Goal: Task Accomplishment & Management: Use online tool/utility

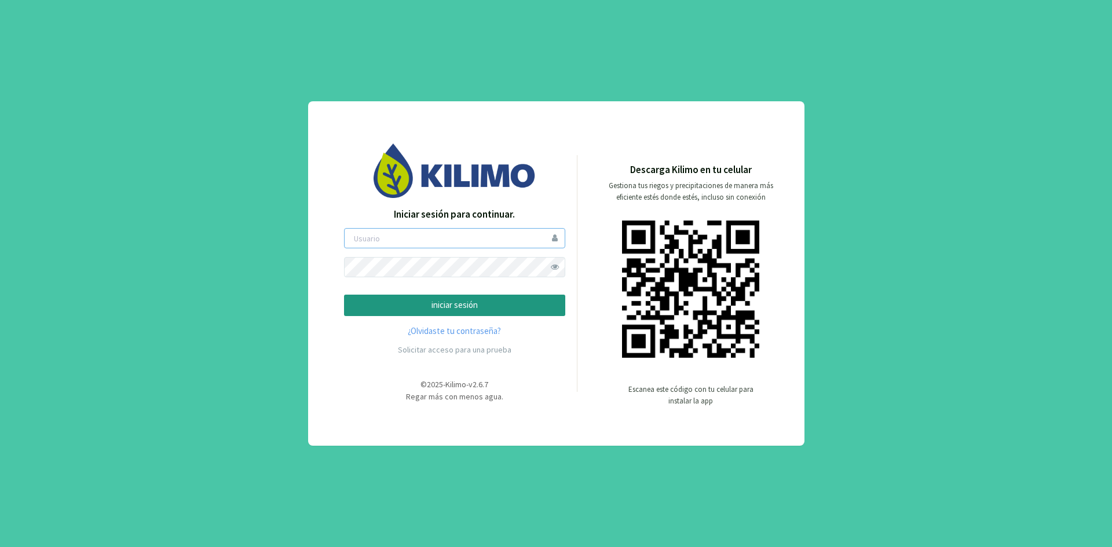
click at [403, 239] on input "email" at bounding box center [454, 238] width 221 height 20
type input "glepin"
click at [438, 304] on p "iniciar sesión" at bounding box center [455, 305] width 202 height 13
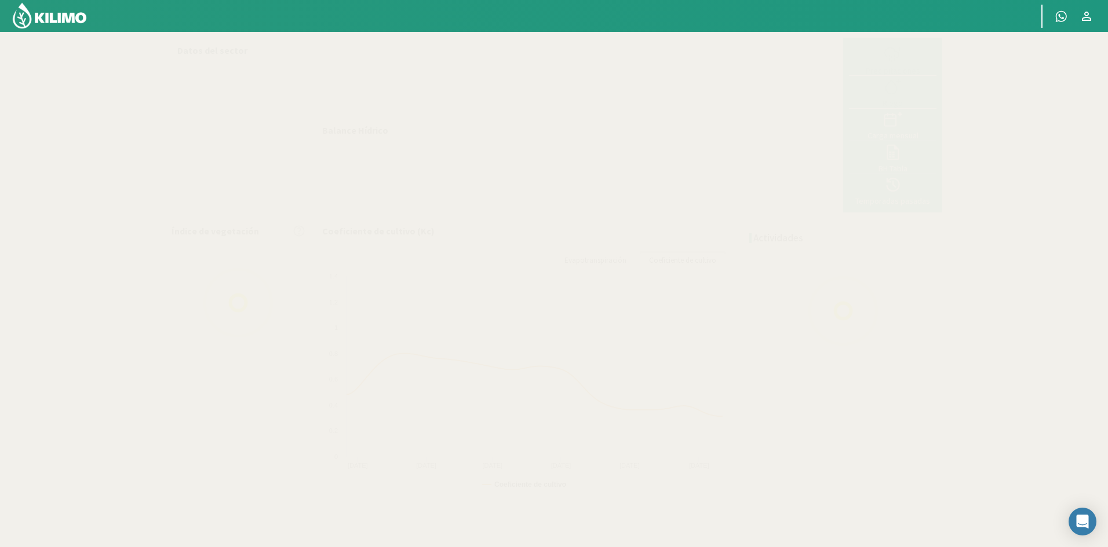
select select "5: Object"
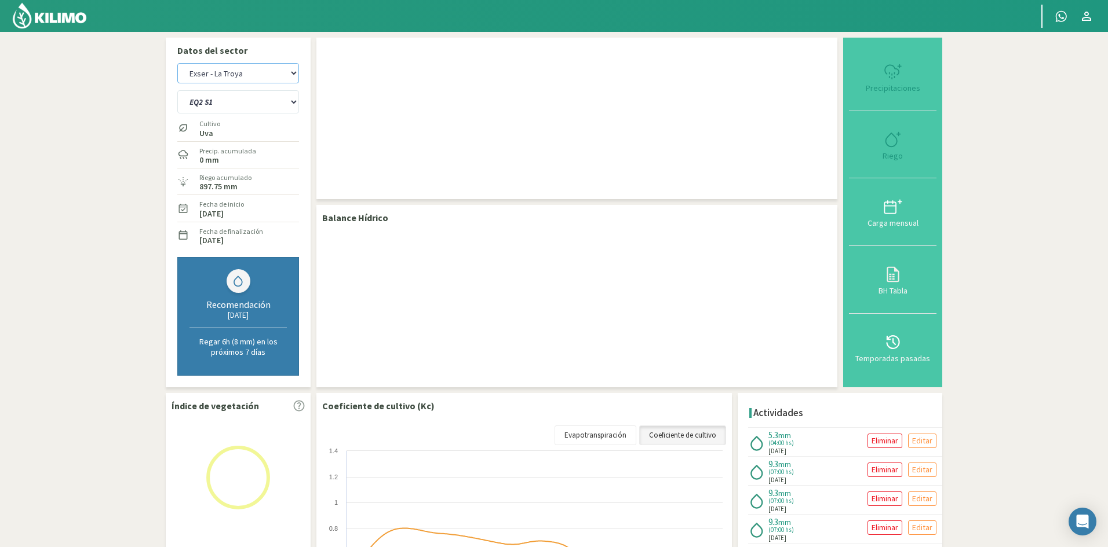
click at [294, 72] on select "Exser - La Troya Exser - Los Molles" at bounding box center [238, 73] width 122 height 20
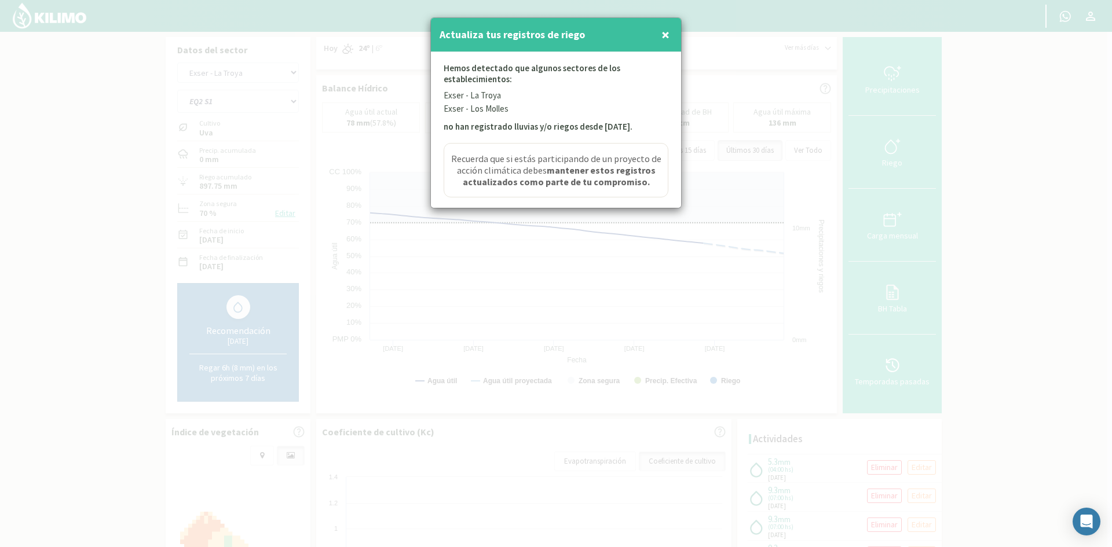
click at [669, 30] on span "×" at bounding box center [666, 34] width 8 height 19
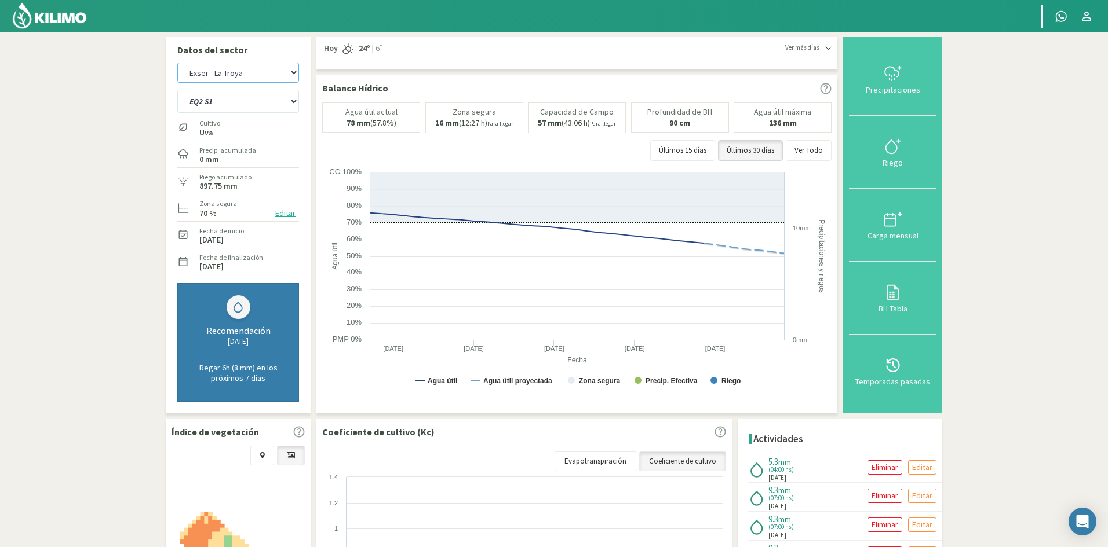
click at [264, 76] on select "Exser - La Troya Exser - Los Molles" at bounding box center [238, 73] width 122 height 20
click at [177, 63] on select "Exser - La Troya Exser - Los Molles" at bounding box center [238, 73] width 122 height 20
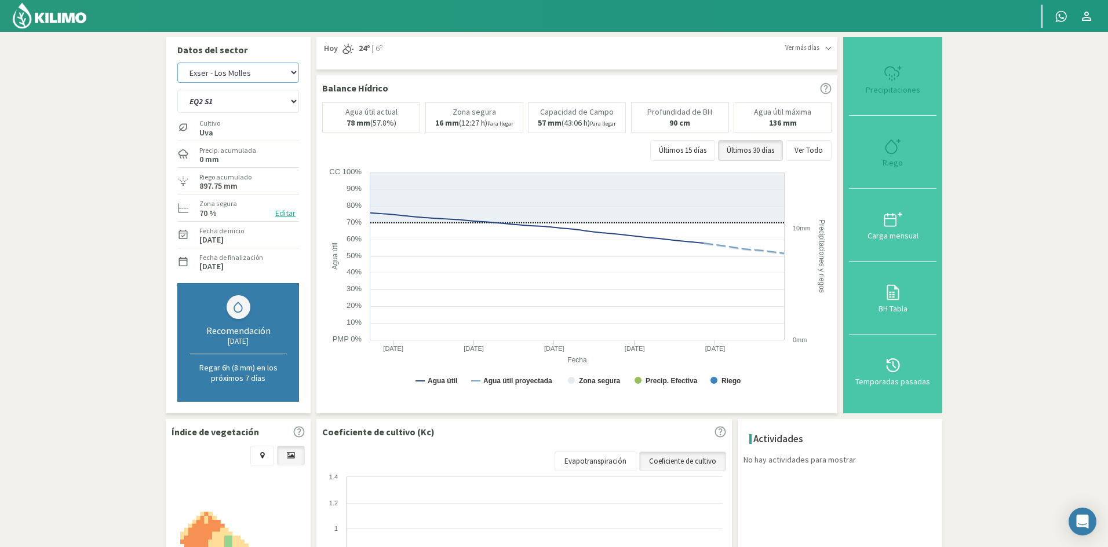
select select "3: Object"
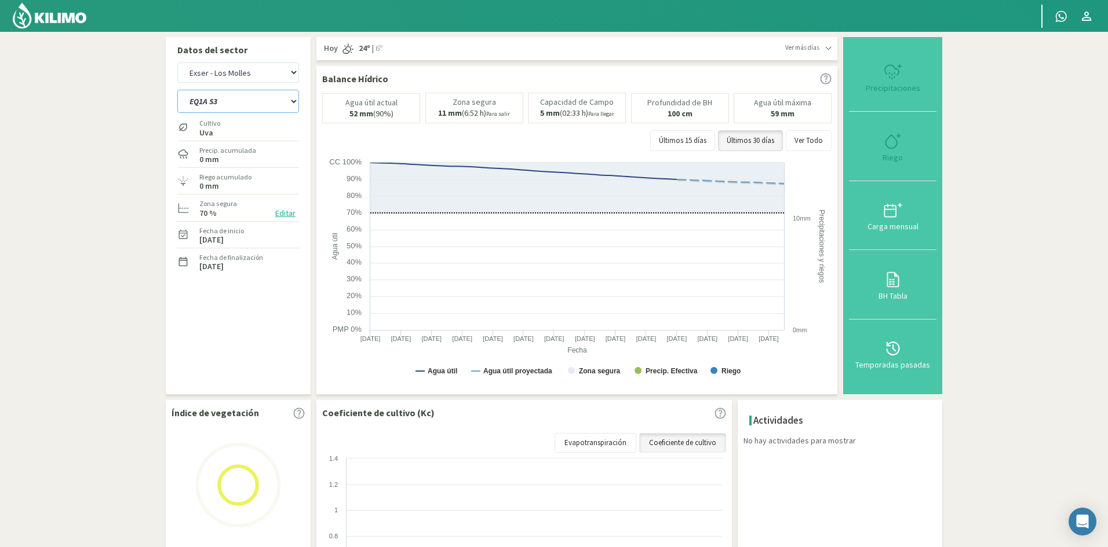
click at [233, 105] on select "EQ1A S3 EQ1A S4 EQ1A S5 EQ1B S1 EQ1B S2 EQ1B S3 EQ1B S4 EQ1B S5 EQ2 S1 EQ2 S3 E…" at bounding box center [238, 101] width 122 height 23
select select "18: Object"
click at [177, 90] on select "EQ1A S3 EQ1A S4 EQ1A S5 EQ1B S1 EQ1B S2 EQ1B S3 EQ1B S4 EQ1B S5 EQ2 S1 EQ2 S3 E…" at bounding box center [238, 101] width 122 height 23
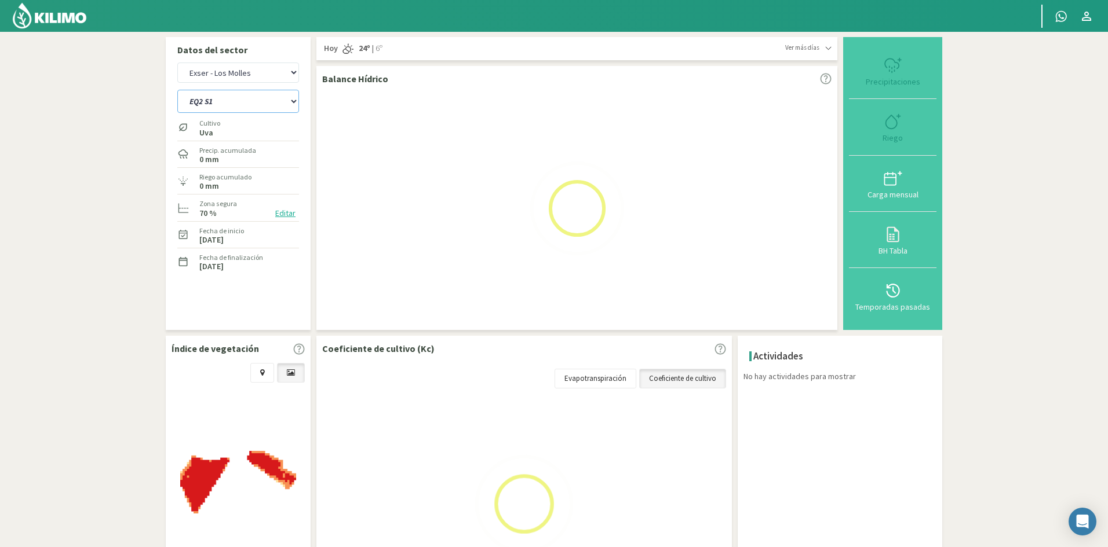
select select "5: Object"
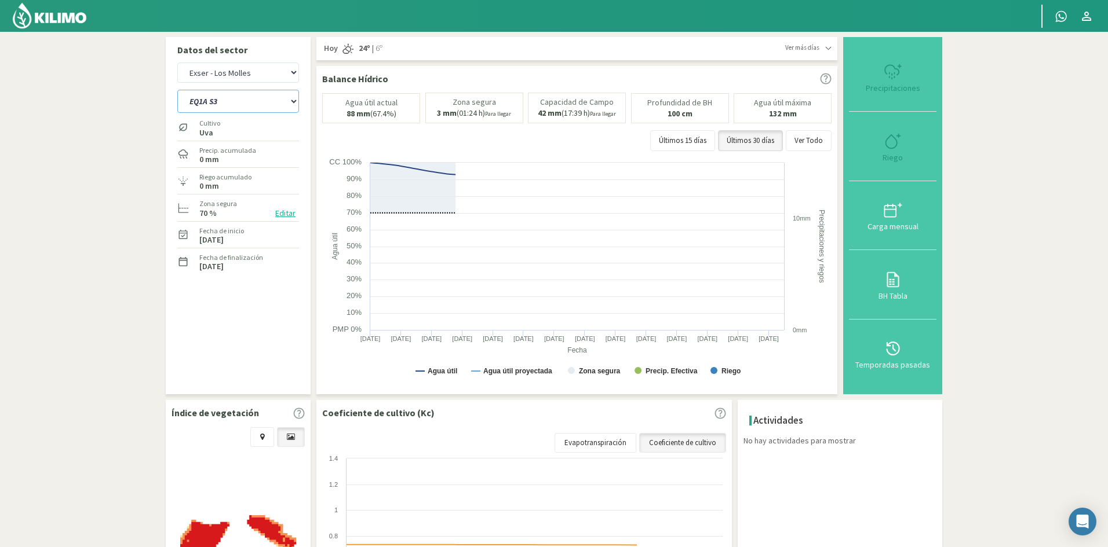
select select "41: Object"
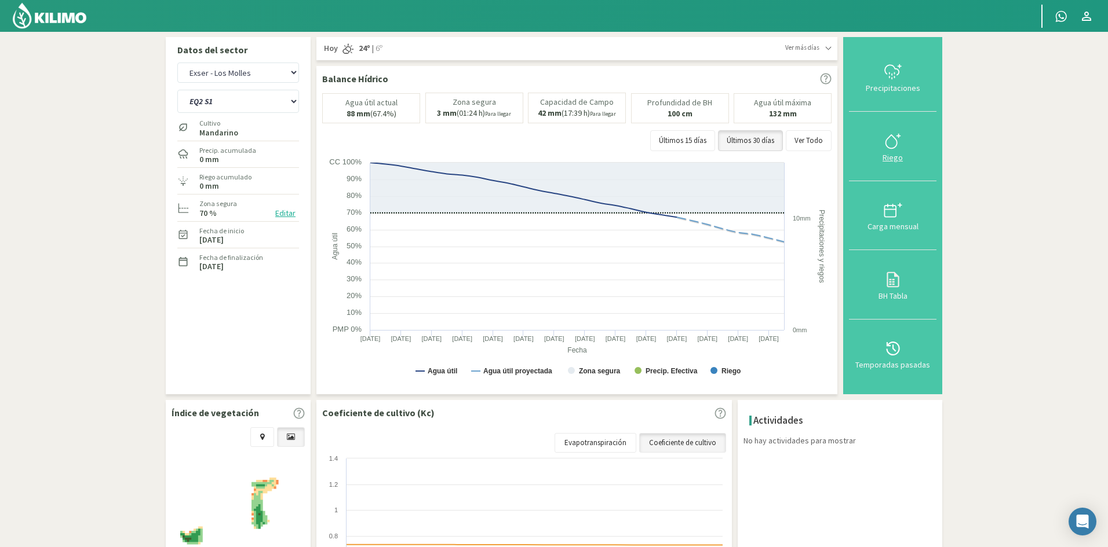
click at [900, 160] on div "Riego" at bounding box center [892, 158] width 81 height 8
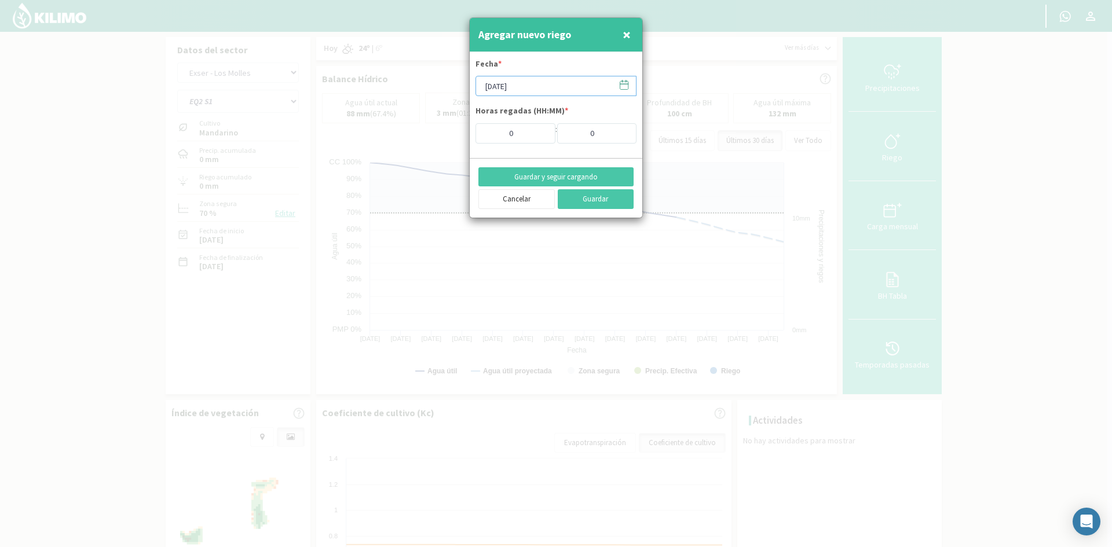
click at [498, 93] on input "[DATE]" at bounding box center [556, 86] width 161 height 20
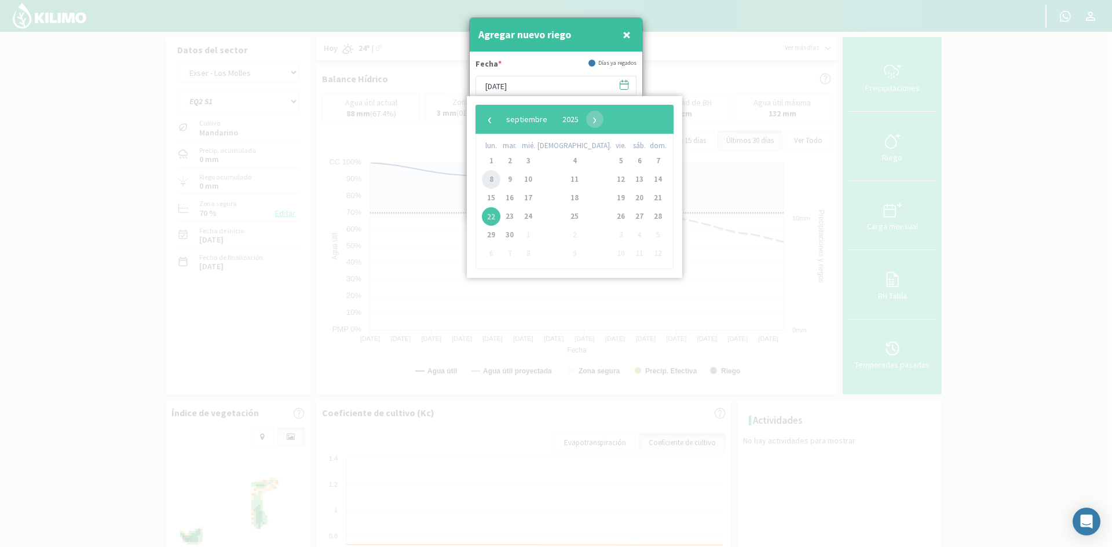
click at [494, 182] on span "8" at bounding box center [491, 179] width 19 height 19
type input "[DATE]"
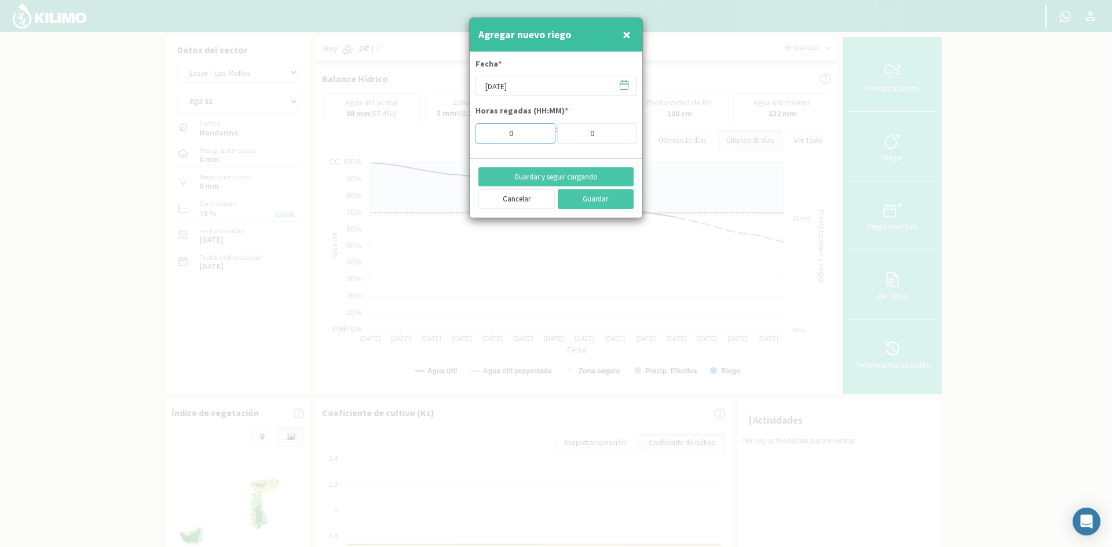
click at [509, 133] on input "0" at bounding box center [516, 133] width 80 height 20
type input "4"
click at [511, 171] on button "Guardar y seguir cargando" at bounding box center [555, 177] width 155 height 20
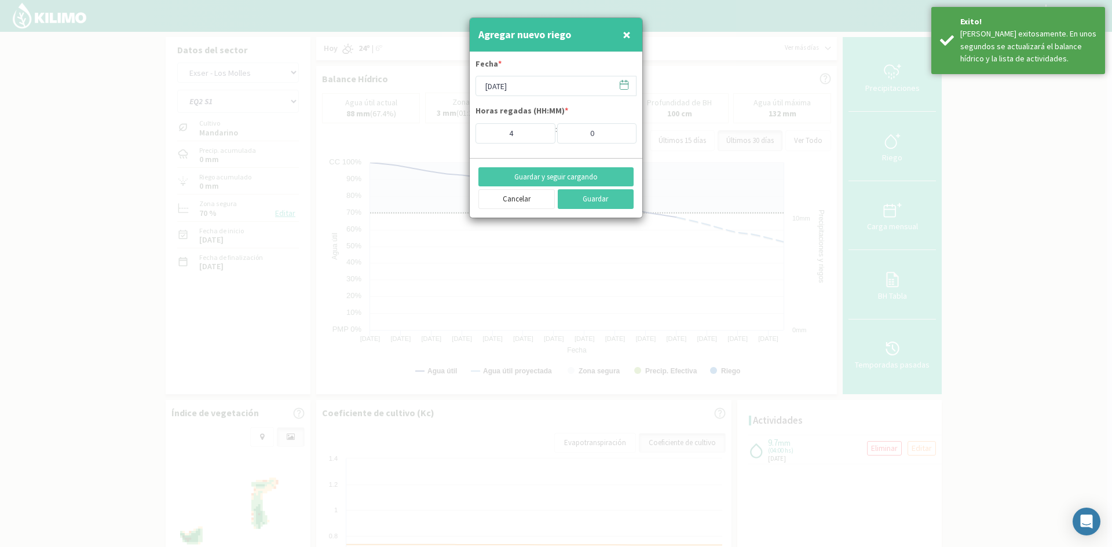
click at [627, 31] on span "×" at bounding box center [627, 34] width 8 height 19
type input "[DATE]"
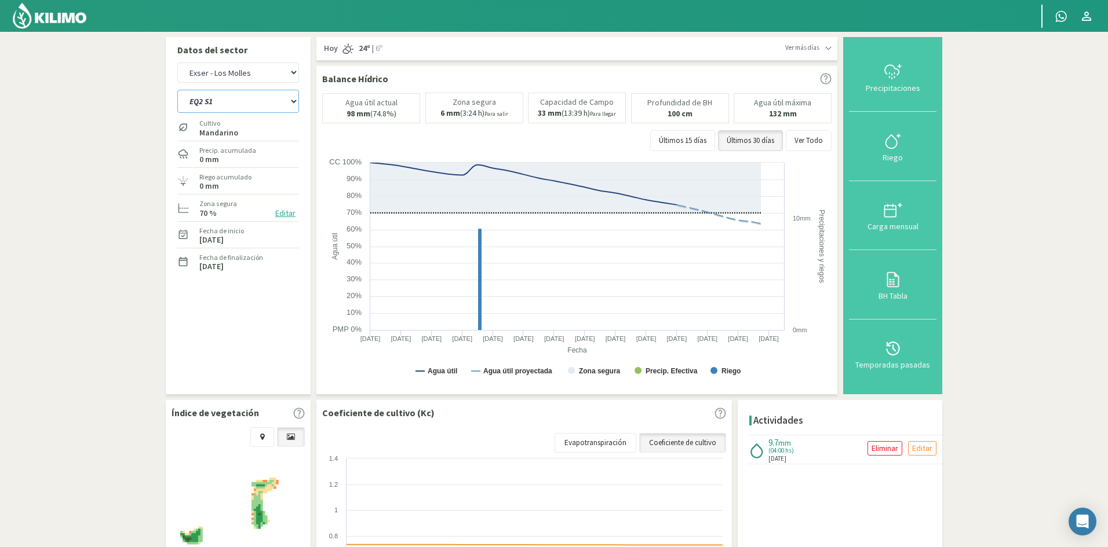
click at [287, 98] on select "EQ1A S3 EQ1A S4 EQ1A S5 EQ1B S1 EQ1B S2 EQ1B S3 EQ1B S4 EQ1B S5 EQ2 S1 EQ2 S3 E…" at bounding box center [238, 101] width 122 height 23
select select "42: Object"
click at [177, 90] on select "EQ1A S3 EQ1A S4 EQ1A S5 EQ1B S1 EQ1B S2 EQ1B S3 EQ1B S4 EQ1B S5 EQ2 S1 EQ2 S3 E…" at bounding box center [238, 101] width 122 height 23
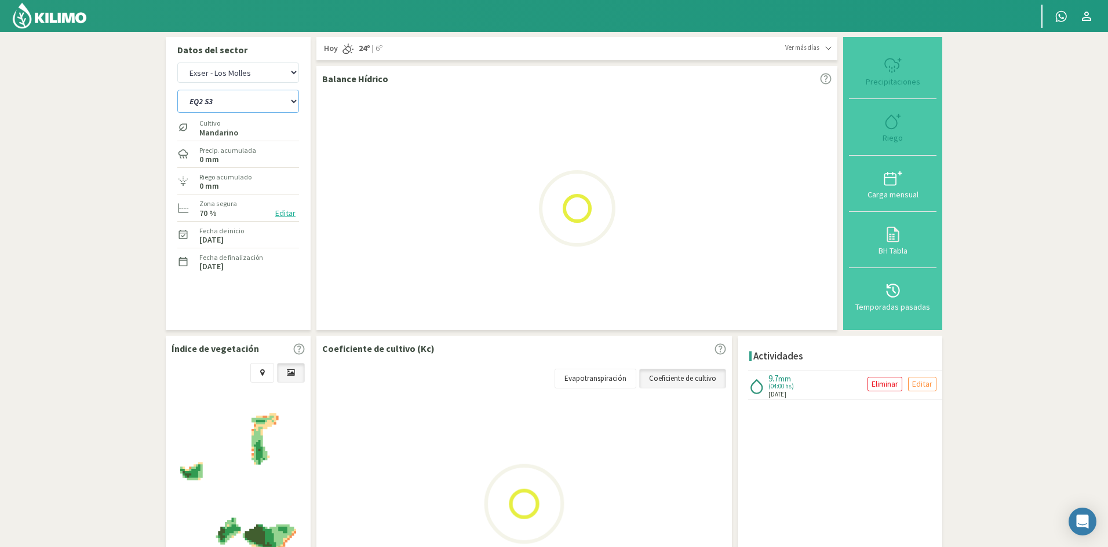
select select "7: Object"
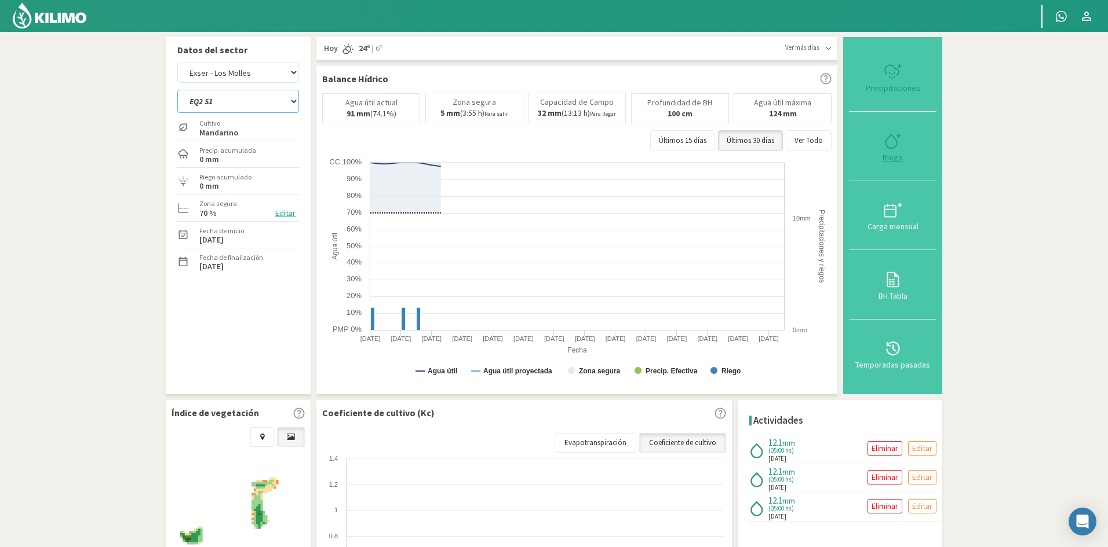
select select "65: Object"
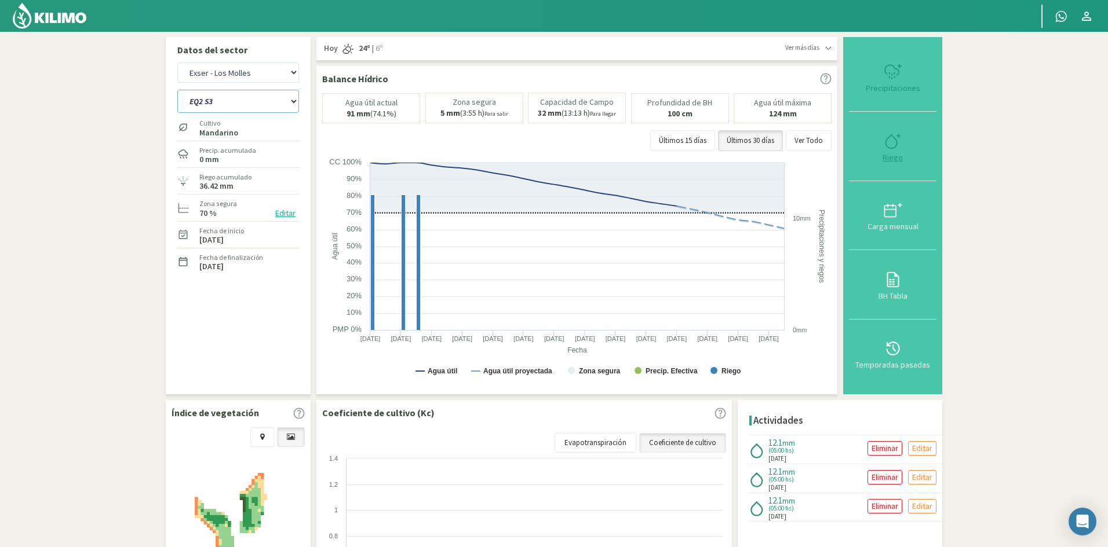
type input "5"
click at [893, 156] on div "Riego" at bounding box center [892, 158] width 81 height 8
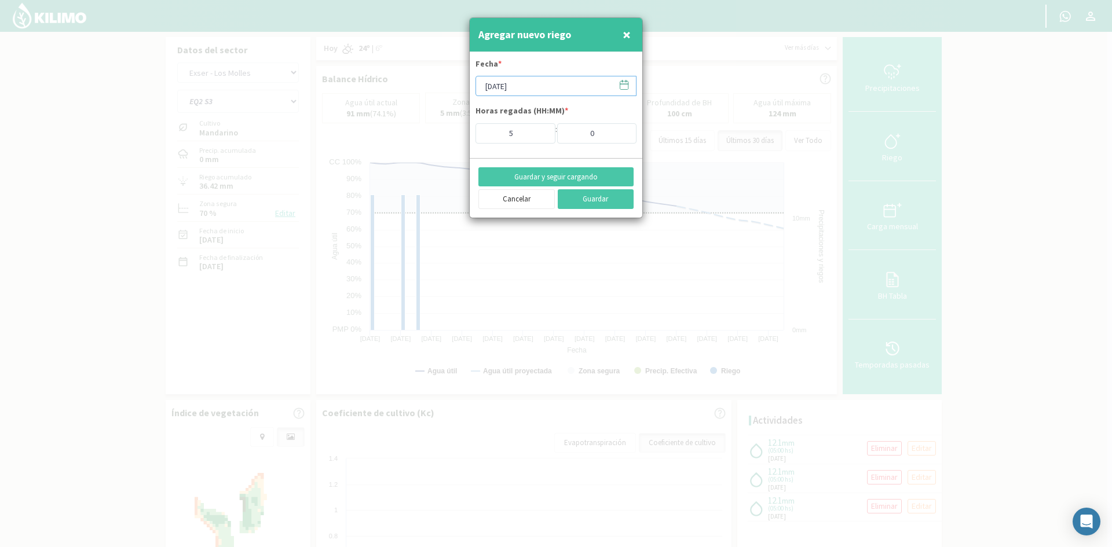
click at [526, 84] on input "[DATE]" at bounding box center [556, 86] width 161 height 20
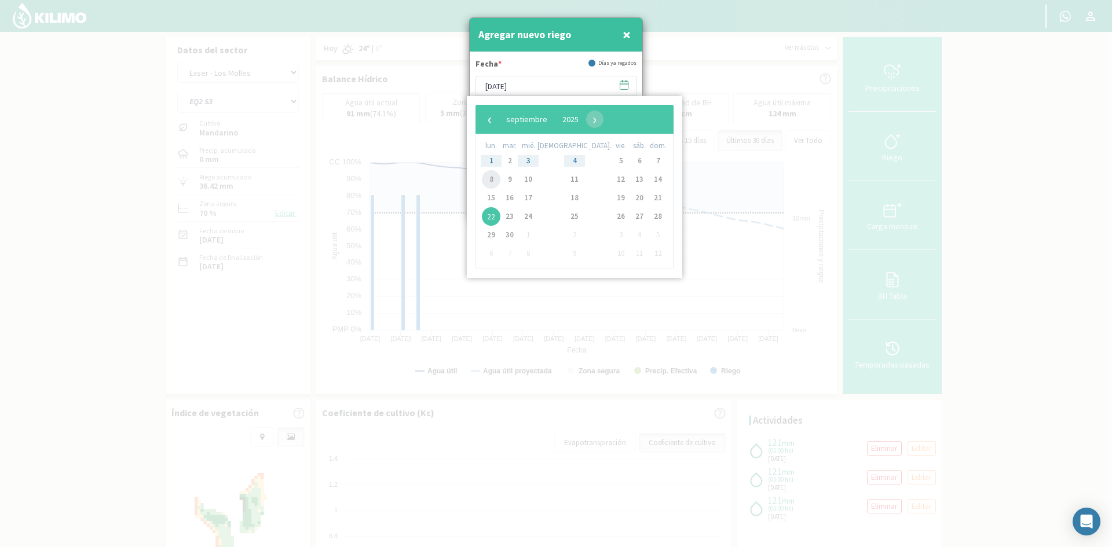
click at [496, 178] on span "8" at bounding box center [491, 179] width 19 height 19
type input "[DATE]"
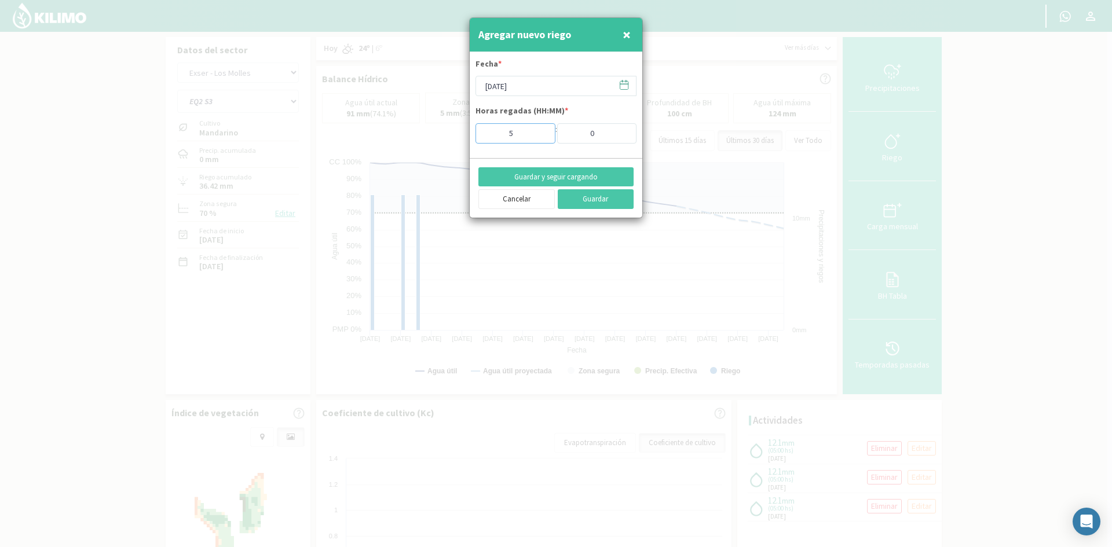
click at [538, 139] on input "5" at bounding box center [516, 133] width 80 height 20
type input "4"
click at [538, 137] on input "4" at bounding box center [516, 133] width 80 height 20
click at [537, 174] on button "Guardar y seguir cargando" at bounding box center [555, 177] width 155 height 20
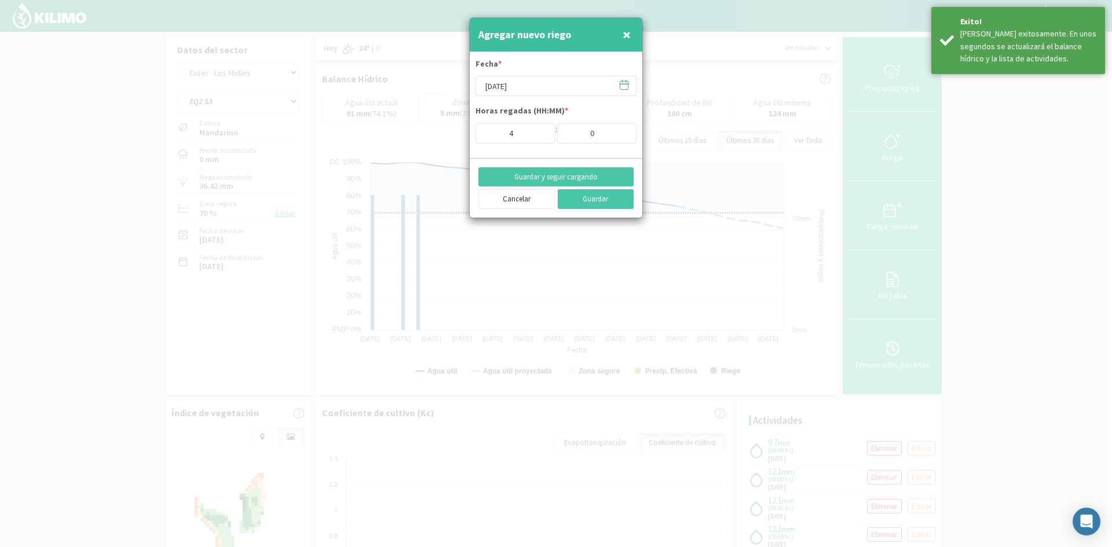
click at [627, 34] on span "×" at bounding box center [627, 34] width 8 height 19
type input "[DATE]"
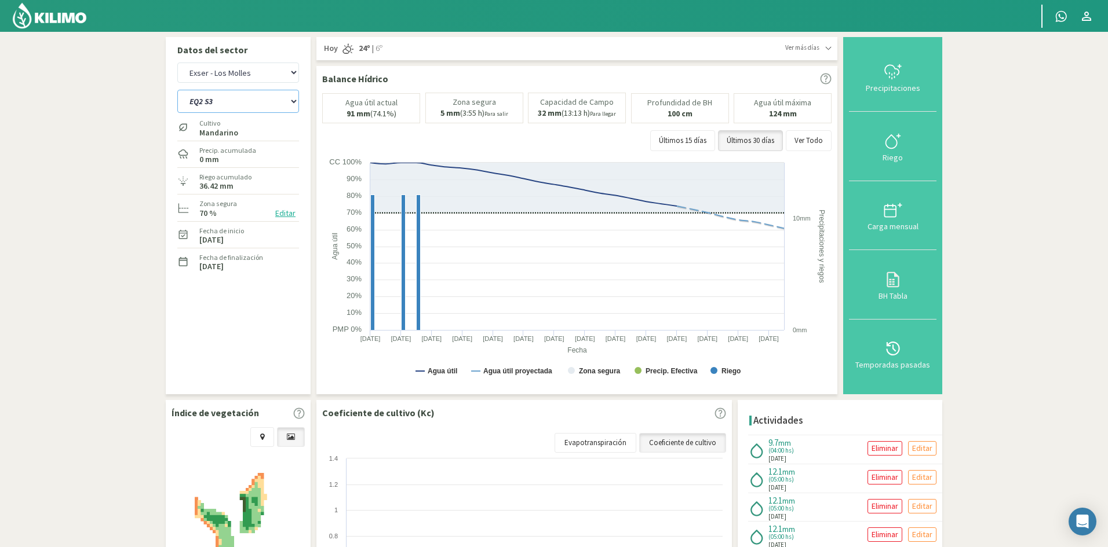
click at [242, 103] on select "EQ1A S3 EQ1A S4 EQ1A S5 EQ1B S1 EQ1B S2 EQ1B S3 EQ1B S4 EQ1B S5 EQ2 S1 EQ2 S3 E…" at bounding box center [238, 101] width 122 height 23
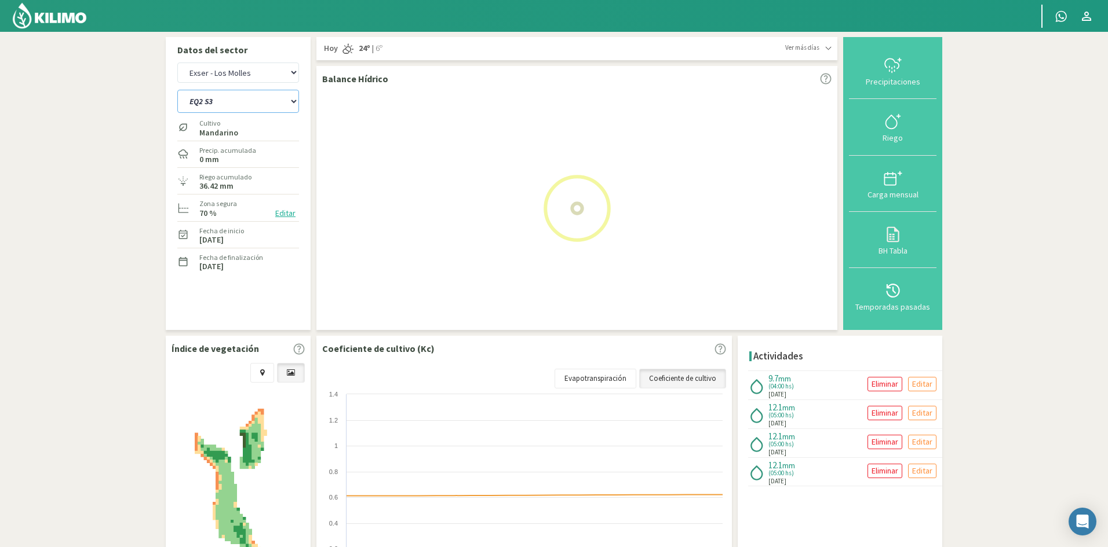
select select "66: Object"
click at [177, 90] on select "EQ1A S3 EQ1A S4 EQ1A S5 EQ1B S1 EQ1B S2 EQ1B S3 EQ1B S4 EQ1B S5 EQ2 S1 EQ2 S3 E…" at bounding box center [238, 101] width 122 height 23
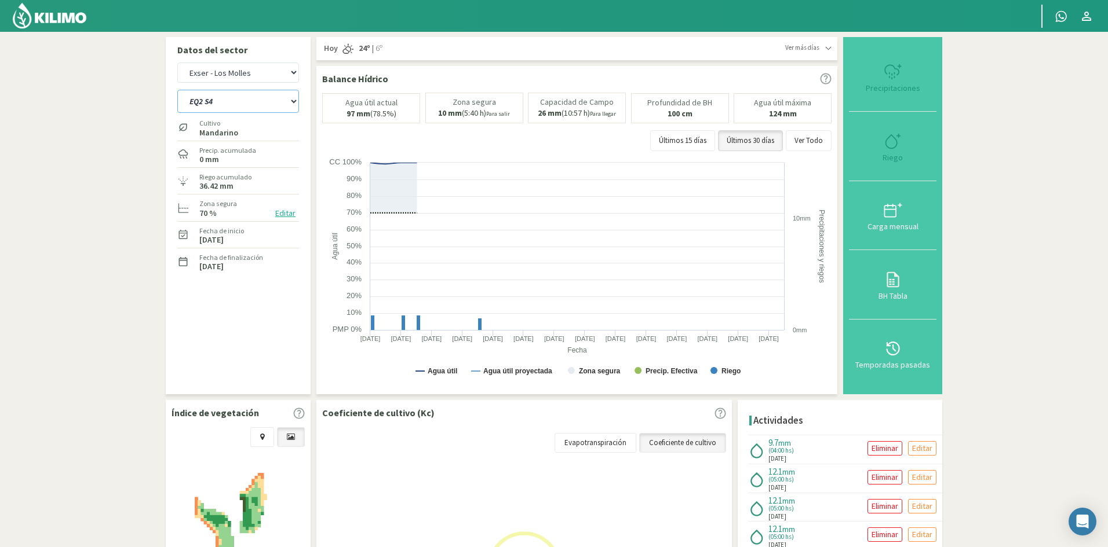
select select "9: Object"
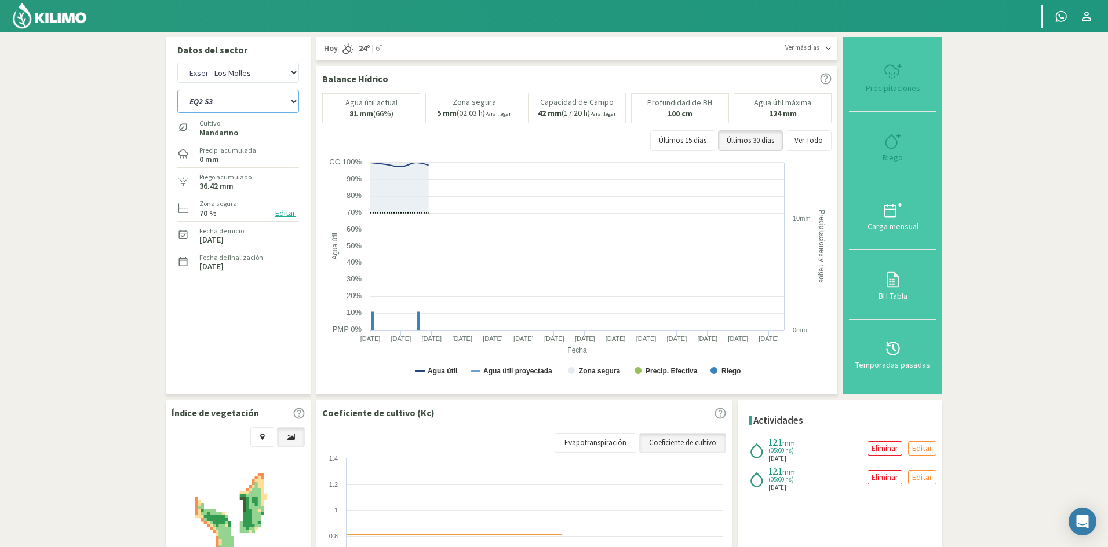
select select "89: Object"
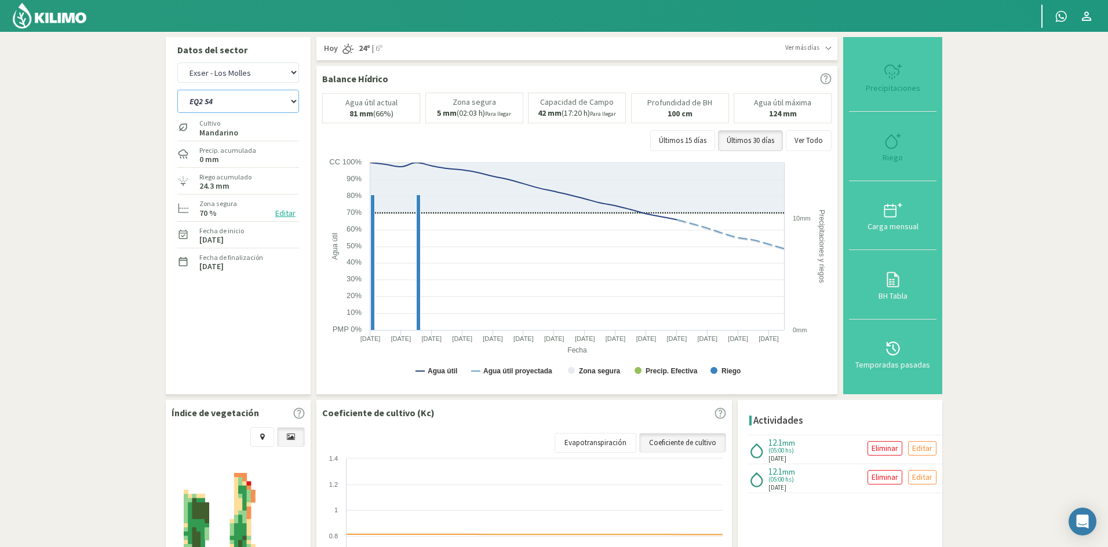
type input "5"
click at [888, 159] on div "Riego" at bounding box center [892, 158] width 81 height 8
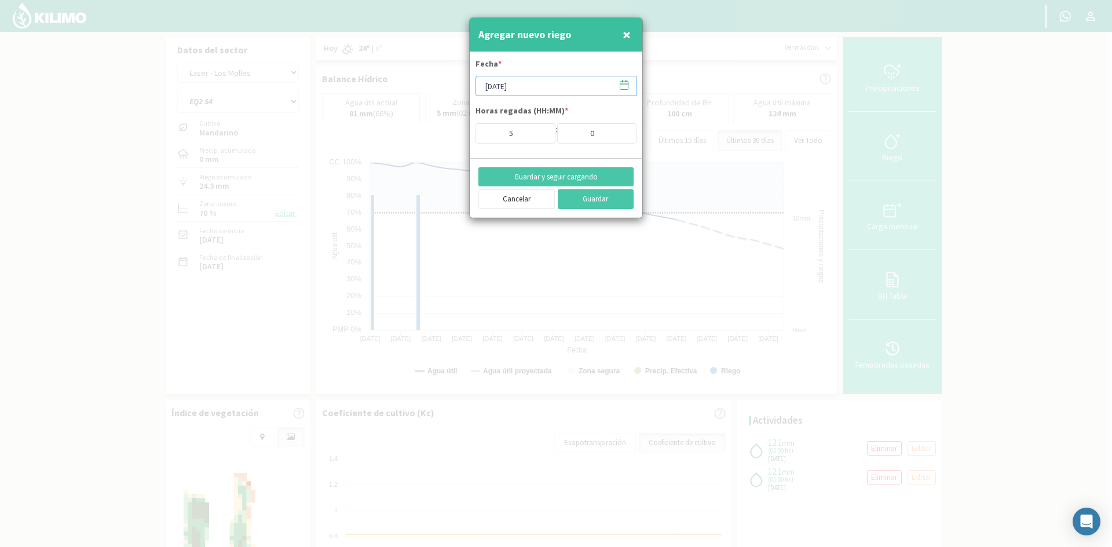
click at [499, 82] on input "[DATE]" at bounding box center [556, 86] width 161 height 20
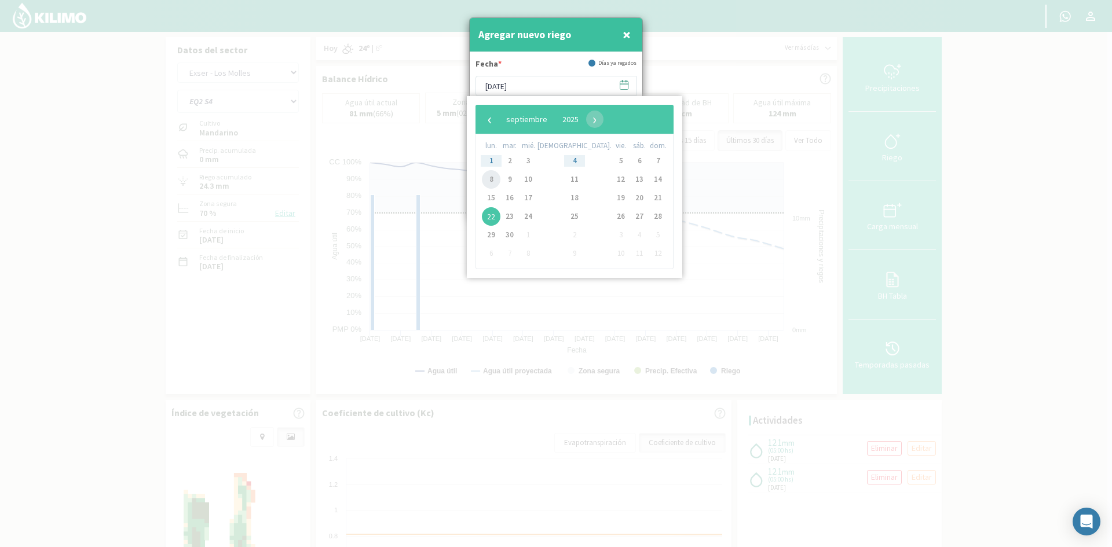
click at [493, 180] on span "8" at bounding box center [491, 179] width 19 height 19
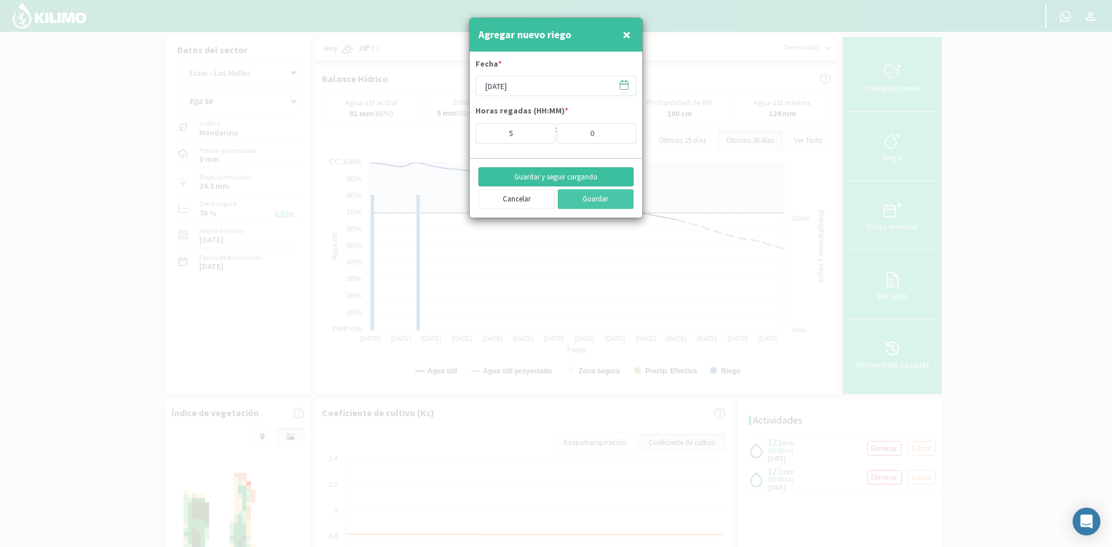
type input "[DATE]"
type input "4"
click at [537, 137] on input "4" at bounding box center [516, 133] width 80 height 20
click at [533, 177] on button "Guardar y seguir cargando" at bounding box center [555, 177] width 155 height 20
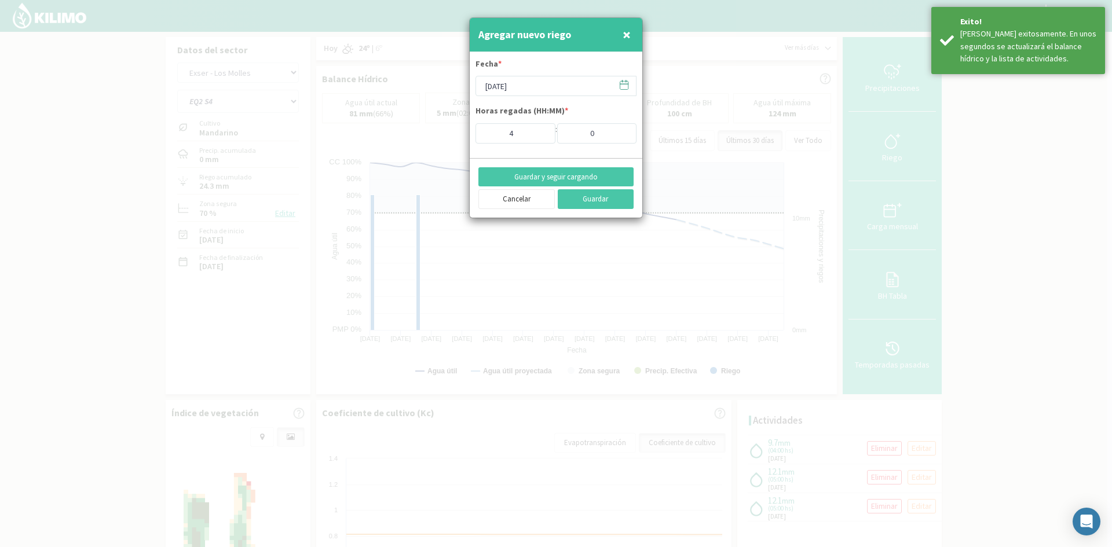
click at [624, 35] on span "×" at bounding box center [627, 34] width 8 height 19
type input "[DATE]"
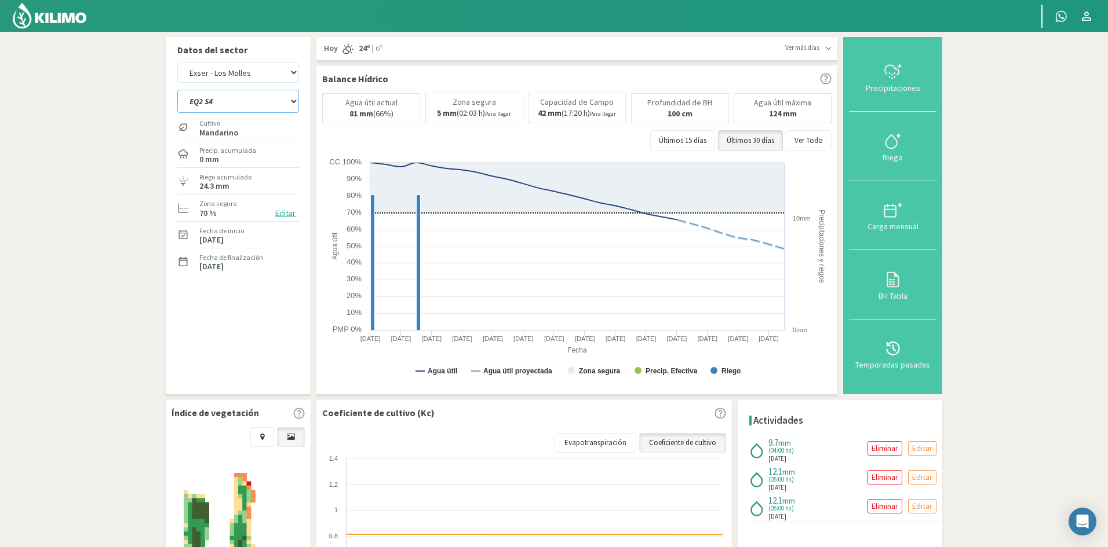
click at [240, 103] on select "EQ1A S3 EQ1A S4 EQ1A S5 EQ1B S1 EQ1B S2 EQ1B S3 EQ1B S4 EQ1B S5 EQ2 S1 EQ2 S3 E…" at bounding box center [238, 101] width 122 height 23
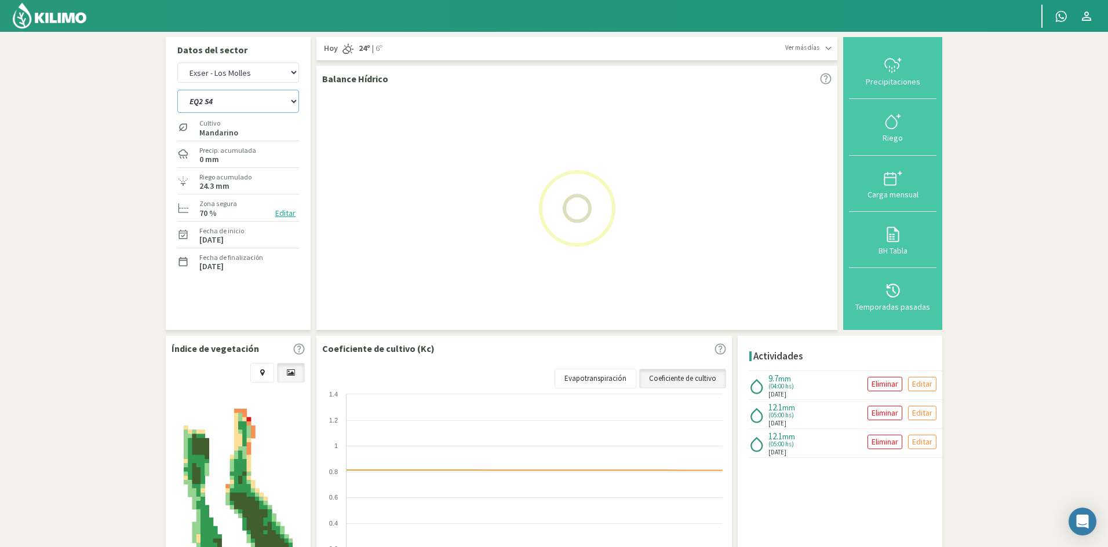
select select "90: Object"
click at [177, 90] on select "EQ1A S3 EQ1A S4 EQ1A S5 EQ1B S1 EQ1B S2 EQ1B S3 EQ1B S4 EQ1B S5 EQ2 S1 EQ2 S3 E…" at bounding box center [238, 101] width 122 height 23
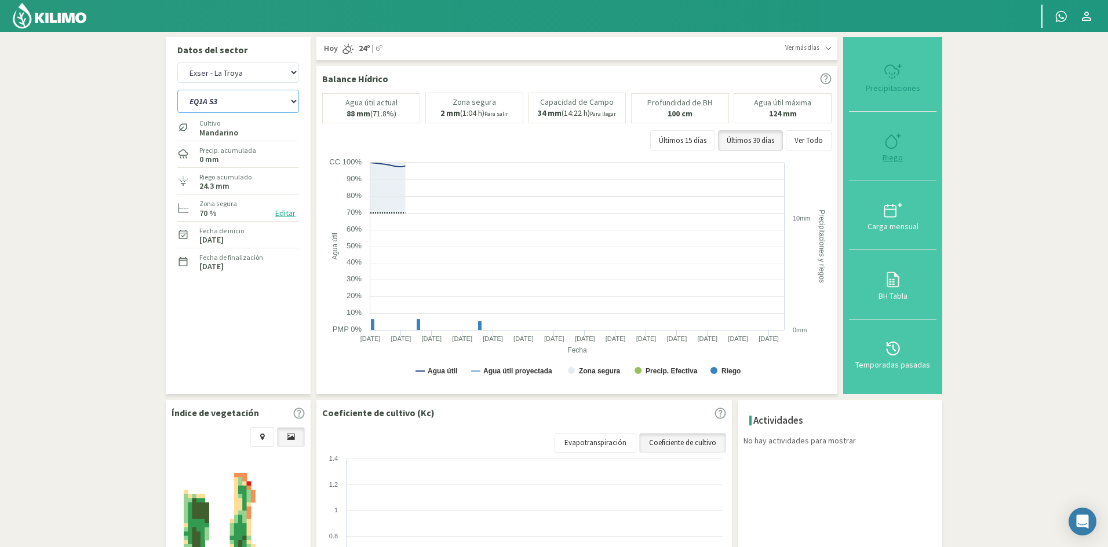
select select "11: Object"
select select "113: Object"
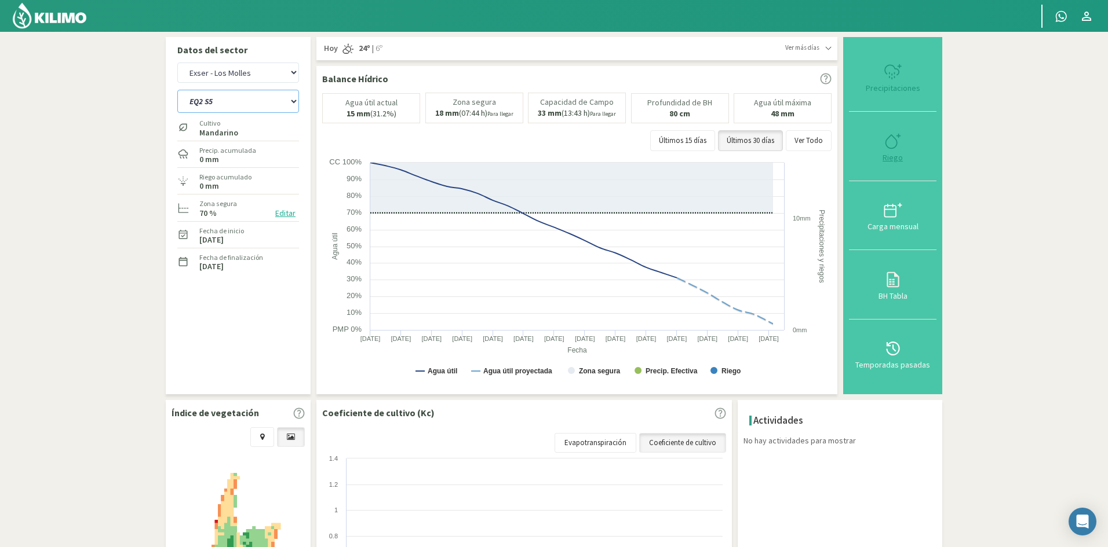
type input "0"
click at [894, 158] on div "Riego" at bounding box center [892, 158] width 81 height 8
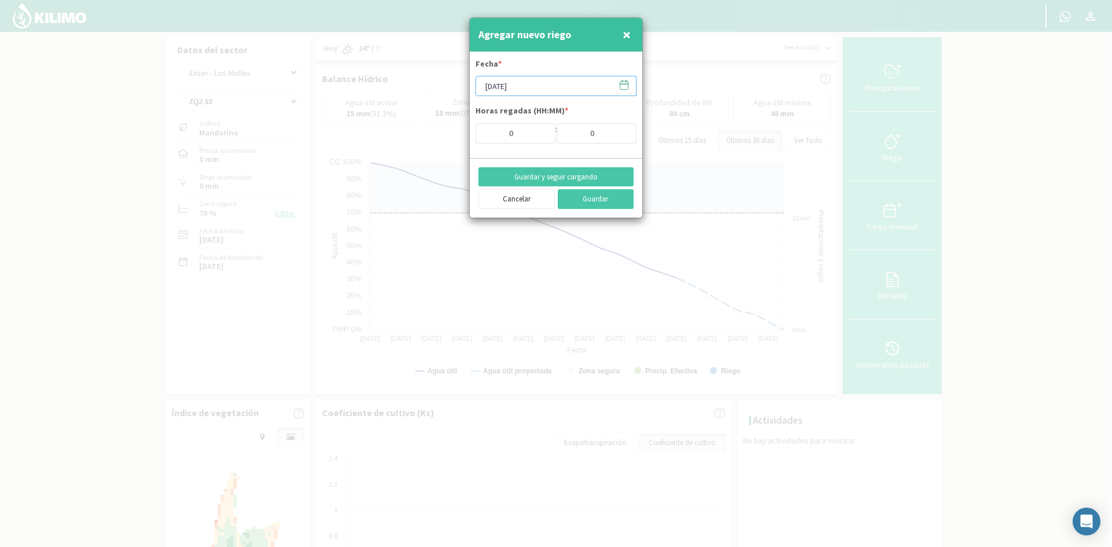
click at [524, 91] on input "[DATE]" at bounding box center [556, 86] width 161 height 20
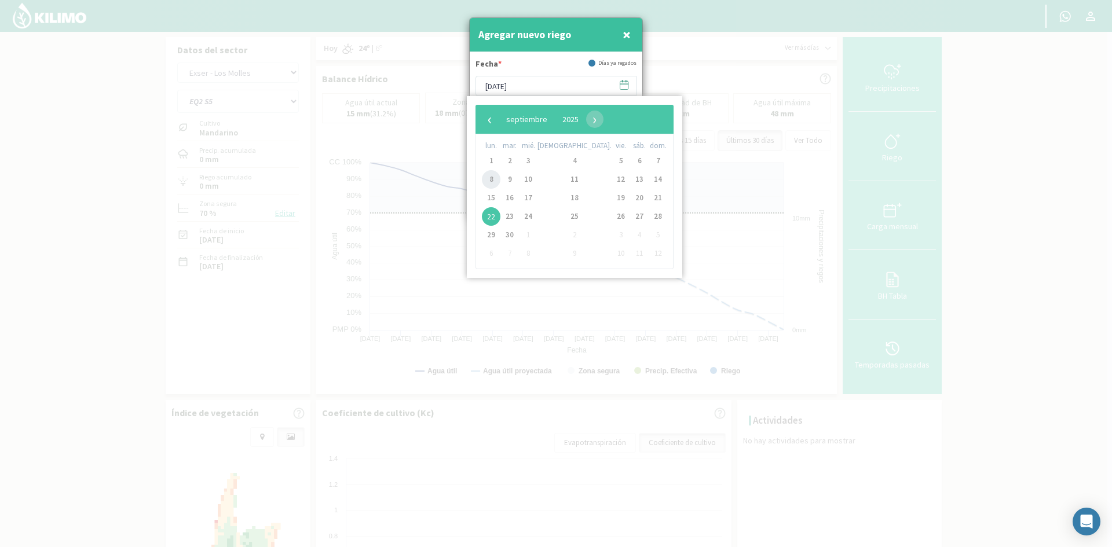
click at [491, 185] on span "8" at bounding box center [491, 179] width 19 height 19
type input "[DATE]"
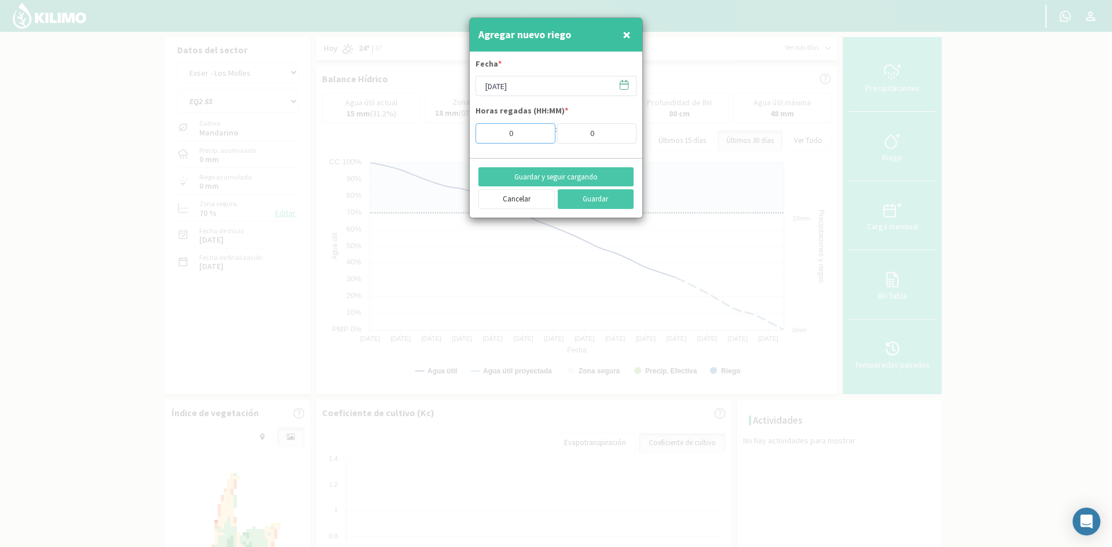
drag, startPoint x: 502, startPoint y: 133, endPoint x: 452, endPoint y: 131, distance: 49.3
click at [452, 131] on div "Agregar nuevo riego × Fecha * 08/09/2025 Horas regadas (HH:MM) * 0 : 0 Guardar …" at bounding box center [556, 273] width 1112 height 547
type input "4"
click at [539, 174] on button "Guardar y seguir cargando" at bounding box center [555, 177] width 155 height 20
click at [627, 36] on span "×" at bounding box center [627, 34] width 8 height 19
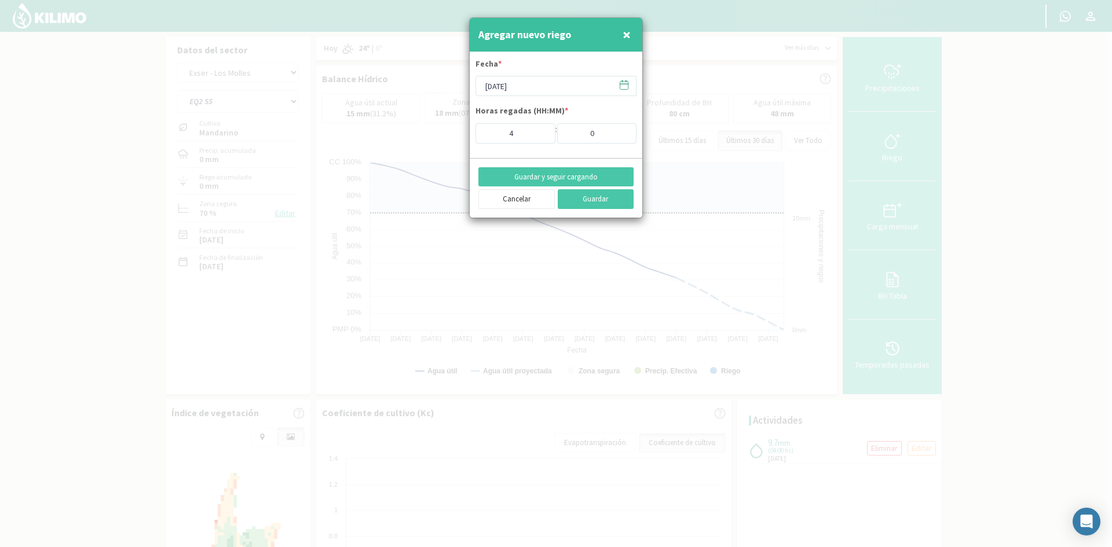
type input "[DATE]"
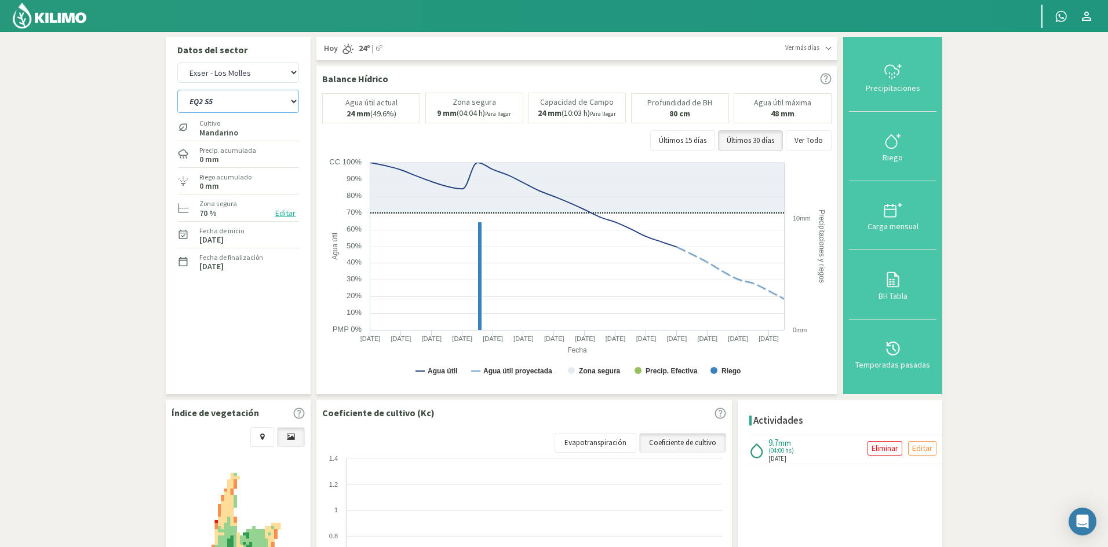
click at [193, 96] on select "EQ1A S3 EQ1A S4 EQ1A S5 EQ1B S1 EQ1B S2 EQ1B S3 EQ1B S4 EQ1B S5 EQ2 S1 EQ2 S3 E…" at bounding box center [238, 101] width 122 height 23
select select "114: Object"
click at [177, 90] on select "EQ1A S3 EQ1A S4 EQ1A S5 EQ1B S1 EQ1B S2 EQ1B S3 EQ1B S4 EQ1B S5 EQ2 S1 EQ2 S3 E…" at bounding box center [238, 101] width 122 height 23
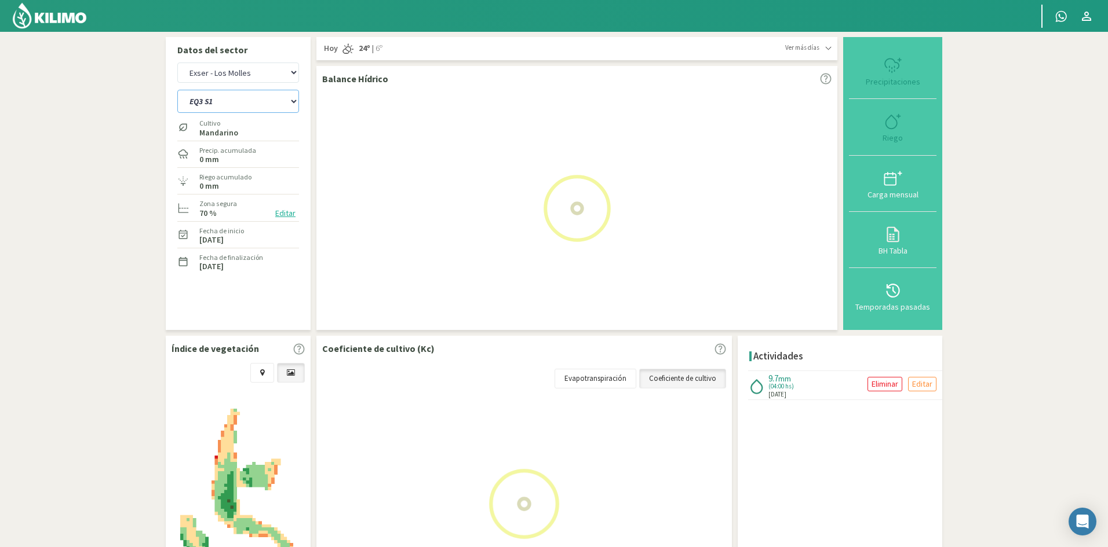
select select "13: Object"
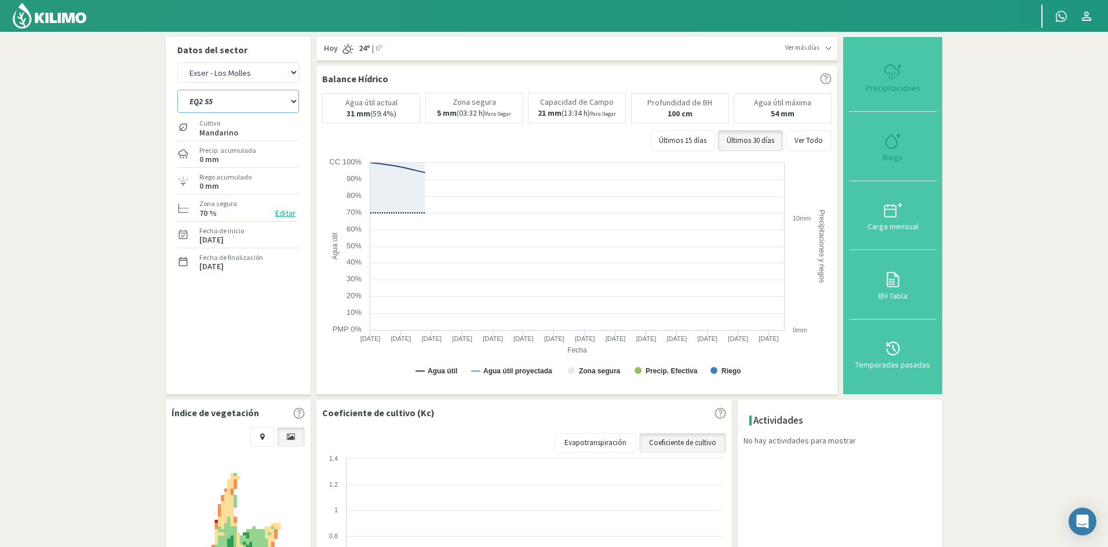
select select "137: Object"
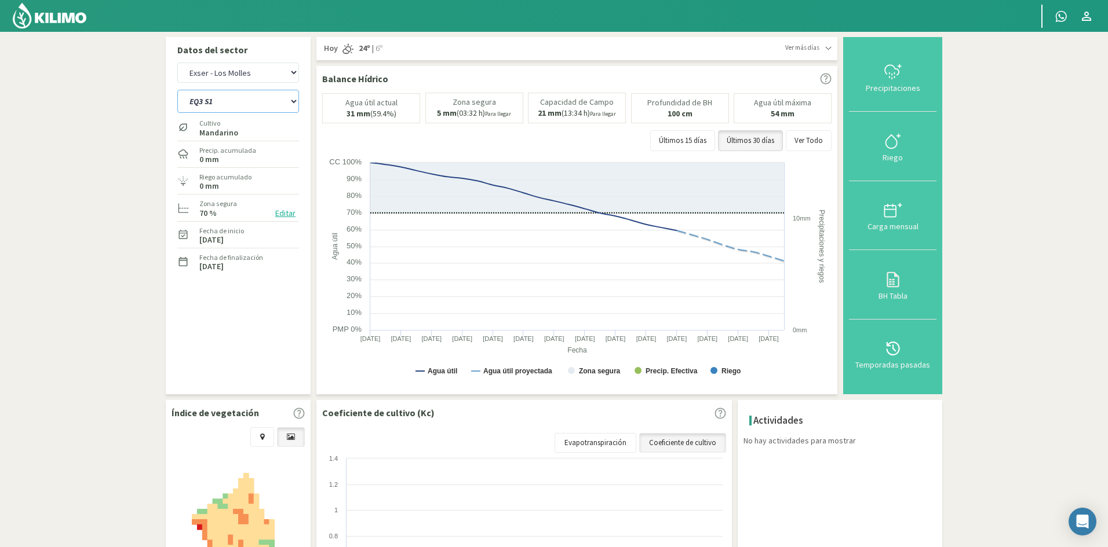
type input "0"
click at [893, 157] on div "Riego" at bounding box center [892, 158] width 81 height 8
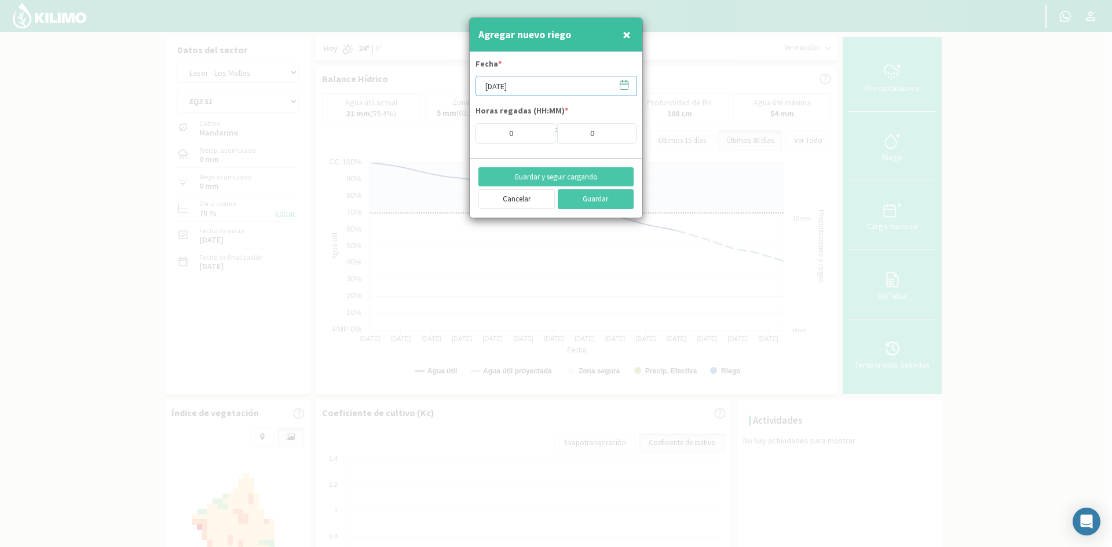
click at [541, 86] on input "[DATE]" at bounding box center [556, 86] width 161 height 20
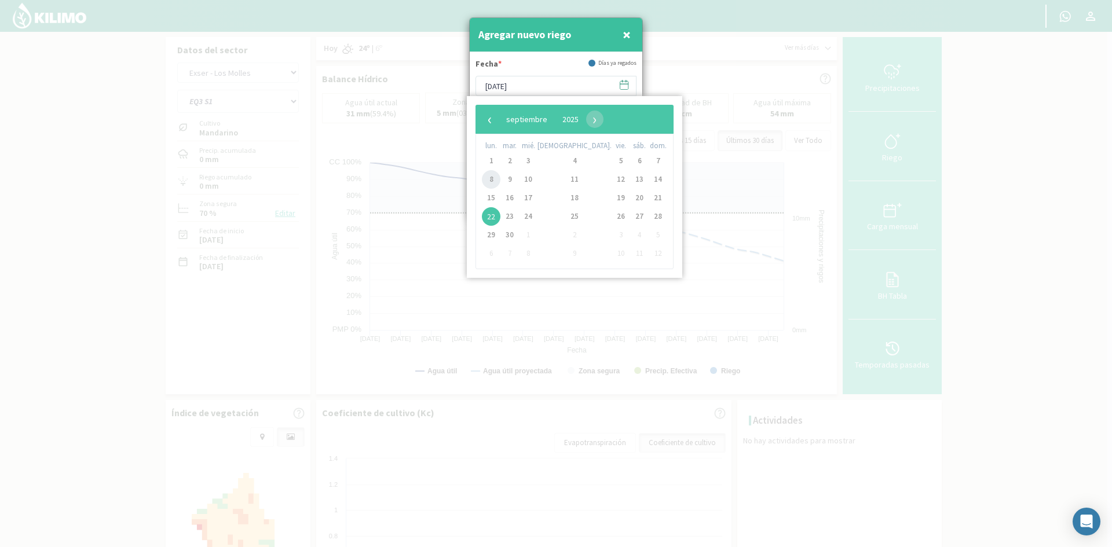
click at [494, 178] on span "8" at bounding box center [491, 179] width 19 height 19
type input "[DATE]"
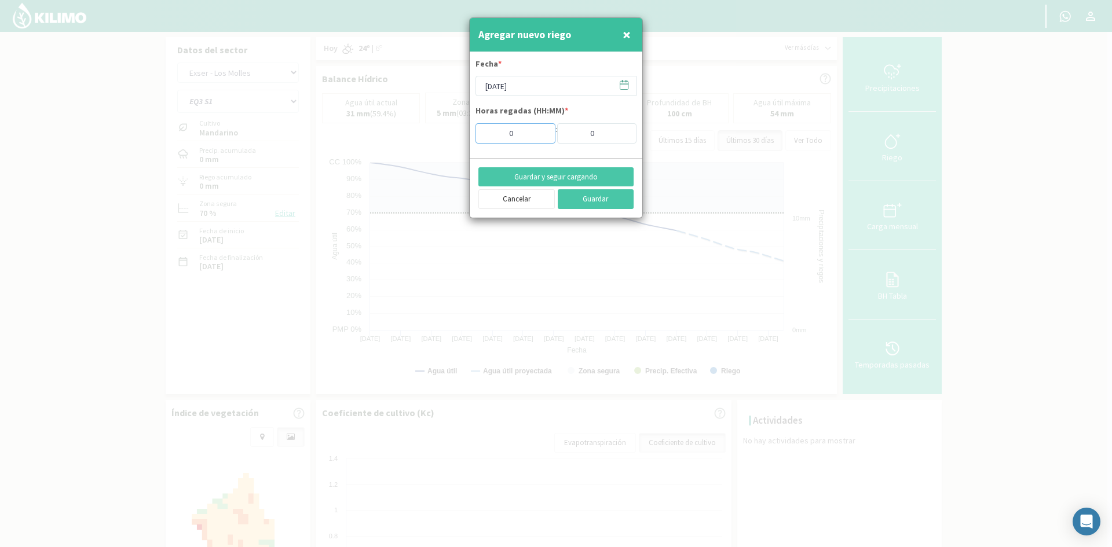
click at [511, 135] on input "0" at bounding box center [516, 133] width 80 height 20
type input "0"
type input "7"
click at [551, 172] on button "Guardar y seguir cargando" at bounding box center [555, 177] width 155 height 20
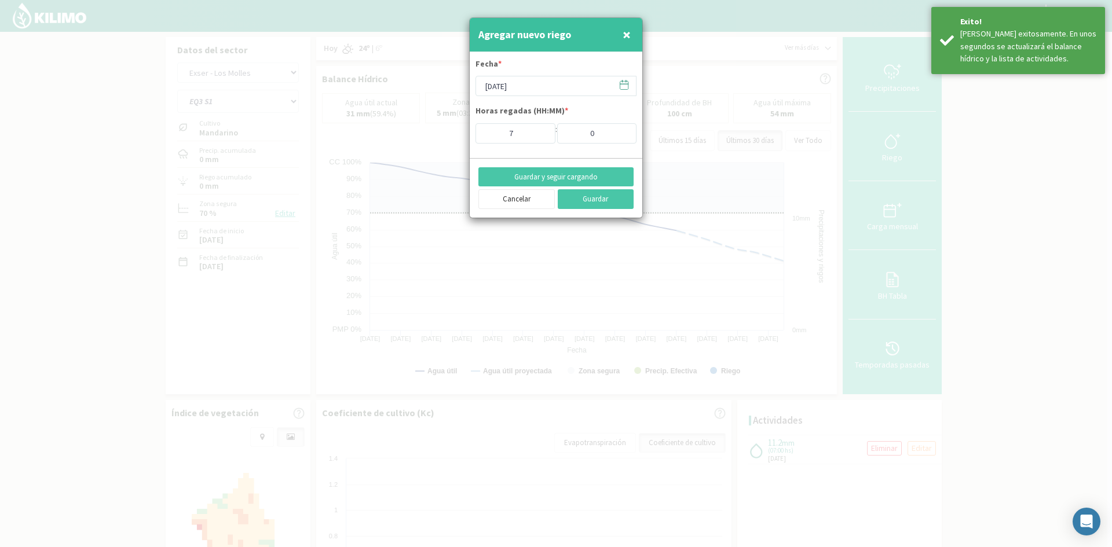
click at [624, 33] on span "×" at bounding box center [627, 34] width 8 height 19
type input "[DATE]"
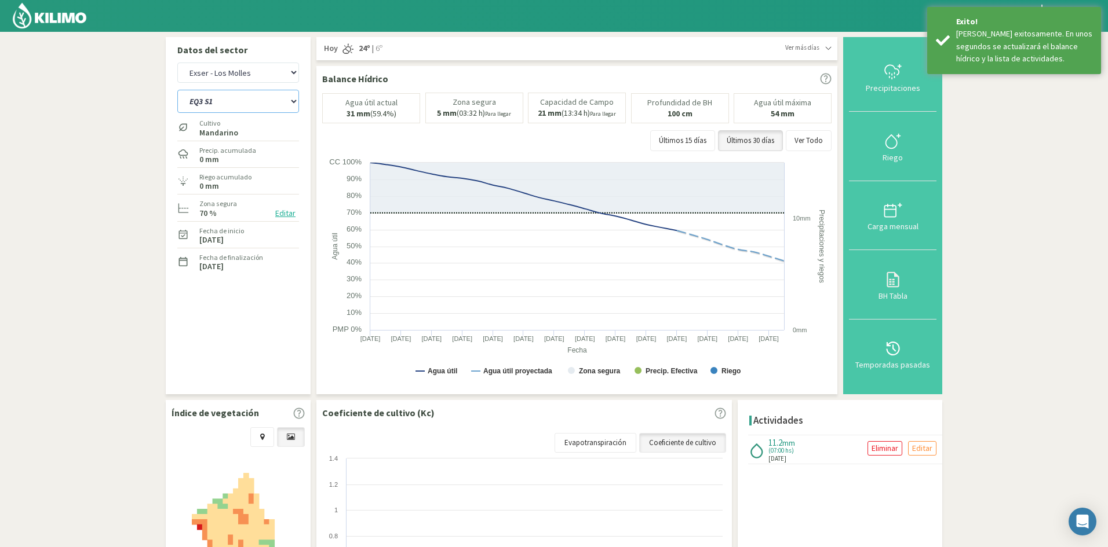
click at [200, 104] on select "EQ1A S3 EQ1A S4 EQ1A S5 EQ1B S1 EQ1B S2 EQ1B S3 EQ1B S4 EQ1B S5 EQ2 S1 EQ2 S3 E…" at bounding box center [238, 101] width 122 height 23
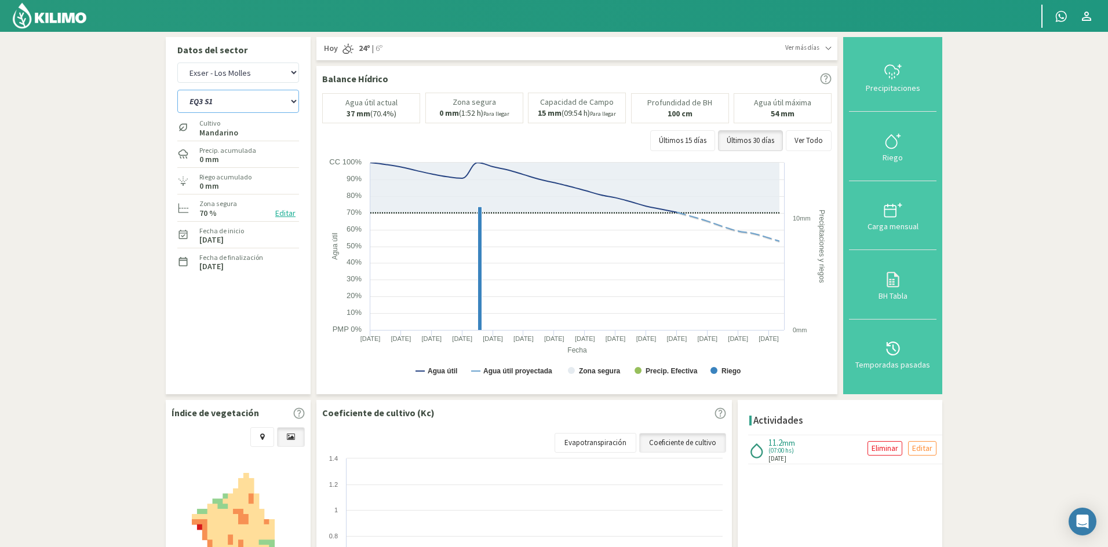
select select "139: Object"
click at [177, 90] on select "EQ1A S3 EQ1A S4 EQ1A S5 EQ1B S1 EQ1B S2 EQ1B S3 EQ1B S4 EQ1B S5 EQ2 S1 EQ2 S3 E…" at bounding box center [238, 101] width 122 height 23
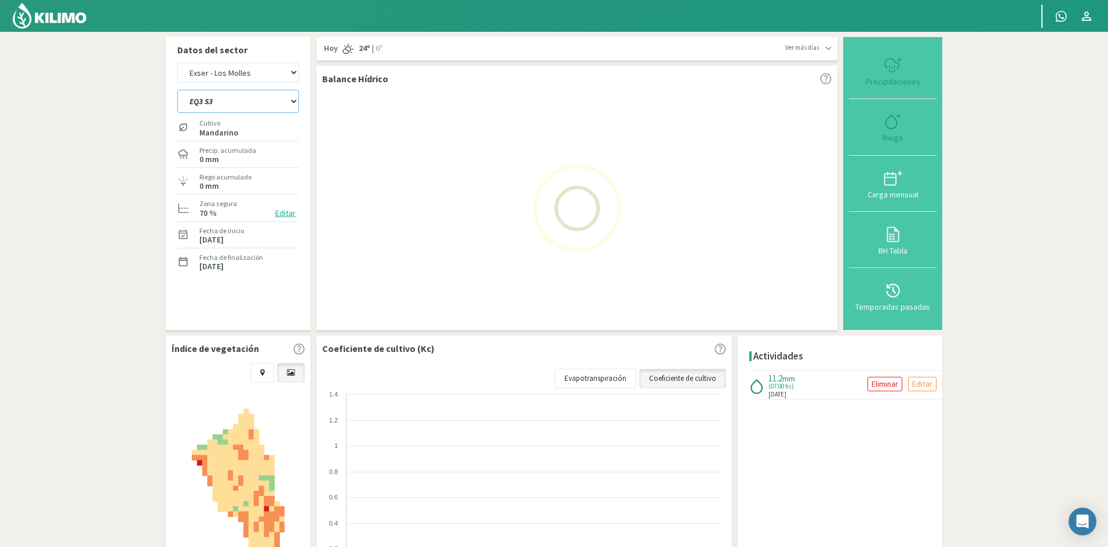
select select "15: Object"
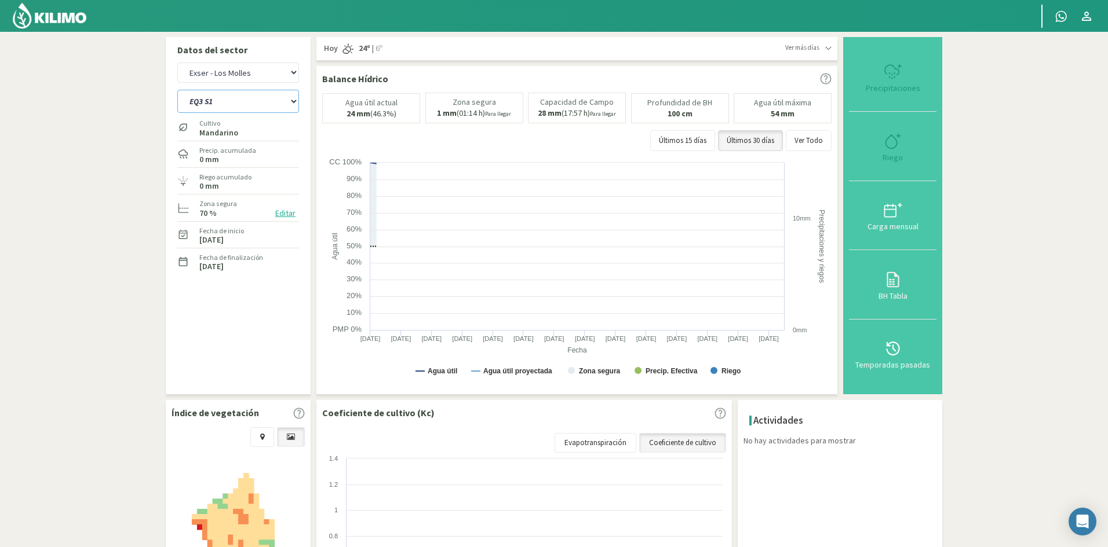
select select "162: Object"
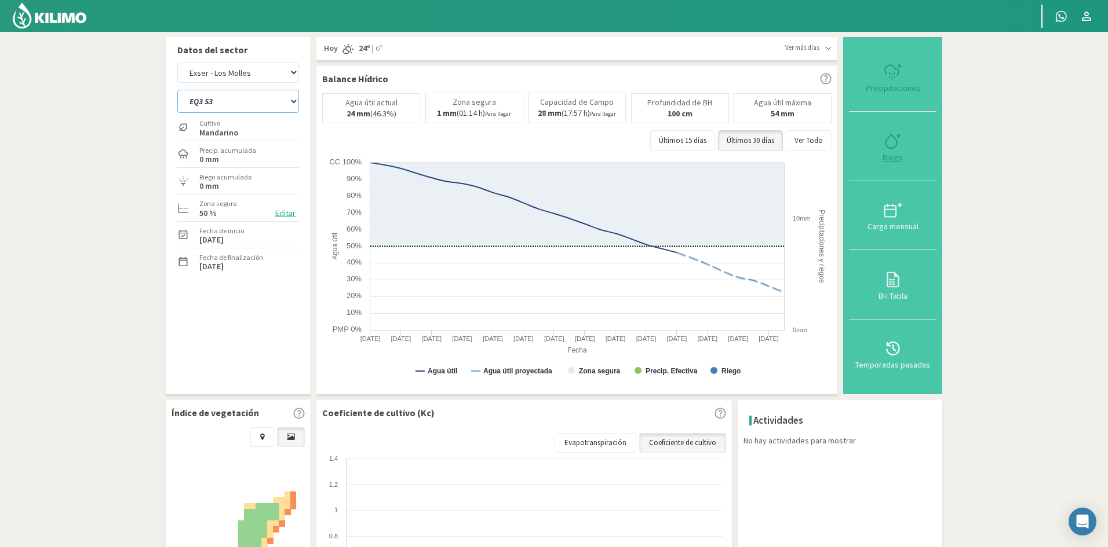
type input "0"
click at [900, 157] on div "Riego" at bounding box center [892, 158] width 81 height 8
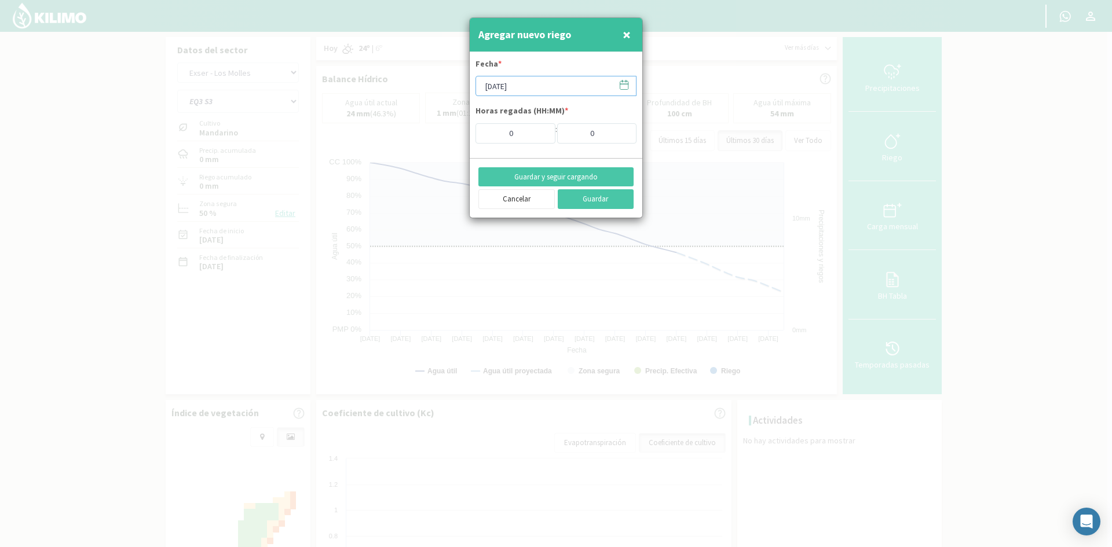
click at [508, 85] on input "[DATE]" at bounding box center [556, 86] width 161 height 20
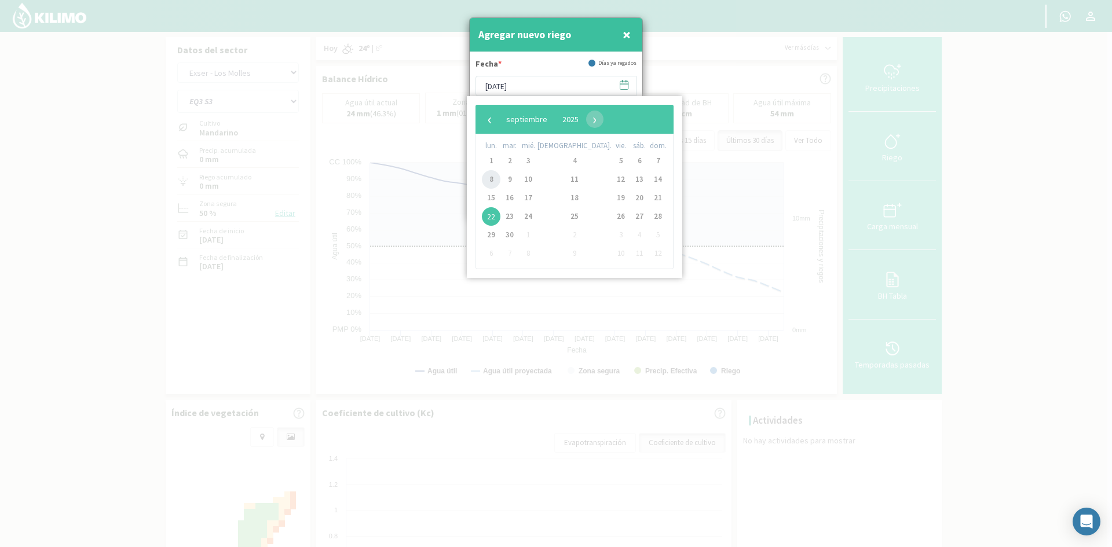
click at [491, 179] on span "8" at bounding box center [491, 179] width 19 height 19
type input "[DATE]"
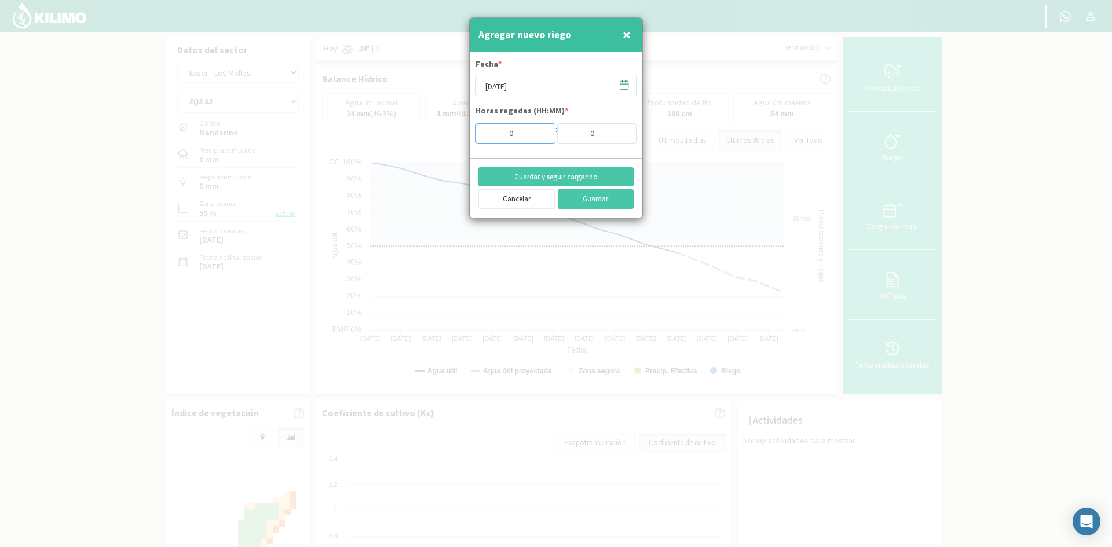
drag, startPoint x: 524, startPoint y: 136, endPoint x: 466, endPoint y: 136, distance: 57.9
click at [466, 136] on div "Agregar nuevo riego × Fecha * 08/09/2025 Horas regadas (HH:MM) * 0 : 0 Guardar …" at bounding box center [556, 273] width 1112 height 547
type input "7"
click at [539, 176] on button "Guardar y seguir cargando" at bounding box center [555, 177] width 155 height 20
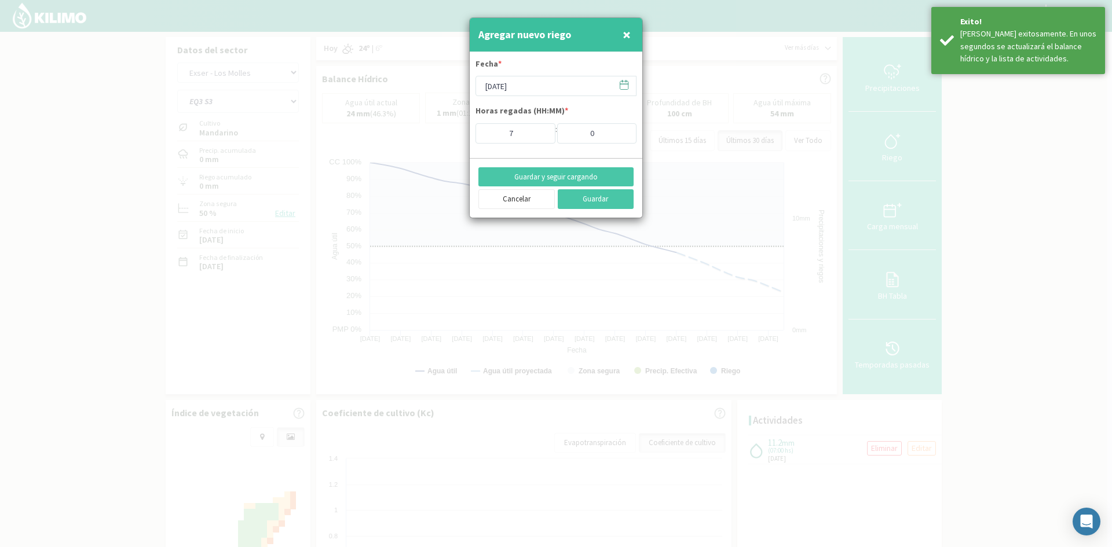
click at [630, 34] on span "×" at bounding box center [627, 34] width 8 height 19
type input "[DATE]"
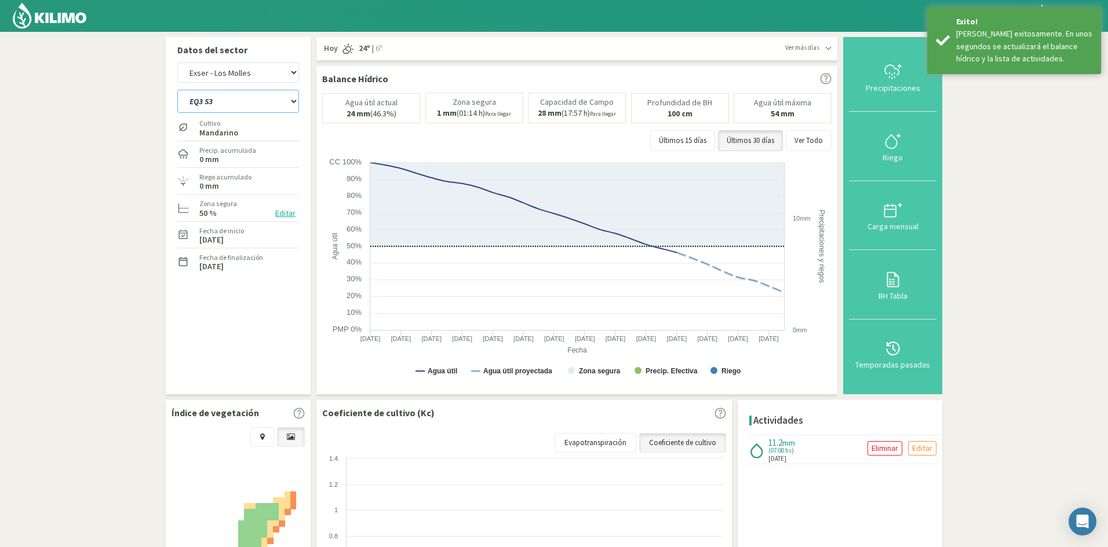
click at [234, 108] on select "EQ1A S3 EQ1A S4 EQ1A S5 EQ1B S1 EQ1B S2 EQ1B S3 EQ1B S4 EQ1B S5 EQ2 S1 EQ2 S3 E…" at bounding box center [238, 101] width 122 height 23
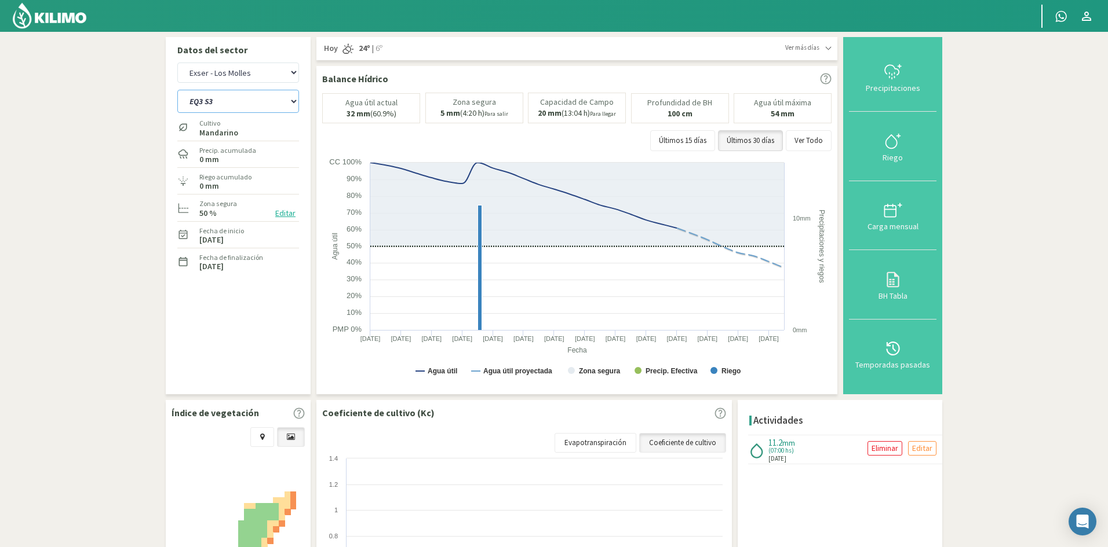
select select "164: Object"
click at [177, 90] on select "EQ1A S3 EQ1A S4 EQ1A S5 EQ1B S1 EQ1B S2 EQ1B S3 EQ1B S4 EQ1B S5 EQ2 S1 EQ2 S3 E…" at bounding box center [238, 101] width 122 height 23
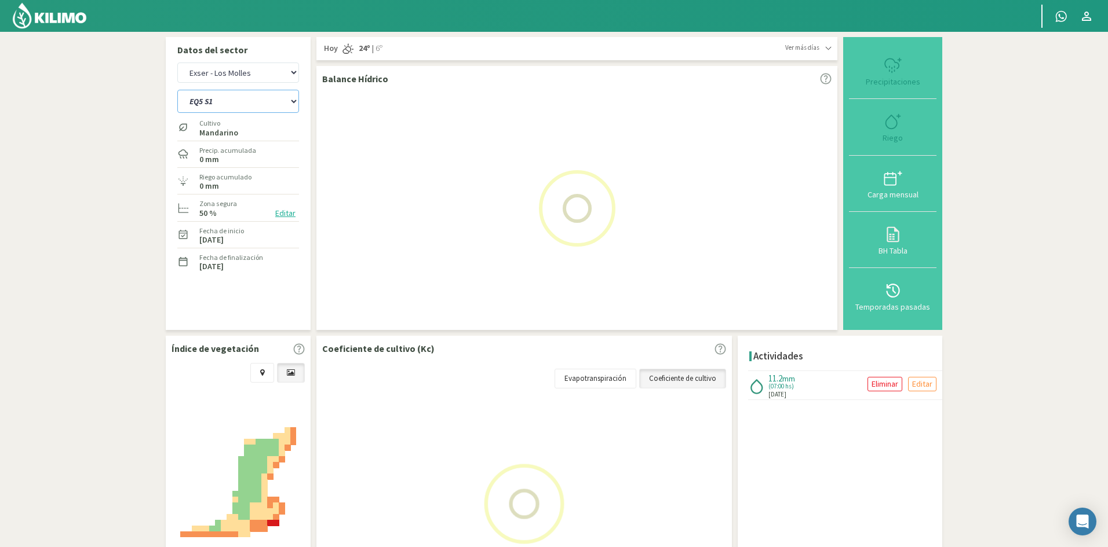
select select "17: Object"
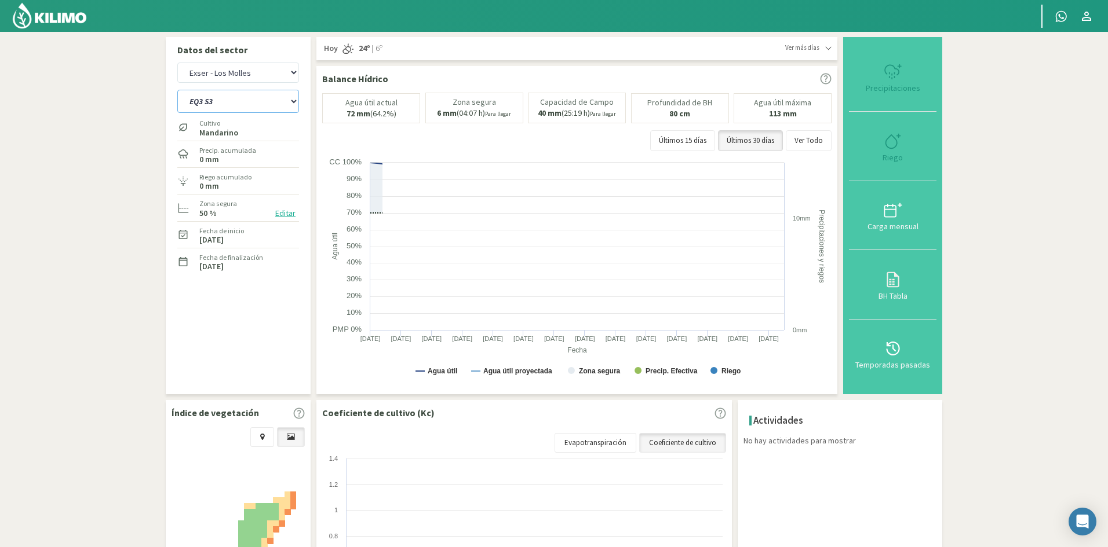
select select "187: Object"
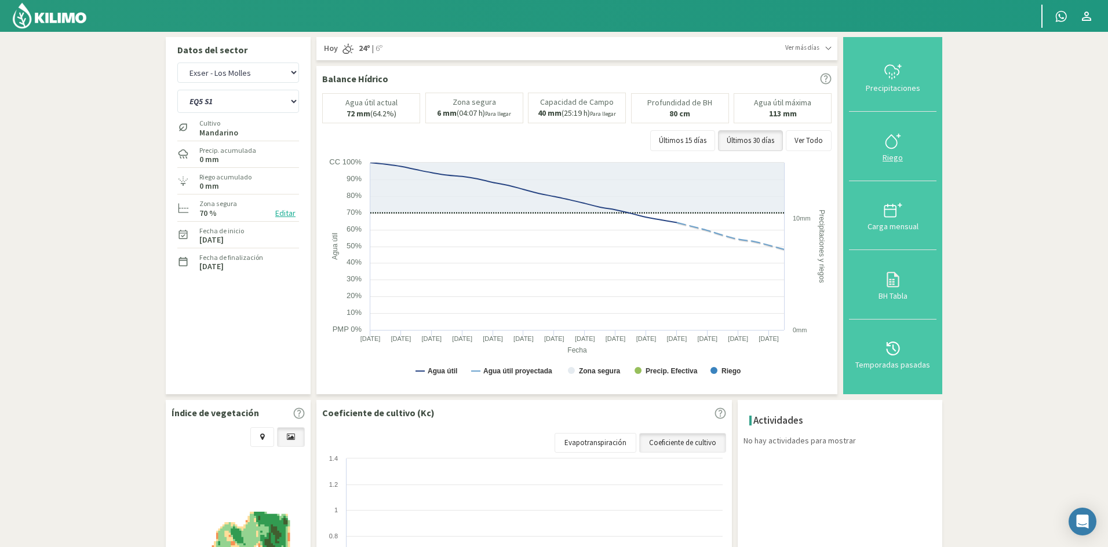
click at [896, 154] on div "Riego" at bounding box center [892, 158] width 81 height 8
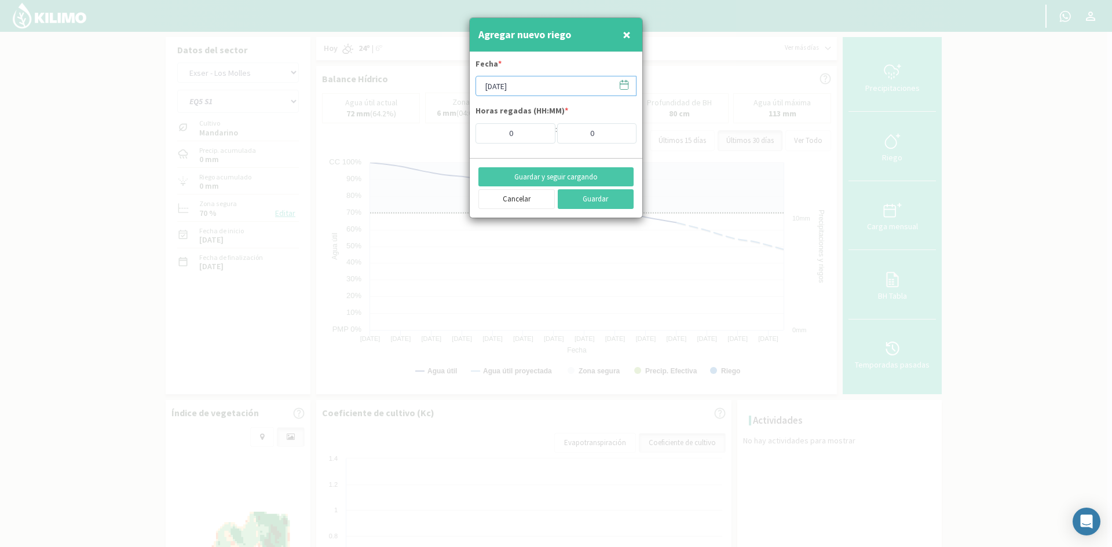
click at [550, 82] on input "[DATE]" at bounding box center [556, 86] width 161 height 20
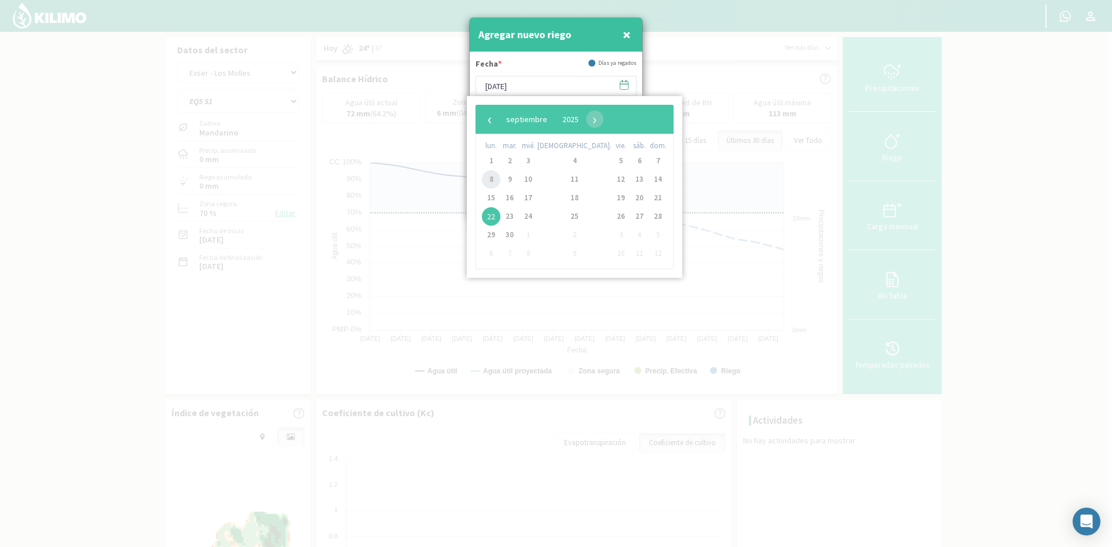
click at [495, 177] on span "8" at bounding box center [491, 179] width 19 height 19
type input "[DATE]"
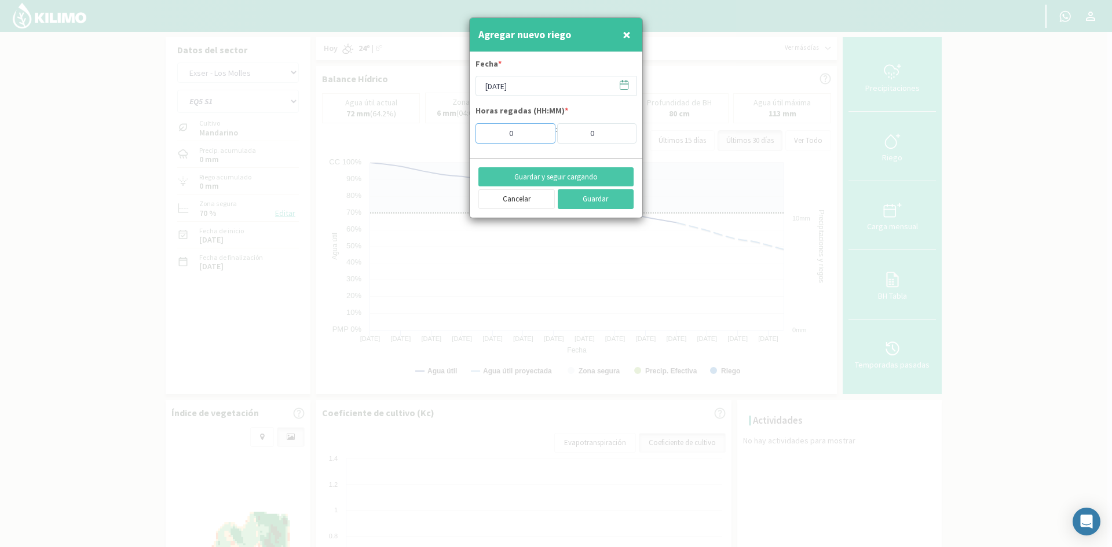
drag, startPoint x: 523, startPoint y: 133, endPoint x: 469, endPoint y: 139, distance: 54.2
click at [469, 139] on div "Agregar nuevo riego × Fecha * 08/09/2025 Horas regadas (HH:MM) * 0 : 0 Guardar …" at bounding box center [556, 117] width 174 height 201
type input "7"
click at [542, 175] on button "Guardar y seguir cargando" at bounding box center [555, 177] width 155 height 20
click at [541, 178] on button "Guardar y seguir cargando" at bounding box center [555, 177] width 155 height 20
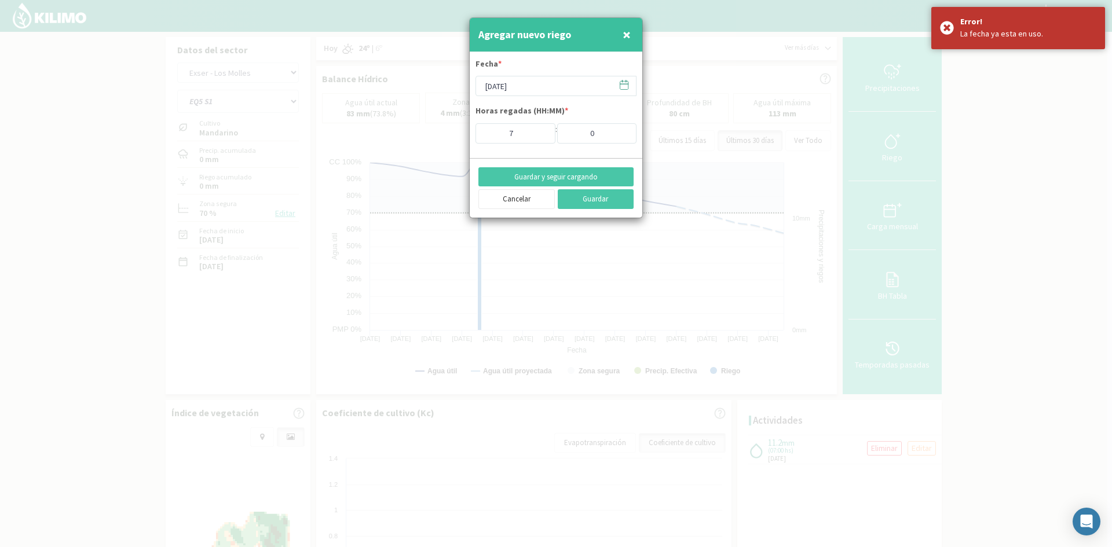
click at [629, 36] on span "×" at bounding box center [627, 34] width 8 height 19
type input "[DATE]"
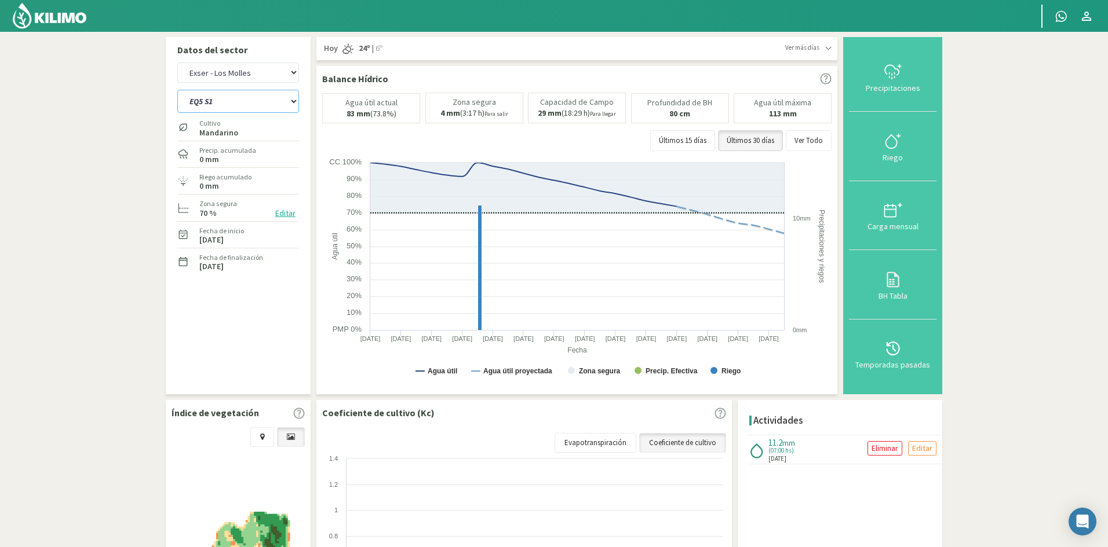
click at [291, 103] on select "EQ1A S3 EQ1A S4 EQ1A S5 EQ1B S1 EQ1B S2 EQ1B S3 EQ1B S4 EQ1B S5 EQ2 S1 EQ2 S3 E…" at bounding box center [238, 101] width 122 height 23
select select "188: Object"
click at [177, 90] on select "EQ1A S3 EQ1A S4 EQ1A S5 EQ1B S1 EQ1B S2 EQ1B S3 EQ1B S4 EQ1B S5 EQ2 S1 EQ2 S3 E…" at bounding box center [238, 101] width 122 height 23
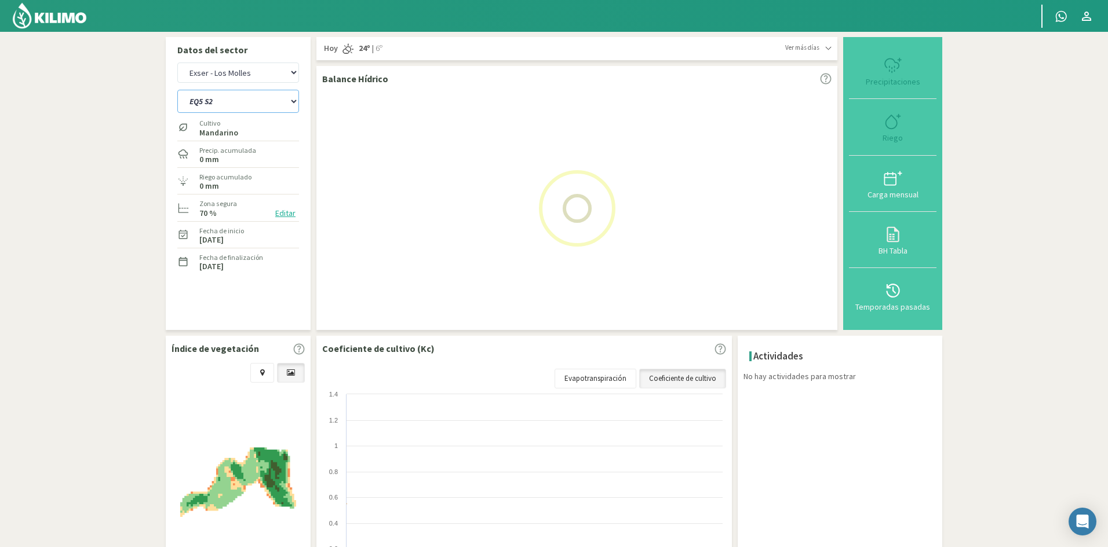
select select "19: Object"
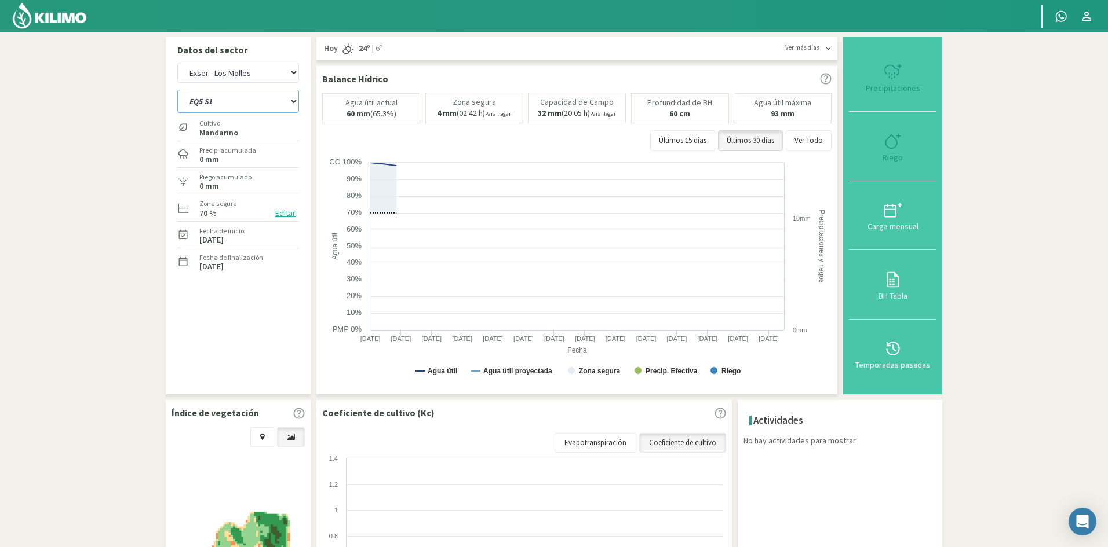
select select "211: Object"
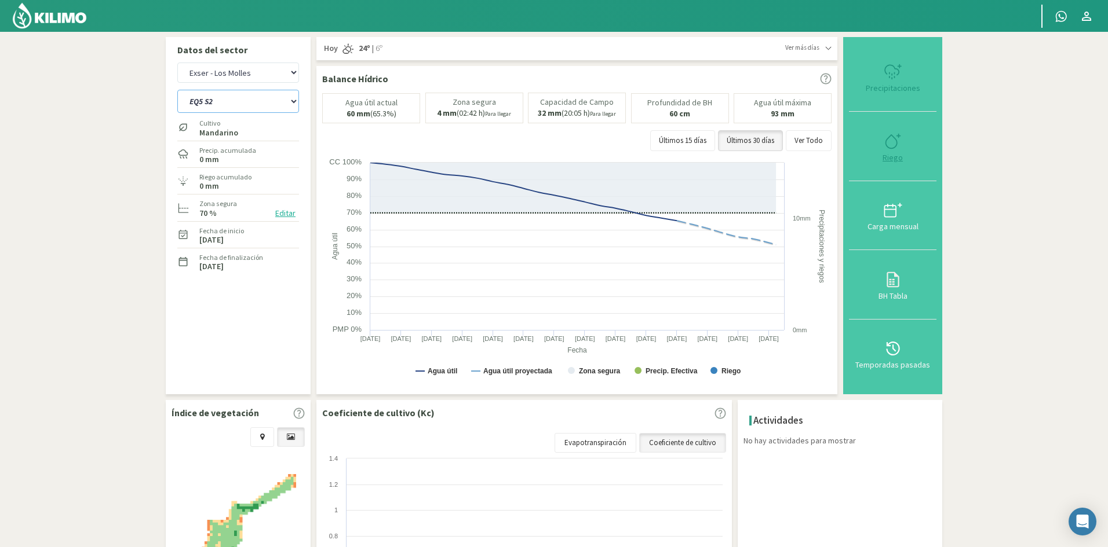
type input "0"
click at [898, 160] on div "Riego" at bounding box center [892, 158] width 81 height 8
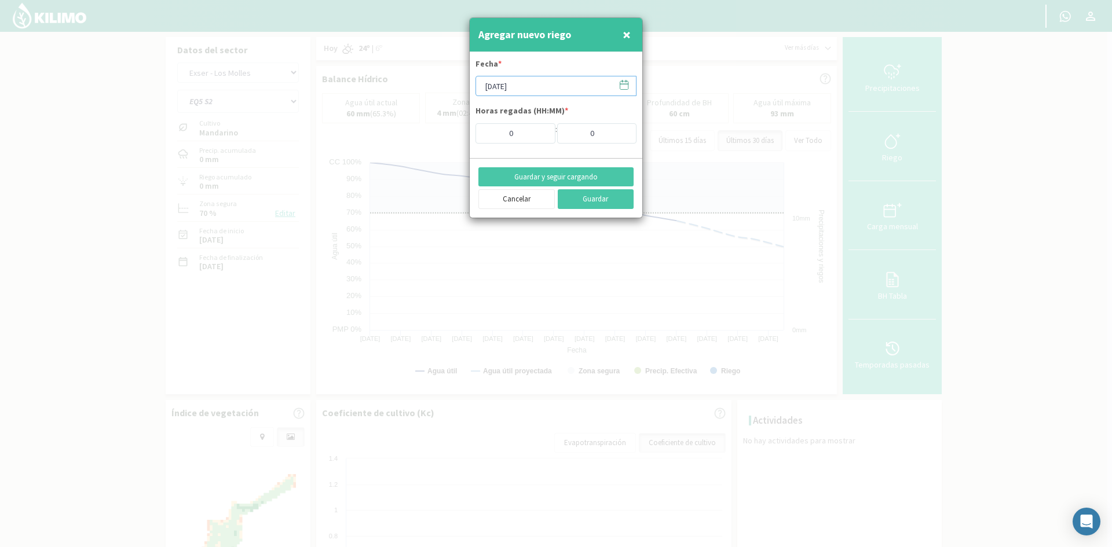
click at [500, 88] on input "[DATE]" at bounding box center [556, 86] width 161 height 20
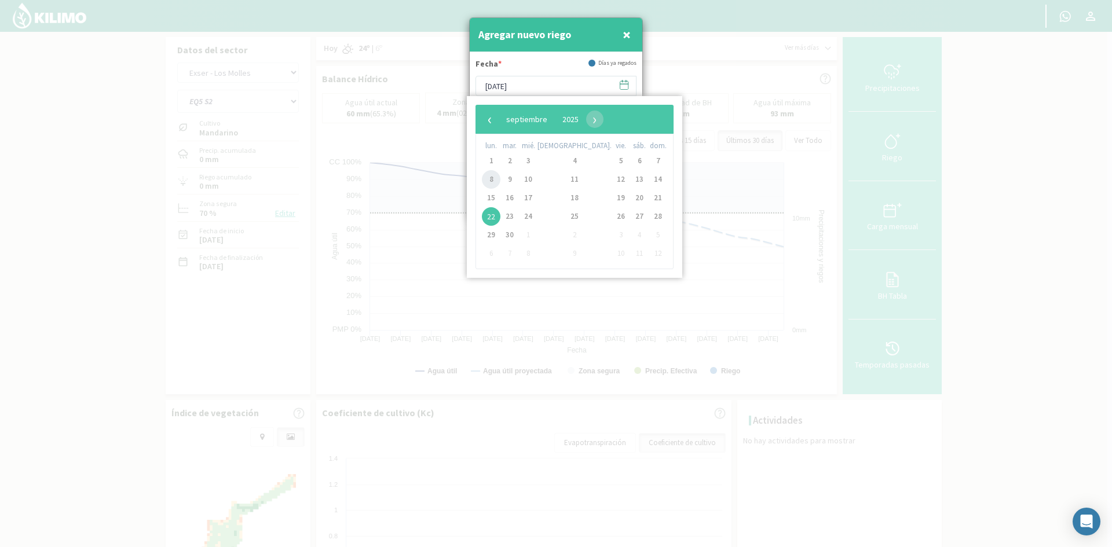
click at [497, 184] on span "8" at bounding box center [491, 179] width 19 height 19
type input "[DATE]"
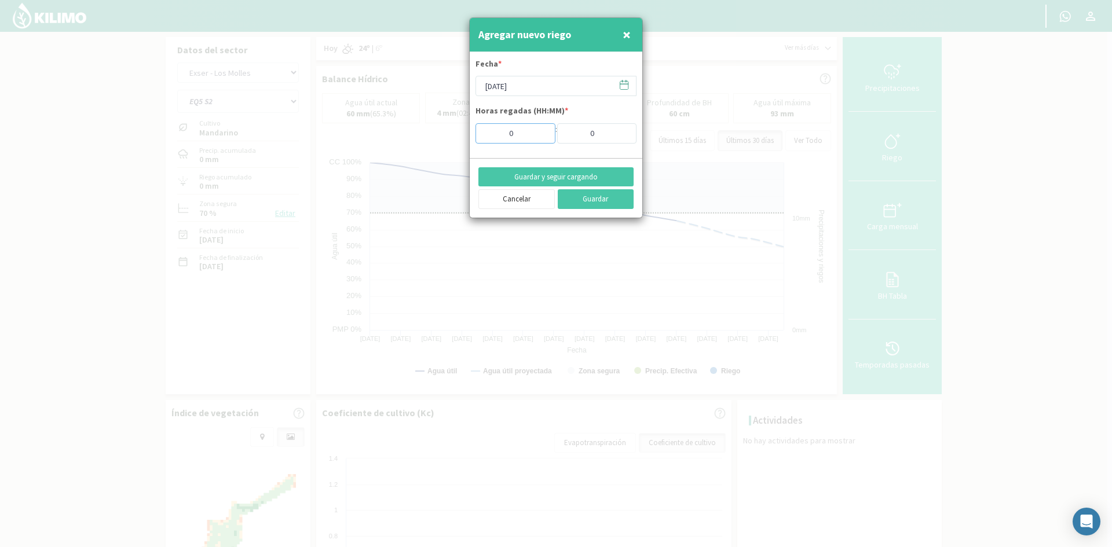
drag, startPoint x: 524, startPoint y: 137, endPoint x: 466, endPoint y: 138, distance: 57.9
click at [466, 138] on div "Agregar nuevo riego × Fecha * 08/09/2025 Horas regadas (HH:MM) * 0 : 0 Guardar …" at bounding box center [556, 273] width 1112 height 547
type input "7"
click at [581, 178] on button "Guardar y seguir cargando" at bounding box center [555, 177] width 155 height 20
drag, startPoint x: 627, startPoint y: 36, endPoint x: 281, endPoint y: 73, distance: 348.3
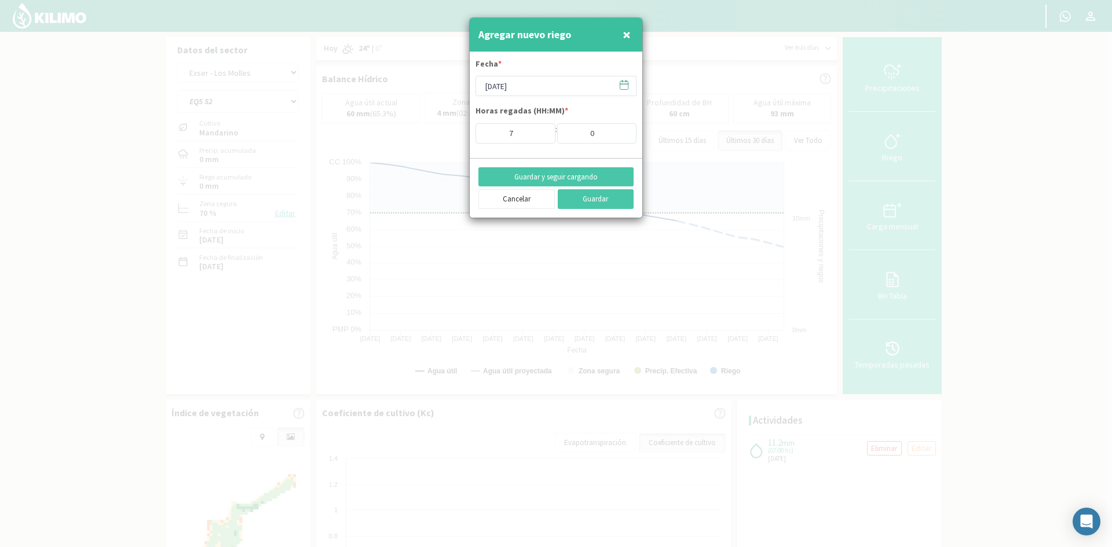
click at [627, 36] on span "×" at bounding box center [627, 34] width 8 height 19
type input "[DATE]"
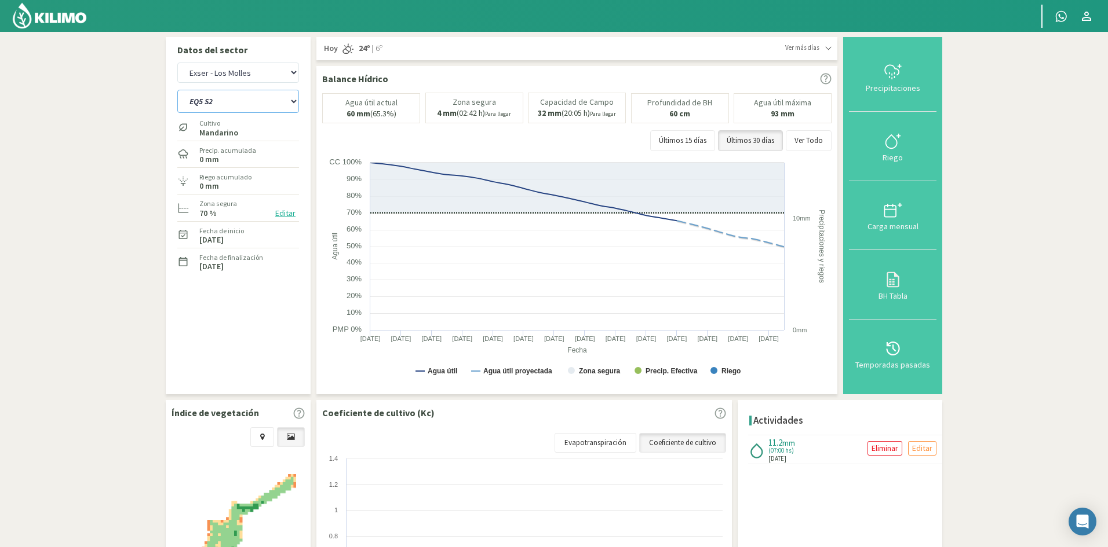
click at [206, 101] on select "EQ1A S3 EQ1A S4 EQ1A S5 EQ1B S1 EQ1B S2 EQ1B S3 EQ1B S4 EQ1B S5 EQ2 S1 EQ2 S3 E…" at bounding box center [238, 101] width 122 height 23
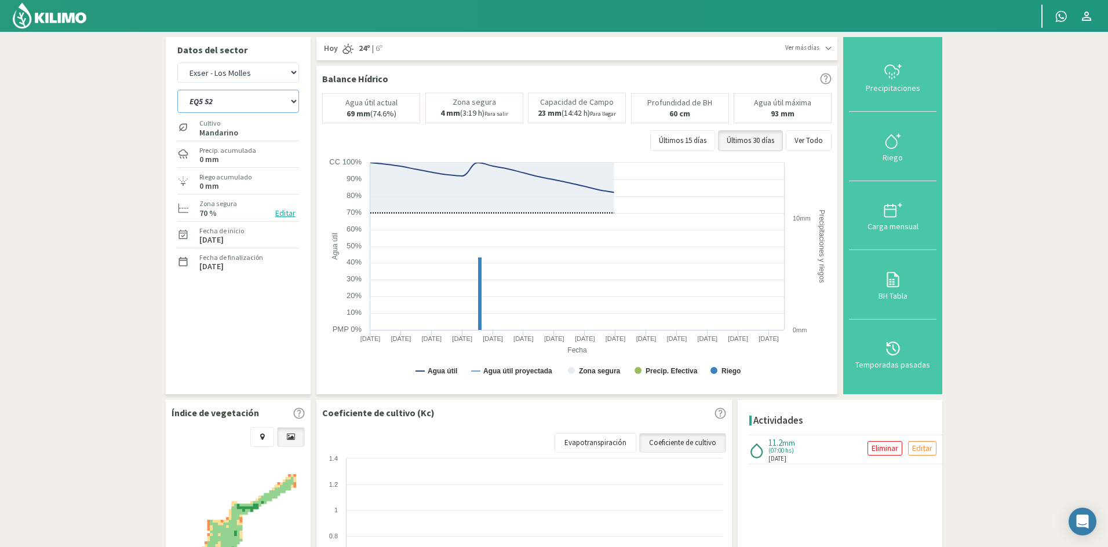
select select "213: Object"
click at [177, 90] on select "EQ1A S3 EQ1A S4 EQ1A S5 EQ1B S1 EQ1B S2 EQ1B S3 EQ1B S4 EQ1B S5 EQ2 S1 EQ2 S3 E…" at bounding box center [238, 101] width 122 height 23
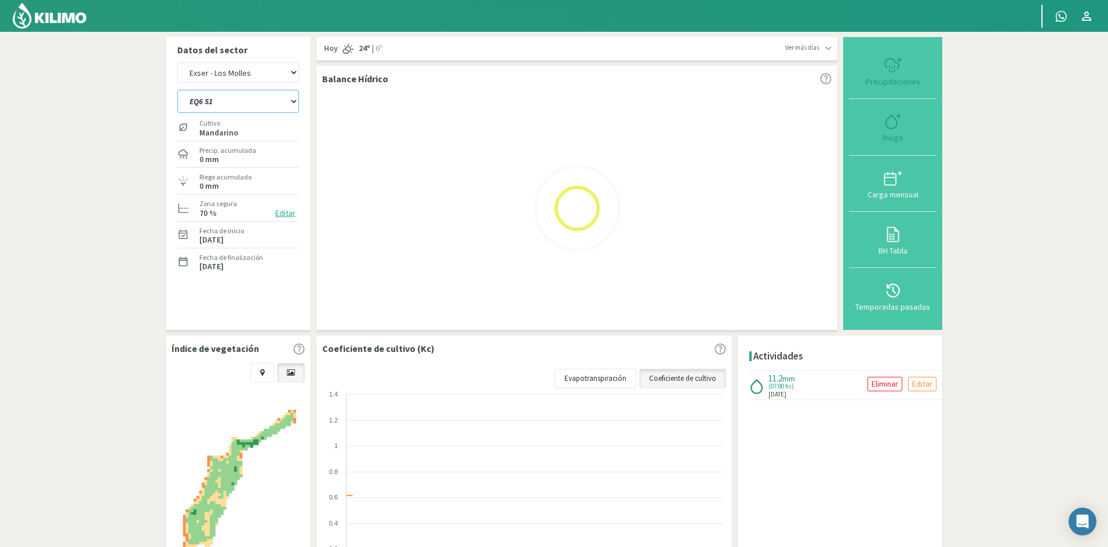
select select "21: Object"
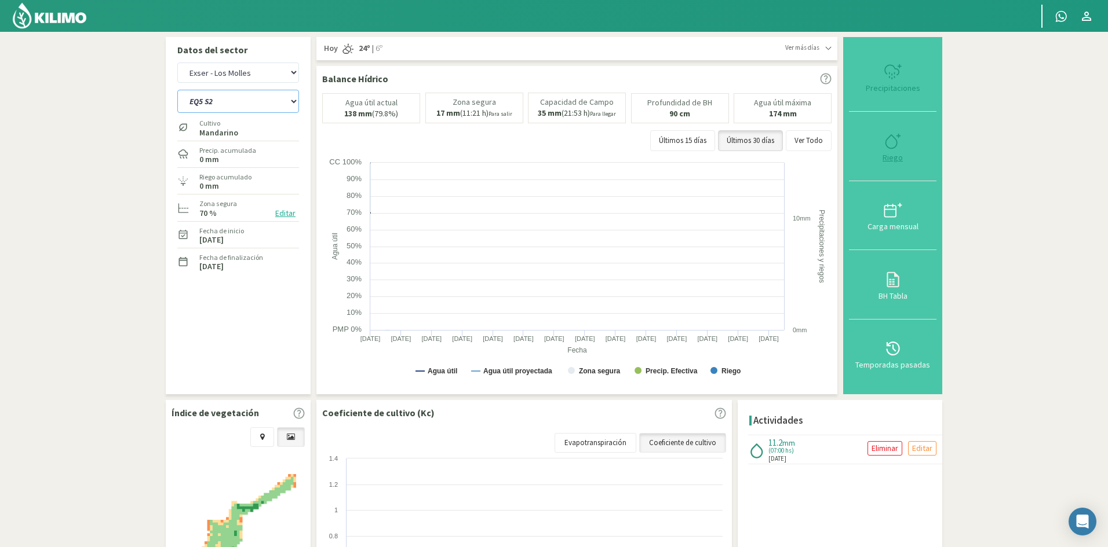
select select "236: Object"
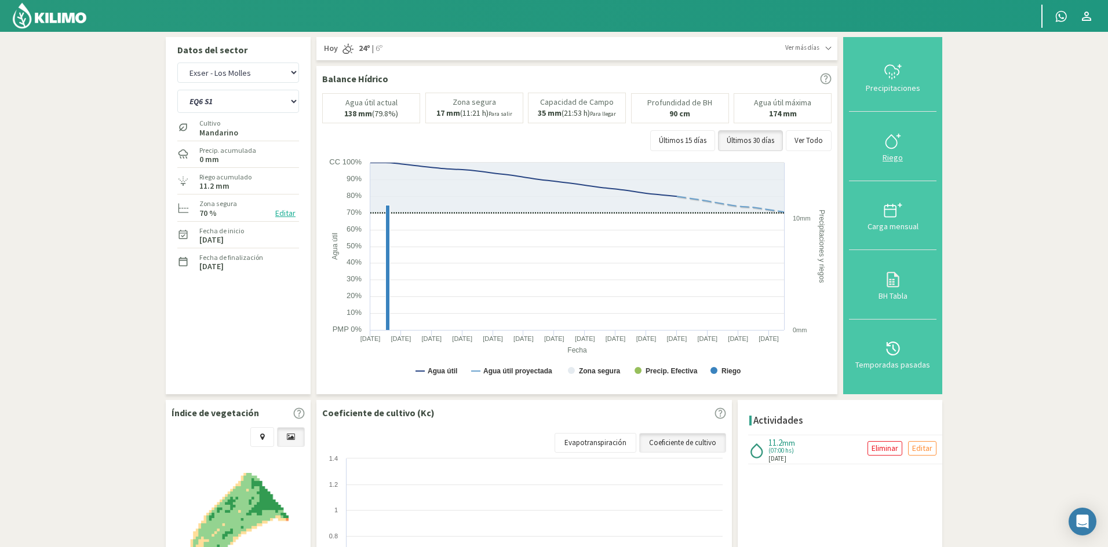
click at [892, 159] on div "Riego" at bounding box center [892, 158] width 81 height 8
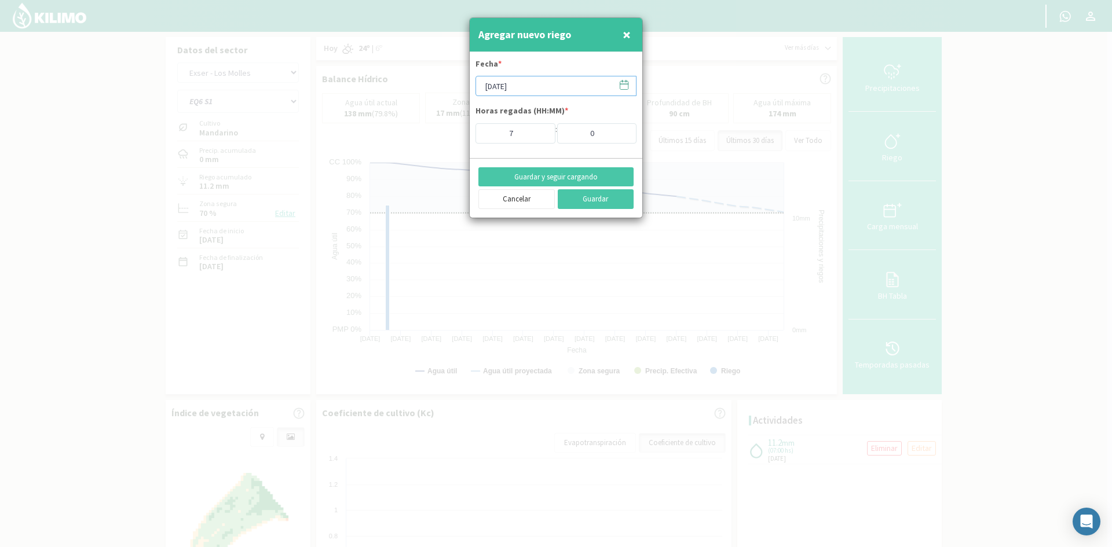
click at [511, 91] on input "[DATE]" at bounding box center [556, 86] width 161 height 20
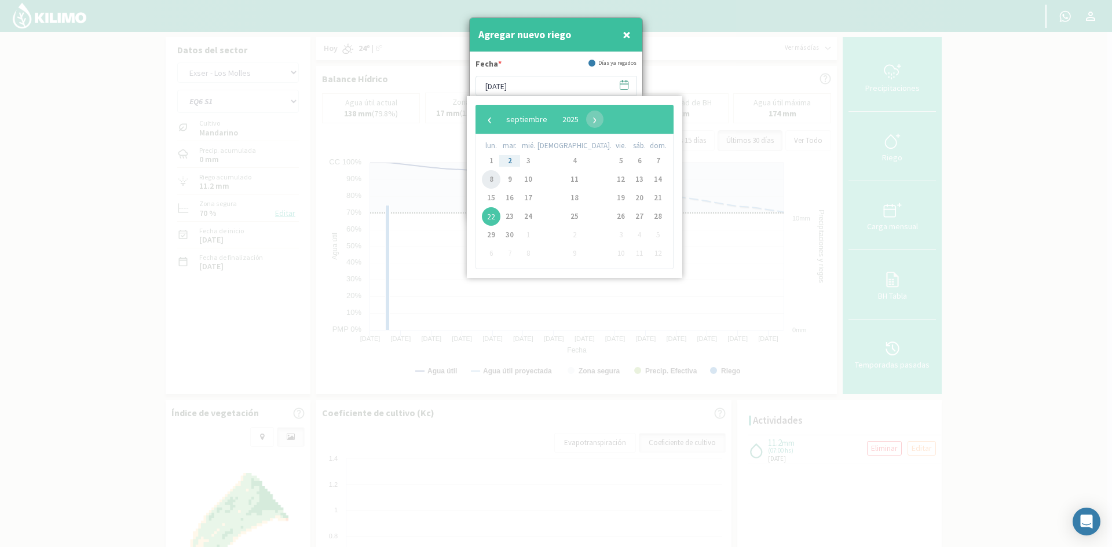
click at [491, 182] on span "8" at bounding box center [491, 179] width 19 height 19
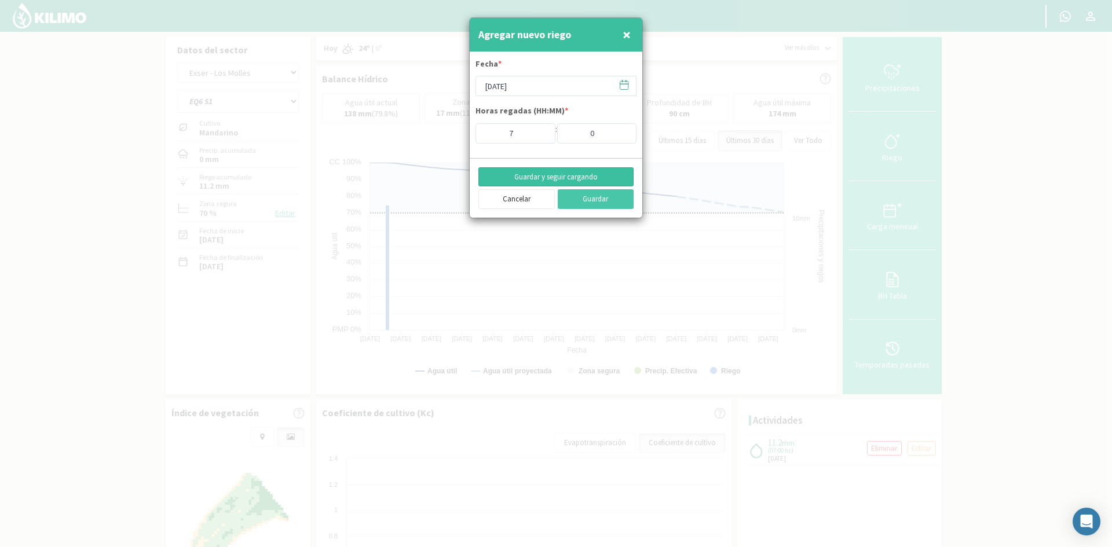
click at [546, 179] on button "Guardar y seguir cargando" at bounding box center [555, 177] width 155 height 20
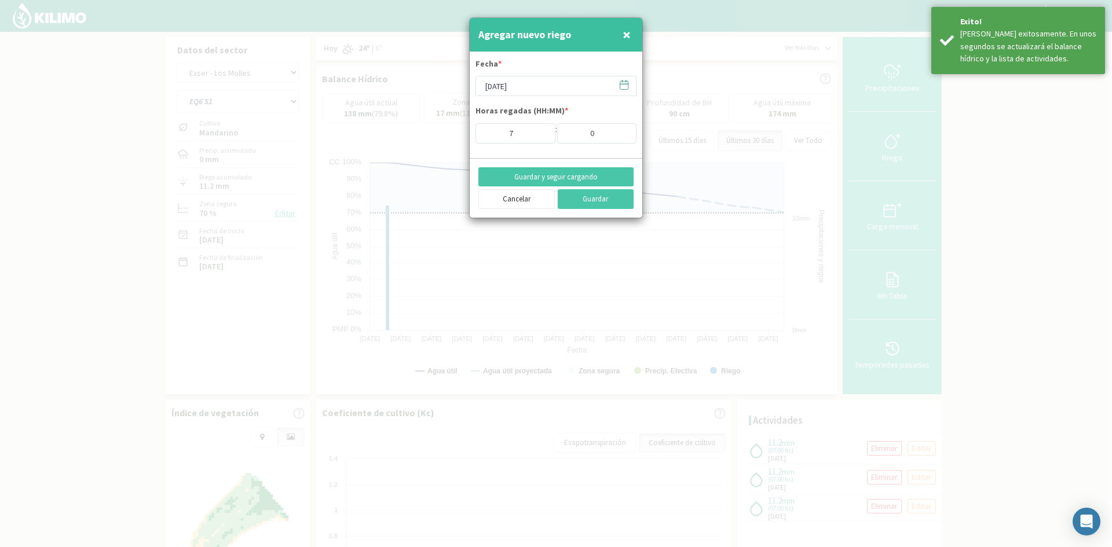
click at [631, 37] on button "×" at bounding box center [627, 34] width 14 height 23
type input "[DATE]"
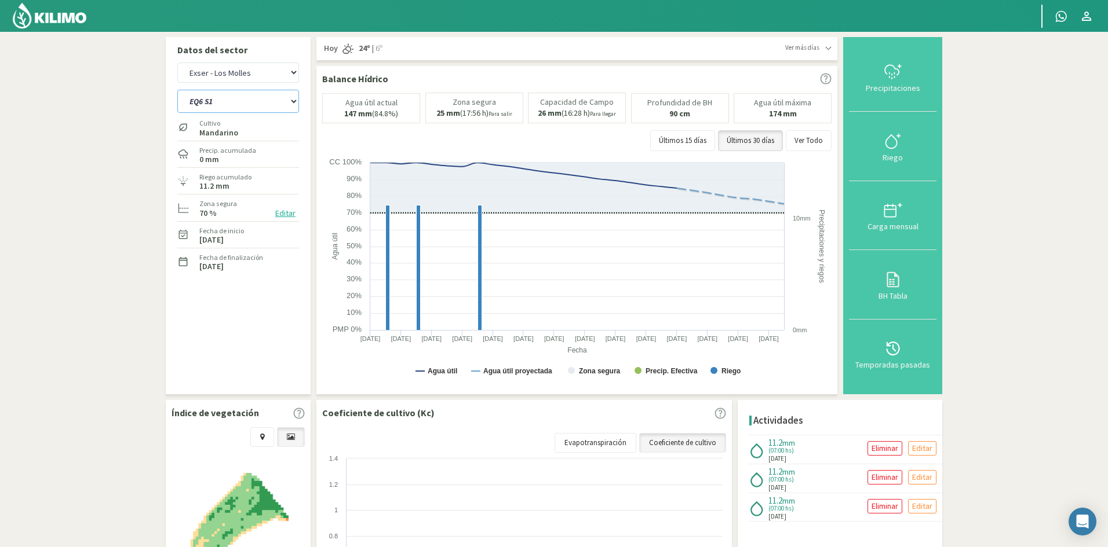
click at [289, 99] on select "EQ1A S3 EQ1A S4 EQ1A S5 EQ1B S1 EQ1B S2 EQ1B S3 EQ1B S4 EQ1B S5 EQ2 S1 EQ2 S3 E…" at bounding box center [238, 101] width 122 height 23
click at [177, 90] on select "EQ1A S3 EQ1A S4 EQ1A S5 EQ1B S1 EQ1B S2 EQ1B S3 EQ1B S4 EQ1B S5 EQ2 S1 EQ2 S3 E…" at bounding box center [238, 101] width 122 height 23
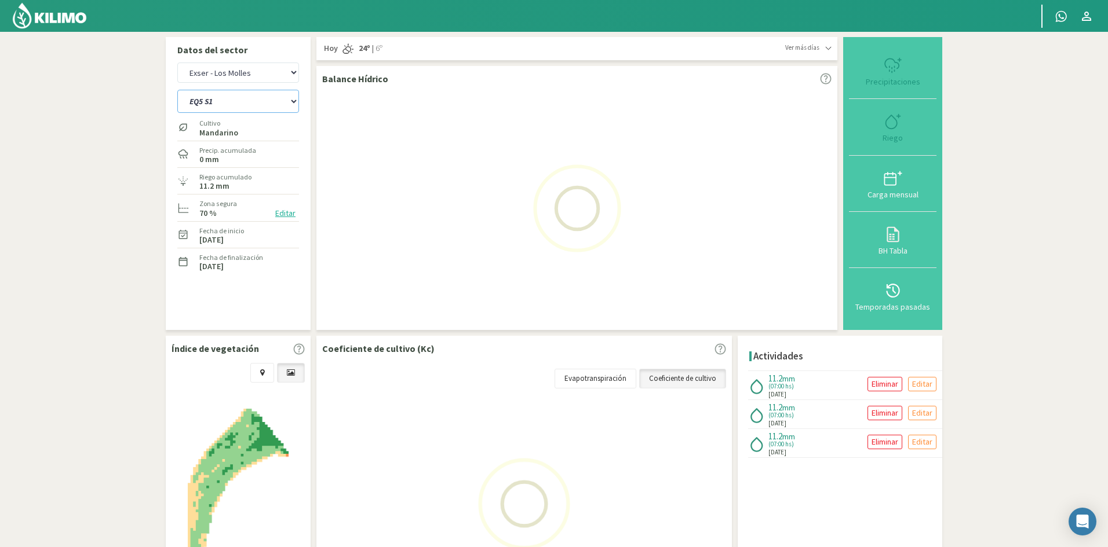
select select "236: Object"
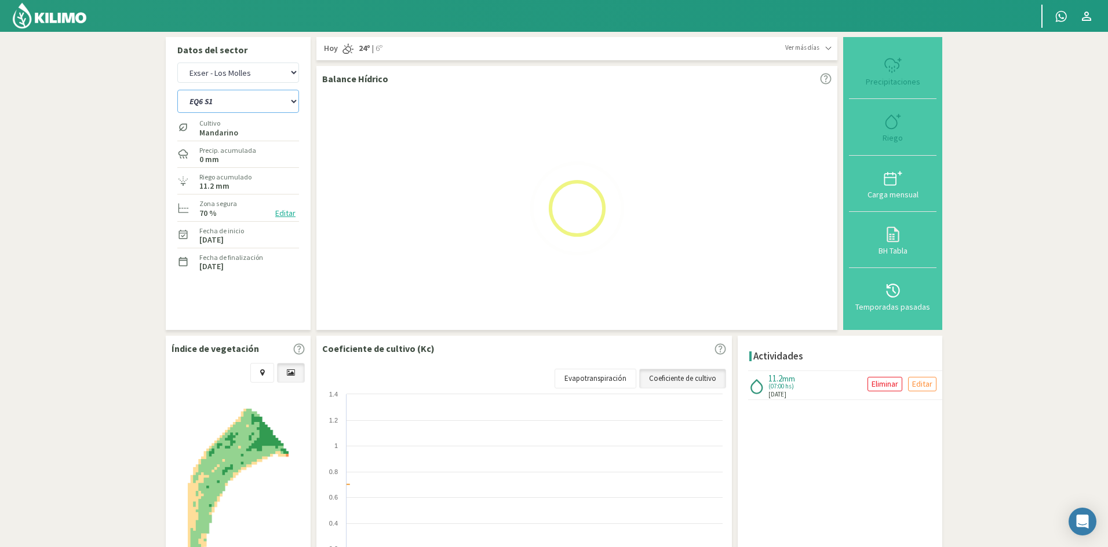
select select "23: Object"
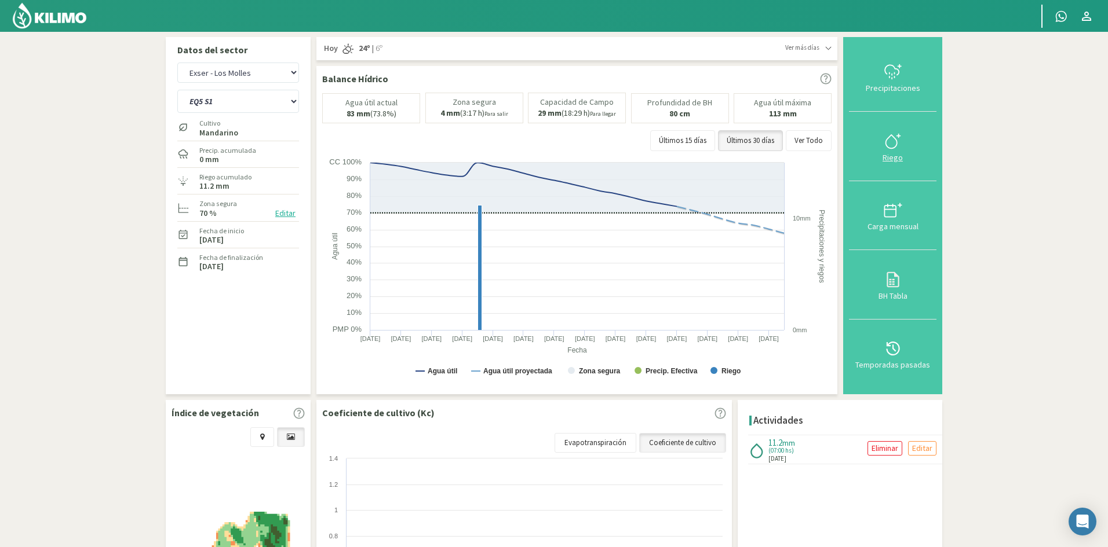
click at [895, 156] on div "Riego" at bounding box center [892, 158] width 81 height 8
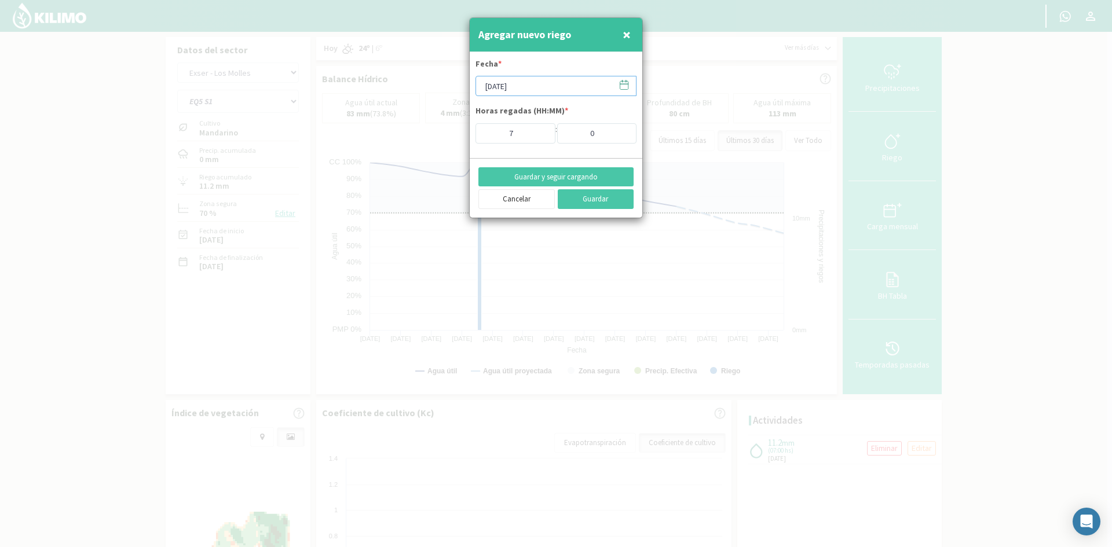
click at [497, 84] on input "[DATE]" at bounding box center [556, 86] width 161 height 20
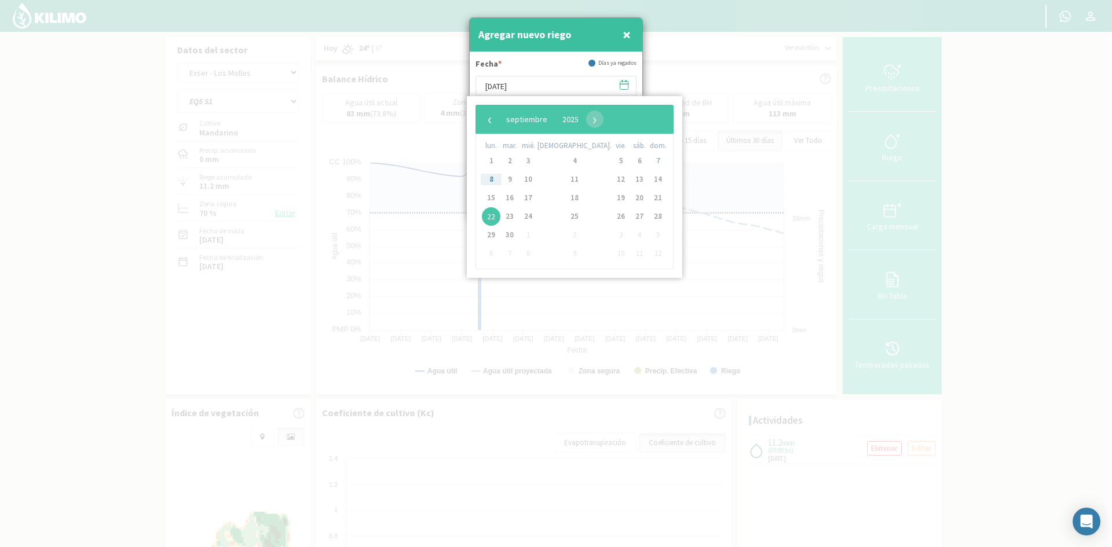
click at [496, 182] on span "8" at bounding box center [491, 179] width 19 height 19
click at [491, 180] on span "8" at bounding box center [491, 179] width 19 height 19
click at [628, 36] on span "×" at bounding box center [627, 34] width 8 height 19
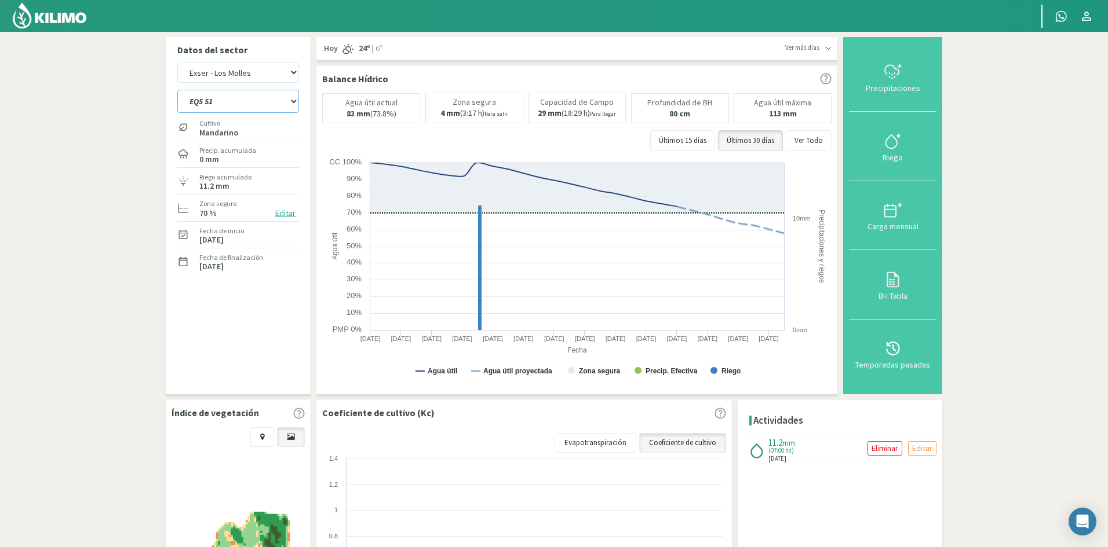
click at [251, 103] on select "EQ1A S3 EQ1A S4 EQ1A S5 EQ1B S1 EQ1B S2 EQ1B S3 EQ1B S4 EQ1B S5 EQ2 S1 EQ2 S3 E…" at bounding box center [238, 101] width 122 height 23
click at [177, 90] on select "EQ1A S3 EQ1A S4 EQ1A S5 EQ1B S1 EQ1B S2 EQ1B S3 EQ1B S4 EQ1B S5 EQ2 S1 EQ2 S3 E…" at bounding box center [238, 101] width 122 height 23
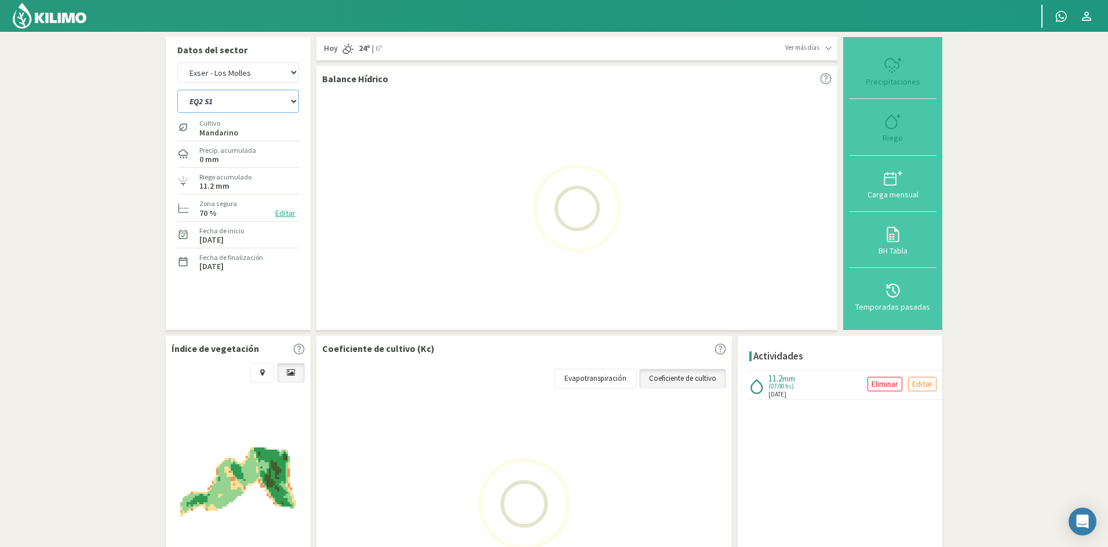
select select "256: Object"
select select "25: Object"
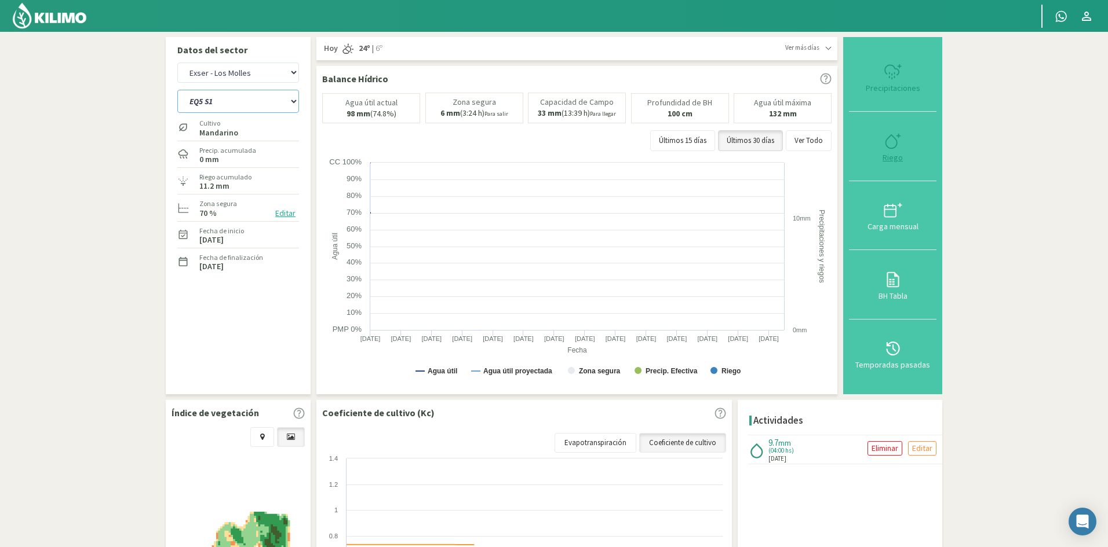
select select "271: Object"
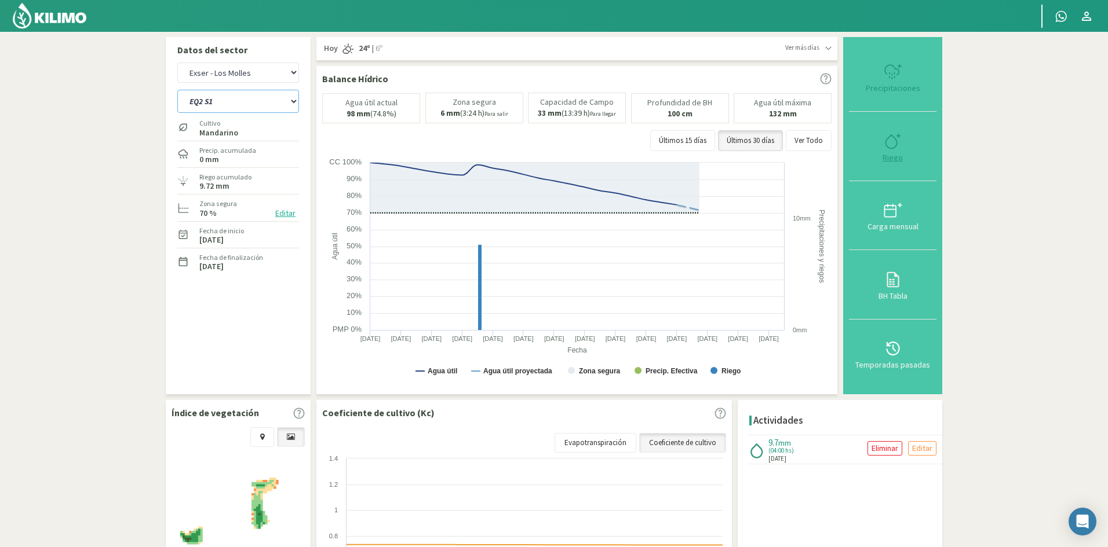
type input "4"
click at [891, 156] on div "Riego" at bounding box center [892, 158] width 81 height 8
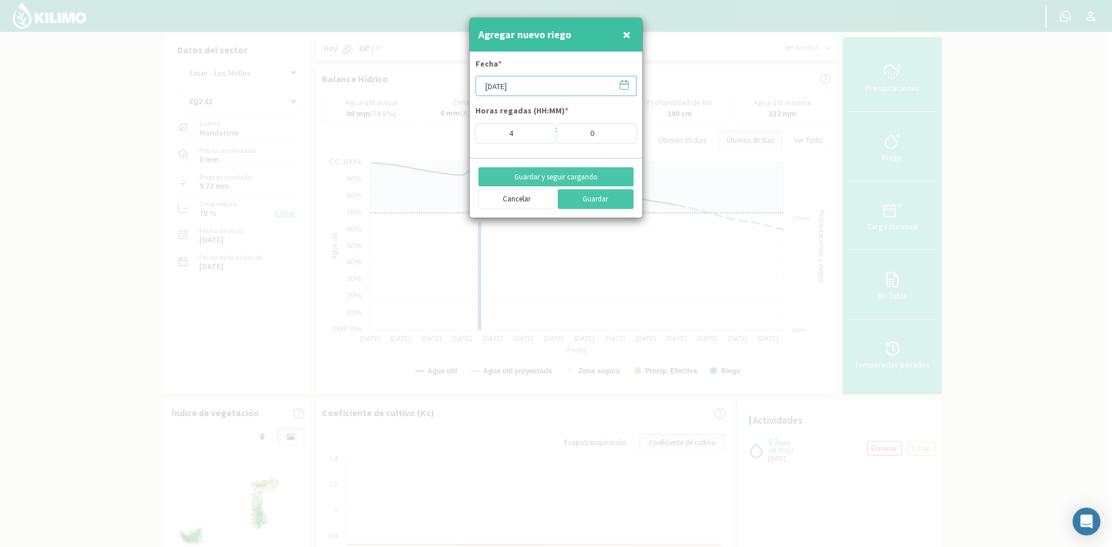
click at [520, 82] on input "[DATE]" at bounding box center [556, 86] width 161 height 20
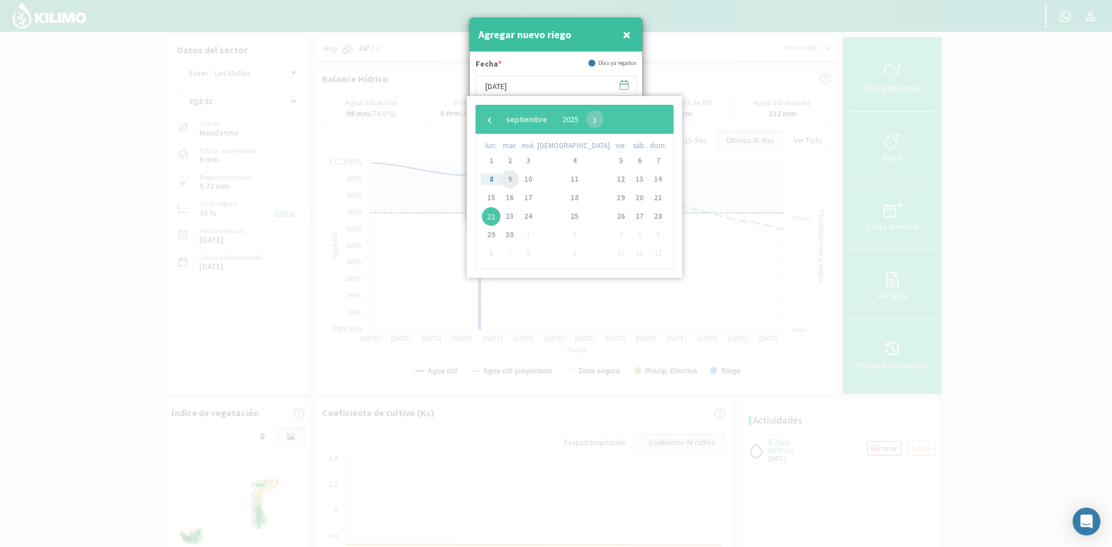
click at [516, 185] on span "9" at bounding box center [509, 179] width 19 height 19
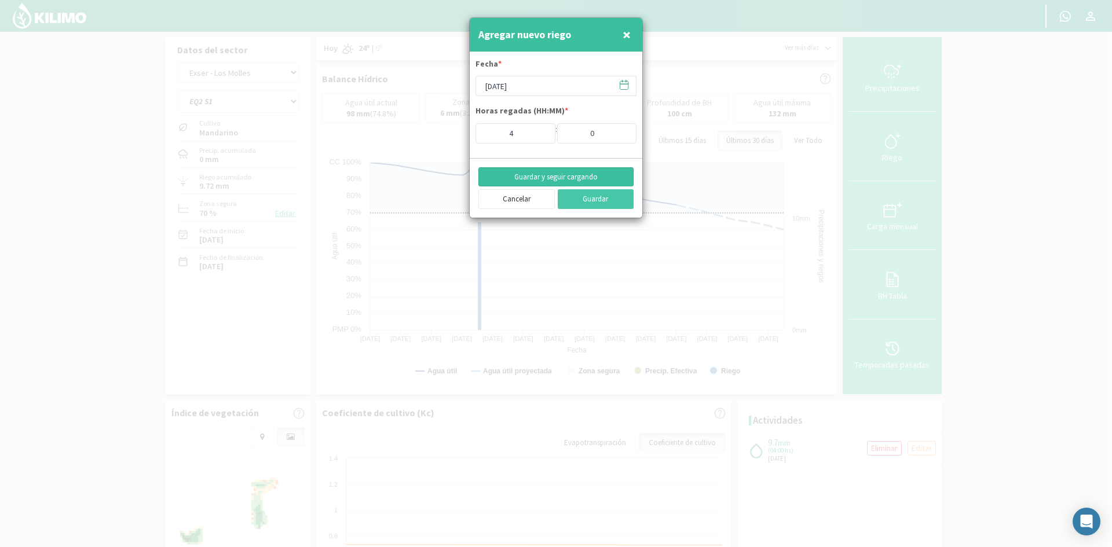
click at [524, 176] on button "Guardar y seguir cargando" at bounding box center [555, 177] width 155 height 20
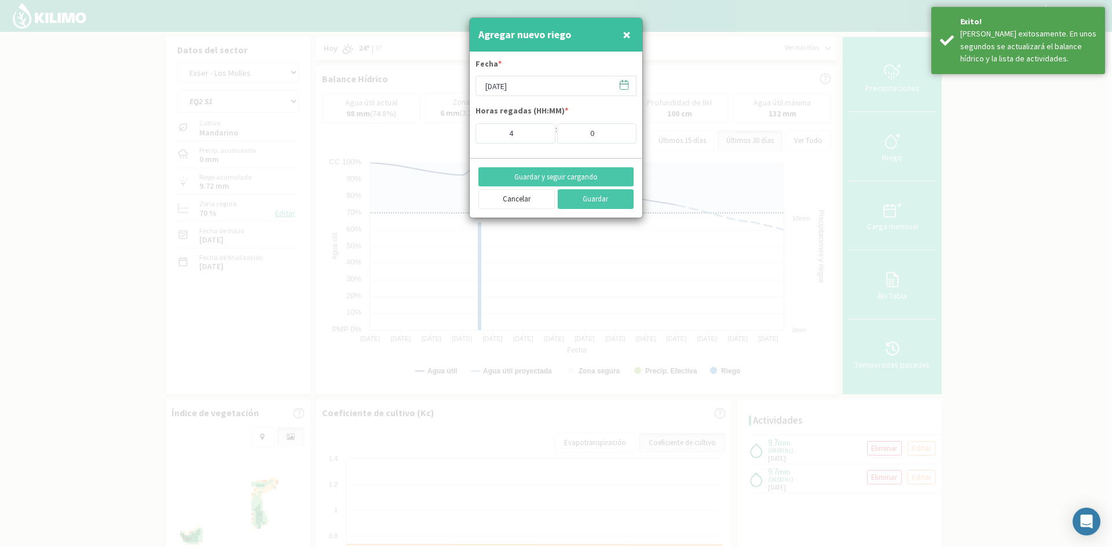
click at [628, 36] on span "×" at bounding box center [627, 34] width 8 height 19
type input "[DATE]"
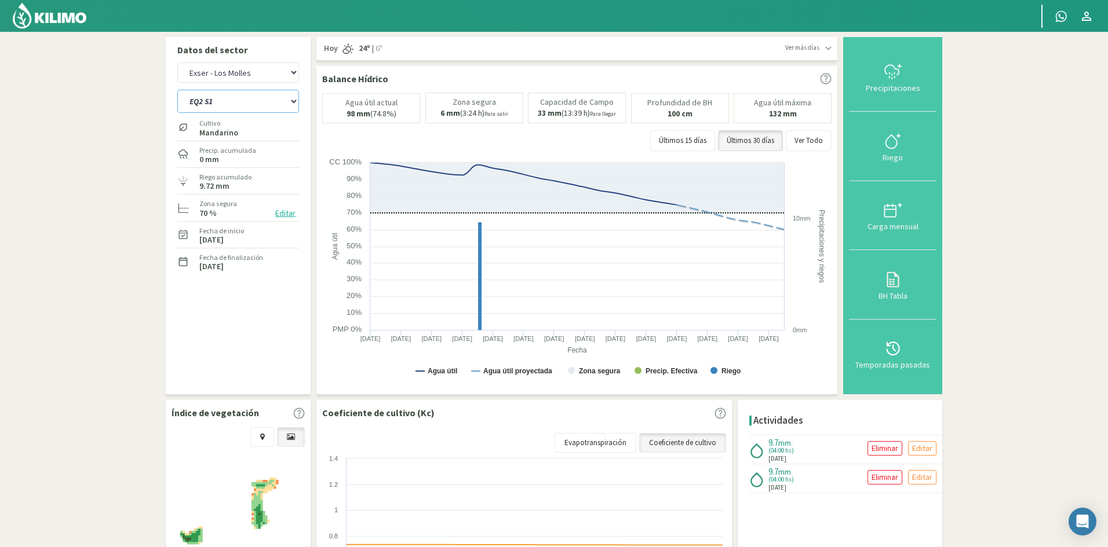
click at [236, 104] on select "EQ1A S3 EQ1A S4 EQ1A S5 EQ1B S1 EQ1B S2 EQ1B S3 EQ1B S4 EQ1B S5 EQ2 S1 EQ2 S3 E…" at bounding box center [238, 101] width 122 height 23
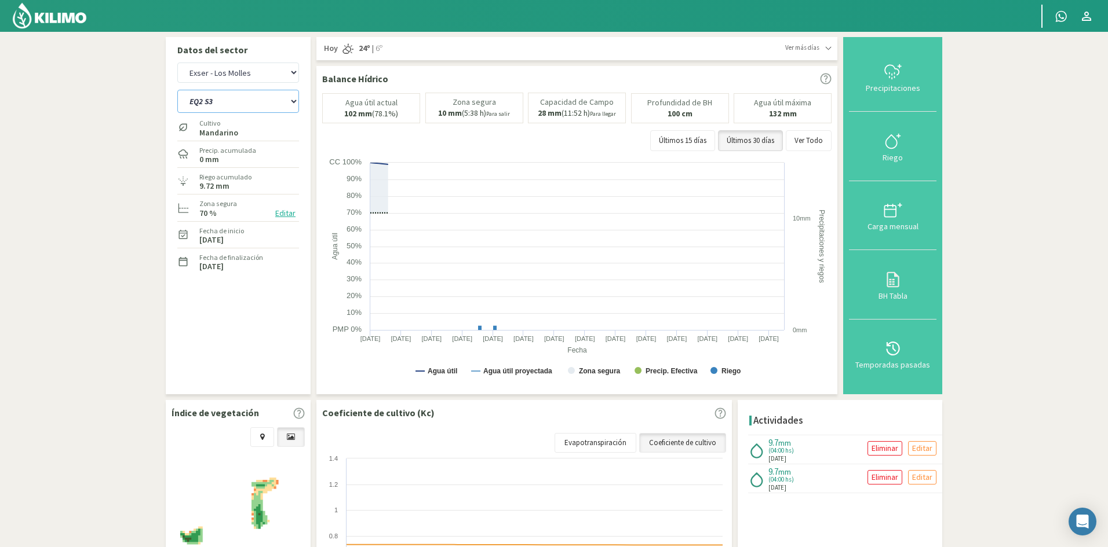
click at [177, 90] on select "EQ1A S3 EQ1A S4 EQ1A S5 EQ1B S1 EQ1B S2 EQ1B S3 EQ1B S4 EQ1B S5 EQ2 S1 EQ2 S3 E…" at bounding box center [238, 101] width 122 height 23
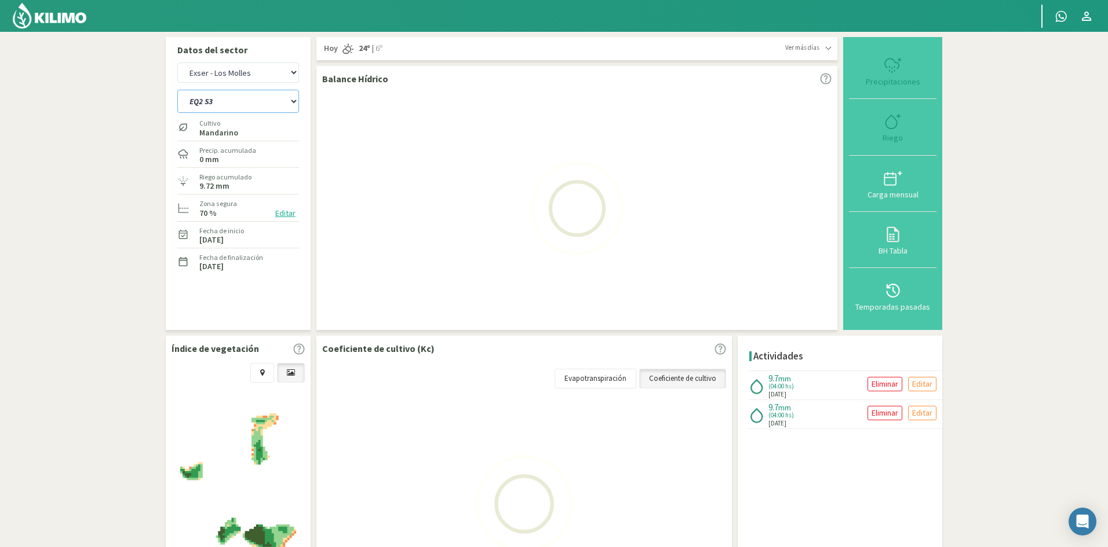
select select "271: Object"
select select "27: Object"
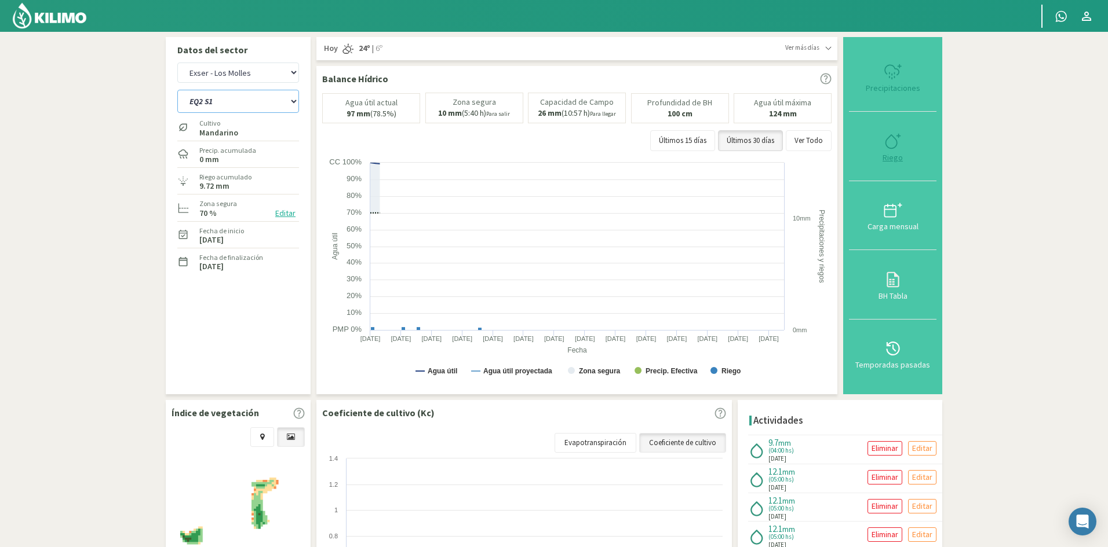
select select "295: Object"
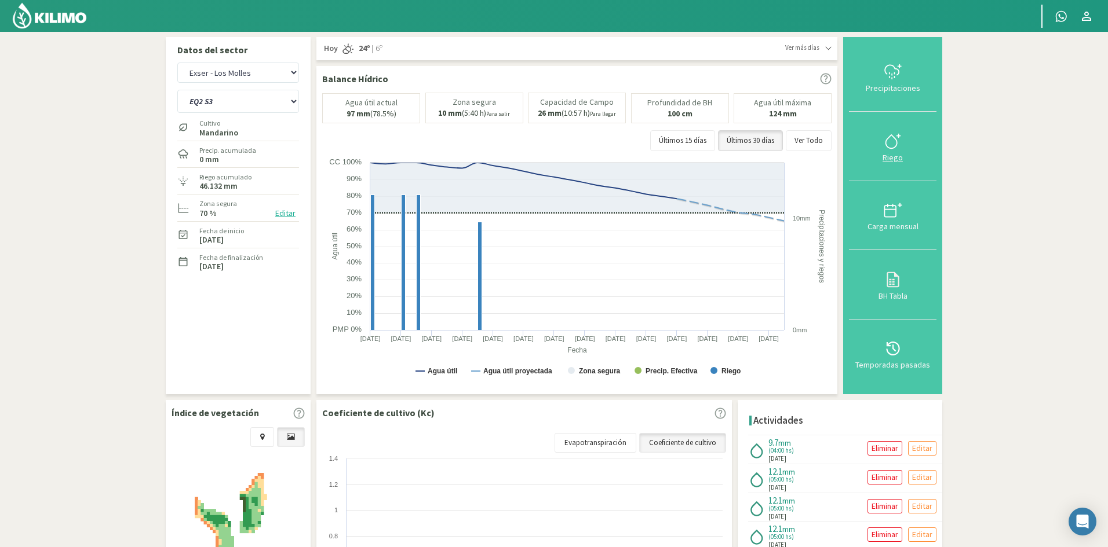
click at [891, 158] on div "Riego" at bounding box center [892, 158] width 81 height 8
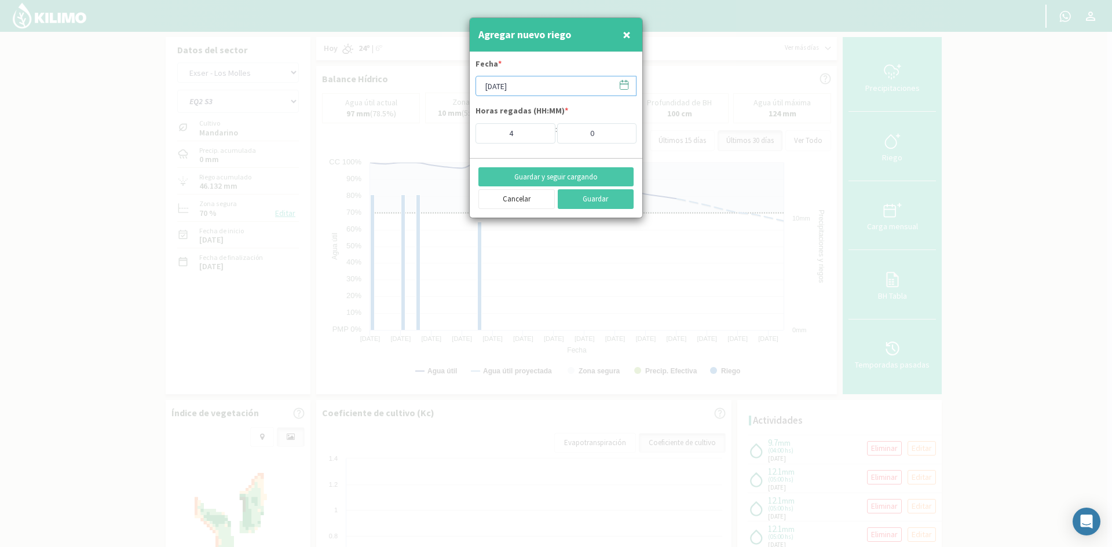
click at [511, 78] on input "[DATE]" at bounding box center [556, 86] width 161 height 20
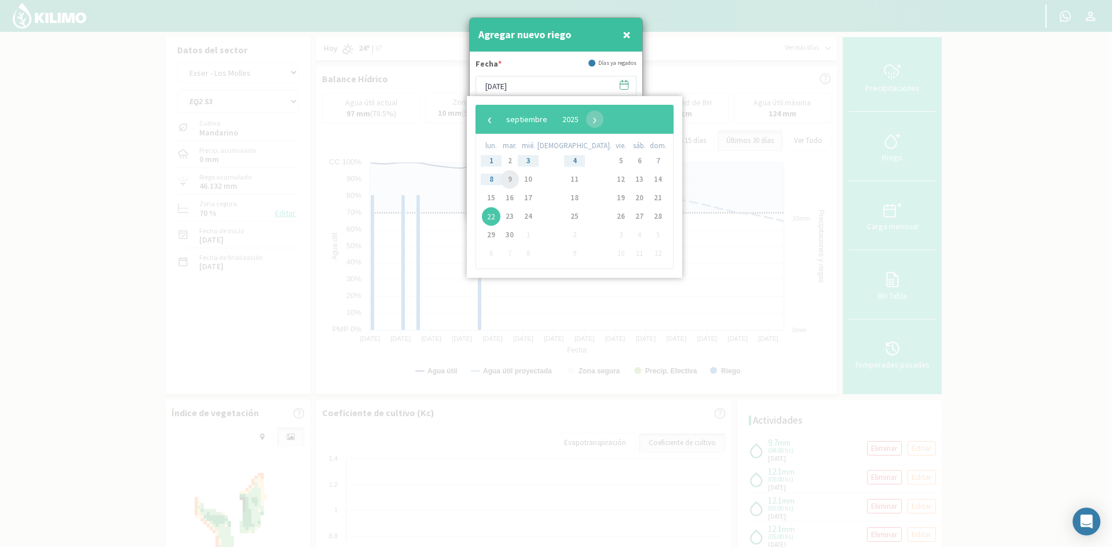
click at [518, 180] on span "9" at bounding box center [509, 179] width 19 height 19
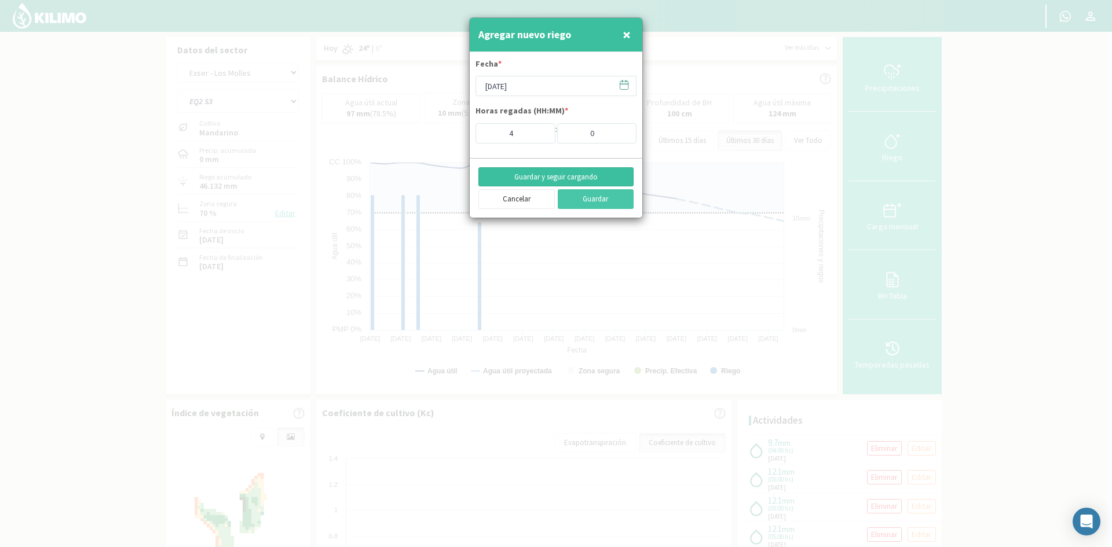
click at [528, 173] on button "Guardar y seguir cargando" at bounding box center [555, 177] width 155 height 20
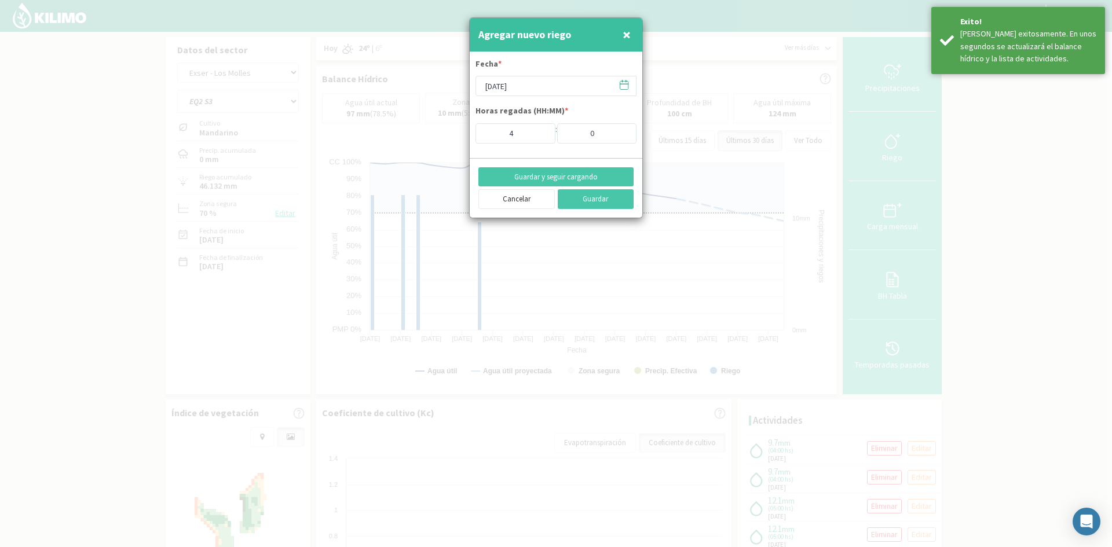
click at [627, 34] on span "×" at bounding box center [627, 34] width 8 height 19
type input "[DATE]"
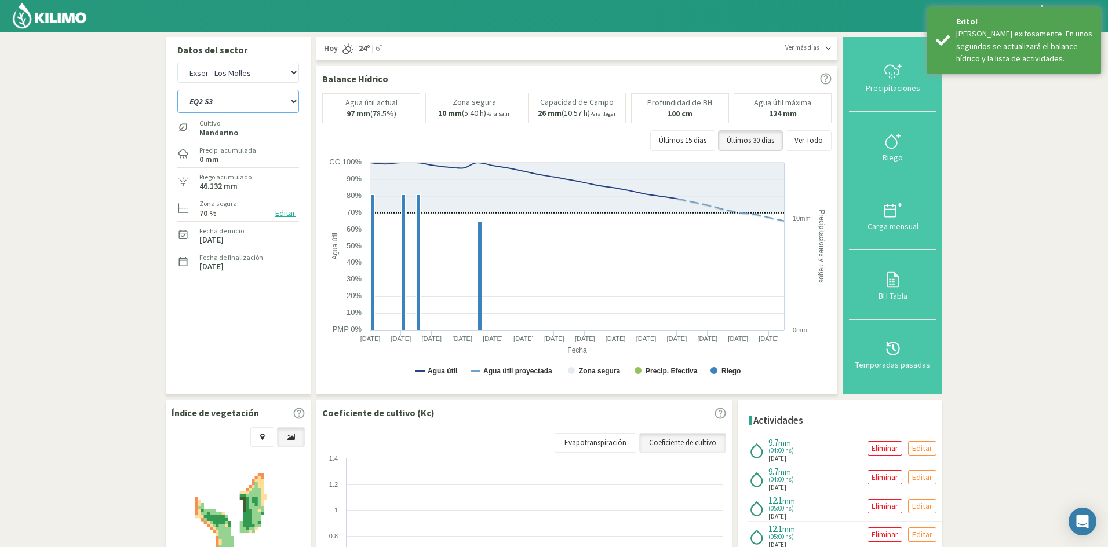
click at [222, 102] on select "EQ1A S3 EQ1A S4 EQ1A S5 EQ1B S1 EQ1B S2 EQ1B S3 EQ1B S4 EQ1B S5 EQ2 S1 EQ2 S3 E…" at bounding box center [238, 101] width 122 height 23
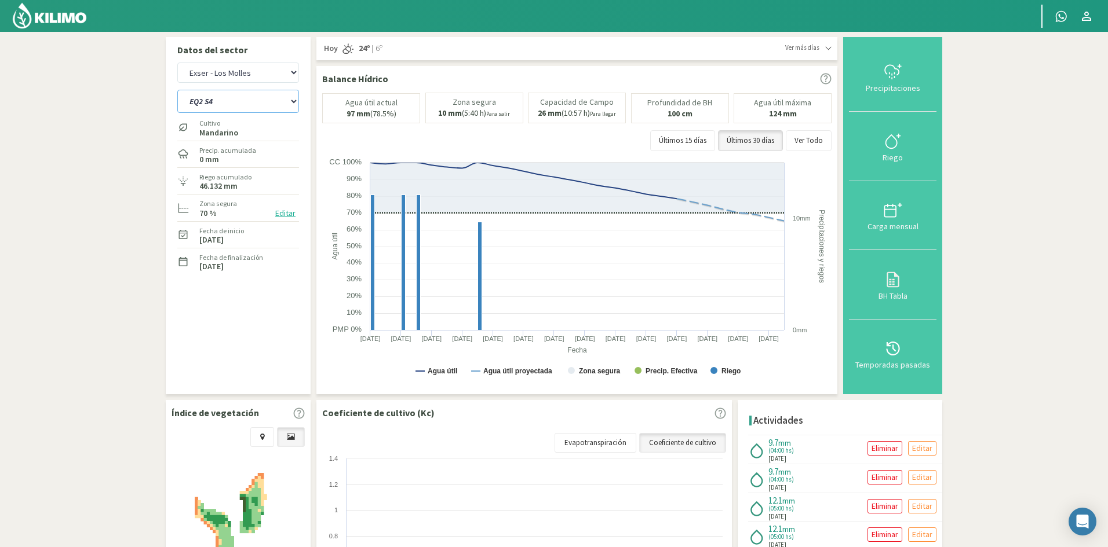
click at [177, 90] on select "EQ1A S3 EQ1A S4 EQ1A S5 EQ1B S1 EQ1B S2 EQ1B S3 EQ1B S4 EQ1B S5 EQ2 S1 EQ2 S3 E…" at bounding box center [238, 101] width 122 height 23
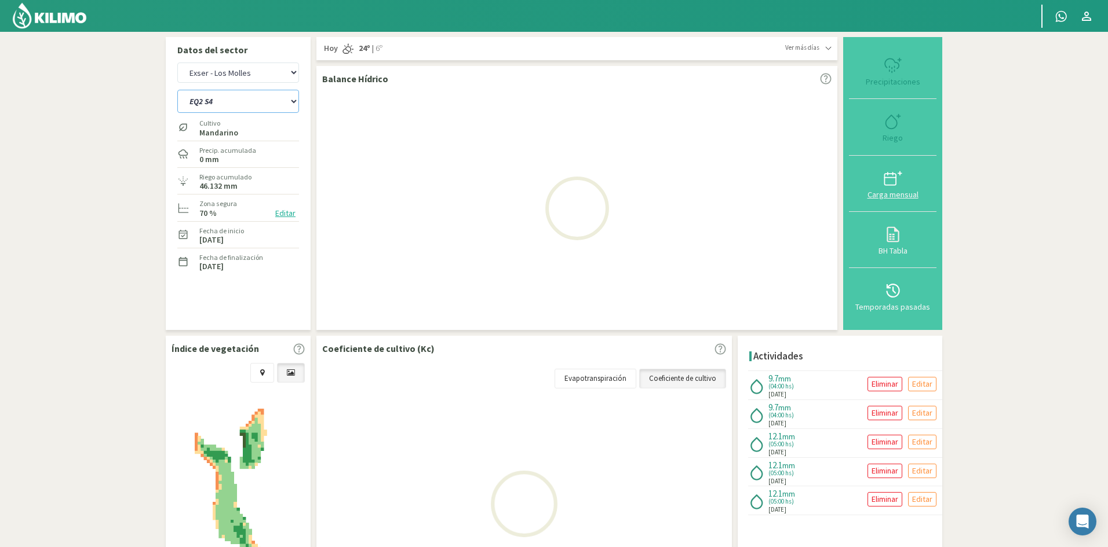
select select "295: Object"
select select "29: Object"
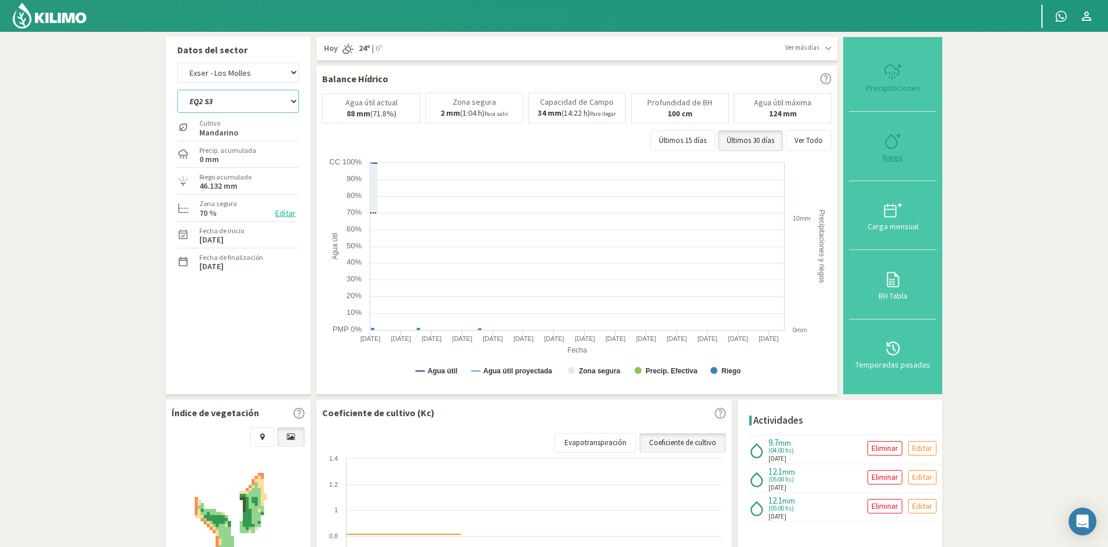
select select "319: Object"
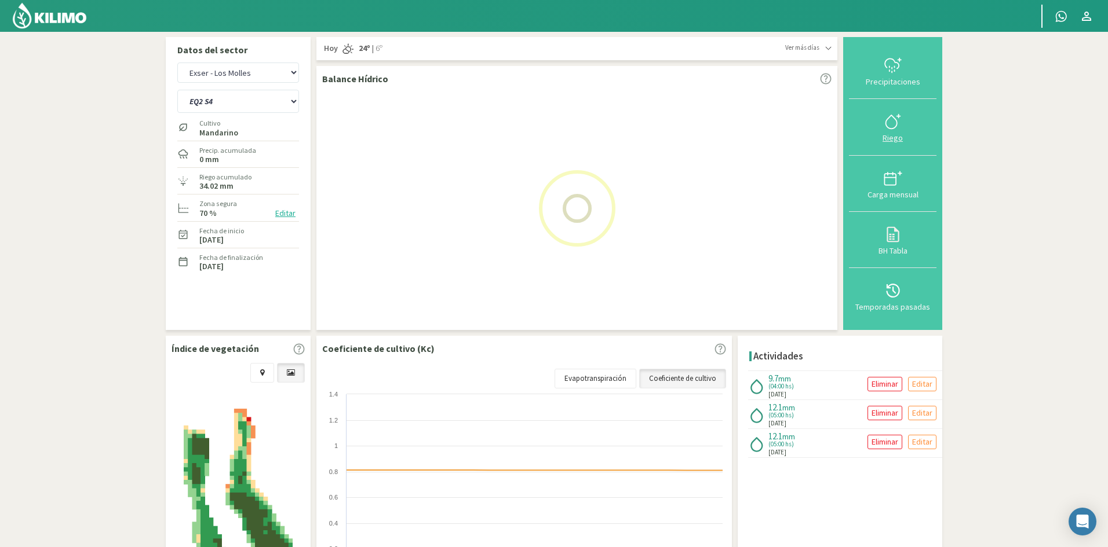
click at [891, 159] on button "Carga mensual" at bounding box center [892, 184] width 87 height 56
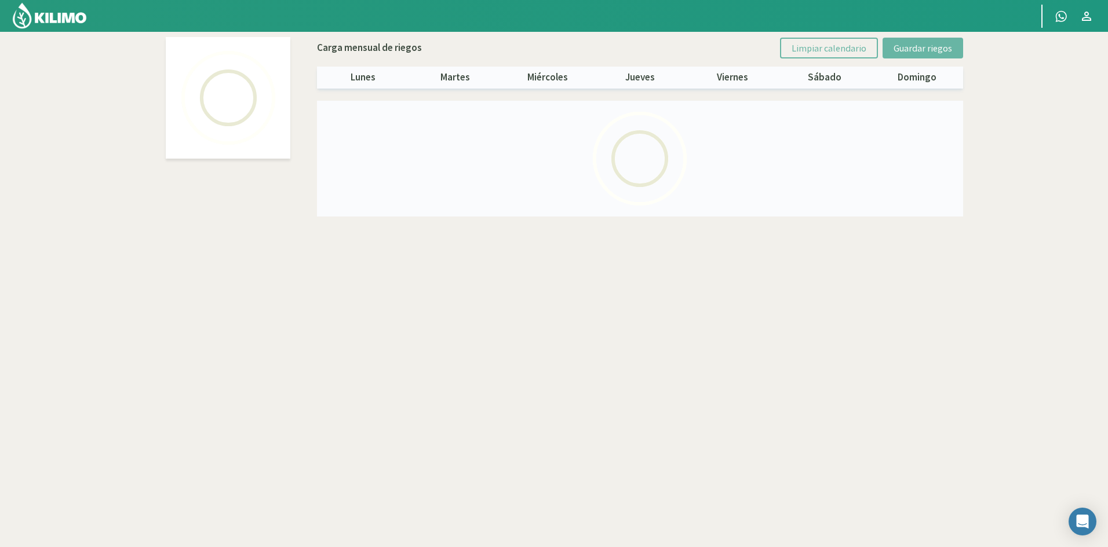
select select "1: Object"
select select "10: Object"
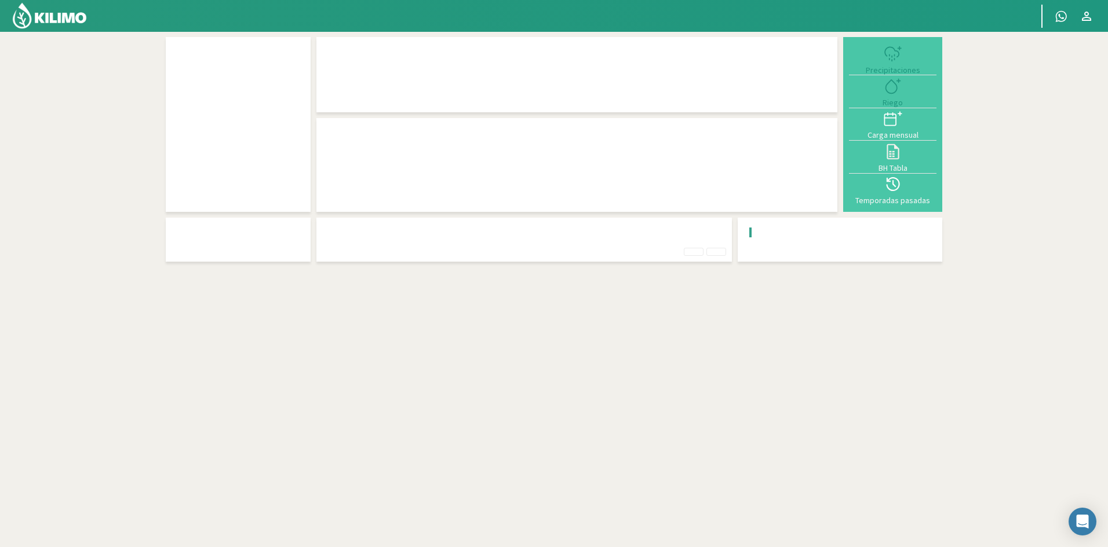
click at [697, 337] on div "Precipitaciones Riego Carga mensual BH Tabla Temporadas pasadas" at bounding box center [554, 305] width 788 height 548
click at [902, 167] on div "BH Tabla" at bounding box center [892, 168] width 81 height 8
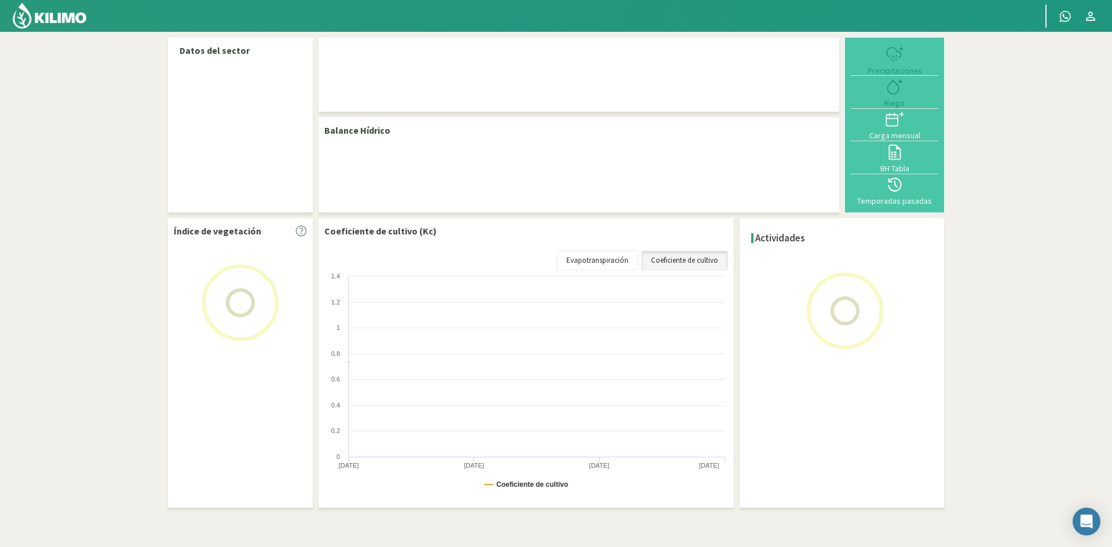
select select "1: Object"
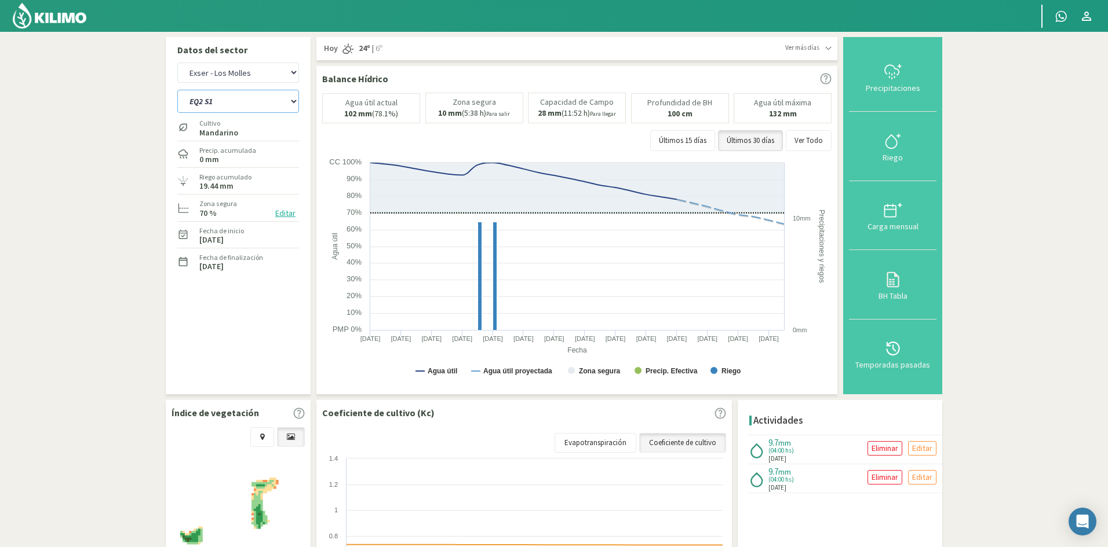
click at [233, 102] on select "EQ1A S3 EQ1A S4 EQ1A S5 EQ1B S1 EQ1B S2 EQ1B S3 EQ1B S4 EQ1B S5 EQ2 S1 EQ2 S3 E…" at bounding box center [238, 101] width 122 height 23
click at [177, 90] on select "EQ1A S3 EQ1A S4 EQ1A S5 EQ1B S1 EQ1B S2 EQ1B S3 EQ1B S4 EQ1B S5 EQ2 S1 EQ2 S3 E…" at bounding box center [238, 101] width 122 height 23
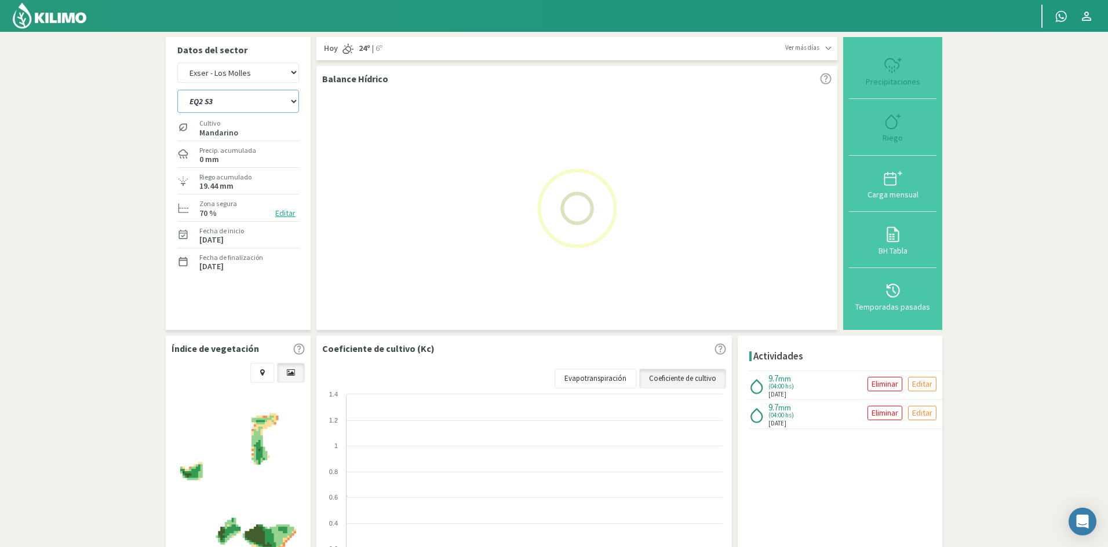
select select "8: Object"
select select "3: Object"
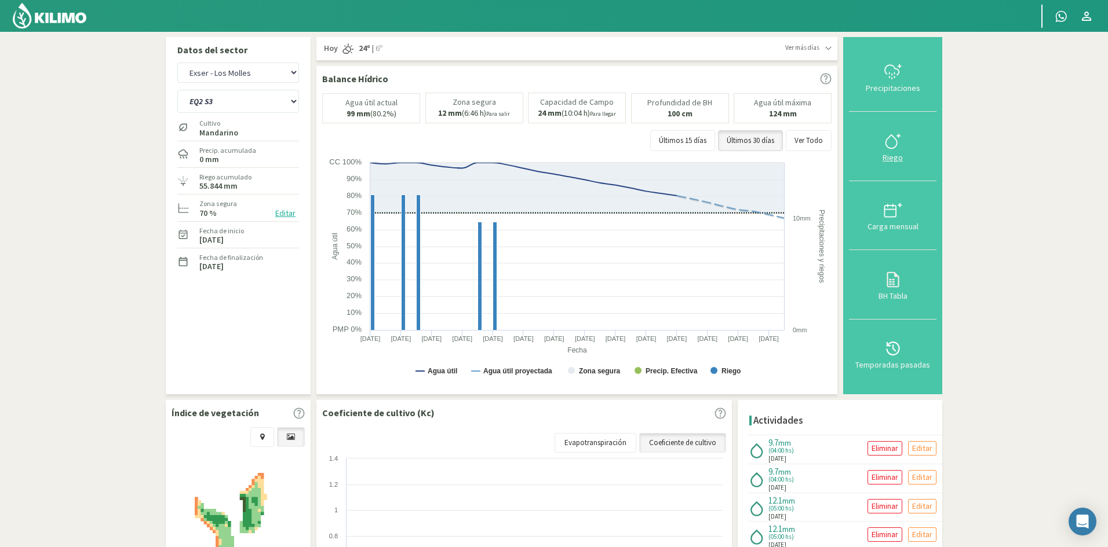
click at [894, 157] on div "Riego" at bounding box center [892, 158] width 81 height 8
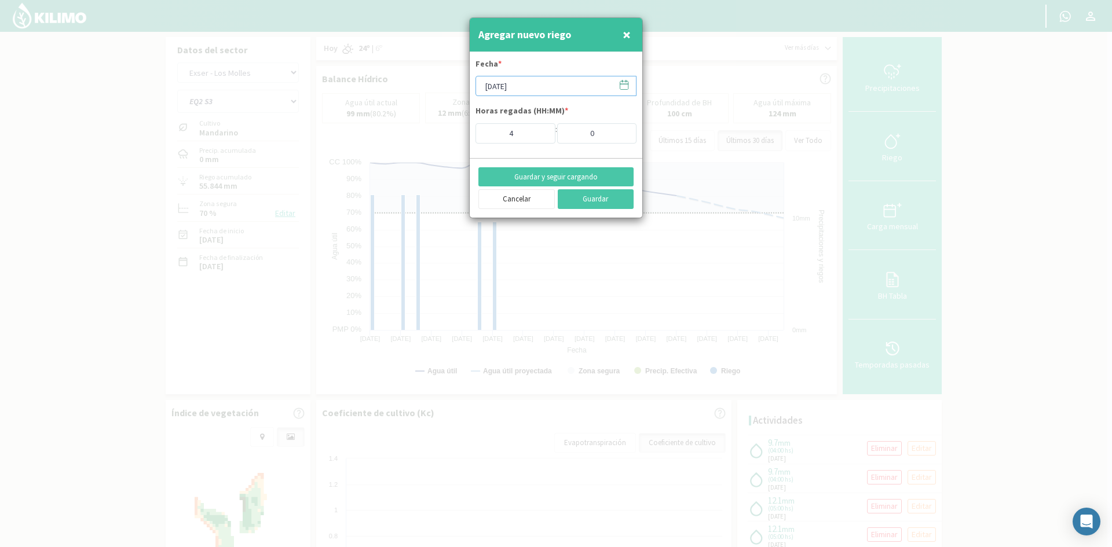
click at [517, 87] on input "[DATE]" at bounding box center [556, 86] width 161 height 20
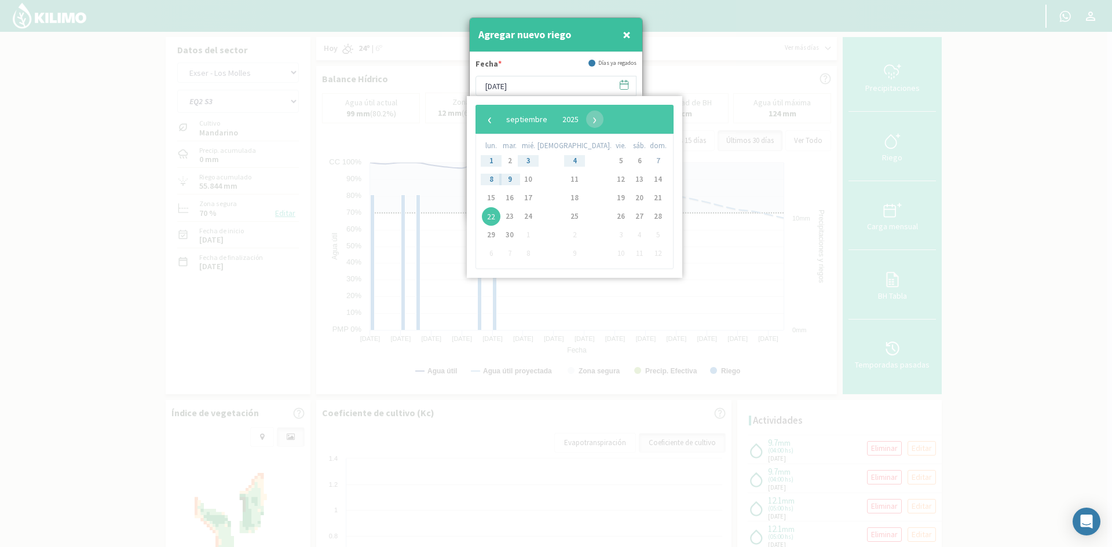
click at [512, 180] on span "9" at bounding box center [509, 179] width 19 height 19
click at [628, 32] on span "×" at bounding box center [627, 34] width 8 height 19
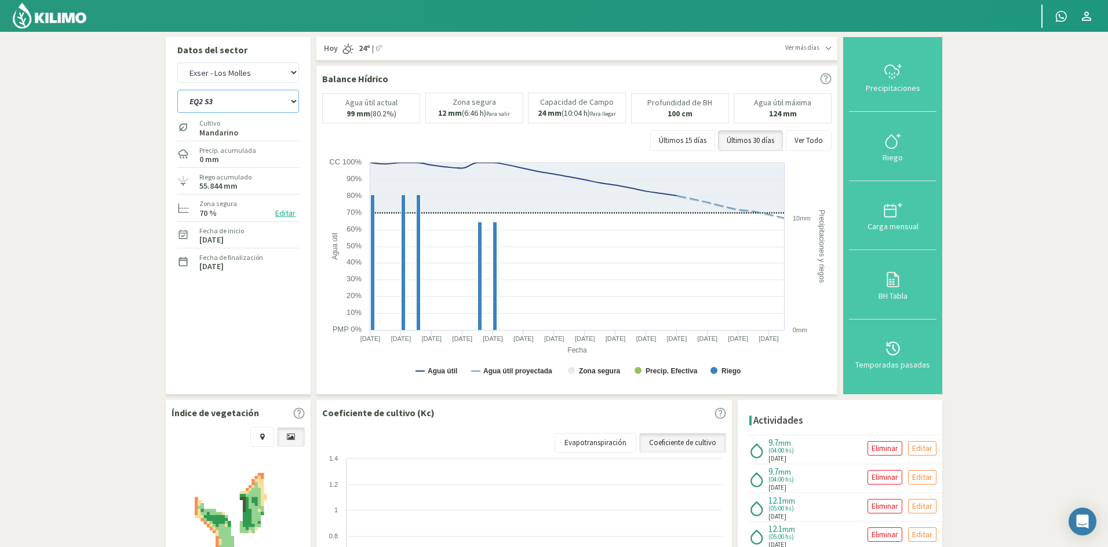
click at [235, 96] on select "EQ1A S3 EQ1A S4 EQ1A S5 EQ1B S1 EQ1B S2 EQ1B S3 EQ1B S4 EQ1B S5 EQ2 S1 EQ2 S3 E…" at bounding box center [238, 101] width 122 height 23
select select "33: Object"
click at [177, 90] on select "EQ1A S3 EQ1A S4 EQ1A S5 EQ1B S1 EQ1B S2 EQ1B S3 EQ1B S4 EQ1B S5 EQ2 S1 EQ2 S3 E…" at bounding box center [238, 101] width 122 height 23
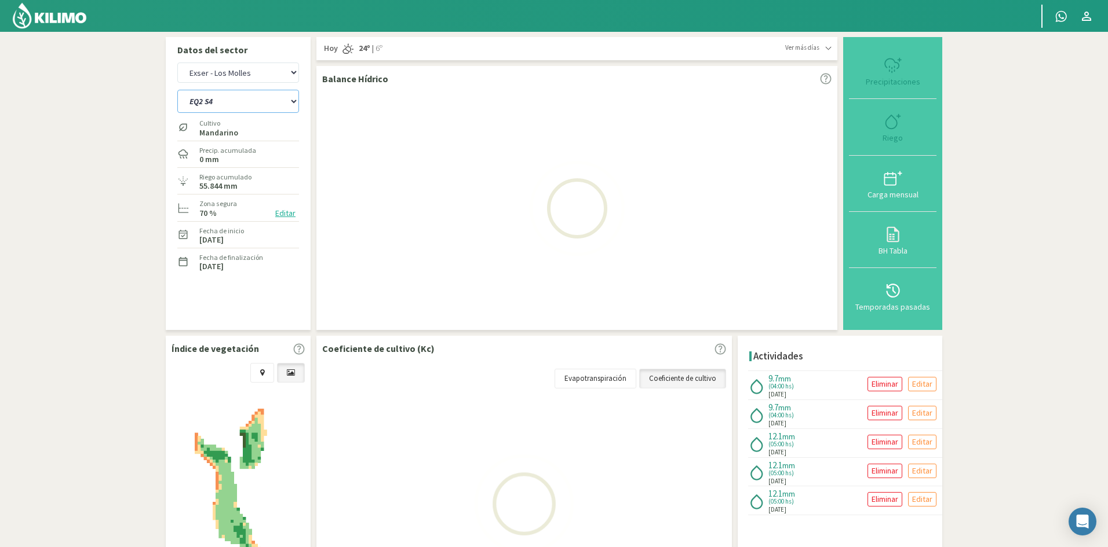
select select "5: Object"
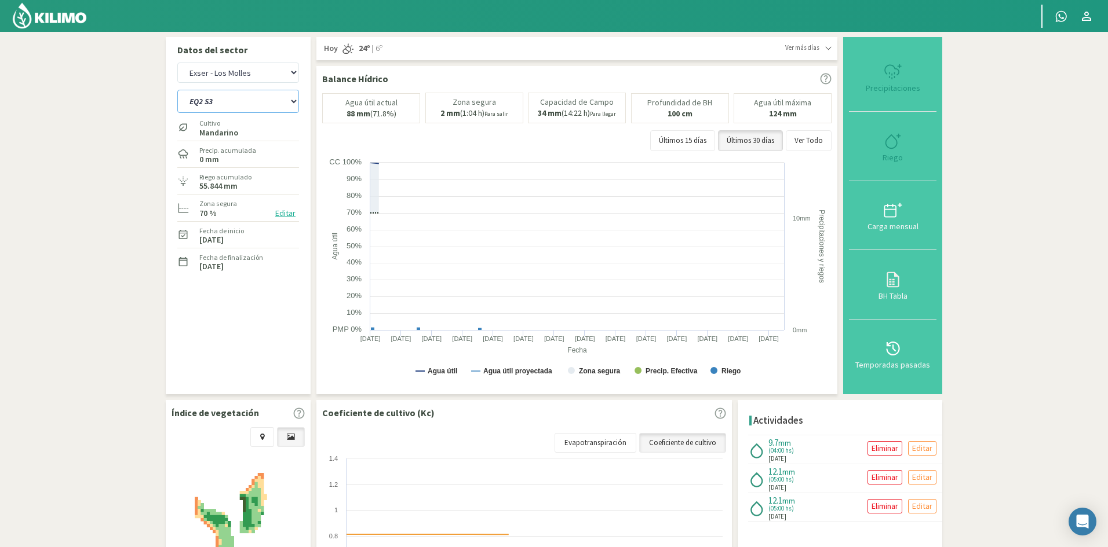
select select "56: Object"
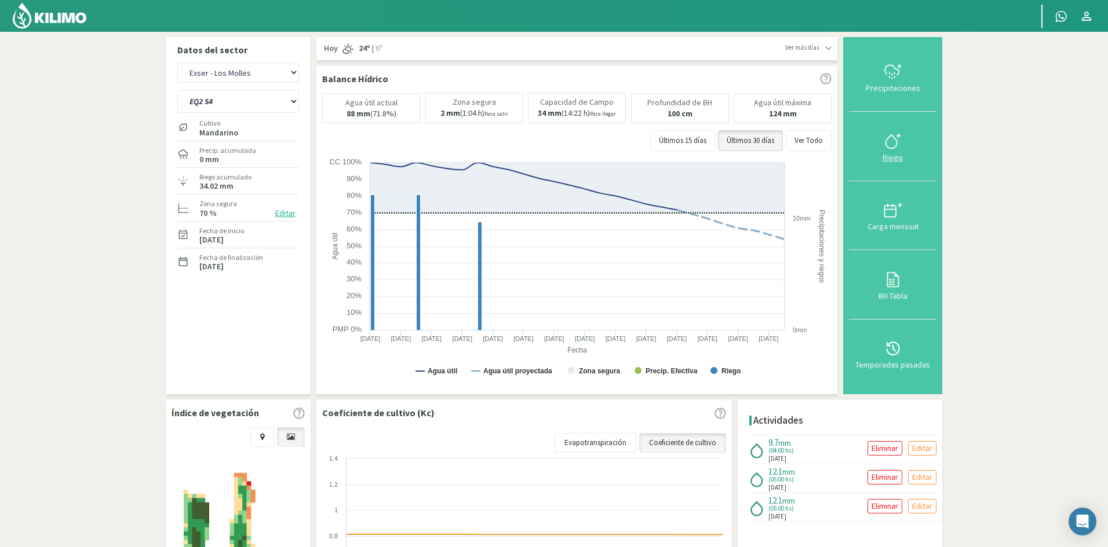
click at [887, 158] on div "Riego" at bounding box center [892, 158] width 81 height 8
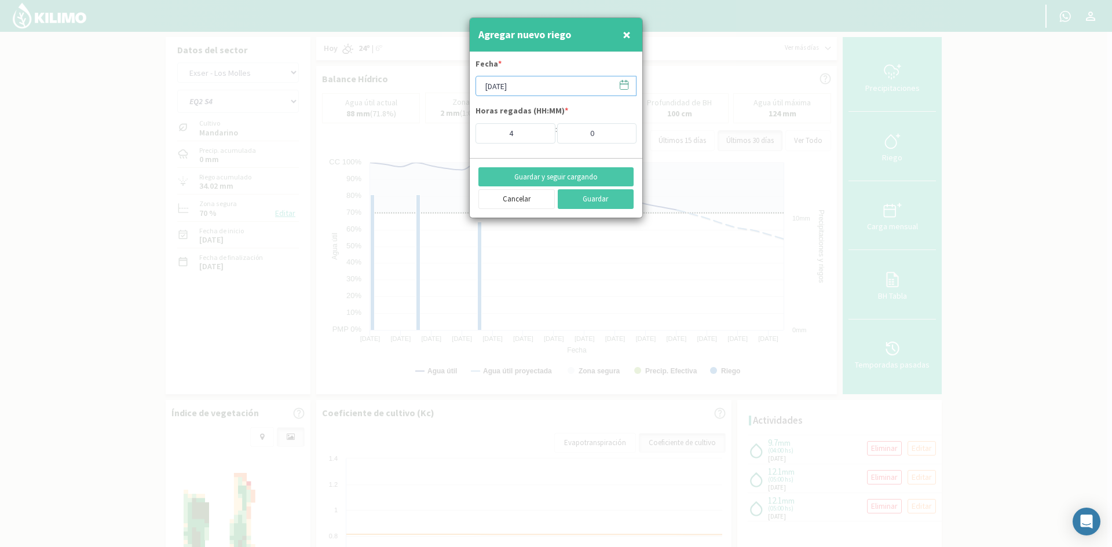
click at [499, 82] on input "[DATE]" at bounding box center [556, 86] width 161 height 20
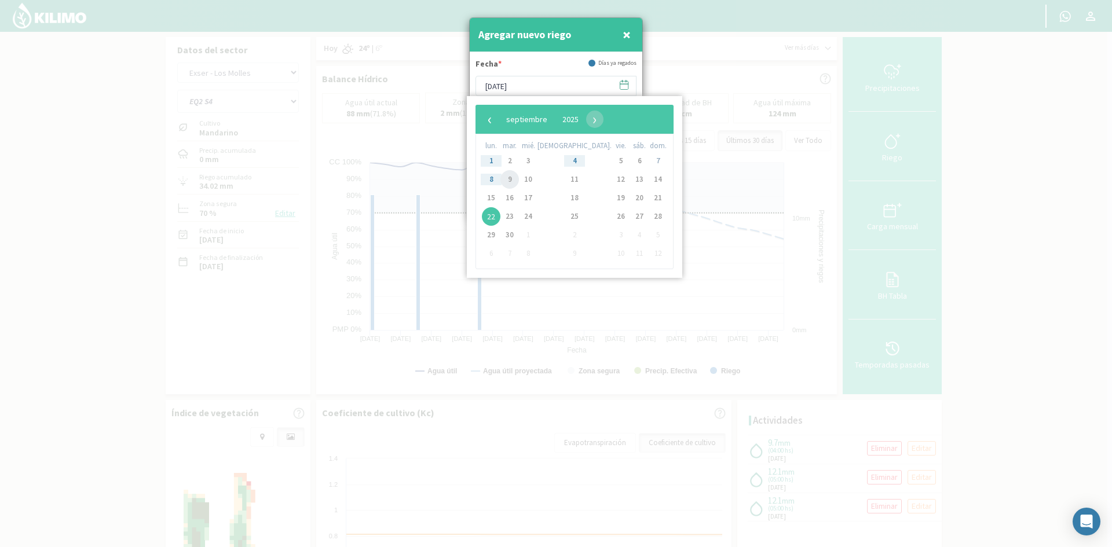
click at [513, 180] on span "9" at bounding box center [509, 179] width 19 height 19
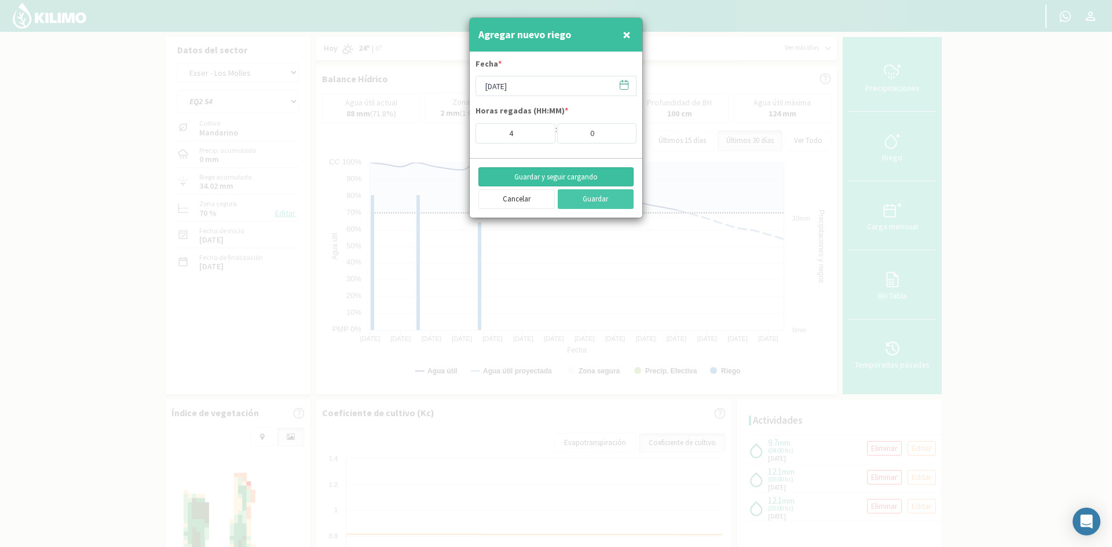
click at [535, 173] on button "Guardar y seguir cargando" at bounding box center [555, 177] width 155 height 20
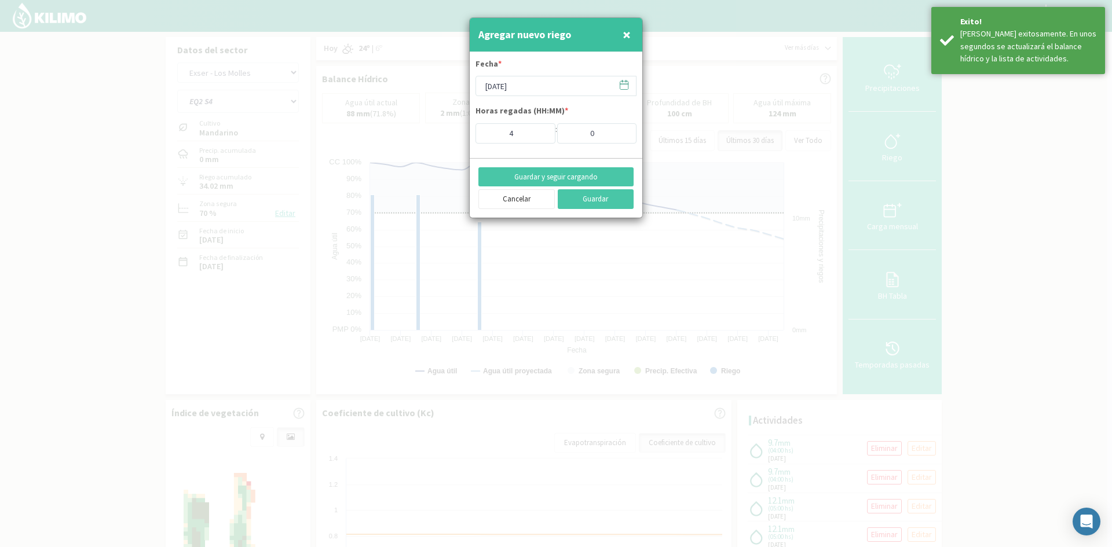
click at [627, 35] on span "×" at bounding box center [627, 34] width 8 height 19
type input "[DATE]"
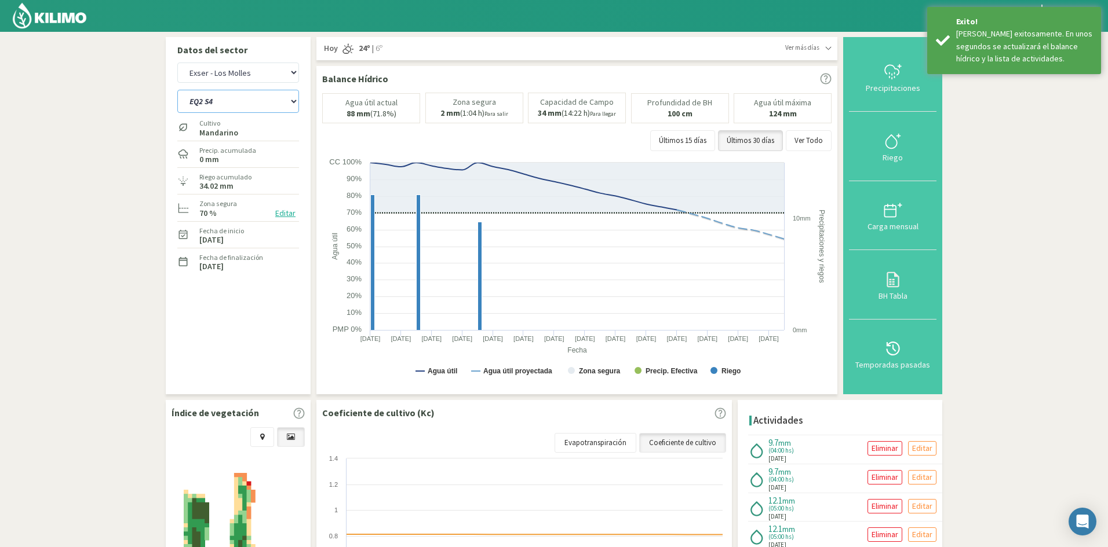
click at [203, 103] on select "EQ1A S3 EQ1A S4 EQ1A S5 EQ1B S1 EQ1B S2 EQ1B S3 EQ1B S4 EQ1B S5 EQ2 S1 EQ2 S3 E…" at bounding box center [238, 101] width 122 height 23
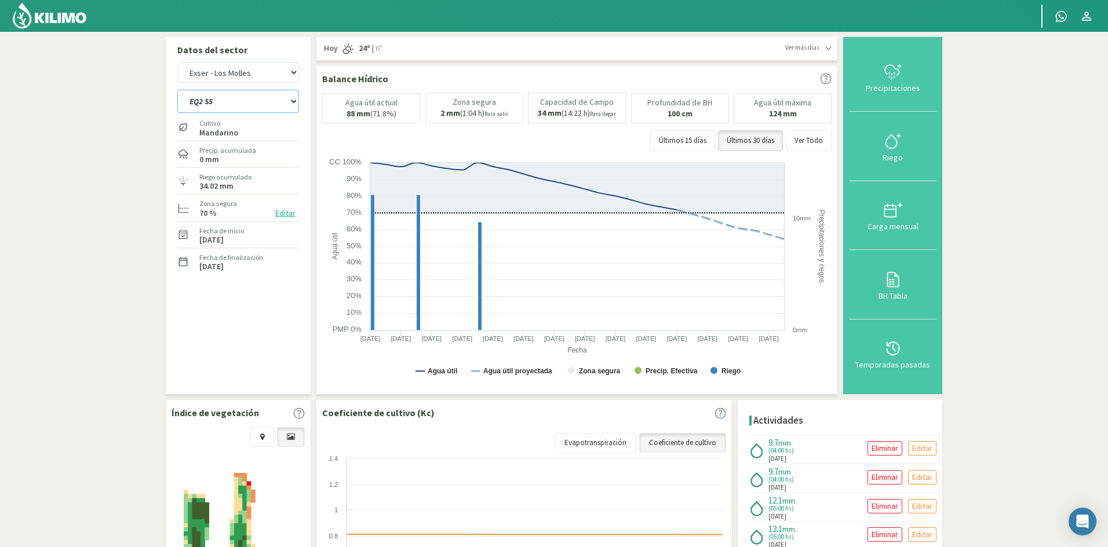
click at [177, 90] on select "EQ1A S3 EQ1A S4 EQ1A S5 EQ1B S1 EQ1B S2 EQ1B S3 EQ1B S4 EQ1B S5 EQ2 S1 EQ2 S3 E…" at bounding box center [238, 101] width 122 height 23
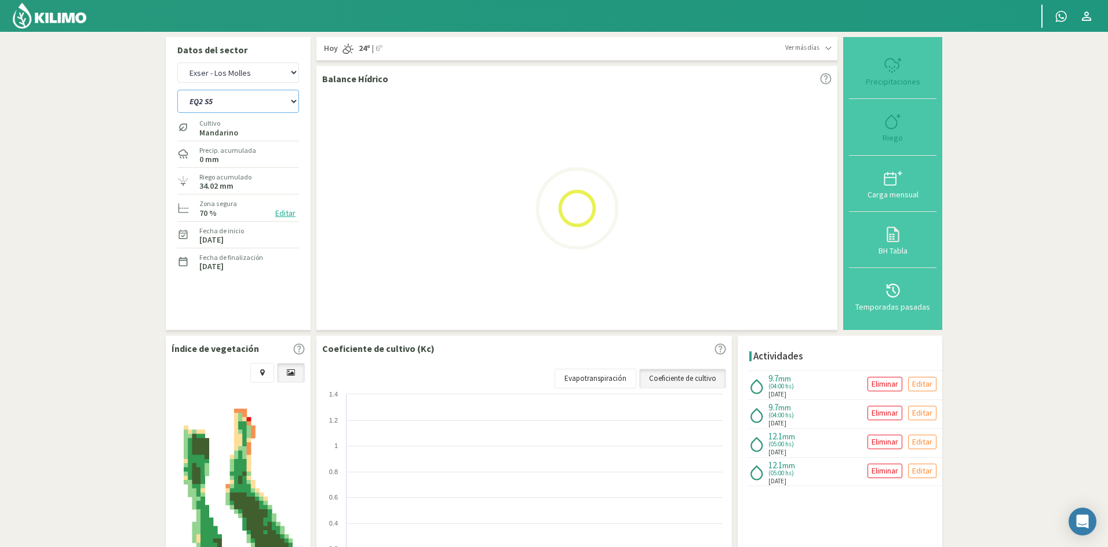
select select "56: Object"
select select "7: Object"
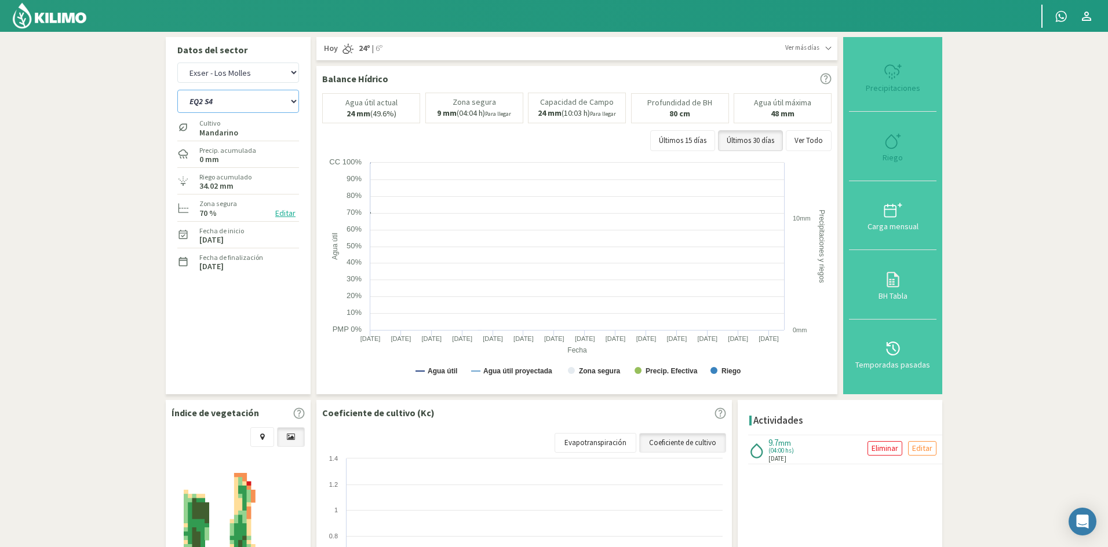
select select "80: Object"
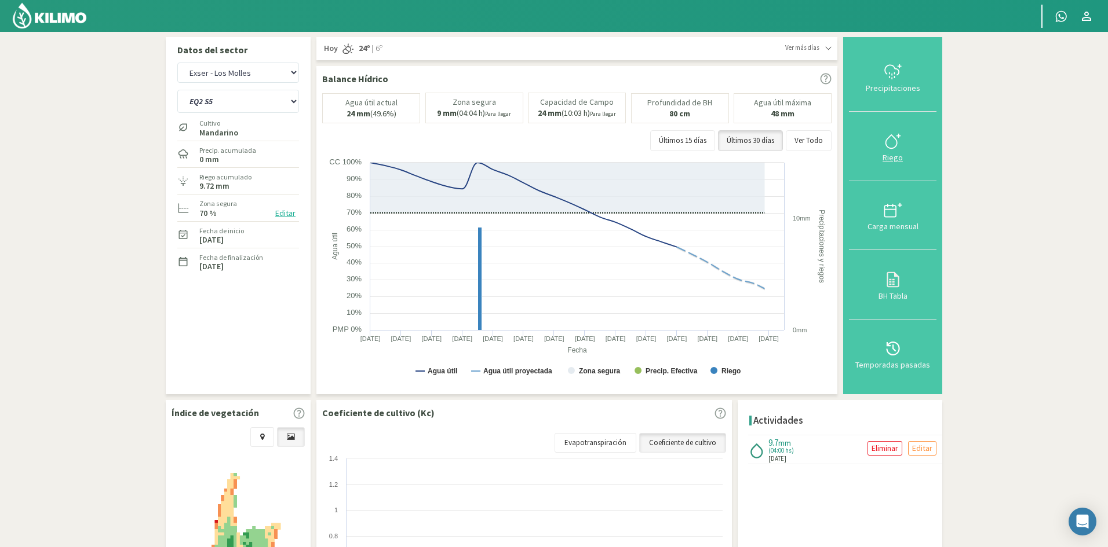
click at [888, 158] on div "Riego" at bounding box center [892, 158] width 81 height 8
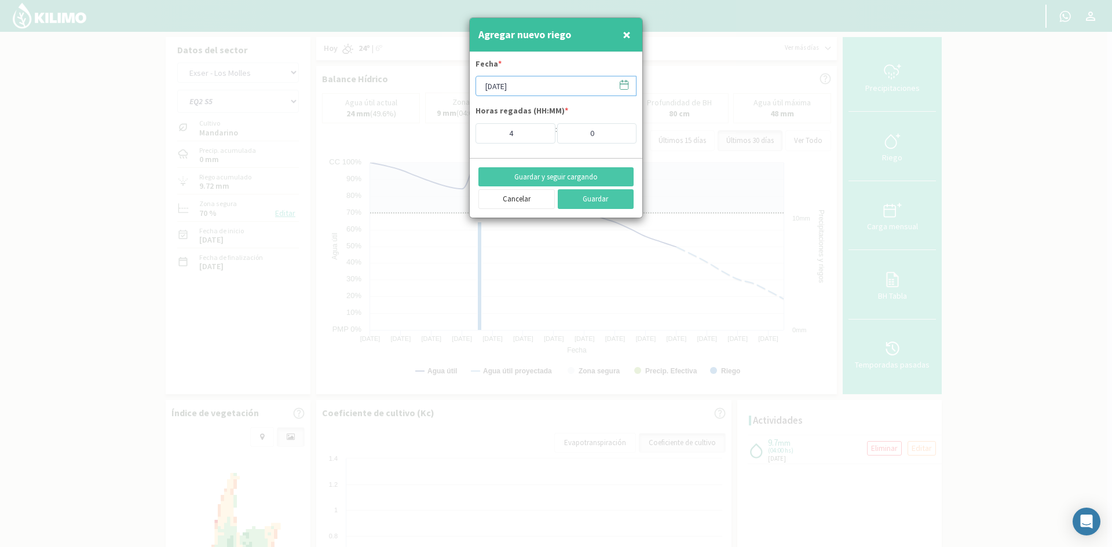
click at [525, 86] on input "[DATE]" at bounding box center [556, 86] width 161 height 20
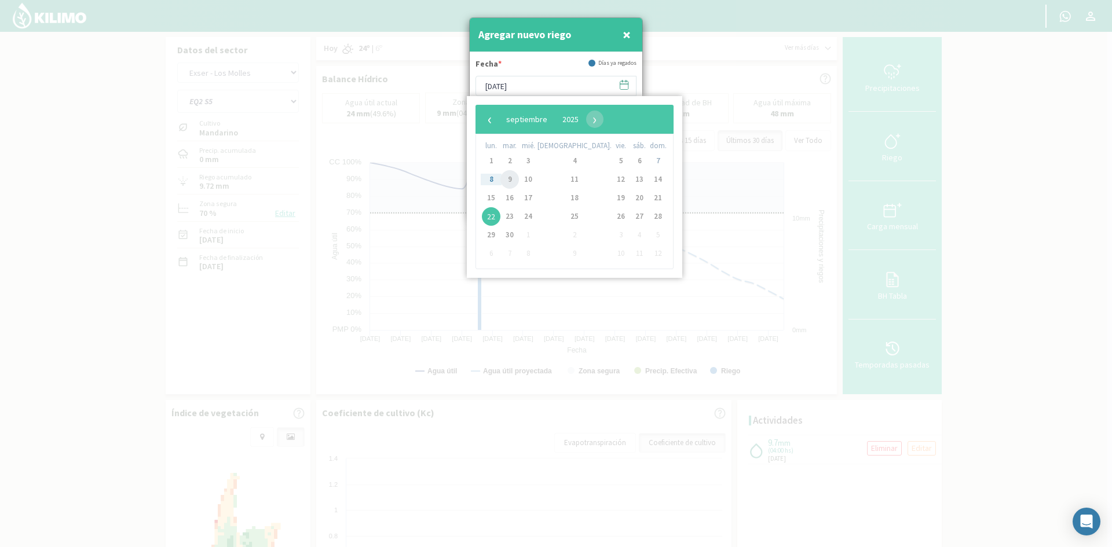
click at [517, 181] on span "9" at bounding box center [509, 179] width 19 height 19
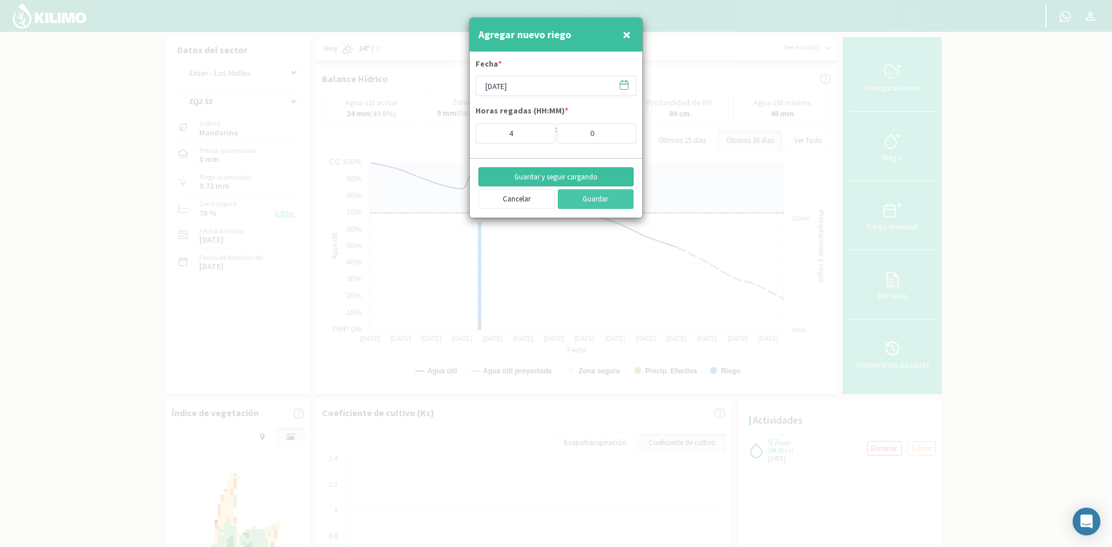
click at [528, 181] on button "Guardar y seguir cargando" at bounding box center [555, 177] width 155 height 20
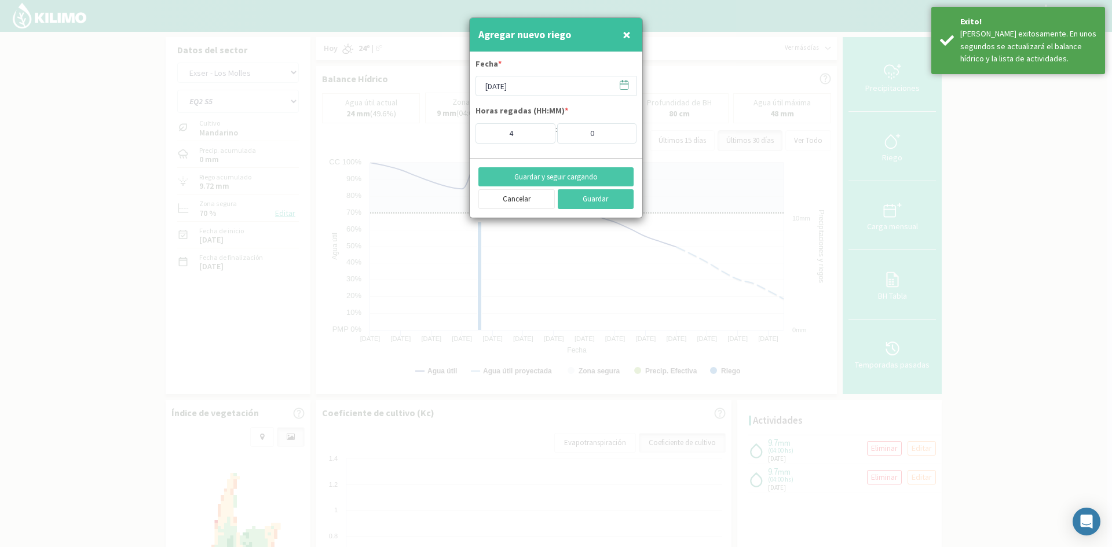
click at [627, 40] on span "×" at bounding box center [627, 34] width 8 height 19
type input "[DATE]"
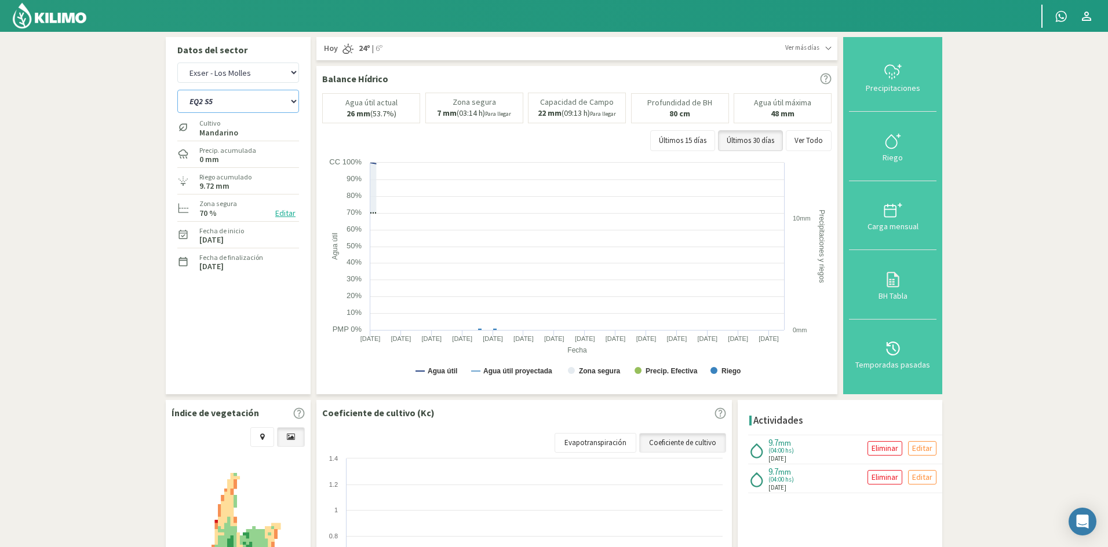
drag, startPoint x: 238, startPoint y: 101, endPoint x: 238, endPoint y: 109, distance: 7.5
click at [238, 101] on select "EQ1A S3 EQ1A S4 EQ1A S5 EQ1B S1 EQ1B S2 EQ1B S3 EQ1B S4 EQ1B S5 EQ2 S1 EQ2 S3 E…" at bounding box center [238, 101] width 122 height 23
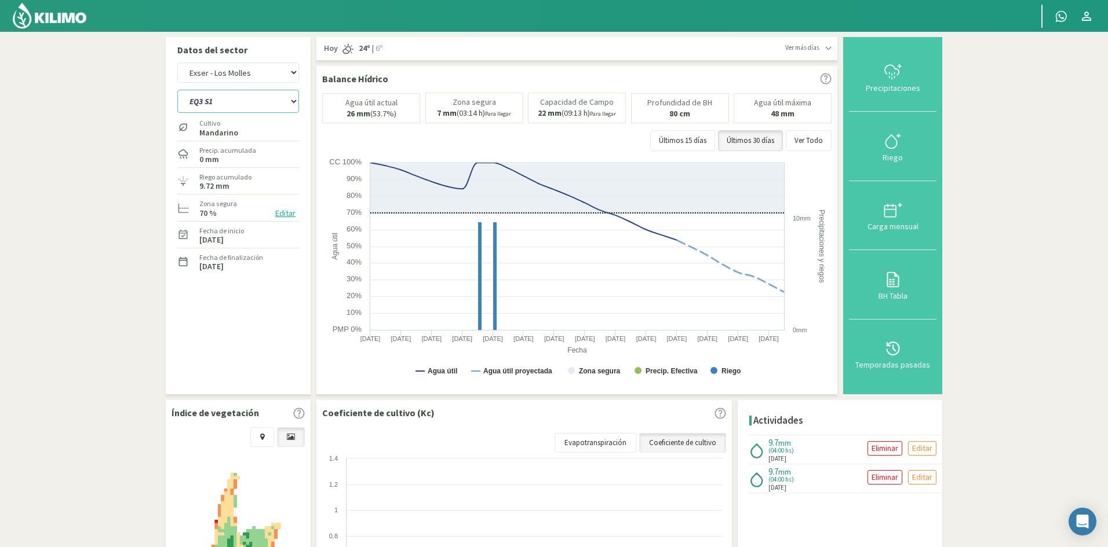
click at [177, 90] on select "EQ1A S3 EQ1A S4 EQ1A S5 EQ1B S1 EQ1B S2 EQ1B S3 EQ1B S4 EQ1B S5 EQ2 S1 EQ2 S3 E…" at bounding box center [238, 101] width 122 height 23
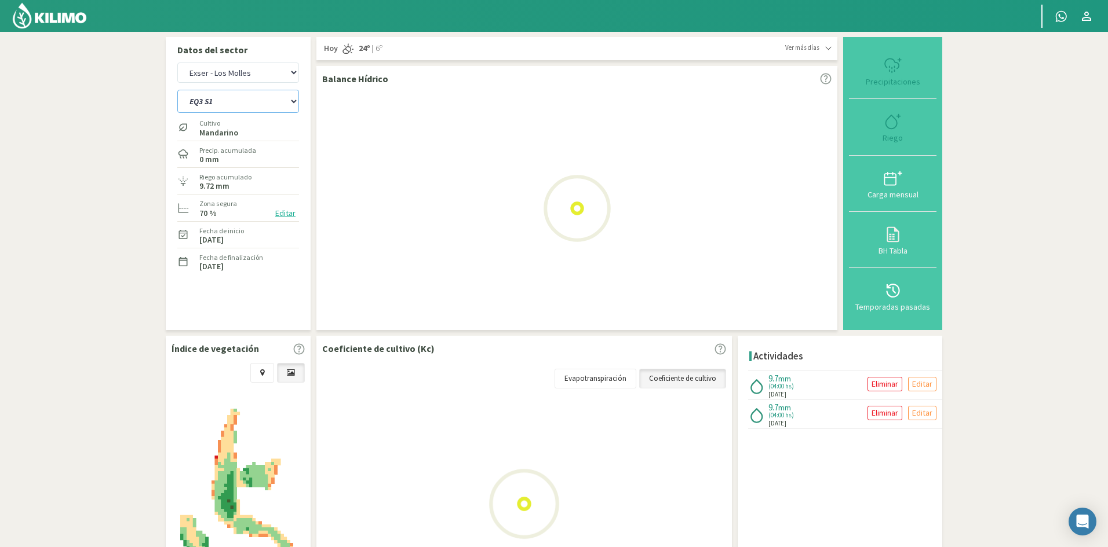
select select "80: Object"
select select "9: Object"
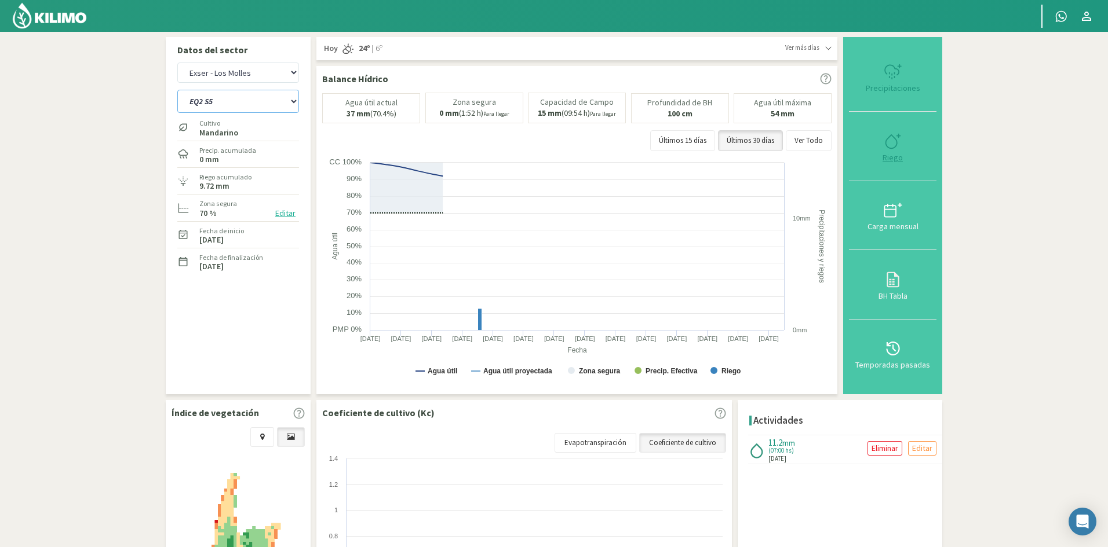
select select "104: Object"
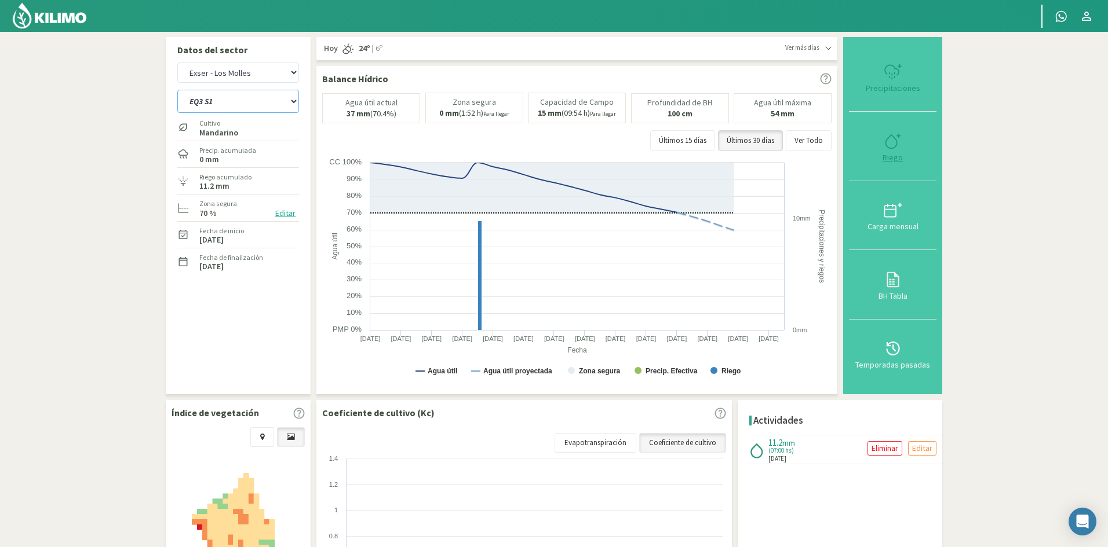
type input "7"
click at [895, 160] on div "Riego" at bounding box center [892, 158] width 81 height 8
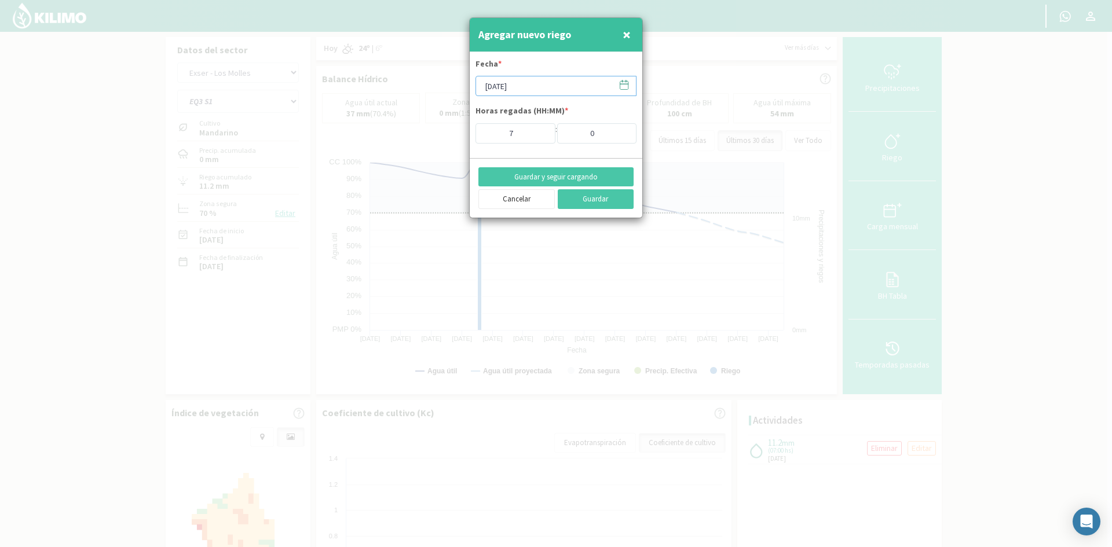
click at [521, 88] on input "[DATE]" at bounding box center [556, 86] width 161 height 20
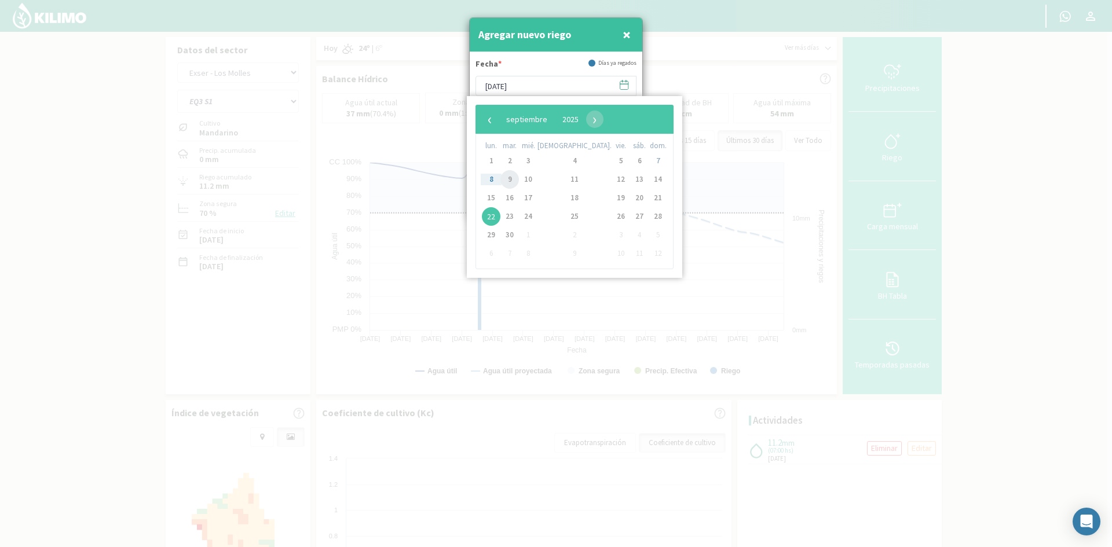
click at [514, 178] on span "9" at bounding box center [509, 179] width 19 height 19
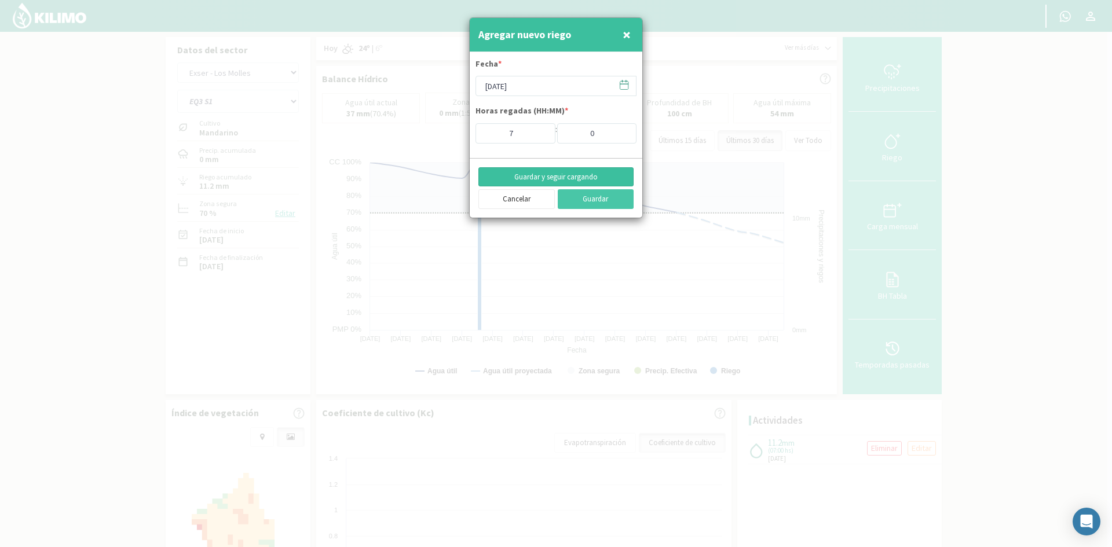
click at [528, 172] on button "Guardar y seguir cargando" at bounding box center [555, 177] width 155 height 20
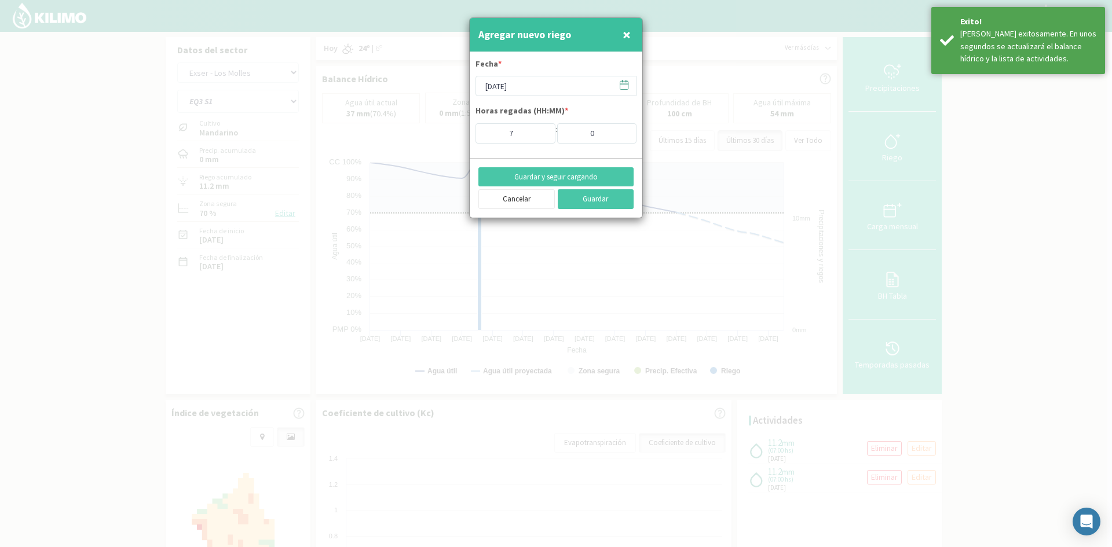
drag, startPoint x: 624, startPoint y: 38, endPoint x: 472, endPoint y: 66, distance: 154.4
click at [623, 37] on span "×" at bounding box center [627, 34] width 8 height 19
type input "[DATE]"
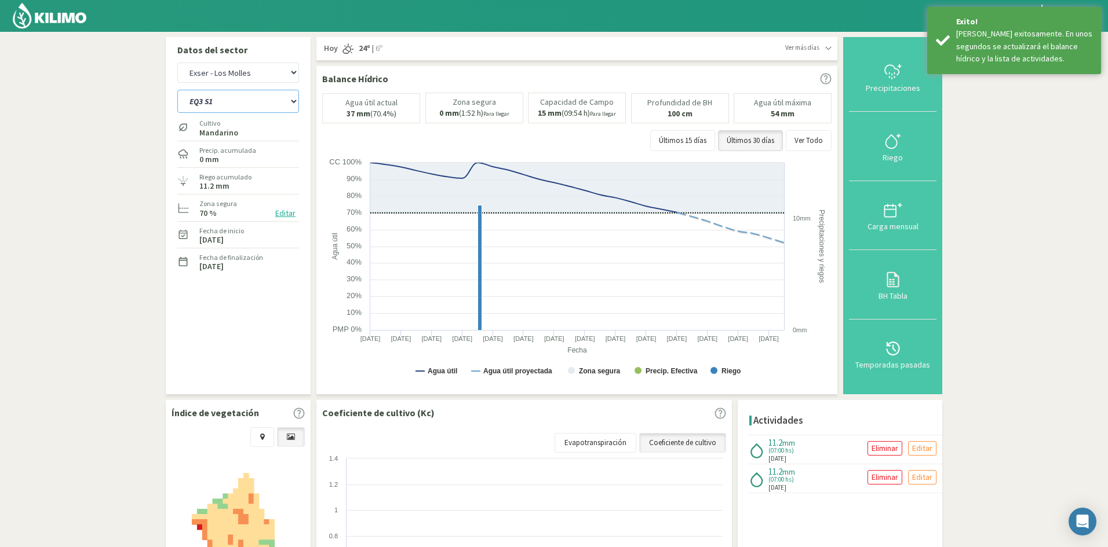
drag, startPoint x: 189, startPoint y: 99, endPoint x: 193, endPoint y: 104, distance: 6.6
click at [189, 99] on select "EQ1A S3 EQ1A S4 EQ1A S5 EQ1B S1 EQ1B S2 EQ1B S3 EQ1B S4 EQ1B S5 EQ2 S1 EQ2 S3 E…" at bounding box center [238, 101] width 122 height 23
select select "105: Object"
click at [177, 90] on select "EQ1A S3 EQ1A S4 EQ1A S5 EQ1B S1 EQ1B S2 EQ1B S3 EQ1B S4 EQ1B S5 EQ2 S1 EQ2 S3 E…" at bounding box center [238, 101] width 122 height 23
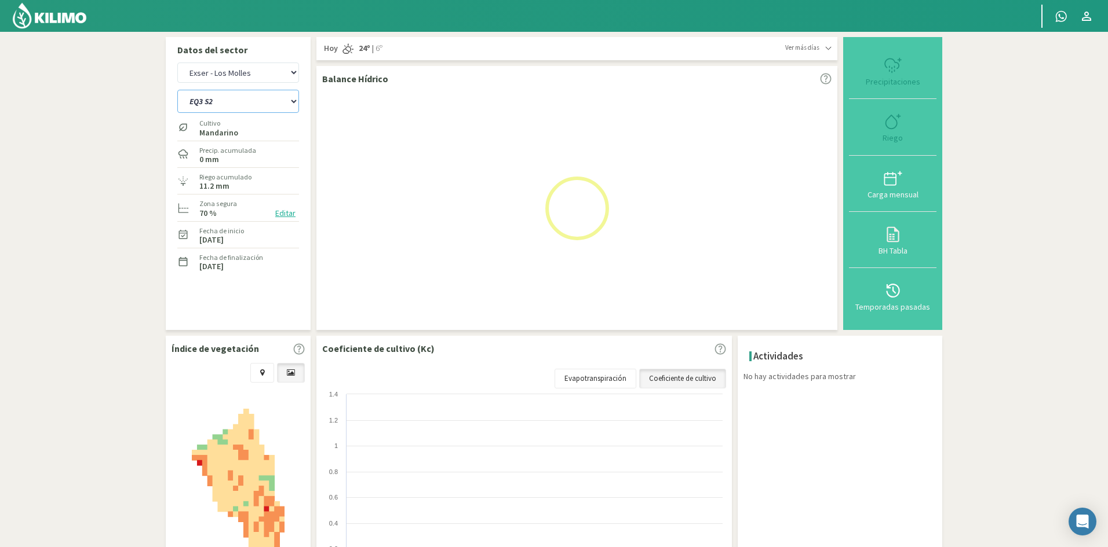
select select "11: Object"
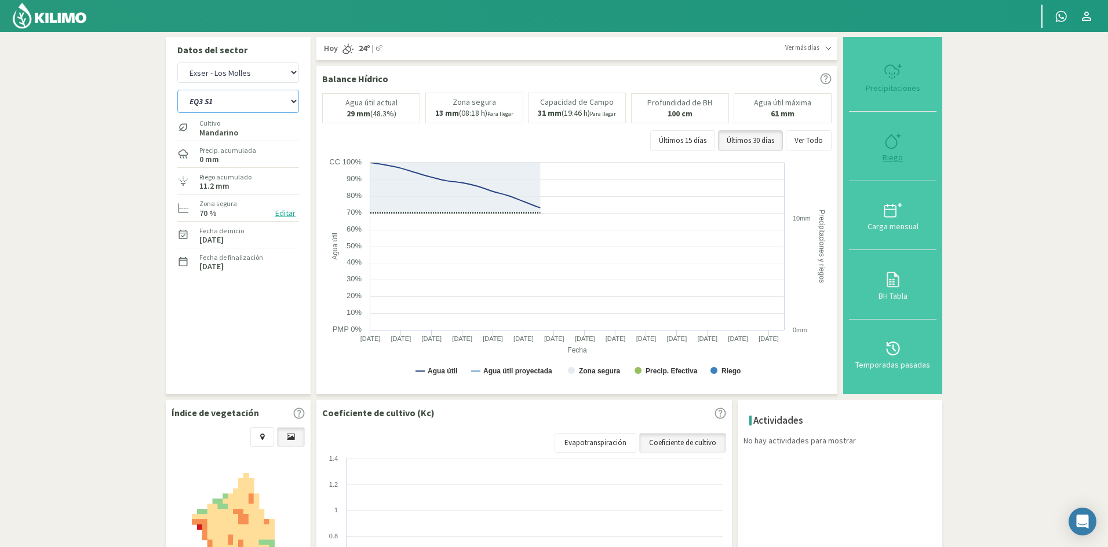
select select "128: Object"
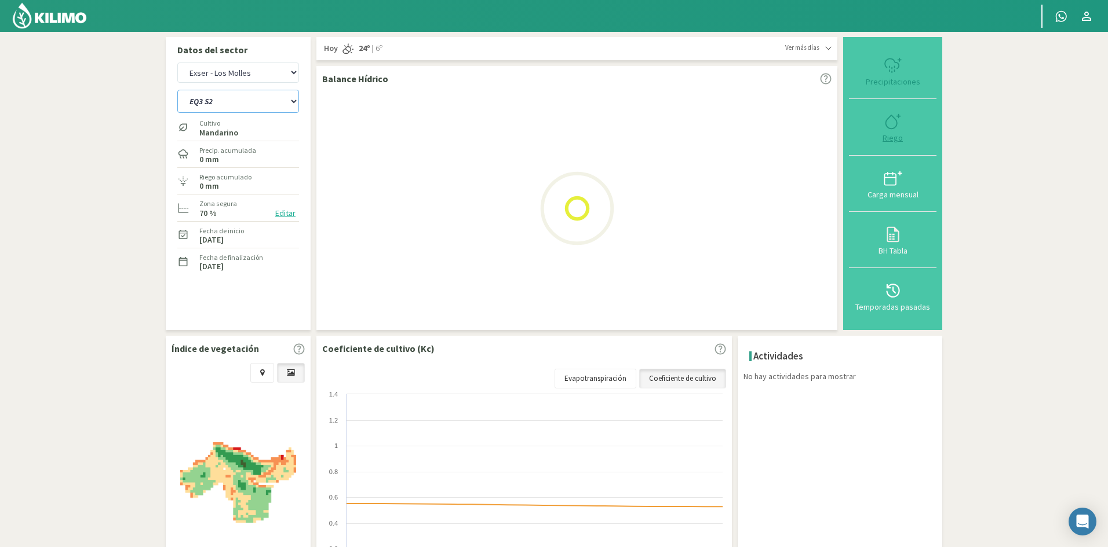
type input "0"
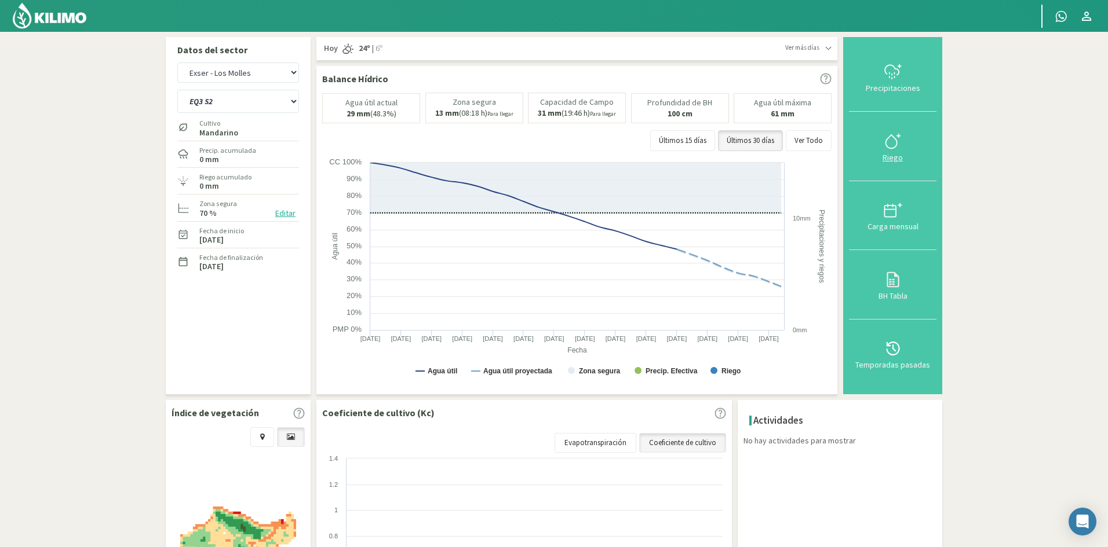
click at [890, 156] on div "Riego" at bounding box center [892, 158] width 81 height 8
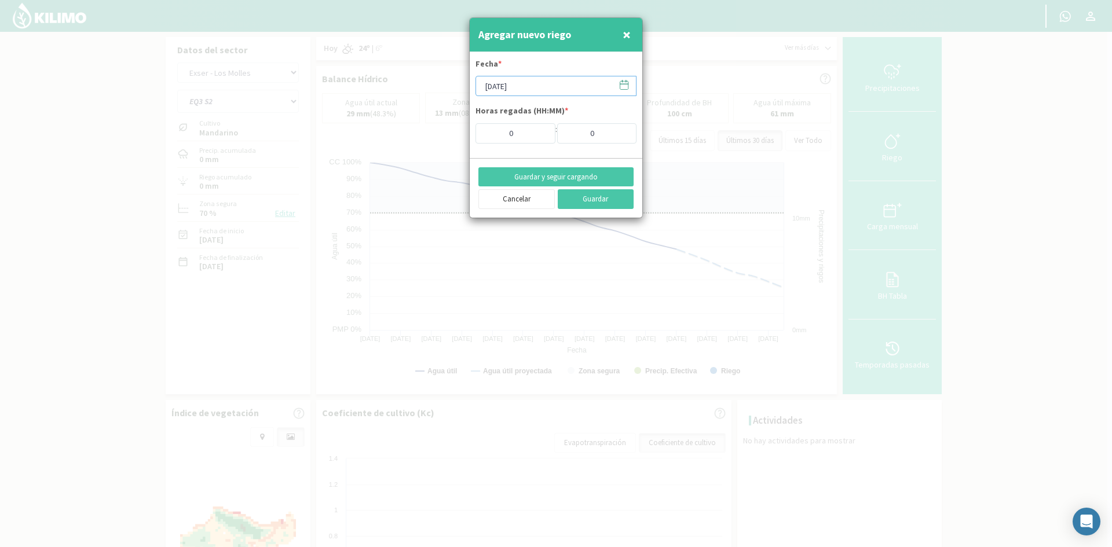
click at [518, 87] on input "[DATE]" at bounding box center [556, 86] width 161 height 20
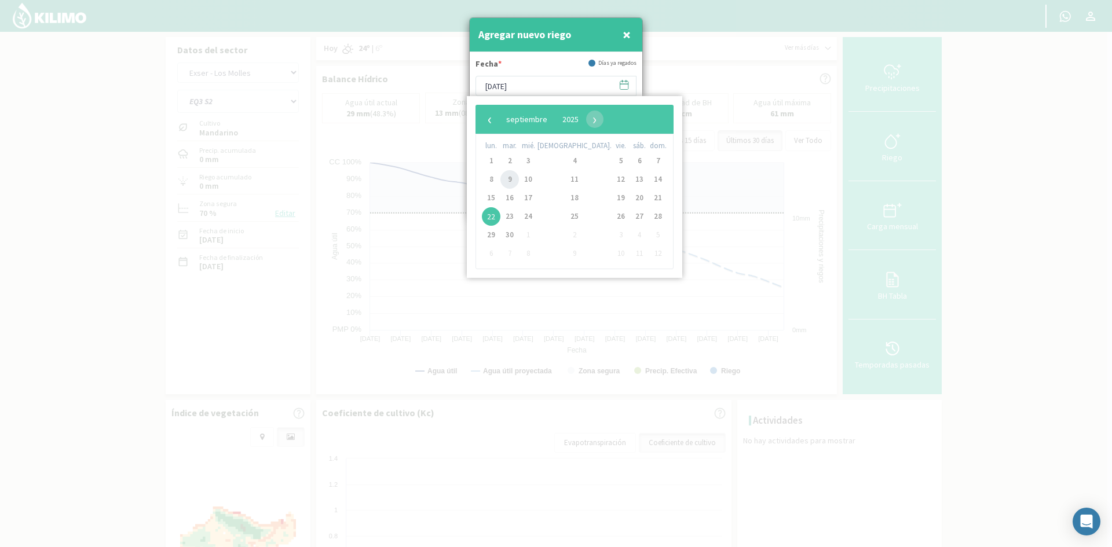
click at [517, 178] on span "9" at bounding box center [509, 179] width 19 height 19
type input "[DATE]"
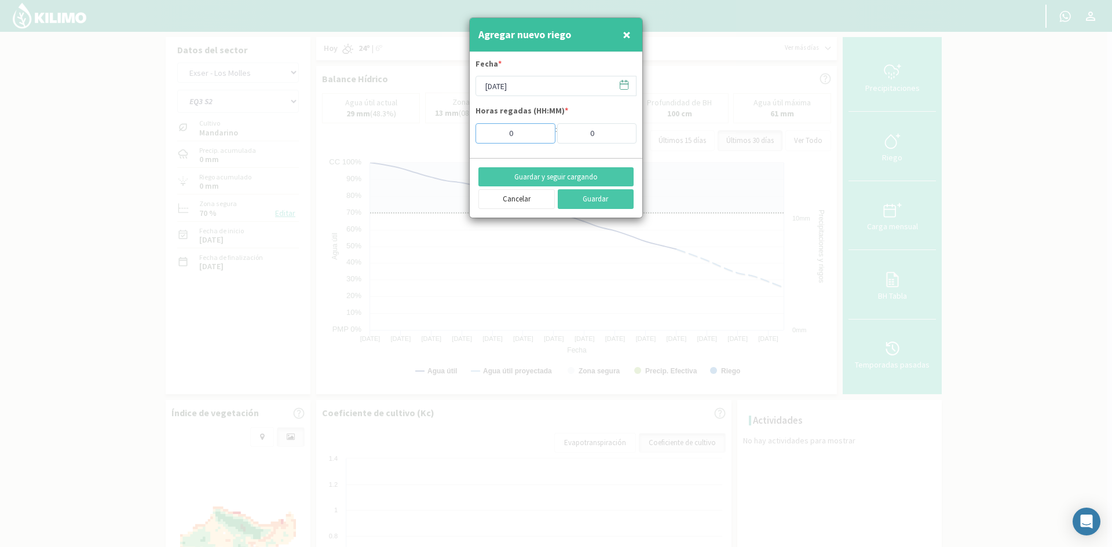
drag, startPoint x: 528, startPoint y: 137, endPoint x: 463, endPoint y: 136, distance: 64.3
click at [463, 136] on div "Agregar nuevo riego × Fecha * [DATE] Horas regadas (HH:MM) * 0 : 0 Guardar y se…" at bounding box center [556, 273] width 1112 height 547
type input "7"
click at [519, 176] on button "Guardar y seguir cargando" at bounding box center [555, 177] width 155 height 20
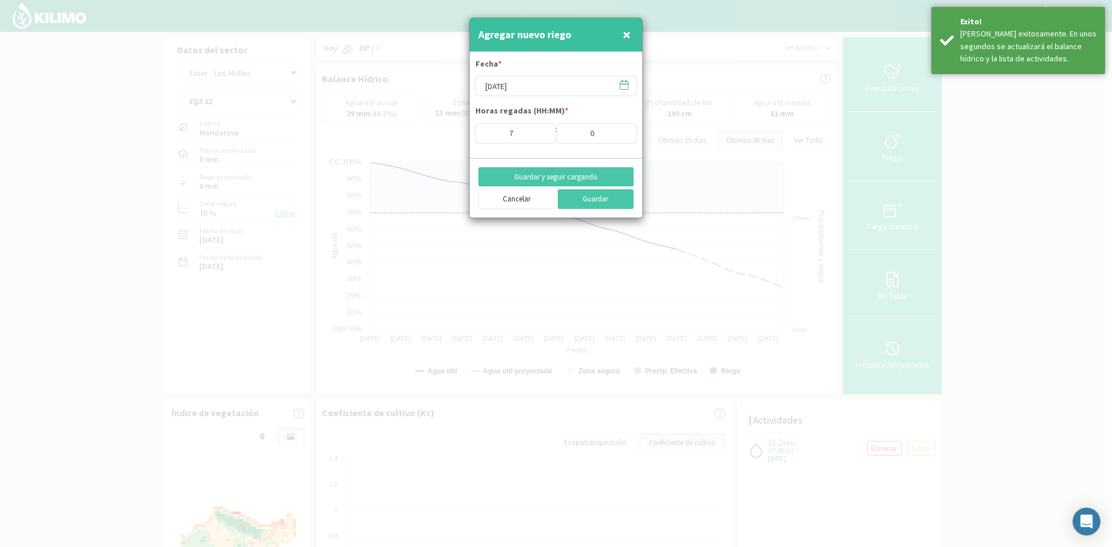
click at [625, 33] on span "×" at bounding box center [627, 34] width 8 height 19
type input "[DATE]"
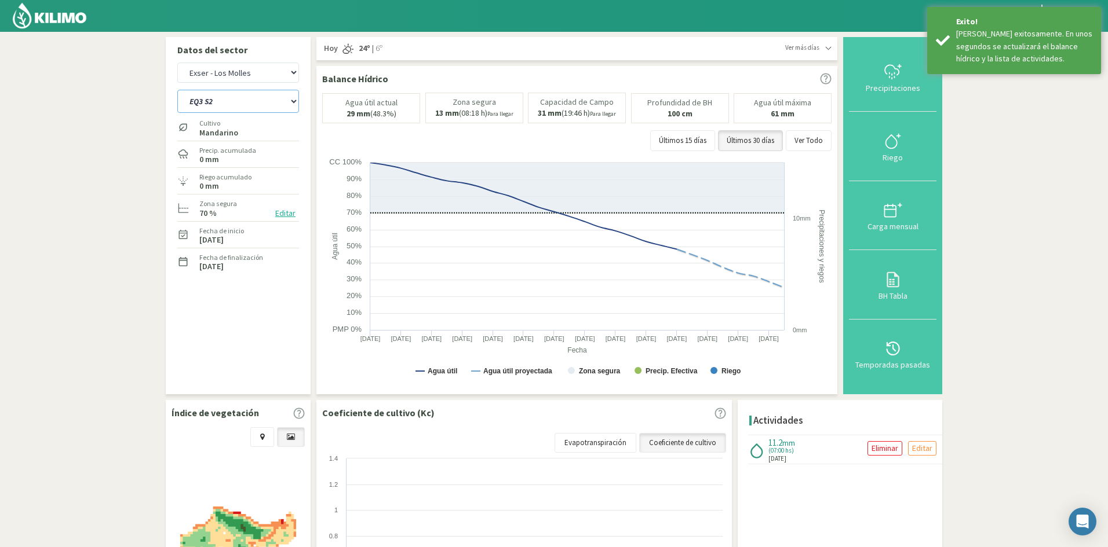
click at [227, 97] on select "EQ1A S3 EQ1A S4 EQ1A S5 EQ1B S1 EQ1B S2 EQ1B S3 EQ1B S4 EQ1B S5 EQ2 S1 EQ2 S3 E…" at bounding box center [238, 101] width 122 height 23
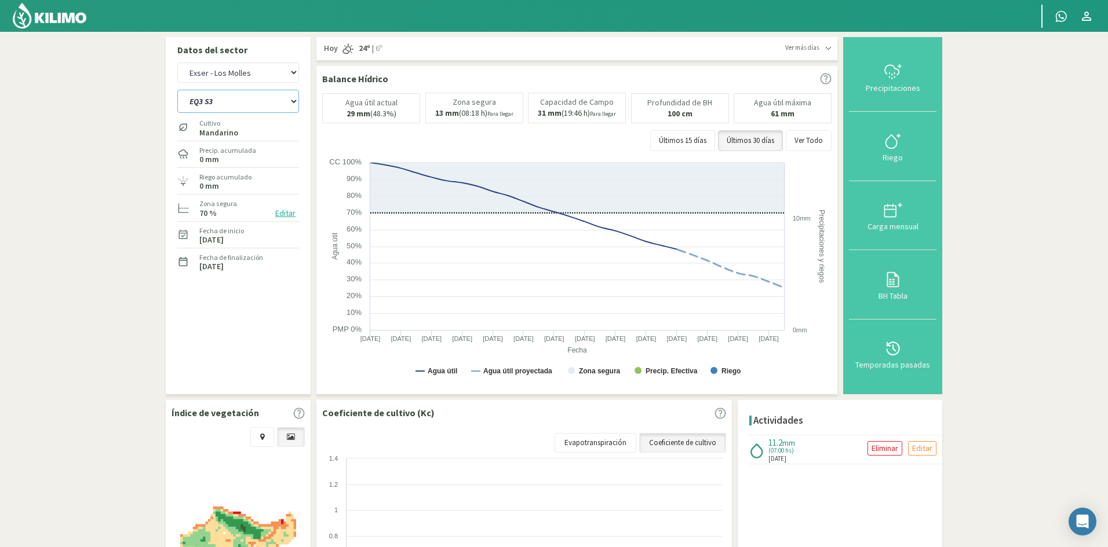
click at [177, 90] on select "EQ1A S3 EQ1A S4 EQ1A S5 EQ1B S1 EQ1B S2 EQ1B S3 EQ1B S4 EQ1B S5 EQ2 S1 EQ2 S3 E…" at bounding box center [238, 101] width 122 height 23
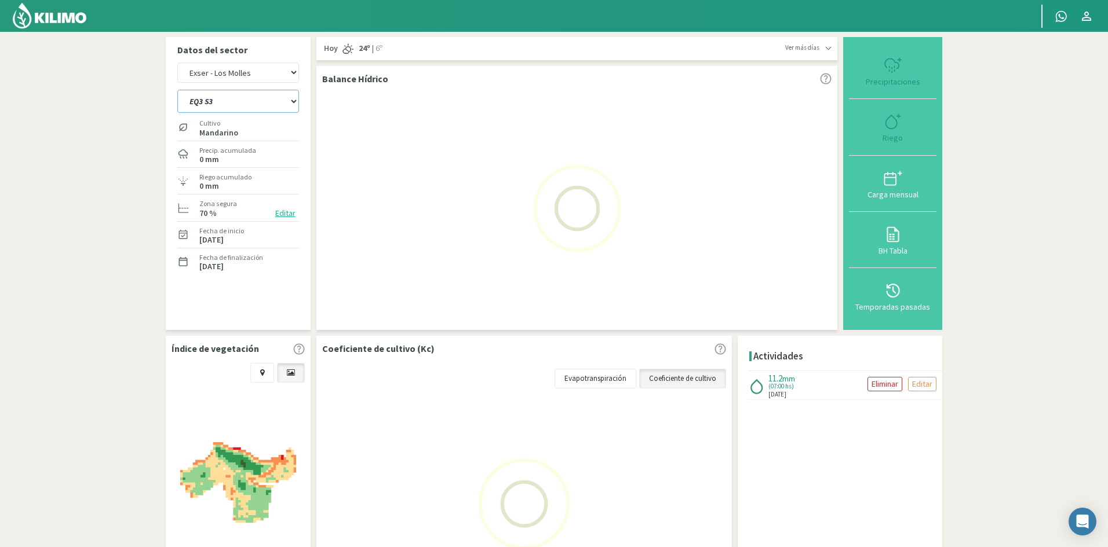
select select "128: Object"
select select "13: Object"
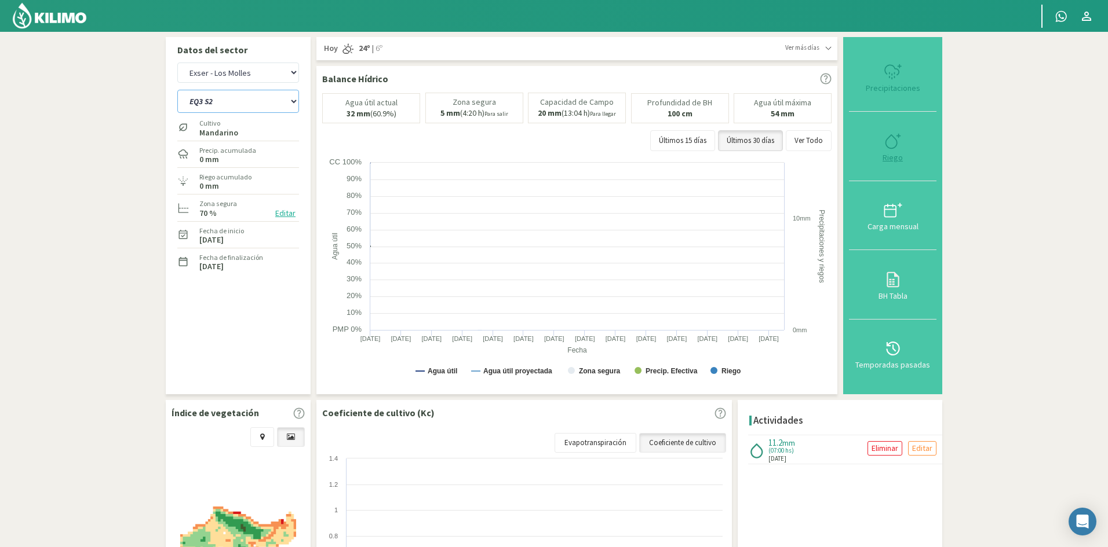
select select "152: Object"
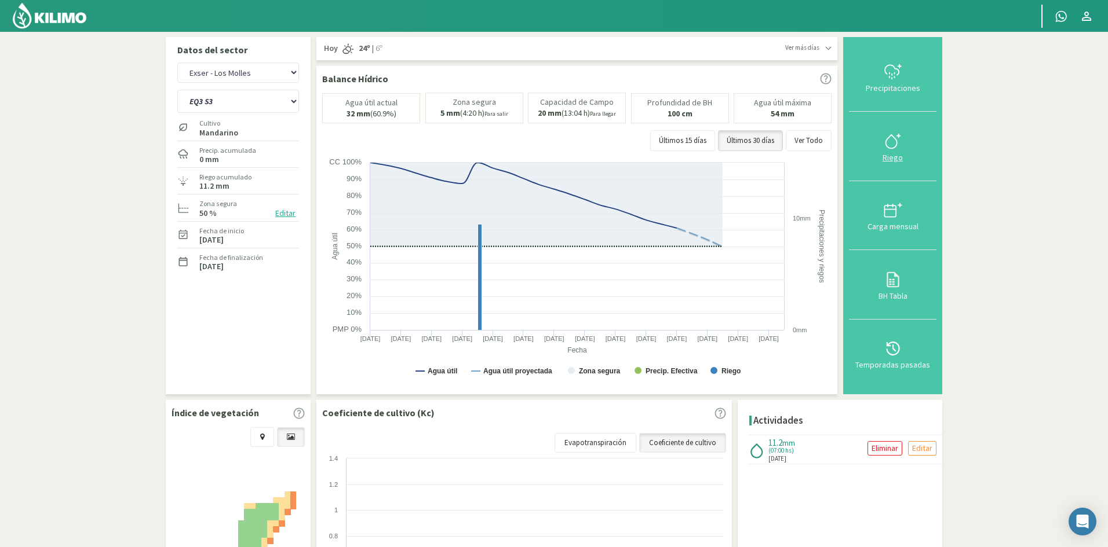
click at [891, 154] on div "Riego" at bounding box center [892, 158] width 81 height 8
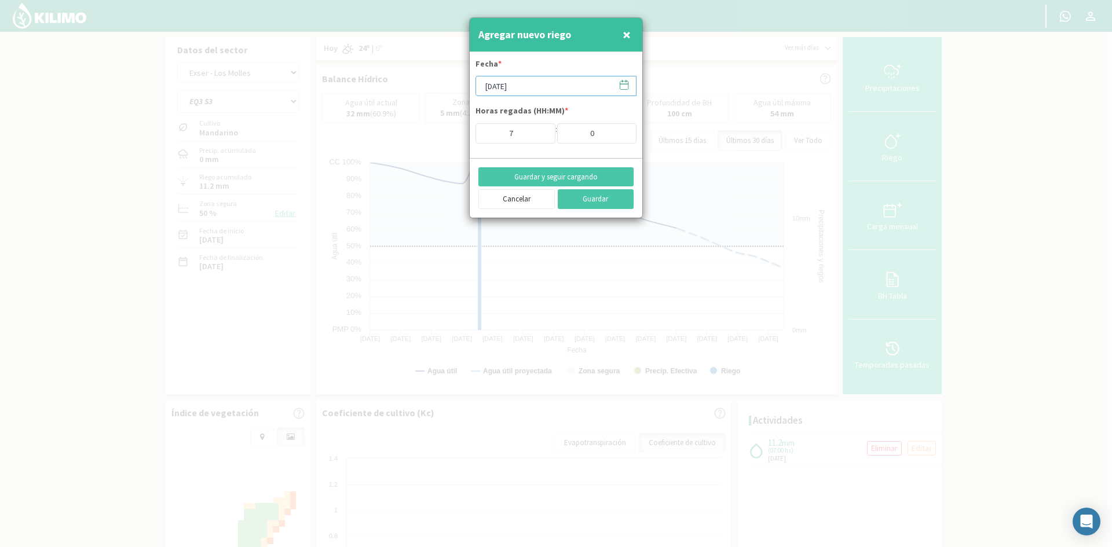
click at [536, 85] on input "[DATE]" at bounding box center [556, 86] width 161 height 20
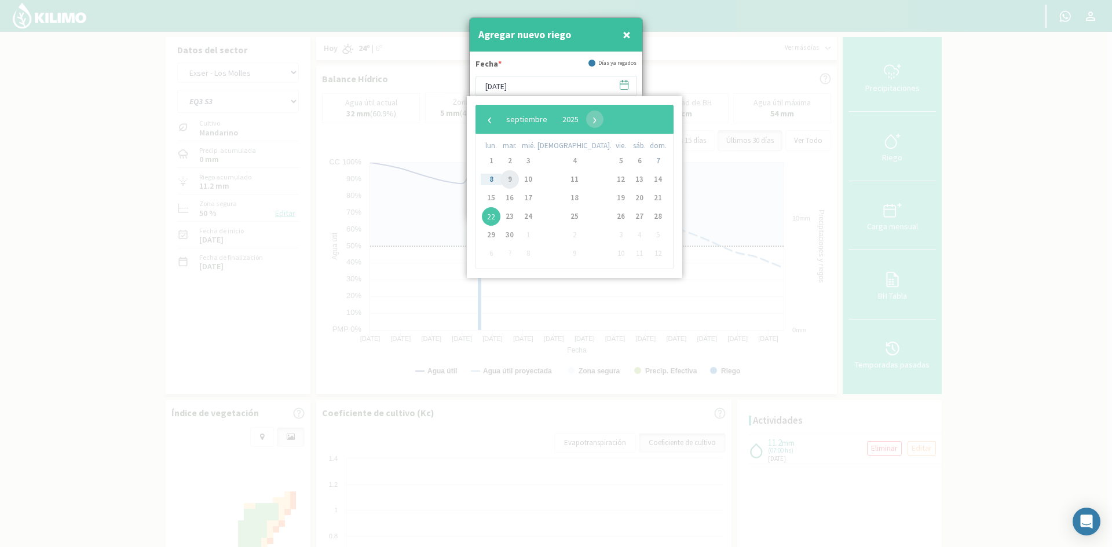
click at [516, 179] on span "9" at bounding box center [509, 179] width 19 height 19
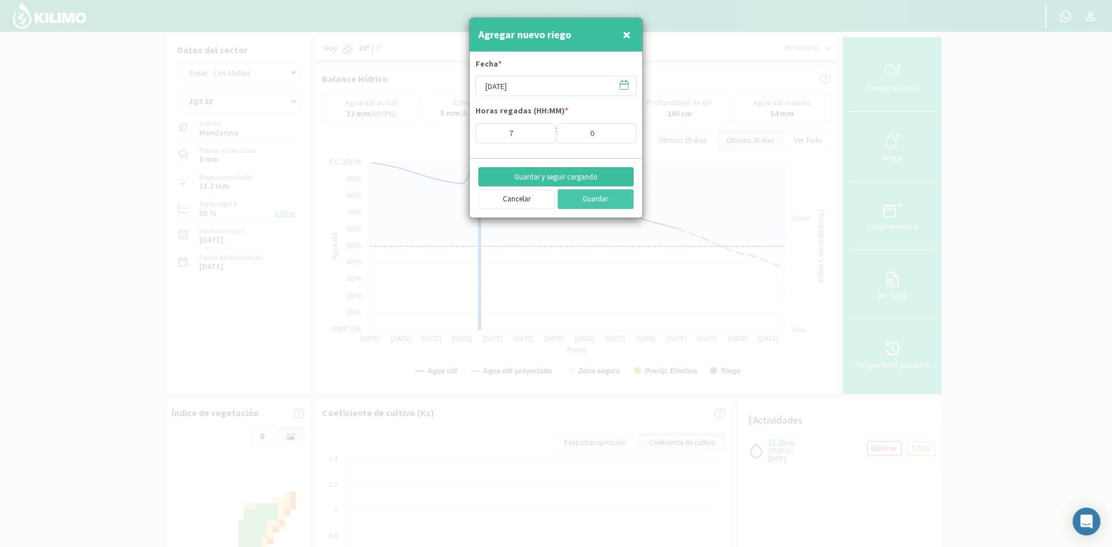
click at [540, 178] on button "Guardar y seguir cargando" at bounding box center [555, 177] width 155 height 20
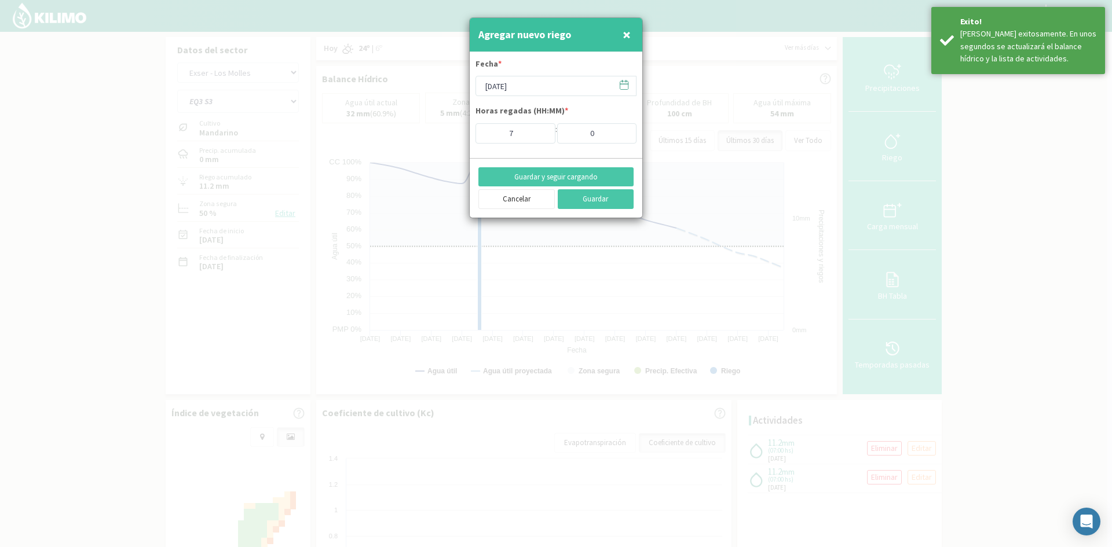
click at [626, 39] on span "×" at bounding box center [627, 34] width 8 height 19
type input "[DATE]"
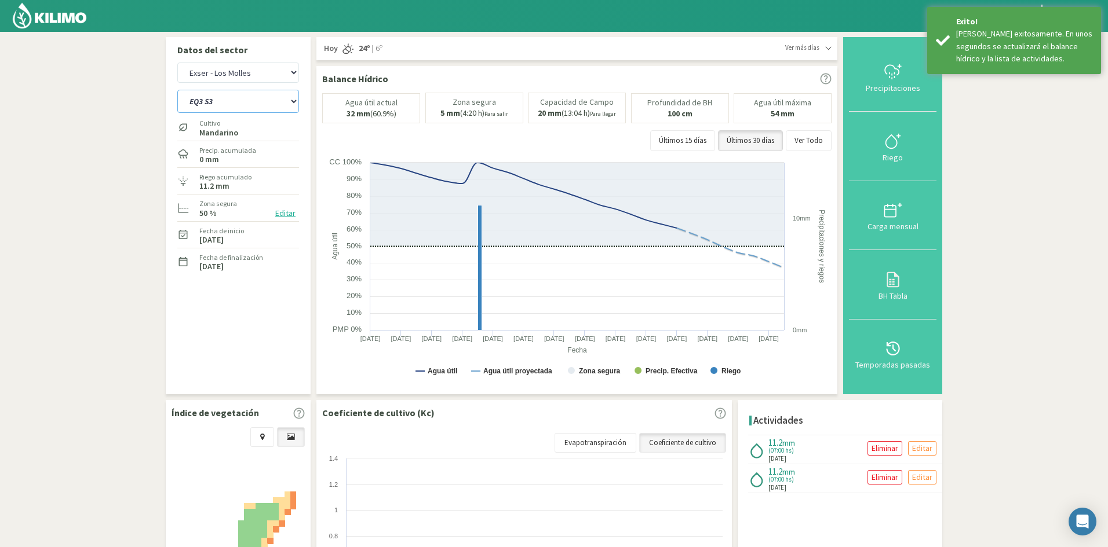
click at [210, 104] on select "EQ1A S3 EQ1A S4 EQ1A S5 EQ1B S1 EQ1B S2 EQ1B S3 EQ1B S4 EQ1B S5 EQ2 S1 EQ2 S3 E…" at bounding box center [238, 101] width 122 height 23
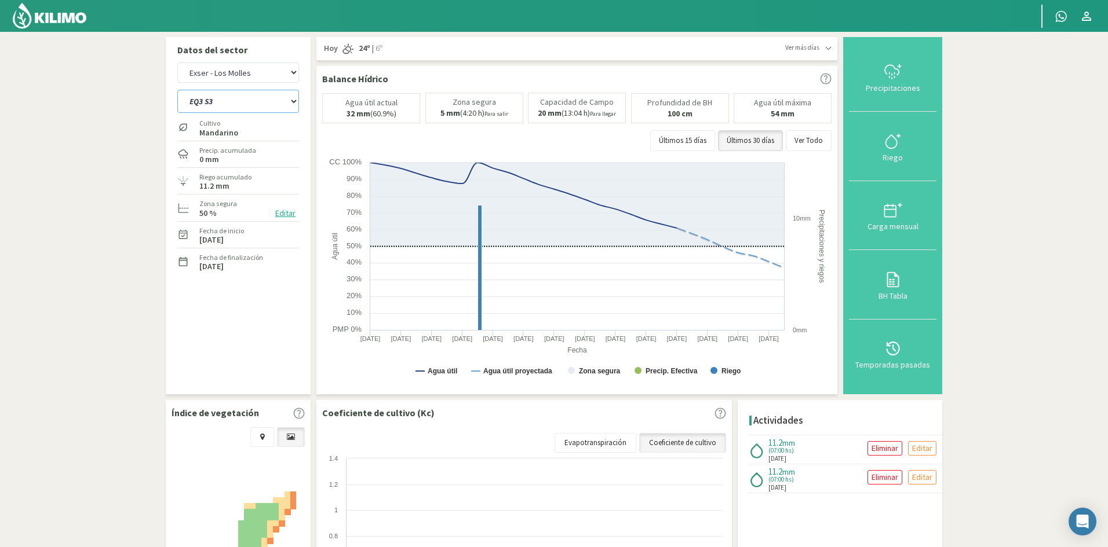
select select "153: Object"
click at [177, 90] on select "EQ1A S3 EQ1A S4 EQ1A S5 EQ1B S1 EQ1B S2 EQ1B S3 EQ1B S4 EQ1B S5 EQ2 S1 EQ2 S3 E…" at bounding box center [238, 101] width 122 height 23
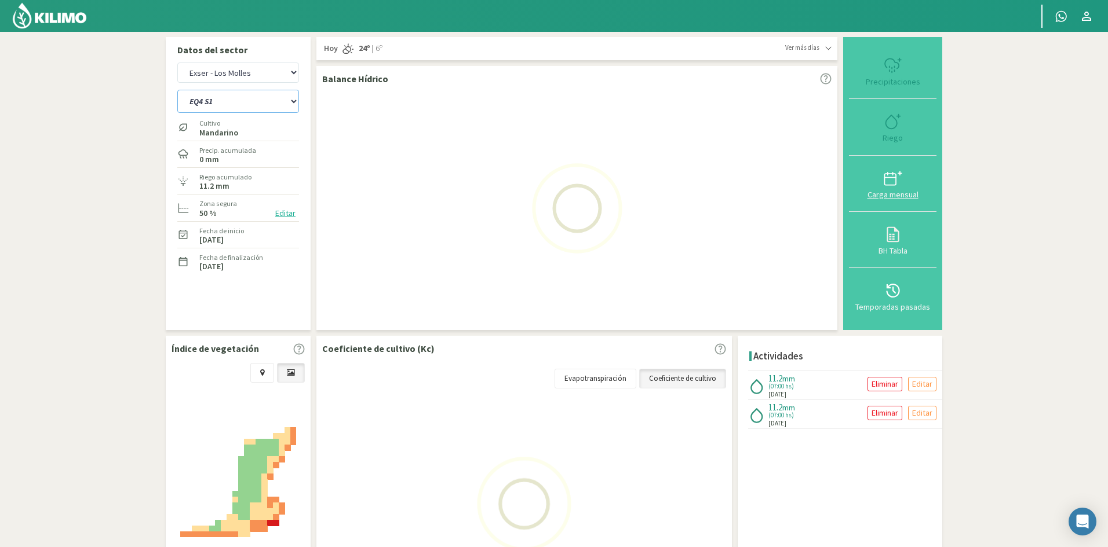
select select "15: Object"
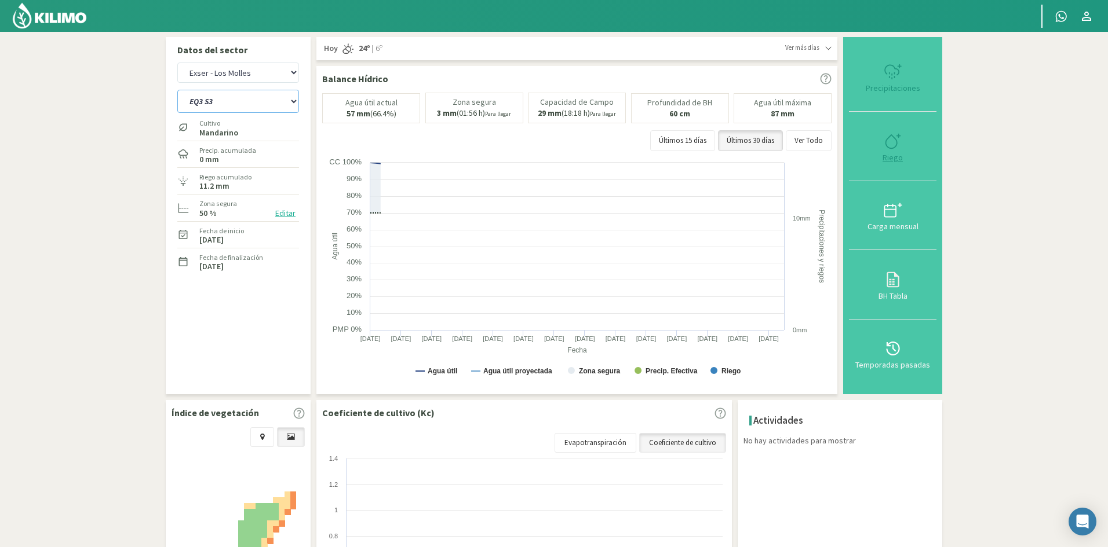
select select "176: Object"
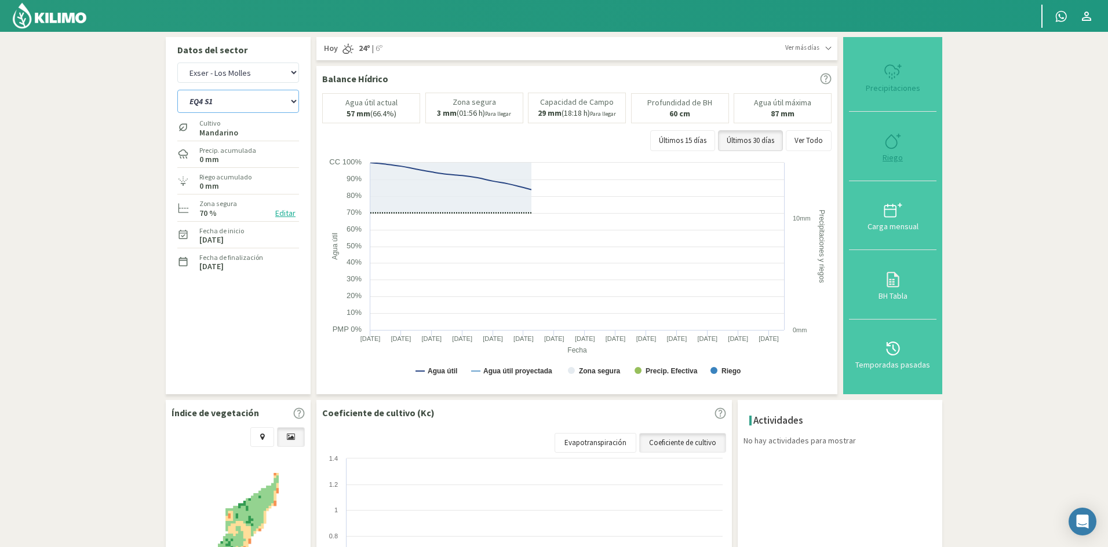
type input "0"
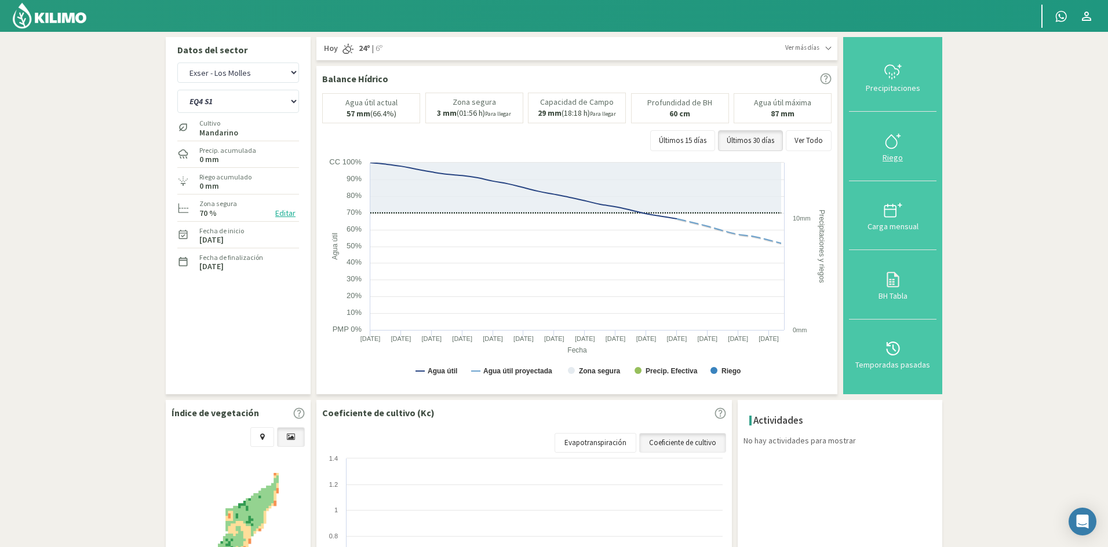
click at [893, 157] on div "Riego" at bounding box center [892, 158] width 81 height 8
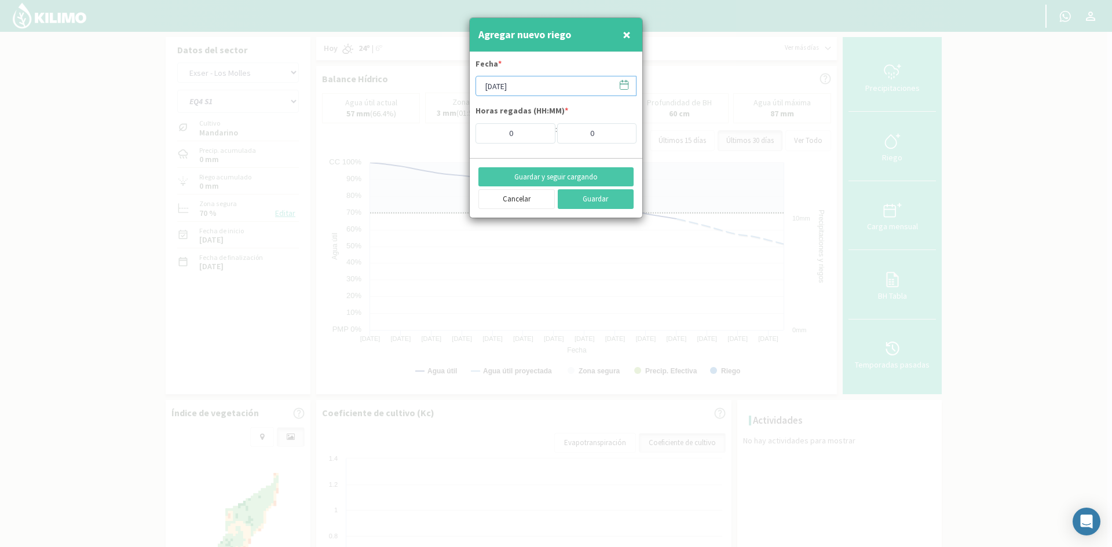
click at [525, 86] on input "[DATE]" at bounding box center [556, 86] width 161 height 20
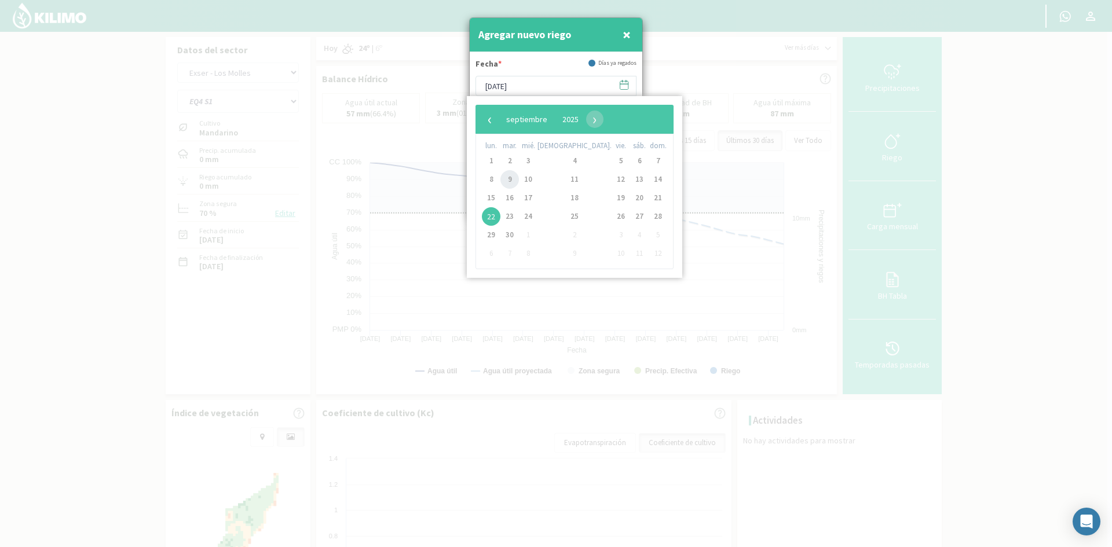
click at [516, 178] on span "9" at bounding box center [509, 179] width 19 height 19
type input "[DATE]"
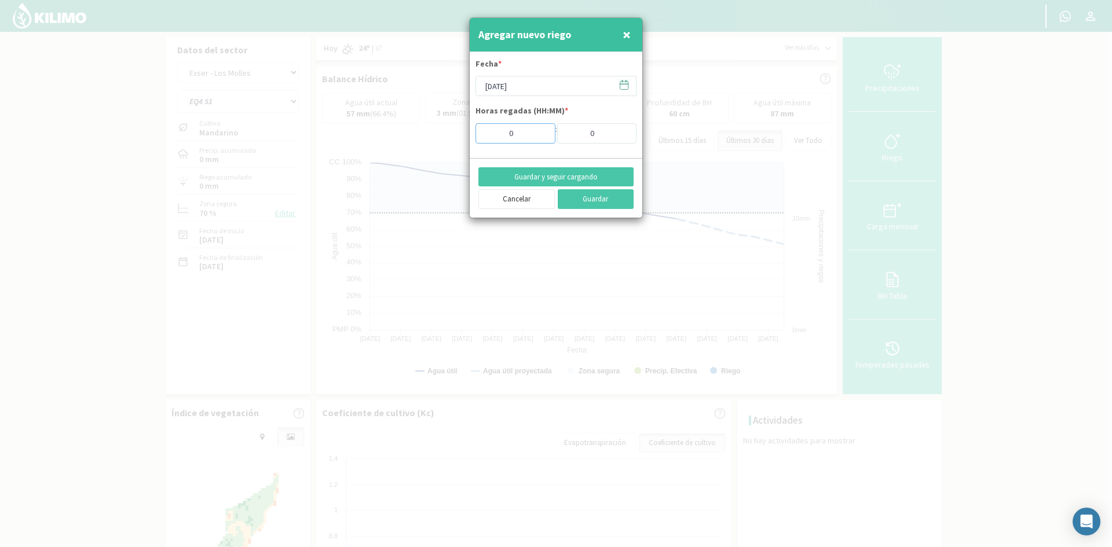
drag, startPoint x: 525, startPoint y: 138, endPoint x: 462, endPoint y: 135, distance: 63.2
click at [462, 135] on div "Agregar nuevo riego × Fecha * [DATE] Horas regadas (HH:MM) * 0 : 0 Guardar y se…" at bounding box center [556, 273] width 1112 height 547
type input "7"
click at [517, 174] on button "Guardar y seguir cargando" at bounding box center [555, 177] width 155 height 20
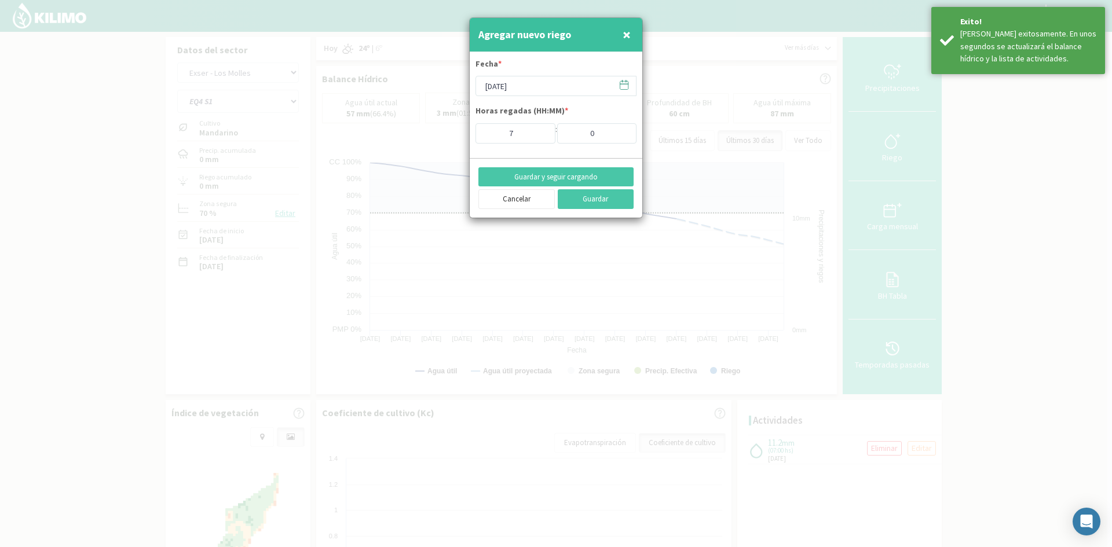
click at [626, 27] on span "×" at bounding box center [627, 34] width 8 height 19
type input "[DATE]"
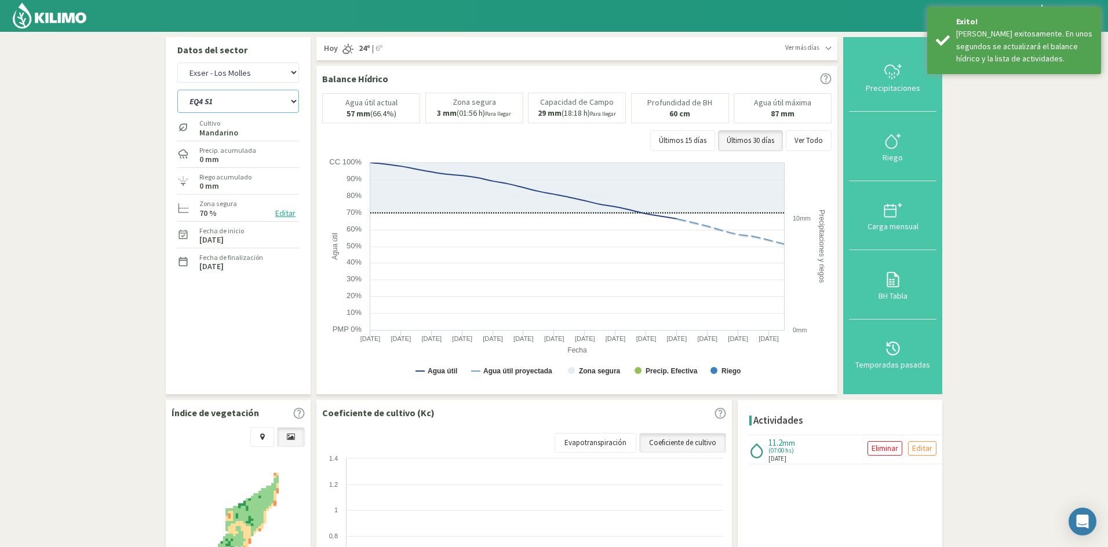
drag, startPoint x: 219, startPoint y: 100, endPoint x: 227, endPoint y: 112, distance: 14.1
click at [219, 100] on select "EQ1A S3 EQ1A S4 EQ1A S5 EQ1B S1 EQ1B S2 EQ1B S3 EQ1B S4 EQ1B S5 EQ2 S1 EQ2 S3 E…" at bounding box center [238, 101] width 122 height 23
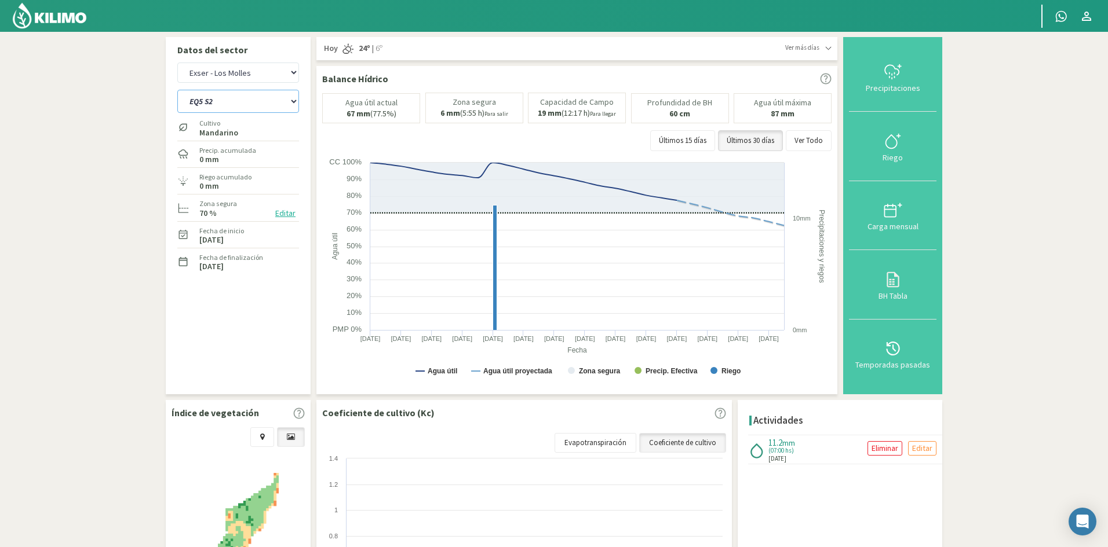
click at [177, 90] on select "EQ1A S3 EQ1A S4 EQ1A S5 EQ1B S1 EQ1B S2 EQ1B S3 EQ1B S4 EQ1B S5 EQ2 S1 EQ2 S3 E…" at bounding box center [238, 101] width 122 height 23
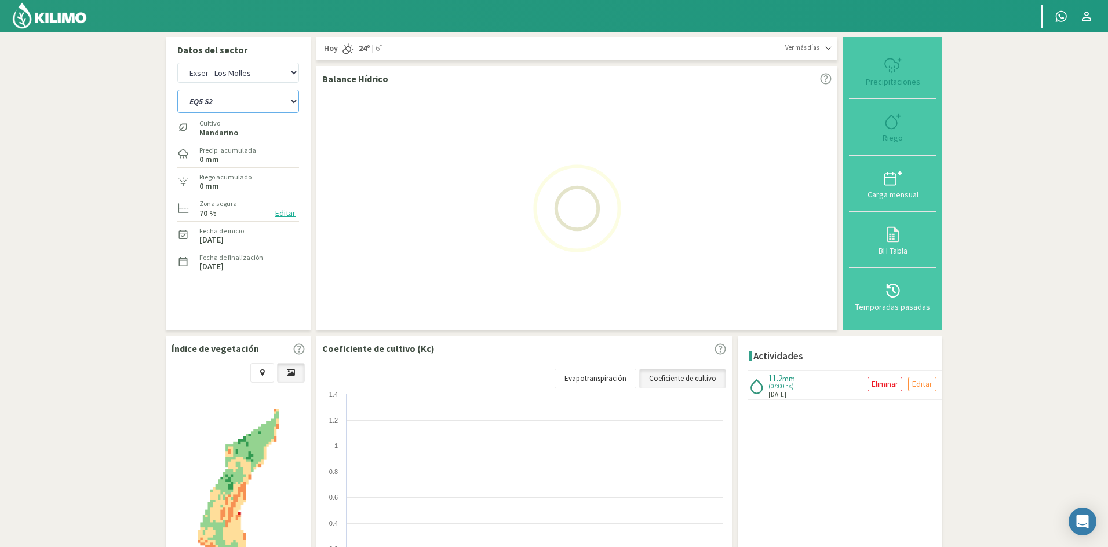
select select "176: Object"
select select "17: Object"
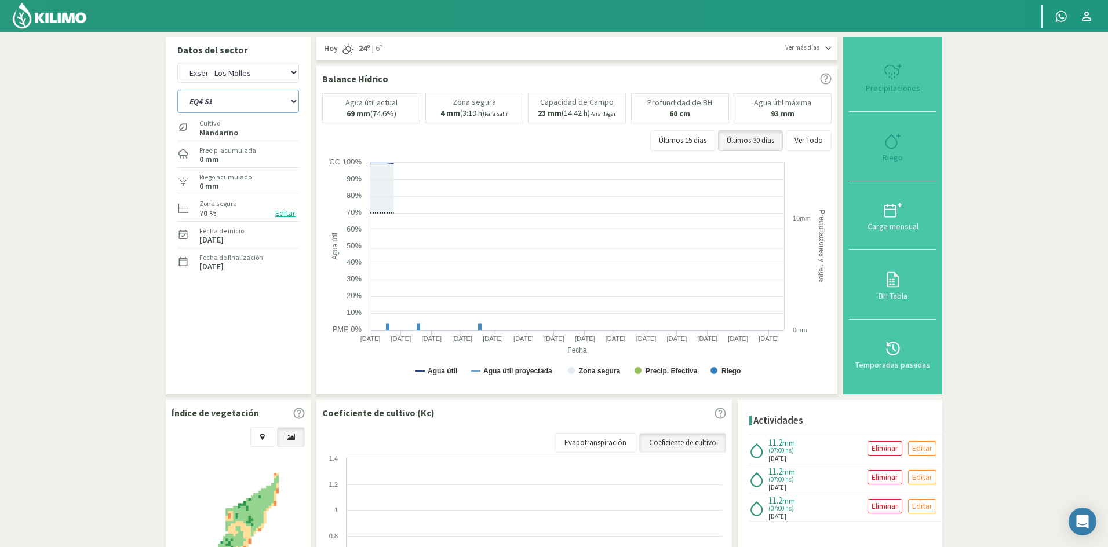
select select "201: Object"
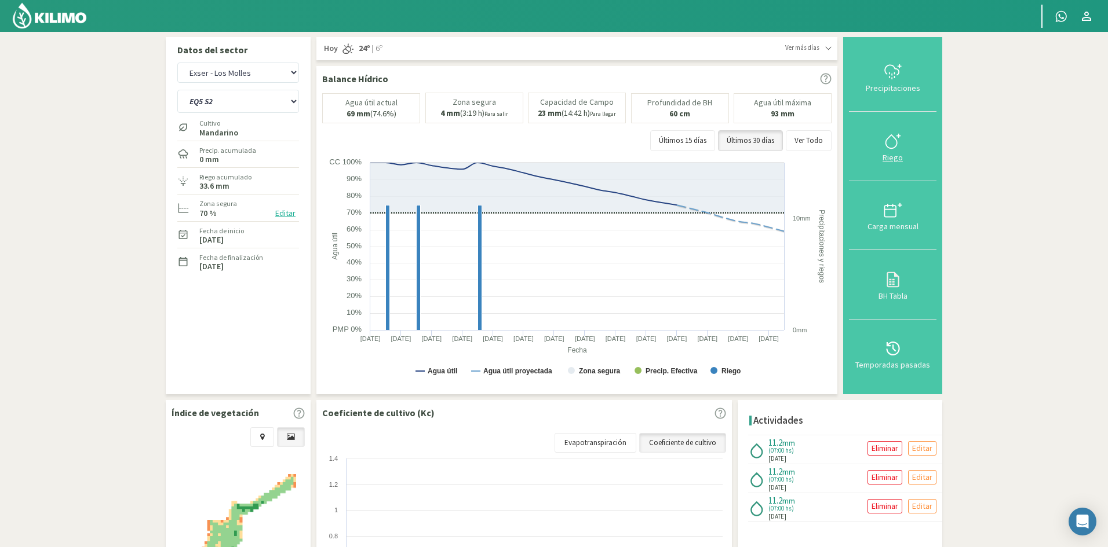
drag, startPoint x: 897, startPoint y: 156, endPoint x: 730, endPoint y: 120, distance: 170.5
click at [896, 155] on div "Riego" at bounding box center [892, 158] width 81 height 8
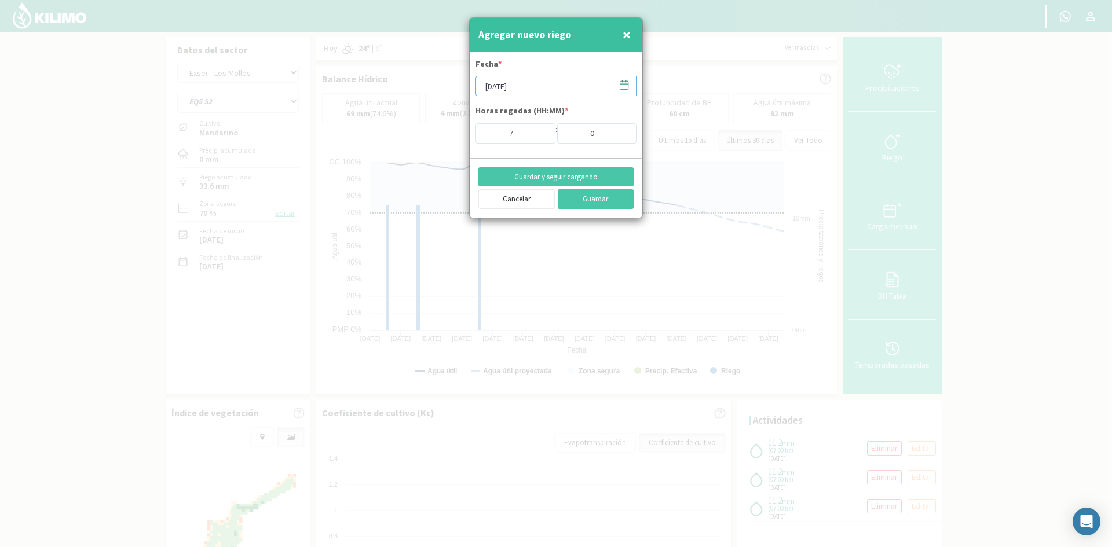
click at [529, 85] on input "[DATE]" at bounding box center [556, 86] width 161 height 20
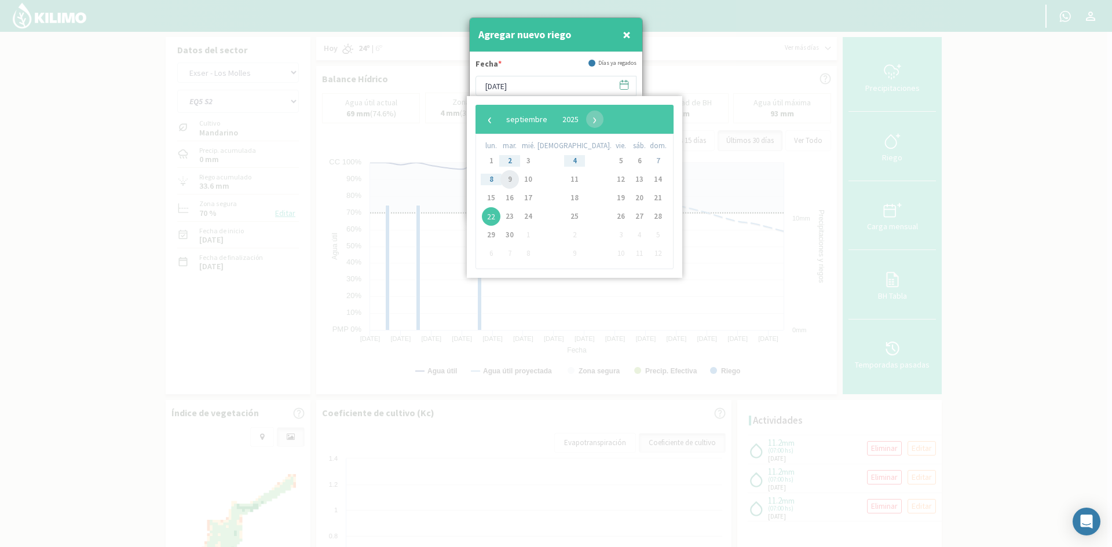
click at [510, 181] on span "9" at bounding box center [509, 179] width 19 height 19
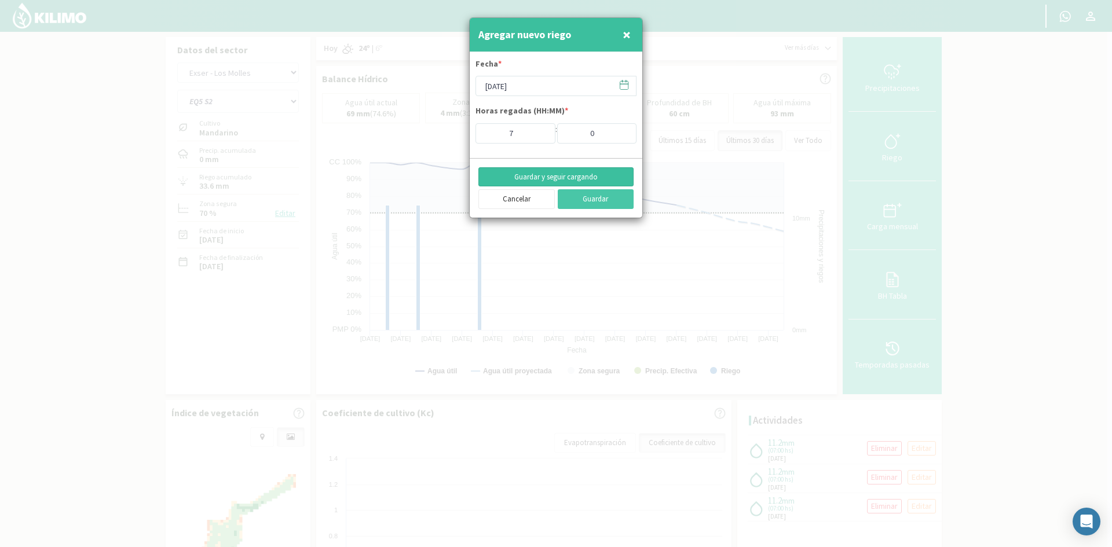
click at [546, 174] on button "Guardar y seguir cargando" at bounding box center [555, 177] width 155 height 20
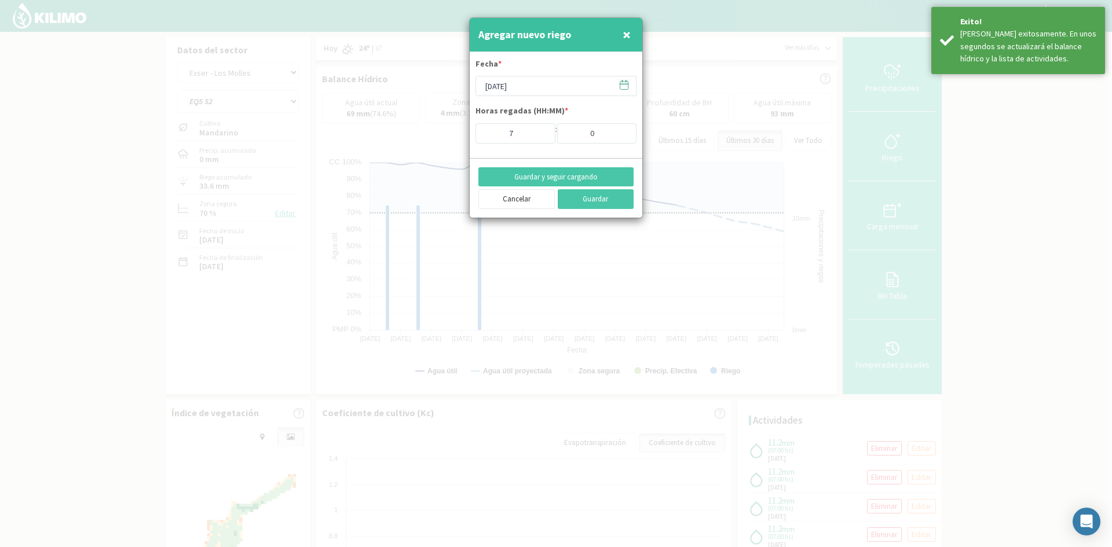
click at [623, 33] on span "×" at bounding box center [627, 34] width 8 height 19
type input "[DATE]"
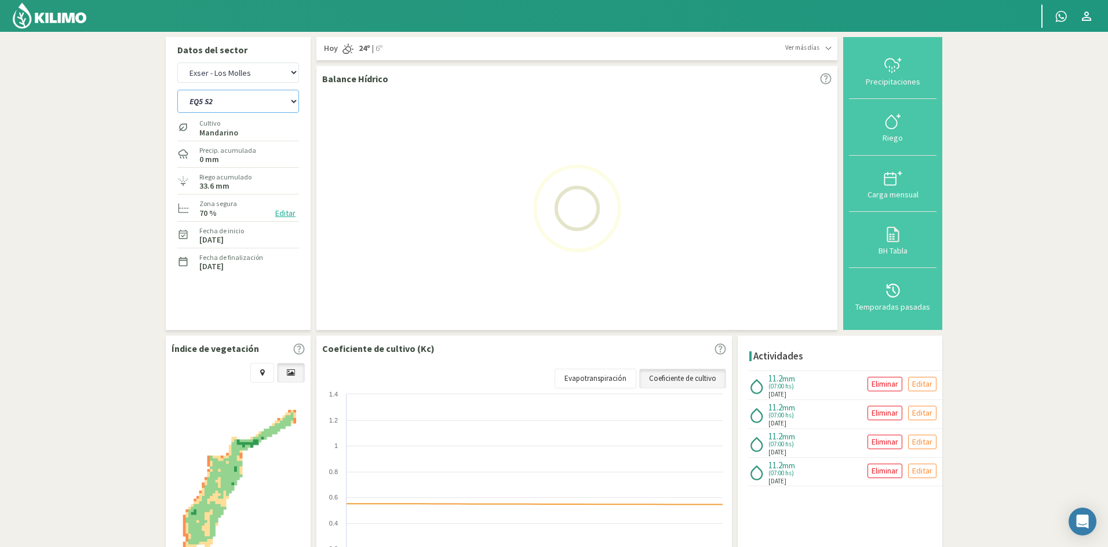
click at [239, 100] on select "EQ1A S3 EQ1A S4 EQ1A S5 EQ1B S1 EQ1B S2 EQ1B S3 EQ1B S4 EQ1B S5 EQ2 S1 EQ2 S3 E…" at bounding box center [238, 101] width 122 height 23
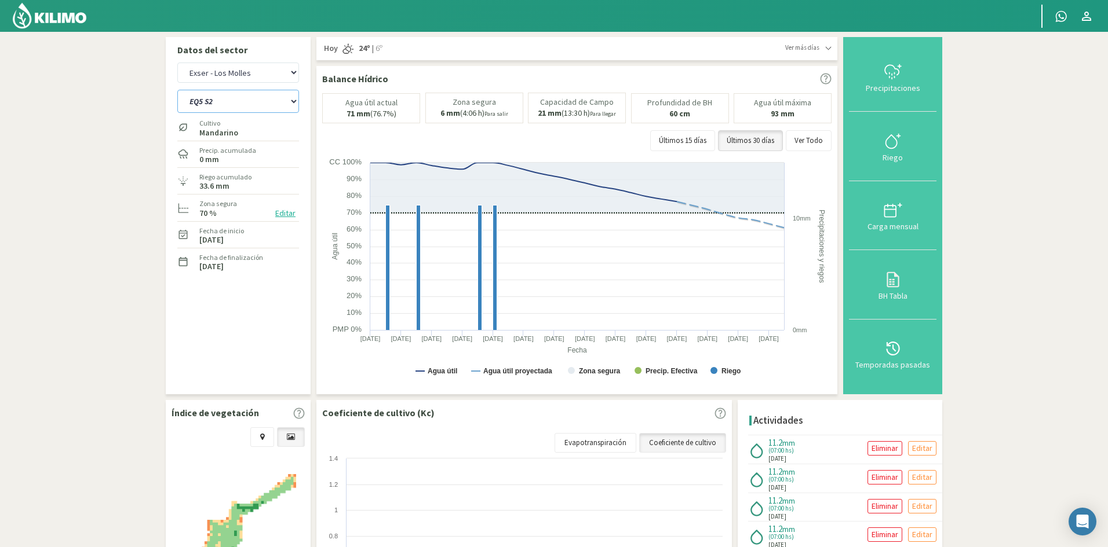
select select "204: Object"
click at [177, 90] on select "EQ1A S3 EQ1A S4 EQ1A S5 EQ1B S1 EQ1B S2 EQ1B S3 EQ1B S4 EQ1B S5 EQ2 S1 EQ2 S3 E…" at bounding box center [238, 101] width 122 height 23
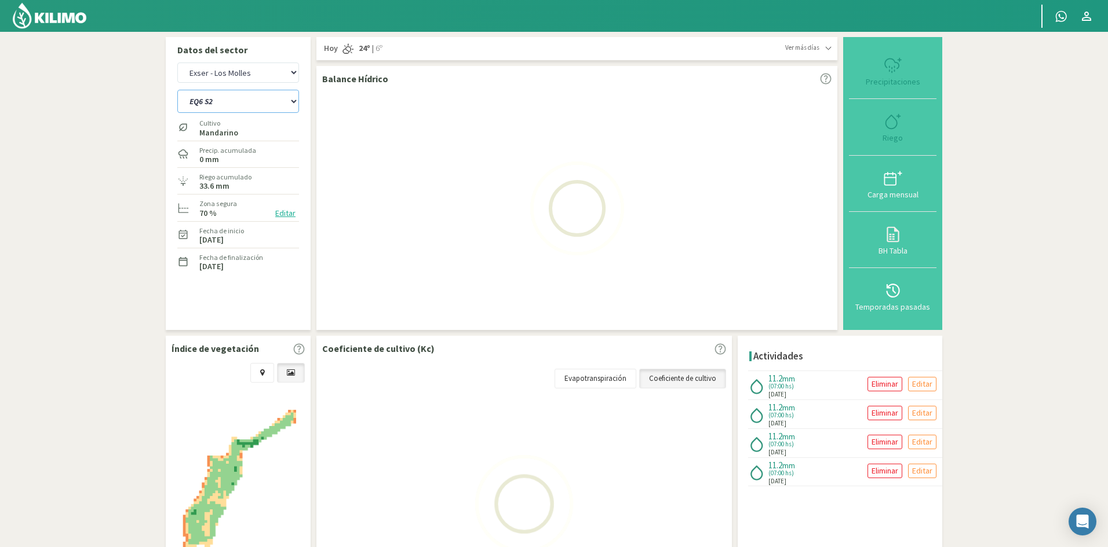
select select "19: Object"
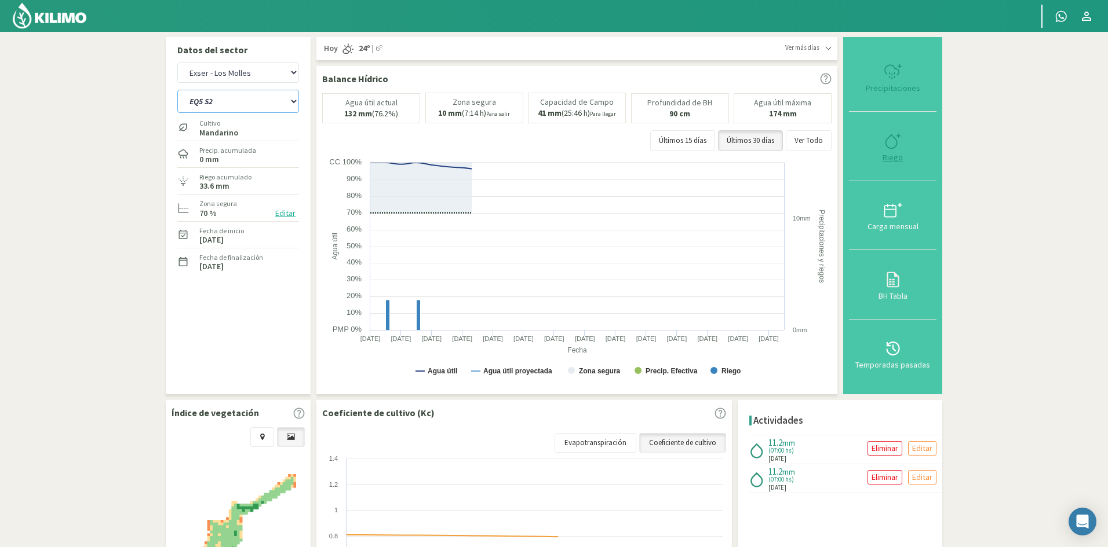
select select "227: Object"
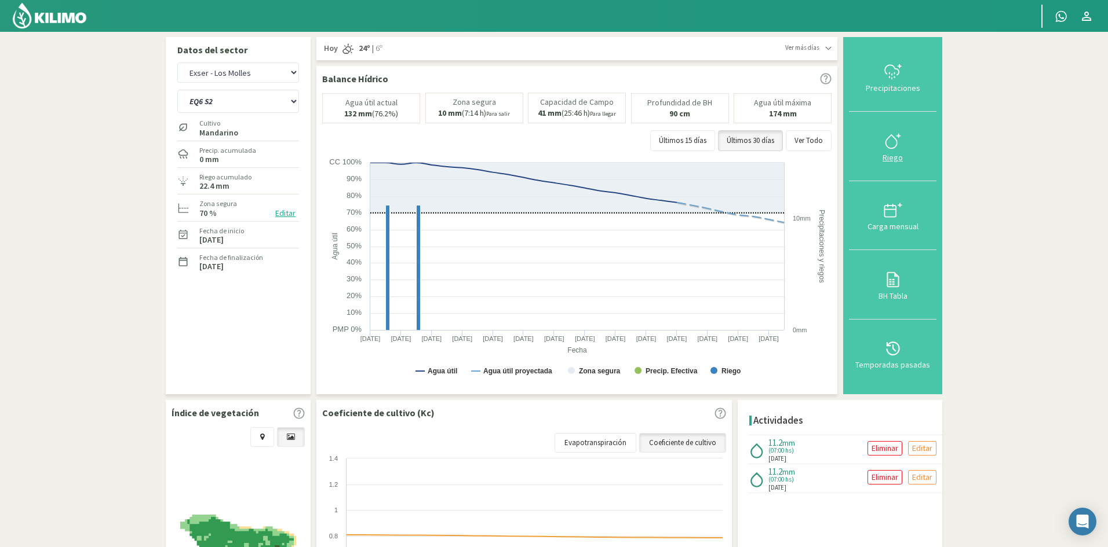
click at [895, 161] on div "Riego" at bounding box center [892, 158] width 81 height 8
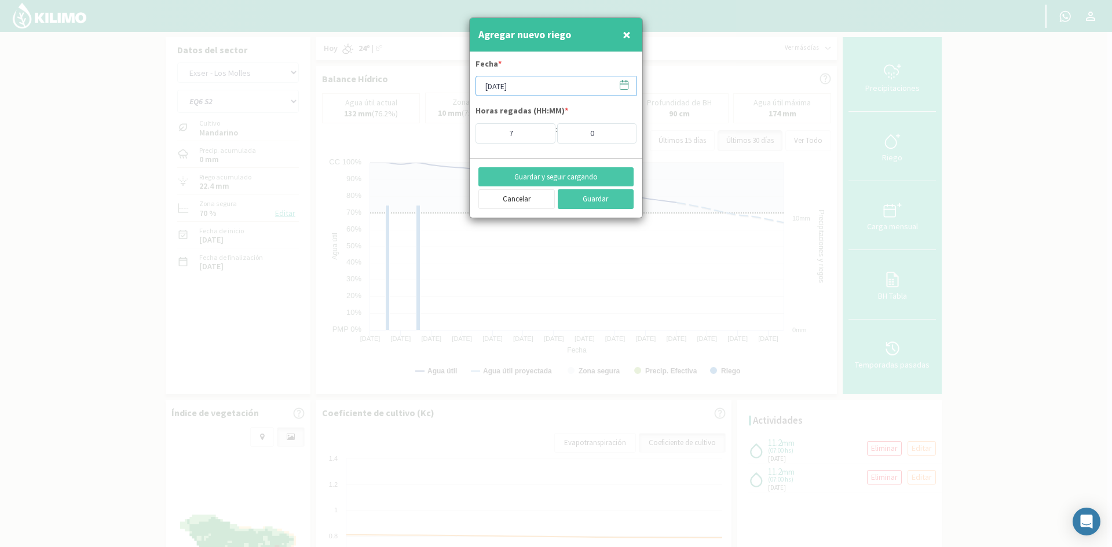
click at [507, 83] on input "[DATE]" at bounding box center [556, 86] width 161 height 20
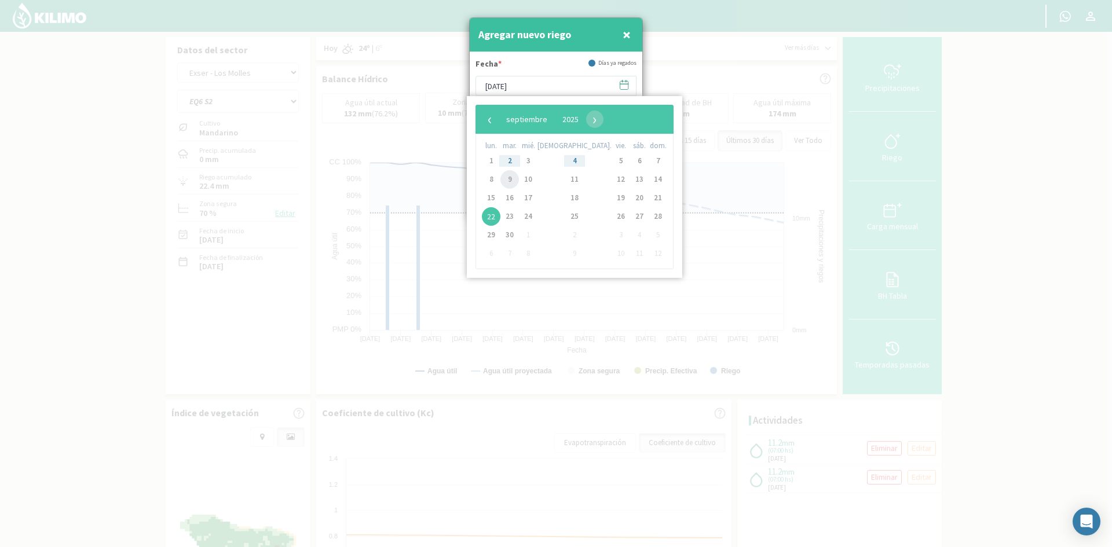
click at [514, 180] on span "9" at bounding box center [509, 179] width 19 height 19
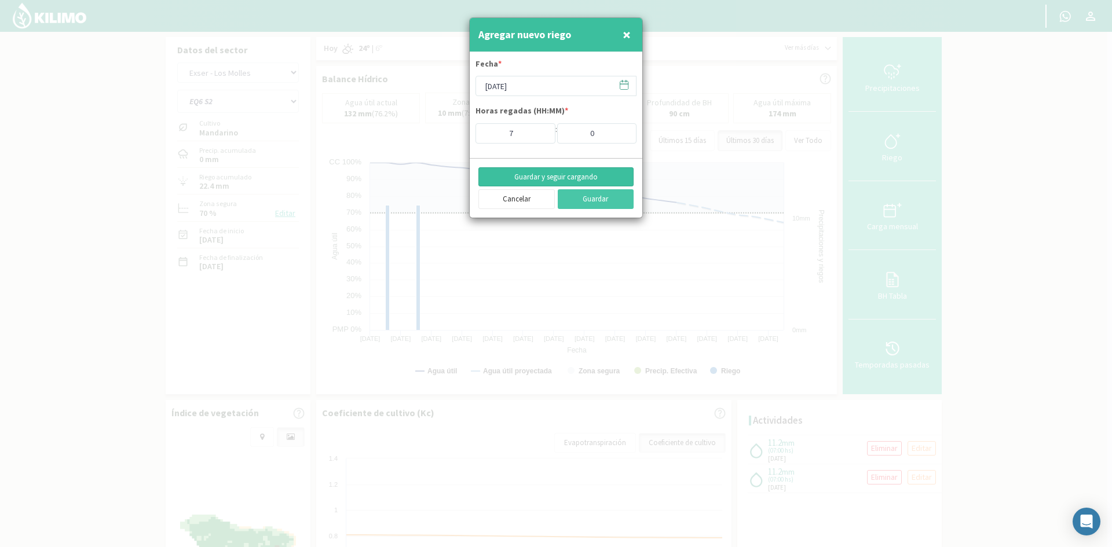
click at [529, 175] on button "Guardar y seguir cargando" at bounding box center [555, 177] width 155 height 20
click at [627, 33] on span "×" at bounding box center [627, 34] width 8 height 19
type input "[DATE]"
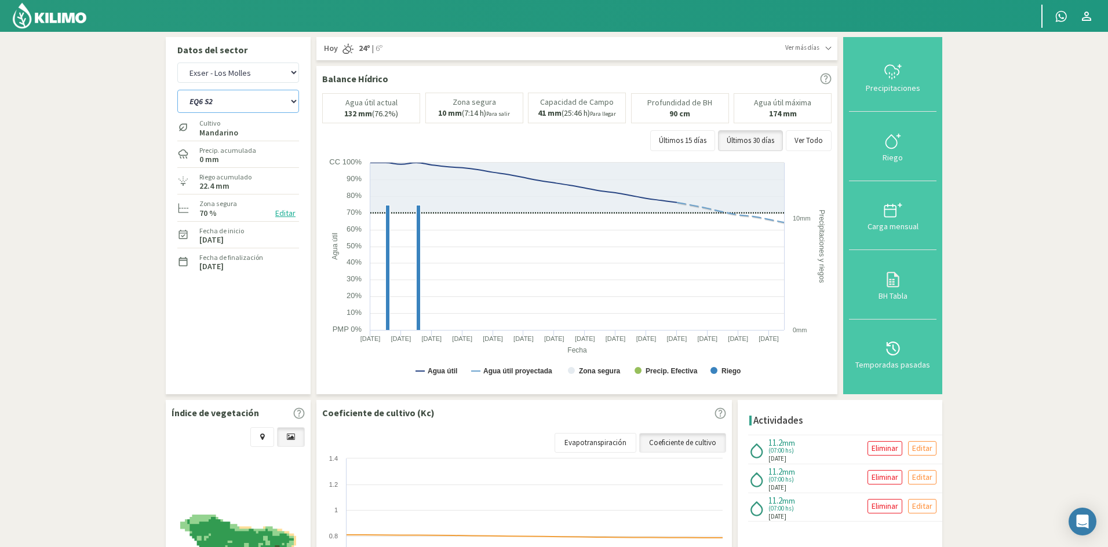
click at [239, 101] on select "EQ1A S3 EQ1A S4 EQ1A S5 EQ1B S1 EQ1B S2 EQ1B S3 EQ1B S4 EQ1B S5 EQ2 S1 EQ2 S3 E…" at bounding box center [238, 101] width 122 height 23
click at [177, 90] on select "EQ1A S3 EQ1A S4 EQ1A S5 EQ1B S1 EQ1B S2 EQ1B S3 EQ1B S4 EQ1B S5 EQ2 S1 EQ2 S3 E…" at bounding box center [238, 101] width 122 height 23
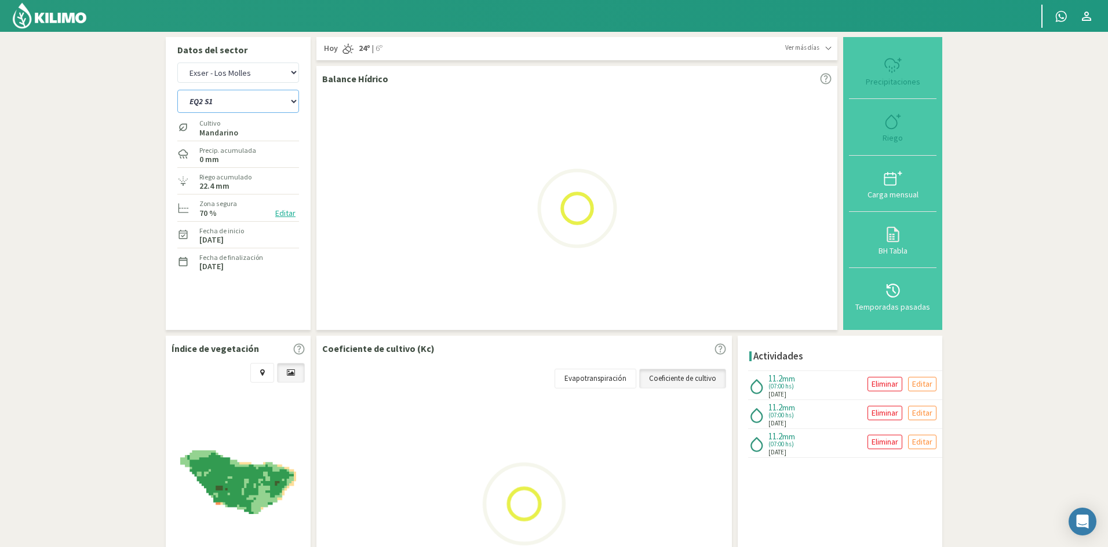
select select "227: Object"
select select "21: Object"
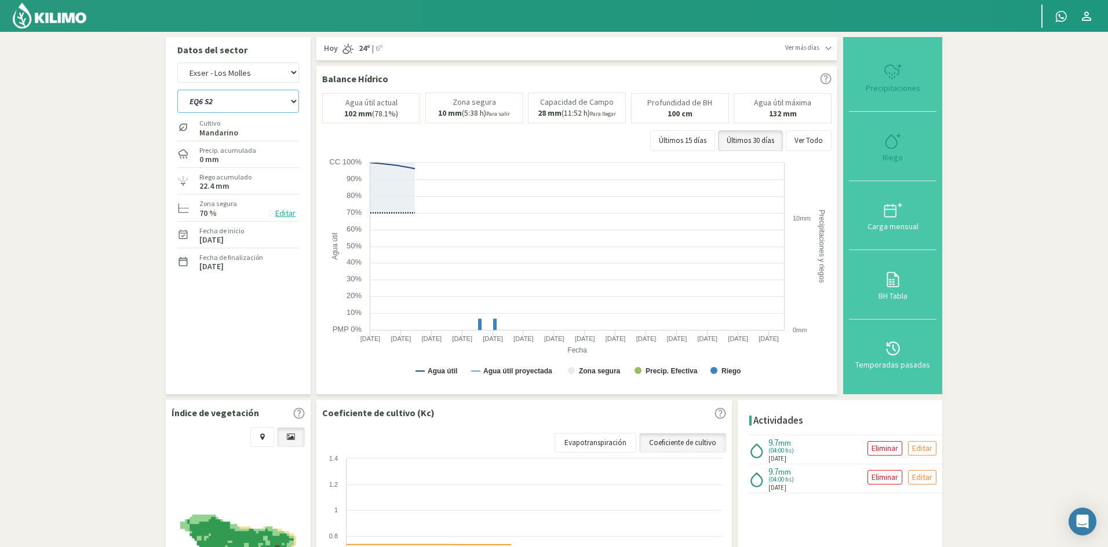
select select "238: Object"
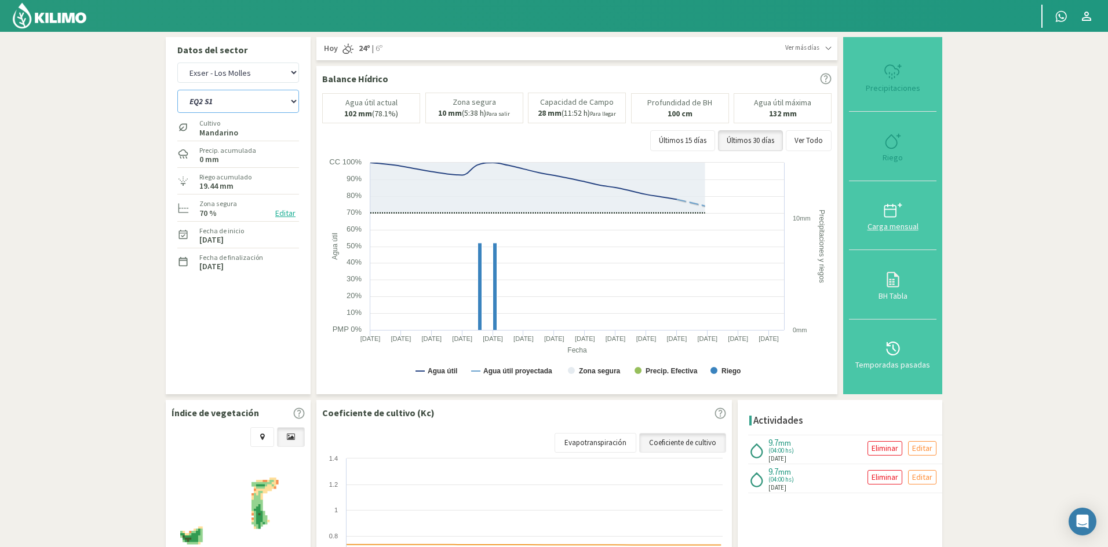
type input "4"
click at [898, 159] on div "Riego" at bounding box center [892, 158] width 81 height 8
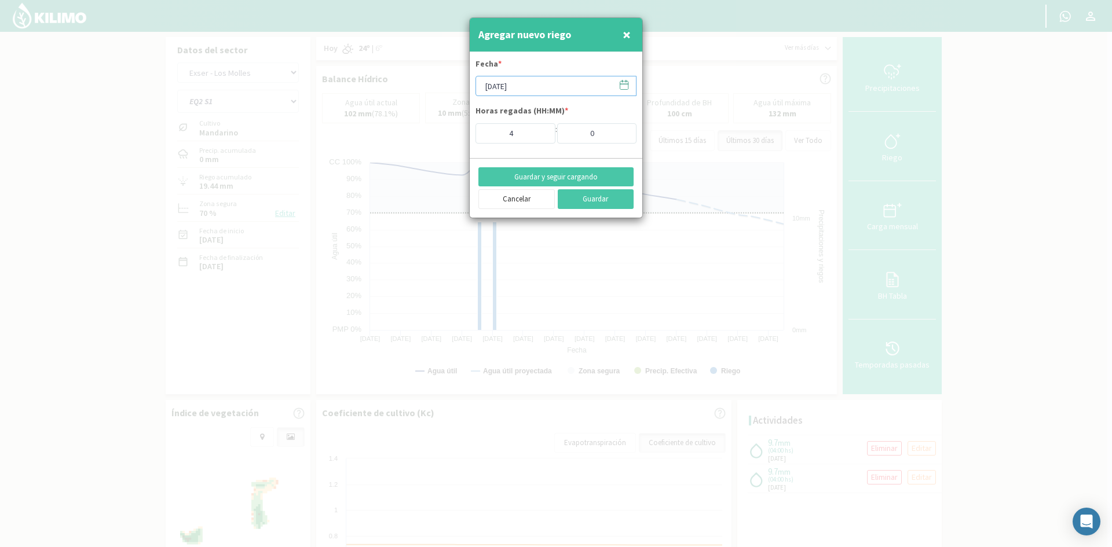
click at [510, 91] on input "[DATE]" at bounding box center [556, 86] width 161 height 20
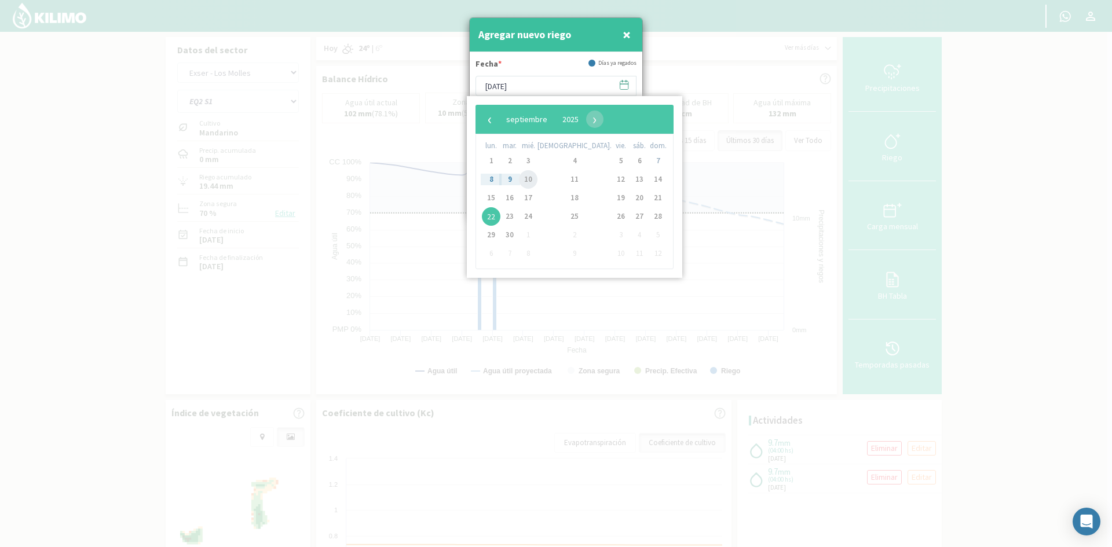
click at [538, 178] on span "10" at bounding box center [528, 179] width 19 height 19
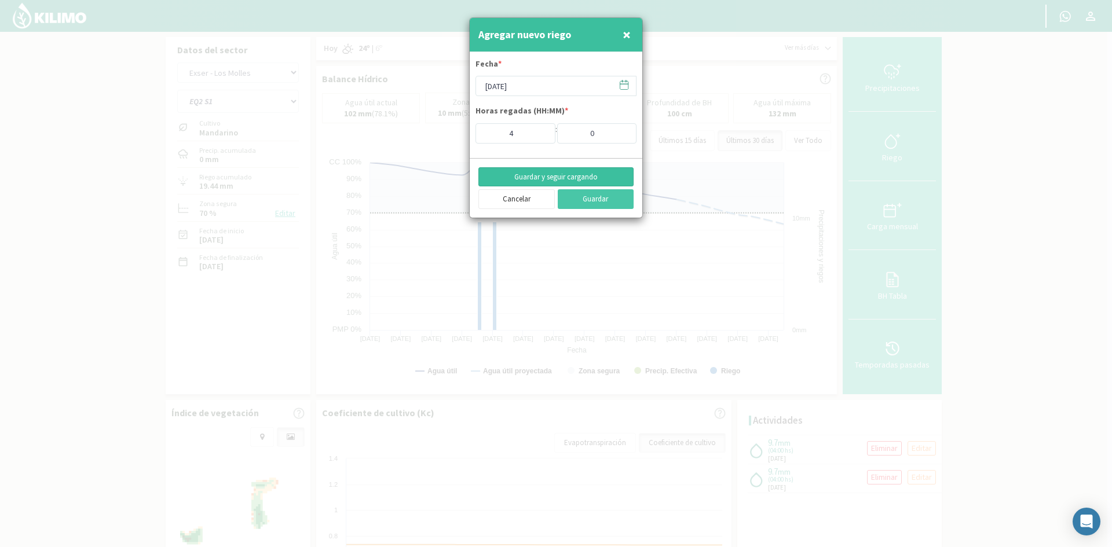
click at [540, 180] on button "Guardar y seguir cargando" at bounding box center [555, 177] width 155 height 20
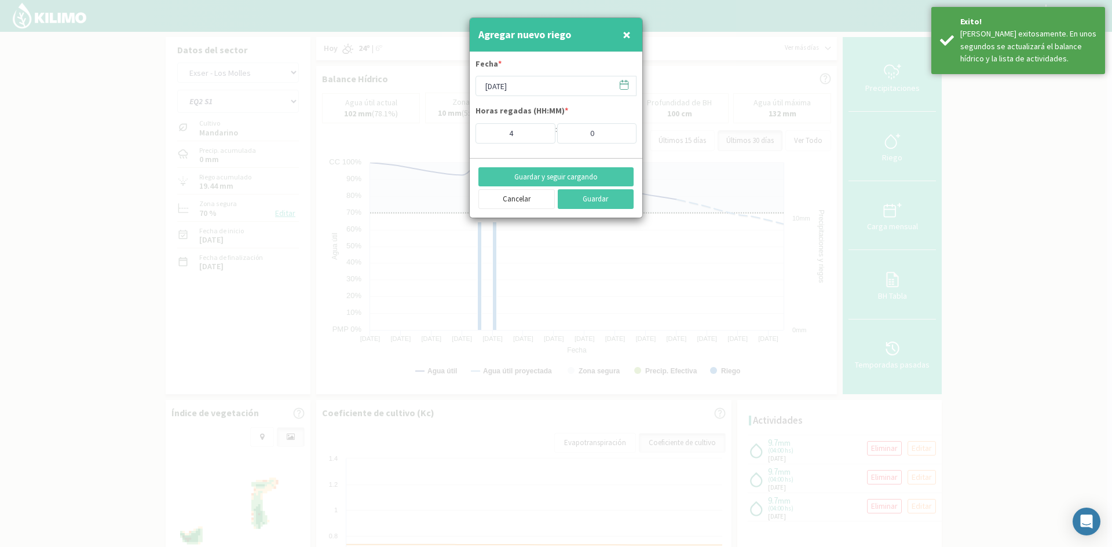
click at [627, 34] on span "×" at bounding box center [627, 34] width 8 height 19
type input "[DATE]"
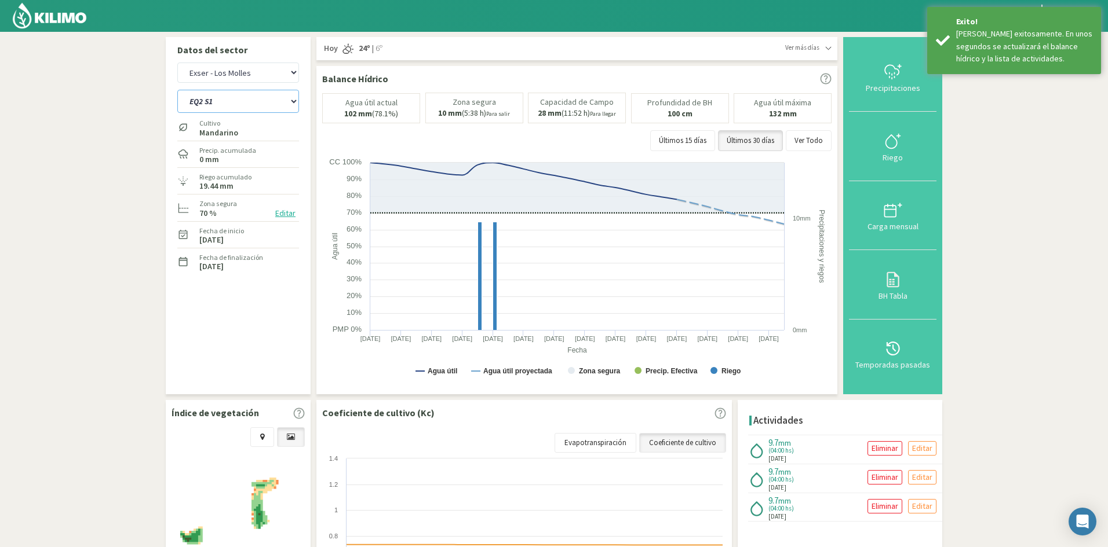
drag, startPoint x: 203, startPoint y: 100, endPoint x: 207, endPoint y: 107, distance: 7.3
click at [204, 100] on select "EQ1A S3 EQ1A S4 EQ1A S5 EQ1B S1 EQ1B S2 EQ1B S3 EQ1B S4 EQ1B S5 EQ2 S1 EQ2 S3 E…" at bounding box center [238, 101] width 122 height 23
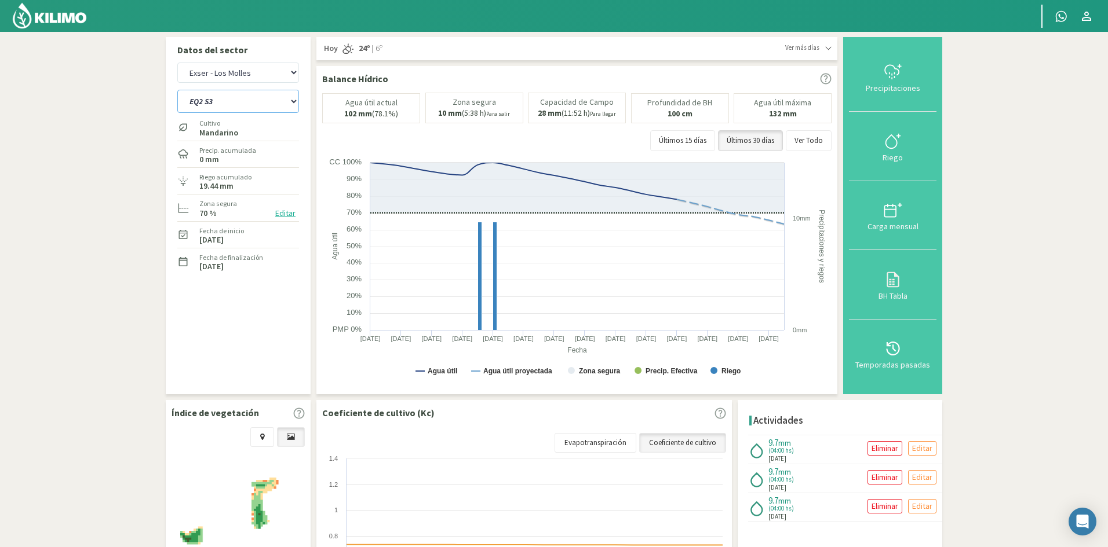
click at [177, 90] on select "EQ1A S3 EQ1A S4 EQ1A S5 EQ1B S1 EQ1B S2 EQ1B S3 EQ1B S4 EQ1B S5 EQ2 S1 EQ2 S3 E…" at bounding box center [238, 101] width 122 height 23
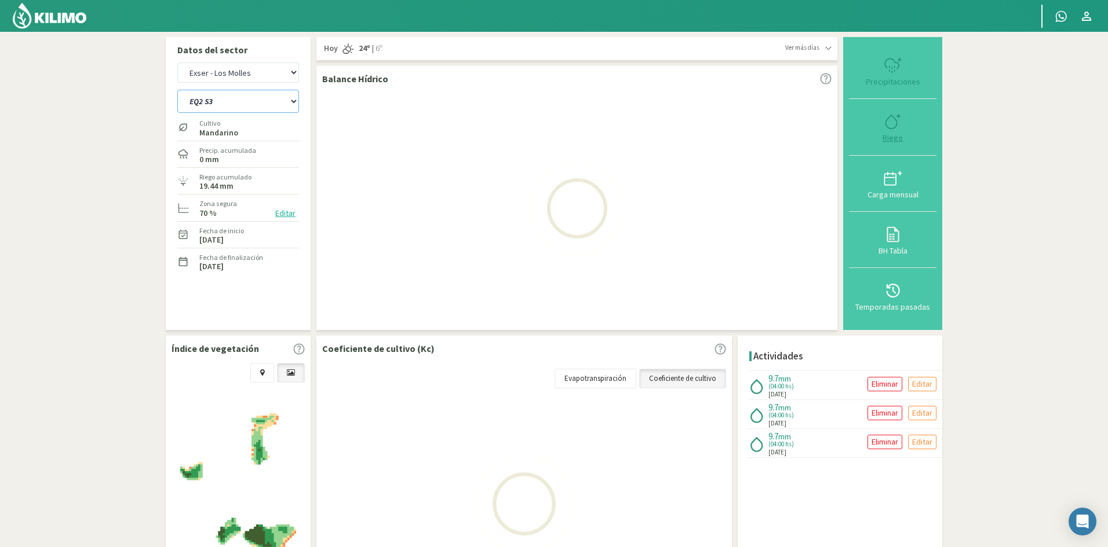
select select "238: Object"
select select "23: Object"
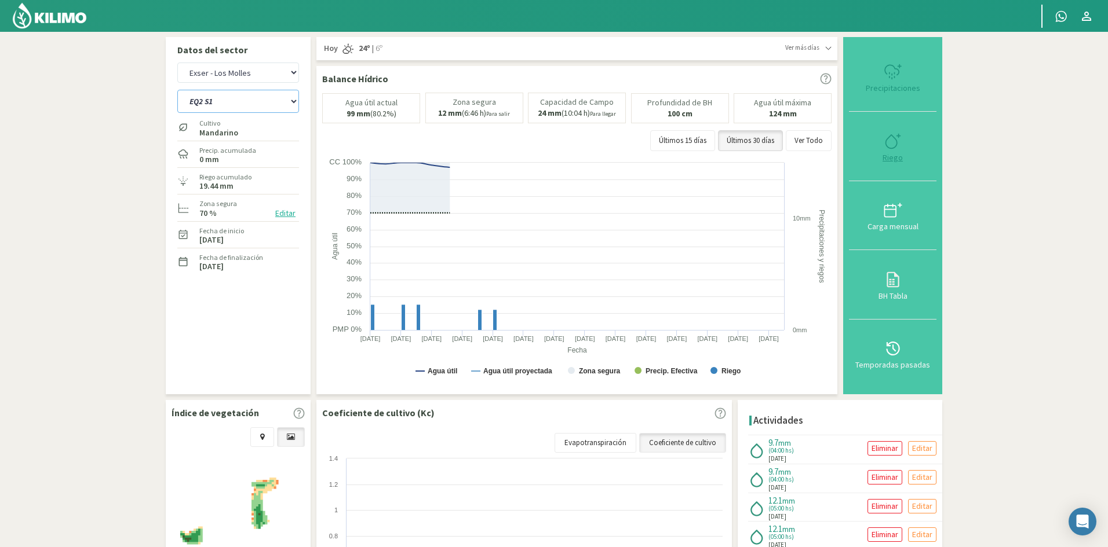
select select "262: Object"
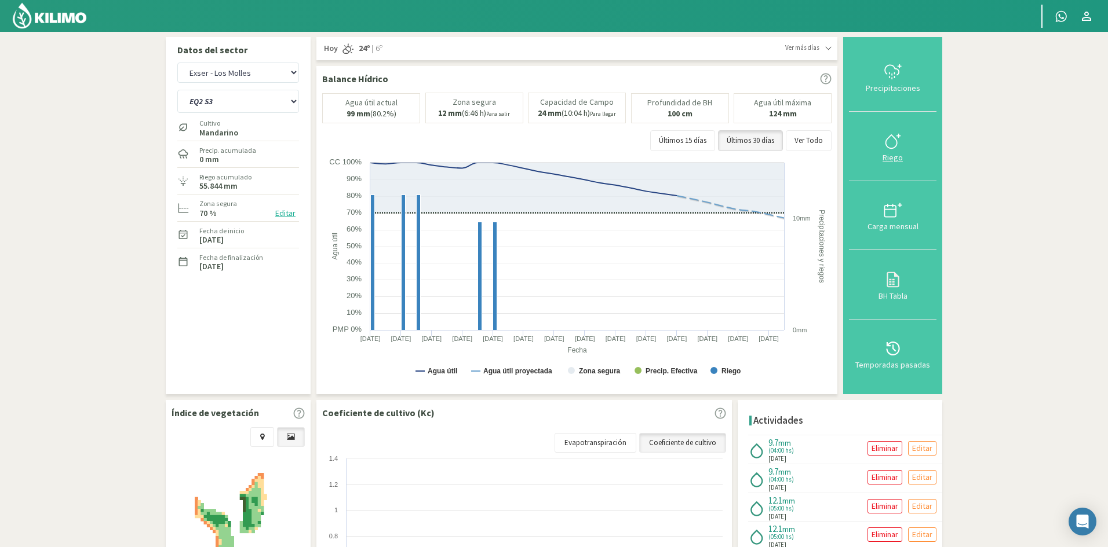
click at [891, 157] on div "Riego" at bounding box center [892, 158] width 81 height 8
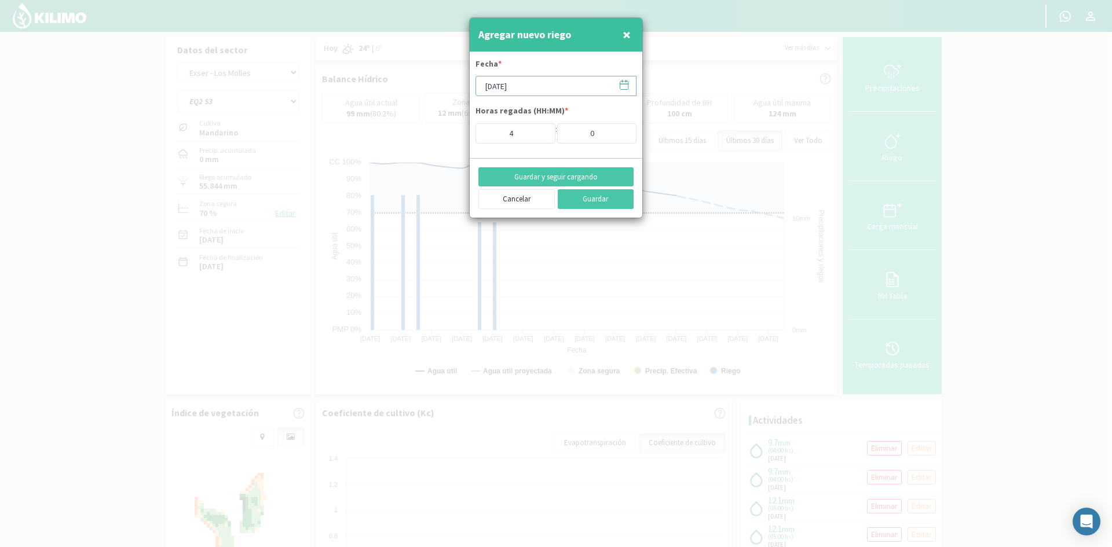
click at [524, 87] on input "[DATE]" at bounding box center [556, 86] width 161 height 20
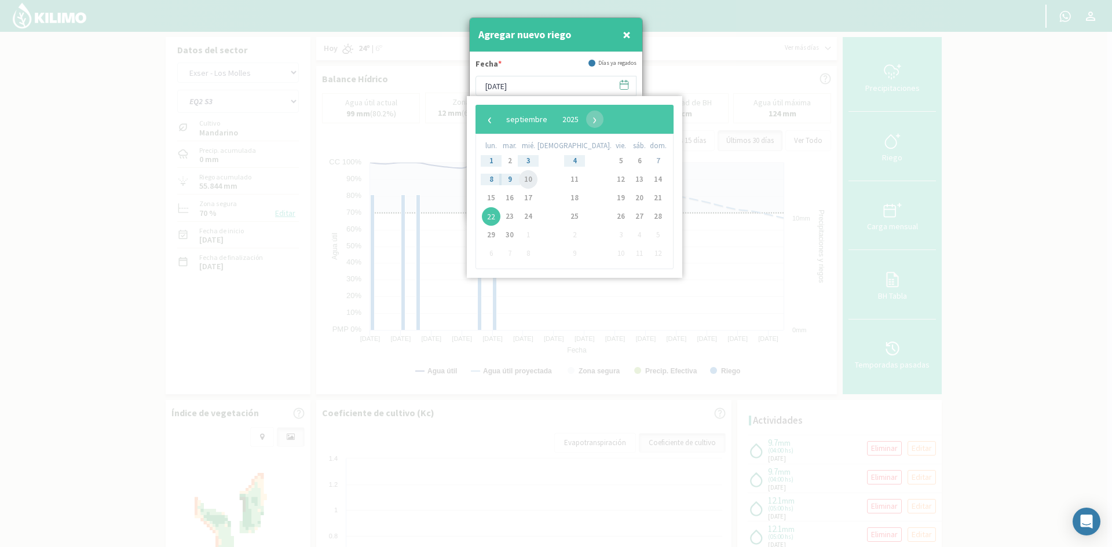
click at [535, 185] on span "10" at bounding box center [528, 179] width 19 height 19
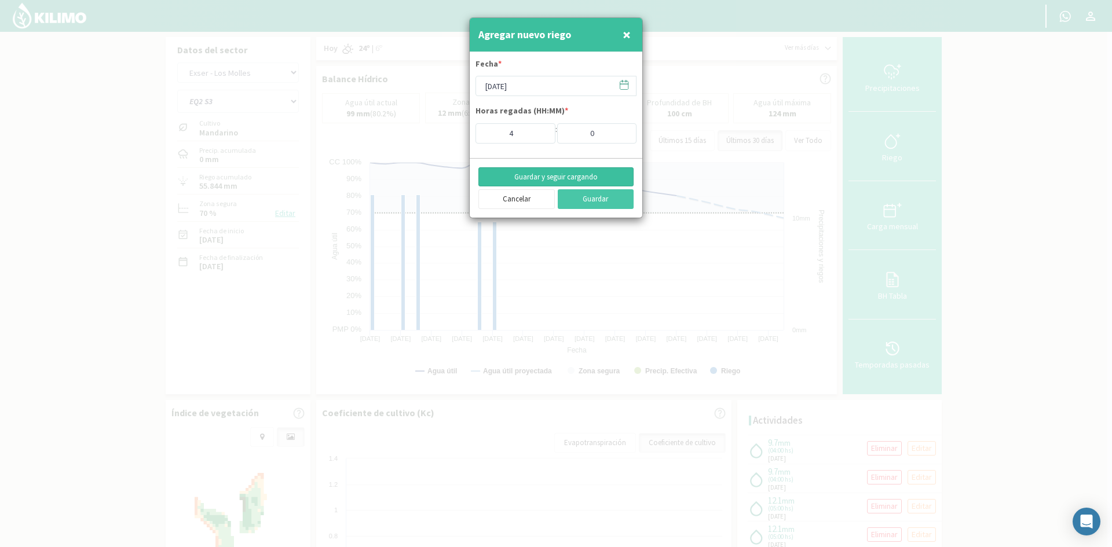
click at [512, 174] on button "Guardar y seguir cargando" at bounding box center [555, 177] width 155 height 20
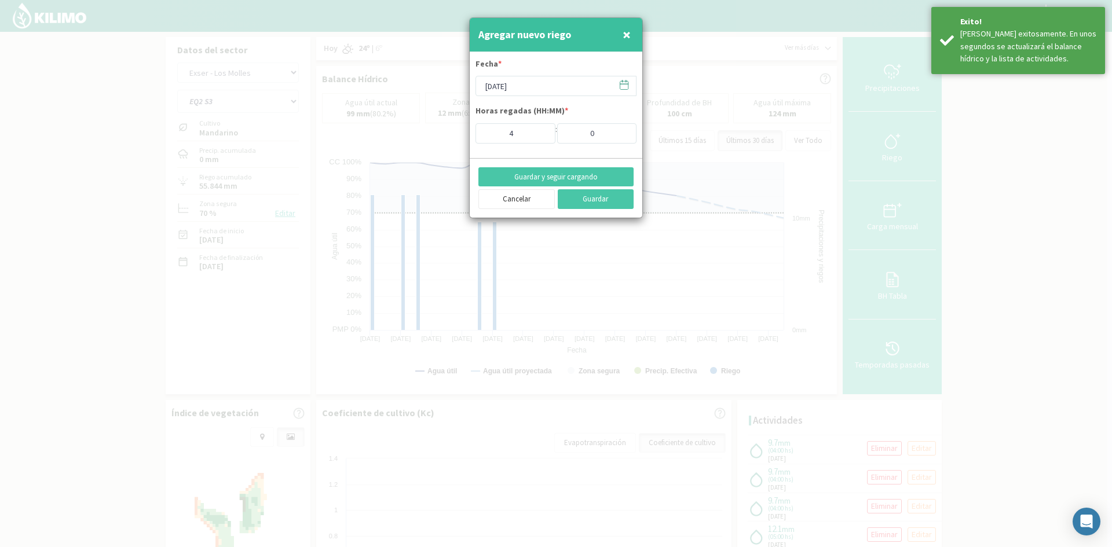
click at [630, 31] on span "×" at bounding box center [627, 34] width 8 height 19
type input "[DATE]"
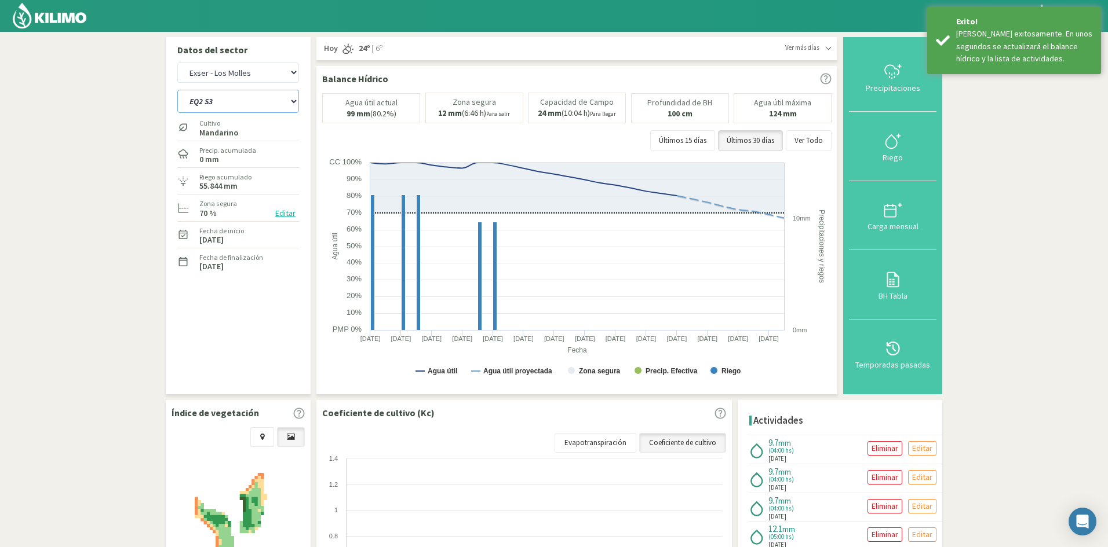
click at [236, 102] on select "EQ1A S3 EQ1A S4 EQ1A S5 EQ1B S1 EQ1B S2 EQ1B S3 EQ1B S4 EQ1B S5 EQ2 S1 EQ2 S3 E…" at bounding box center [238, 101] width 122 height 23
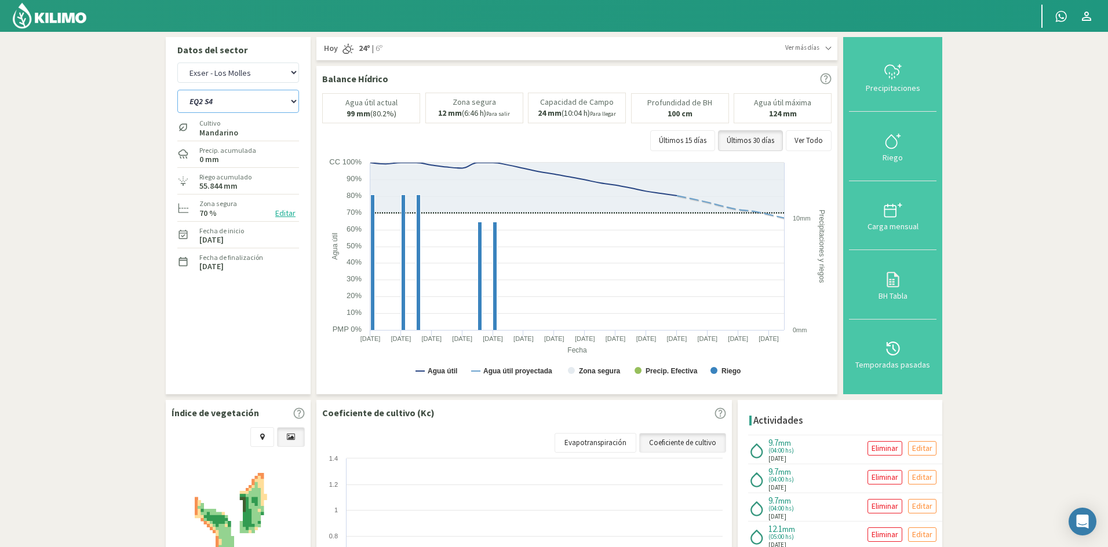
click at [177, 90] on select "EQ1A S3 EQ1A S4 EQ1A S5 EQ1B S1 EQ1B S2 EQ1B S3 EQ1B S4 EQ1B S5 EQ2 S1 EQ2 S3 E…" at bounding box center [238, 101] width 122 height 23
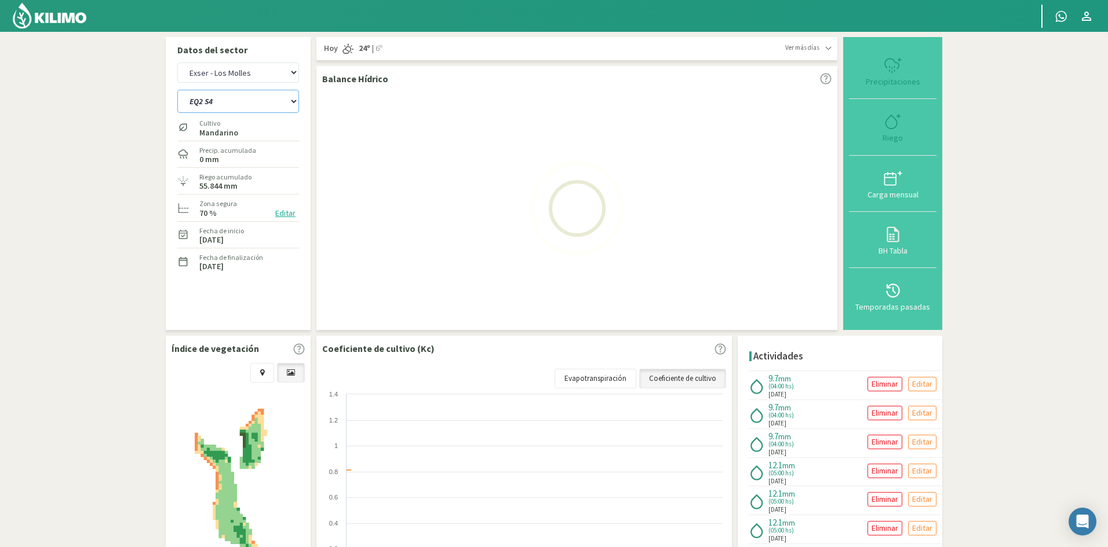
select select "262: Object"
select select "25: Object"
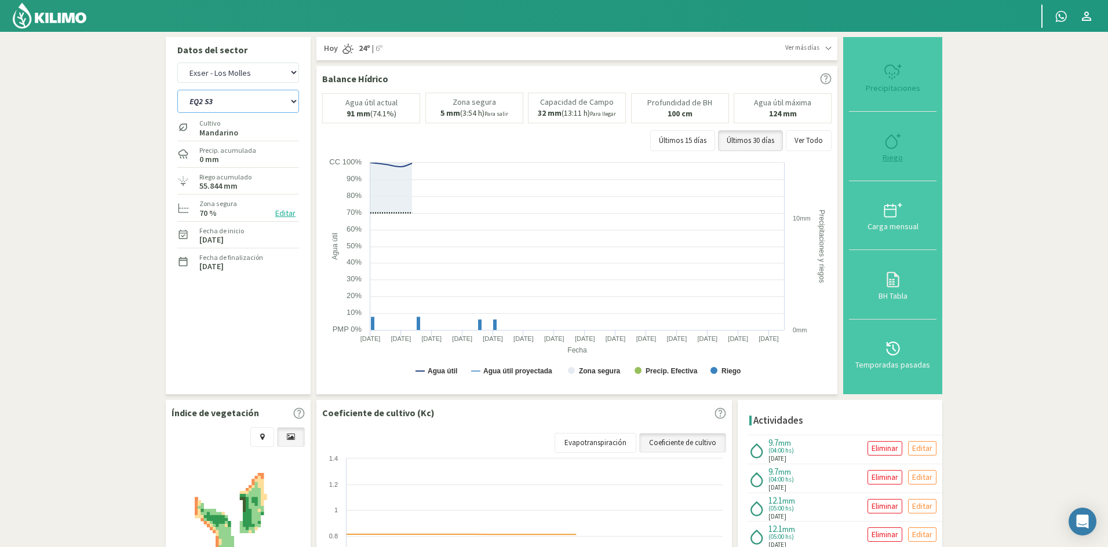
select select "286: Object"
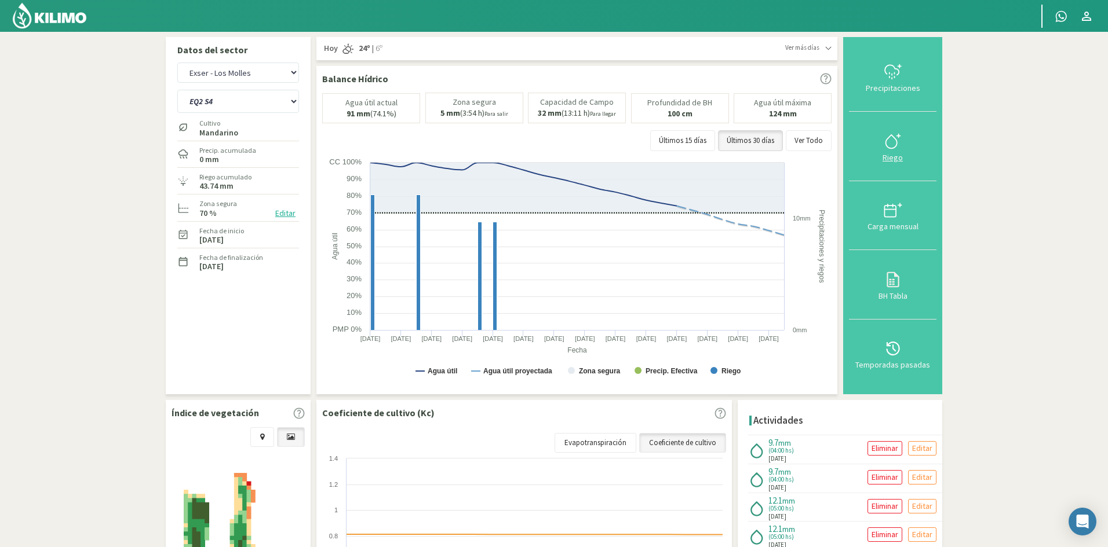
click at [892, 155] on div "Riego" at bounding box center [892, 158] width 81 height 8
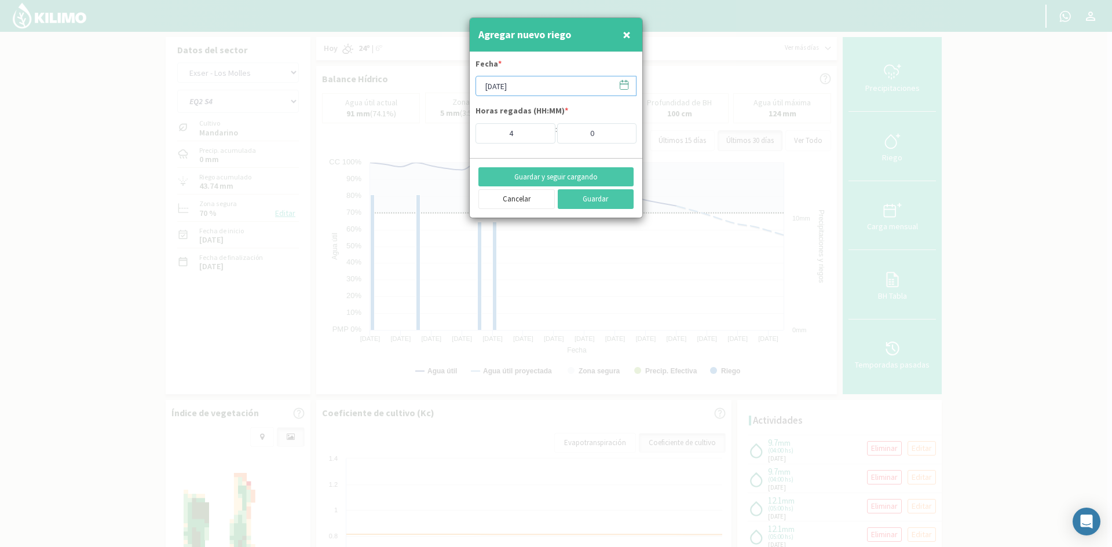
click at [520, 82] on input "[DATE]" at bounding box center [556, 86] width 161 height 20
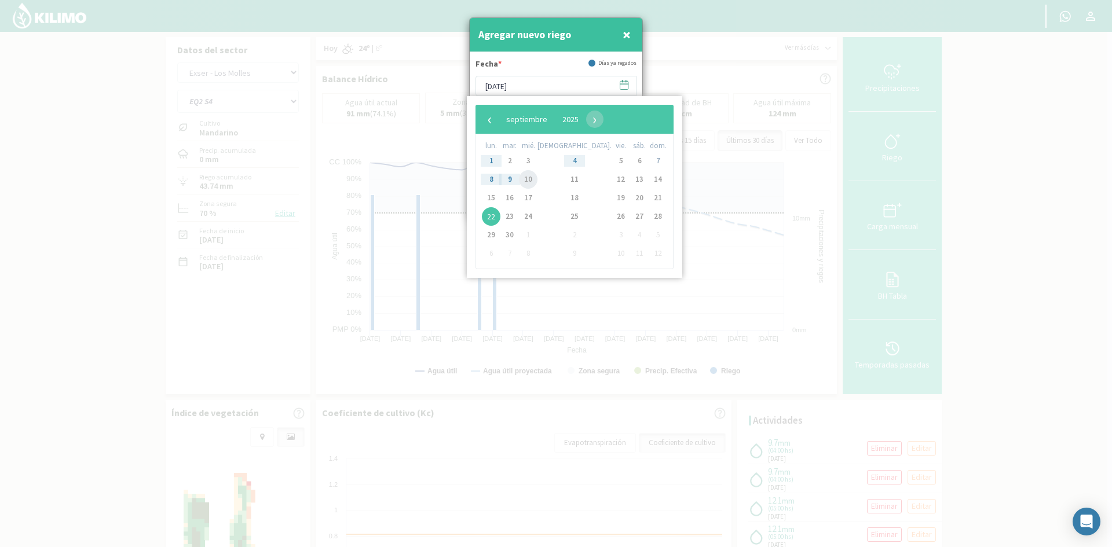
click at [538, 181] on span "10" at bounding box center [528, 179] width 19 height 19
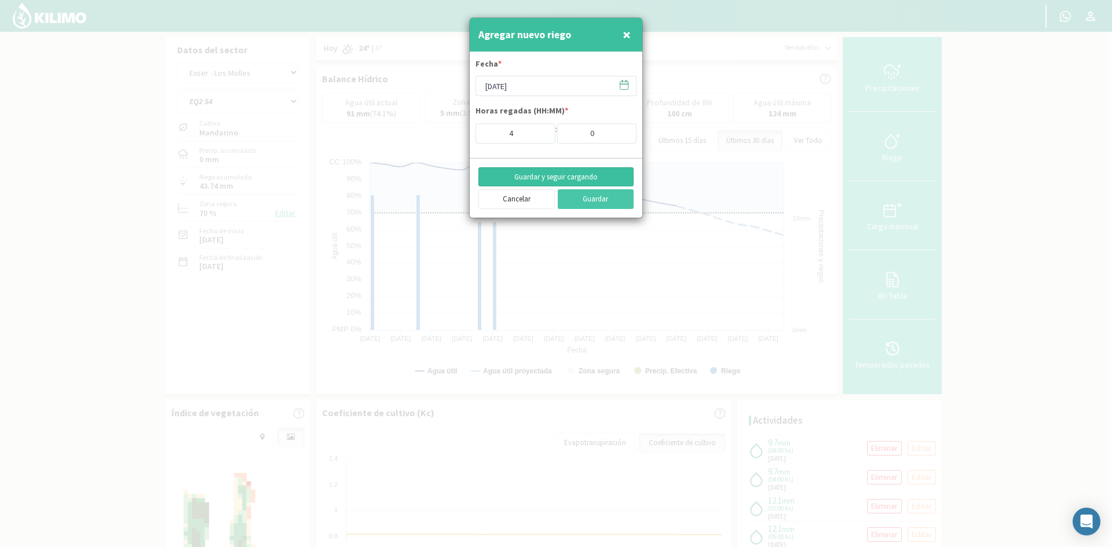
click at [533, 175] on button "Guardar y seguir cargando" at bounding box center [555, 177] width 155 height 20
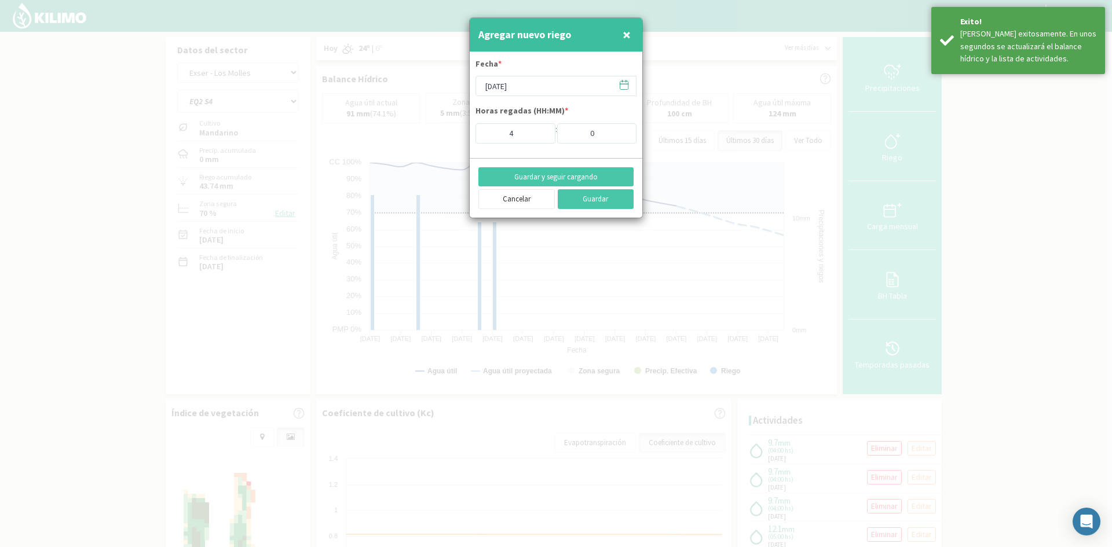
click at [629, 31] on span "×" at bounding box center [627, 34] width 8 height 19
type input "[DATE]"
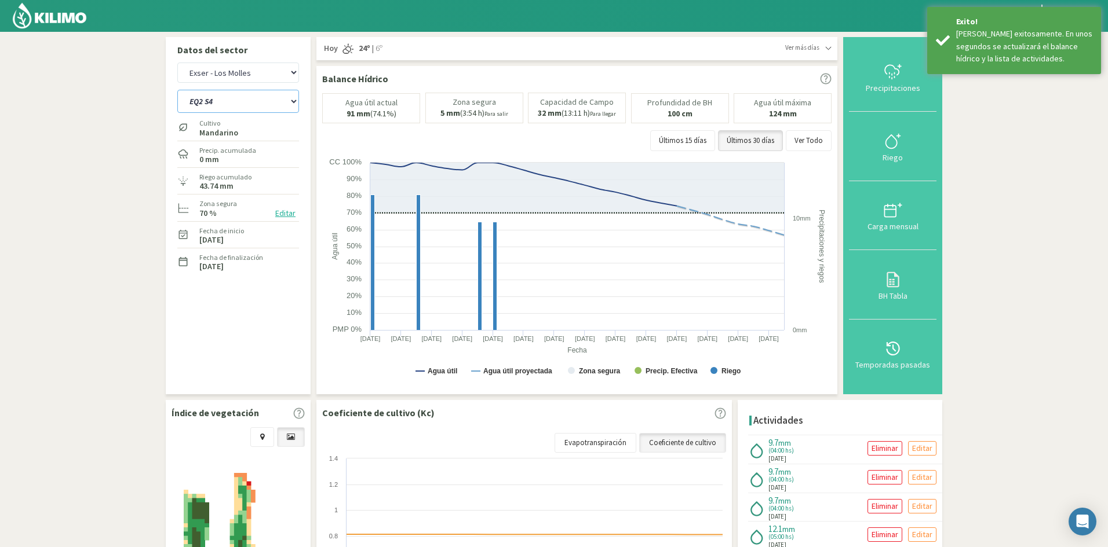
click at [217, 106] on select "EQ1A S3 EQ1A S4 EQ1A S5 EQ1B S1 EQ1B S2 EQ1B S3 EQ1B S4 EQ1B S5 EQ2 S1 EQ2 S3 E…" at bounding box center [238, 101] width 122 height 23
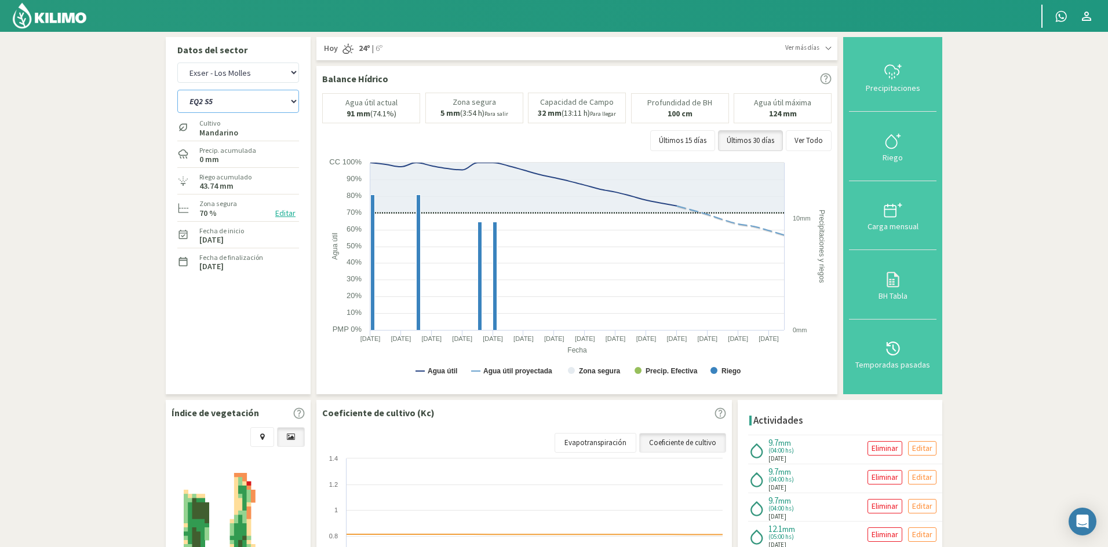
click at [177, 90] on select "EQ1A S3 EQ1A S4 EQ1A S5 EQ1B S1 EQ1B S2 EQ1B S3 EQ1B S4 EQ1B S5 EQ2 S1 EQ2 S3 E…" at bounding box center [238, 101] width 122 height 23
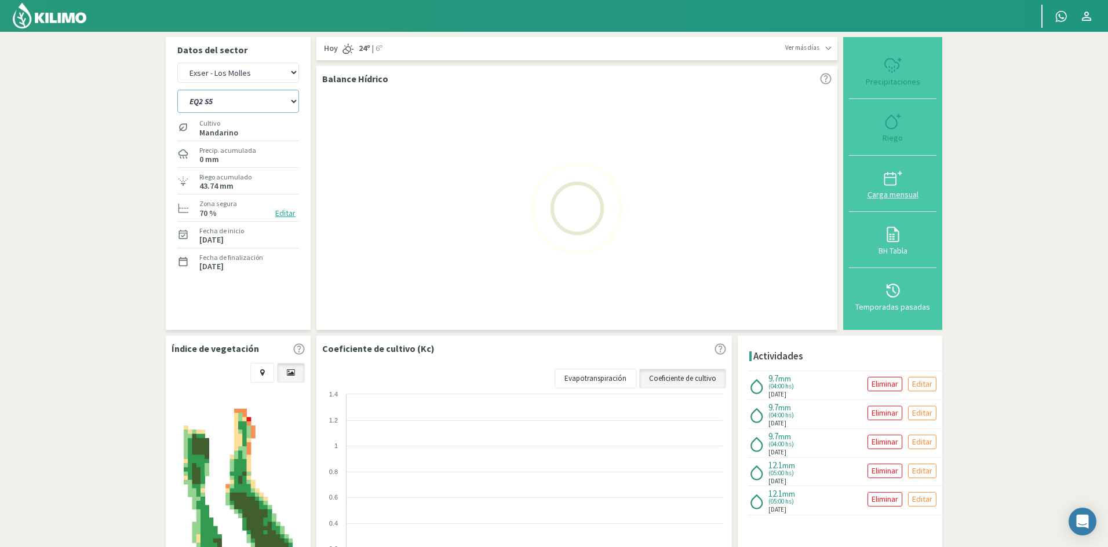
select select "286: Object"
select select "27: Object"
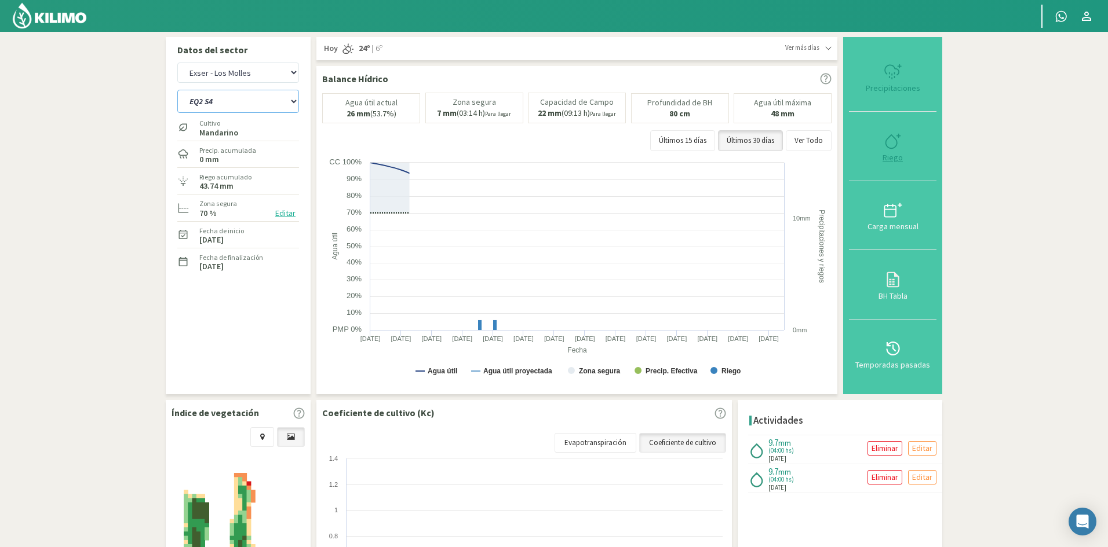
select select "310: Object"
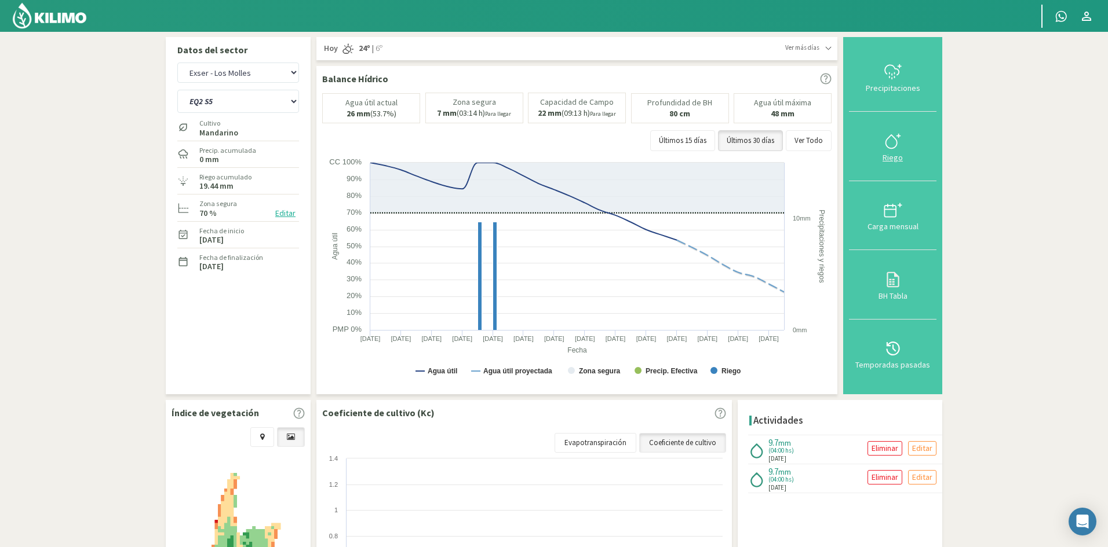
click at [896, 158] on div "Riego" at bounding box center [892, 158] width 81 height 8
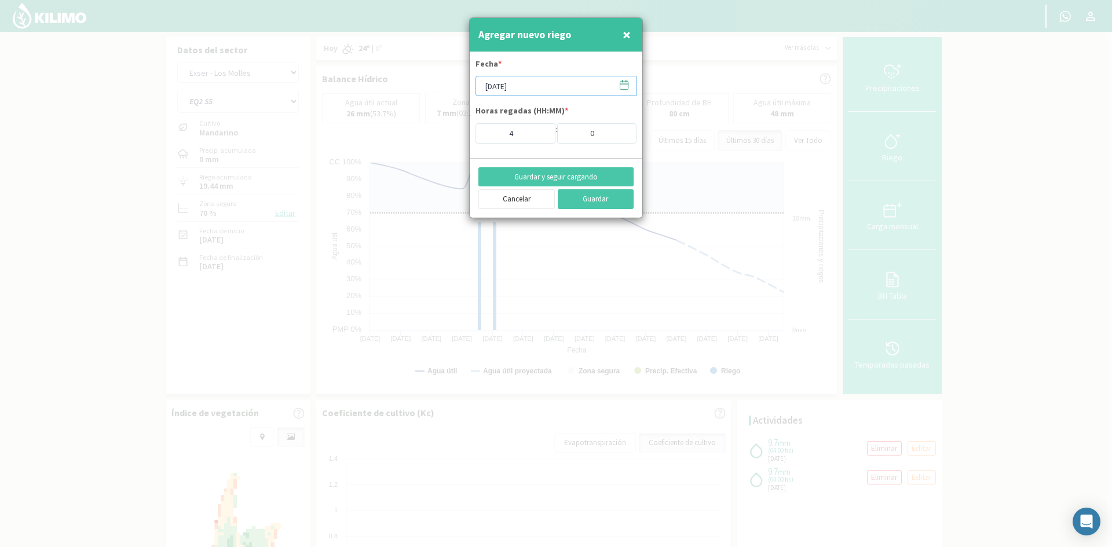
click at [505, 90] on input "[DATE]" at bounding box center [556, 86] width 161 height 20
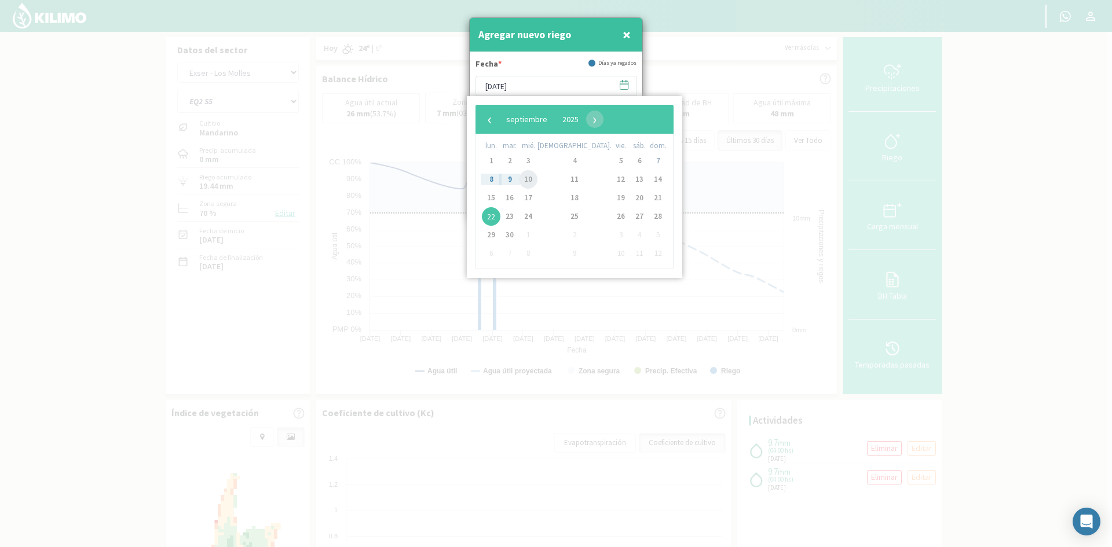
click at [535, 182] on span "10" at bounding box center [528, 179] width 19 height 19
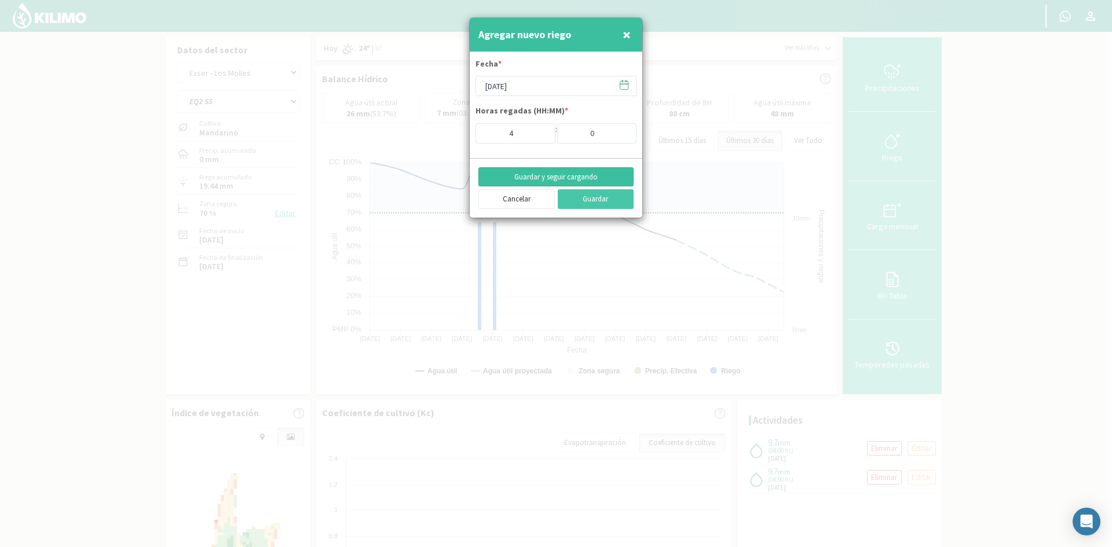
click at [533, 177] on button "Guardar y seguir cargando" at bounding box center [555, 177] width 155 height 20
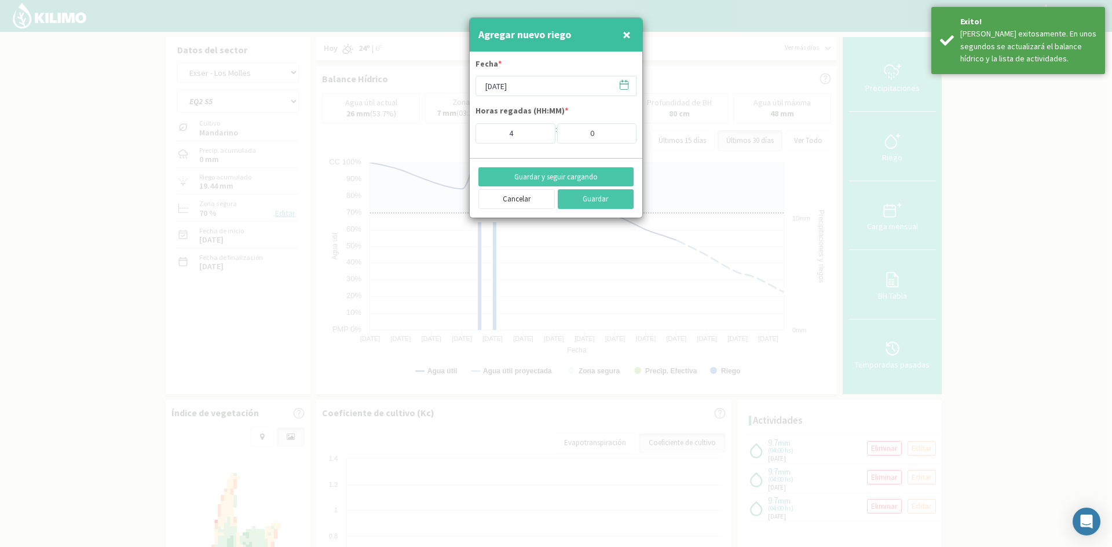
click at [626, 35] on span "×" at bounding box center [627, 34] width 8 height 19
type input "[DATE]"
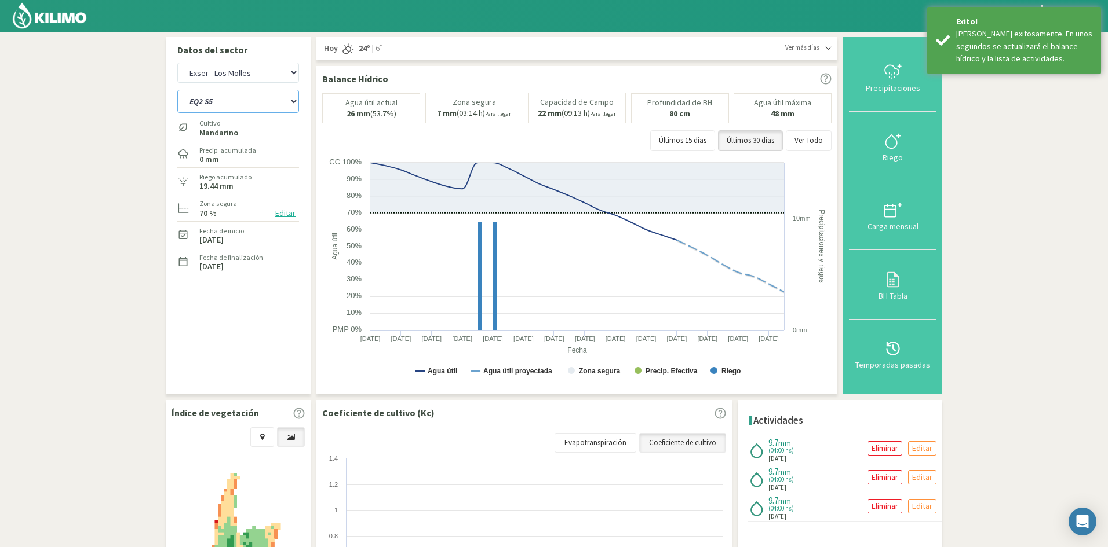
click at [221, 101] on select "EQ1A S3 EQ1A S4 EQ1A S5 EQ1B S1 EQ1B S2 EQ1B S3 EQ1B S4 EQ1B S5 EQ2 S1 EQ2 S3 E…" at bounding box center [238, 101] width 122 height 23
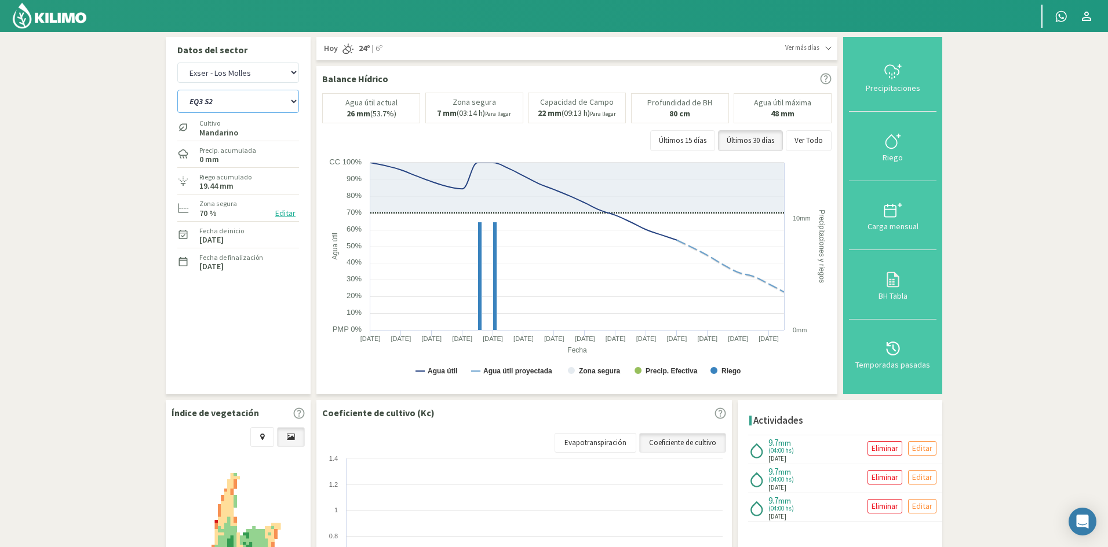
click at [177, 90] on select "EQ1A S3 EQ1A S4 EQ1A S5 EQ1B S1 EQ1B S2 EQ1B S3 EQ1B S4 EQ1B S5 EQ2 S1 EQ2 S3 E…" at bounding box center [238, 101] width 122 height 23
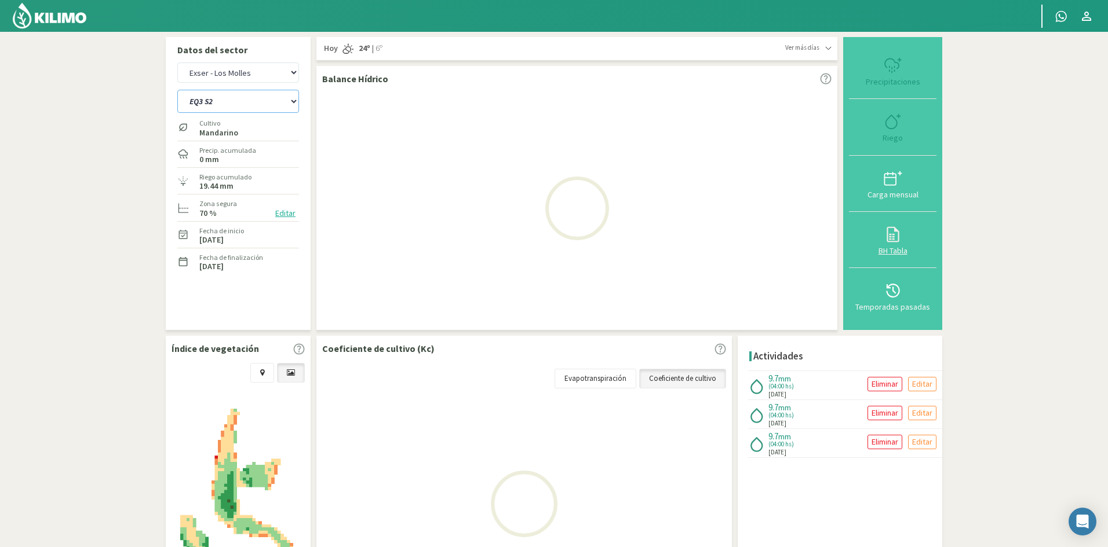
select select "310: Object"
select select "29: Object"
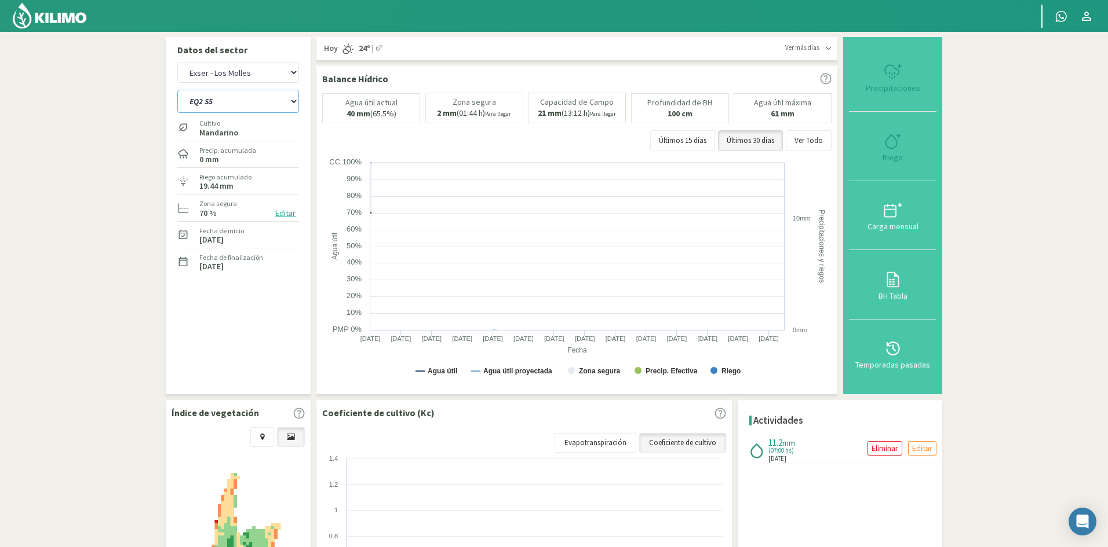
select select "335: Object"
type input "7"
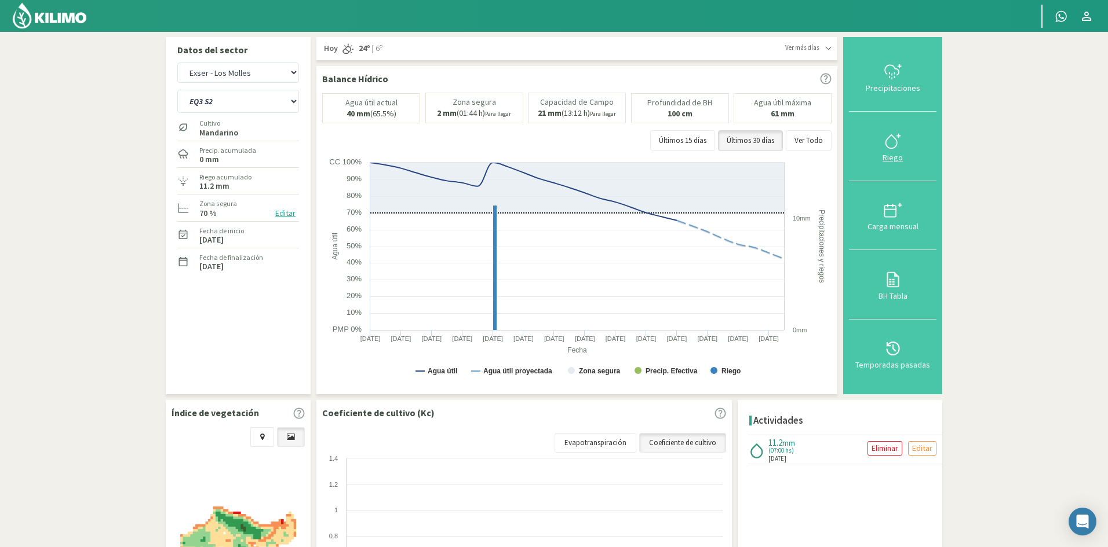
click at [892, 158] on div "Riego" at bounding box center [892, 158] width 81 height 8
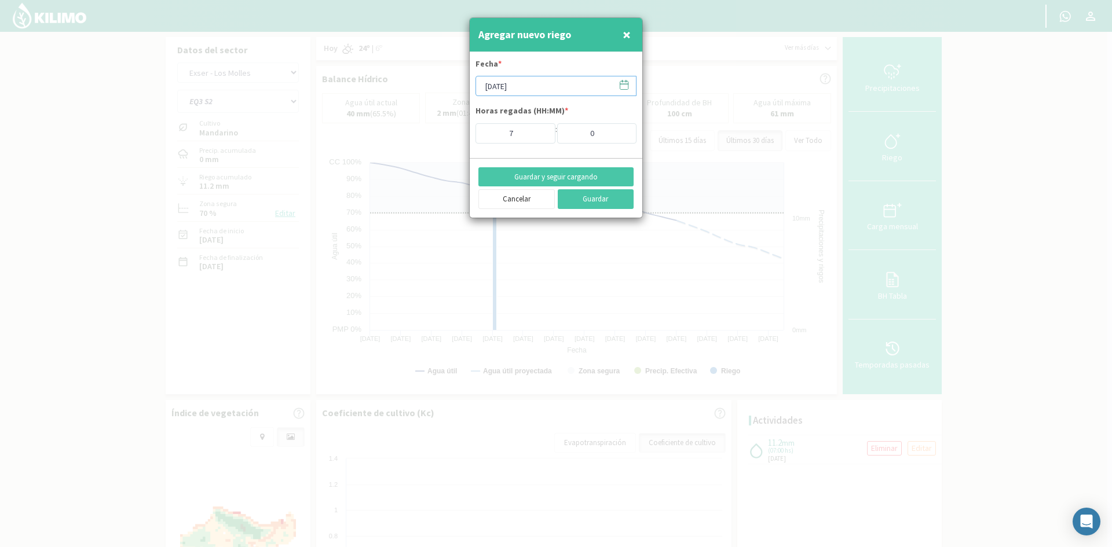
click at [505, 87] on input "[DATE]" at bounding box center [556, 86] width 161 height 20
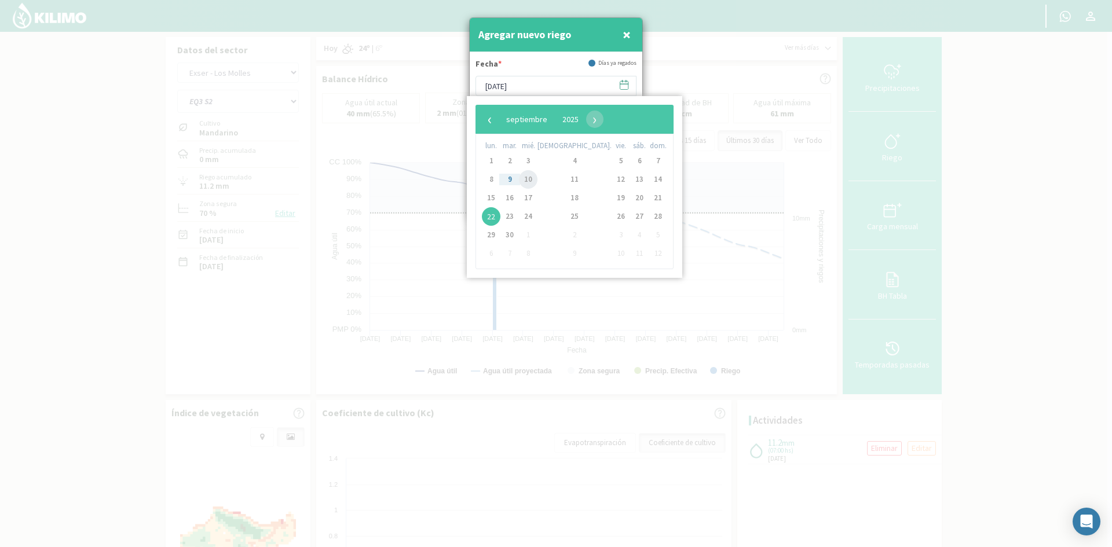
click at [532, 180] on span "10" at bounding box center [528, 179] width 19 height 19
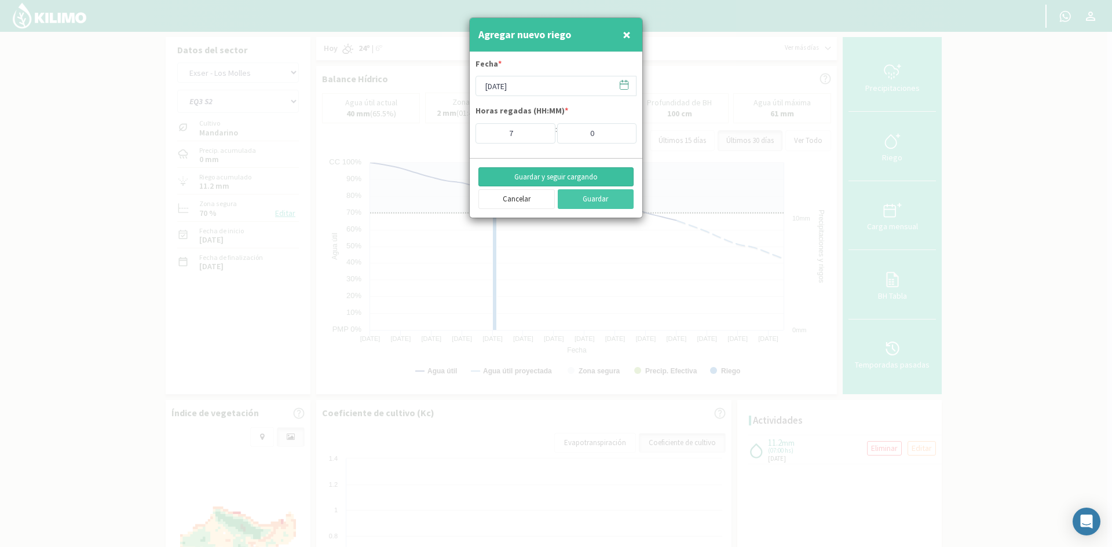
click at [532, 180] on button "Guardar y seguir cargando" at bounding box center [555, 177] width 155 height 20
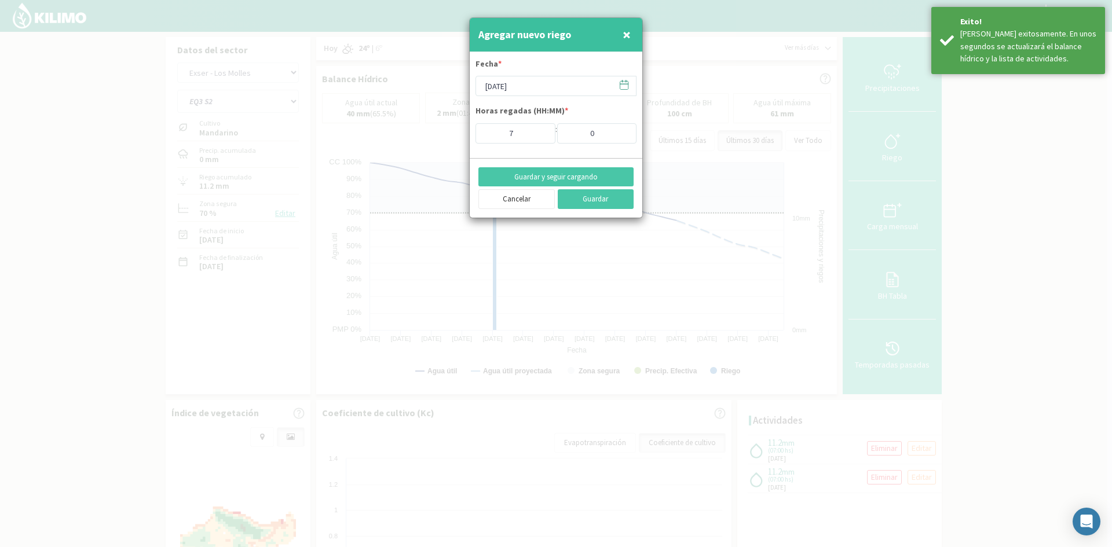
click at [628, 35] on span "×" at bounding box center [627, 34] width 8 height 19
type input "[DATE]"
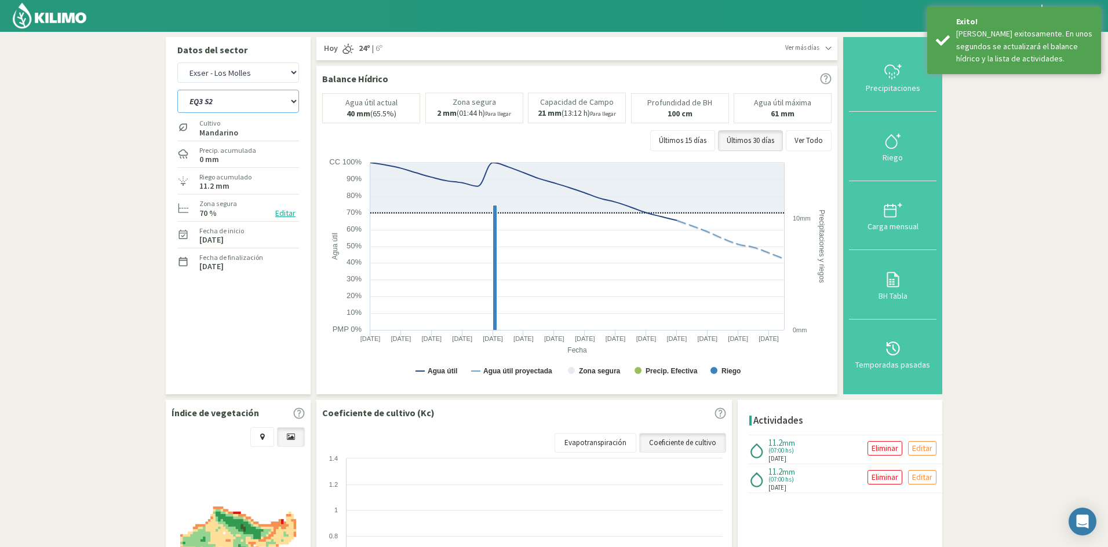
click at [244, 96] on select "EQ1A S3 EQ1A S4 EQ1A S5 EQ1B S1 EQ1B S2 EQ1B S3 EQ1B S4 EQ1B S5 EQ2 S1 EQ2 S3 E…" at bounding box center [238, 101] width 122 height 23
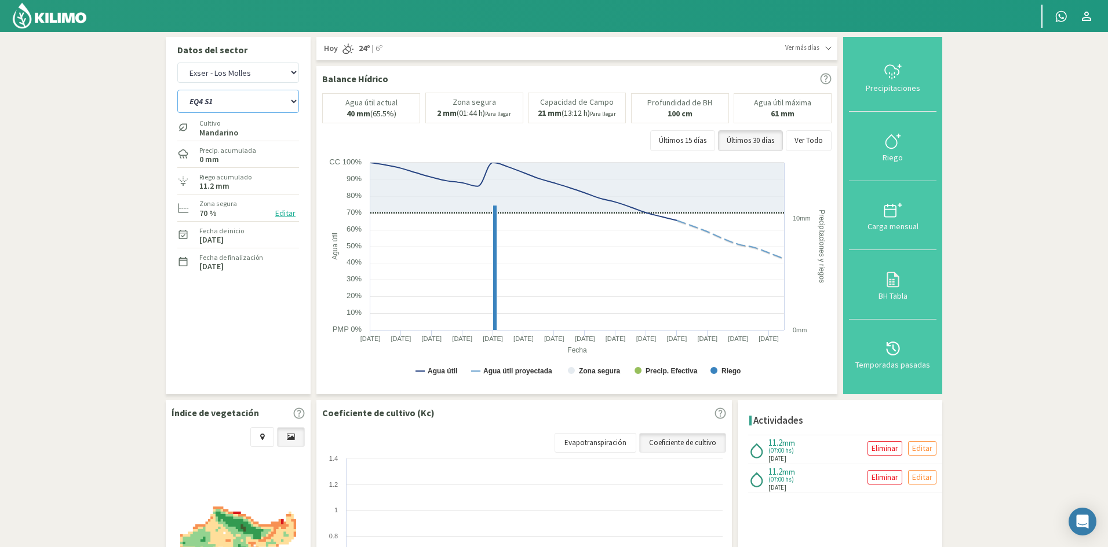
click at [177, 90] on select "EQ1A S3 EQ1A S4 EQ1A S5 EQ1B S1 EQ1B S2 EQ1B S3 EQ1B S4 EQ1B S5 EQ2 S1 EQ2 S3 E…" at bounding box center [238, 101] width 122 height 23
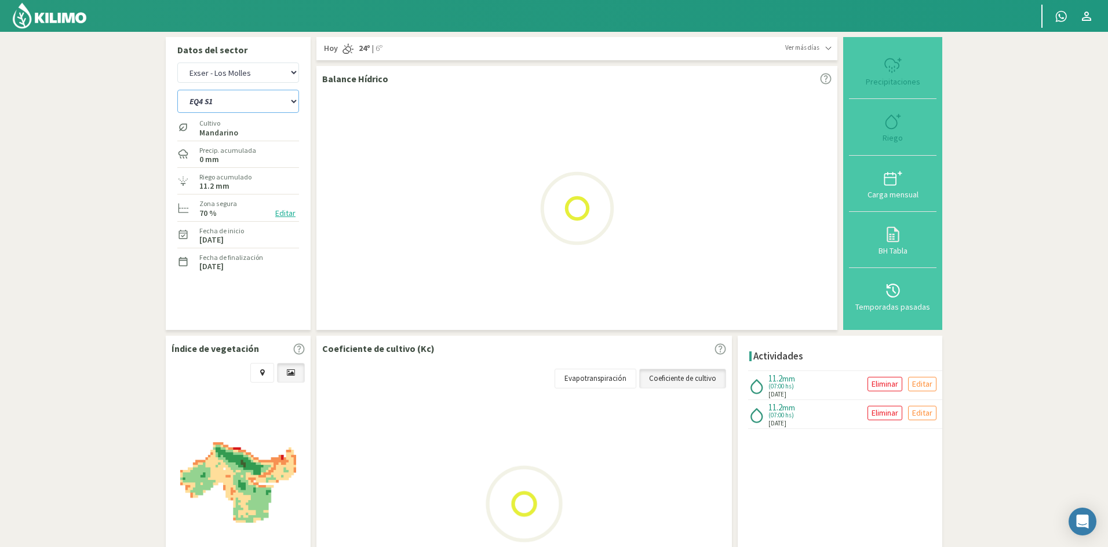
select select "335: Object"
select select "31: Object"
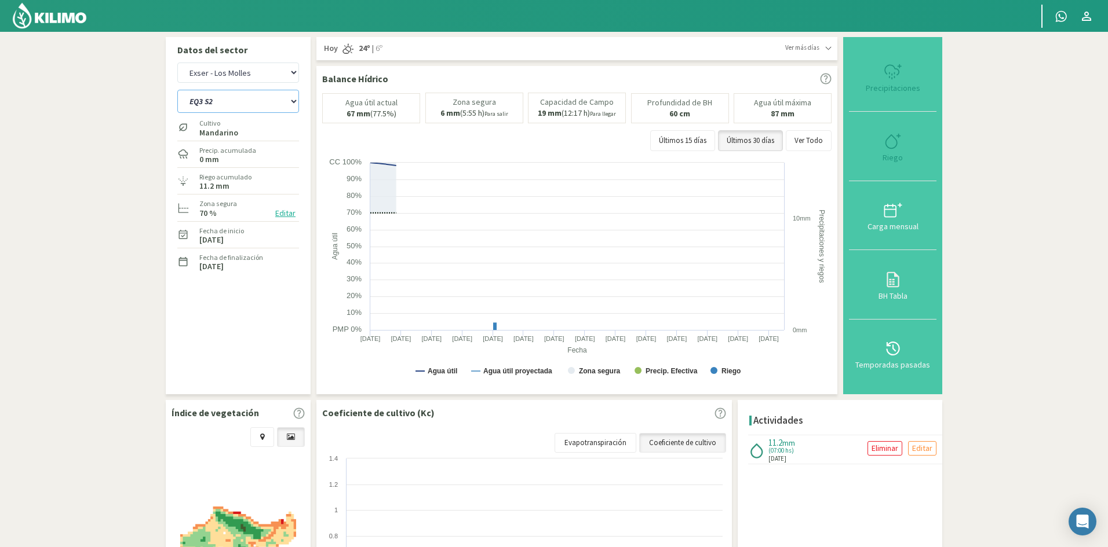
select select "360: Object"
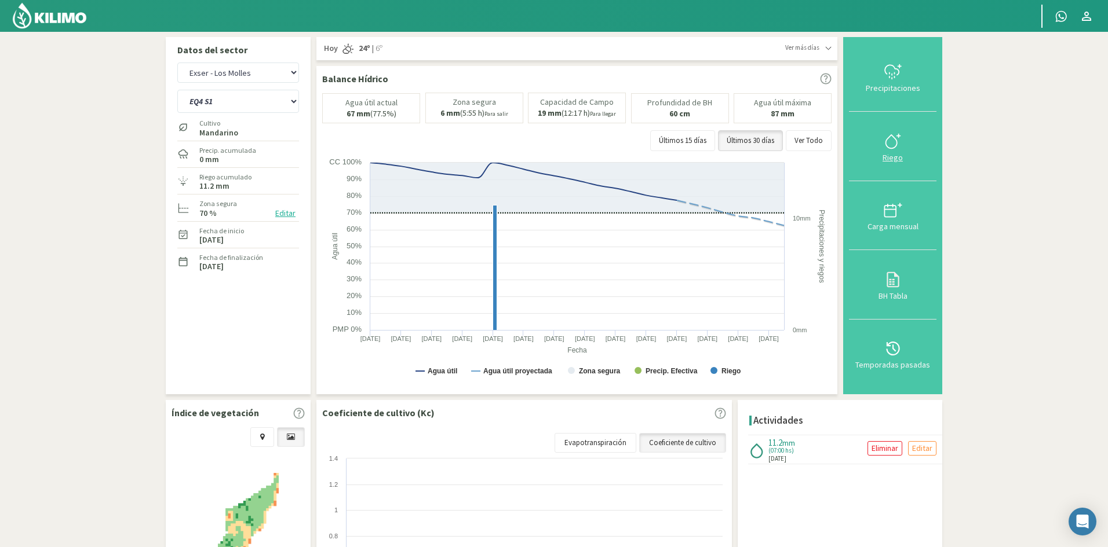
click at [891, 158] on div "Riego" at bounding box center [892, 158] width 81 height 8
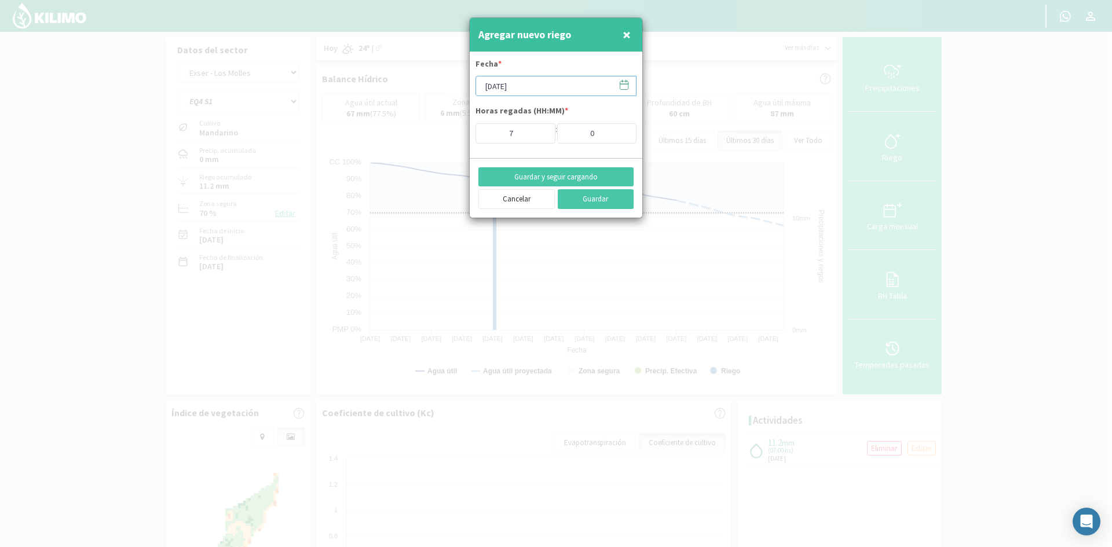
click at [540, 83] on input "[DATE]" at bounding box center [556, 86] width 161 height 20
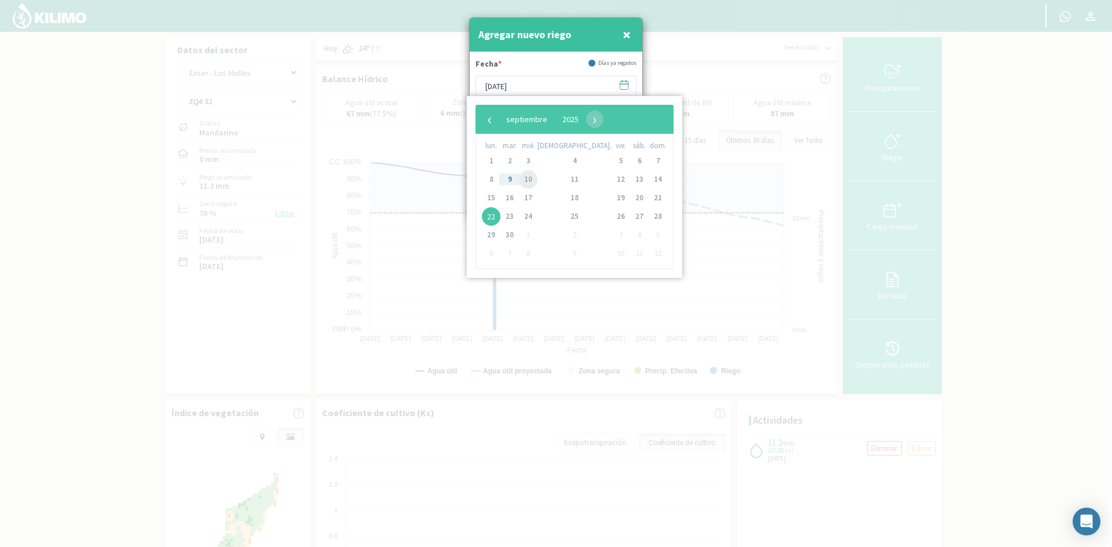
click at [535, 181] on span "10" at bounding box center [528, 179] width 19 height 19
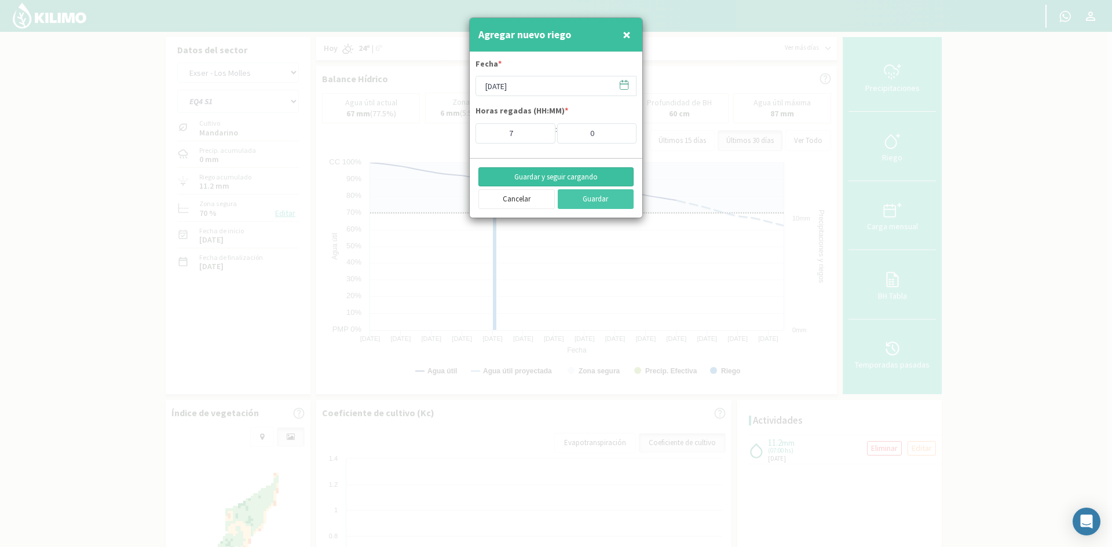
click at [533, 178] on button "Guardar y seguir cargando" at bounding box center [555, 177] width 155 height 20
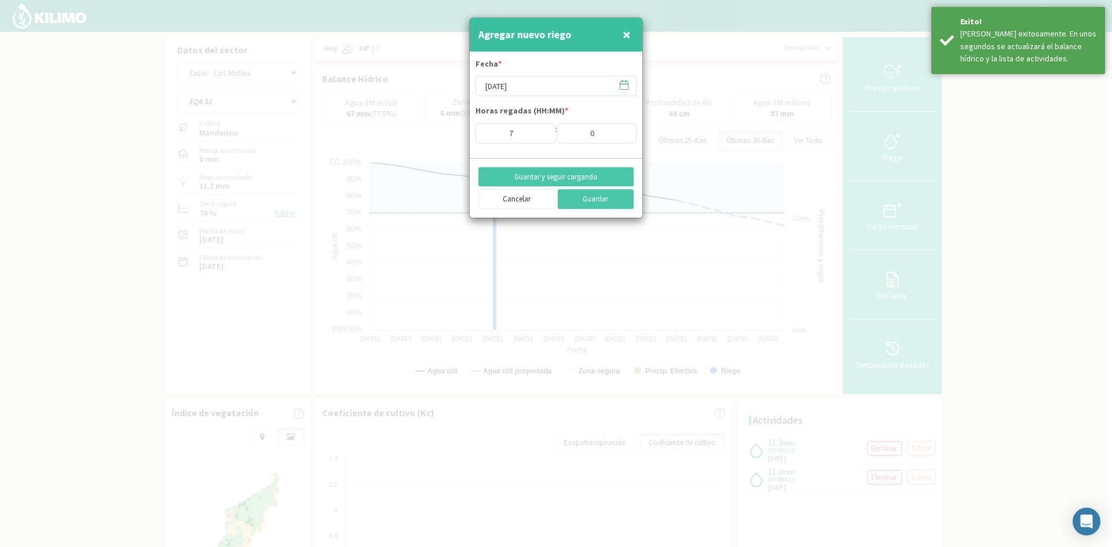
click at [627, 40] on span "×" at bounding box center [627, 34] width 8 height 19
type input "[DATE]"
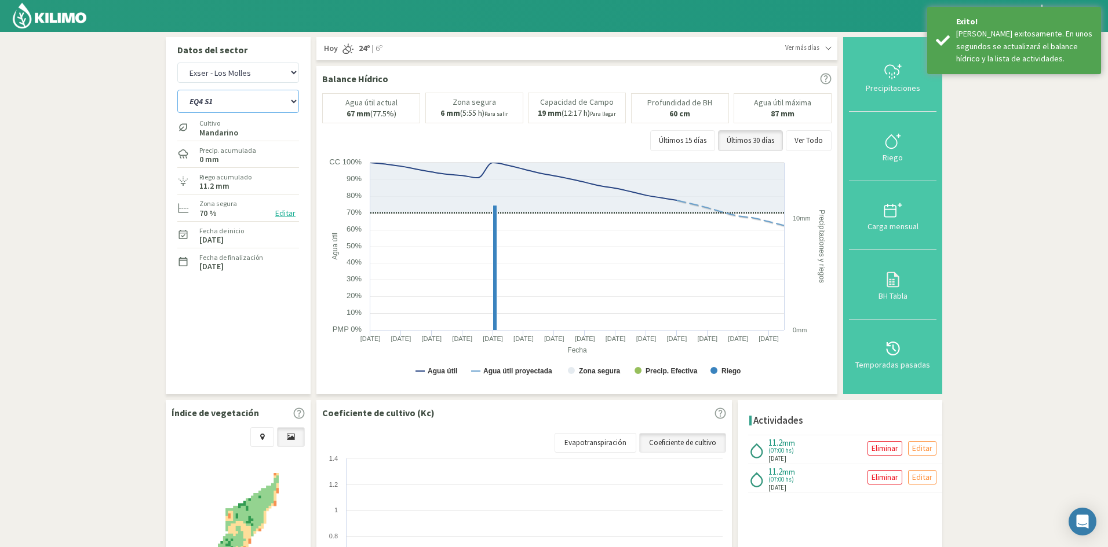
click at [223, 100] on select "EQ1A S3 EQ1A S4 EQ1A S5 EQ1B S1 EQ1B S2 EQ1B S3 EQ1B S4 EQ1B S5 EQ2 S1 EQ2 S3 E…" at bounding box center [238, 101] width 122 height 23
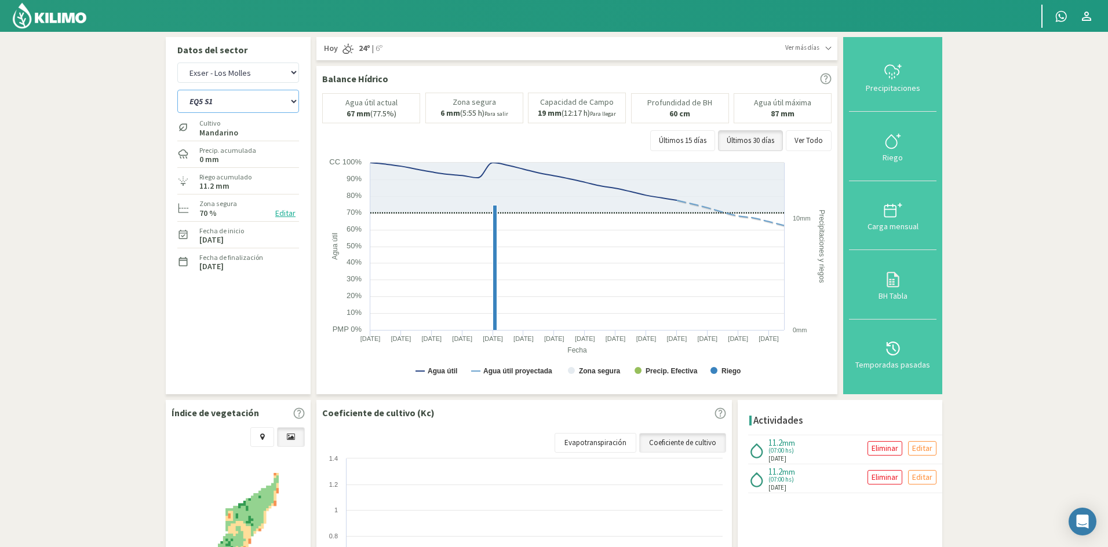
click at [177, 90] on select "EQ1A S3 EQ1A S4 EQ1A S5 EQ1B S1 EQ1B S2 EQ1B S3 EQ1B S4 EQ1B S5 EQ2 S1 EQ2 S3 E…" at bounding box center [238, 101] width 122 height 23
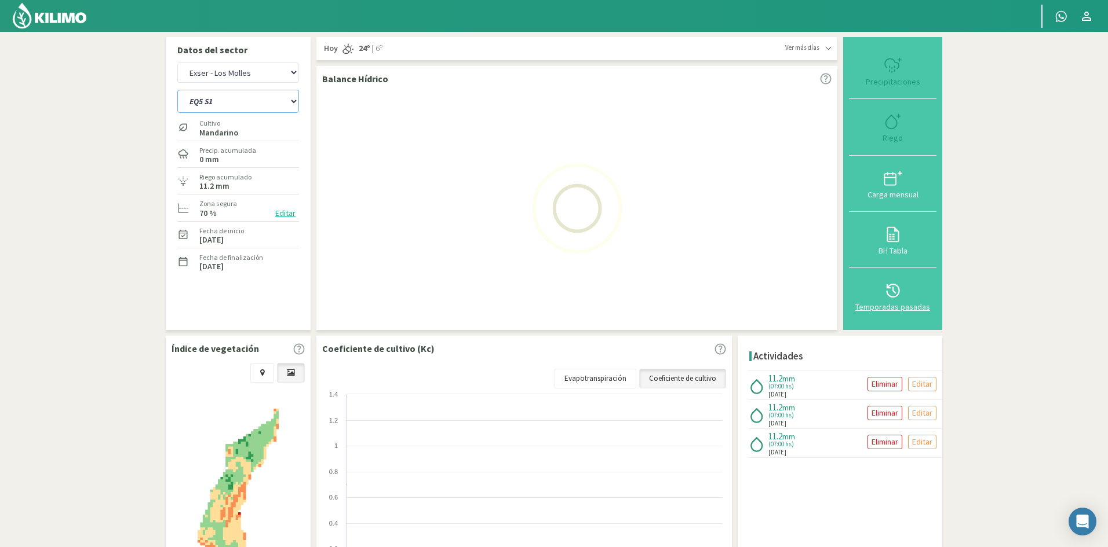
select select "360: Object"
select select "33: Object"
select select "384: Object"
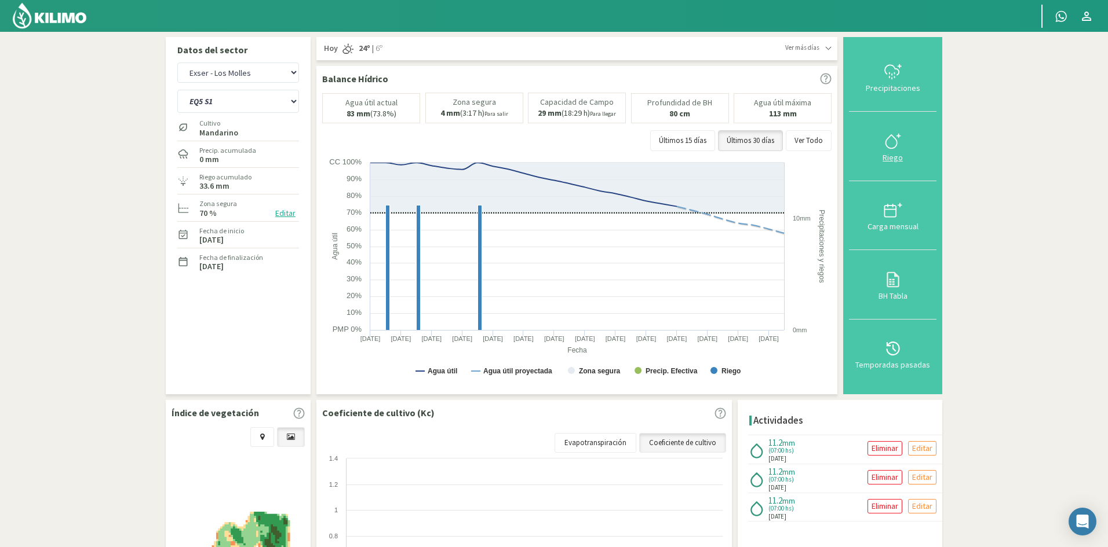
click at [891, 158] on div "Riego" at bounding box center [892, 158] width 81 height 8
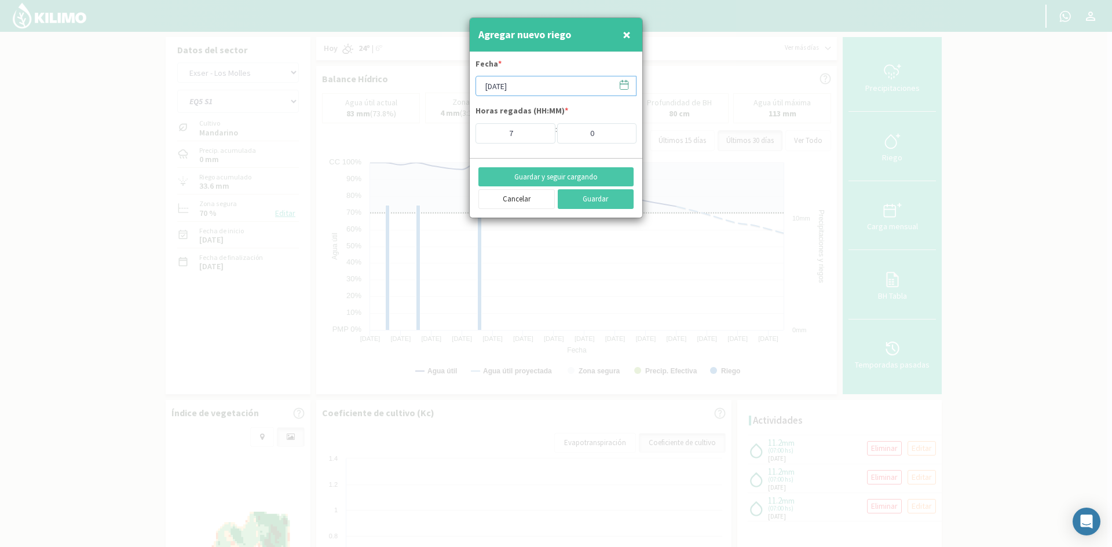
click at [509, 85] on input "[DATE]" at bounding box center [556, 86] width 161 height 20
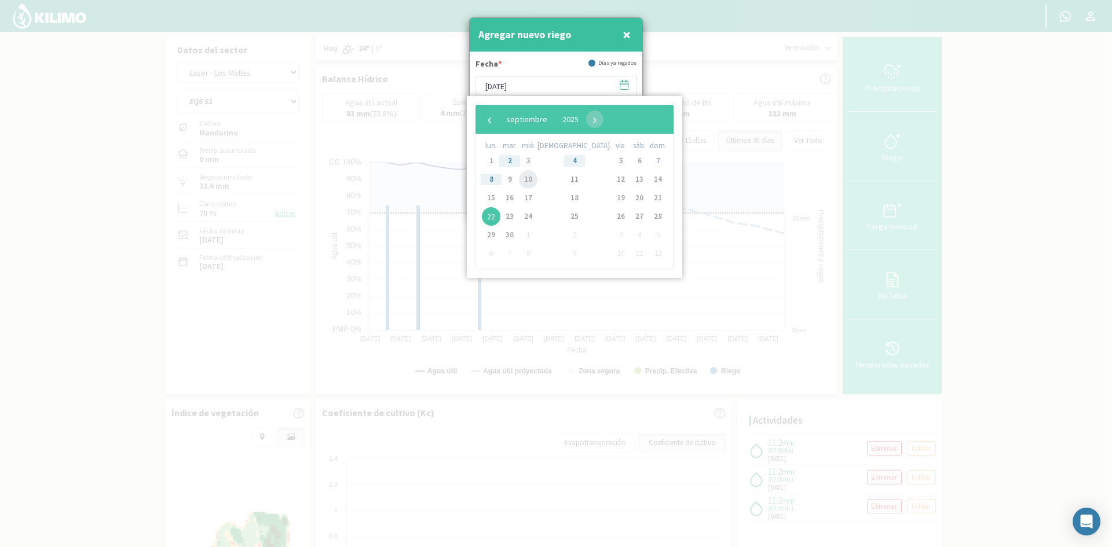
click at [536, 180] on span "10" at bounding box center [528, 179] width 19 height 19
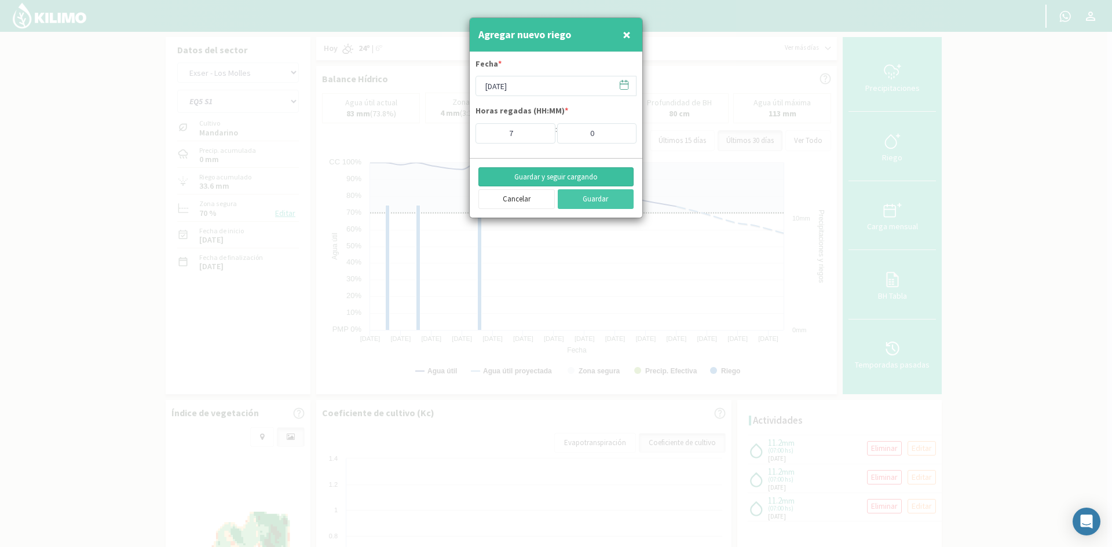
click at [539, 180] on button "Guardar y seguir cargando" at bounding box center [555, 177] width 155 height 20
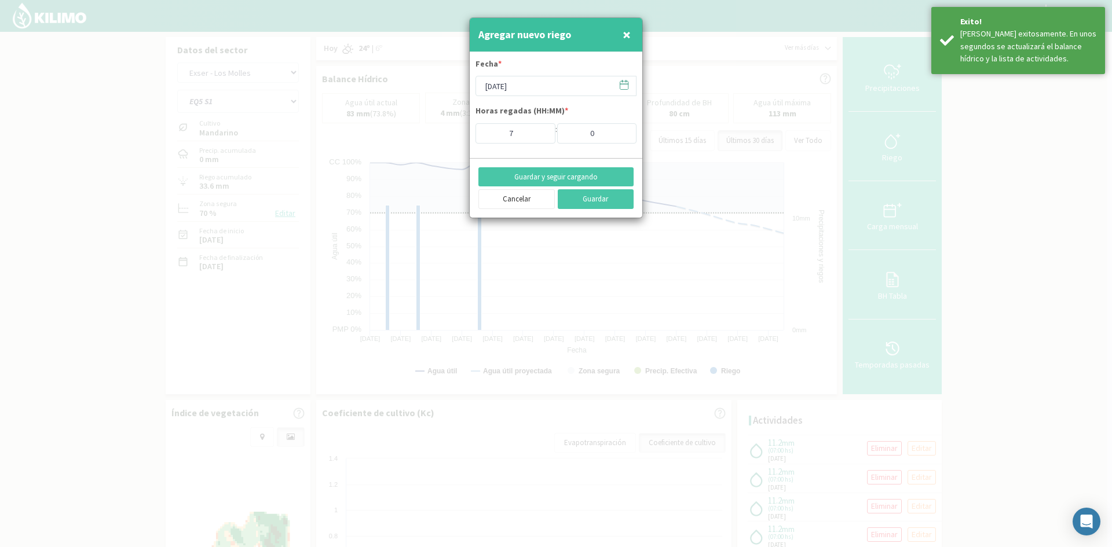
click at [624, 39] on span "×" at bounding box center [627, 34] width 8 height 19
type input "[DATE]"
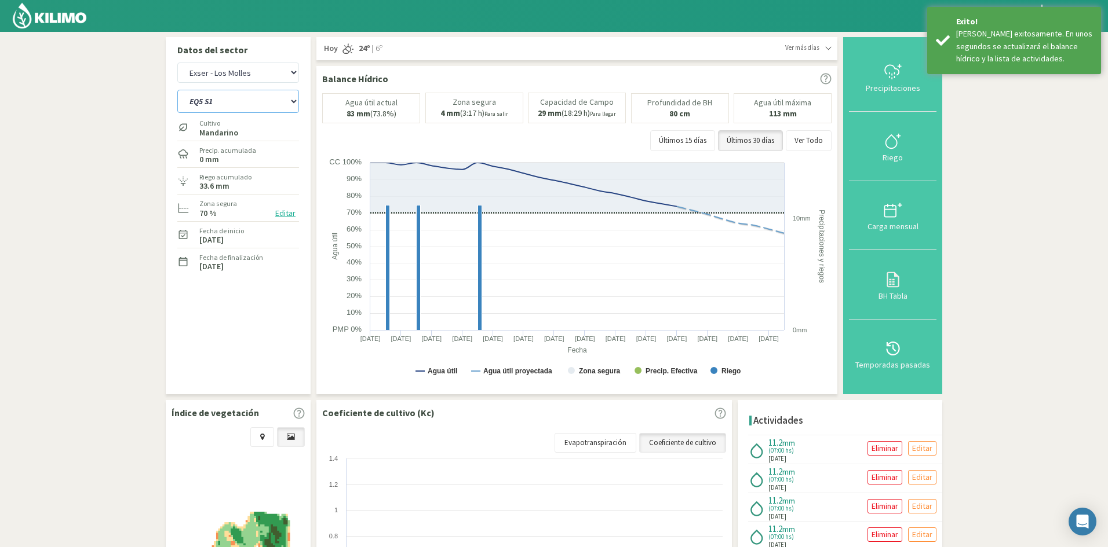
drag, startPoint x: 220, startPoint y: 98, endPoint x: 224, endPoint y: 110, distance: 12.5
click at [220, 98] on select "EQ1A S3 EQ1A S4 EQ1A S5 EQ1B S1 EQ1B S2 EQ1B S3 EQ1B S4 EQ1B S5 EQ2 S1 EQ2 S3 E…" at bounding box center [238, 101] width 122 height 23
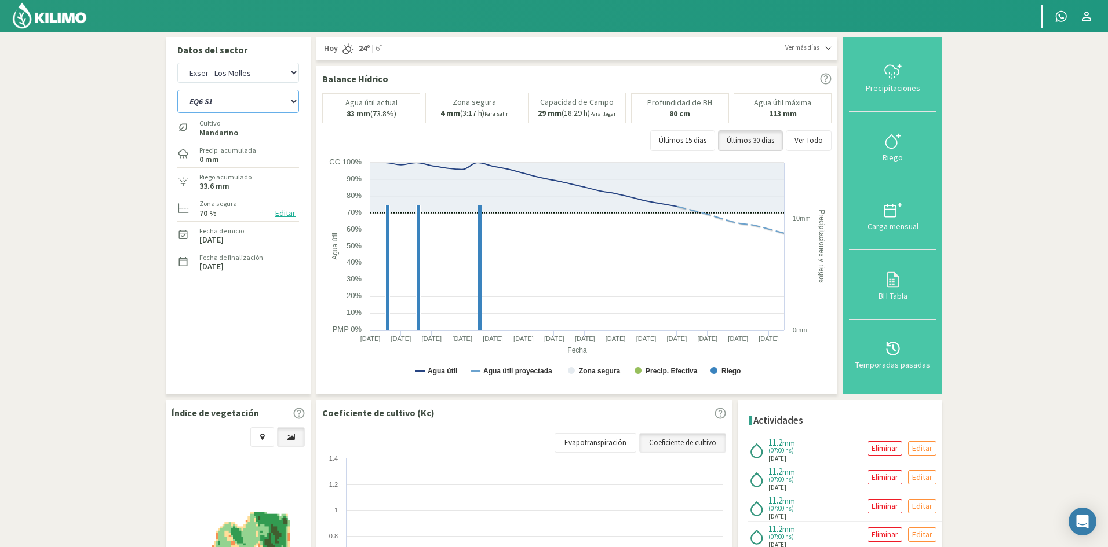
click at [177, 90] on select "EQ1A S3 EQ1A S4 EQ1A S5 EQ1B S1 EQ1B S2 EQ1B S3 EQ1B S4 EQ1B S5 EQ2 S1 EQ2 S3 E…" at bounding box center [238, 101] width 122 height 23
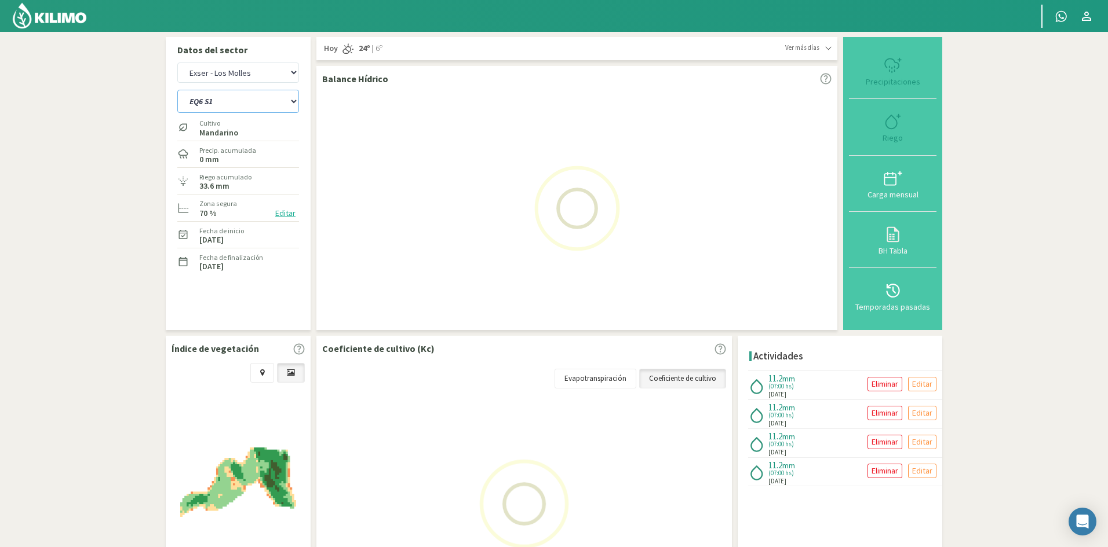
select select "384: Object"
select select "35: Object"
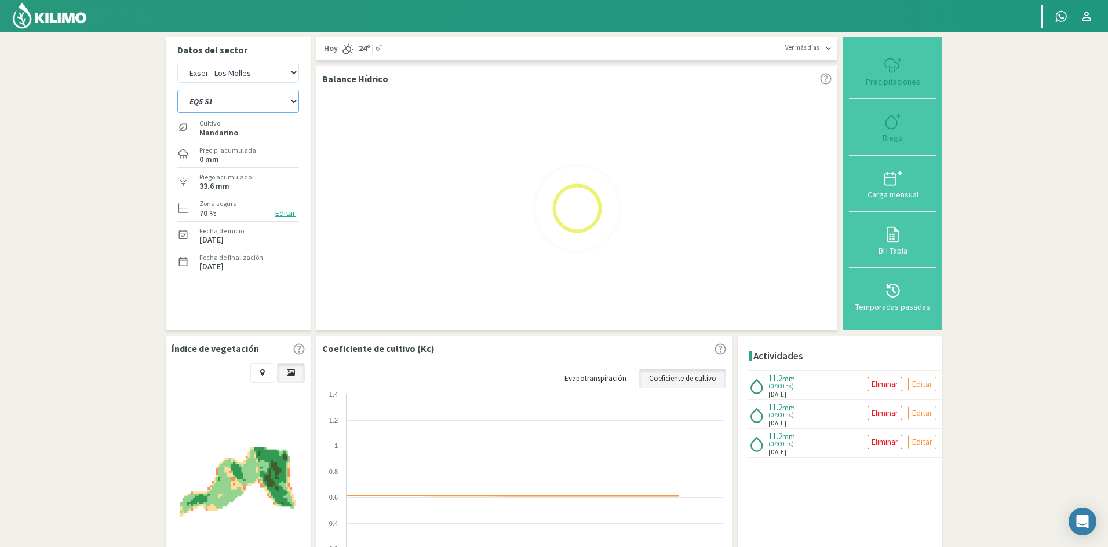
select select "410: Object"
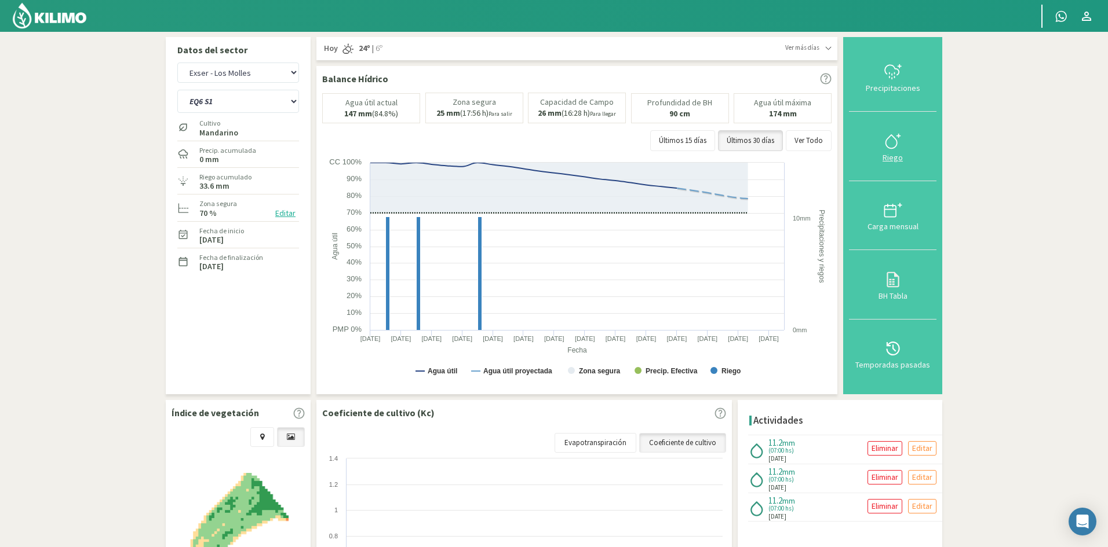
click at [886, 158] on div "Riego" at bounding box center [892, 158] width 81 height 8
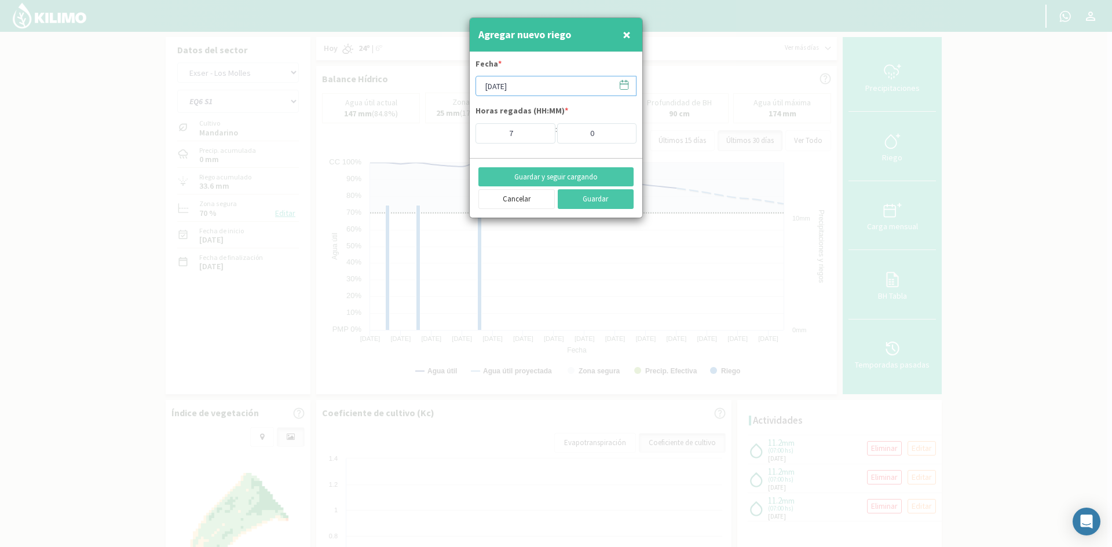
click at [506, 83] on input "[DATE]" at bounding box center [556, 86] width 161 height 20
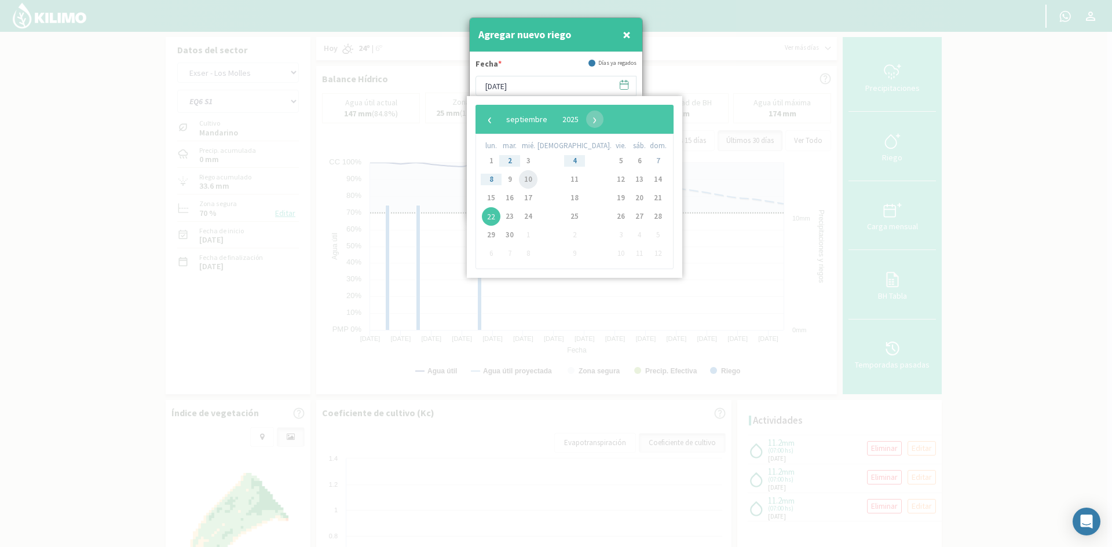
click at [538, 179] on span "10" at bounding box center [528, 179] width 19 height 19
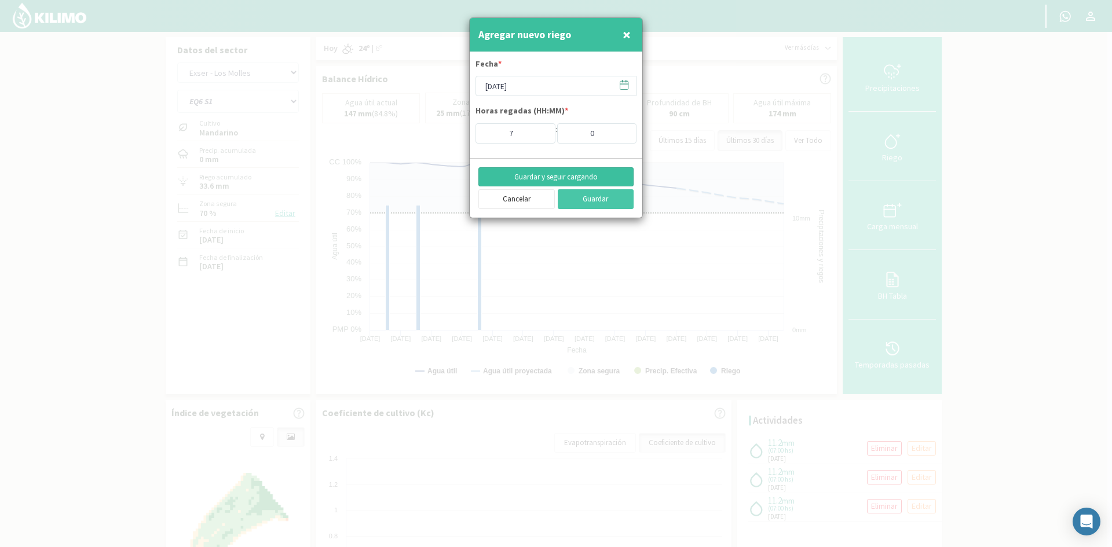
click at [538, 179] on button "Guardar y seguir cargando" at bounding box center [555, 177] width 155 height 20
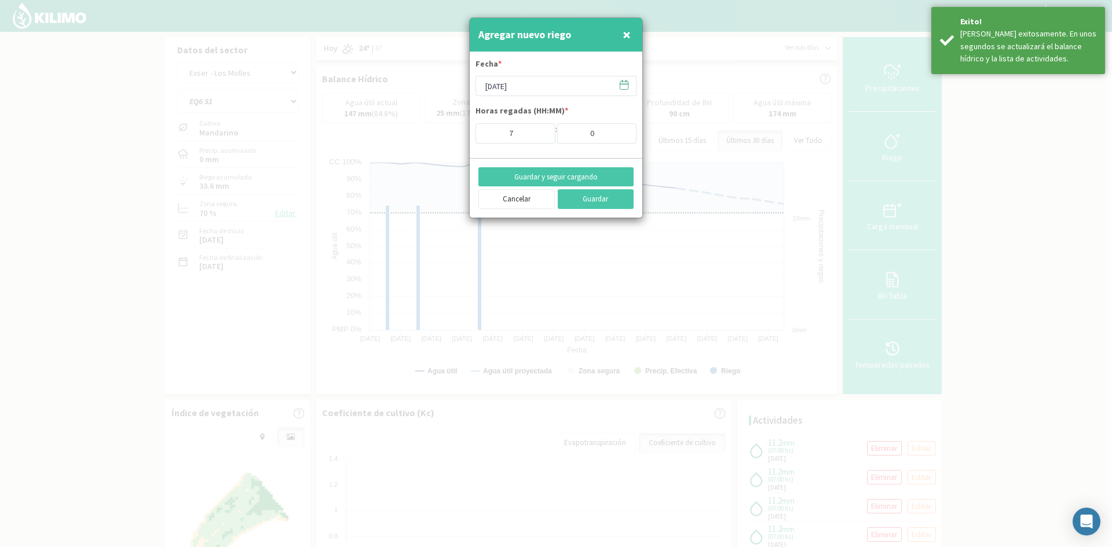
click at [629, 39] on span "×" at bounding box center [627, 34] width 8 height 19
type input "[DATE]"
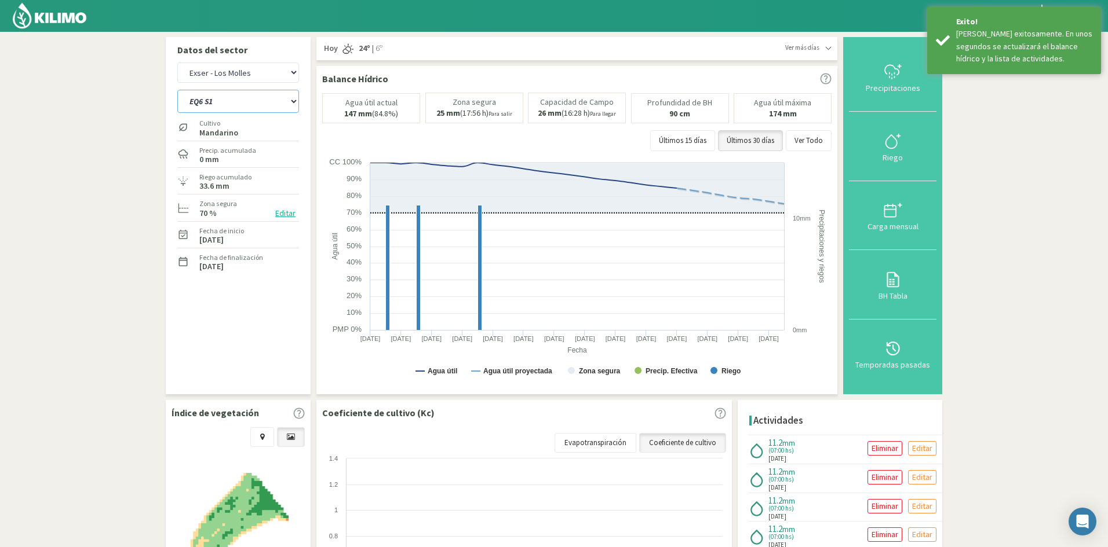
click at [215, 97] on select "EQ1A S3 EQ1A S4 EQ1A S5 EQ1B S1 EQ1B S2 EQ1B S3 EQ1B S4 EQ1B S5 EQ2 S1 EQ2 S3 E…" at bounding box center [238, 101] width 122 height 23
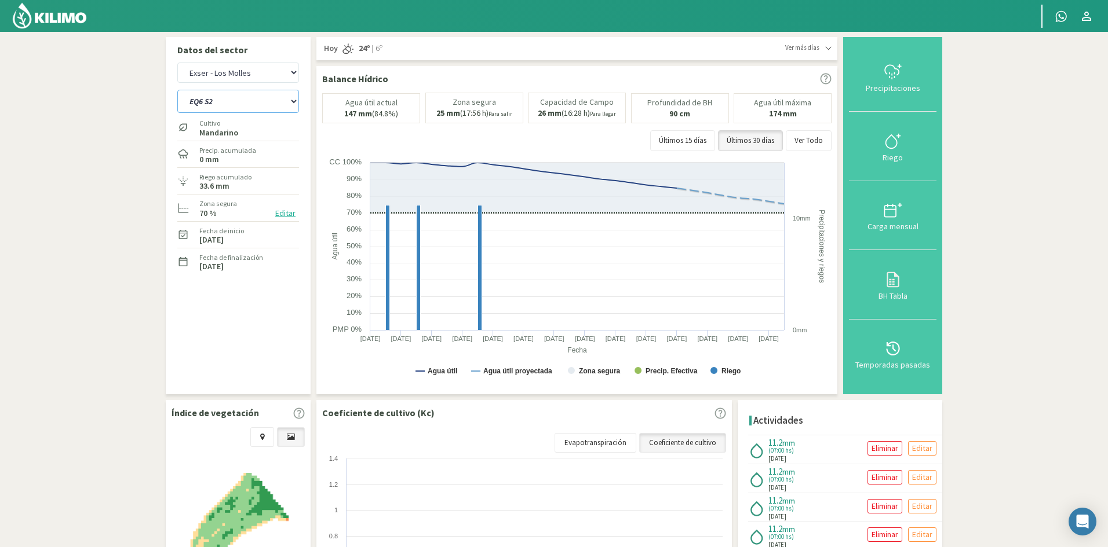
click at [177, 90] on select "EQ1A S3 EQ1A S4 EQ1A S5 EQ1B S1 EQ1B S2 EQ1B S3 EQ1B S4 EQ1B S5 EQ2 S1 EQ2 S3 E…" at bounding box center [238, 101] width 122 height 23
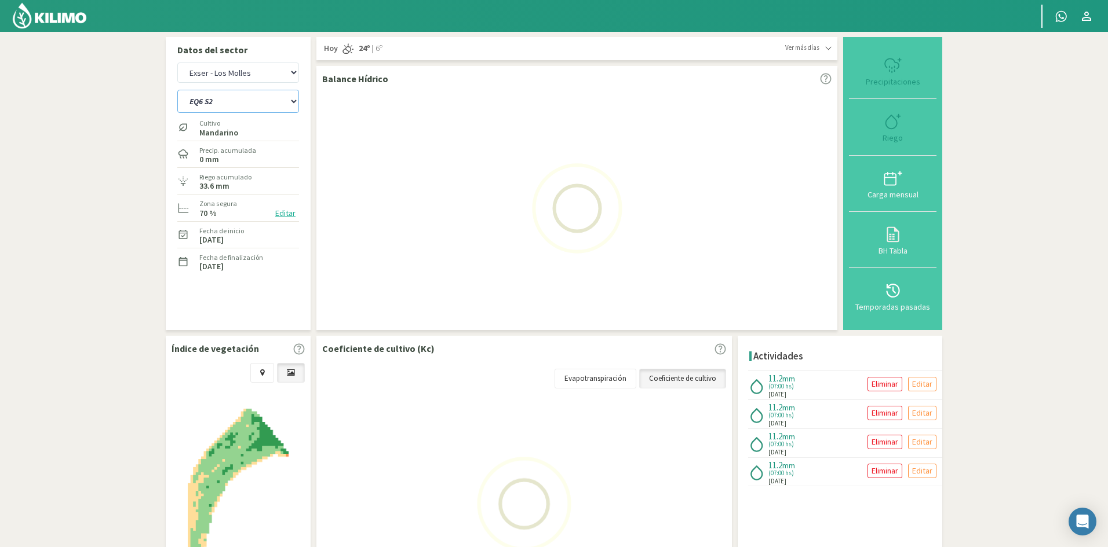
select select "410: Object"
select select "37: Object"
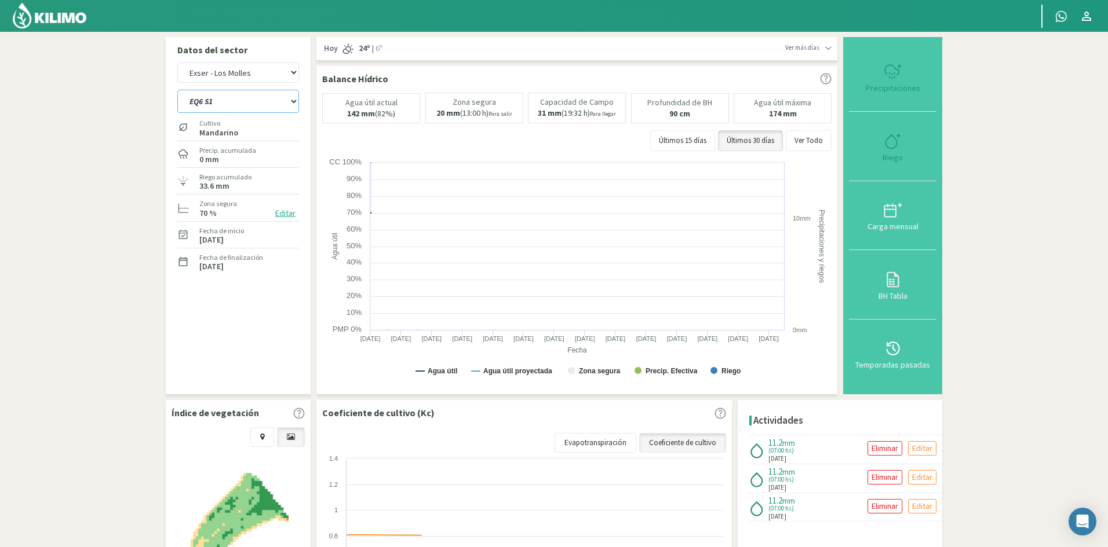
select select "434: Object"
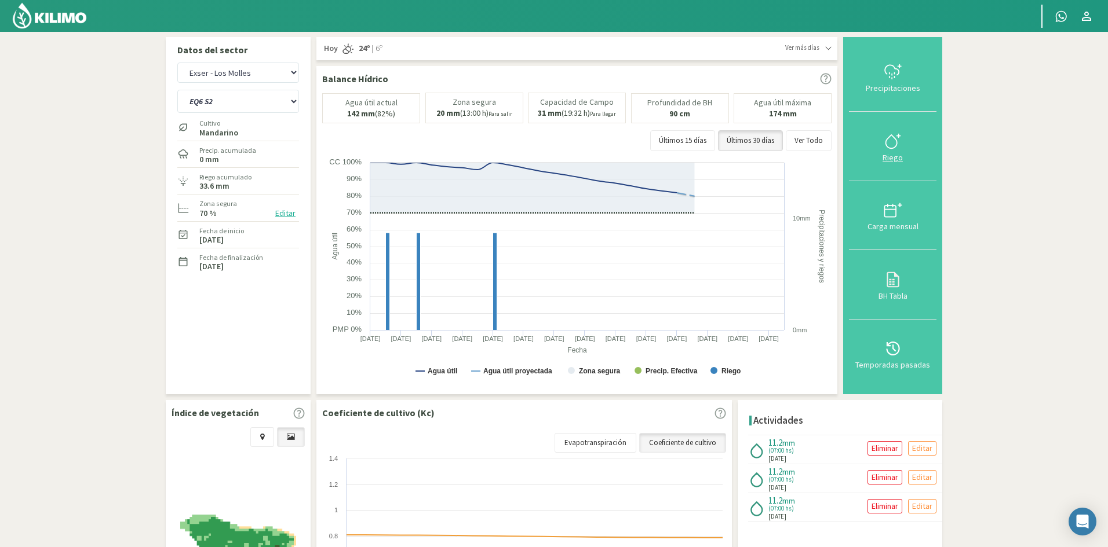
click at [895, 156] on div "Riego" at bounding box center [892, 158] width 81 height 8
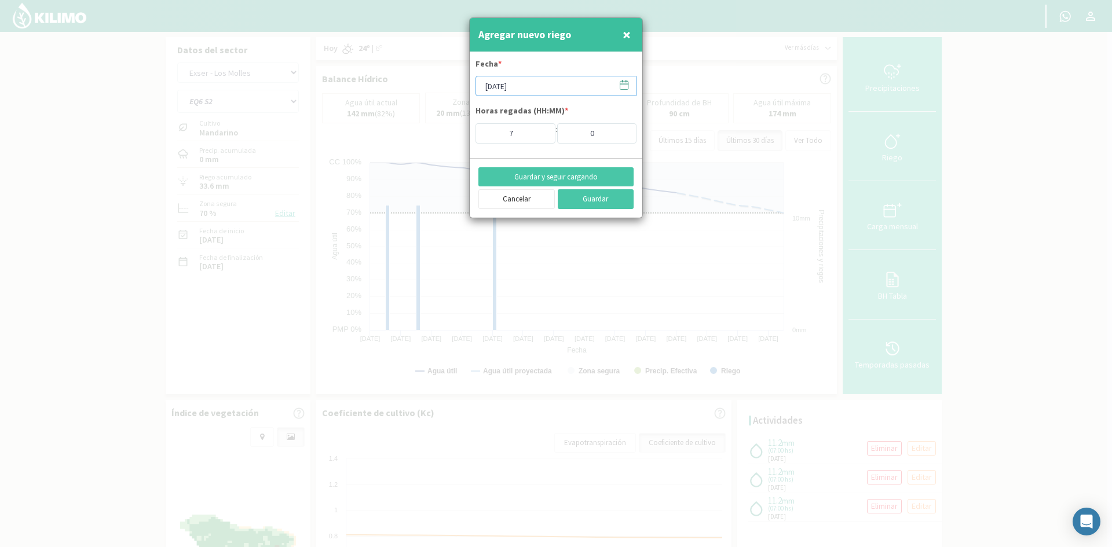
click at [524, 82] on input "[DATE]" at bounding box center [556, 86] width 161 height 20
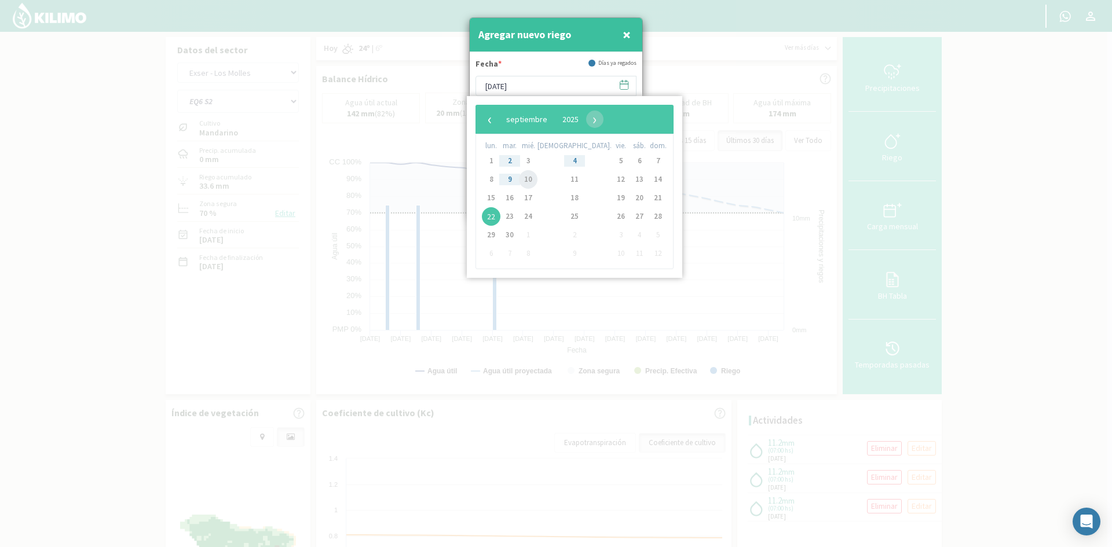
click at [536, 179] on span "10" at bounding box center [528, 179] width 19 height 19
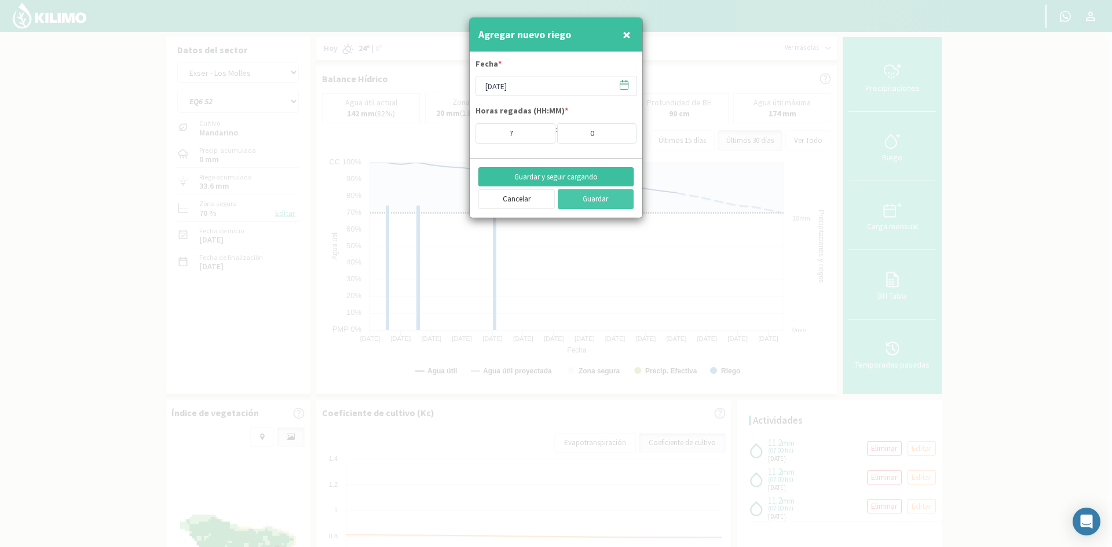
click at [520, 177] on button "Guardar y seguir cargando" at bounding box center [555, 177] width 155 height 20
click at [621, 34] on button "×" at bounding box center [627, 34] width 14 height 23
type input "[DATE]"
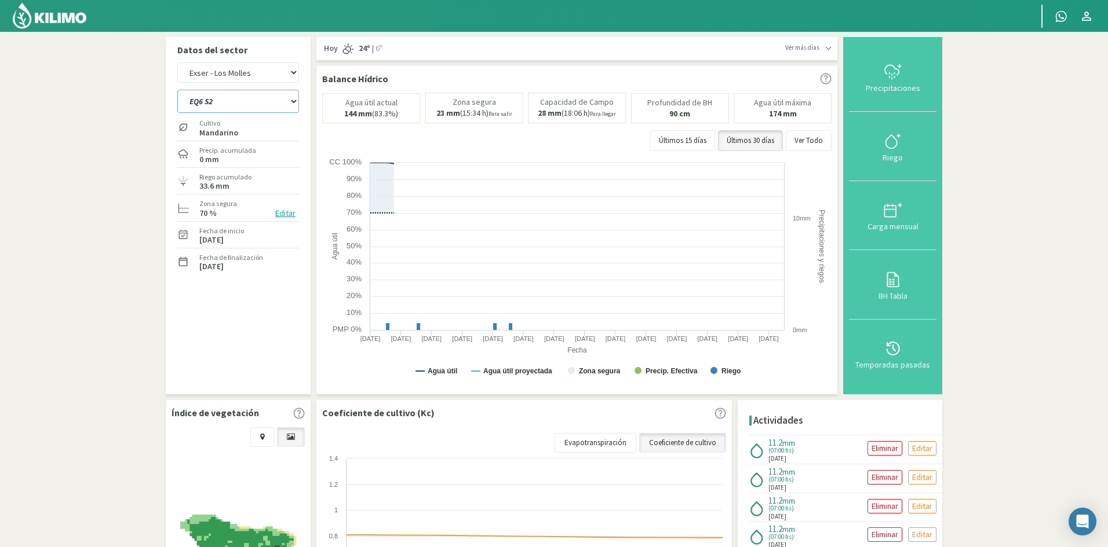
click at [208, 103] on select "EQ1A S3 EQ1A S4 EQ1A S5 EQ1B S1 EQ1B S2 EQ1B S3 EQ1B S4 EQ1B S5 EQ2 S1 EQ2 S3 E…" at bounding box center [238, 101] width 122 height 23
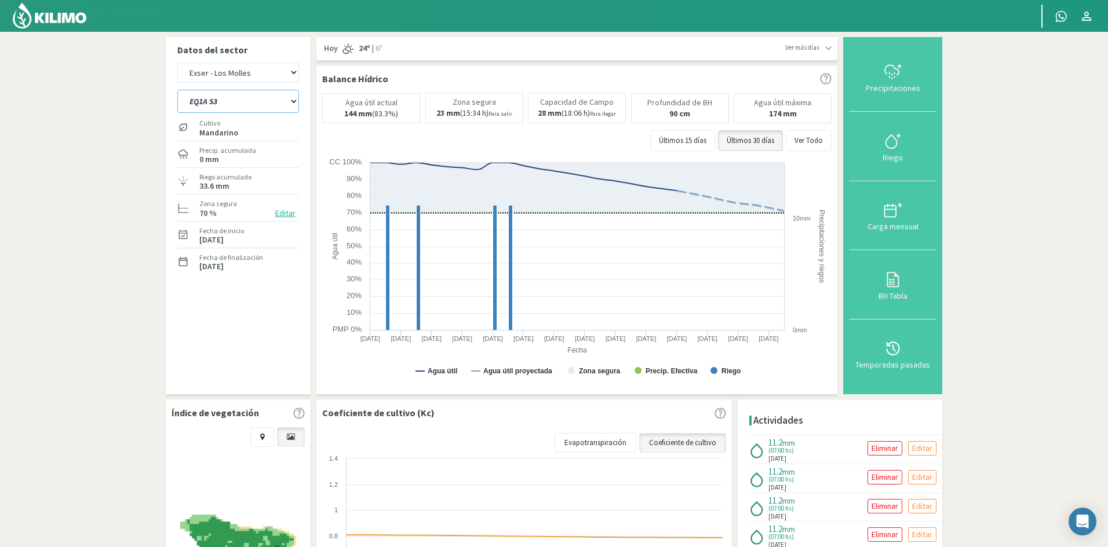
click at [177, 90] on select "EQ1A S3 EQ1A S4 EQ1A S5 EQ1B S1 EQ1B S2 EQ1B S3 EQ1B S4 EQ1B S5 EQ2 S1 EQ2 S3 E…" at bounding box center [238, 101] width 122 height 23
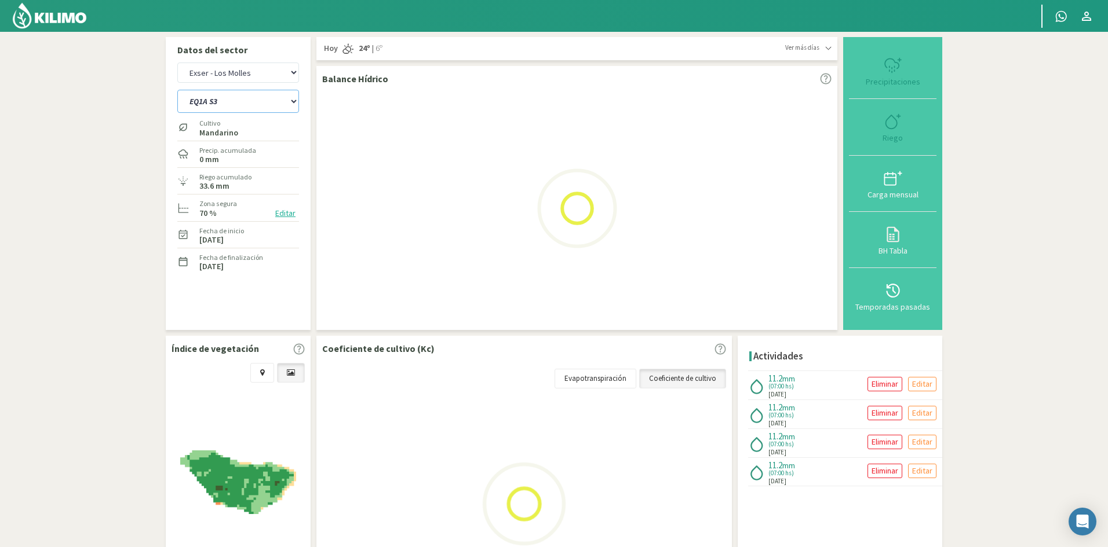
select select "434: Object"
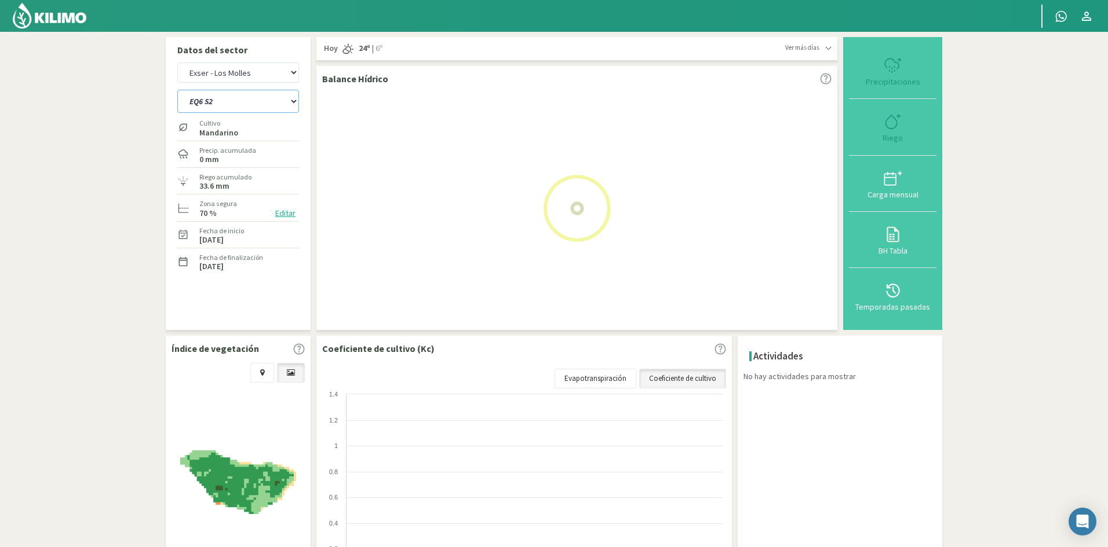
select select "39: Object"
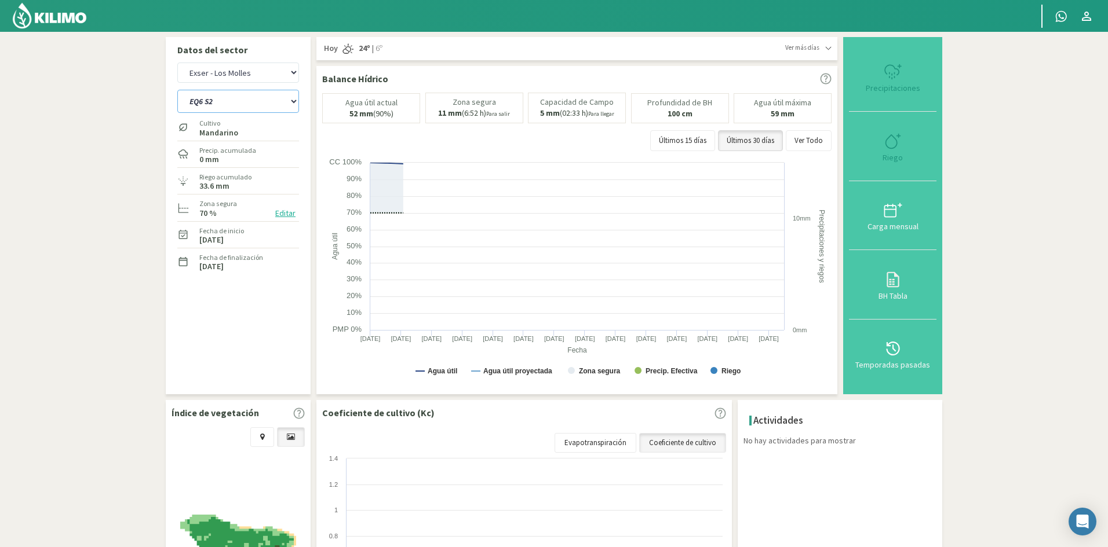
select select "437: Object"
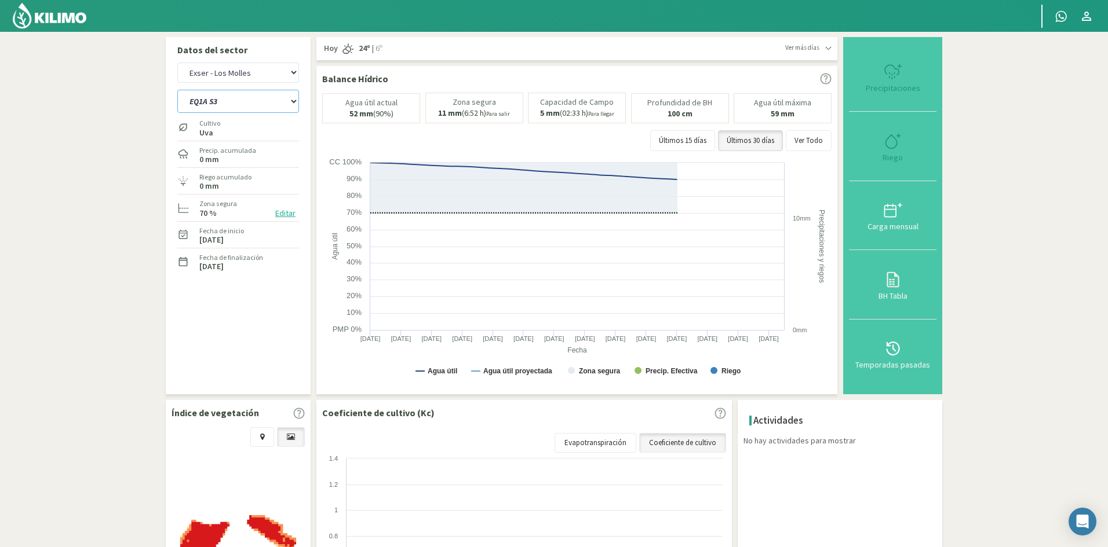
type input "0"
click at [895, 157] on div "Riego" at bounding box center [892, 158] width 81 height 8
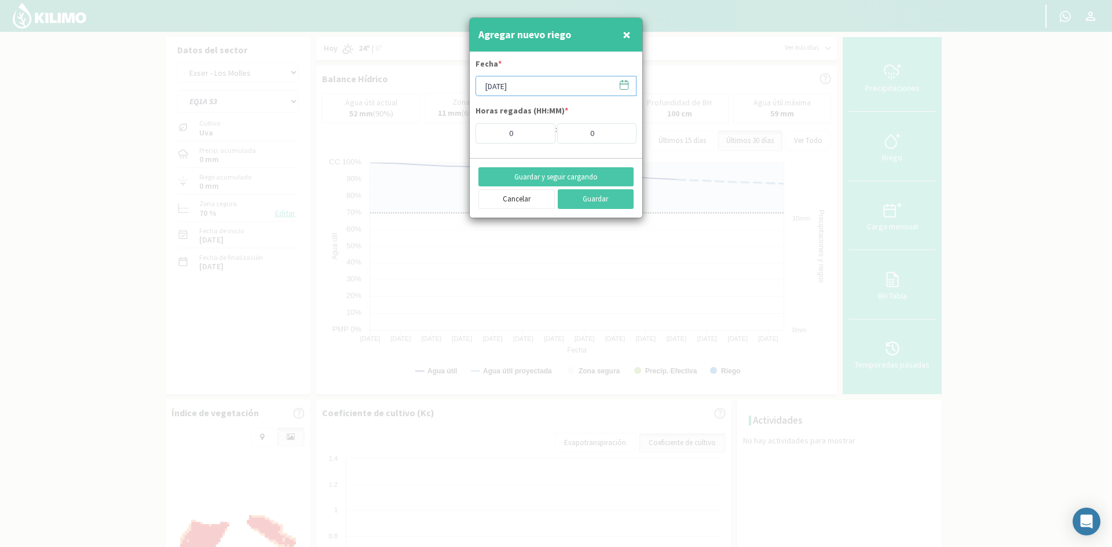
click at [527, 91] on input "[DATE]" at bounding box center [556, 86] width 161 height 20
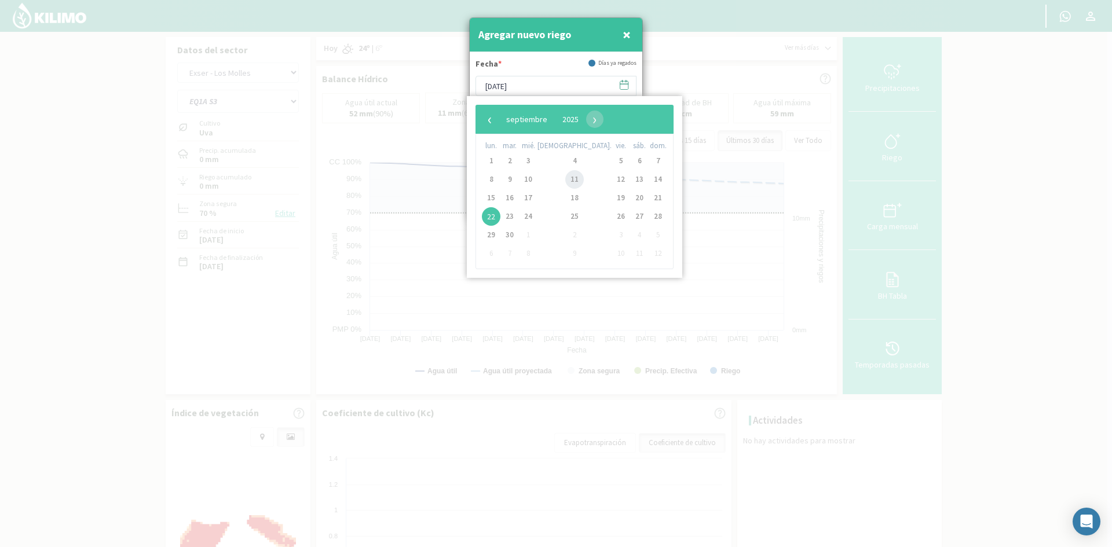
click at [565, 181] on span "11" at bounding box center [574, 179] width 19 height 19
type input "[DATE]"
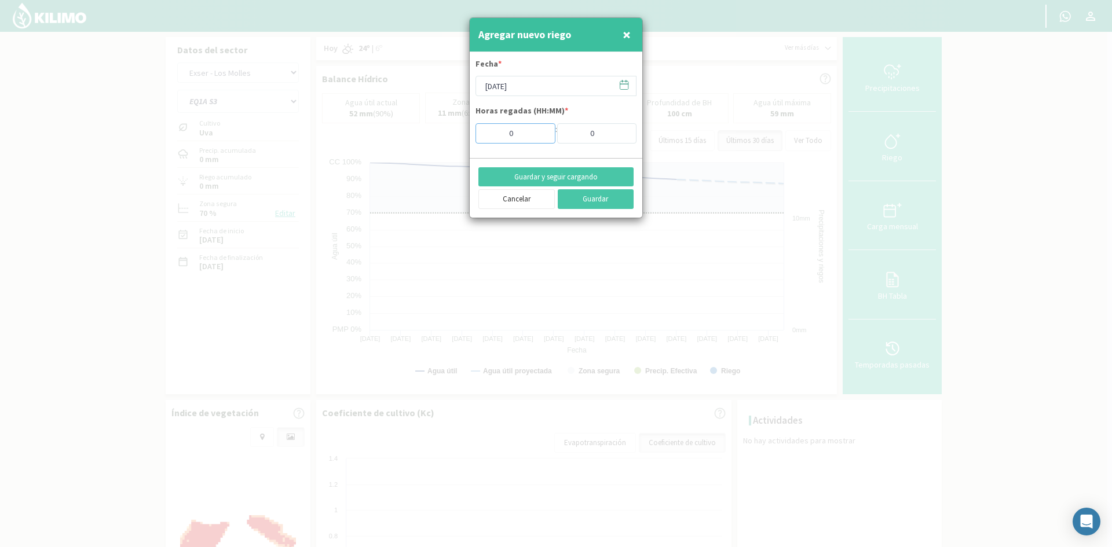
drag, startPoint x: 514, startPoint y: 129, endPoint x: 473, endPoint y: 133, distance: 41.3
click at [473, 133] on form "Fecha * [DATE] Horas regadas (HH:MM) * 0 : 0" at bounding box center [556, 105] width 173 height 106
type input "3"
click at [537, 177] on button "Guardar y seguir cargando" at bounding box center [555, 177] width 155 height 20
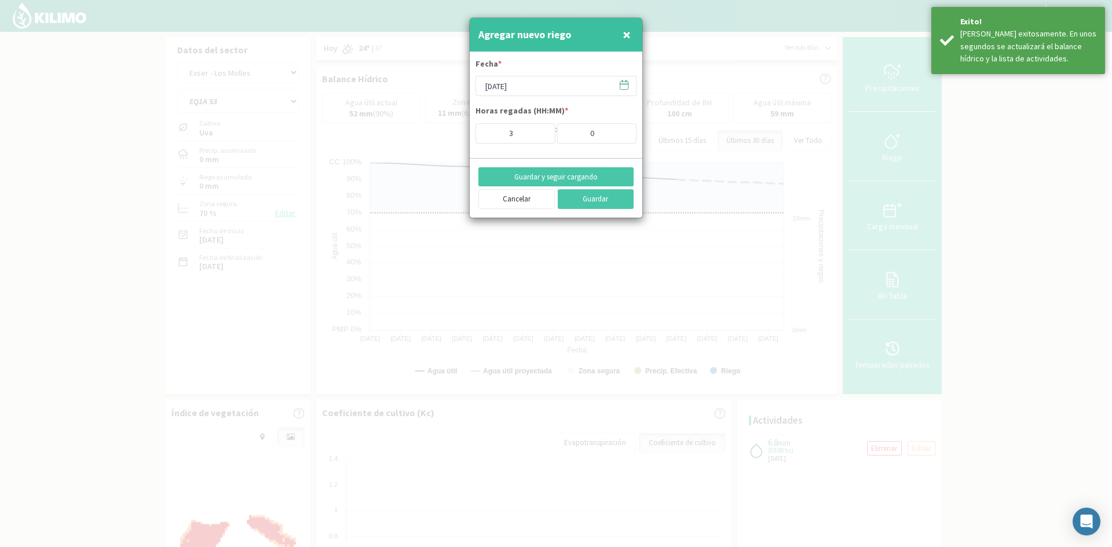
click at [625, 35] on span "×" at bounding box center [627, 34] width 8 height 19
type input "[DATE]"
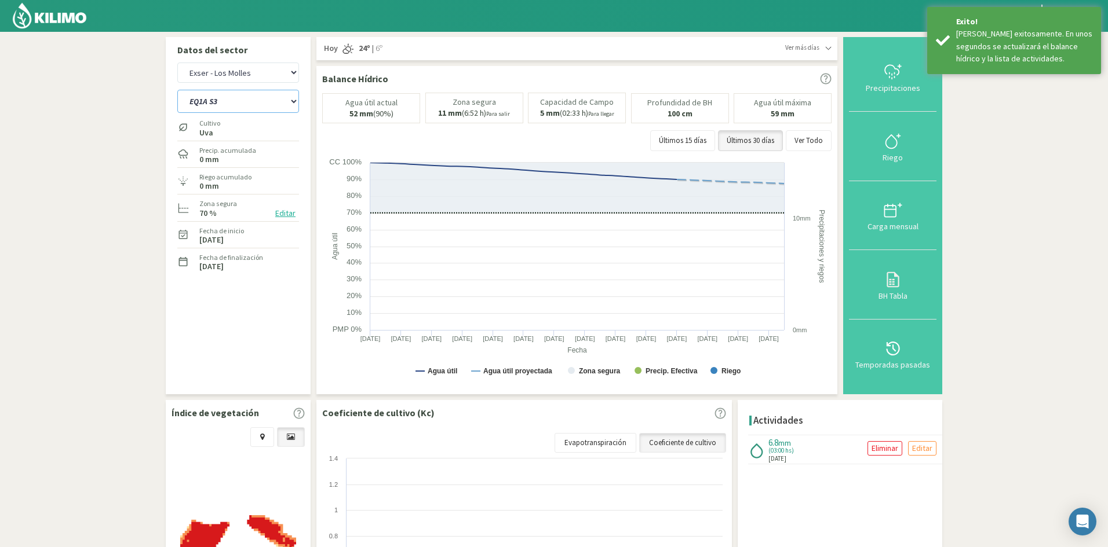
click at [215, 101] on select "EQ1A S3 EQ1A S4 EQ1A S5 EQ1B S1 EQ1B S2 EQ1B S3 EQ1B S4 EQ1B S5 EQ2 S1 EQ2 S3 E…" at bounding box center [238, 101] width 122 height 23
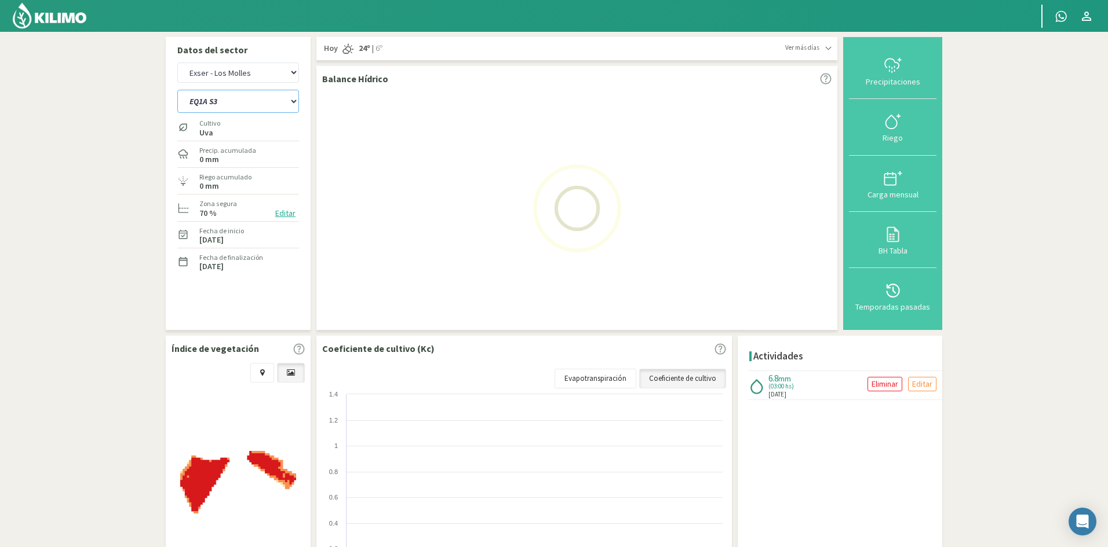
select select "442: Object"
click at [177, 90] on select "EQ1A S3 EQ1A S4 EQ1A S5 EQ1B S1 EQ1B S2 EQ1B S3 EQ1B S4 EQ1B S5 EQ2 S1 EQ2 S3 E…" at bounding box center [238, 101] width 122 height 23
select select "41: Object"
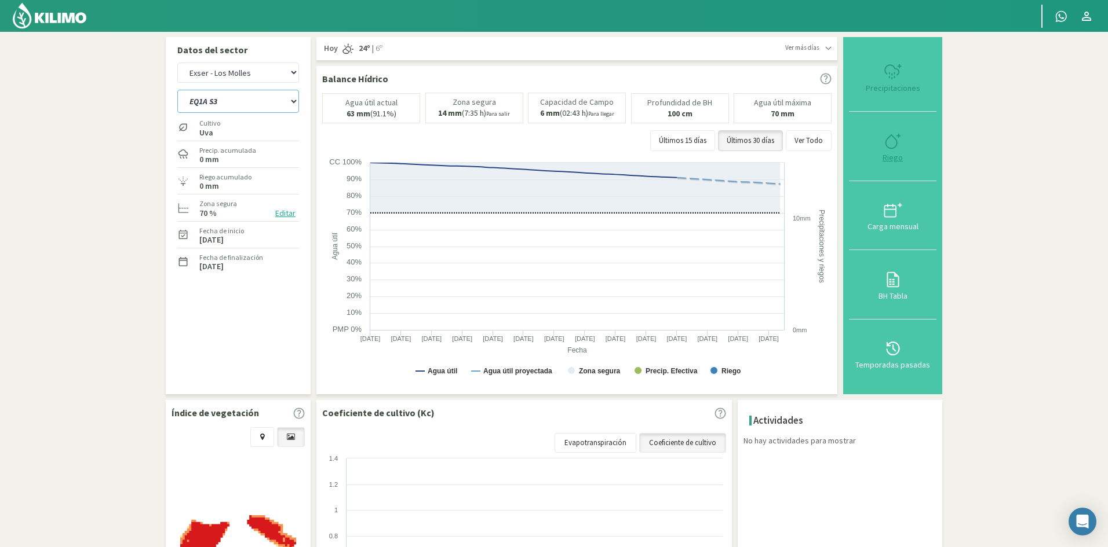
select select "465: Object"
click at [891, 158] on div "Riego" at bounding box center [892, 158] width 81 height 8
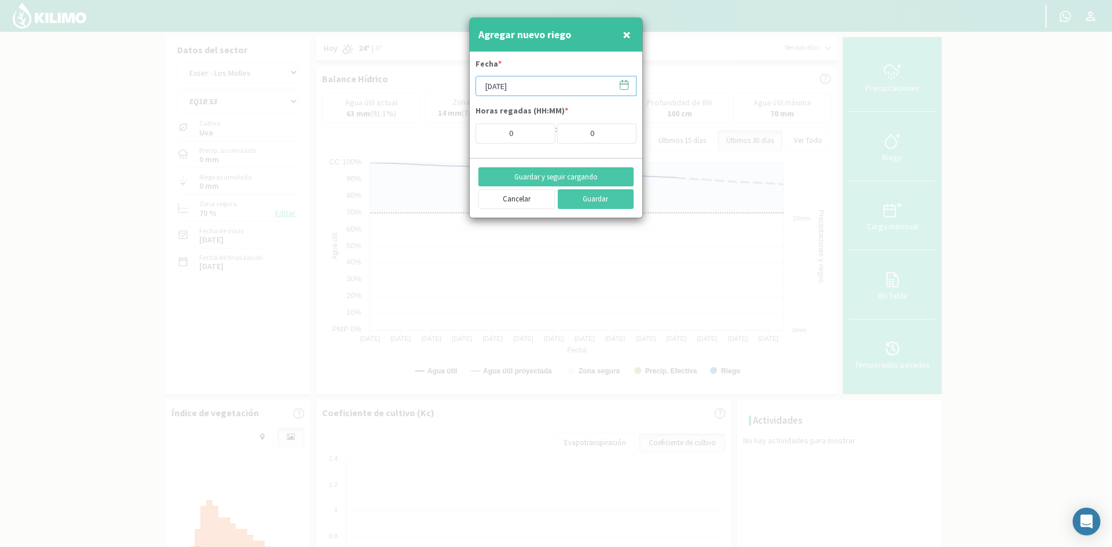
click at [513, 89] on input "[DATE]" at bounding box center [556, 86] width 161 height 20
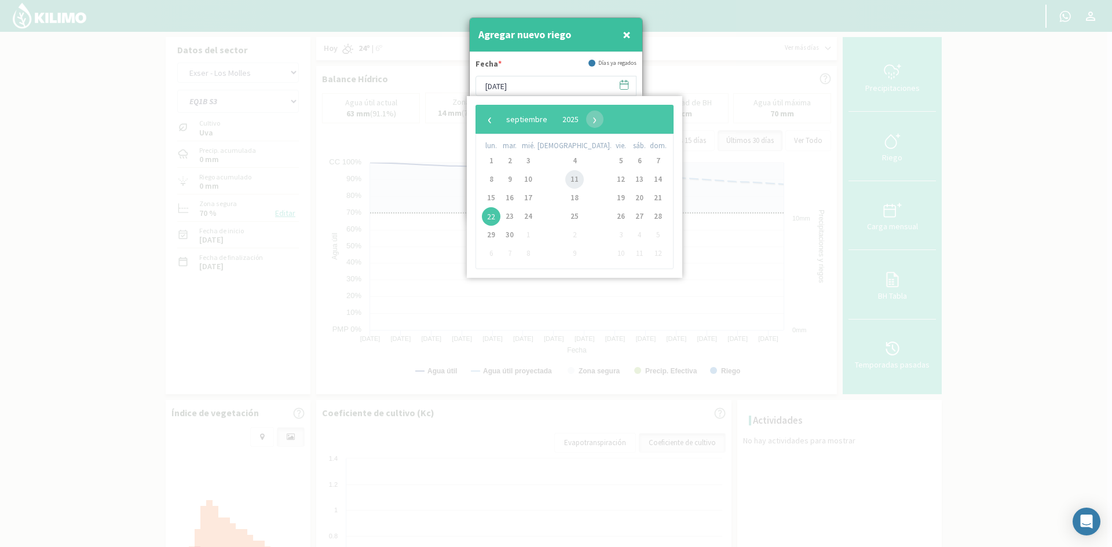
click at [565, 183] on span "11" at bounding box center [574, 179] width 19 height 19
type input "[DATE]"
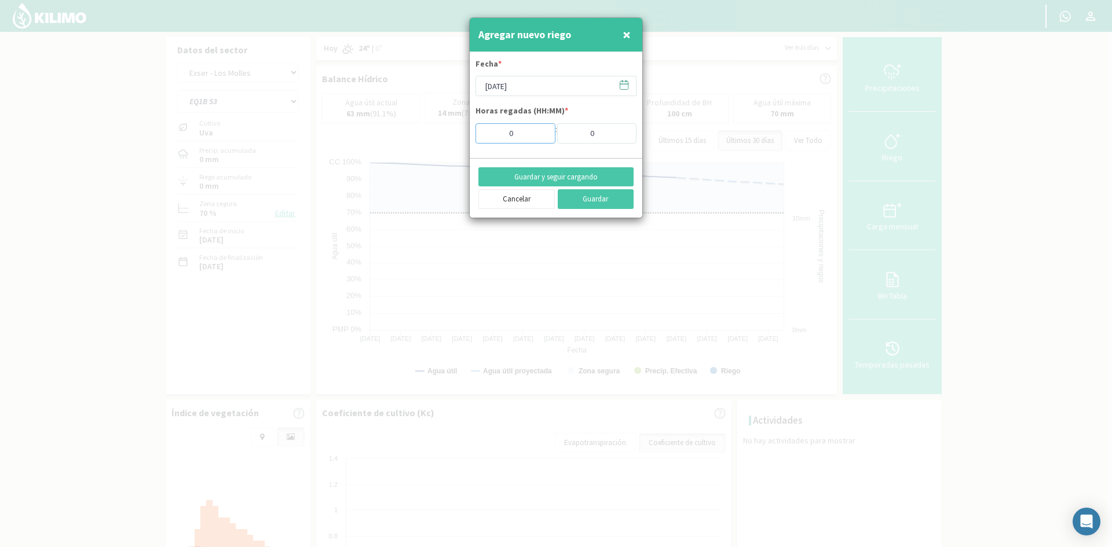
drag, startPoint x: 525, startPoint y: 132, endPoint x: 423, endPoint y: 134, distance: 102.5
click at [423, 134] on div "Agregar nuevo riego × Fecha * [DATE] Horas regadas (HH:MM) * 0 : 0 Guardar y se…" at bounding box center [556, 273] width 1112 height 547
type input "3"
click at [528, 171] on button "Guardar y seguir cargando" at bounding box center [555, 177] width 155 height 20
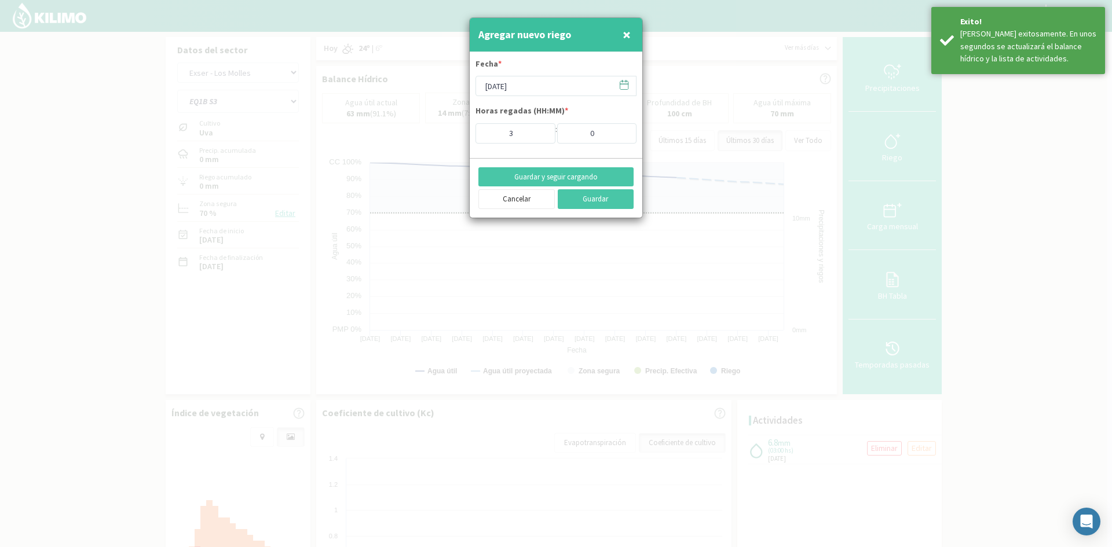
click at [628, 36] on span "×" at bounding box center [627, 34] width 8 height 19
type input "[DATE]"
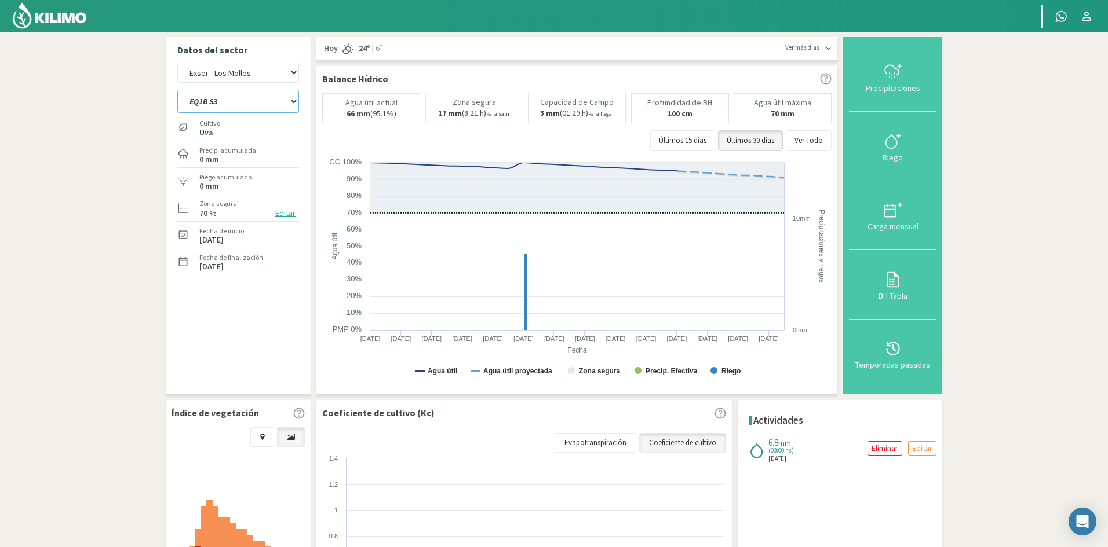
click at [292, 100] on select "EQ1A S3 EQ1A S4 EQ1A S5 EQ1B S1 EQ1B S2 EQ1B S3 EQ1B S4 EQ1B S5 EQ2 S1 EQ2 S3 E…" at bounding box center [238, 101] width 122 height 23
select select "461: Object"
click at [177, 90] on select "EQ1A S3 EQ1A S4 EQ1A S5 EQ1B S1 EQ1B S2 EQ1B S3 EQ1B S4 EQ1B S5 EQ2 S1 EQ2 S3 E…" at bounding box center [238, 101] width 122 height 23
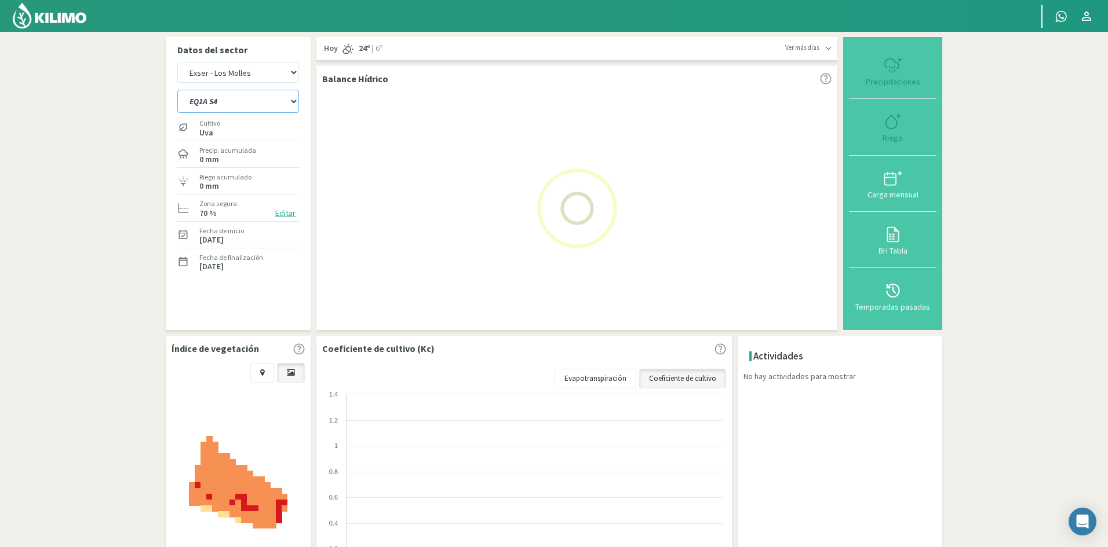
select select "43: Object"
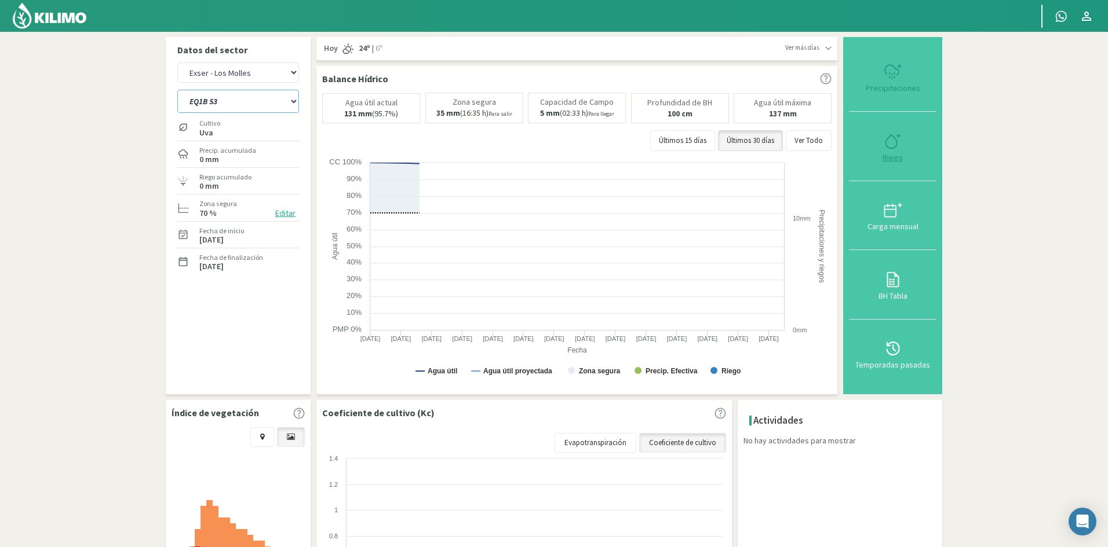
select select "484: Object"
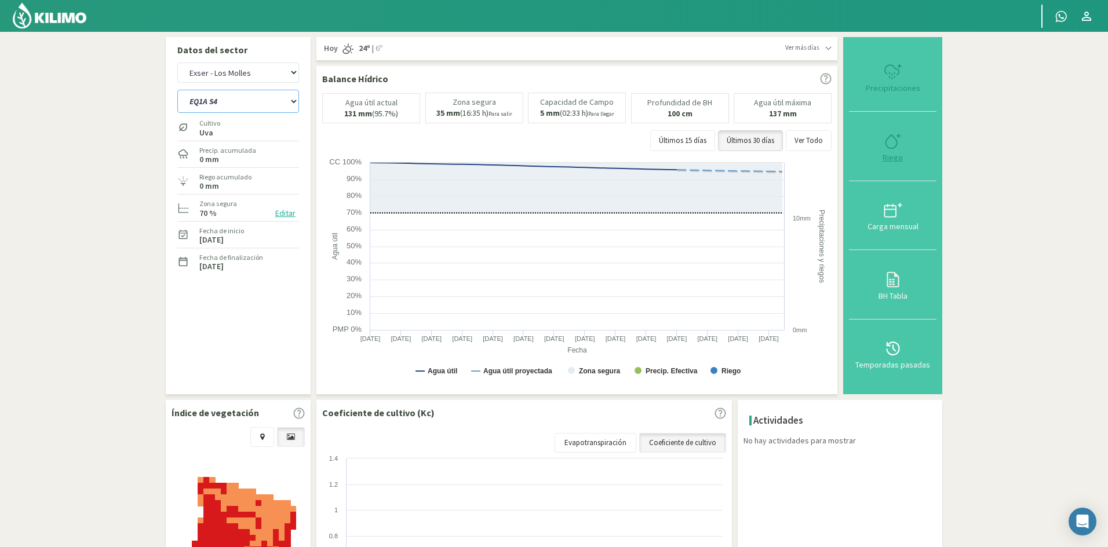
type input "0"
click at [896, 162] on div "Riego" at bounding box center [892, 158] width 81 height 8
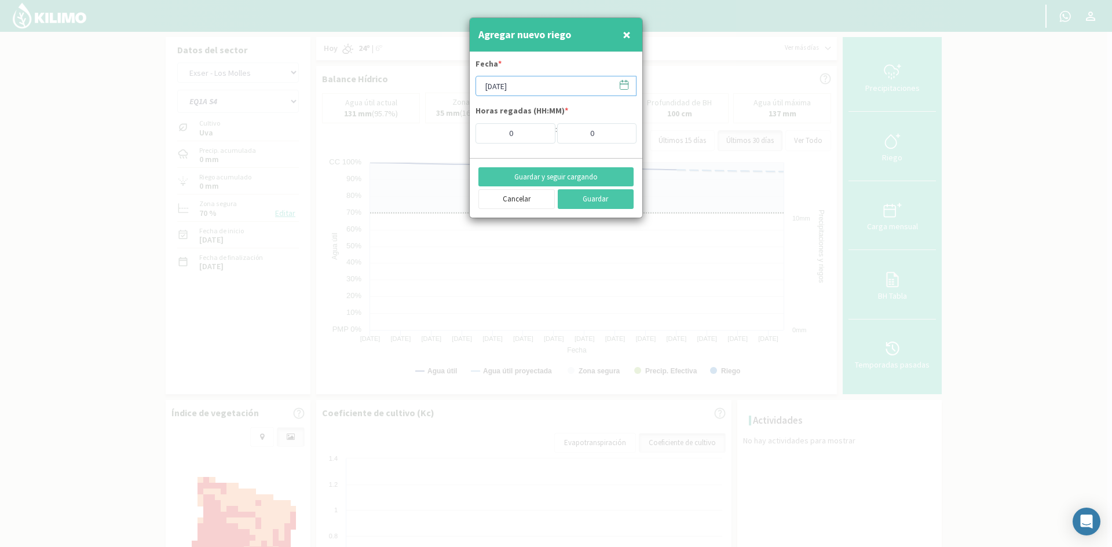
click at [513, 93] on input "[DATE]" at bounding box center [556, 86] width 161 height 20
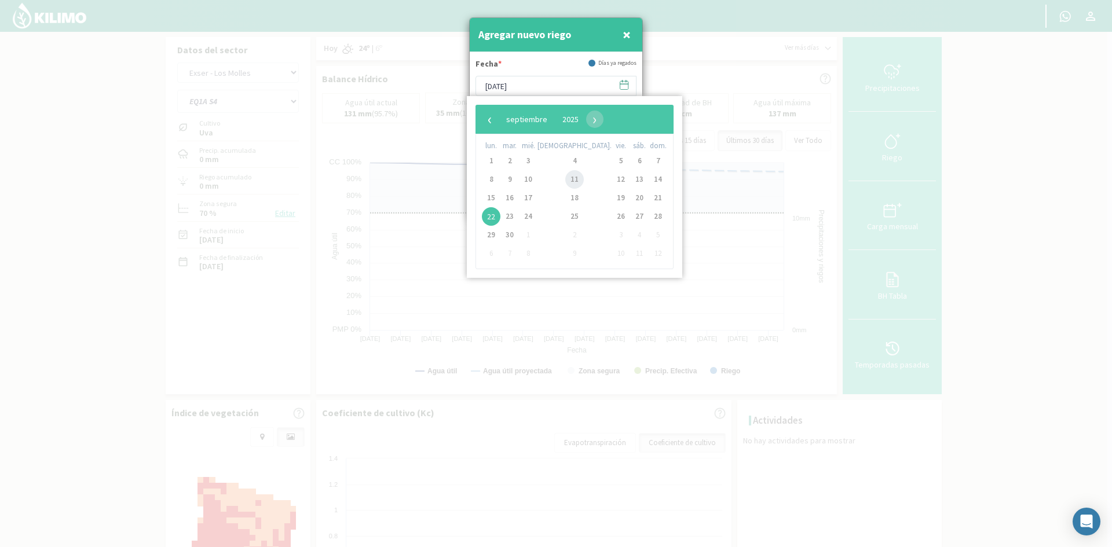
click at [565, 180] on span "11" at bounding box center [574, 179] width 19 height 19
type input "[DATE]"
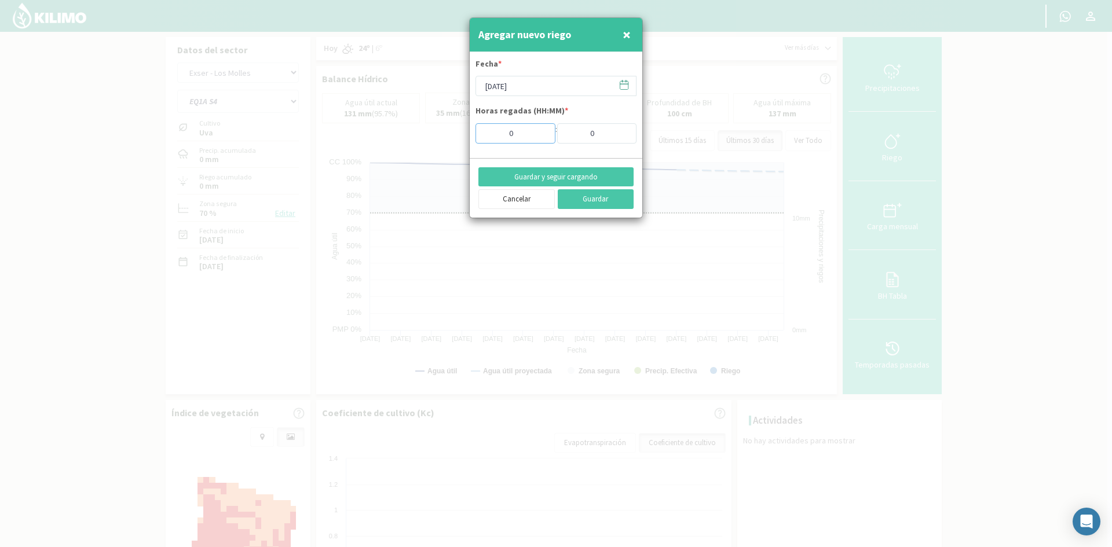
drag, startPoint x: 524, startPoint y: 135, endPoint x: 452, endPoint y: 136, distance: 71.8
click at [452, 136] on div "Agregar nuevo riego × Fecha * [DATE] Horas regadas (HH:MM) * 0 : 0 Guardar y se…" at bounding box center [556, 273] width 1112 height 547
type input "3"
click at [500, 169] on button "Guardar y seguir cargando" at bounding box center [555, 177] width 155 height 20
click at [627, 38] on span "×" at bounding box center [627, 34] width 8 height 19
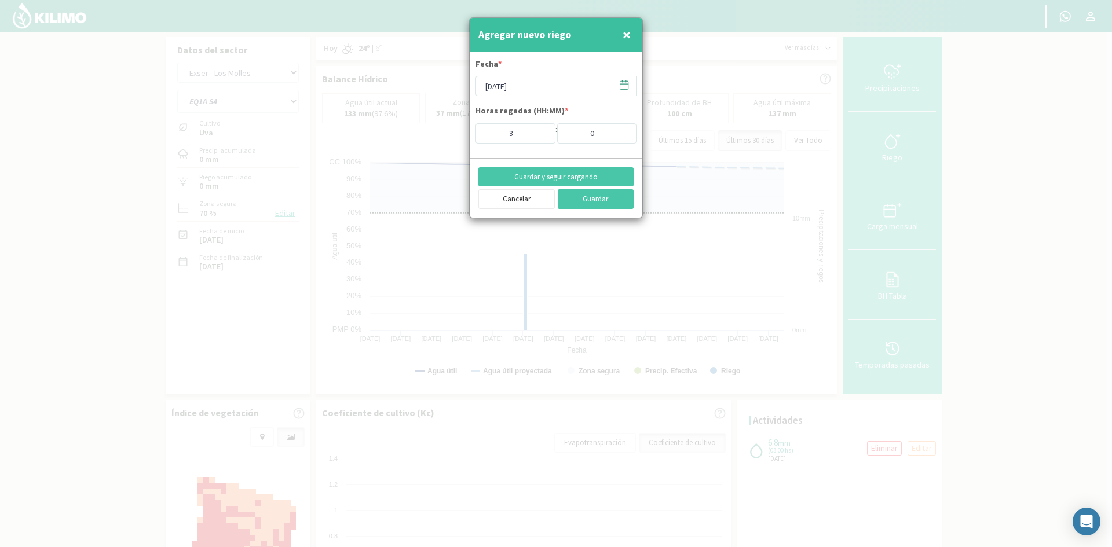
type input "[DATE]"
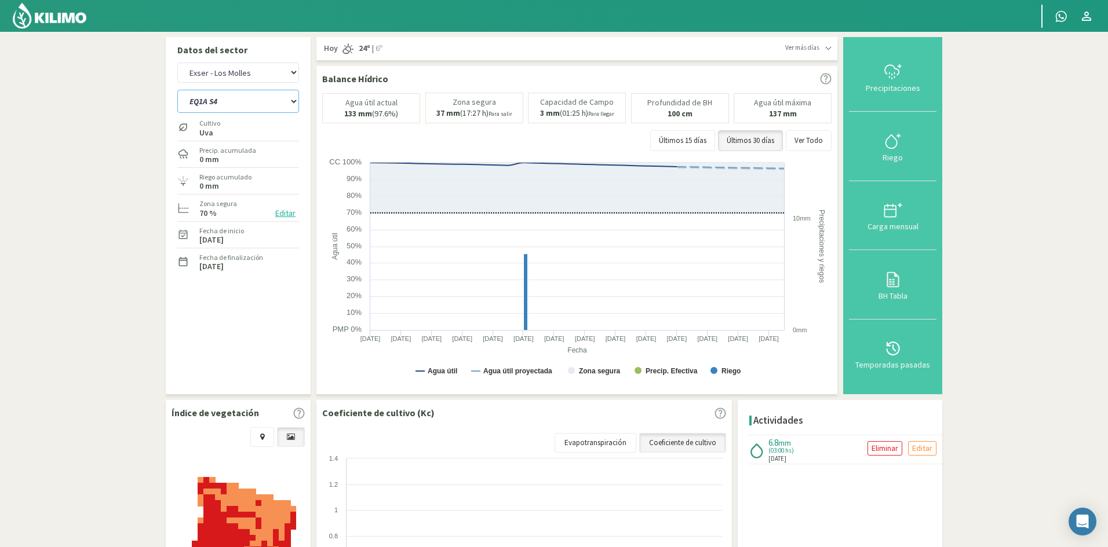
click at [217, 105] on select "EQ1A S3 EQ1A S4 EQ1A S5 EQ1B S1 EQ1B S2 EQ1B S3 EQ1B S4 EQ1B S5 EQ2 S1 EQ2 S3 E…" at bounding box center [238, 101] width 122 height 23
select select "489: Object"
click at [177, 90] on select "EQ1A S3 EQ1A S4 EQ1A S5 EQ1B S1 EQ1B S2 EQ1B S3 EQ1B S4 EQ1B S5 EQ2 S1 EQ2 S3 E…" at bounding box center [238, 101] width 122 height 23
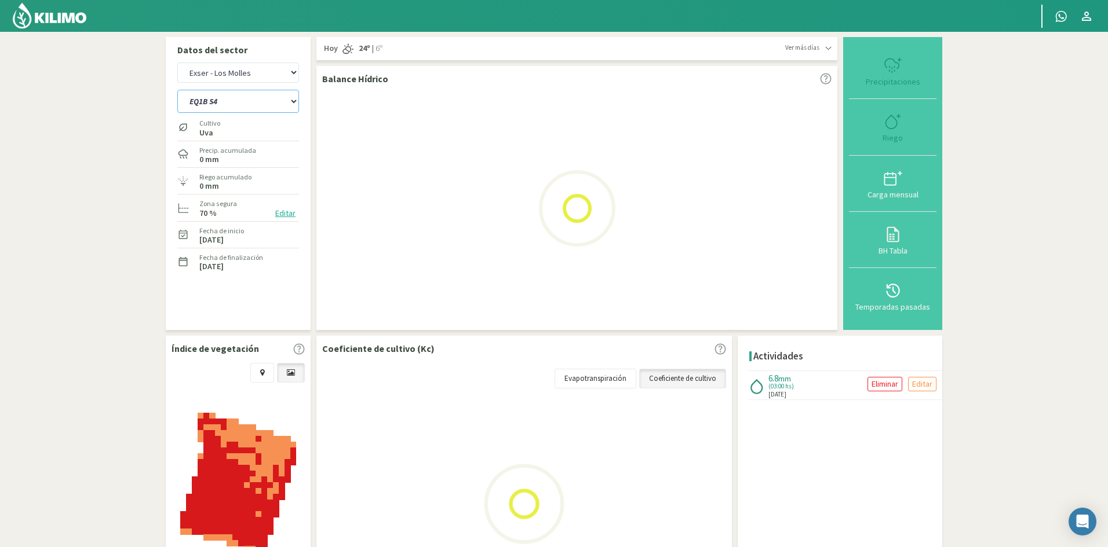
select select "45: Object"
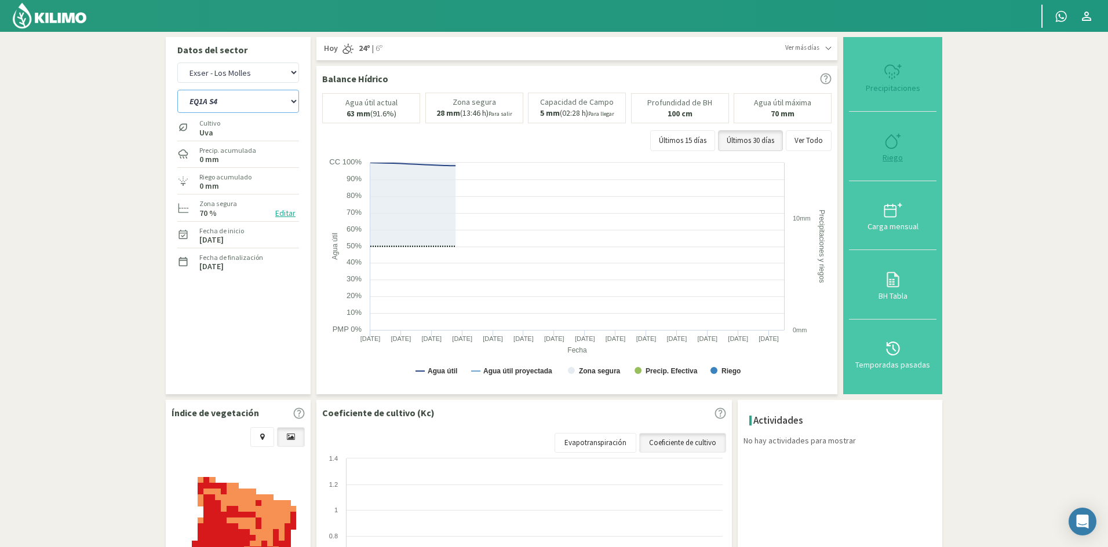
select select "512: Object"
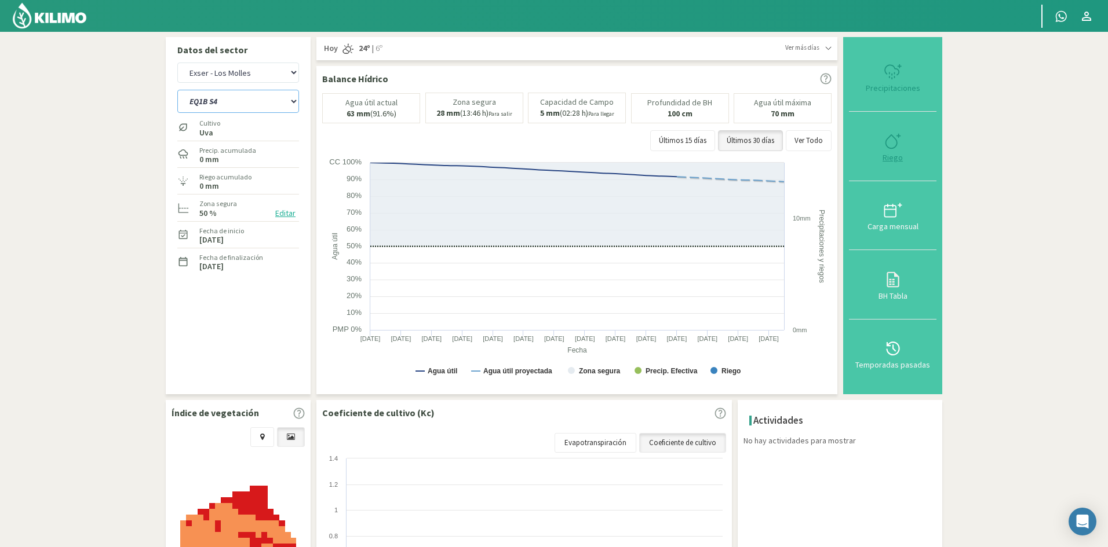
type input "0"
click at [891, 158] on div "Riego" at bounding box center [892, 158] width 81 height 8
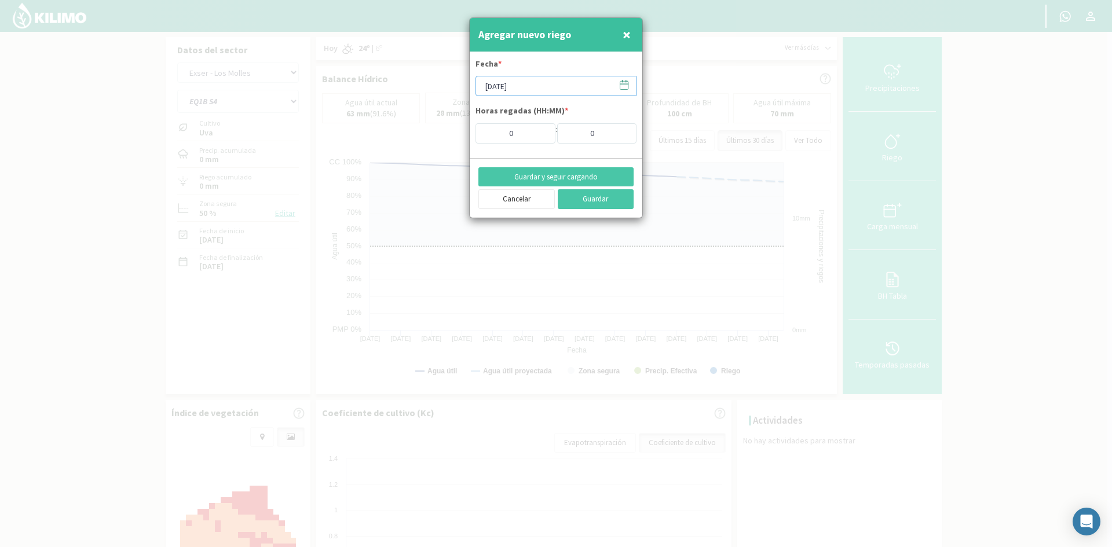
click at [513, 85] on input "[DATE]" at bounding box center [556, 86] width 161 height 20
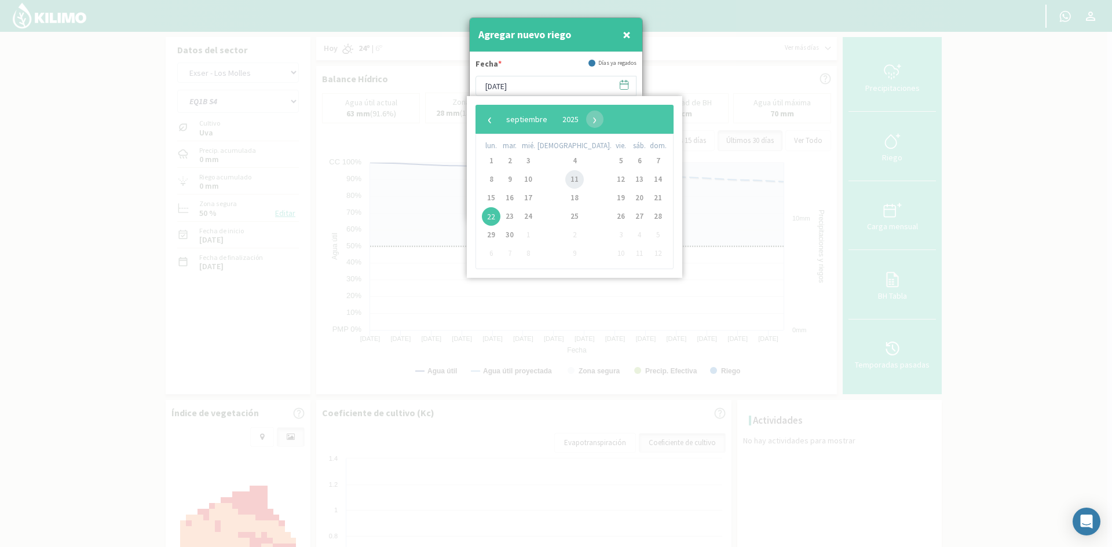
click at [565, 176] on span "11" at bounding box center [574, 179] width 19 height 19
type input "[DATE]"
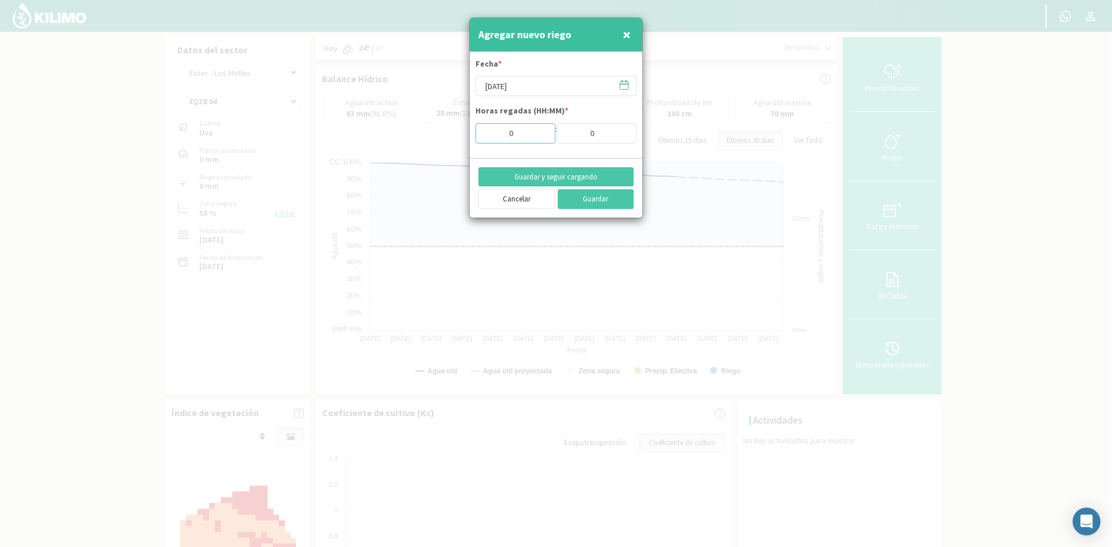
drag, startPoint x: 518, startPoint y: 126, endPoint x: 466, endPoint y: 130, distance: 52.2
click at [466, 130] on div "Agregar nuevo riego × Fecha * [DATE] Horas regadas (HH:MM) * 0 : 0 Guardar y se…" at bounding box center [556, 273] width 1112 height 547
type input "3"
drag, startPoint x: 544, startPoint y: 178, endPoint x: 541, endPoint y: 169, distance: 9.7
click at [544, 177] on button "Guardar y seguir cargando" at bounding box center [555, 177] width 155 height 20
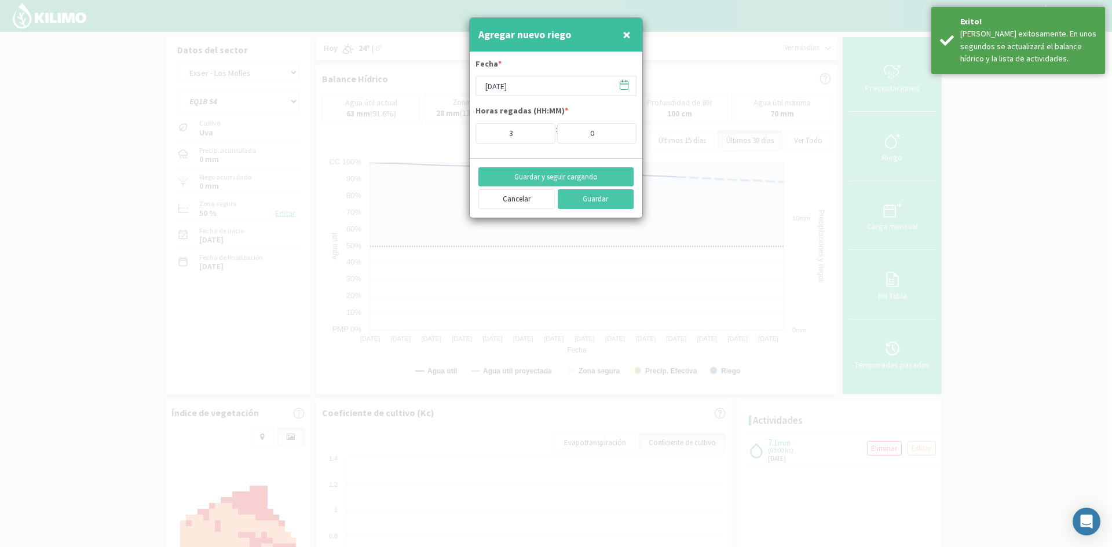
click at [627, 41] on span "×" at bounding box center [627, 34] width 8 height 19
type input "[DATE]"
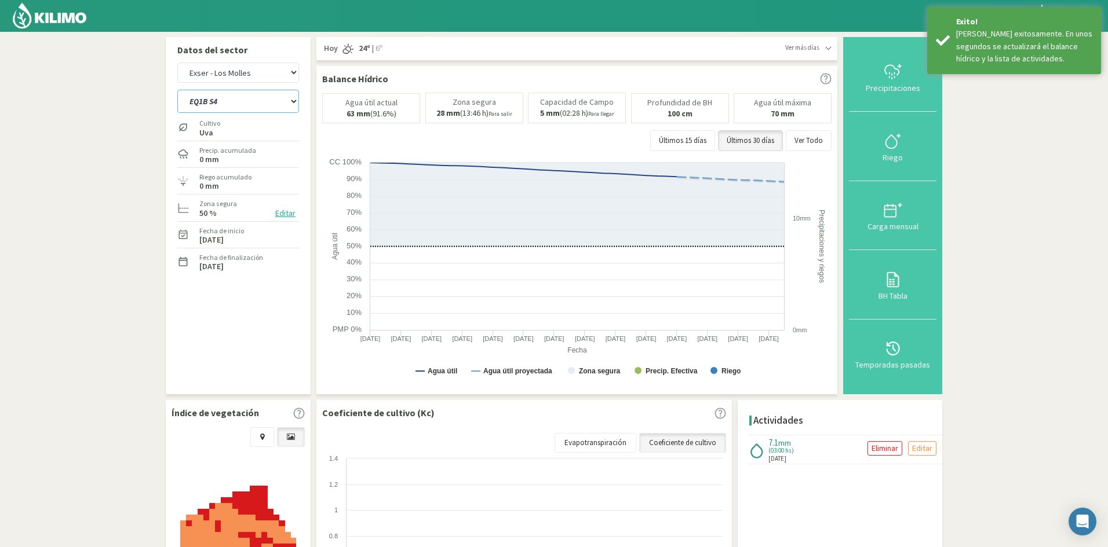
click at [229, 103] on select "EQ1A S3 EQ1A S4 EQ1A S5 EQ1B S1 EQ1B S2 EQ1B S3 EQ1B S4 EQ1B S5 EQ2 S1 EQ2 S3 E…" at bounding box center [238, 101] width 122 height 23
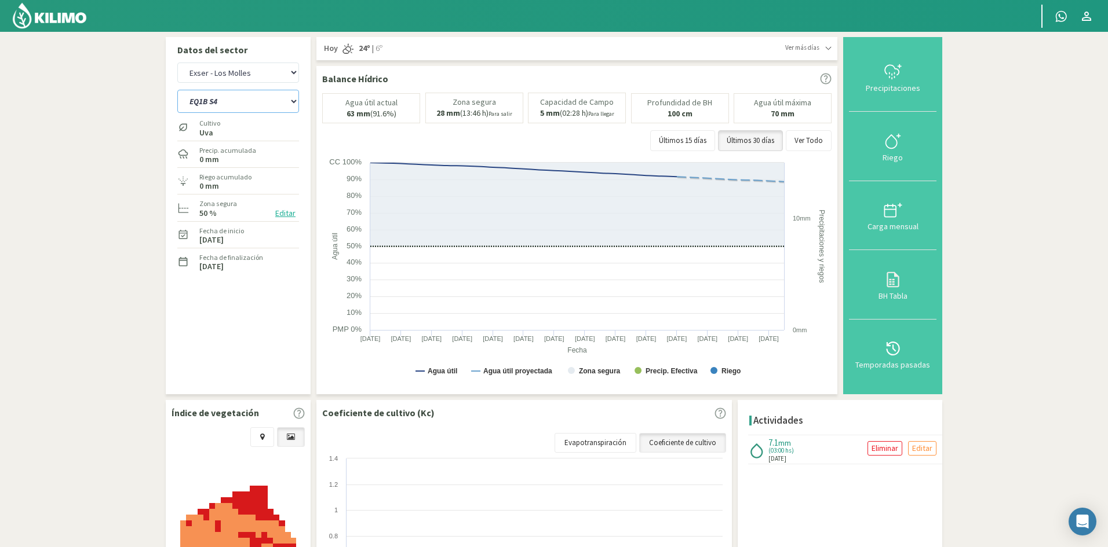
select select "508: Object"
click at [177, 90] on select "EQ1A S3 EQ1A S4 EQ1A S5 EQ1B S1 EQ1B S2 EQ1B S3 EQ1B S4 EQ1B S5 EQ2 S1 EQ2 S3 E…" at bounding box center [238, 101] width 122 height 23
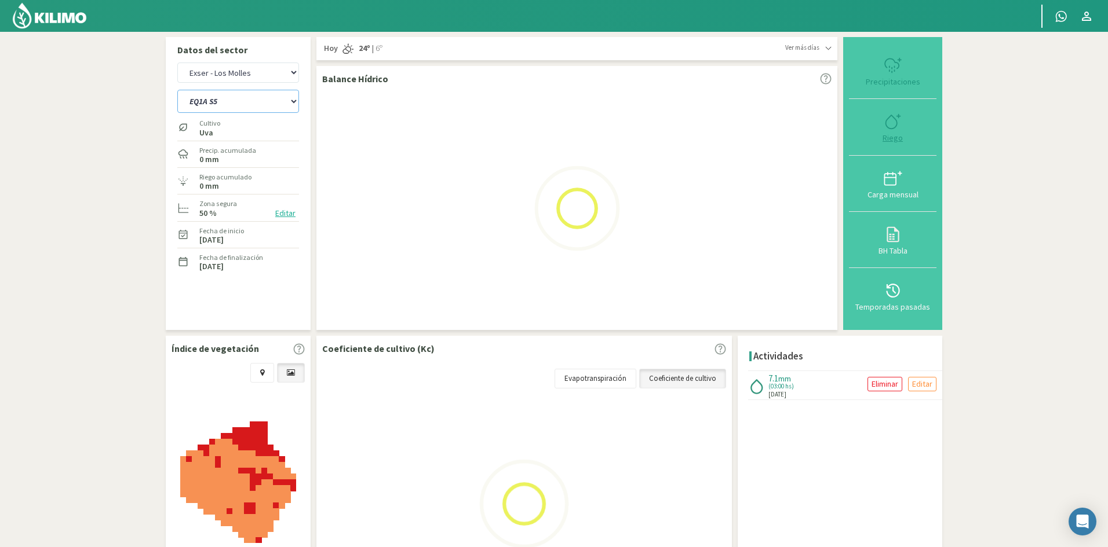
select select "47: Object"
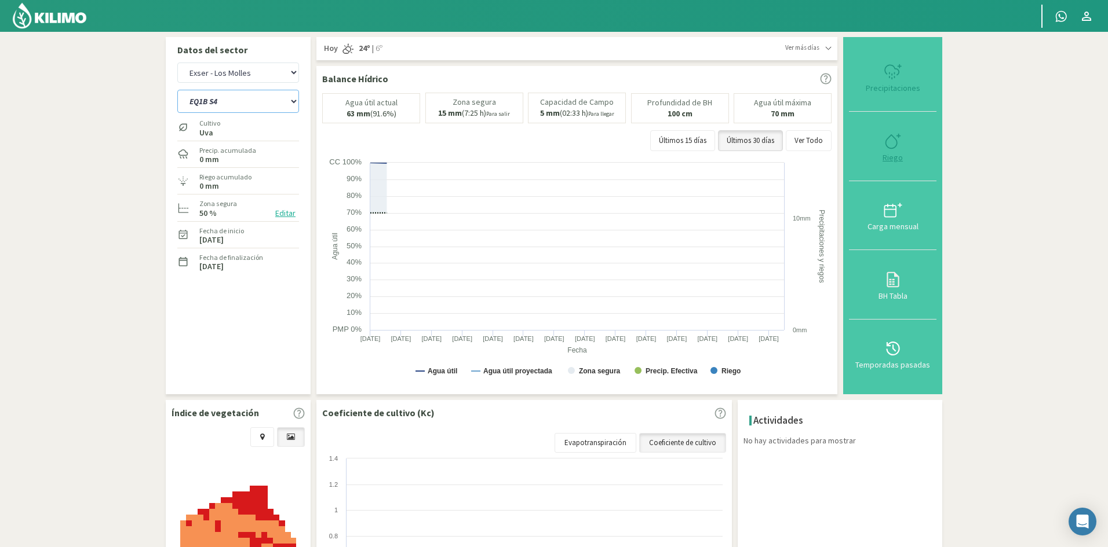
select select "531: Object"
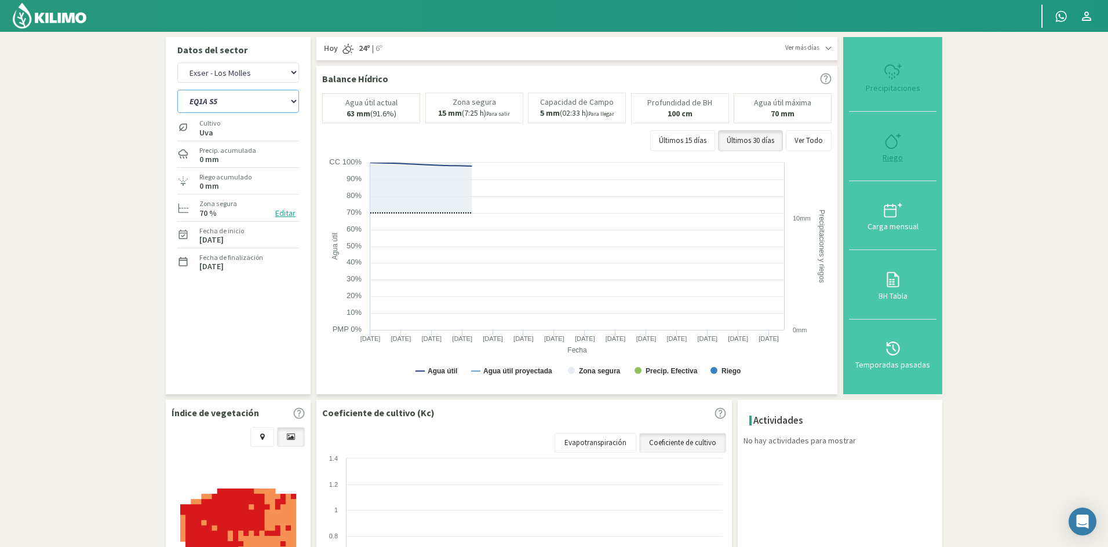
type input "0"
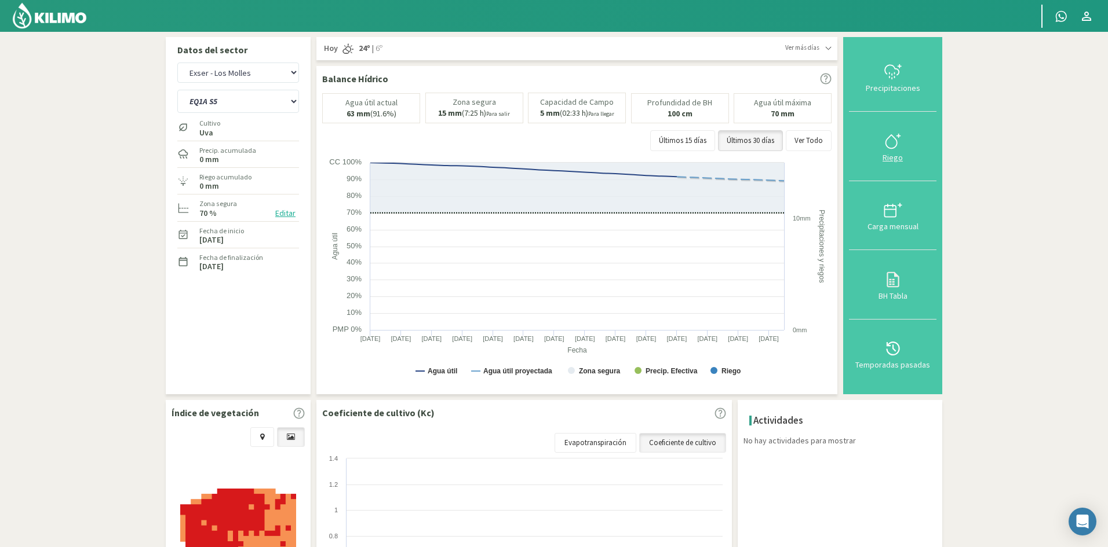
click at [898, 159] on div "Riego" at bounding box center [892, 158] width 81 height 8
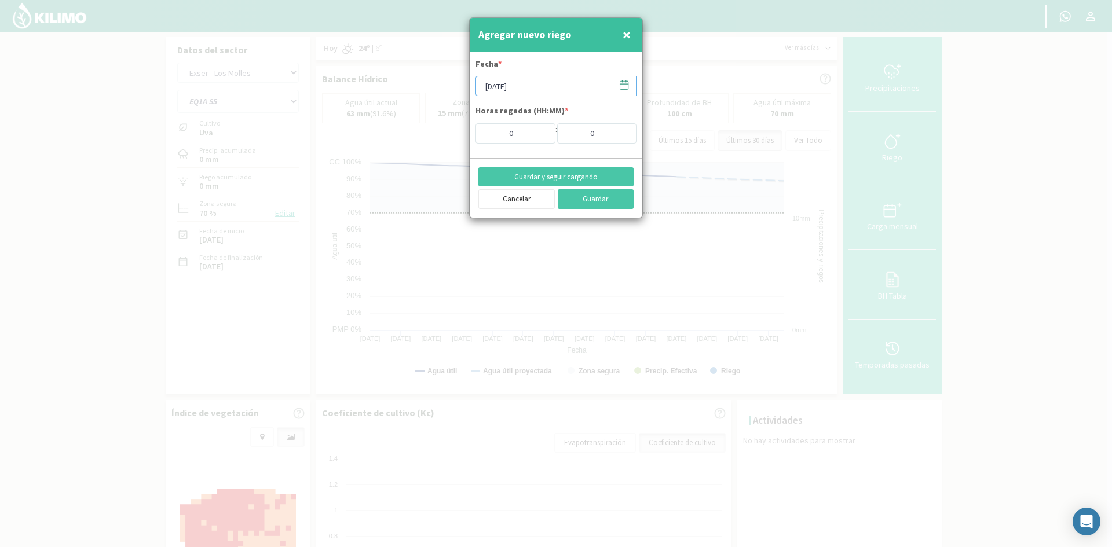
click at [495, 86] on input "[DATE]" at bounding box center [556, 86] width 161 height 20
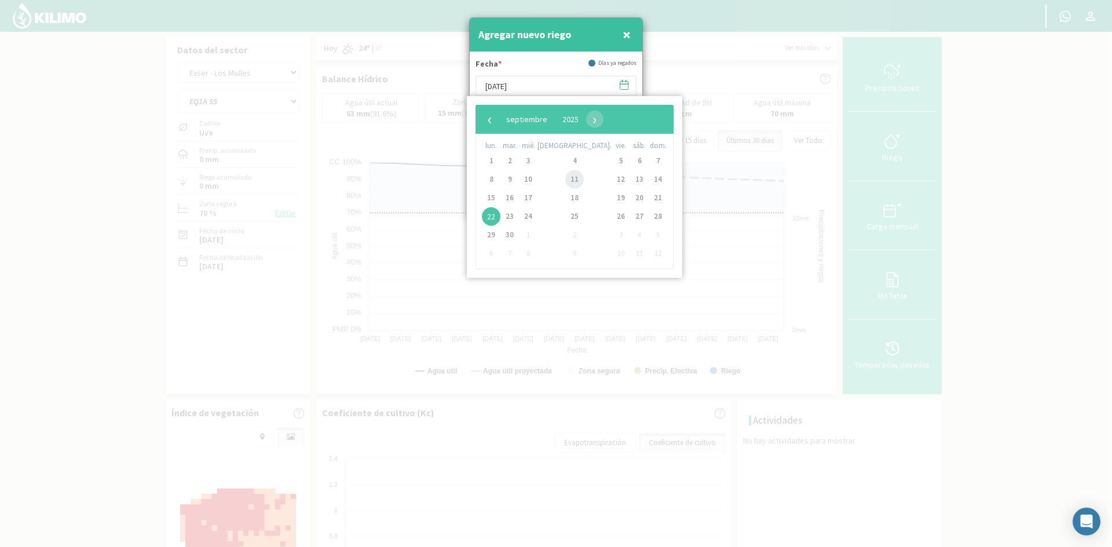
click at [565, 176] on span "11" at bounding box center [574, 179] width 19 height 19
type input "[DATE]"
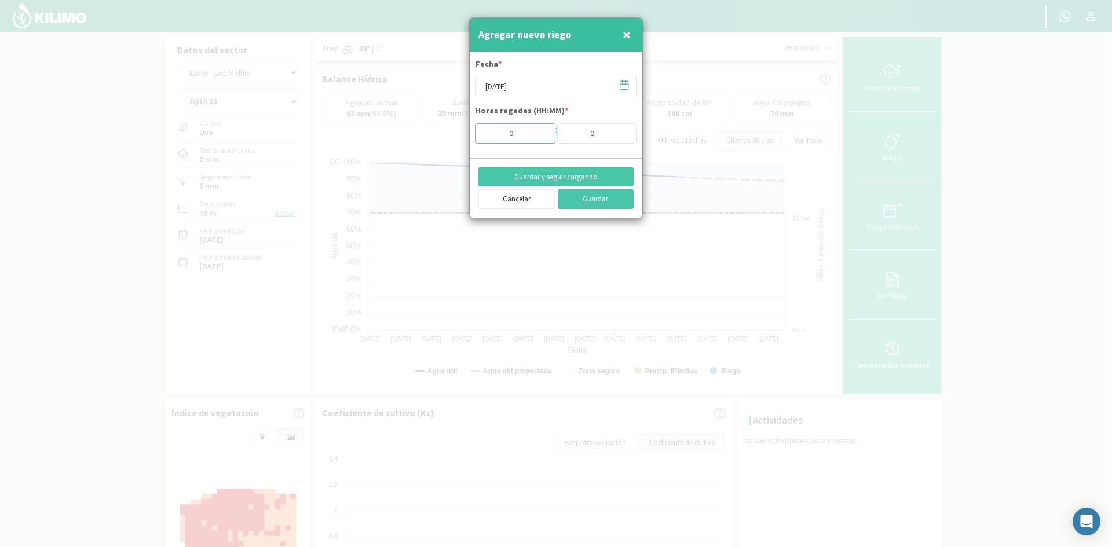
drag, startPoint x: 522, startPoint y: 134, endPoint x: 443, endPoint y: 107, distance: 83.2
click at [461, 131] on div "Agregar nuevo riego × Fecha * [DATE] Horas regadas (HH:MM) * 0 : 0 Guardar y se…" at bounding box center [556, 273] width 1112 height 547
type input "3"
click at [551, 178] on button "Guardar y seguir cargando" at bounding box center [555, 177] width 155 height 20
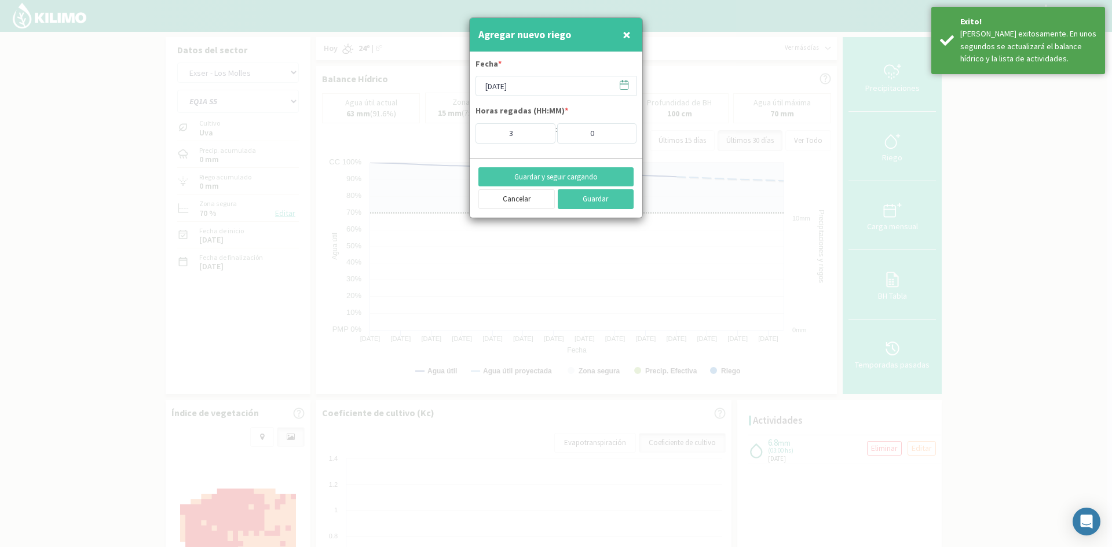
click at [627, 34] on span "×" at bounding box center [627, 34] width 8 height 19
type input "[DATE]"
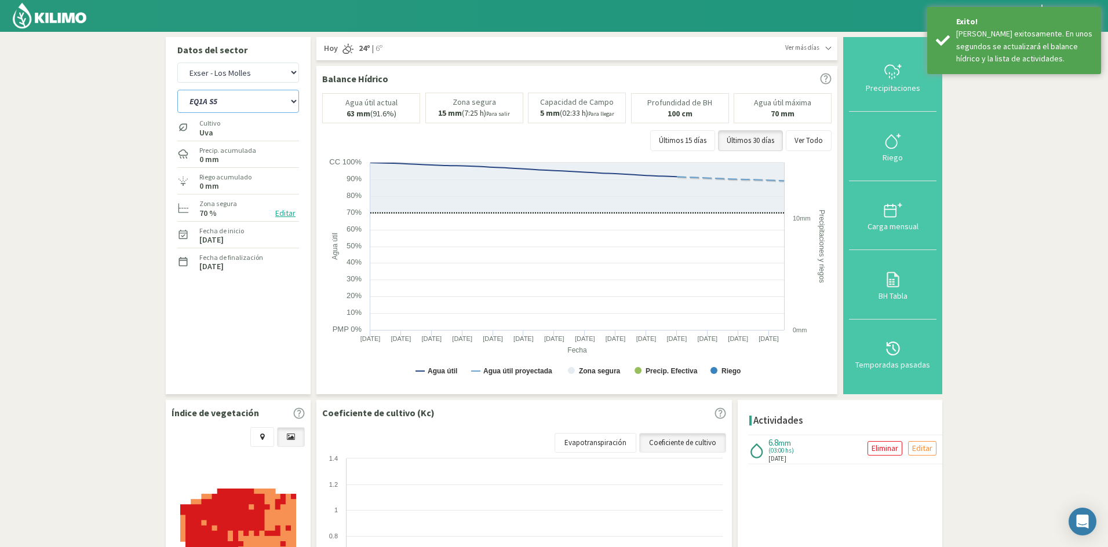
click at [211, 104] on select "EQ1A S3 EQ1A S4 EQ1A S5 EQ1B S1 EQ1B S2 EQ1B S3 EQ1B S4 EQ1B S5 EQ2 S1 EQ2 S3 E…" at bounding box center [238, 101] width 122 height 23
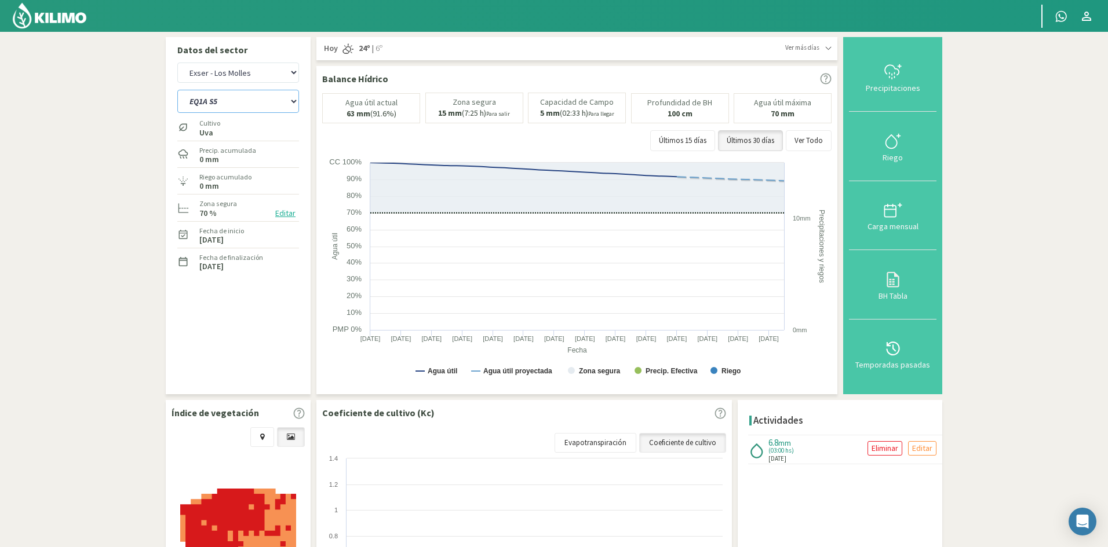
select select "536: Object"
click at [177, 90] on select "EQ1A S3 EQ1A S4 EQ1A S5 EQ1B S1 EQ1B S2 EQ1B S3 EQ1B S4 EQ1B S5 EQ2 S1 EQ2 S3 E…" at bounding box center [238, 101] width 122 height 23
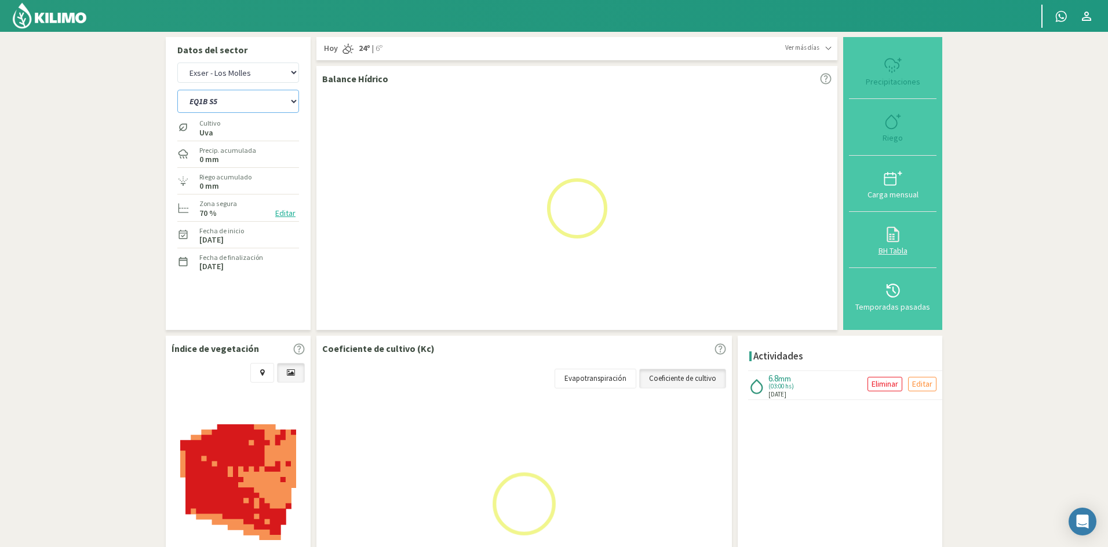
select select "49: Object"
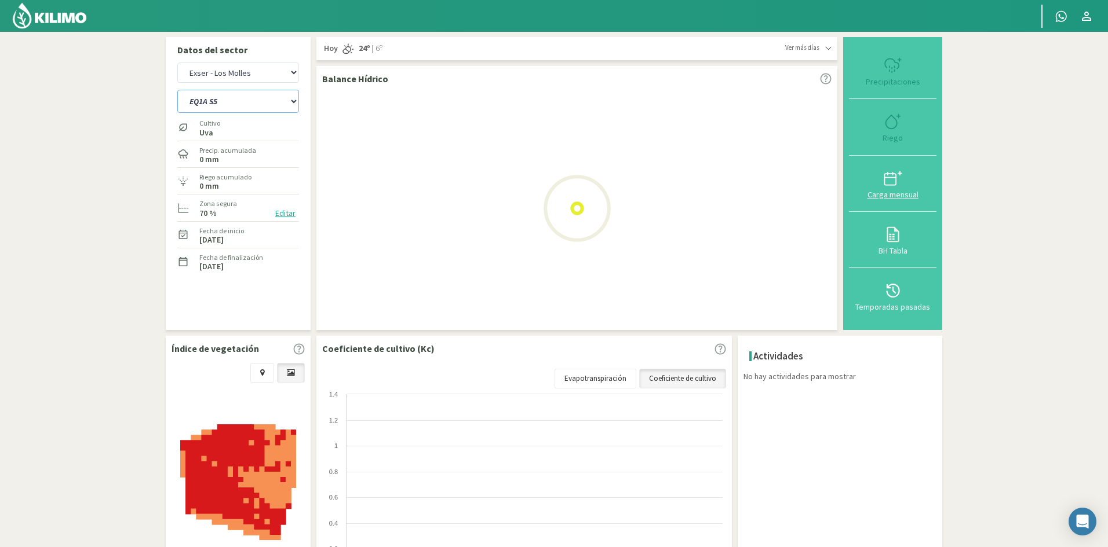
select select "559: Object"
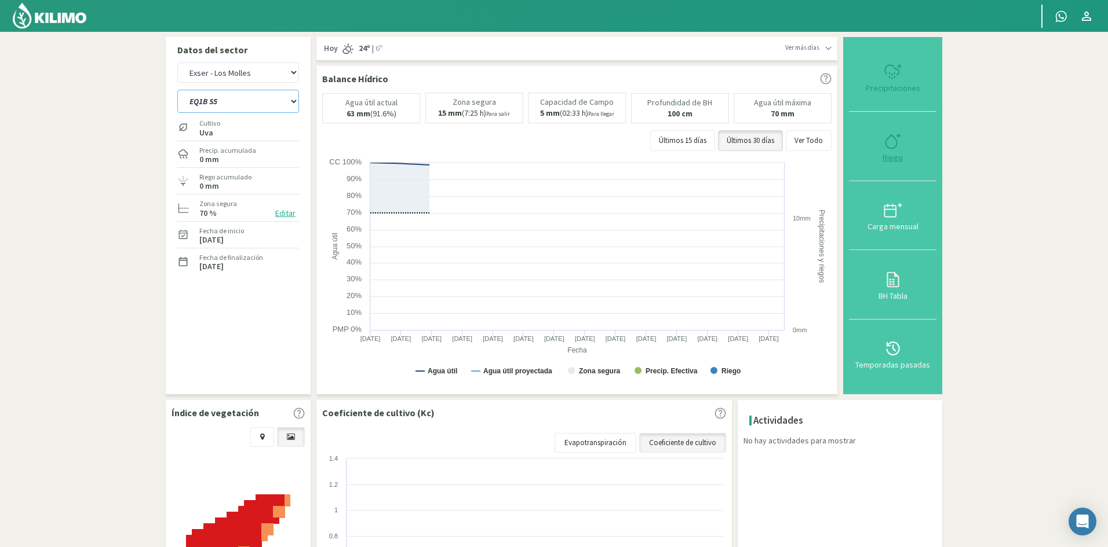
type input "0"
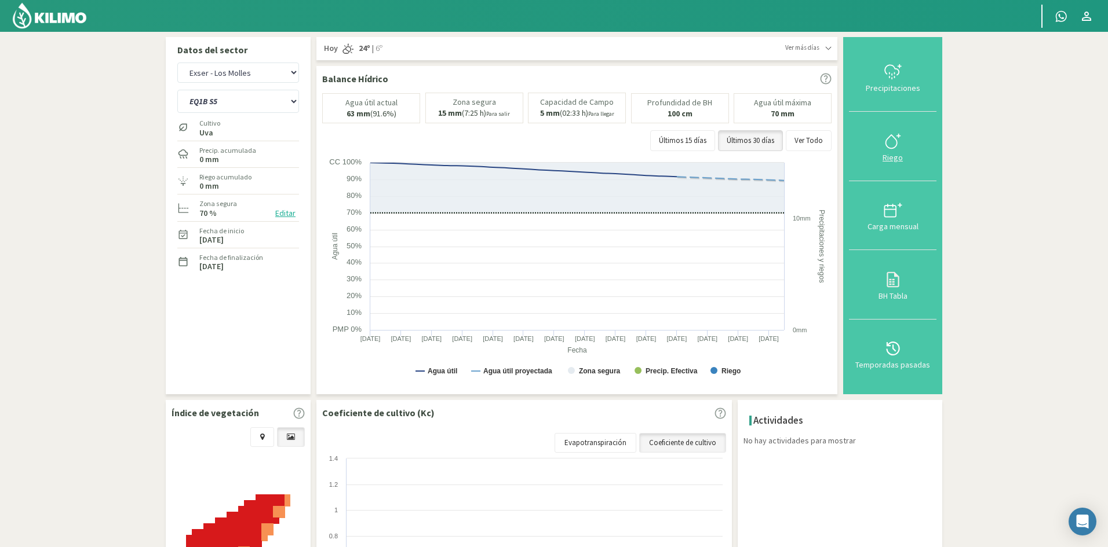
click at [898, 156] on div "Riego" at bounding box center [892, 158] width 81 height 8
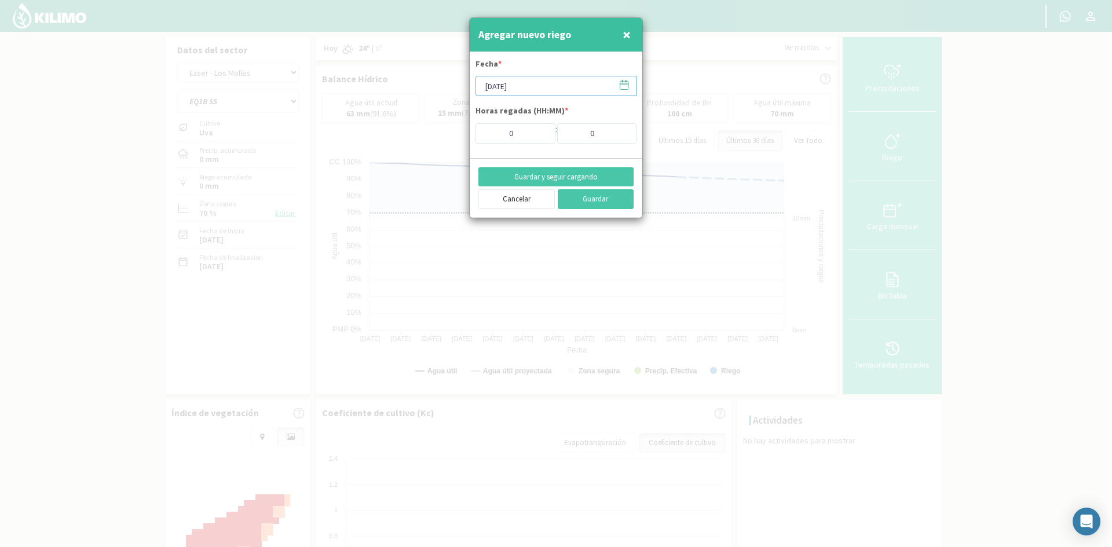
click at [532, 83] on input "[DATE]" at bounding box center [556, 86] width 161 height 20
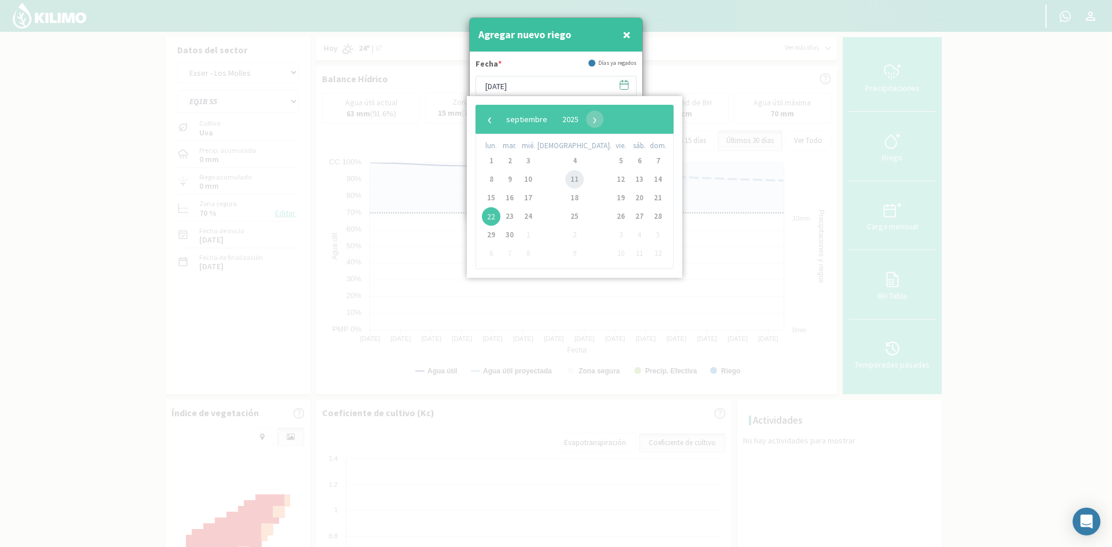
click at [565, 182] on span "11" at bounding box center [574, 179] width 19 height 19
type input "[DATE]"
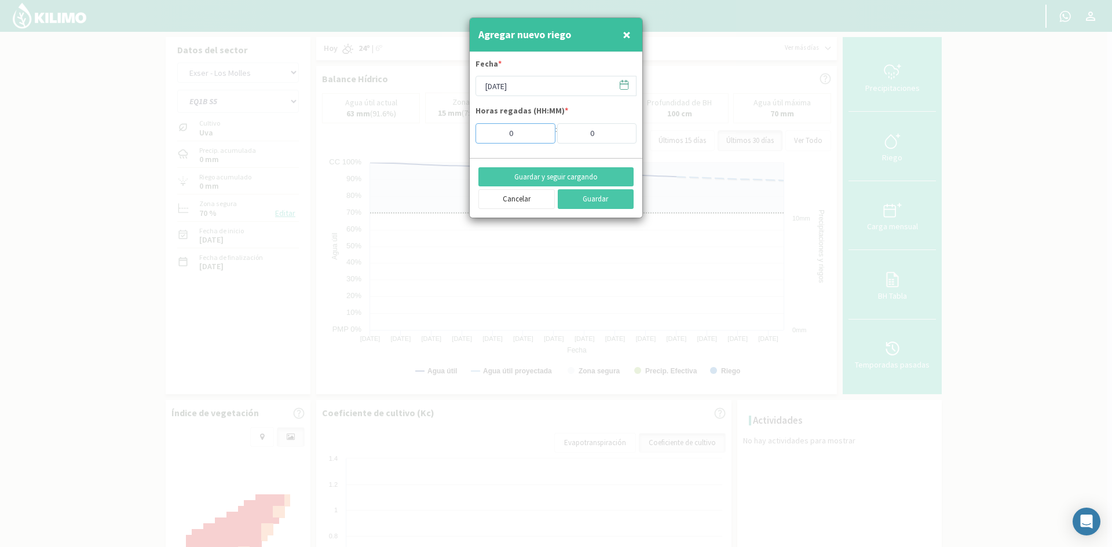
click at [539, 136] on input "0" at bounding box center [516, 133] width 80 height 20
click at [539, 132] on input "1" at bounding box center [516, 133] width 80 height 20
click at [539, 132] on input "2" at bounding box center [516, 133] width 80 height 20
type input "3"
click at [539, 132] on input "3" at bounding box center [516, 133] width 80 height 20
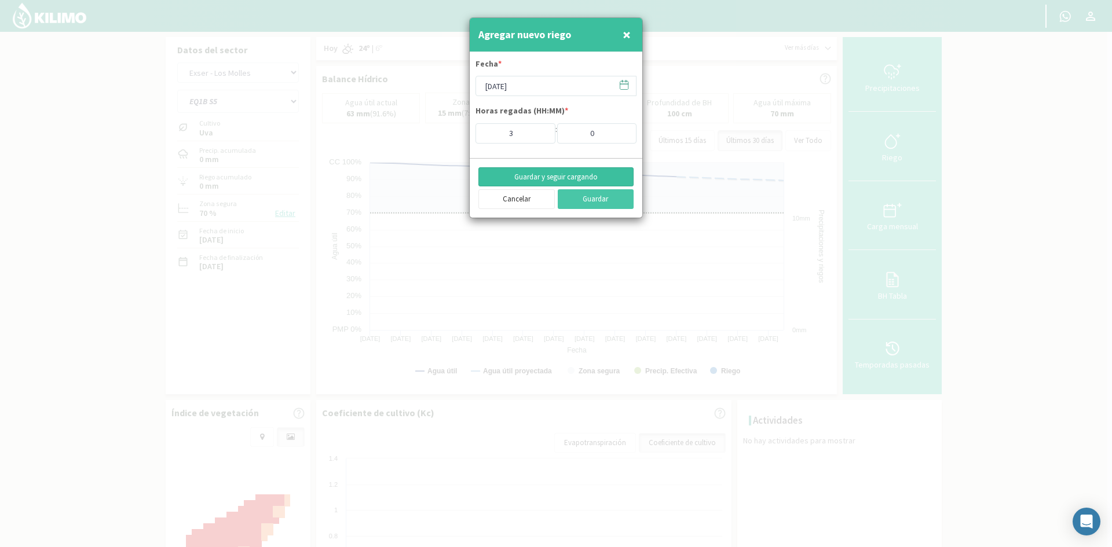
click at [550, 178] on button "Guardar y seguir cargando" at bounding box center [555, 177] width 155 height 20
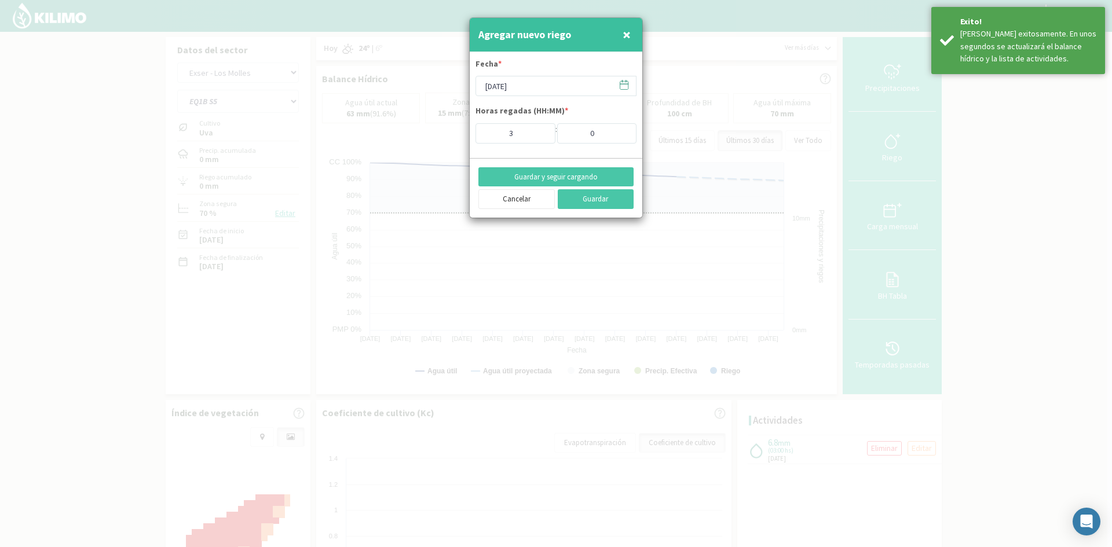
click at [627, 28] on span "×" at bounding box center [627, 34] width 8 height 19
type input "[DATE]"
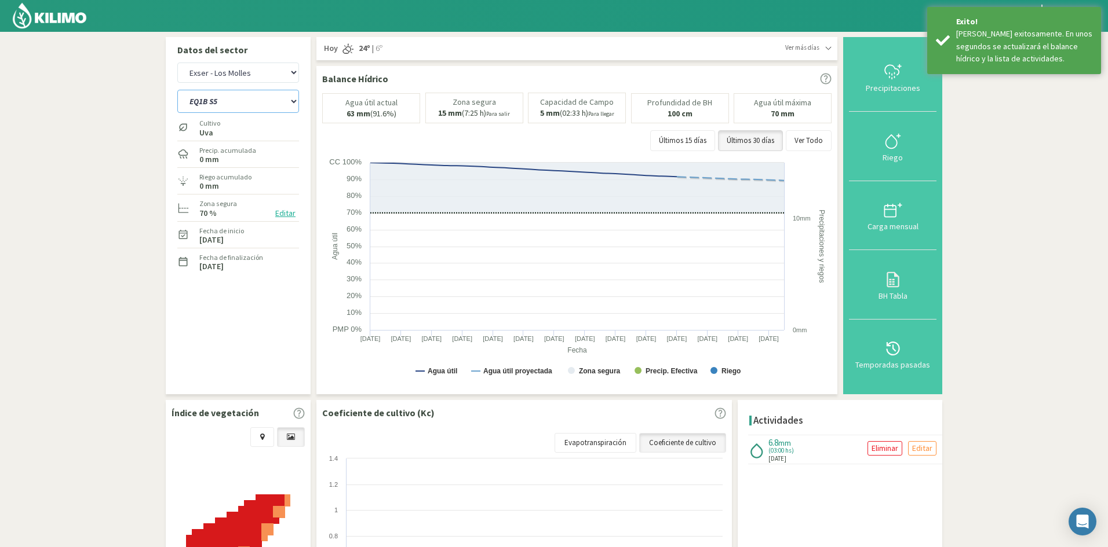
click at [229, 104] on select "EQ1A S3 EQ1A S4 EQ1A S5 EQ1B S1 EQ1B S2 EQ1B S3 EQ1B S4 EQ1B S5 EQ2 S1 EQ2 S3 E…" at bounding box center [238, 101] width 122 height 23
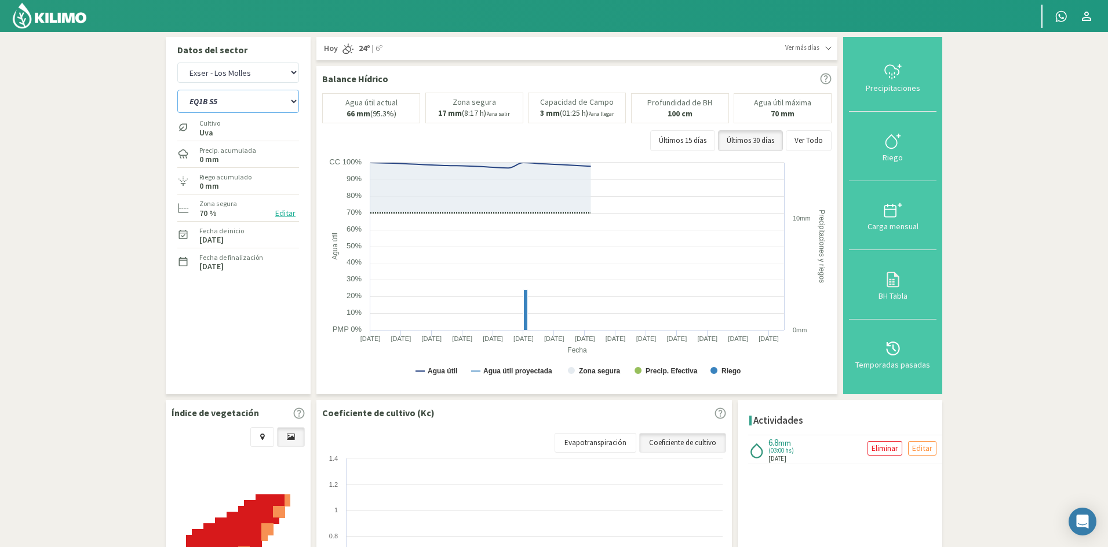
select select "570: Object"
click at [177, 90] on select "EQ1A S3 EQ1A S4 EQ1A S5 EQ1B S1 EQ1B S2 EQ1B S3 EQ1B S4 EQ1B S5 EQ2 S1 EQ2 S3 E…" at bounding box center [238, 101] width 122 height 23
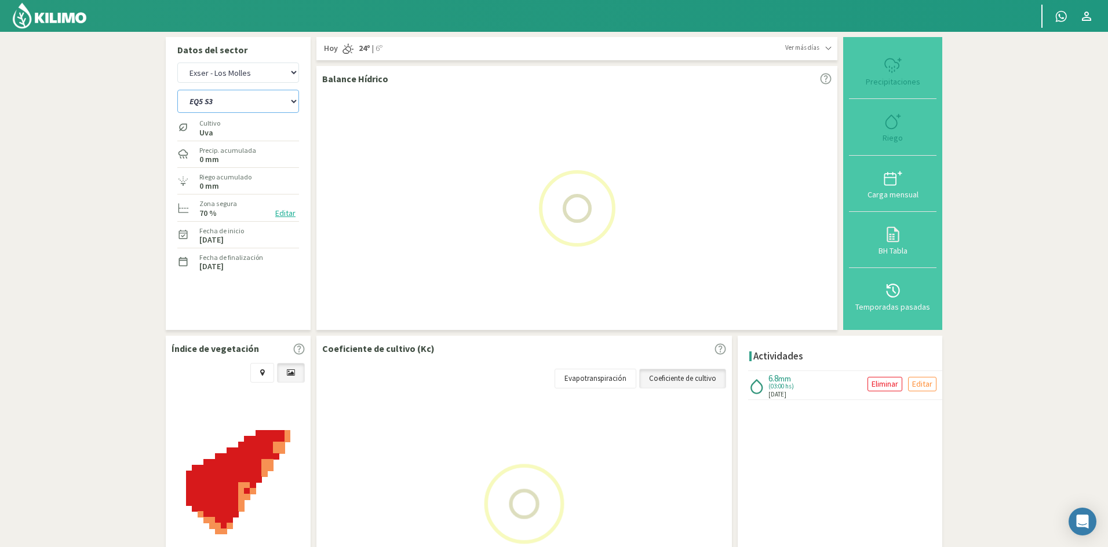
select select "51: Object"
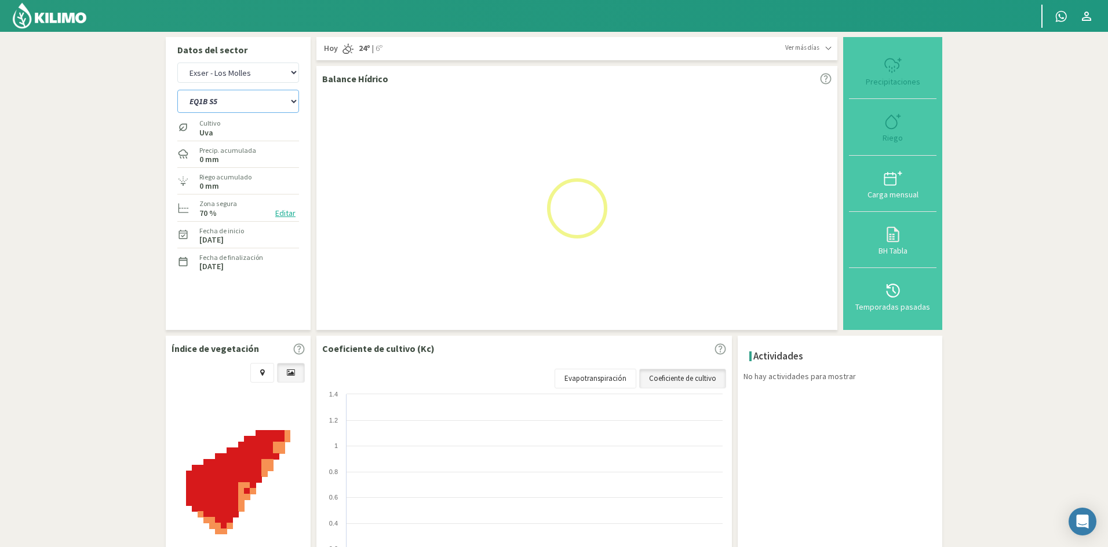
select select "593: Object"
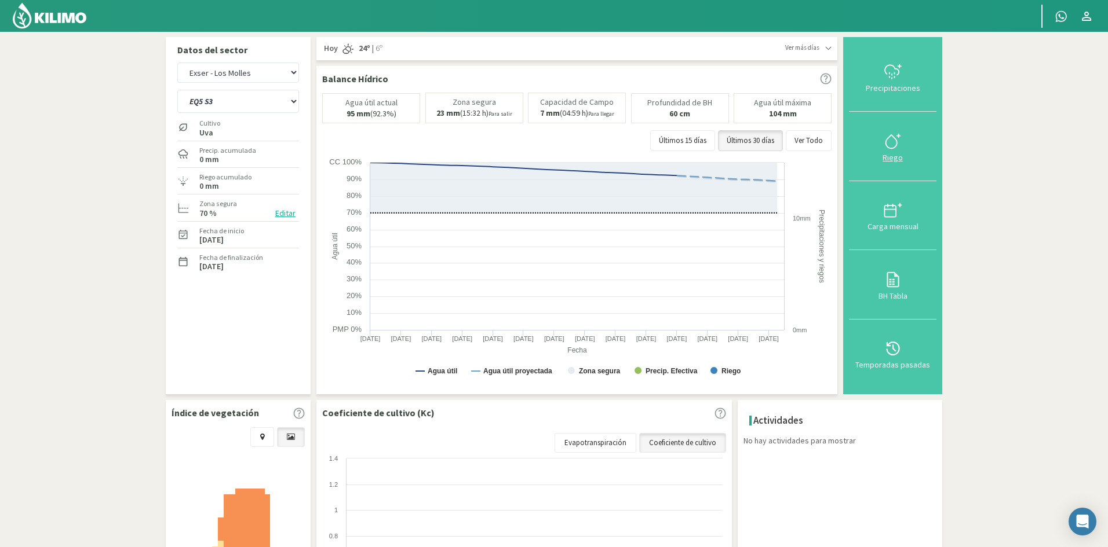
click at [891, 158] on div "Riego" at bounding box center [892, 158] width 81 height 8
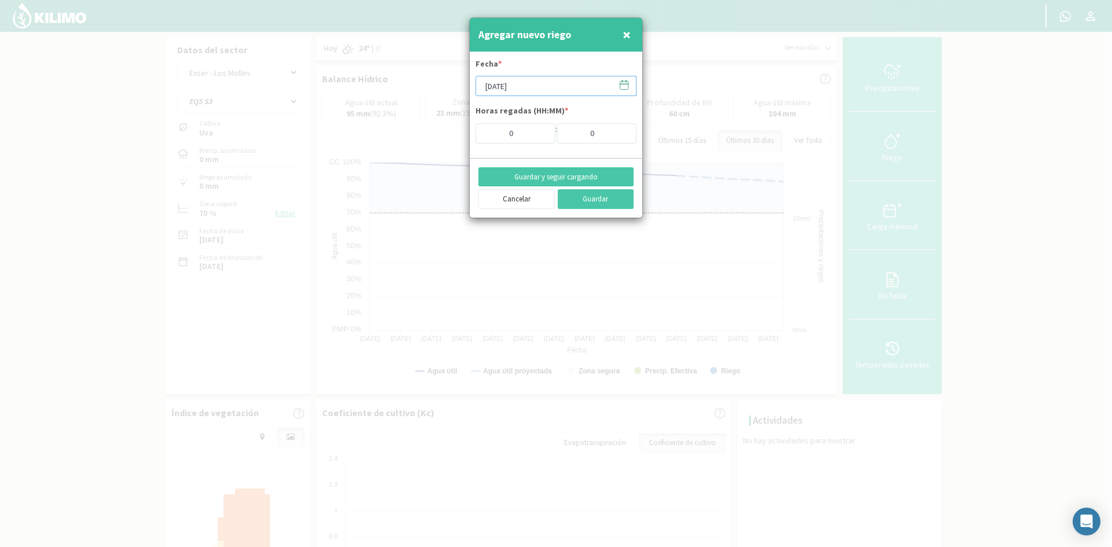
click at [538, 93] on input "[DATE]" at bounding box center [556, 86] width 161 height 20
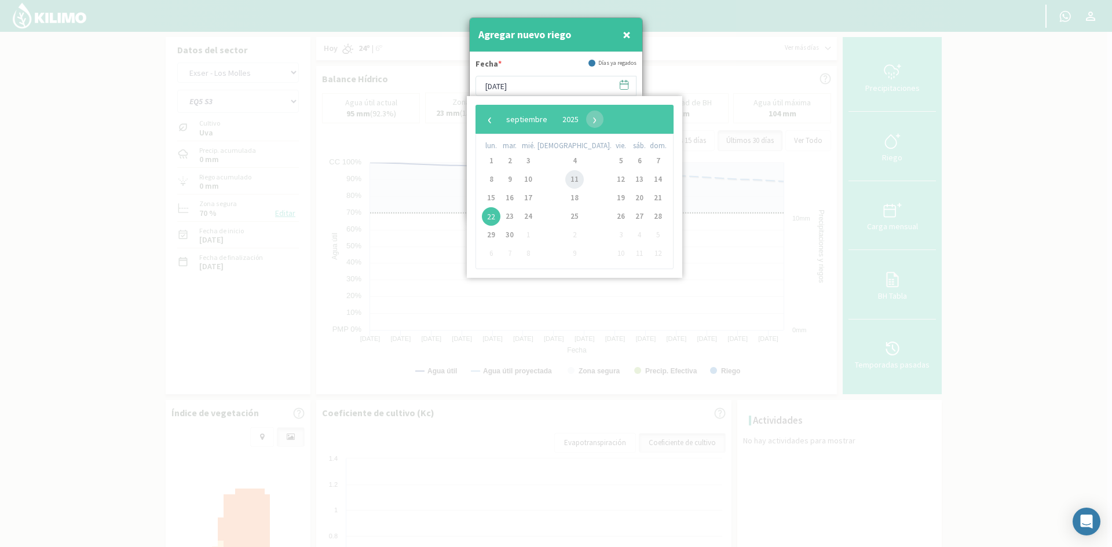
click at [565, 180] on span "11" at bounding box center [574, 179] width 19 height 19
type input "[DATE]"
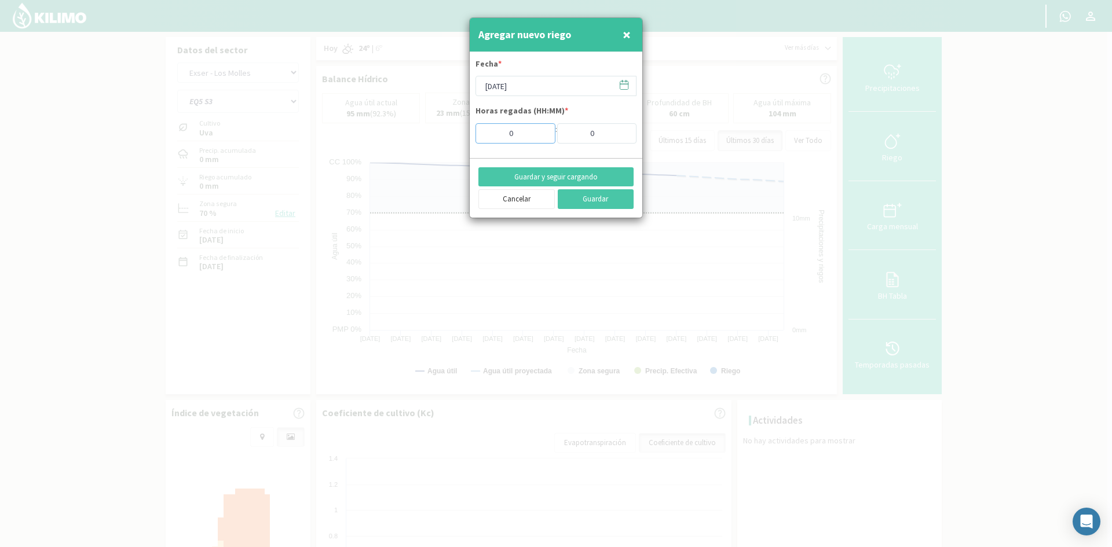
drag, startPoint x: 517, startPoint y: 131, endPoint x: 473, endPoint y: 132, distance: 44.0
click at [473, 132] on form "Fecha * [DATE] Horas regadas (HH:MM) * 0 : 0" at bounding box center [556, 105] width 173 height 106
type input "4"
click at [544, 174] on button "Guardar y seguir cargando" at bounding box center [555, 177] width 155 height 20
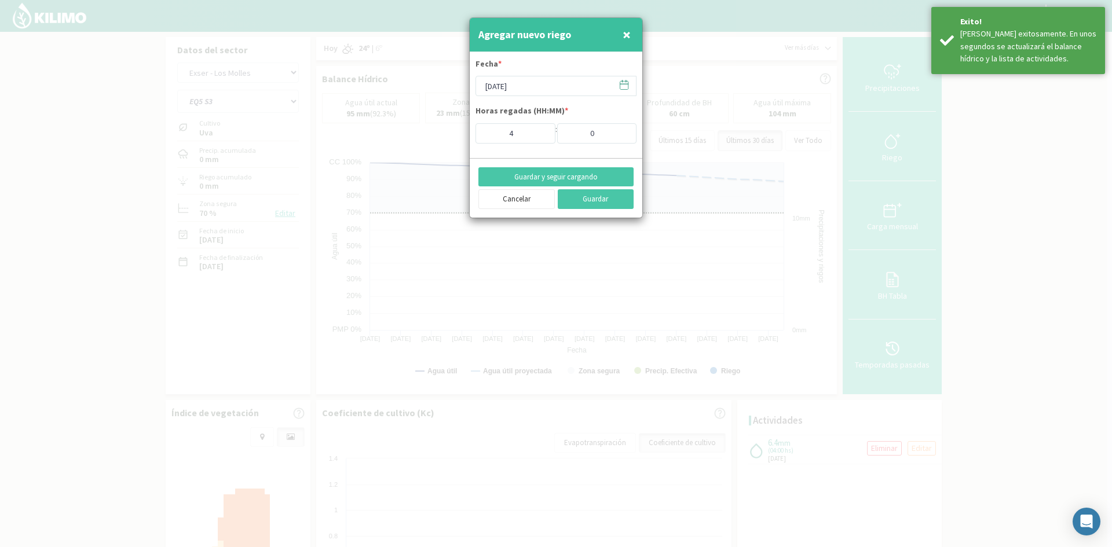
click at [626, 31] on span "×" at bounding box center [627, 34] width 8 height 19
type input "[DATE]"
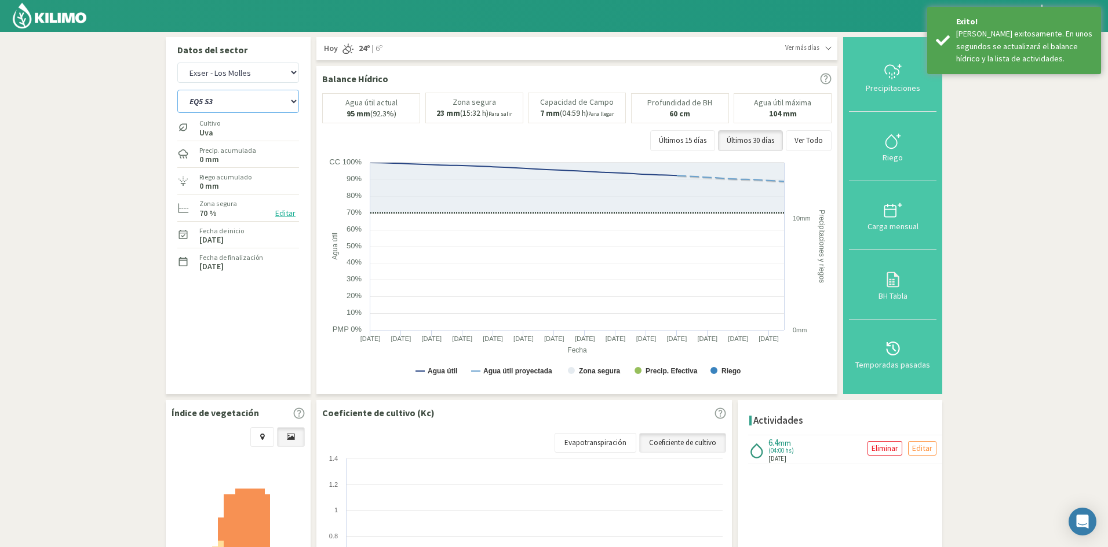
drag, startPoint x: 223, startPoint y: 101, endPoint x: 222, endPoint y: 112, distance: 11.6
click at [223, 101] on select "EQ1A S3 EQ1A S4 EQ1A S5 EQ1B S1 EQ1B S2 EQ1B S3 EQ1B S4 EQ1B S5 EQ2 S1 EQ2 S3 E…" at bounding box center [238, 101] width 122 height 23
select select "596: Object"
click at [177, 90] on select "EQ1A S3 EQ1A S4 EQ1A S5 EQ1B S1 EQ1B S2 EQ1B S3 EQ1B S4 EQ1B S5 EQ2 S1 EQ2 S3 E…" at bounding box center [238, 101] width 122 height 23
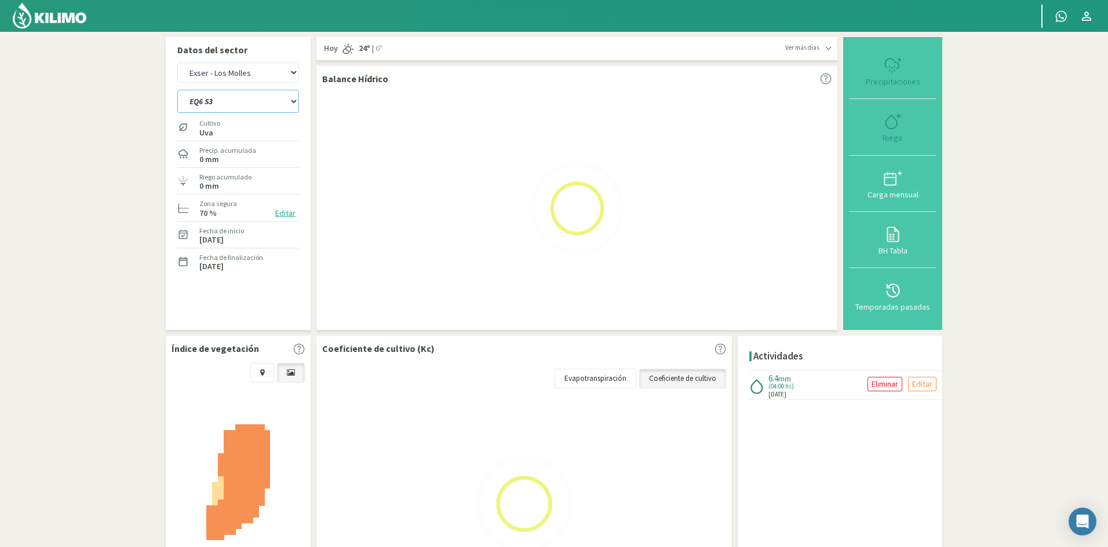
select select "53: Object"
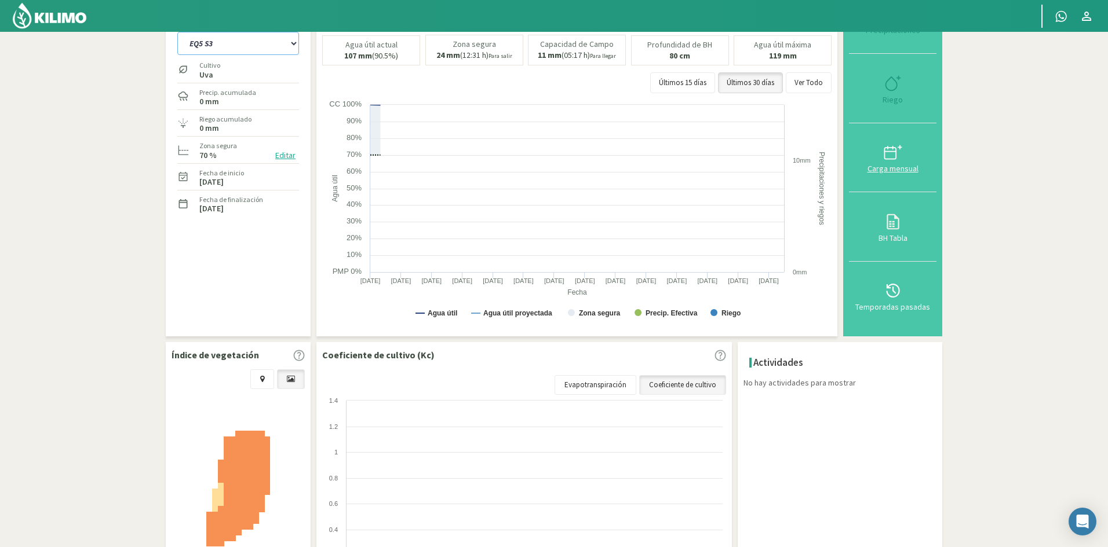
select select "619: Object"
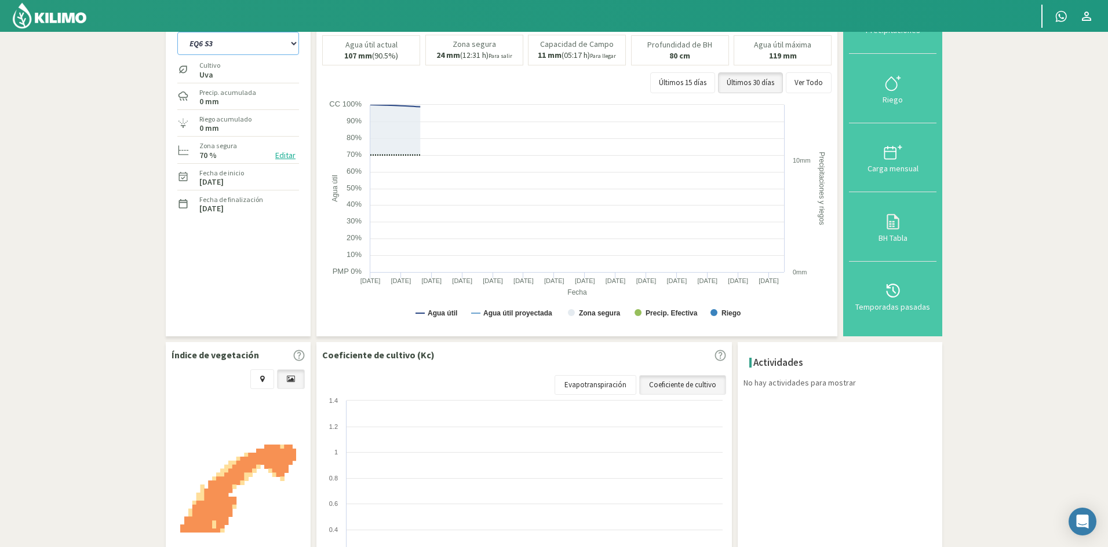
scroll to position [0, 0]
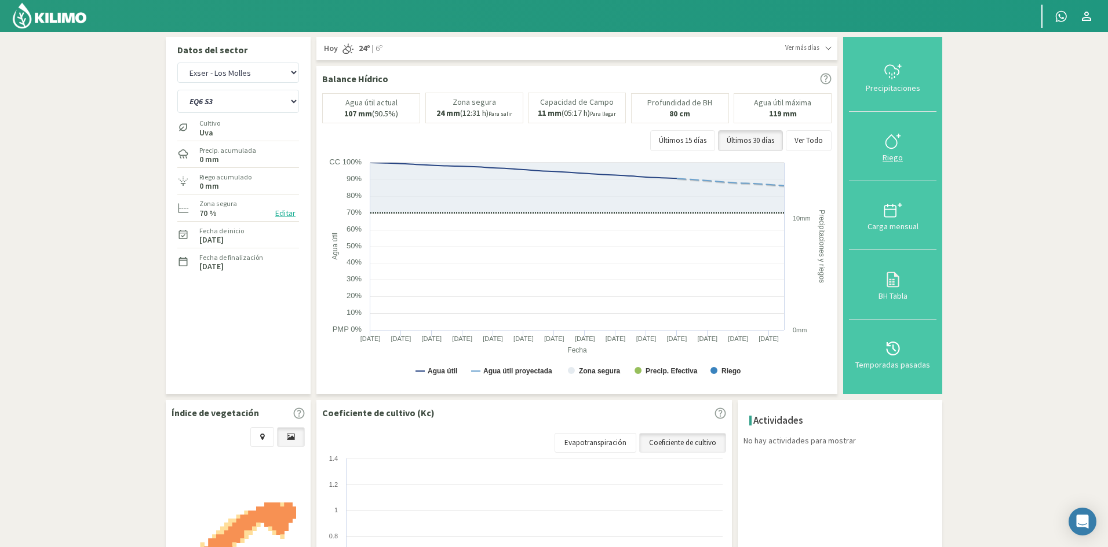
click at [894, 159] on div "Riego" at bounding box center [892, 158] width 81 height 8
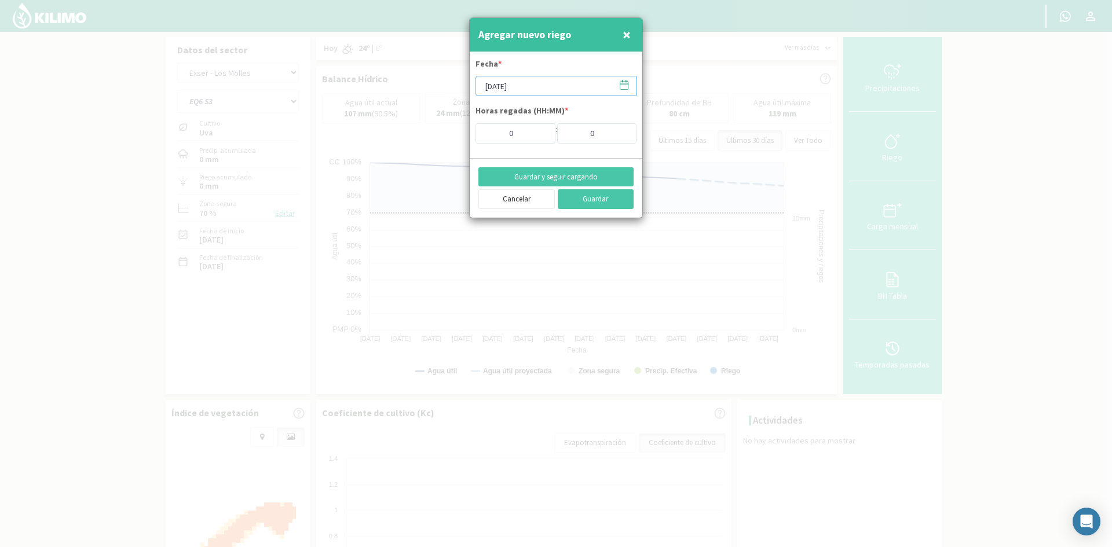
click at [509, 82] on input "[DATE]" at bounding box center [556, 86] width 161 height 20
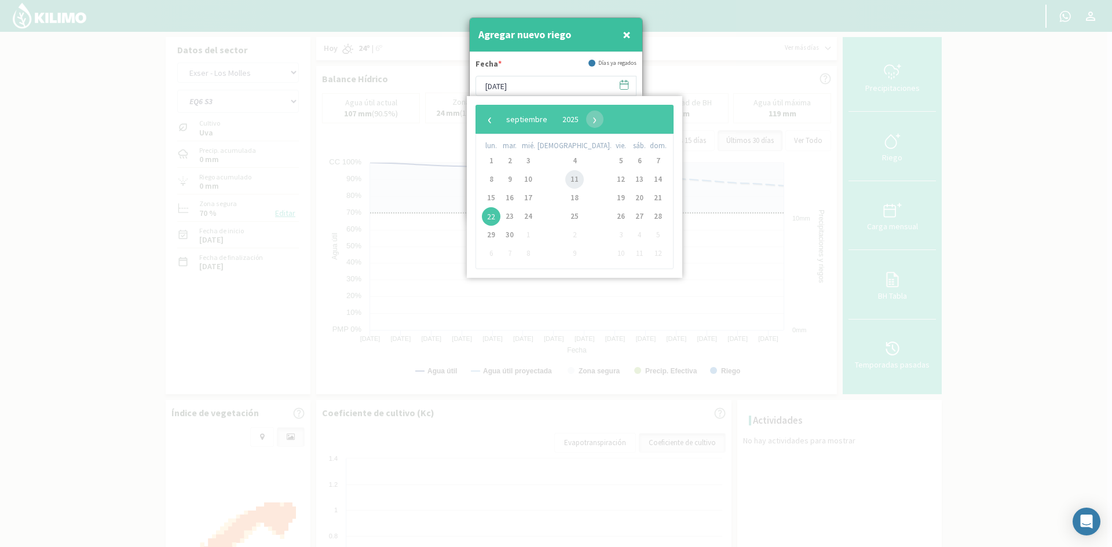
click at [565, 180] on span "11" at bounding box center [574, 179] width 19 height 19
type input "[DATE]"
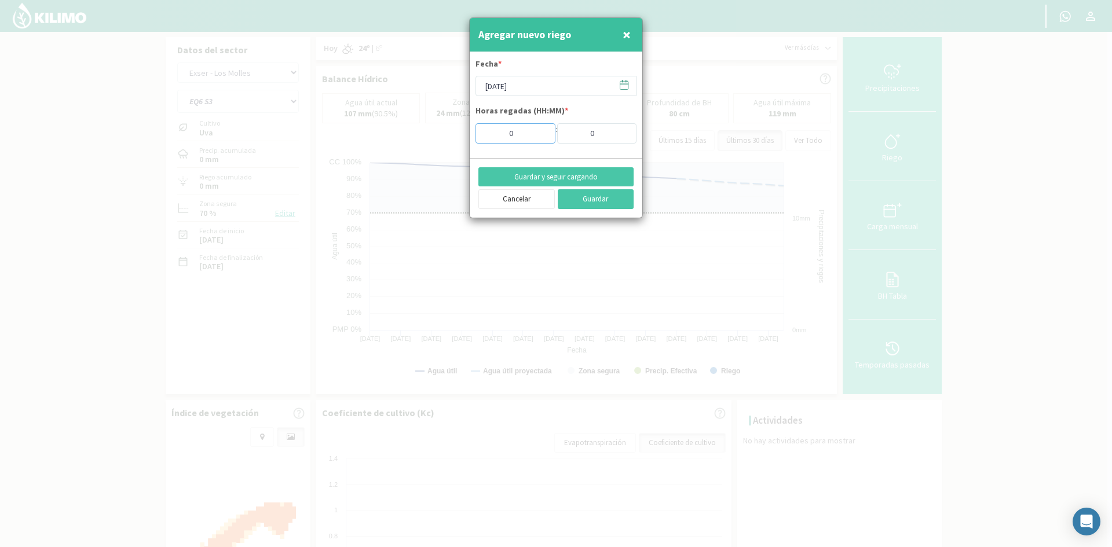
drag, startPoint x: 526, startPoint y: 136, endPoint x: 466, endPoint y: 125, distance: 61.1
click at [481, 133] on input "0" at bounding box center [516, 133] width 80 height 20
type input "4"
click at [538, 180] on button "Guardar y seguir cargando" at bounding box center [555, 177] width 155 height 20
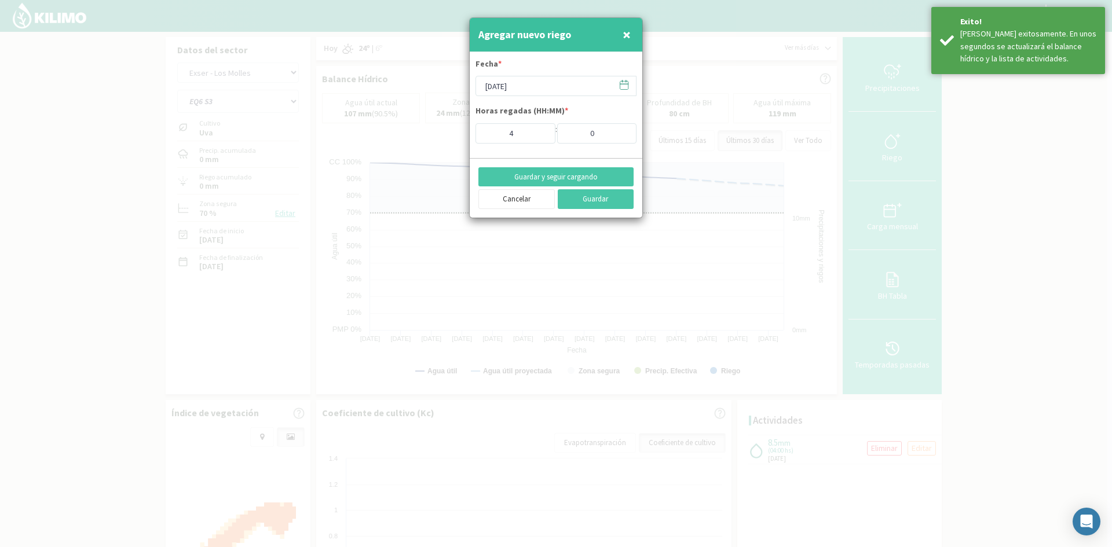
click at [628, 32] on span "×" at bounding box center [627, 34] width 8 height 19
type input "[DATE]"
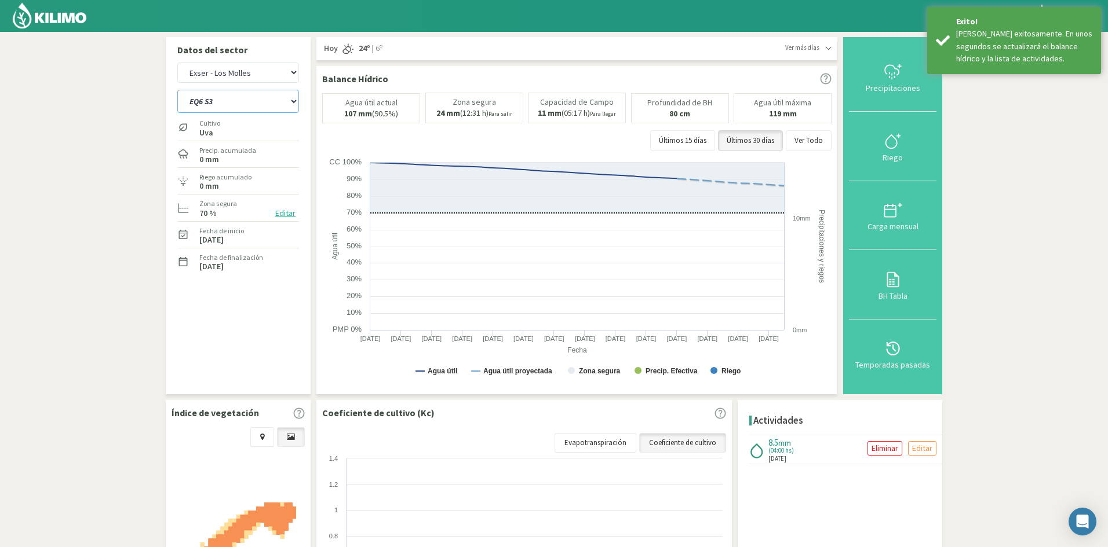
click at [233, 97] on select "EQ1A S3 EQ1A S4 EQ1A S5 EQ1B S1 EQ1B S2 EQ1B S3 EQ1B S4 EQ1B S5 EQ2 S1 EQ2 S3 E…" at bounding box center [238, 101] width 122 height 23
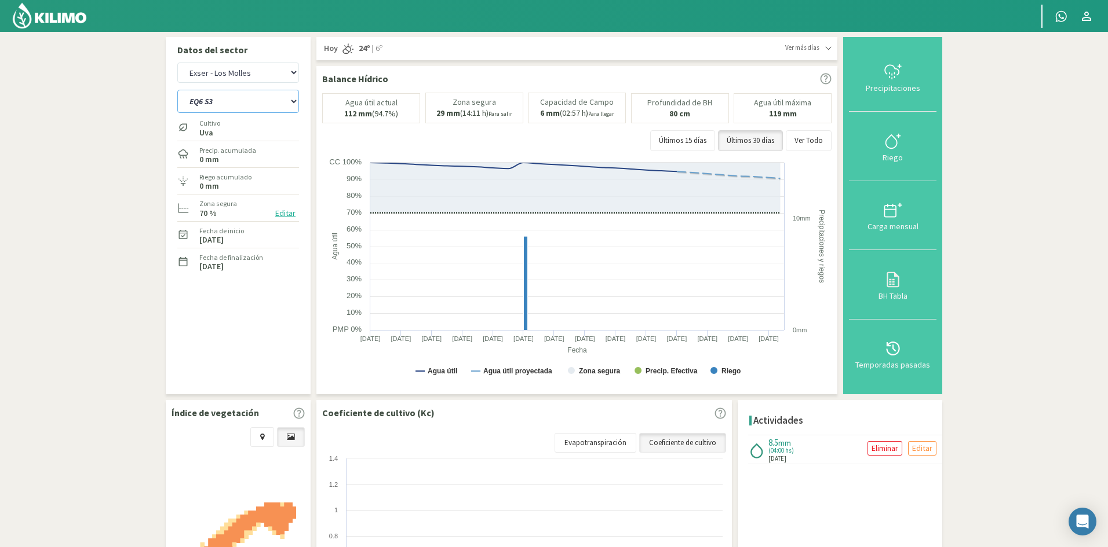
select select "620: Object"
click at [177, 90] on select "EQ1A S3 EQ1A S4 EQ1A S5 EQ1B S1 EQ1B S2 EQ1B S3 EQ1B S4 EQ1B S5 EQ2 S1 EQ2 S3 E…" at bounding box center [238, 101] width 122 height 23
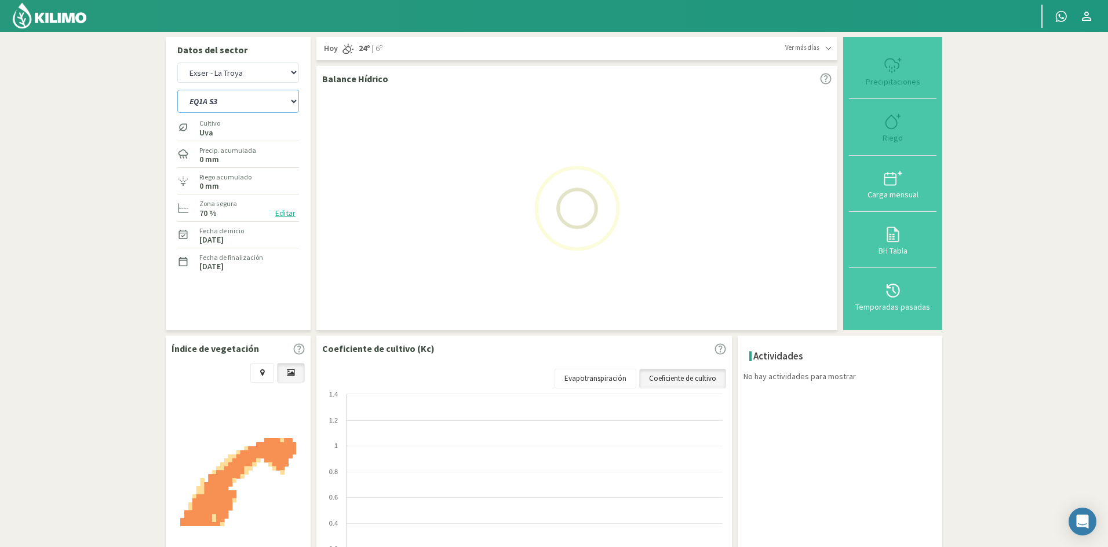
select select "55: Object"
select select "643: Object"
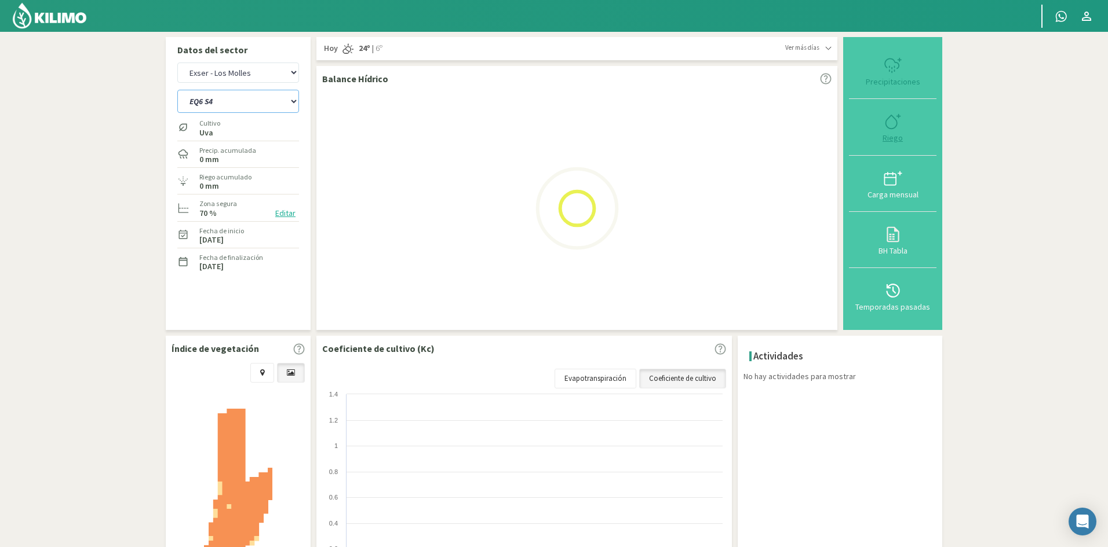
type input "0"
click at [889, 136] on div "Riego" at bounding box center [892, 138] width 81 height 8
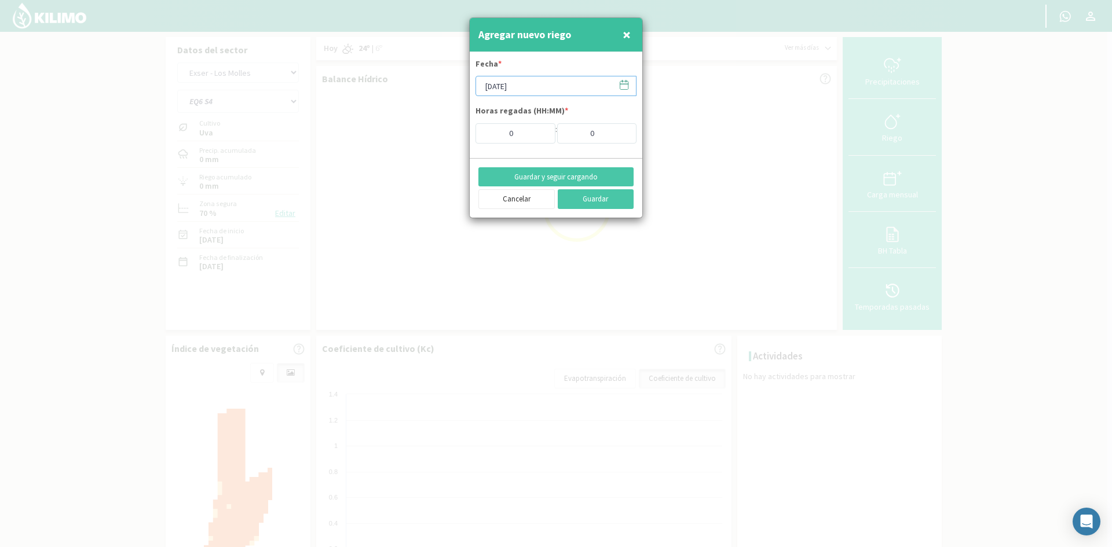
click at [522, 86] on input "[DATE]" at bounding box center [556, 86] width 161 height 20
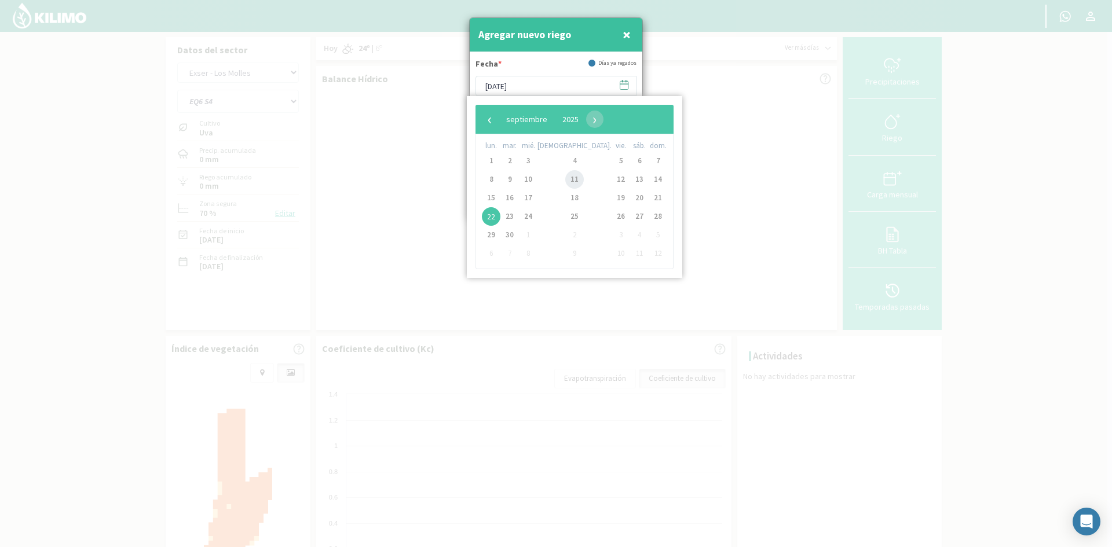
click at [565, 181] on span "11" at bounding box center [574, 179] width 19 height 19
type input "[DATE]"
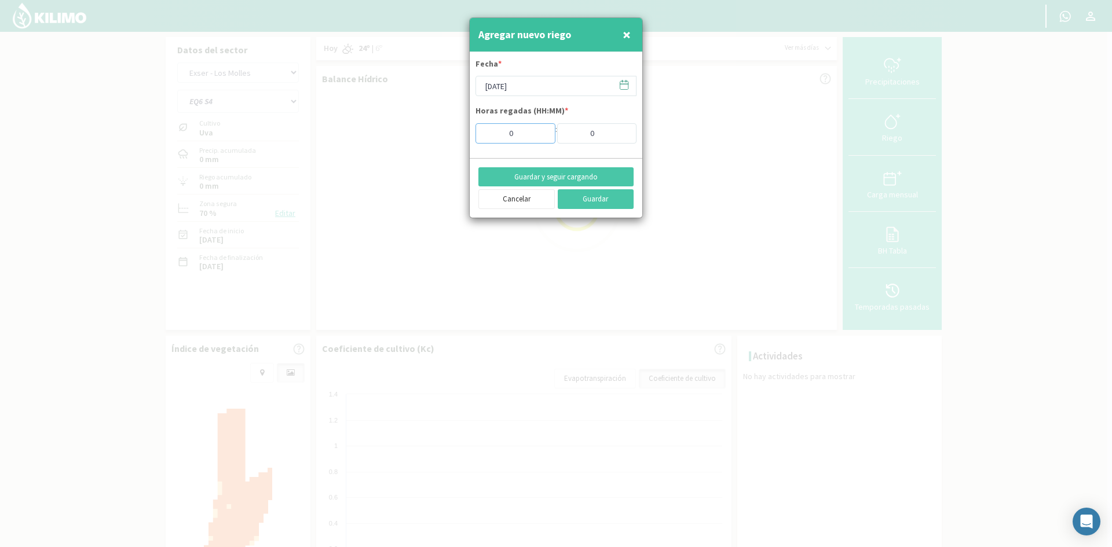
drag, startPoint x: 522, startPoint y: 140, endPoint x: 476, endPoint y: 133, distance: 46.9
click at [476, 133] on input "0" at bounding box center [516, 133] width 80 height 20
type input "4"
click at [537, 180] on button "Guardar y seguir cargando" at bounding box center [555, 177] width 155 height 20
click at [623, 36] on span "×" at bounding box center [627, 34] width 8 height 19
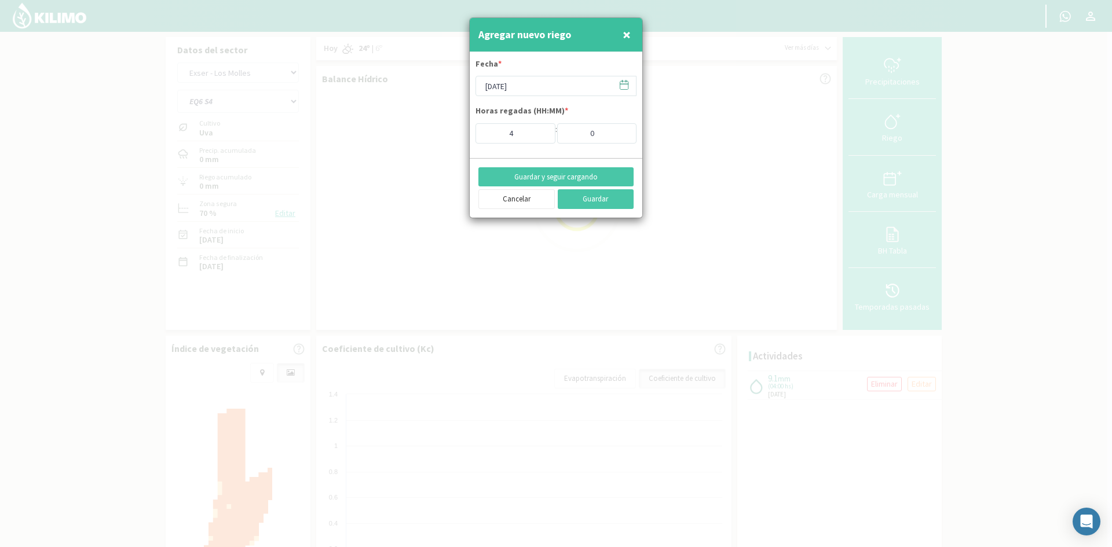
type input "[DATE]"
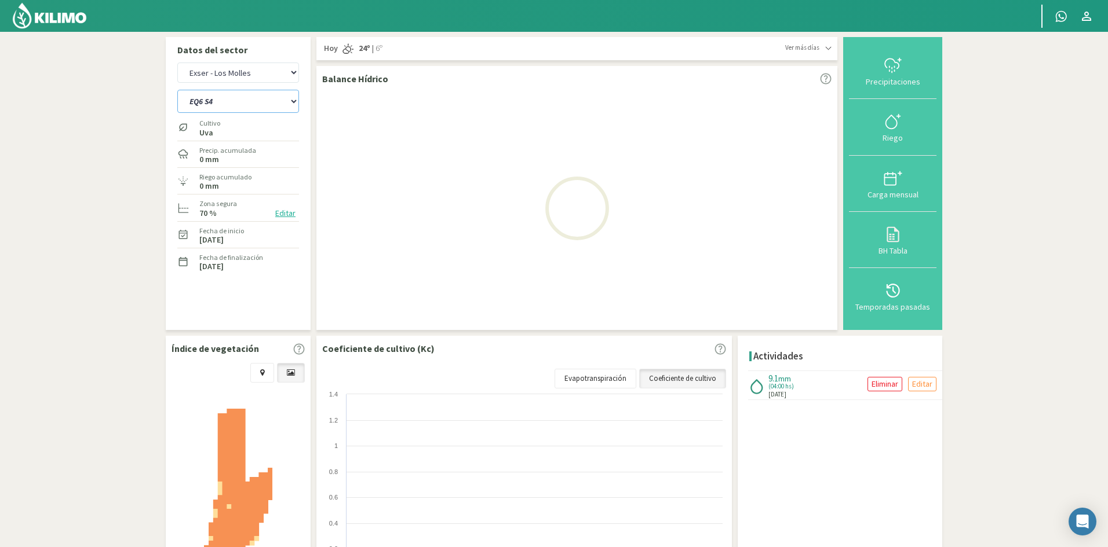
click at [223, 103] on select "EQ1A S3 EQ1A S4 EQ1A S5 EQ1B S1 EQ1B S2 EQ1B S3 EQ1B S4 EQ1B S5 EQ2 S1 EQ2 S3 E…" at bounding box center [238, 101] width 122 height 23
select select "624: Object"
click at [177, 90] on select "EQ1A S3 EQ1A S4 EQ1A S5 EQ1B S1 EQ1B S2 EQ1B S3 EQ1B S4 EQ1B S5 EQ2 S1 EQ2 S3 E…" at bounding box center [238, 101] width 122 height 23
select select "57: Object"
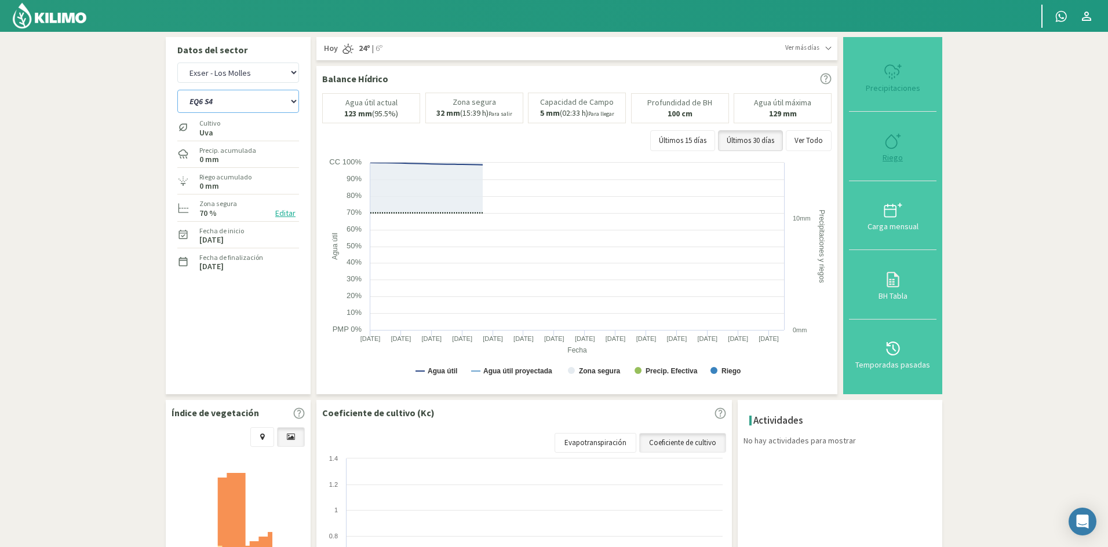
select select "647: Object"
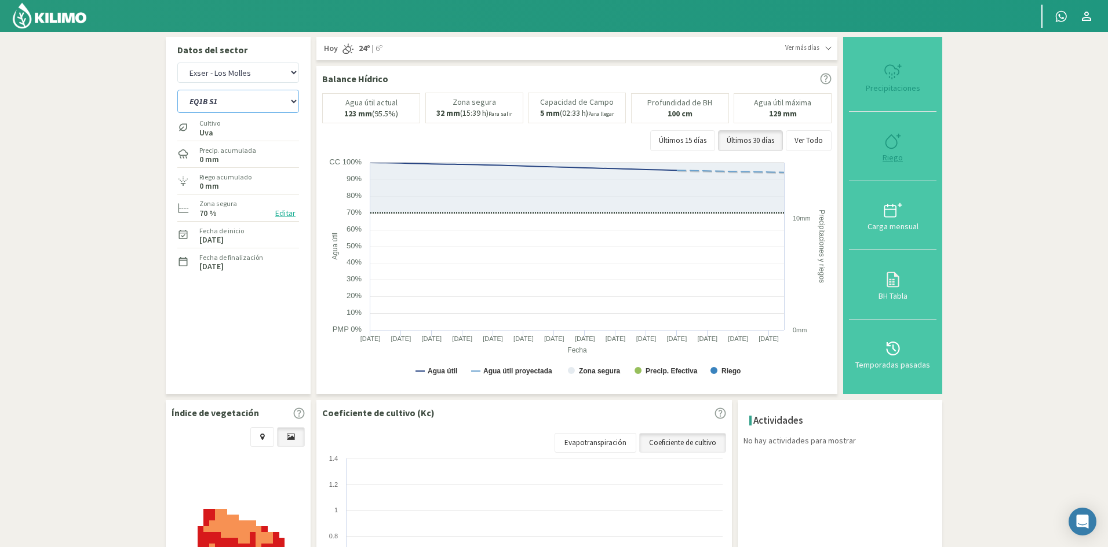
type input "0"
click at [897, 159] on div "Riego" at bounding box center [892, 158] width 81 height 8
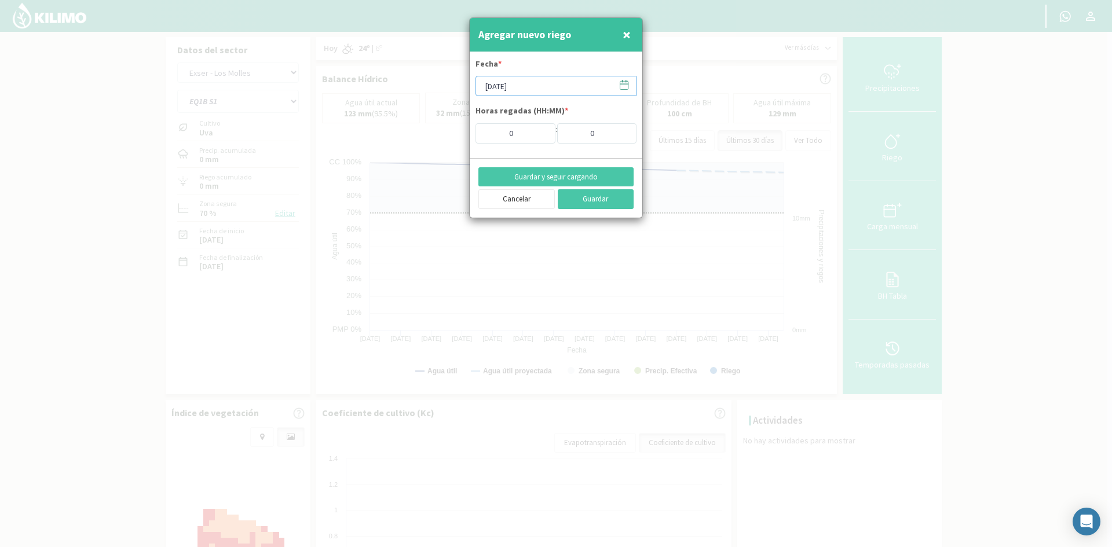
click at [507, 86] on input "[DATE]" at bounding box center [556, 86] width 161 height 20
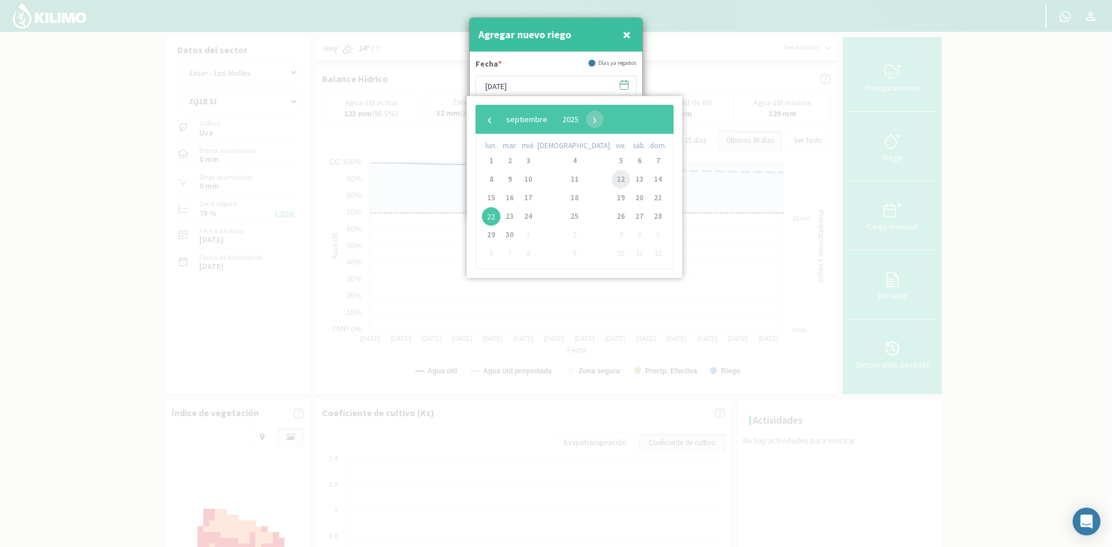
click at [612, 180] on span "12" at bounding box center [621, 179] width 19 height 19
type input "[DATE]"
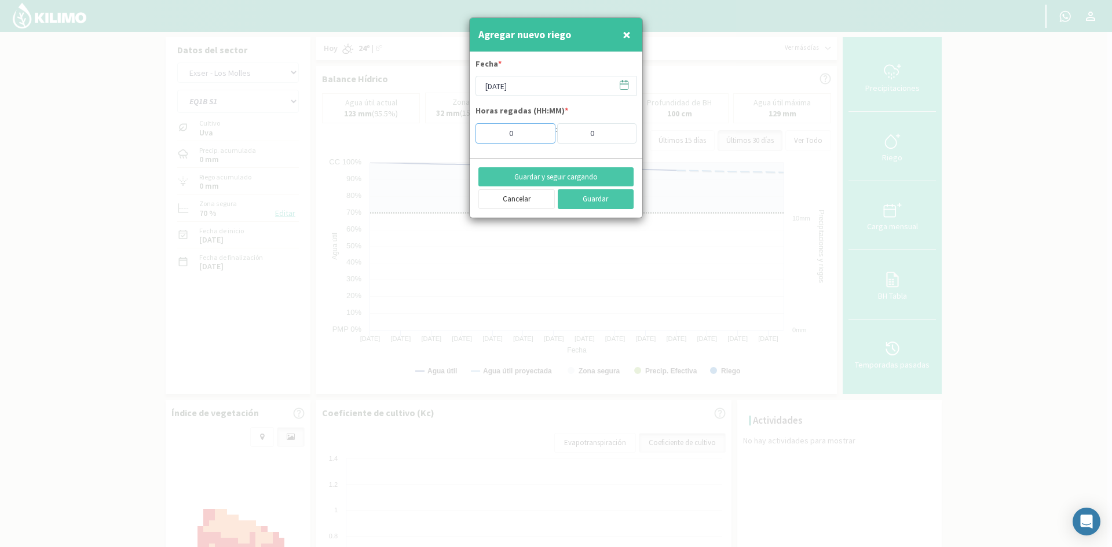
drag, startPoint x: 520, startPoint y: 138, endPoint x: 369, endPoint y: 126, distance: 151.7
click at [373, 130] on div "Agregar nuevo riego × Fecha * [DATE] Horas regadas (HH:MM) * 0 : 0 Guardar y se…" at bounding box center [556, 273] width 1112 height 547
type input "3"
click at [510, 174] on button "Guardar y seguir cargando" at bounding box center [555, 177] width 155 height 20
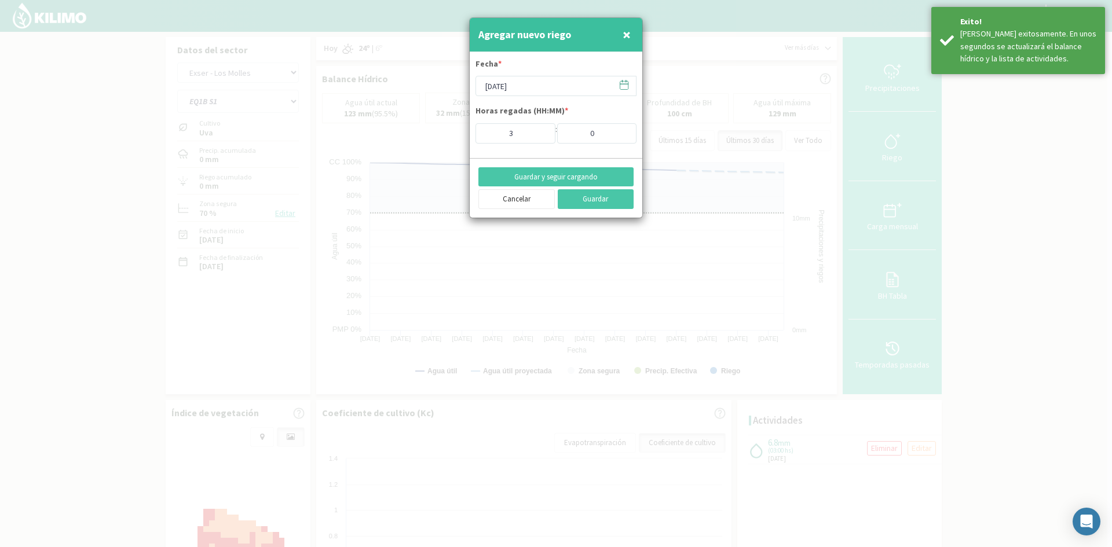
click at [628, 32] on span "×" at bounding box center [627, 34] width 8 height 19
type input "[DATE]"
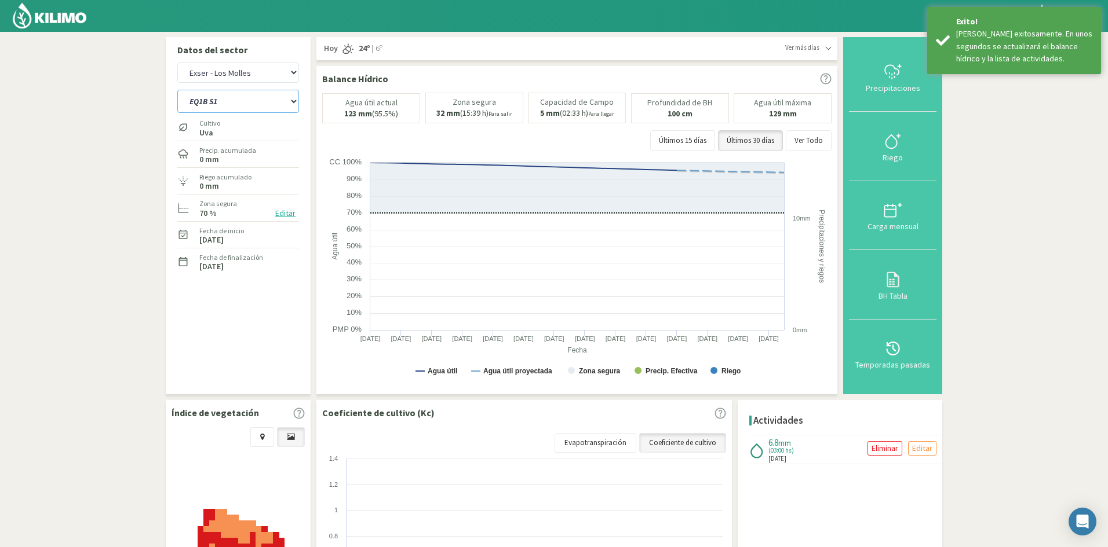
click at [231, 100] on select "EQ1A S3 EQ1A S4 EQ1A S5 EQ1B S1 EQ1B S2 EQ1B S3 EQ1B S4 EQ1B S5 EQ2 S1 EQ2 S3 E…" at bounding box center [238, 101] width 122 height 23
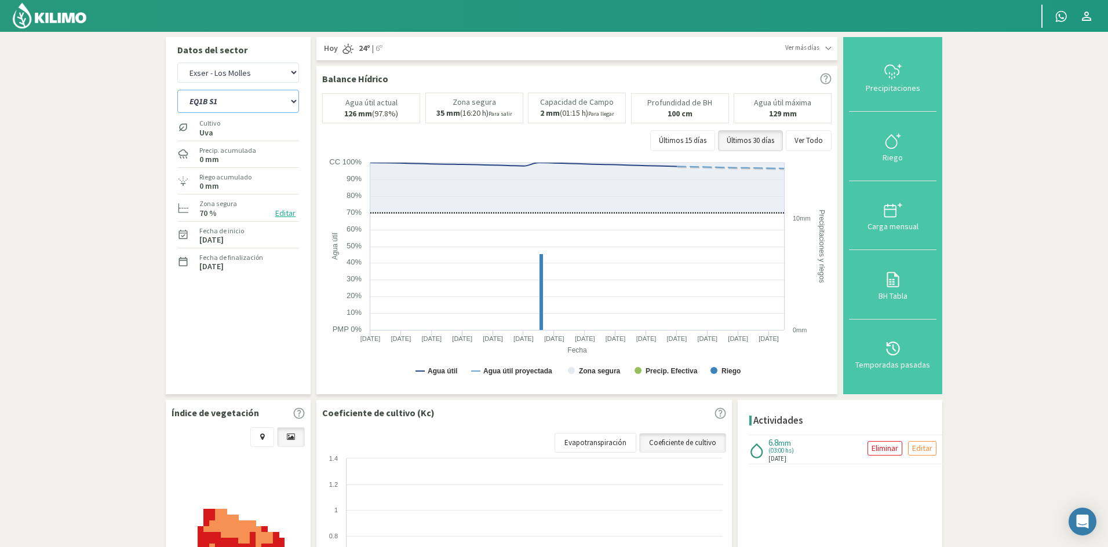
select select "648: Object"
click at [177, 90] on select "EQ1A S3 EQ1A S4 EQ1A S5 EQ1B S1 EQ1B S2 EQ1B S3 EQ1B S4 EQ1B S5 EQ2 S1 EQ2 S3 E…" at bounding box center [238, 101] width 122 height 23
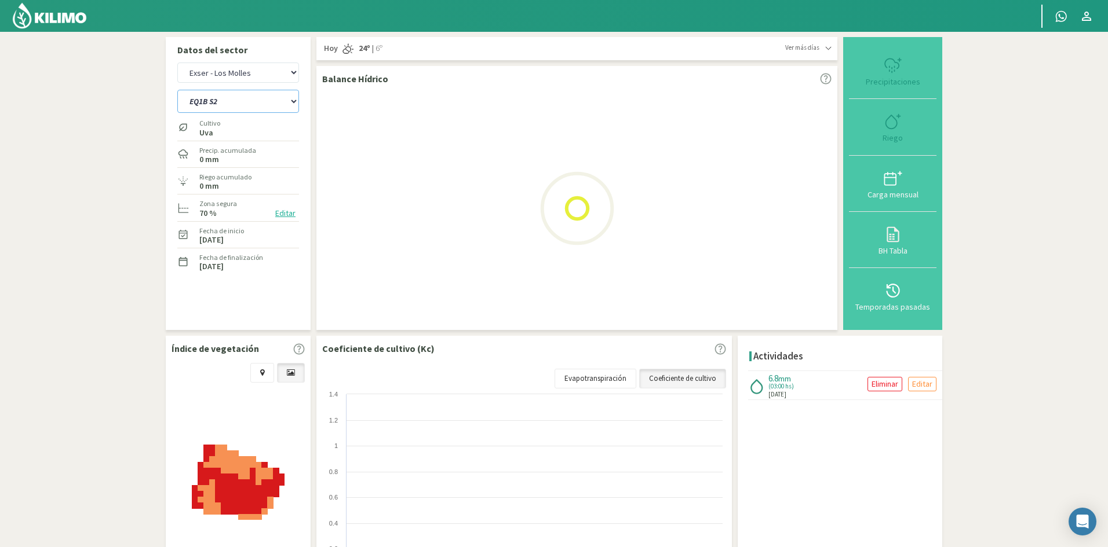
select select "59: Object"
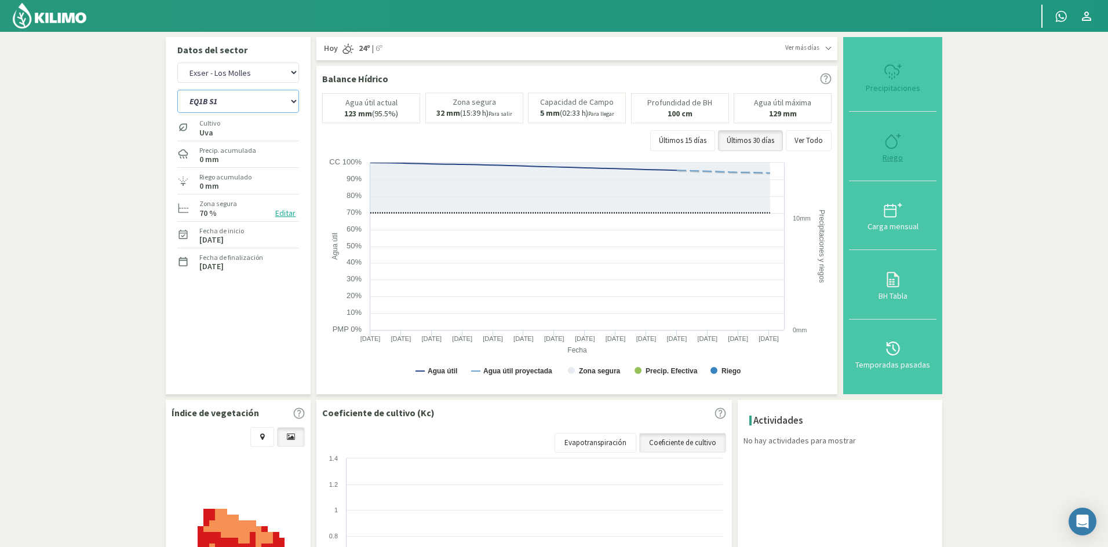
select select "671: Object"
type input "0"
click at [893, 158] on div "Riego" at bounding box center [892, 158] width 81 height 8
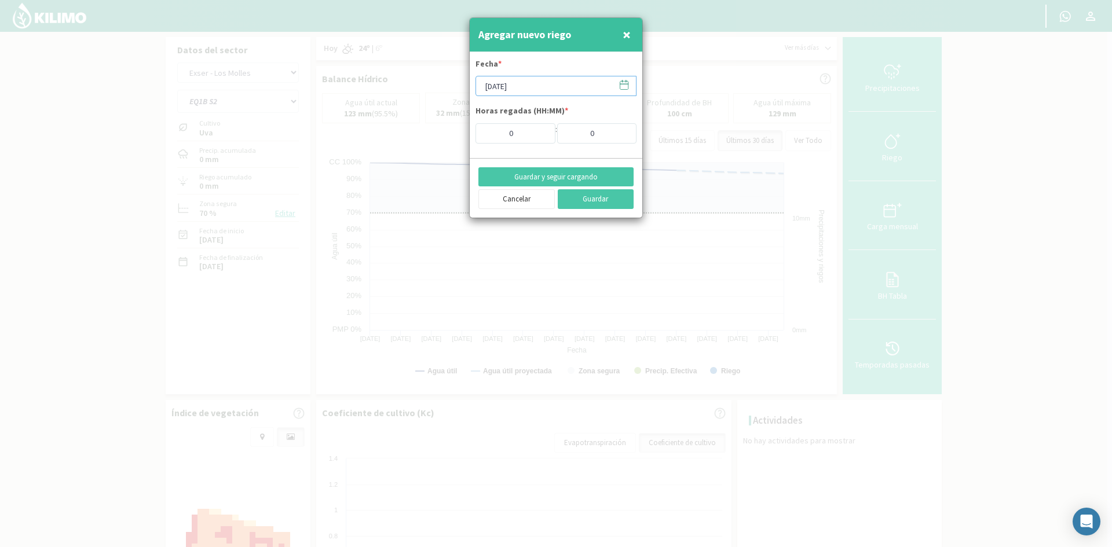
click at [514, 86] on input "[DATE]" at bounding box center [556, 86] width 161 height 20
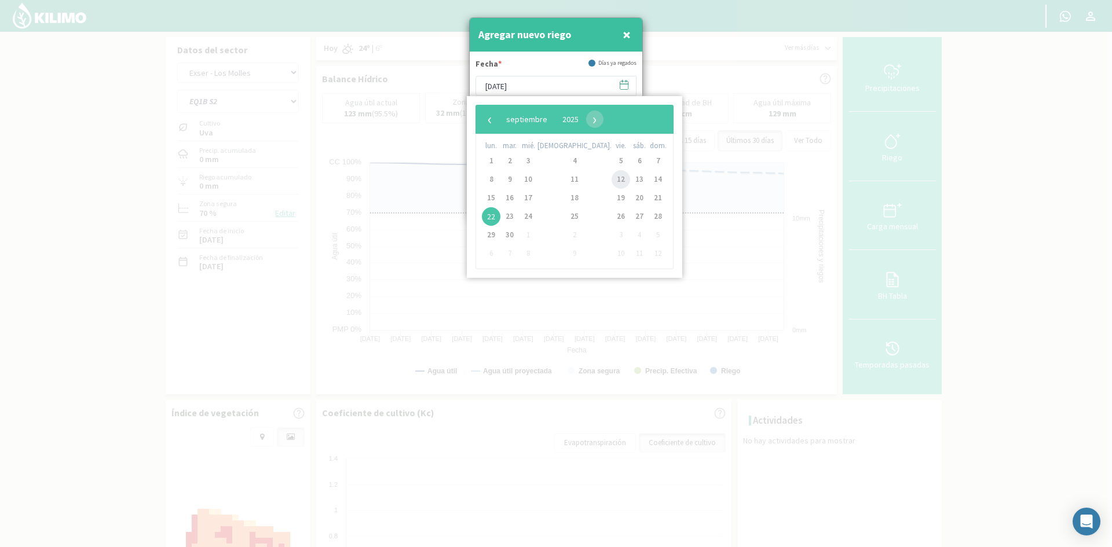
click at [612, 180] on span "12" at bounding box center [621, 179] width 19 height 19
type input "[DATE]"
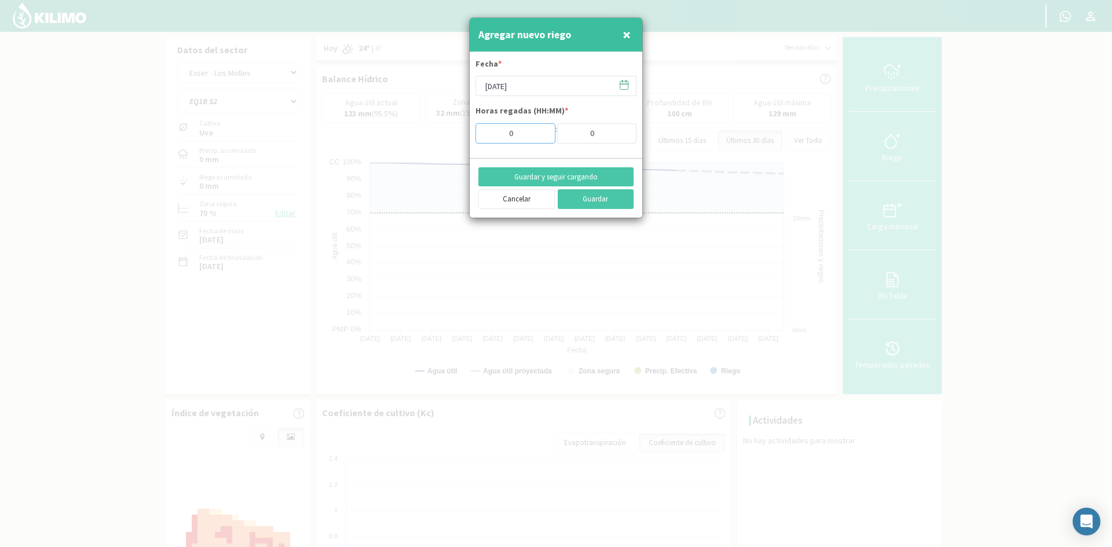
drag, startPoint x: 516, startPoint y: 138, endPoint x: 455, endPoint y: 138, distance: 60.8
click at [455, 138] on div "Agregar nuevo riego × Fecha * [DATE] Horas regadas (HH:MM) * 0 : 0 Guardar y se…" at bounding box center [556, 273] width 1112 height 547
type input "3"
click at [505, 174] on button "Guardar y seguir cargando" at bounding box center [555, 177] width 155 height 20
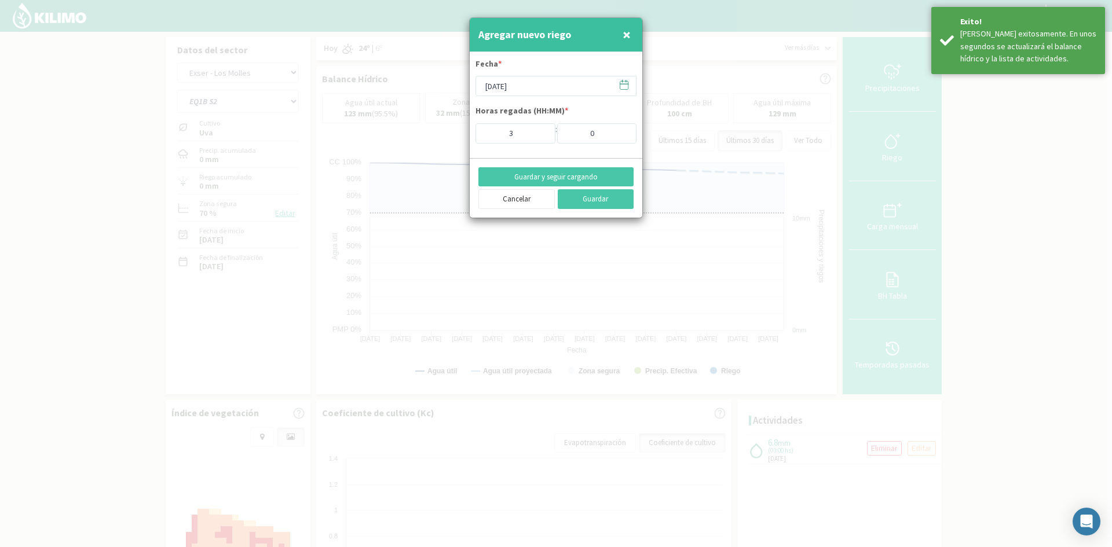
click at [626, 34] on span "×" at bounding box center [627, 34] width 8 height 19
type input "[DATE]"
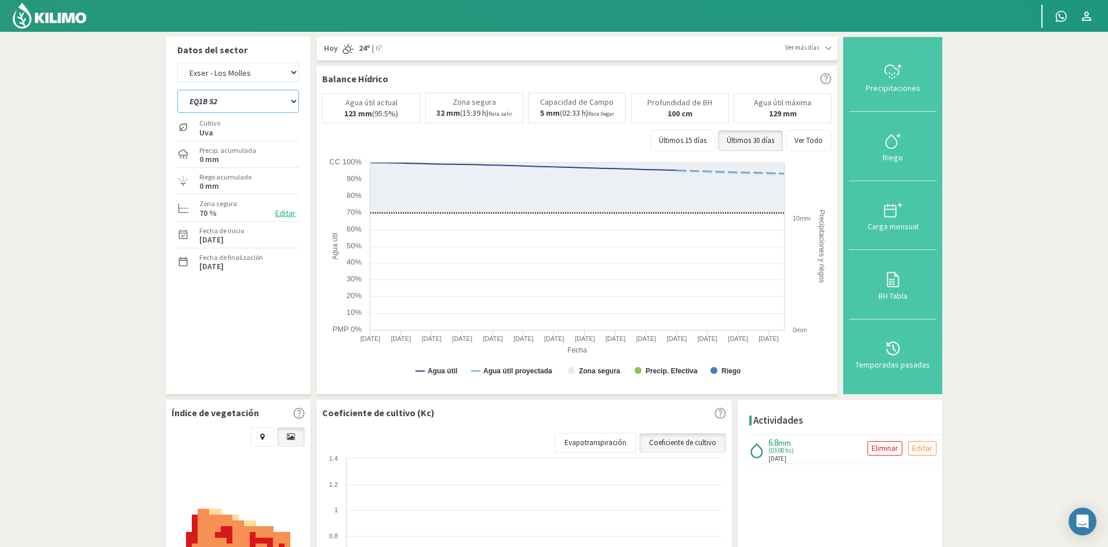
click at [220, 97] on select "EQ1A S3 EQ1A S4 EQ1A S5 EQ1B S1 EQ1B S2 EQ1B S3 EQ1B S4 EQ1B S5 EQ2 S1 EQ2 S3 E…" at bounding box center [238, 101] width 122 height 23
click at [114, 232] on section "Datos del sector Exser - La Troya Exser - Los Molles EQ1A S3 EQ1A S4 EQ1A S5 EQ…" at bounding box center [554, 372] width 1108 height 681
click at [215, 103] on select "EQ1A S3 EQ1A S4 EQ1A S5 EQ1B S1 EQ1B S2 EQ1B S3 EQ1B S4 EQ1B S5 EQ2 S1 EQ2 S3 E…" at bounding box center [238, 101] width 122 height 23
click at [177, 90] on select "EQ1A S3 EQ1A S4 EQ1A S5 EQ1B S1 EQ1B S2 EQ1B S3 EQ1B S4 EQ1B S5 EQ2 S1 EQ2 S3 E…" at bounding box center [238, 101] width 122 height 23
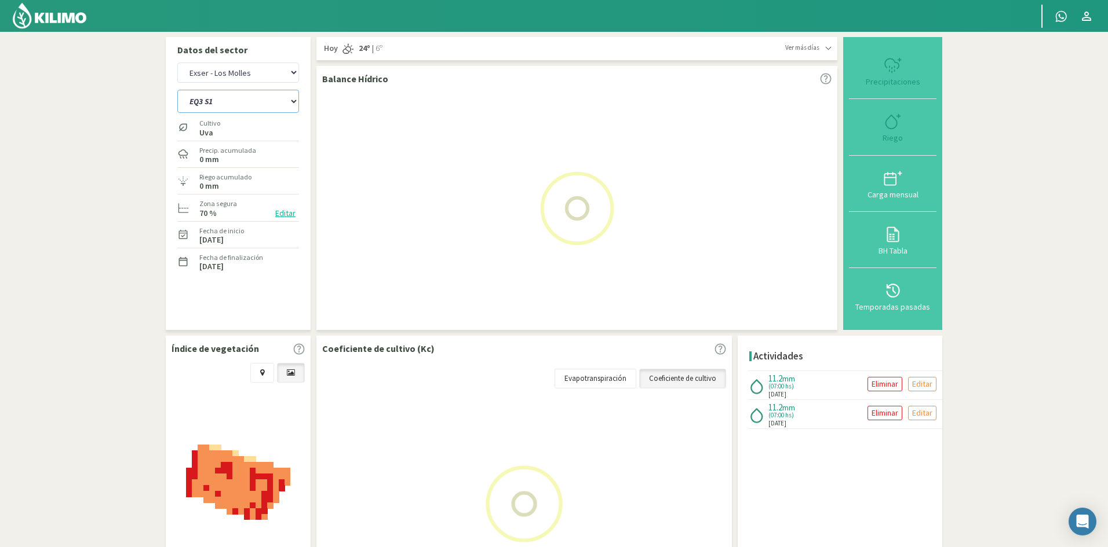
select select "671: Object"
select select "61: Object"
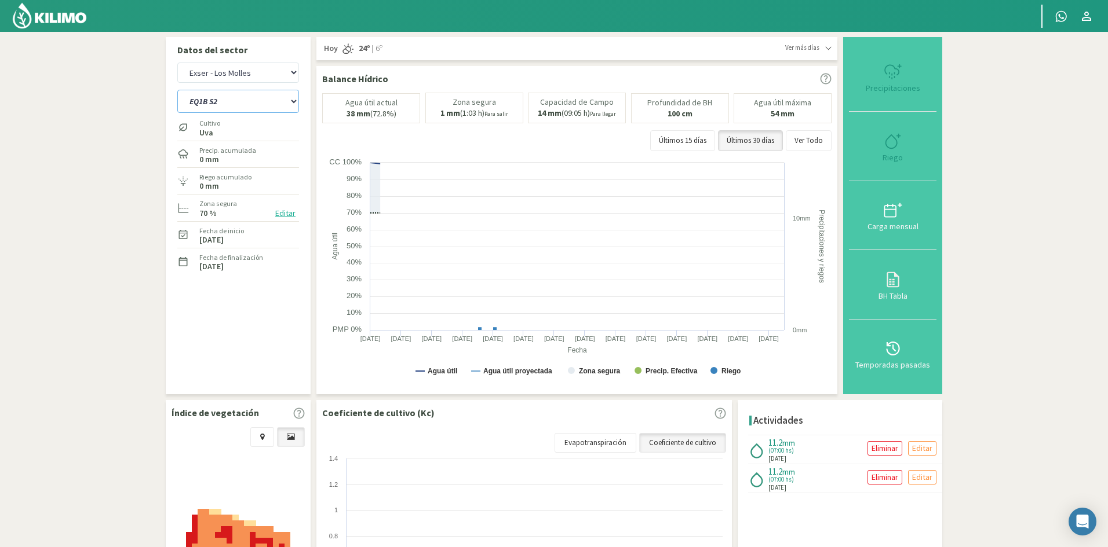
select select "702: Object"
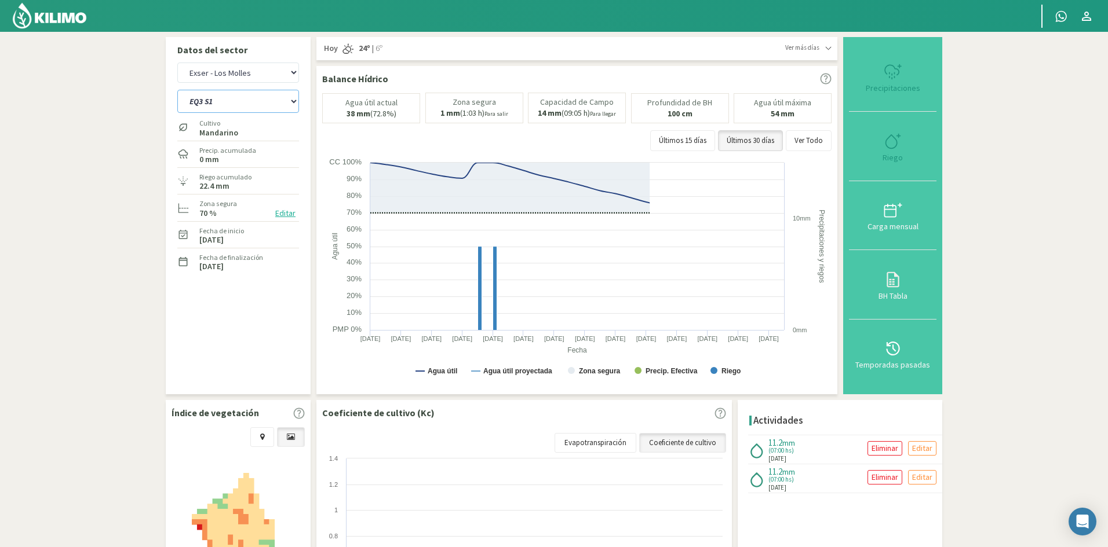
type input "7"
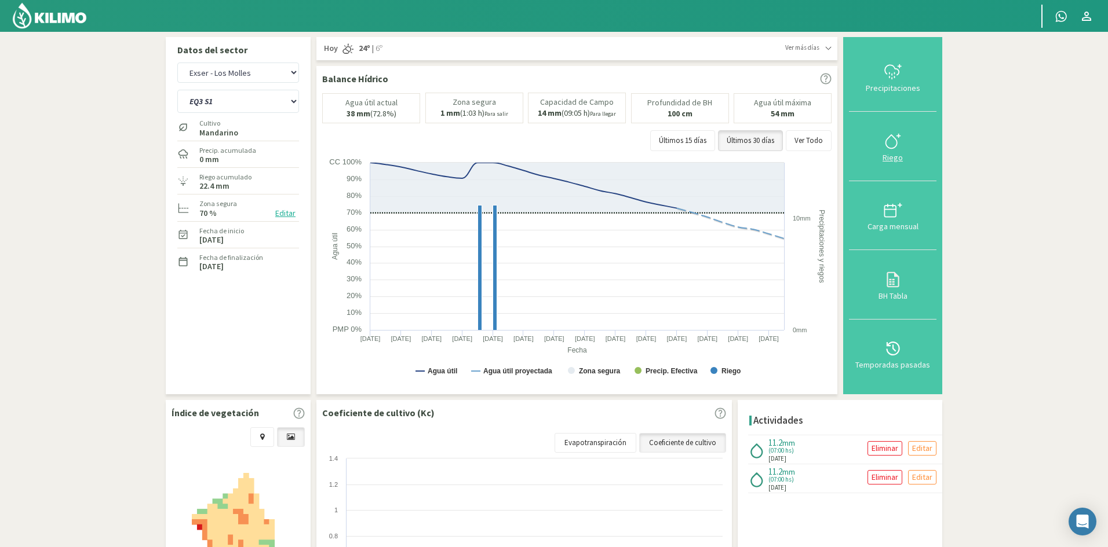
click at [897, 158] on div "Riego" at bounding box center [892, 158] width 81 height 8
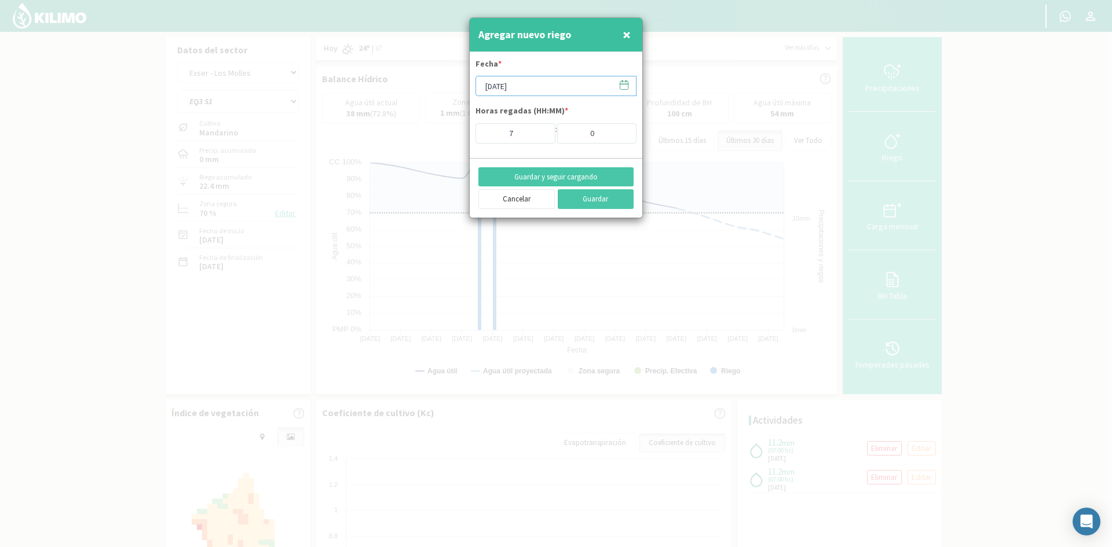
click at [503, 85] on input "[DATE]" at bounding box center [556, 86] width 161 height 20
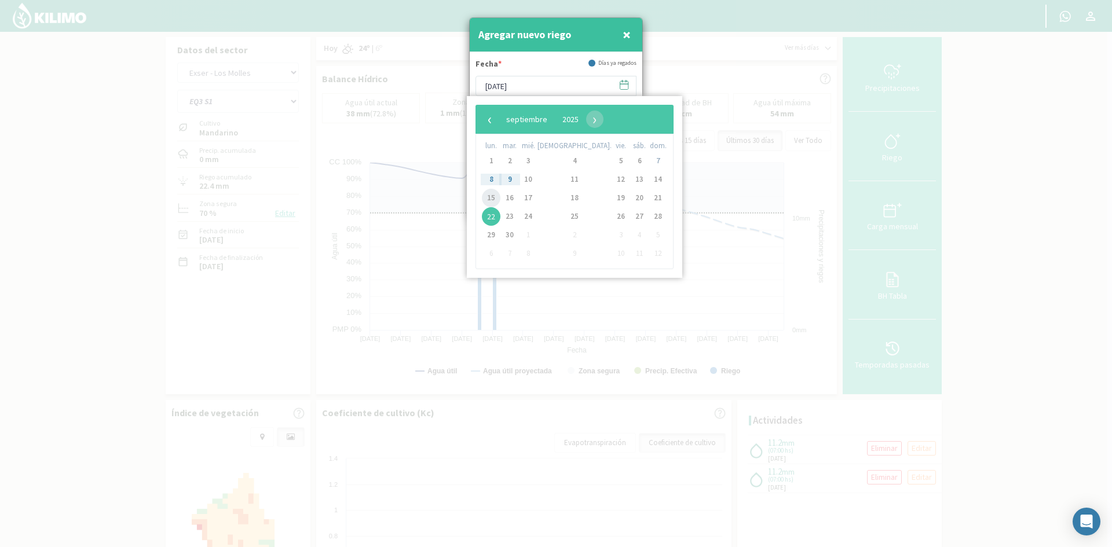
click at [497, 198] on span "15" at bounding box center [491, 198] width 19 height 19
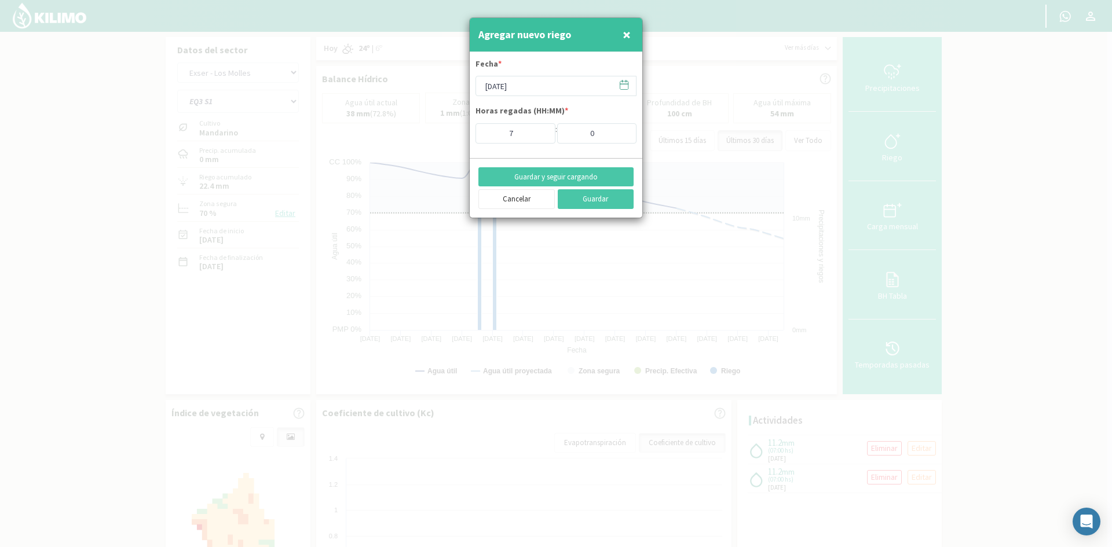
click at [633, 30] on button "×" at bounding box center [627, 34] width 14 height 23
type input "[DATE]"
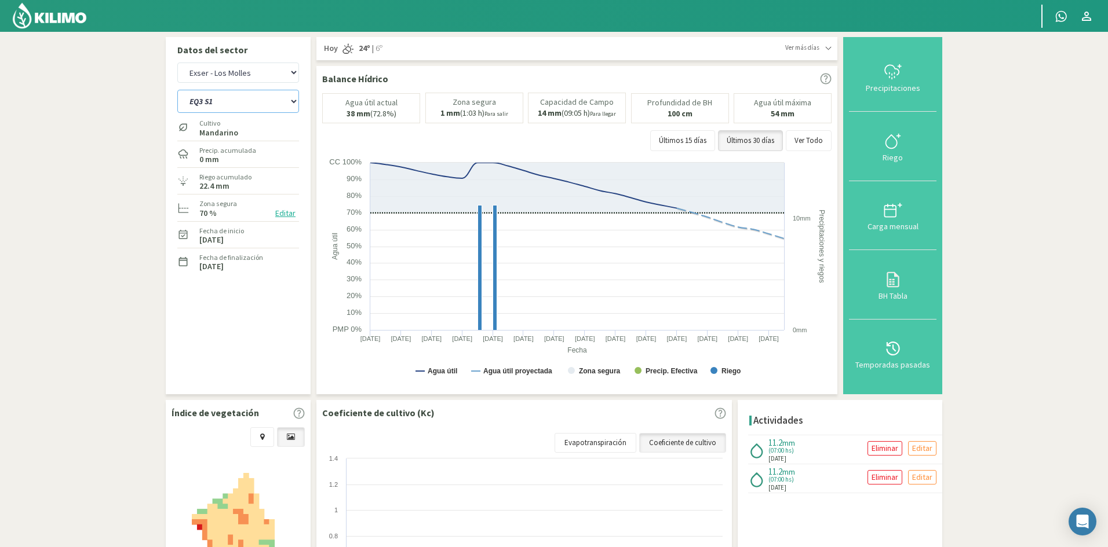
click at [199, 98] on select "EQ1A S3 EQ1A S4 EQ1A S5 EQ1B S1 EQ1B S2 EQ1B S3 EQ1B S4 EQ1B S5 EQ2 S1 EQ2 S3 E…" at bounding box center [238, 101] width 122 height 23
click at [177, 90] on select "EQ1A S3 EQ1A S4 EQ1A S5 EQ1B S1 EQ1B S2 EQ1B S3 EQ1B S4 EQ1B S5 EQ2 S1 EQ2 S3 E…" at bounding box center [238, 101] width 122 height 23
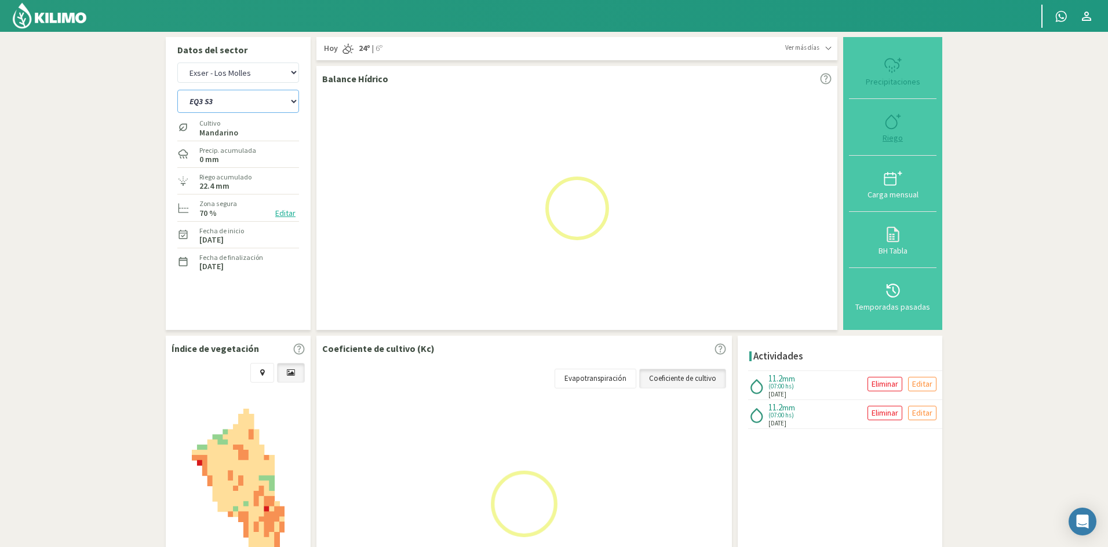
select select "702: Object"
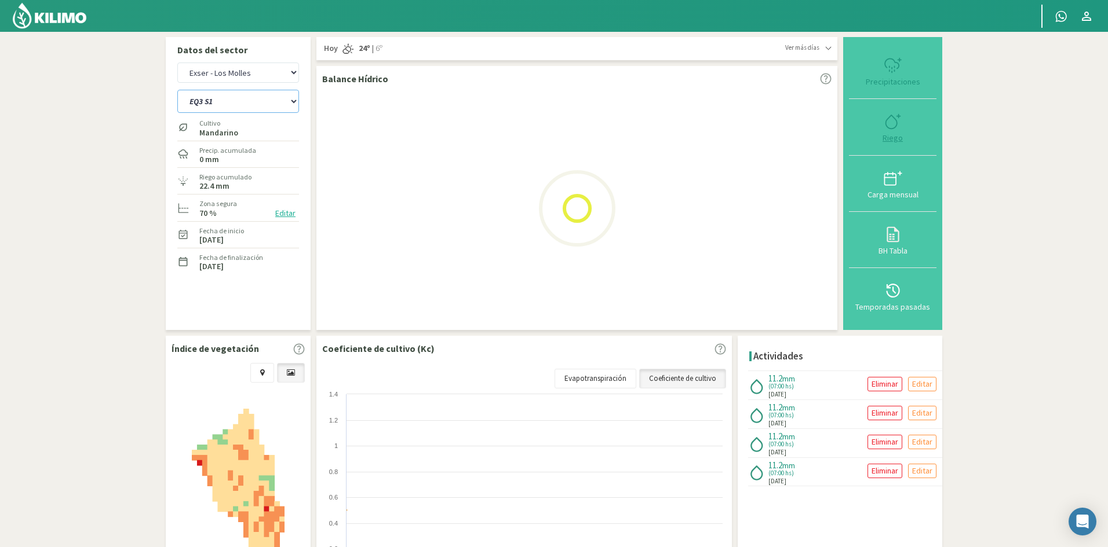
select select "63: Object"
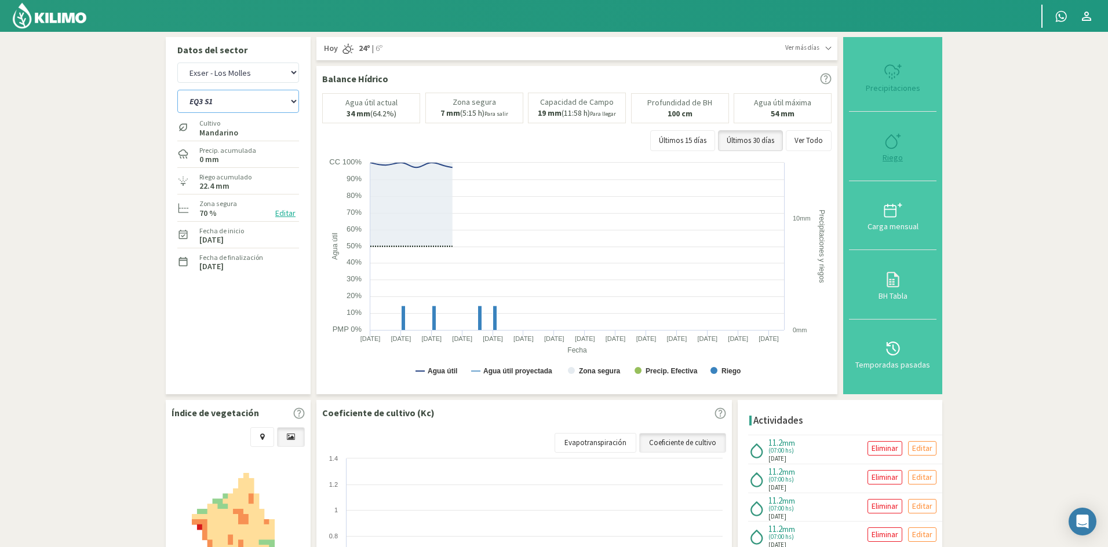
select select "727: Object"
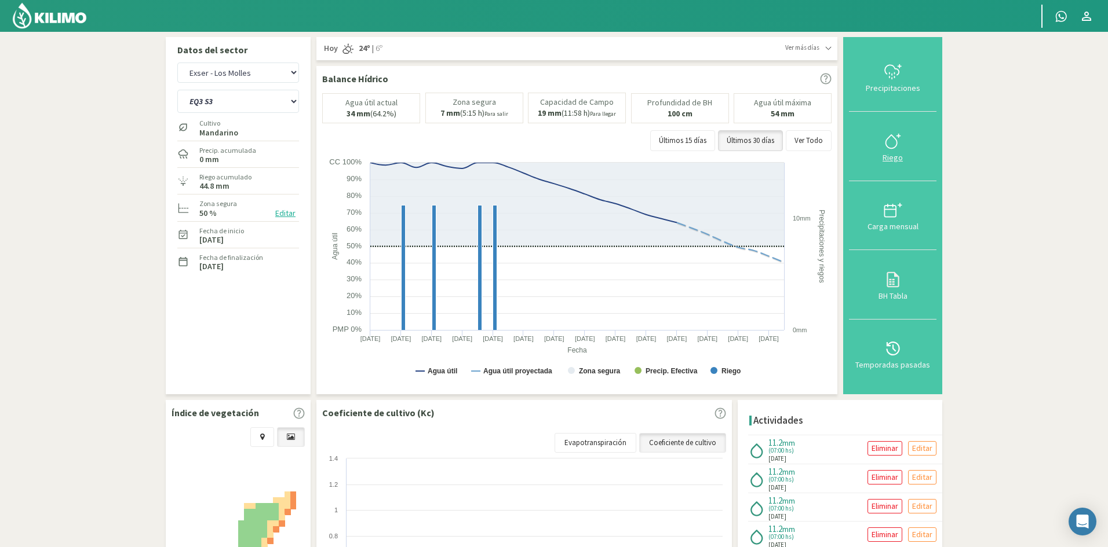
click at [893, 158] on div "Riego" at bounding box center [892, 158] width 81 height 8
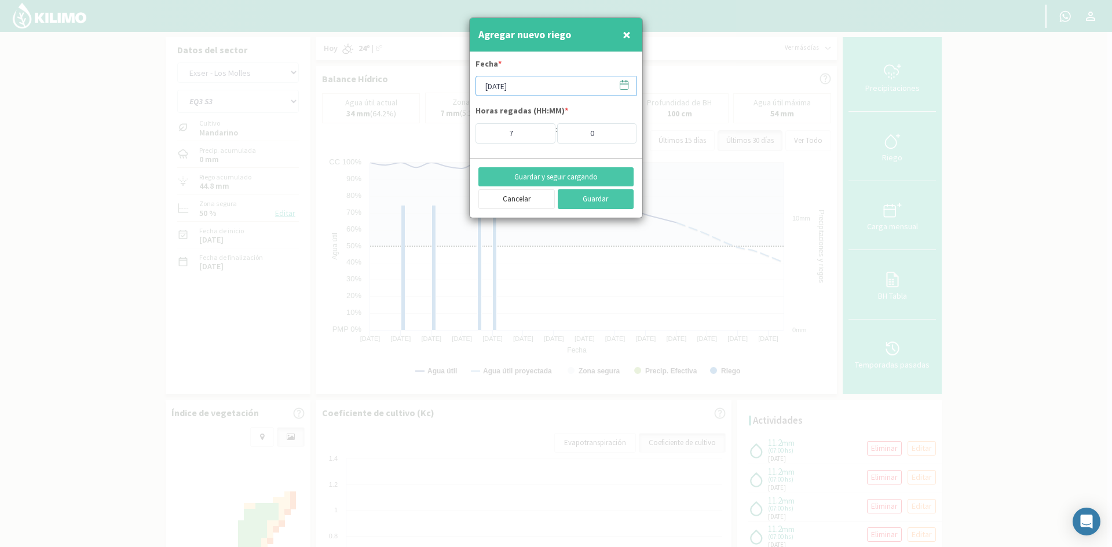
click at [528, 87] on input "[DATE]" at bounding box center [556, 86] width 161 height 20
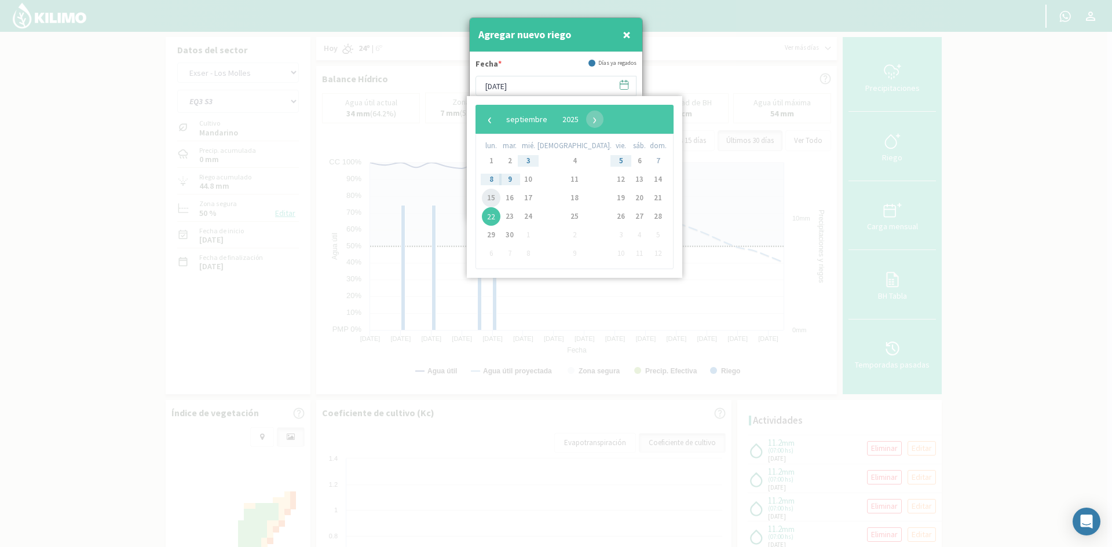
click at [495, 203] on span "15" at bounding box center [491, 198] width 19 height 19
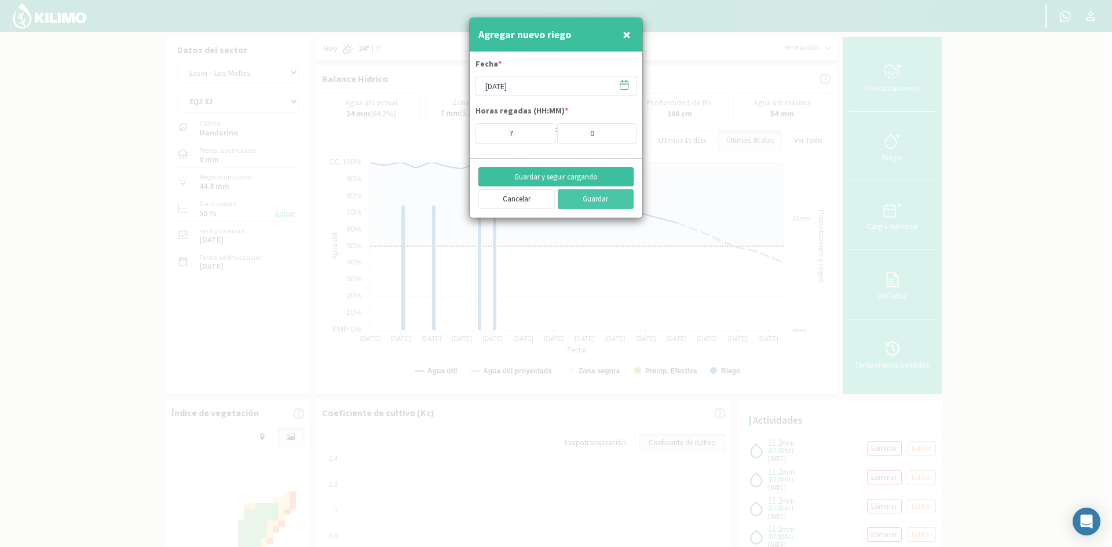
click at [558, 180] on button "Guardar y seguir cargando" at bounding box center [555, 177] width 155 height 20
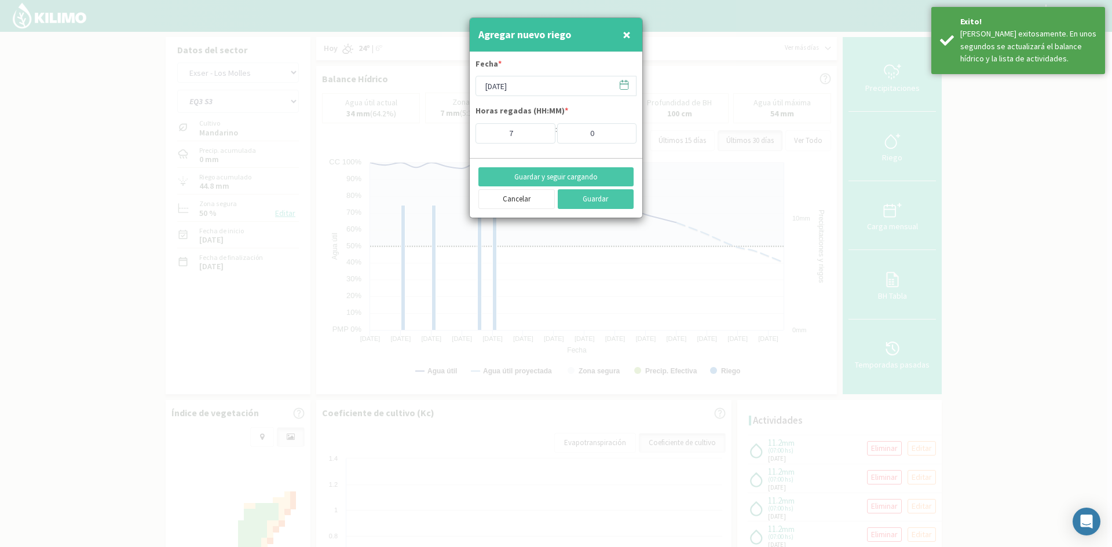
click at [624, 33] on span "×" at bounding box center [627, 34] width 8 height 19
type input "[DATE]"
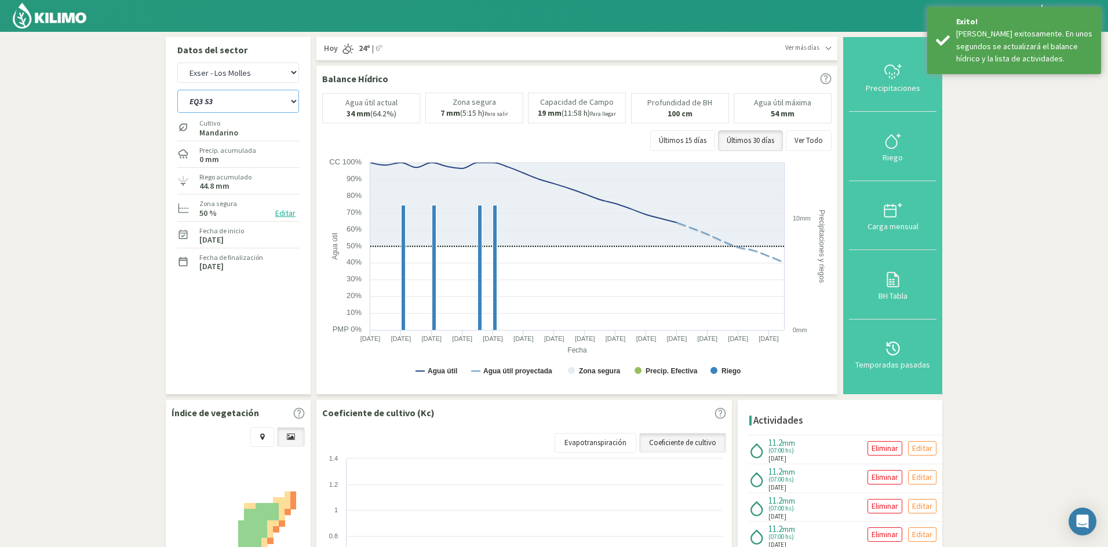
click at [238, 103] on select "EQ1A S3 EQ1A S4 EQ1A S5 EQ1B S1 EQ1B S2 EQ1B S3 EQ1B S4 EQ1B S5 EQ2 S1 EQ2 S3 E…" at bounding box center [238, 101] width 122 height 23
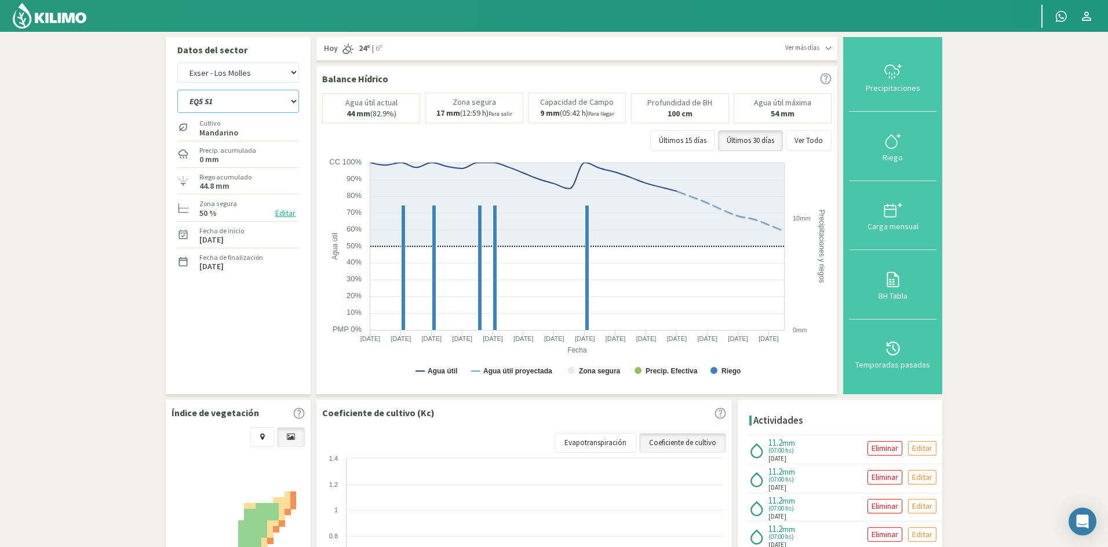
click at [177, 90] on select "EQ1A S3 EQ1A S4 EQ1A S5 EQ1B S1 EQ1B S2 EQ1B S3 EQ1B S4 EQ1B S5 EQ2 S1 EQ2 S3 E…" at bounding box center [238, 101] width 122 height 23
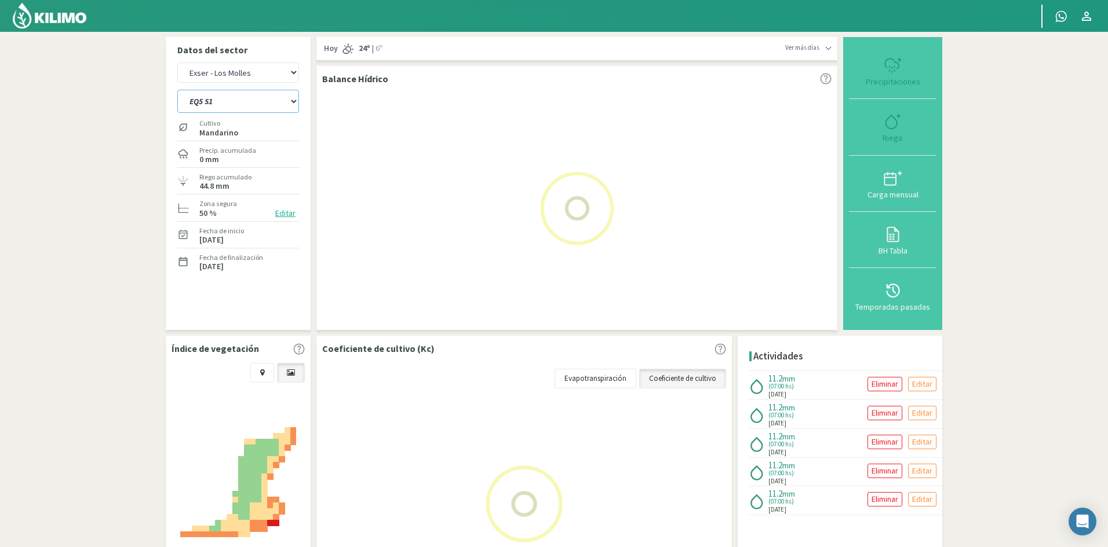
select select "727: Object"
select select "65: Object"
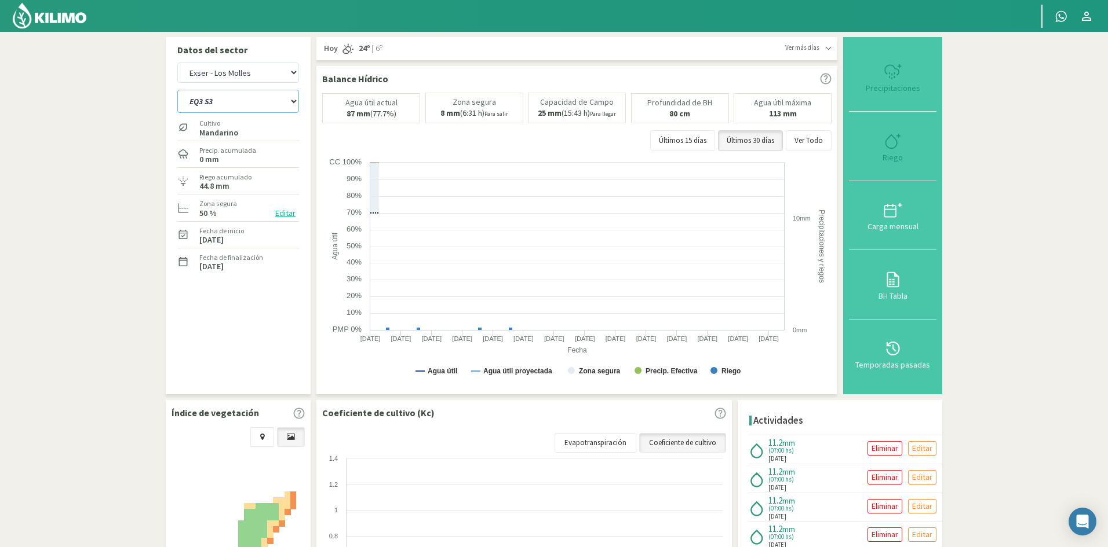
select select "752: Object"
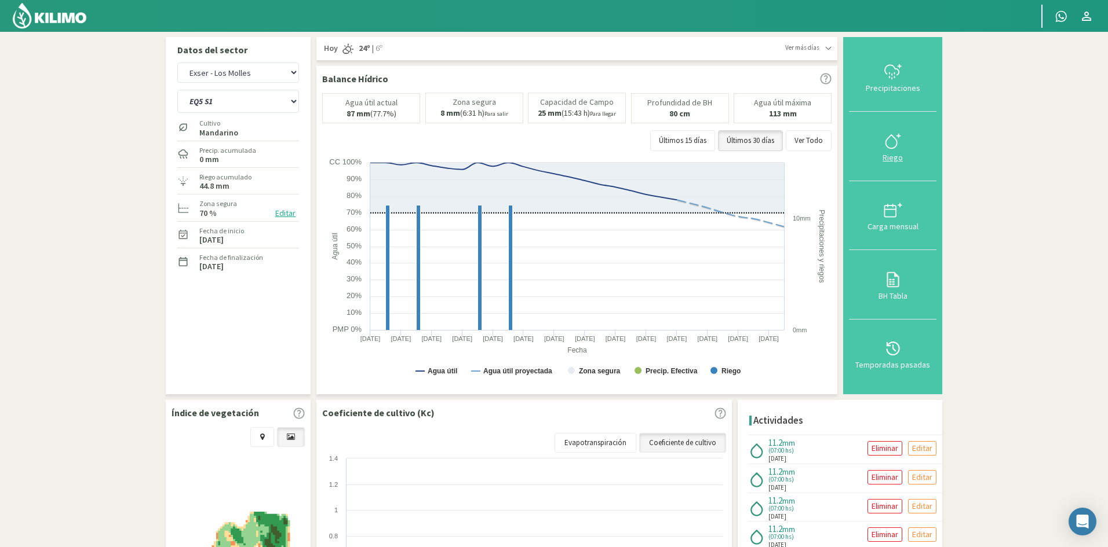
click at [894, 159] on div "Riego" at bounding box center [892, 158] width 81 height 8
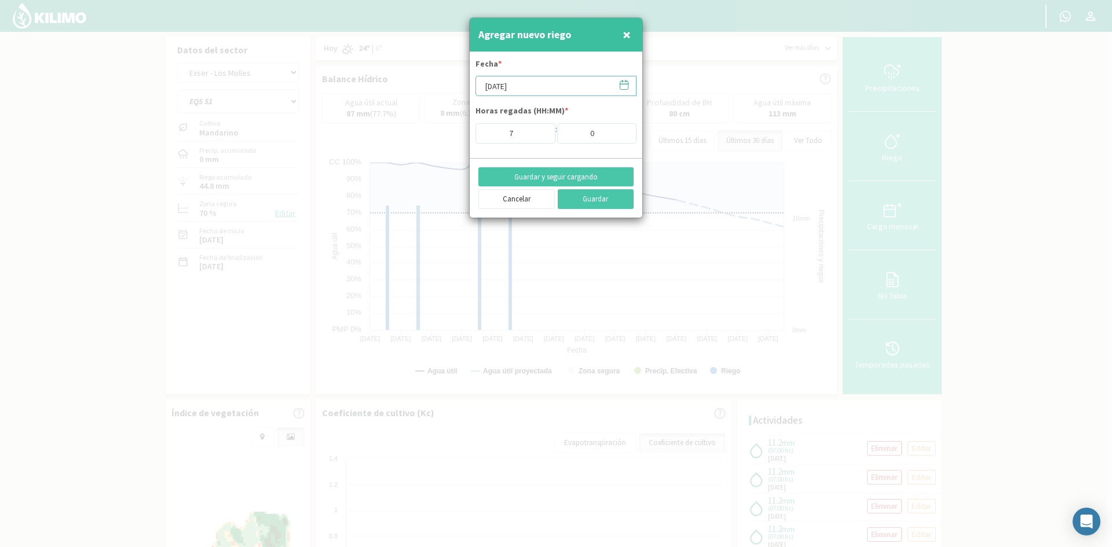
click at [503, 87] on input "[DATE]" at bounding box center [556, 86] width 161 height 20
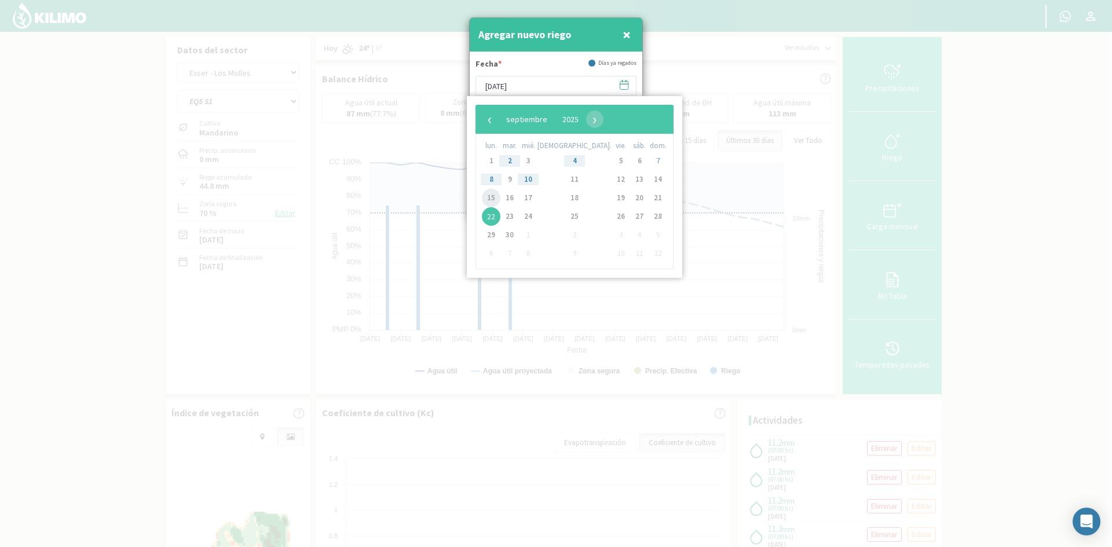
click at [495, 198] on span "15" at bounding box center [491, 198] width 19 height 19
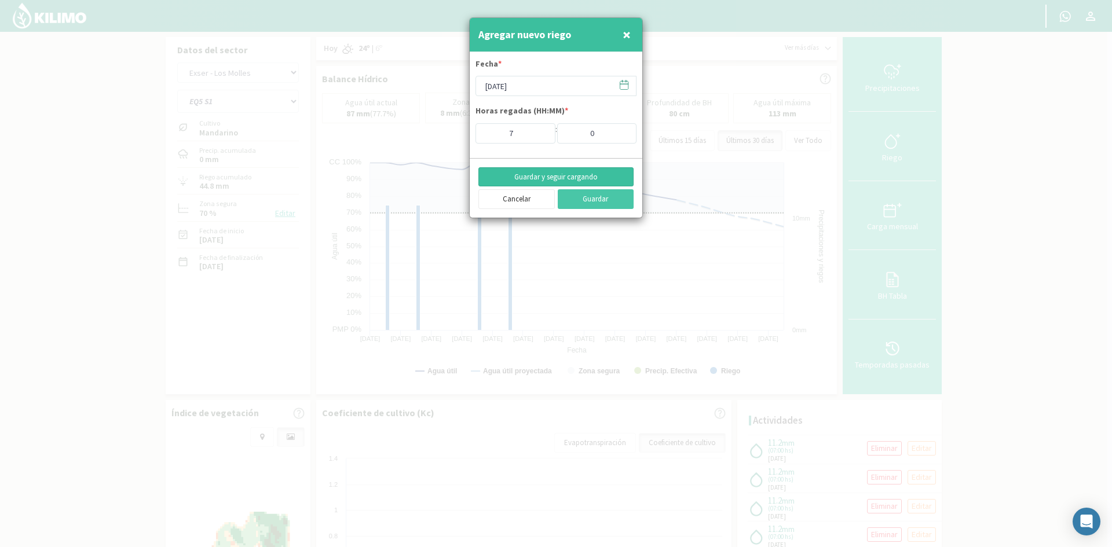
click at [551, 177] on button "Guardar y seguir cargando" at bounding box center [555, 177] width 155 height 20
click at [628, 32] on span "×" at bounding box center [627, 34] width 8 height 19
type input "[DATE]"
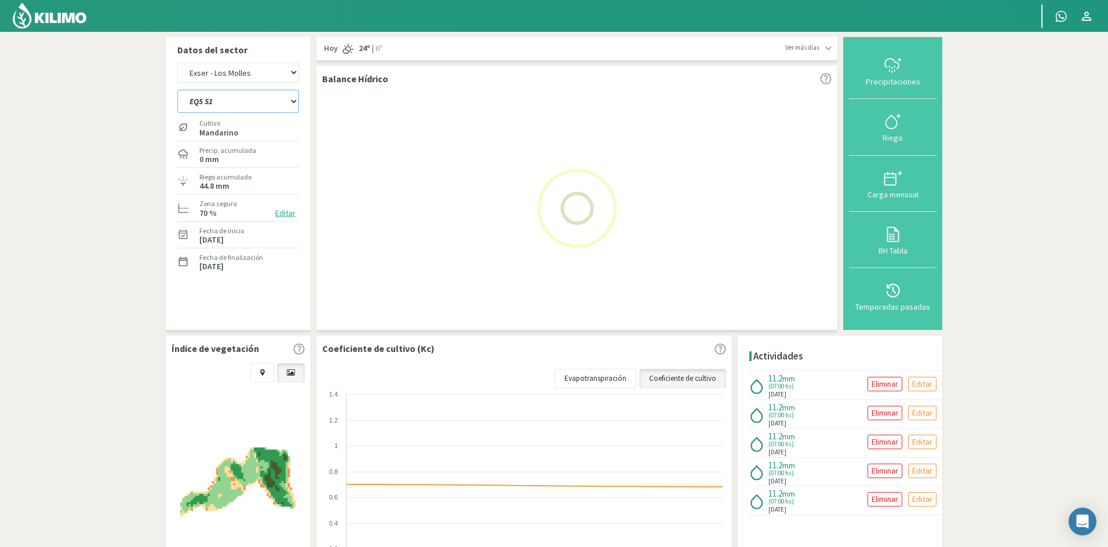
click at [228, 100] on select "EQ1A S3 EQ1A S4 EQ1A S5 EQ1B S1 EQ1B S2 EQ1B S3 EQ1B S4 EQ1B S5 EQ2 S1 EQ2 S3 E…" at bounding box center [238, 101] width 122 height 23
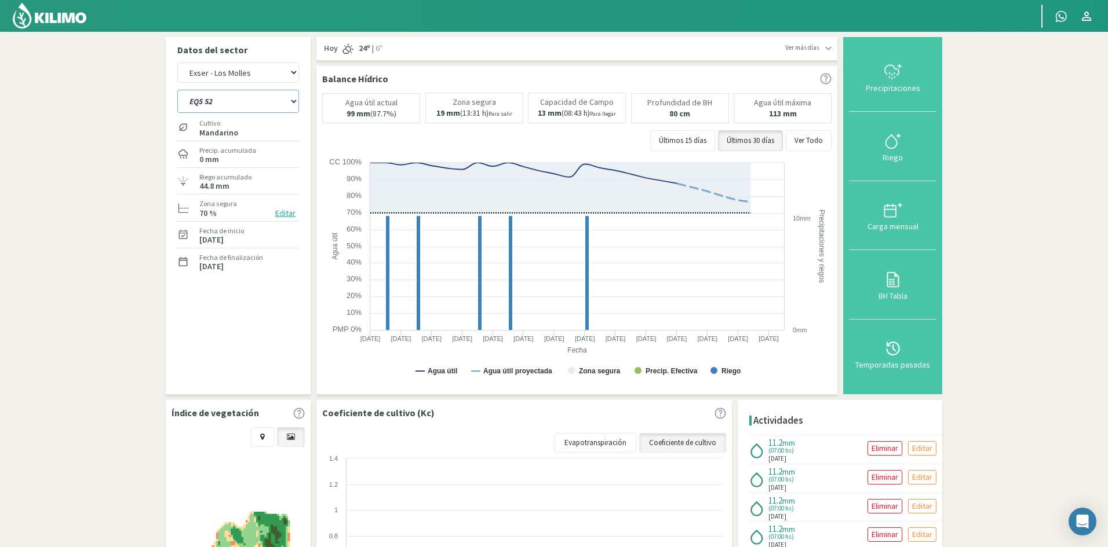
click at [177, 90] on select "EQ1A S3 EQ1A S4 EQ1A S5 EQ1B S1 EQ1B S2 EQ1B S3 EQ1B S4 EQ1B S5 EQ2 S1 EQ2 S3 E…" at bounding box center [238, 101] width 122 height 23
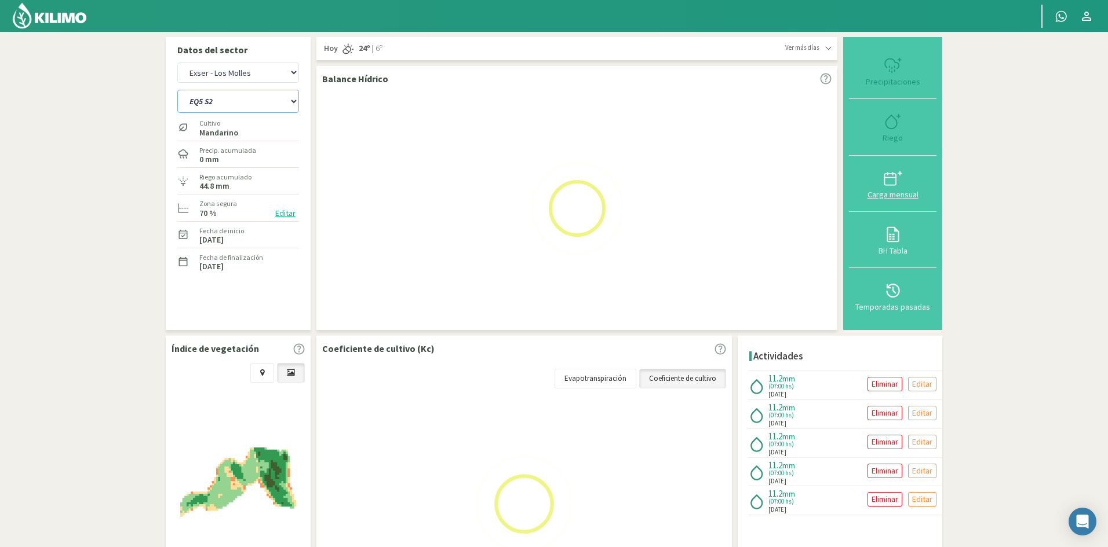
select select "752: Object"
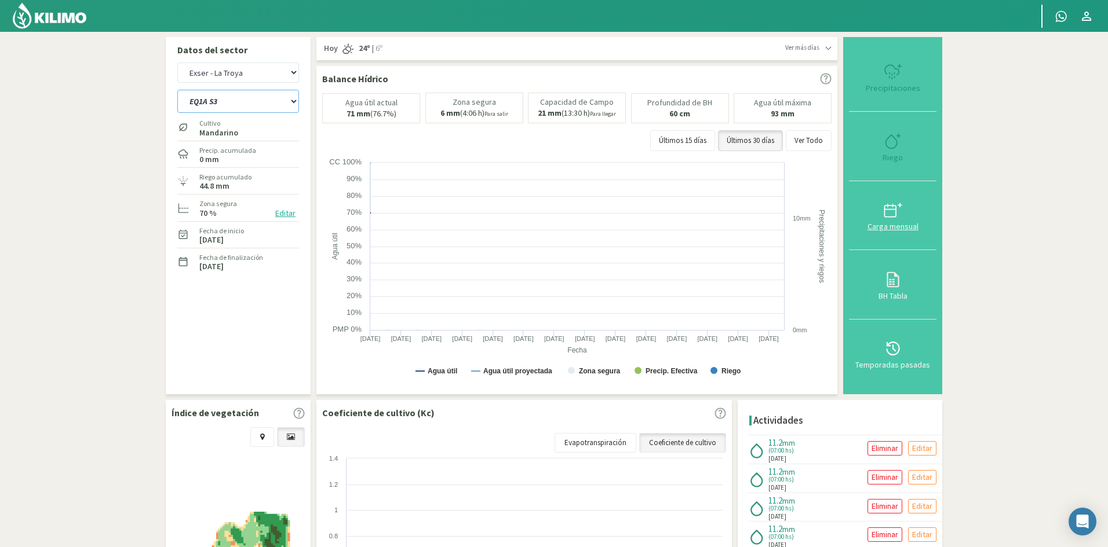
select select "67: Object"
select select "776: Object"
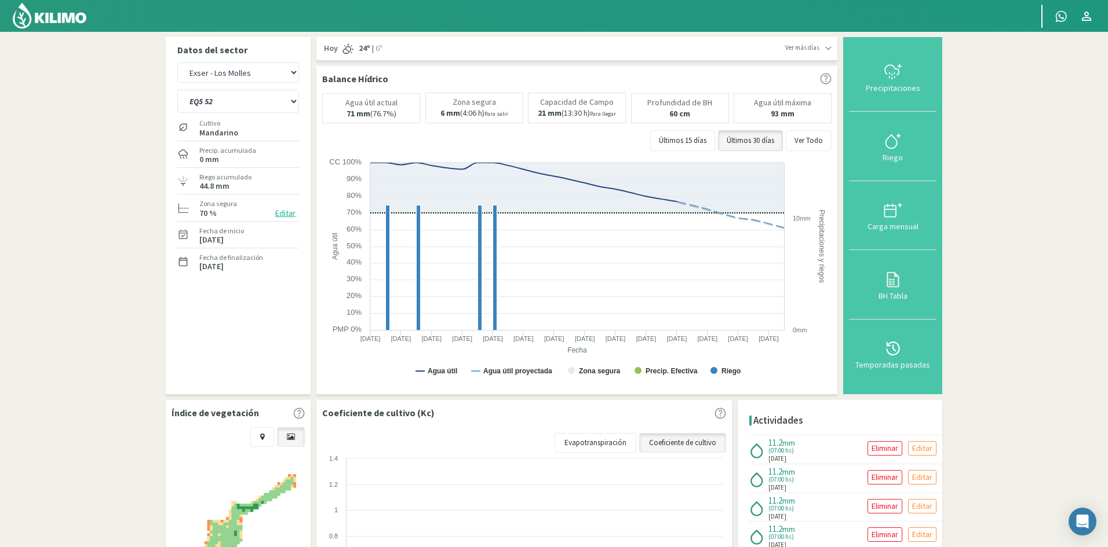
click at [894, 160] on div "Riego" at bounding box center [892, 158] width 81 height 8
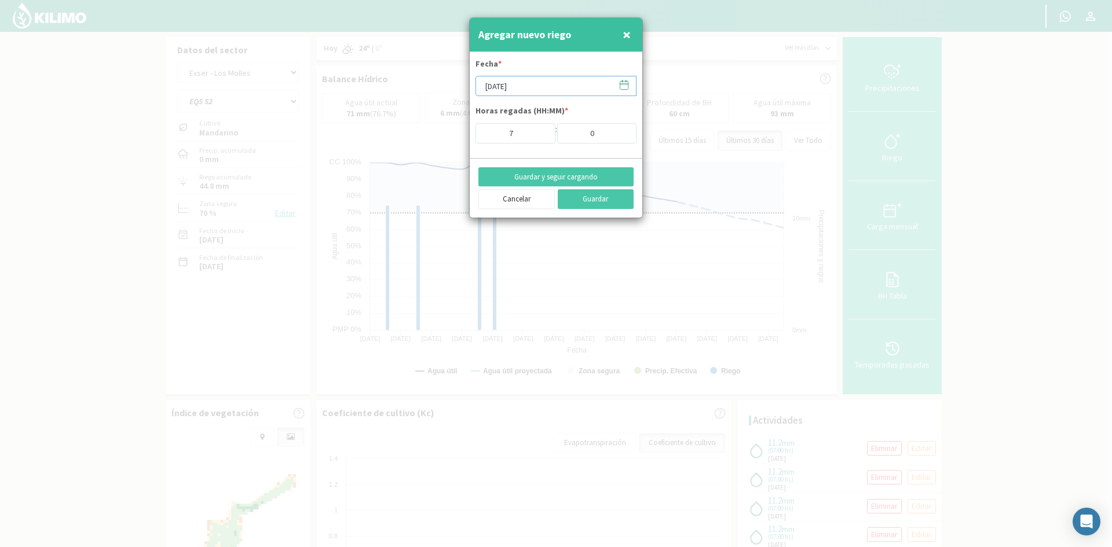
click at [517, 86] on input "[DATE]" at bounding box center [556, 86] width 161 height 20
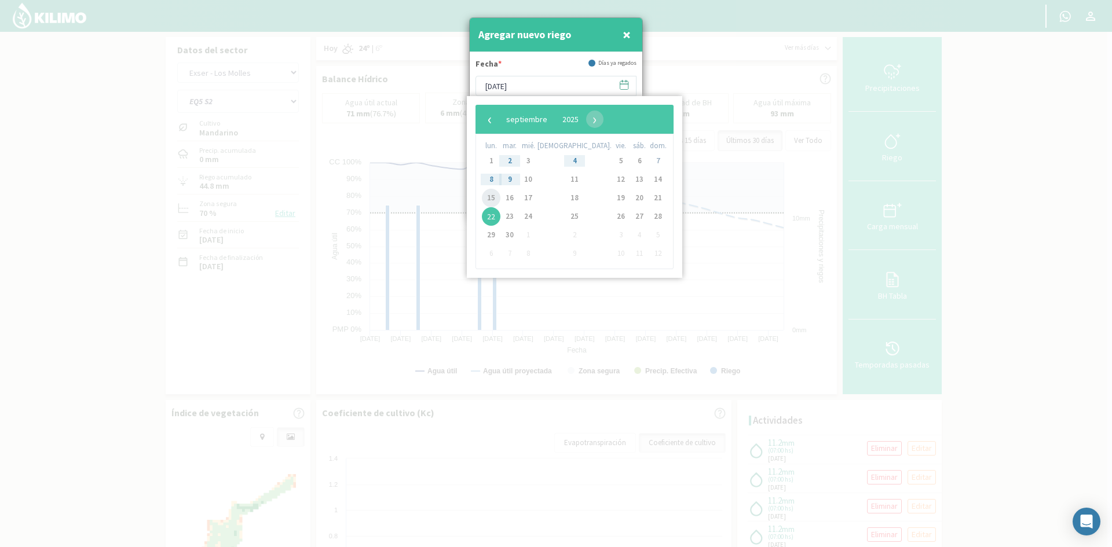
click at [492, 198] on span "15" at bounding box center [491, 198] width 19 height 19
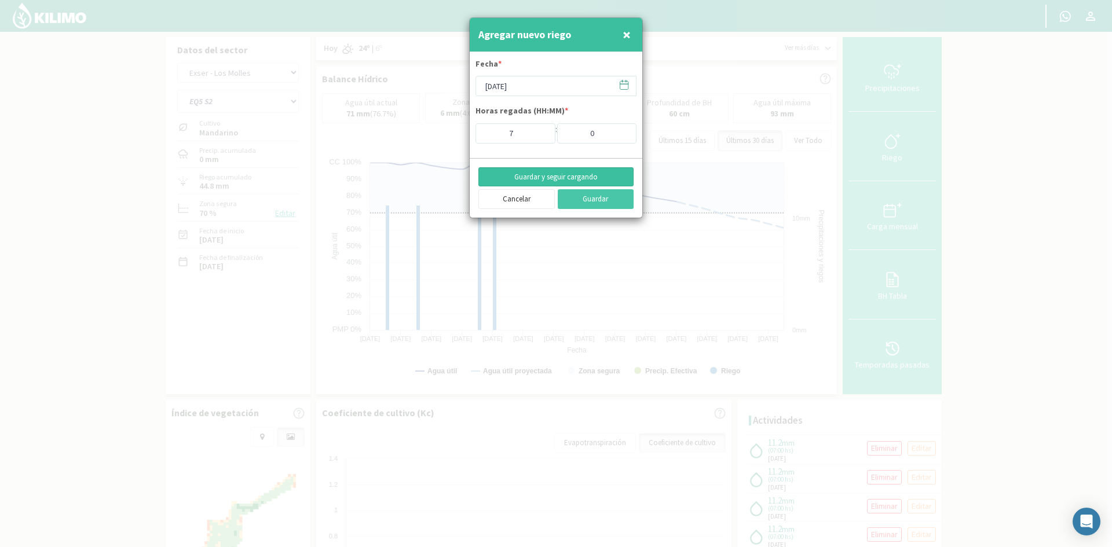
click at [561, 178] on button "Guardar y seguir cargando" at bounding box center [555, 177] width 155 height 20
click at [631, 34] on button "×" at bounding box center [627, 34] width 14 height 23
type input "[DATE]"
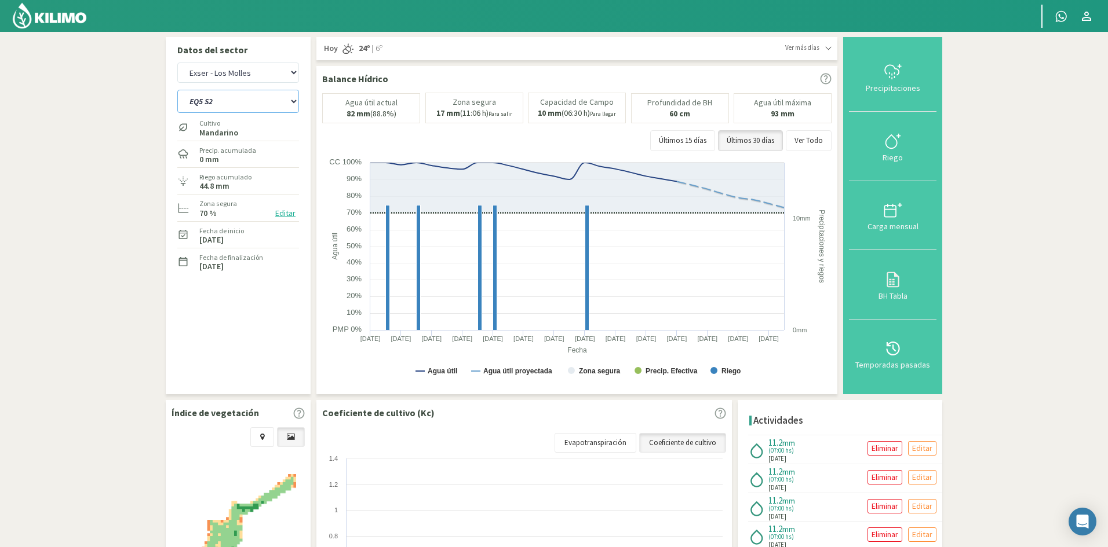
click at [239, 98] on select "EQ1A S3 EQ1A S4 EQ1A S5 EQ1B S1 EQ1B S2 EQ1B S3 EQ1B S4 EQ1B S5 EQ2 S1 EQ2 S3 E…" at bounding box center [238, 101] width 122 height 23
click at [177, 90] on select "EQ1A S3 EQ1A S4 EQ1A S5 EQ1B S1 EQ1B S2 EQ1B S3 EQ1B S4 EQ1B S5 EQ2 S1 EQ2 S3 E…" at bounding box center [238, 101] width 122 height 23
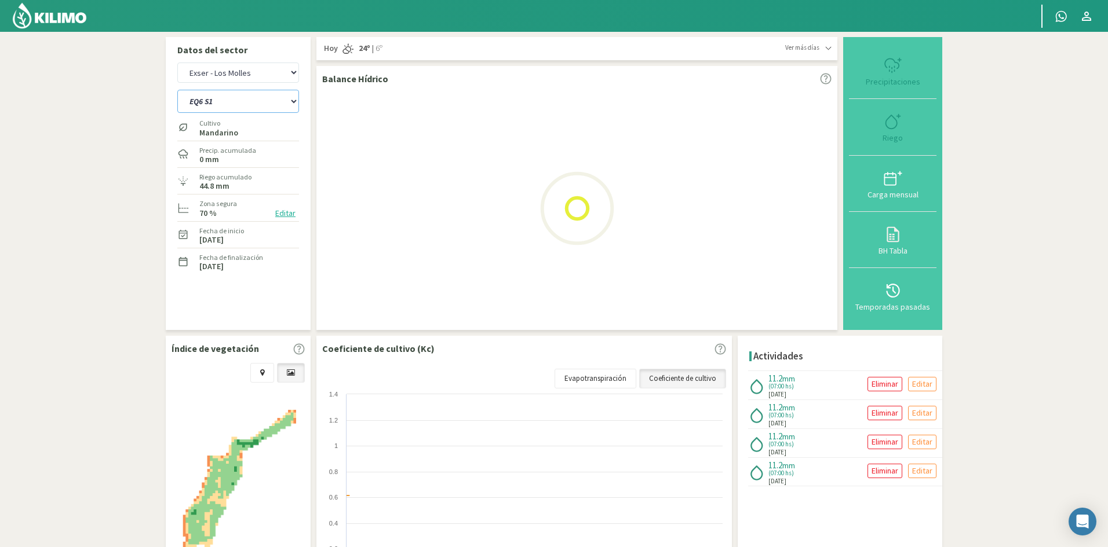
select select "776: Object"
select select "69: Object"
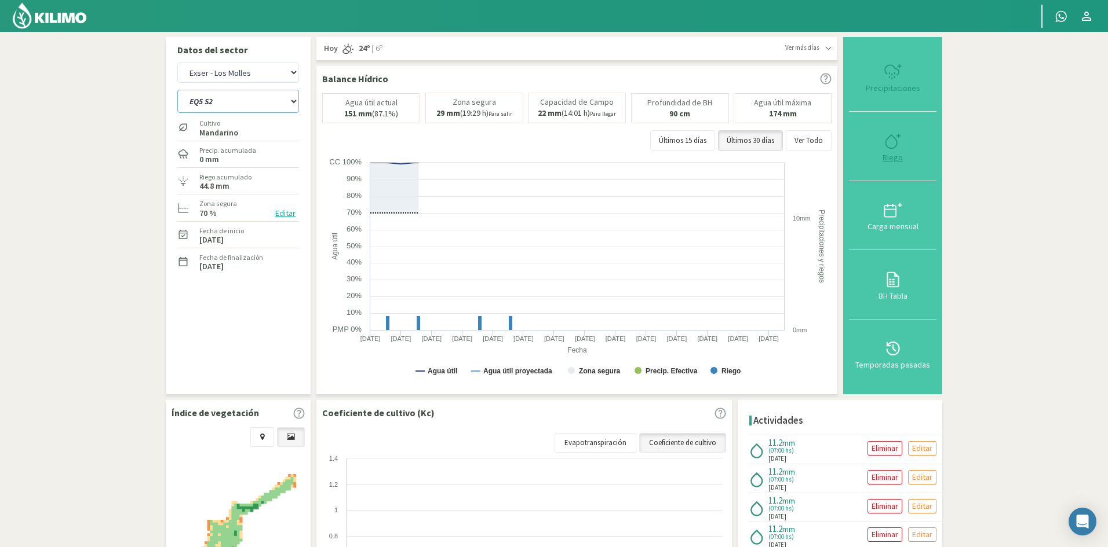
select select "801: Object"
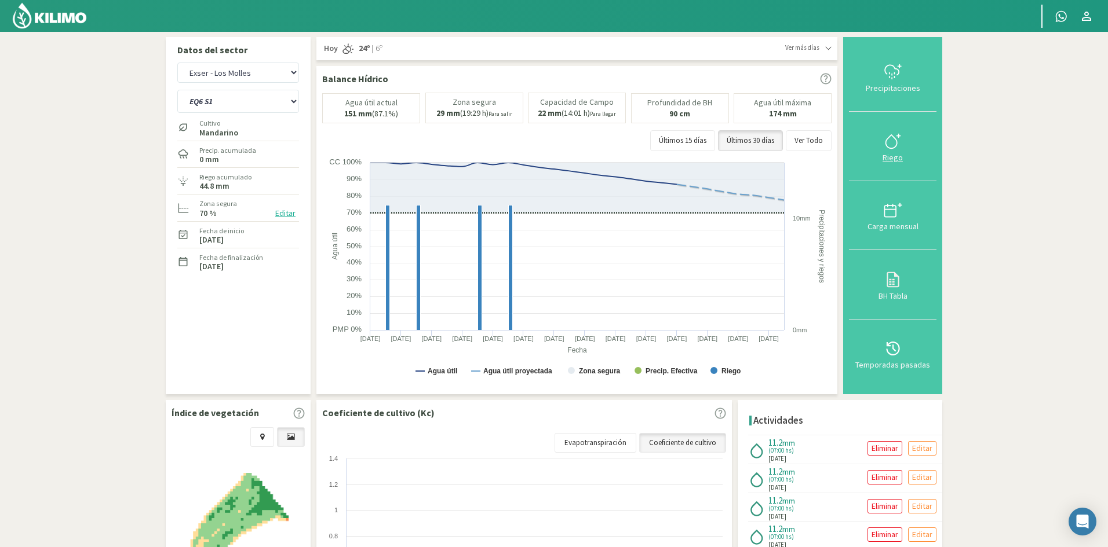
click at [889, 159] on div "Riego" at bounding box center [892, 158] width 81 height 8
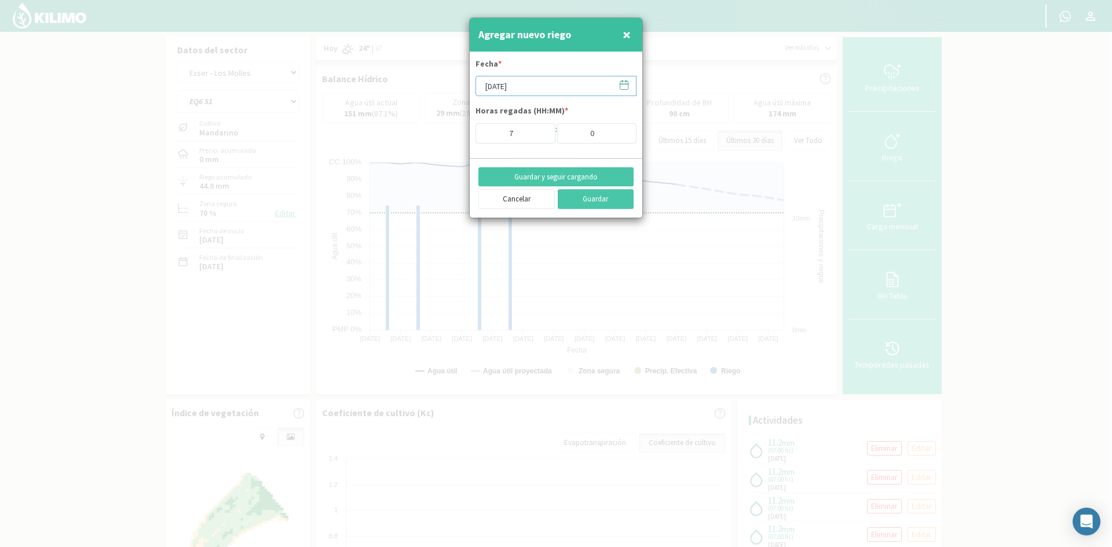
click at [491, 83] on input "[DATE]" at bounding box center [556, 86] width 161 height 20
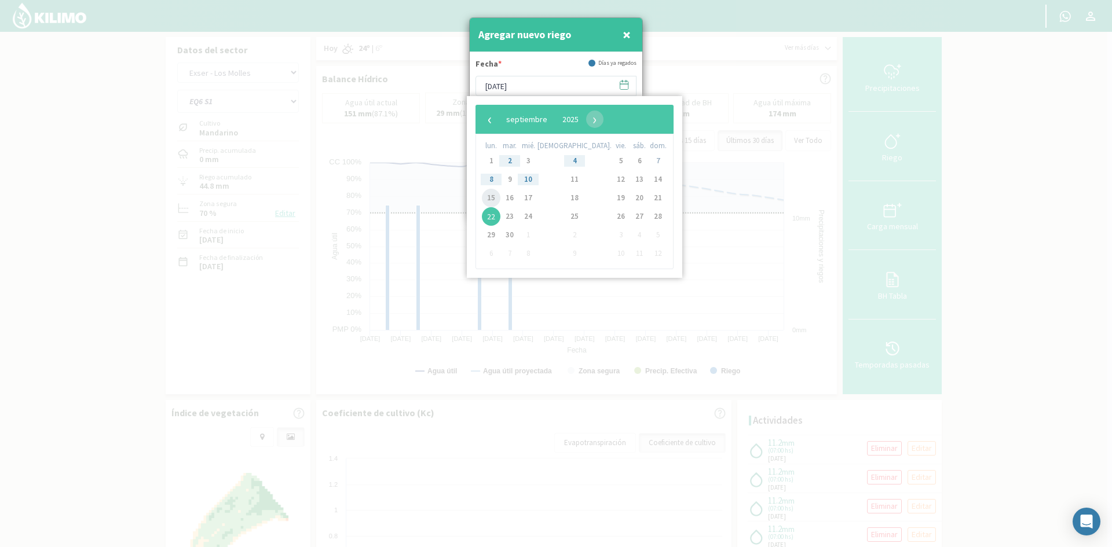
click at [492, 200] on span "15" at bounding box center [491, 198] width 19 height 19
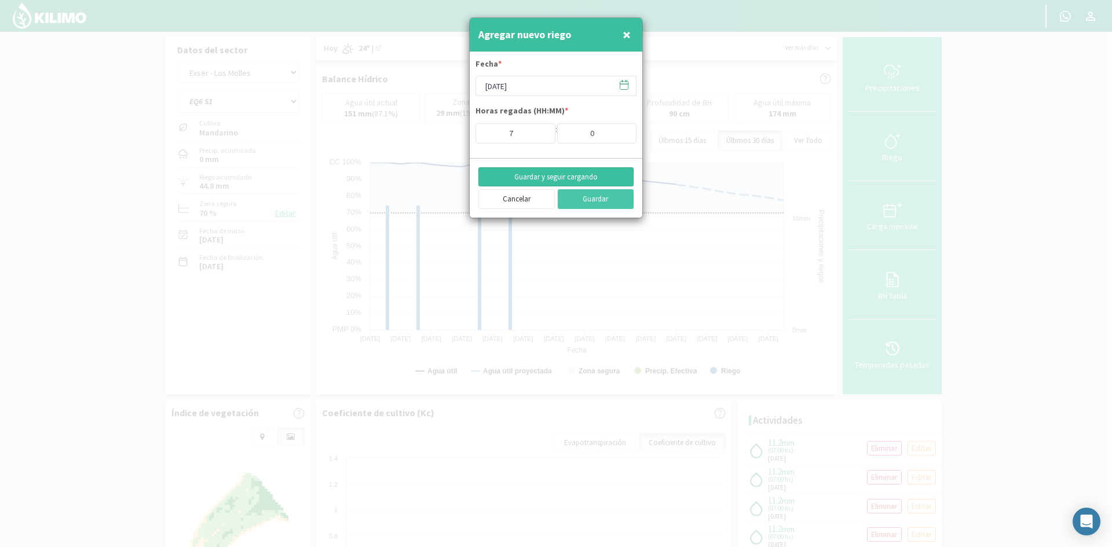
click at [564, 180] on button "Guardar y seguir cargando" at bounding box center [555, 177] width 155 height 20
click at [628, 35] on span "×" at bounding box center [627, 34] width 8 height 19
type input "[DATE]"
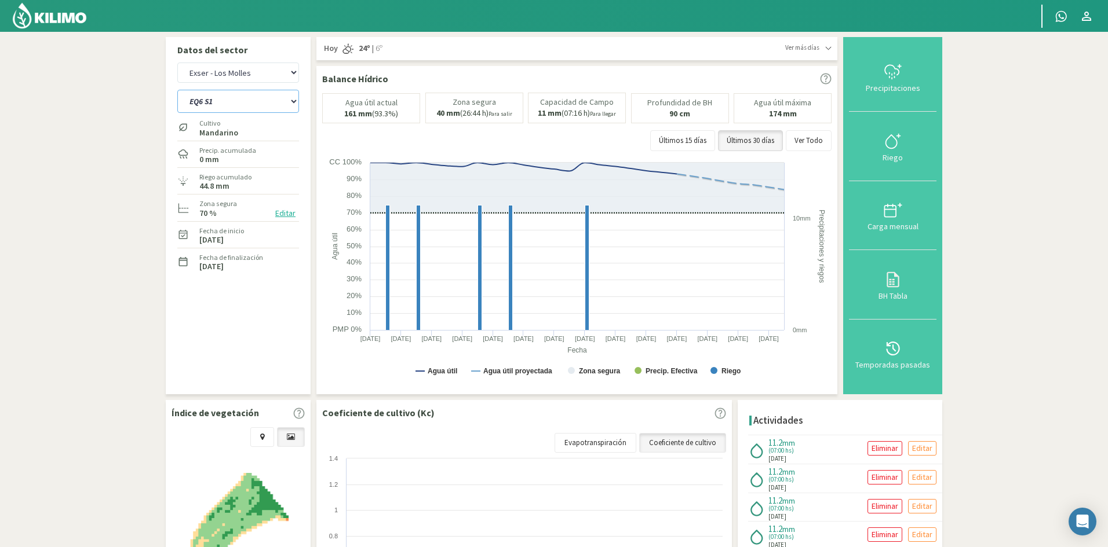
click at [217, 106] on select "EQ1A S3 EQ1A S4 EQ1A S5 EQ1B S1 EQ1B S2 EQ1B S3 EQ1B S4 EQ1B S5 EQ2 S1 EQ2 S3 E…" at bounding box center [238, 101] width 122 height 23
click at [177, 90] on select "EQ1A S3 EQ1A S4 EQ1A S5 EQ1B S1 EQ1B S2 EQ1B S3 EQ1B S4 EQ1B S5 EQ2 S1 EQ2 S3 E…" at bounding box center [238, 101] width 122 height 23
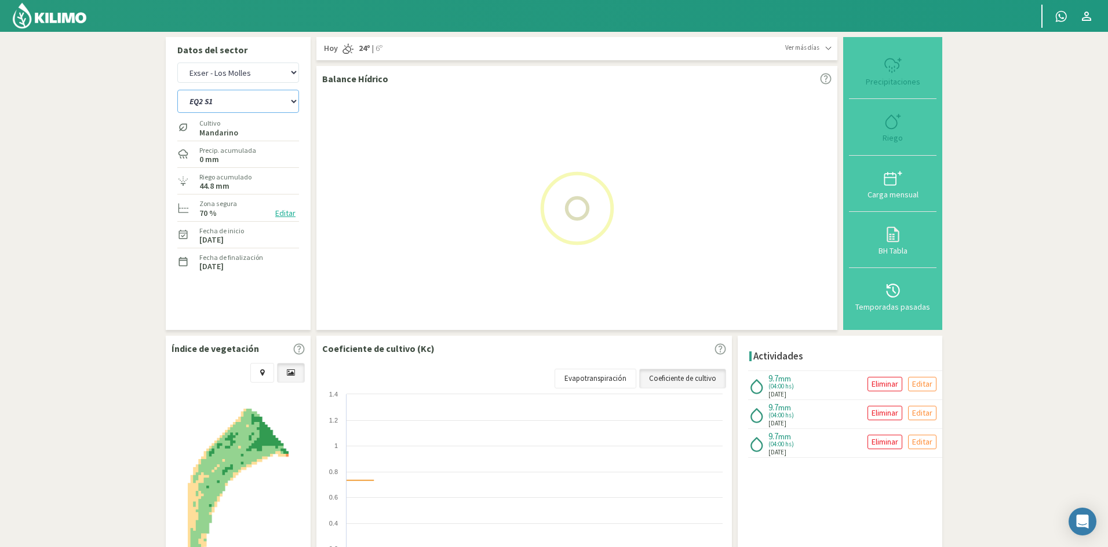
select select "801: Object"
select select "71: Object"
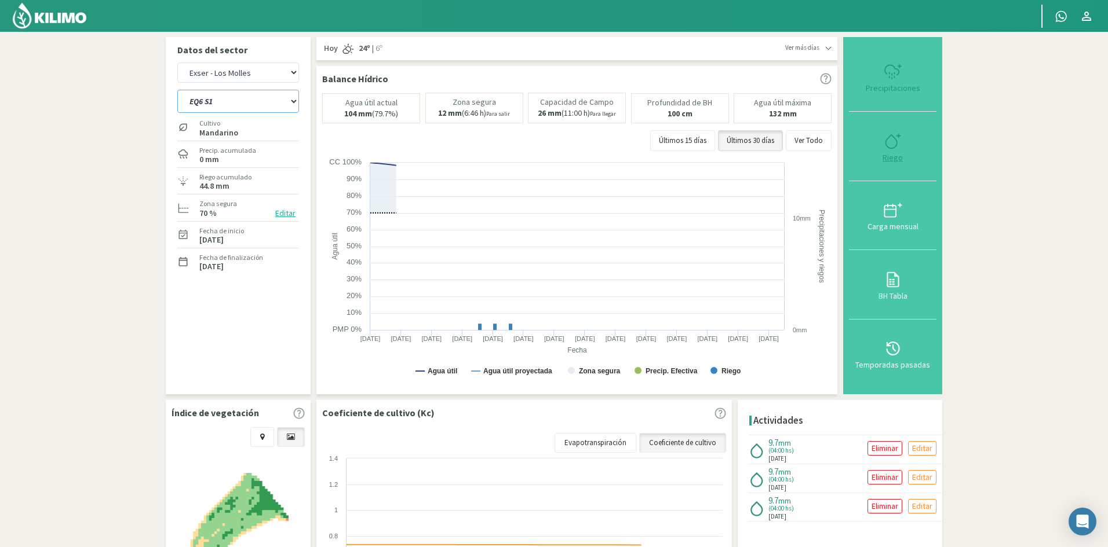
select select "813: Object"
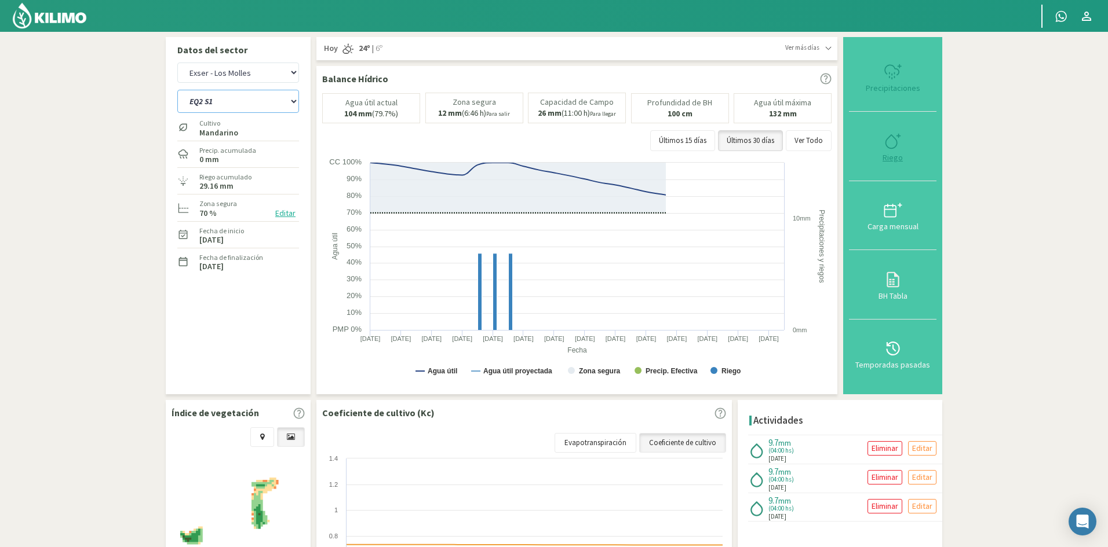
type input "4"
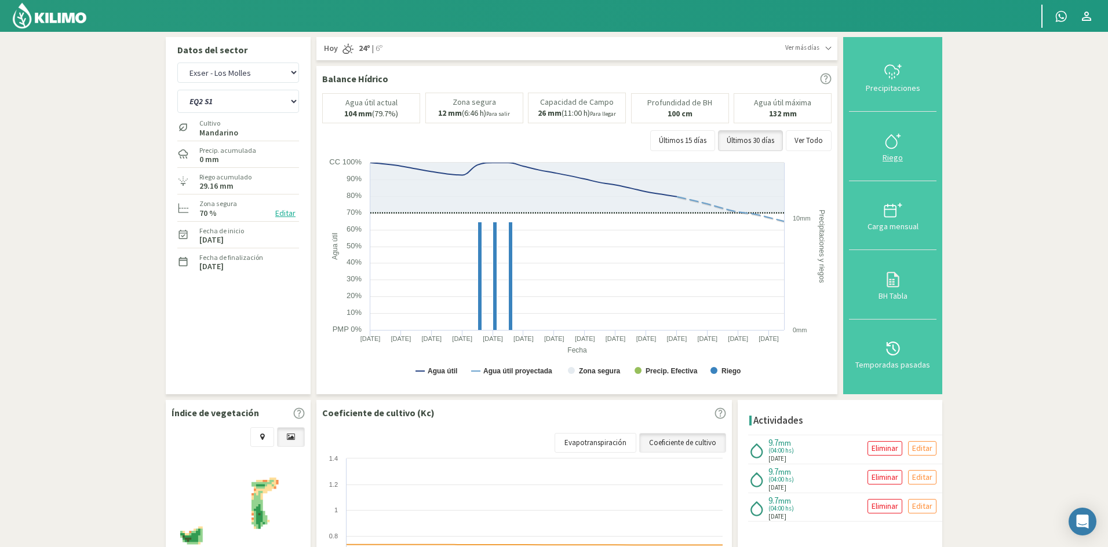
click at [891, 158] on div "Riego" at bounding box center [892, 158] width 81 height 8
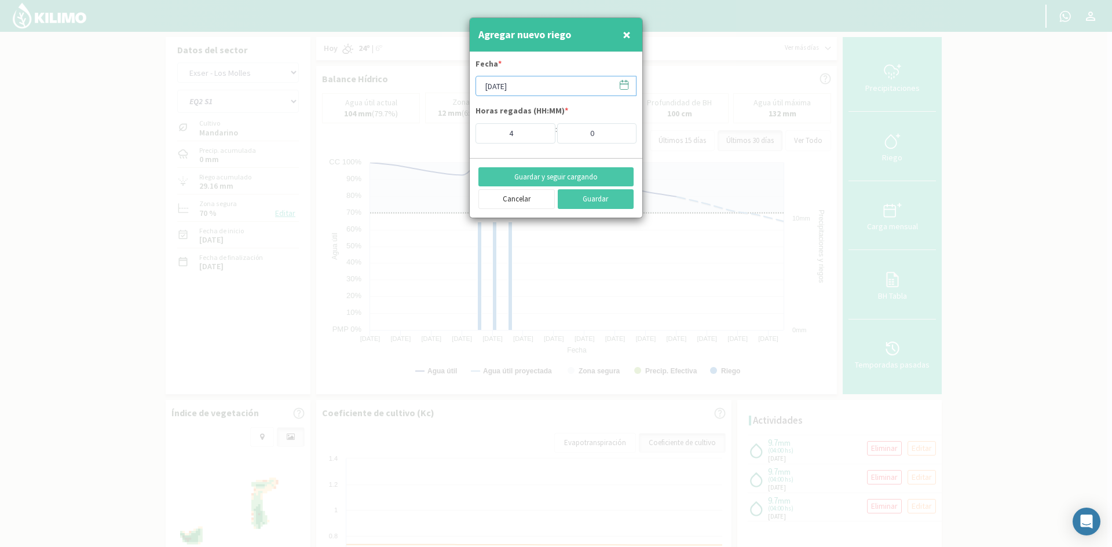
click at [524, 89] on input "[DATE]" at bounding box center [556, 86] width 161 height 20
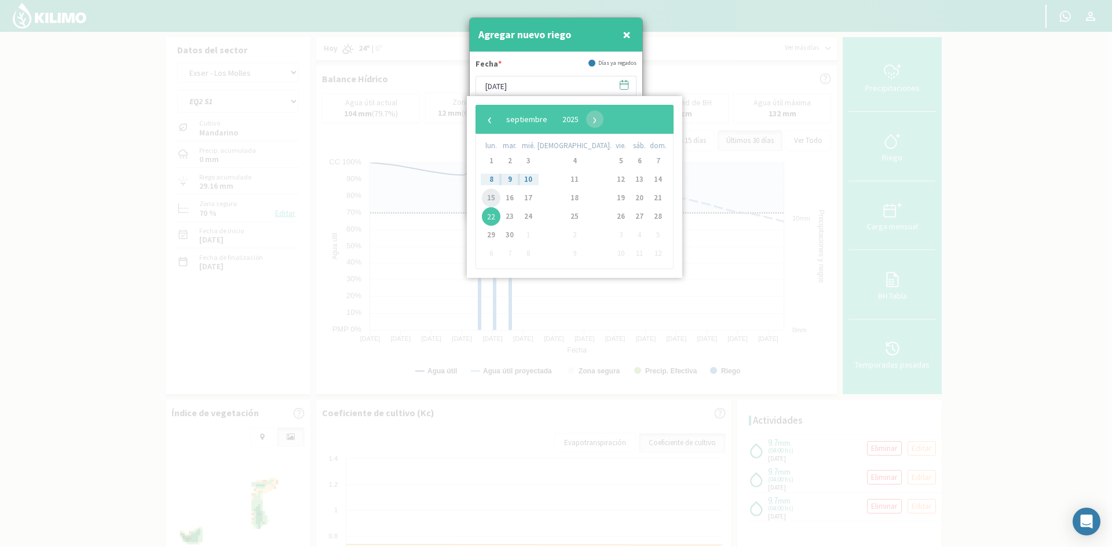
click at [491, 203] on span "15" at bounding box center [491, 198] width 19 height 19
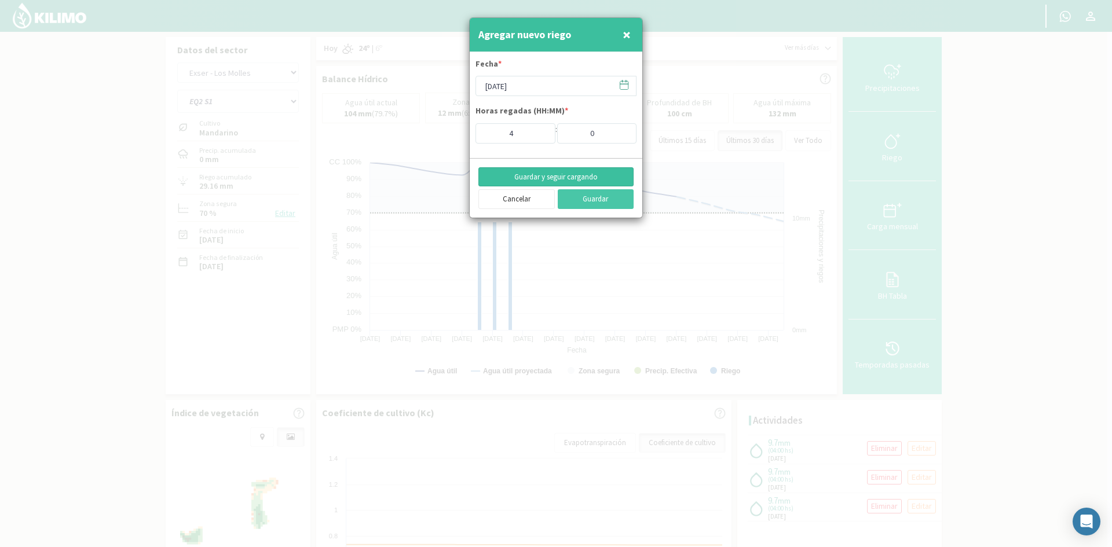
click at [538, 174] on button "Guardar y seguir cargando" at bounding box center [555, 177] width 155 height 20
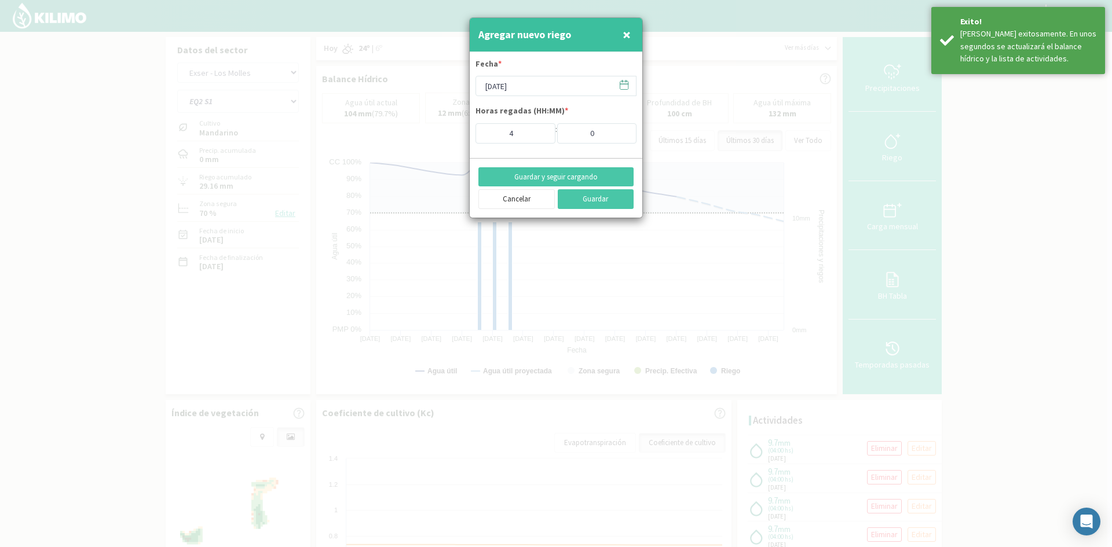
click at [627, 38] on span "×" at bounding box center [627, 34] width 8 height 19
type input "[DATE]"
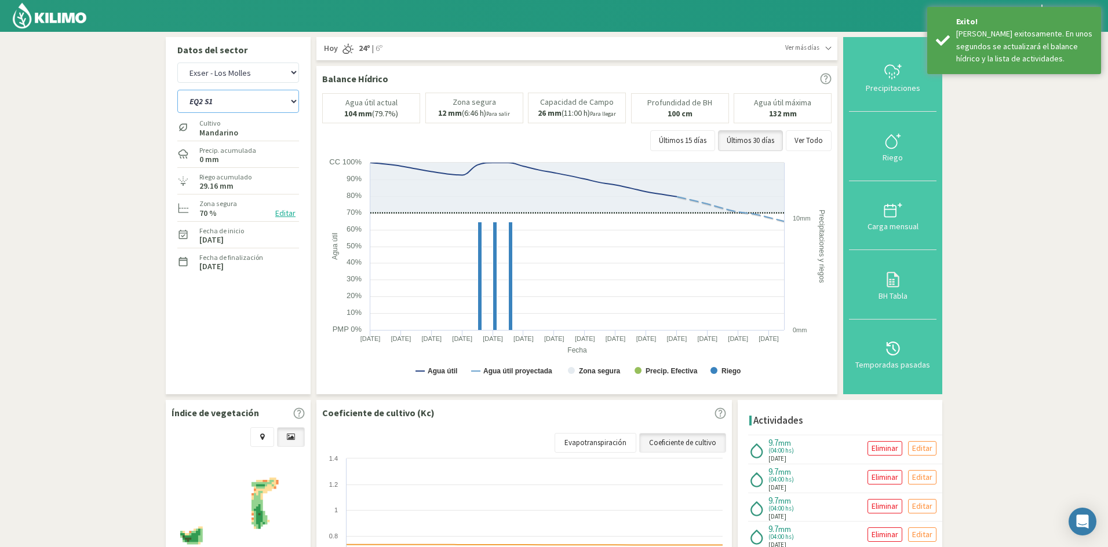
click at [216, 105] on select "EQ1A S3 EQ1A S4 EQ1A S5 EQ1B S1 EQ1B S2 EQ1B S3 EQ1B S4 EQ1B S5 EQ2 S1 EQ2 S3 E…" at bounding box center [238, 101] width 122 height 23
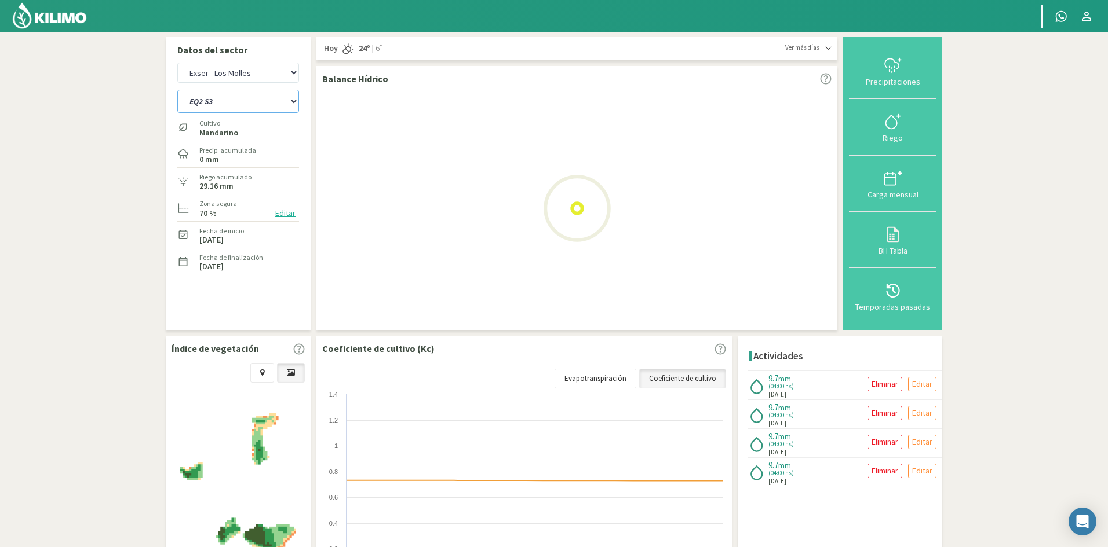
click at [177, 90] on select "EQ1A S3 EQ1A S4 EQ1A S5 EQ1B S1 EQ1B S2 EQ1B S3 EQ1B S4 EQ1B S5 EQ2 S1 EQ2 S3 E…" at bounding box center [238, 101] width 122 height 23
select select "813: Object"
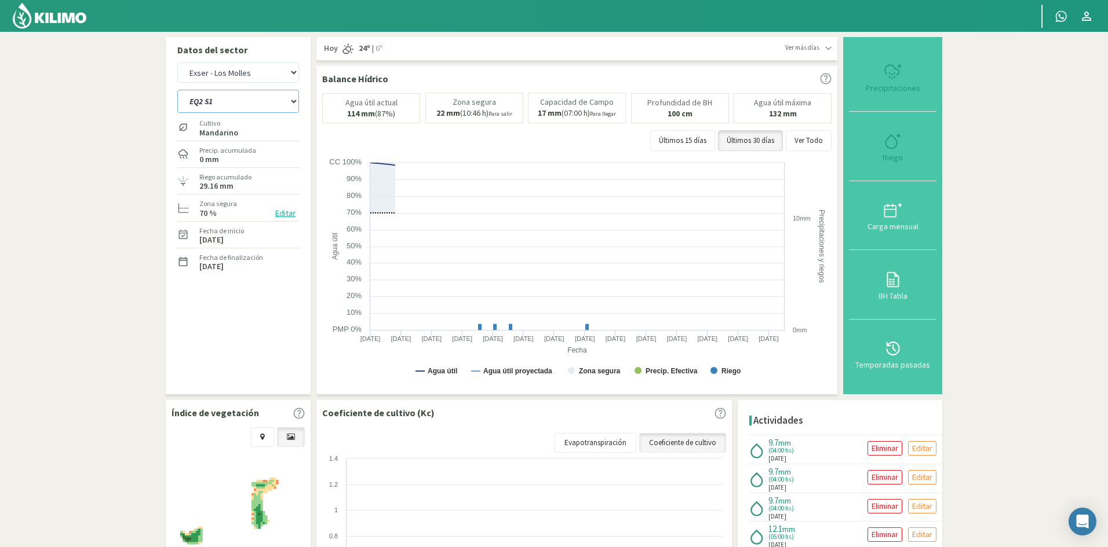
select select "73: Object"
select select "837: Object"
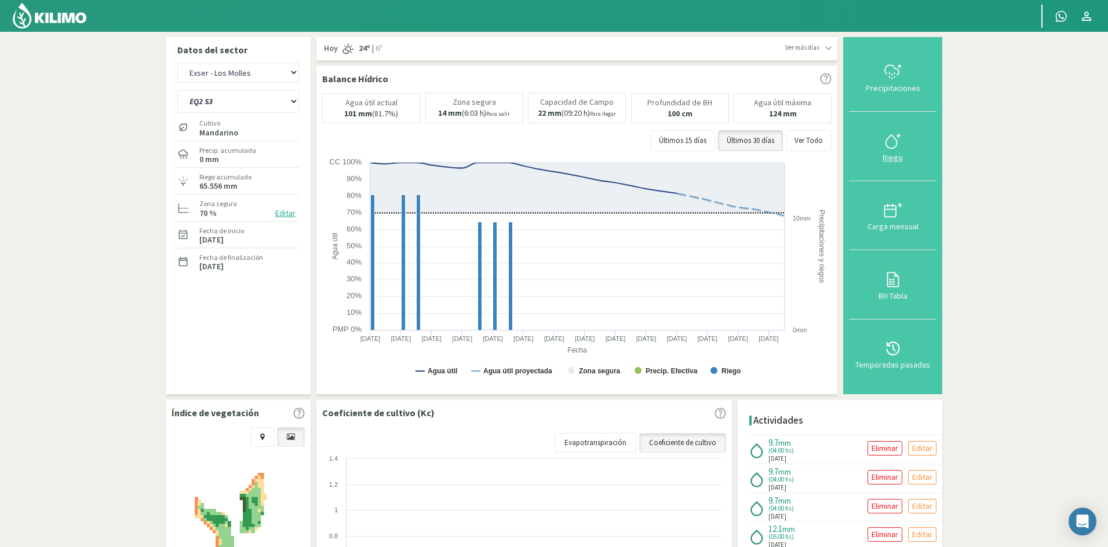
click at [891, 159] on div "Riego" at bounding box center [892, 158] width 81 height 8
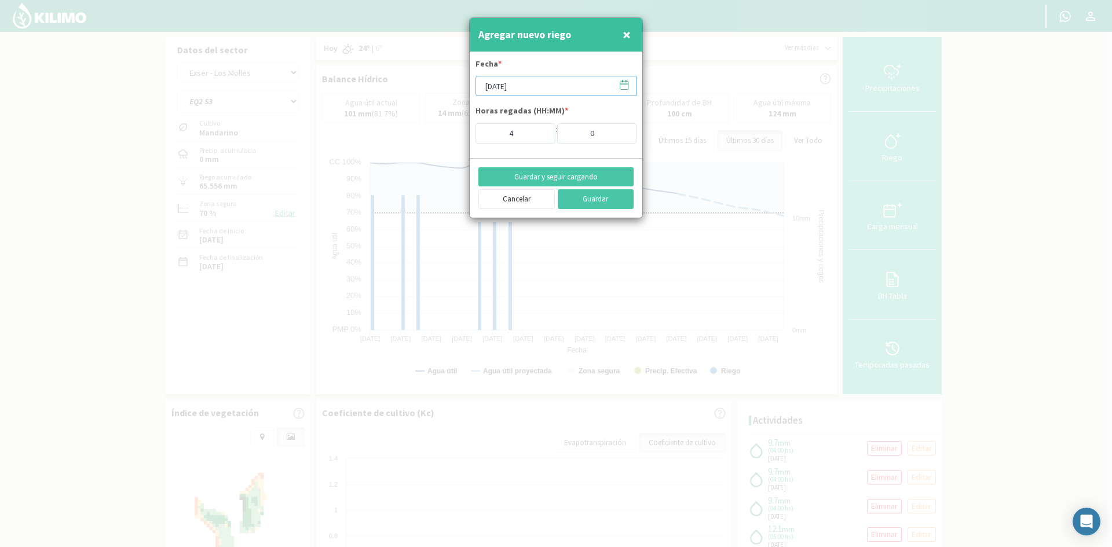
click at [512, 89] on input "[DATE]" at bounding box center [556, 86] width 161 height 20
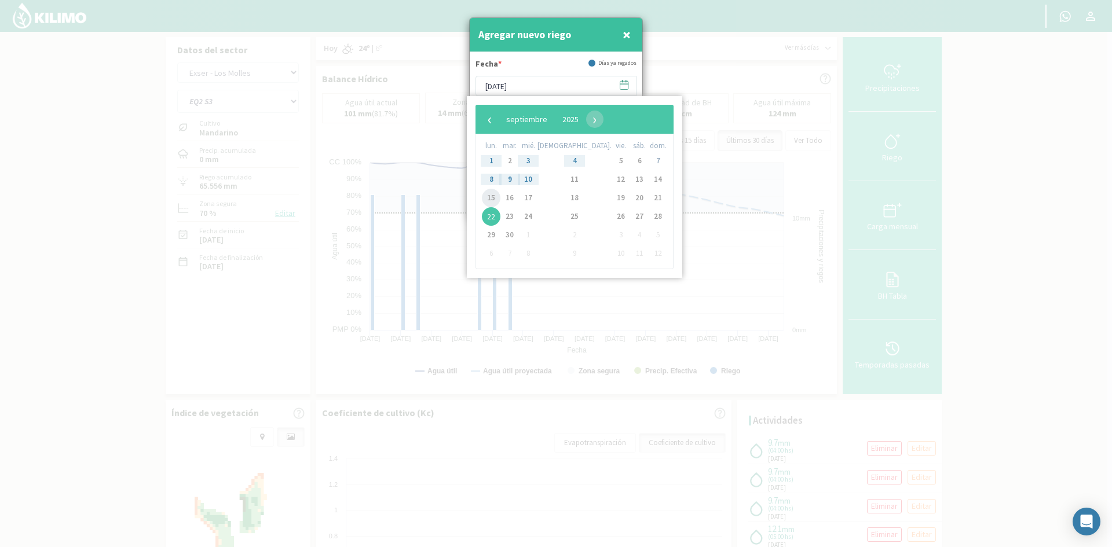
click at [494, 201] on span "15" at bounding box center [491, 198] width 19 height 19
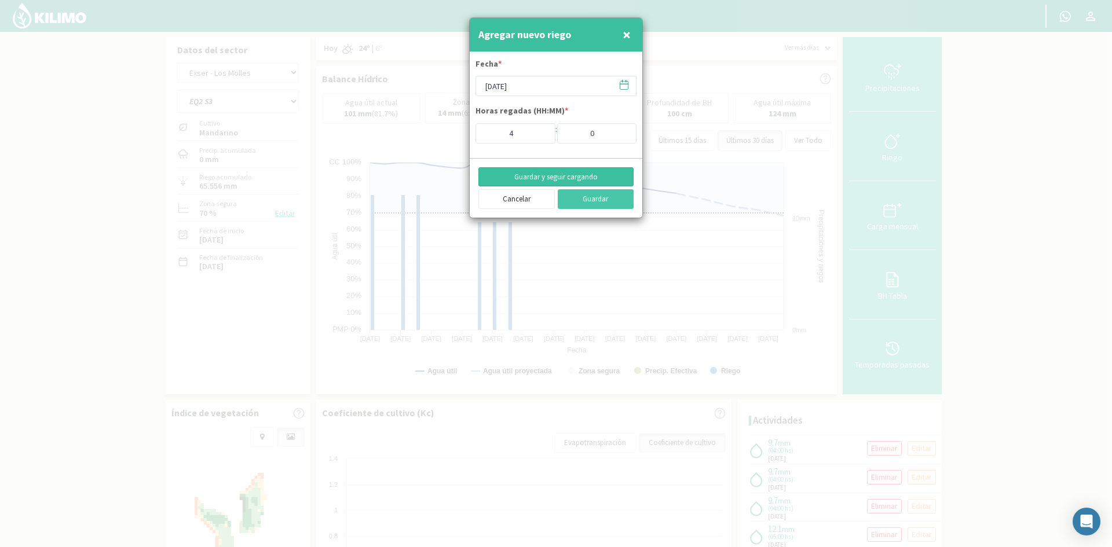
click at [530, 176] on button "Guardar y seguir cargando" at bounding box center [555, 177] width 155 height 20
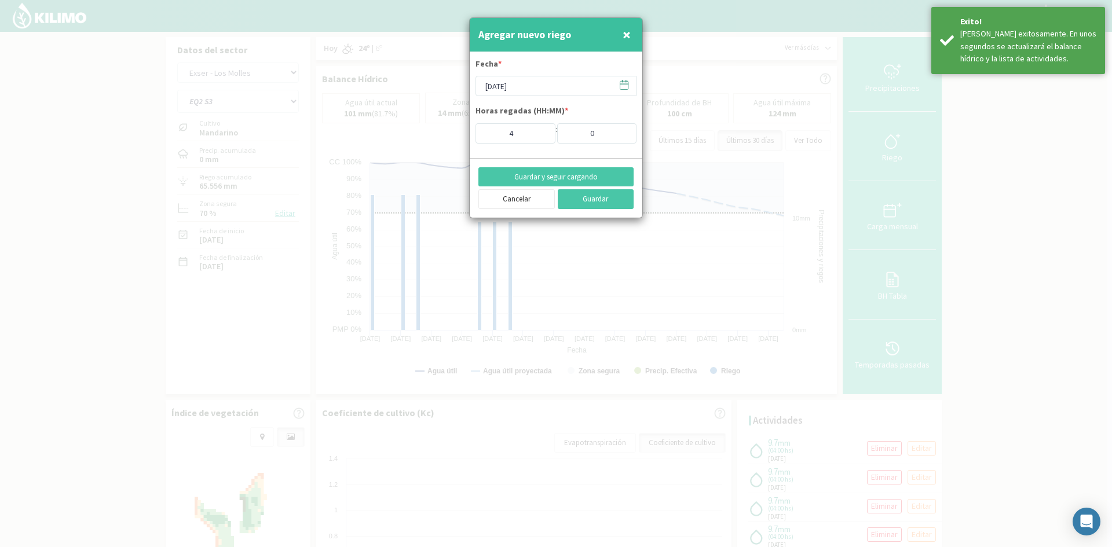
click at [624, 34] on span "×" at bounding box center [627, 34] width 8 height 19
type input "[DATE]"
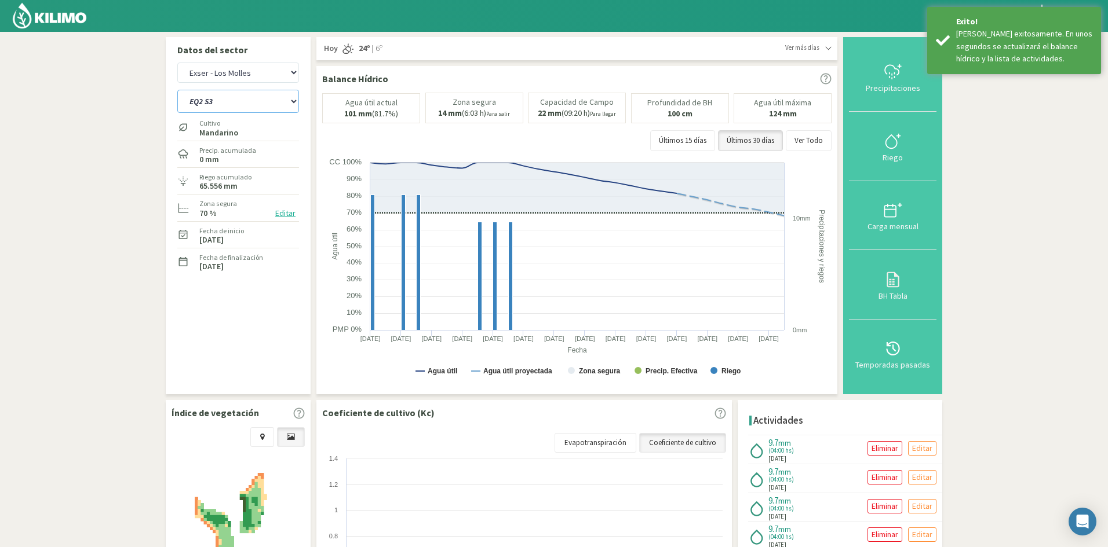
click at [223, 108] on select "EQ1A S3 EQ1A S4 EQ1A S5 EQ1B S1 EQ1B S2 EQ1B S3 EQ1B S4 EQ1B S5 EQ2 S1 EQ2 S3 E…" at bounding box center [238, 101] width 122 height 23
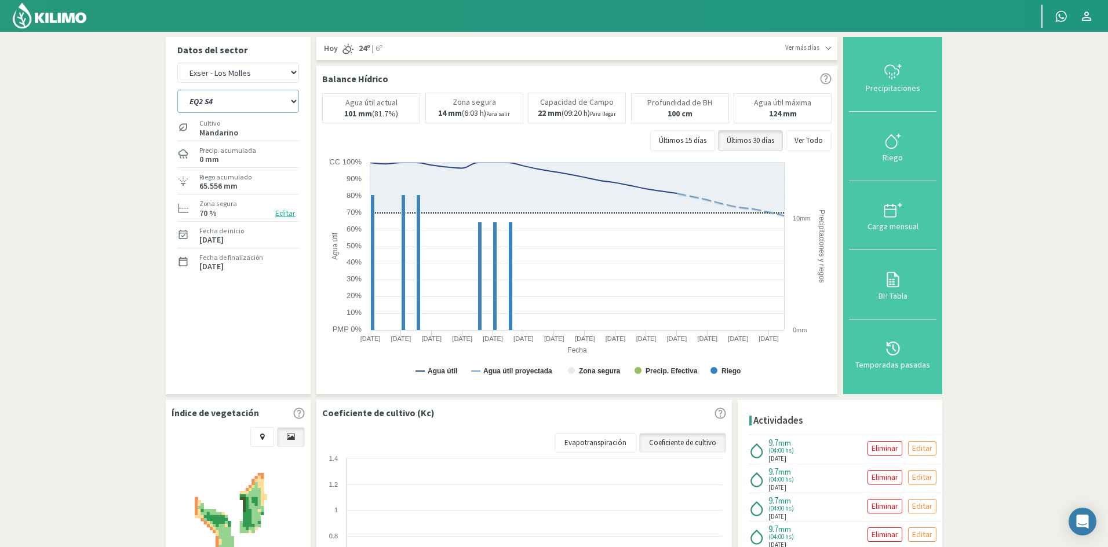
click at [177, 90] on select "EQ1A S3 EQ1A S4 EQ1A S5 EQ1B S1 EQ1B S2 EQ1B S3 EQ1B S4 EQ1B S5 EQ2 S1 EQ2 S3 E…" at bounding box center [238, 101] width 122 height 23
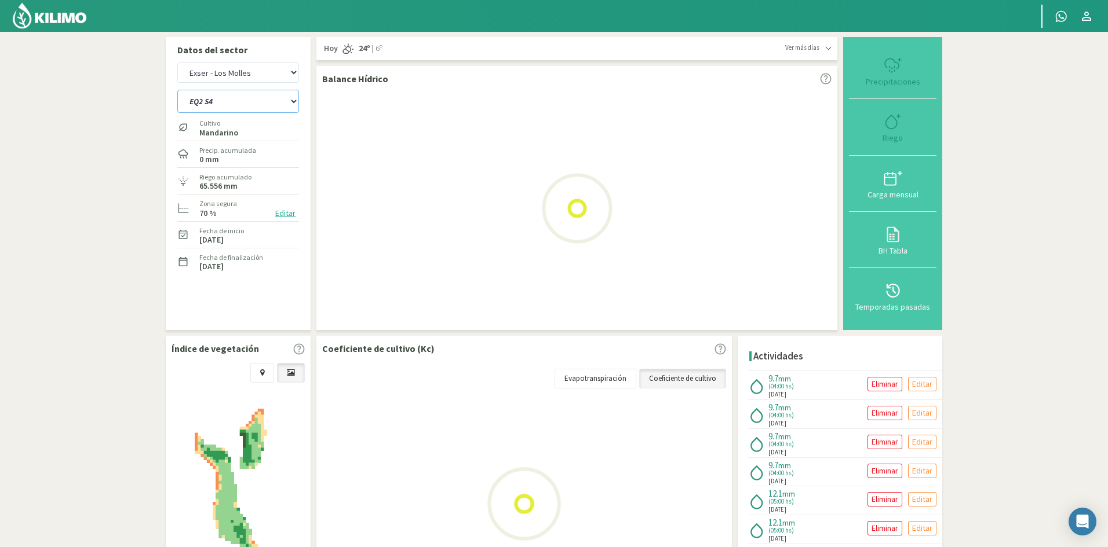
select select "837: Object"
select select "75: Object"
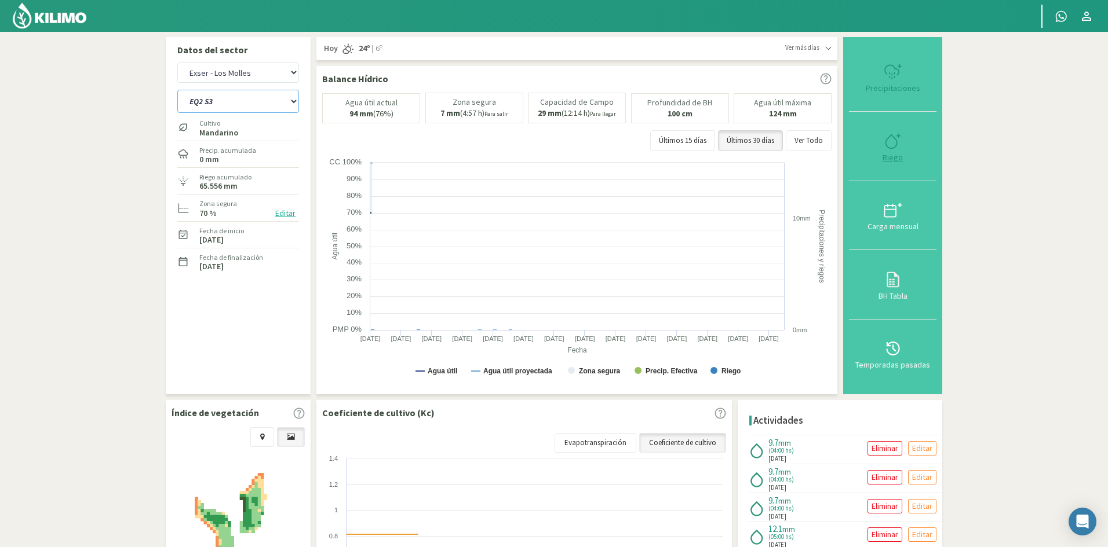
select select "861: Object"
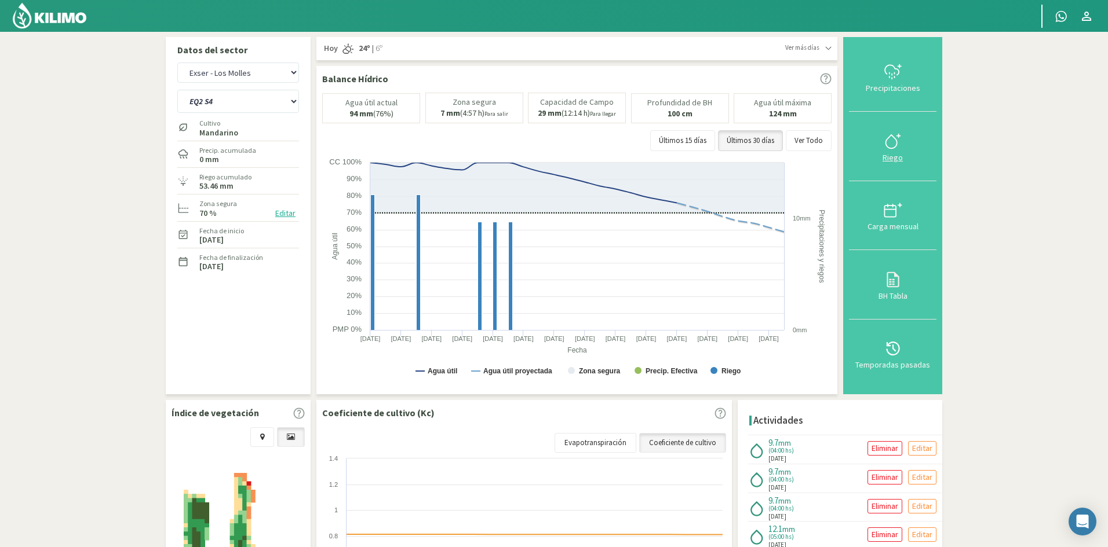
click at [893, 160] on div "Riego" at bounding box center [892, 158] width 81 height 8
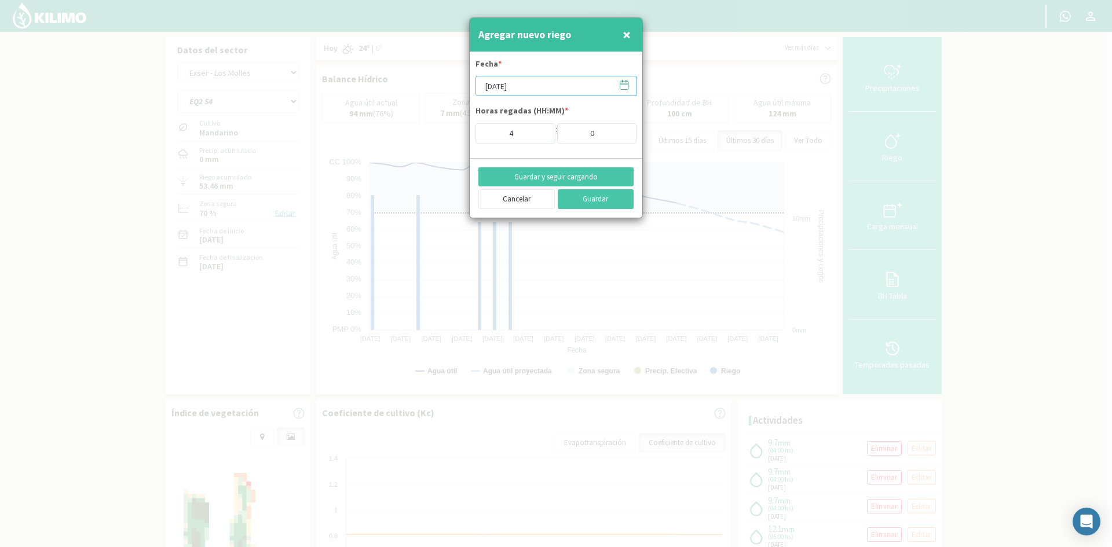
click at [495, 83] on input "[DATE]" at bounding box center [556, 86] width 161 height 20
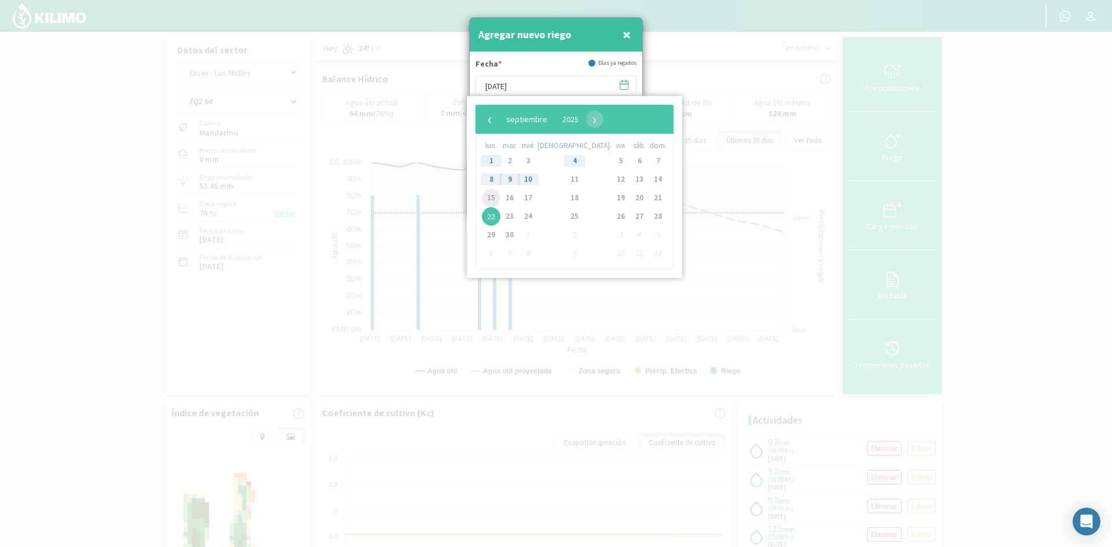
click at [498, 195] on span "15" at bounding box center [491, 198] width 19 height 19
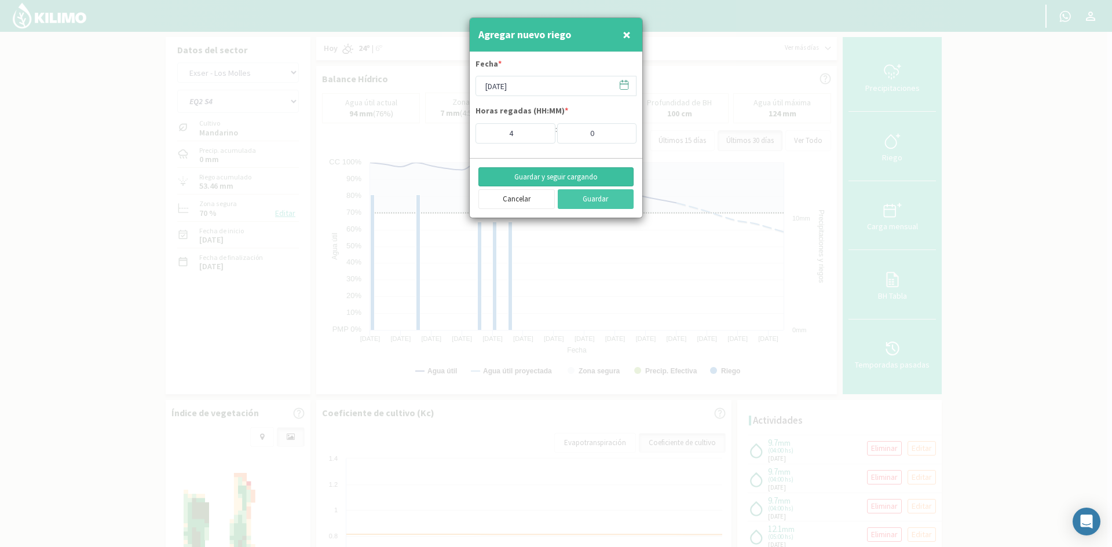
click at [545, 173] on button "Guardar y seguir cargando" at bounding box center [555, 177] width 155 height 20
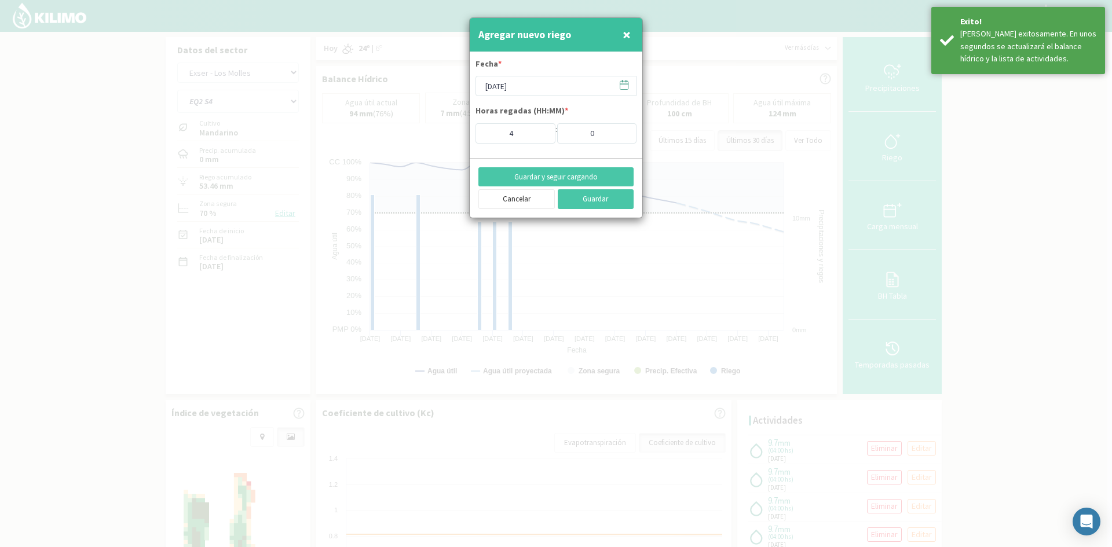
click at [624, 37] on span "×" at bounding box center [627, 34] width 8 height 19
type input "[DATE]"
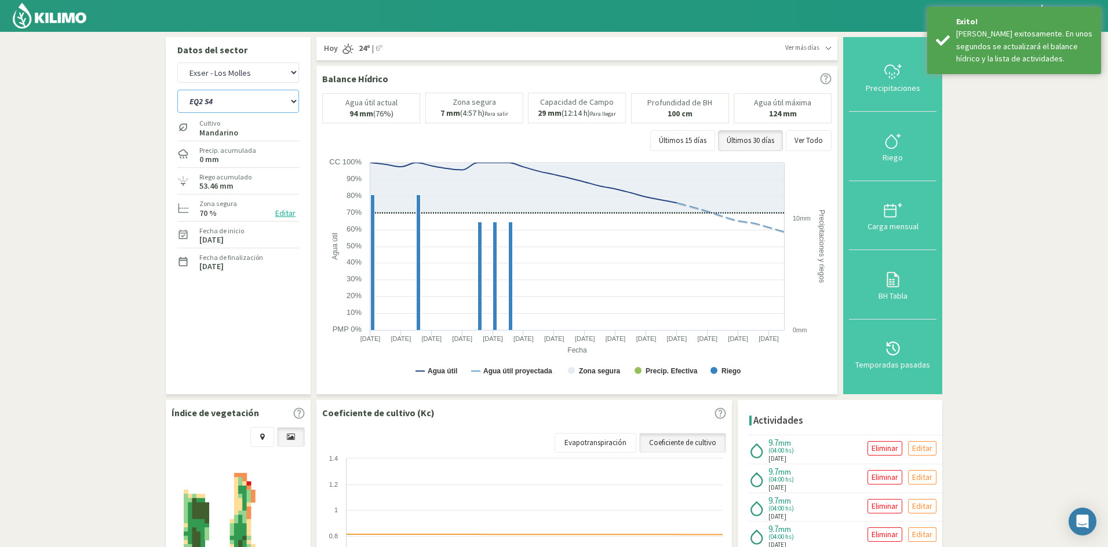
click at [199, 101] on select "EQ1A S3 EQ1A S4 EQ1A S5 EQ1B S1 EQ1B S2 EQ1B S3 EQ1B S4 EQ1B S5 EQ2 S1 EQ2 S3 E…" at bounding box center [238, 101] width 122 height 23
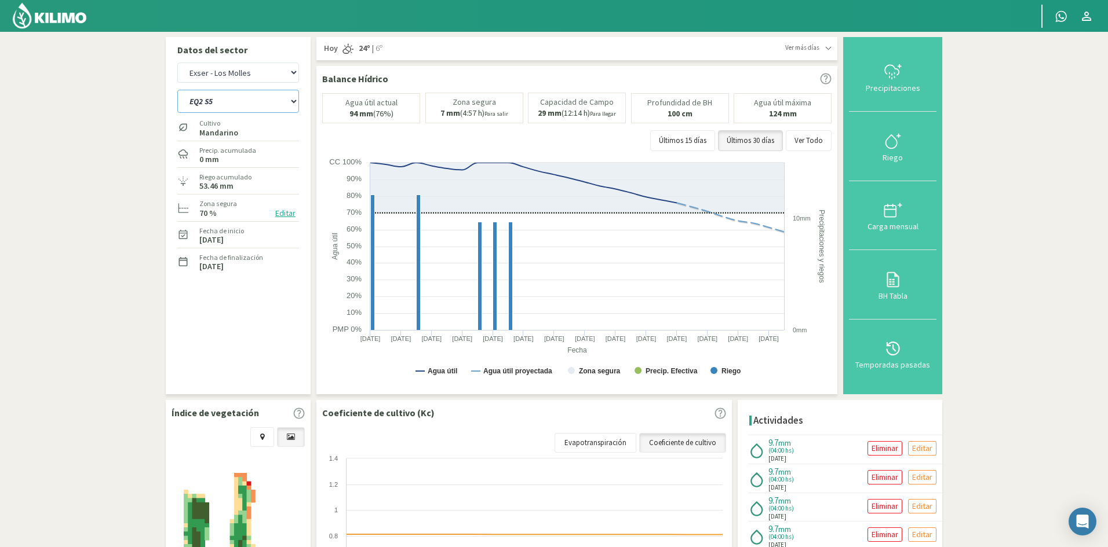
click at [177, 90] on select "EQ1A S3 EQ1A S4 EQ1A S5 EQ1B S1 EQ1B S2 EQ1B S3 EQ1B S4 EQ1B S5 EQ2 S1 EQ2 S3 E…" at bounding box center [238, 101] width 122 height 23
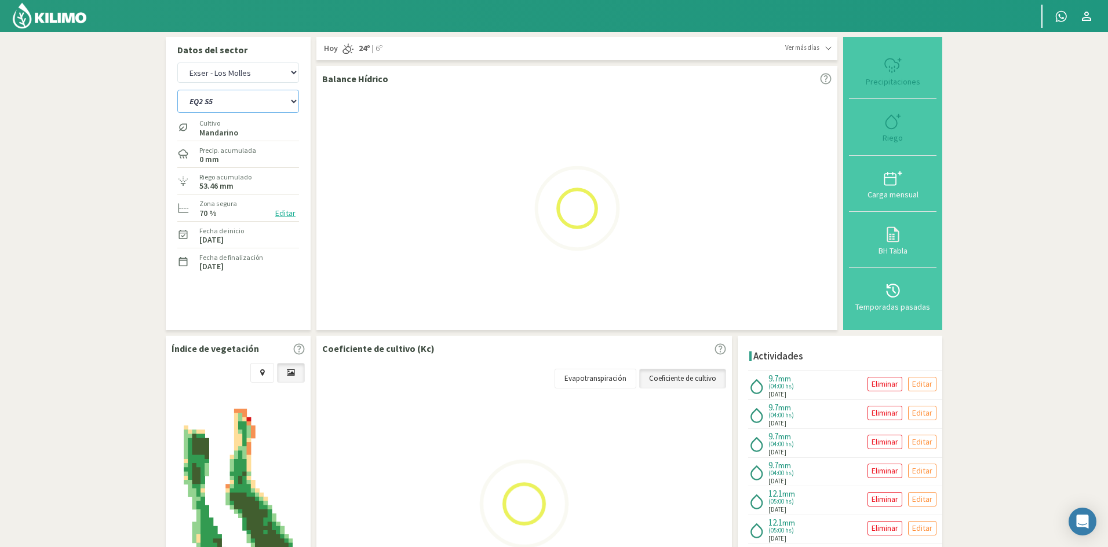
select select "861: Object"
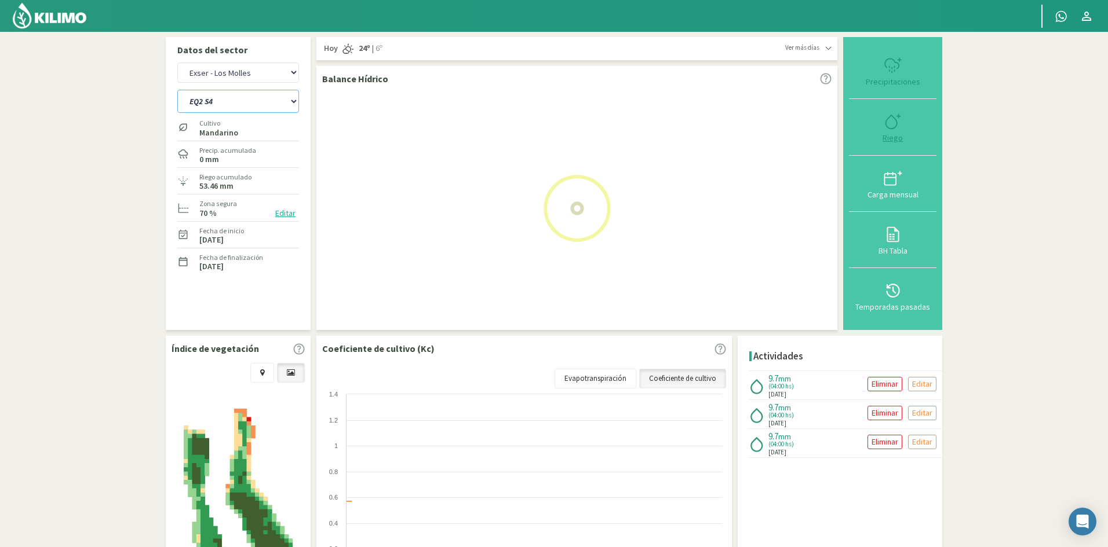
select select "77: Object"
select select "885: Object"
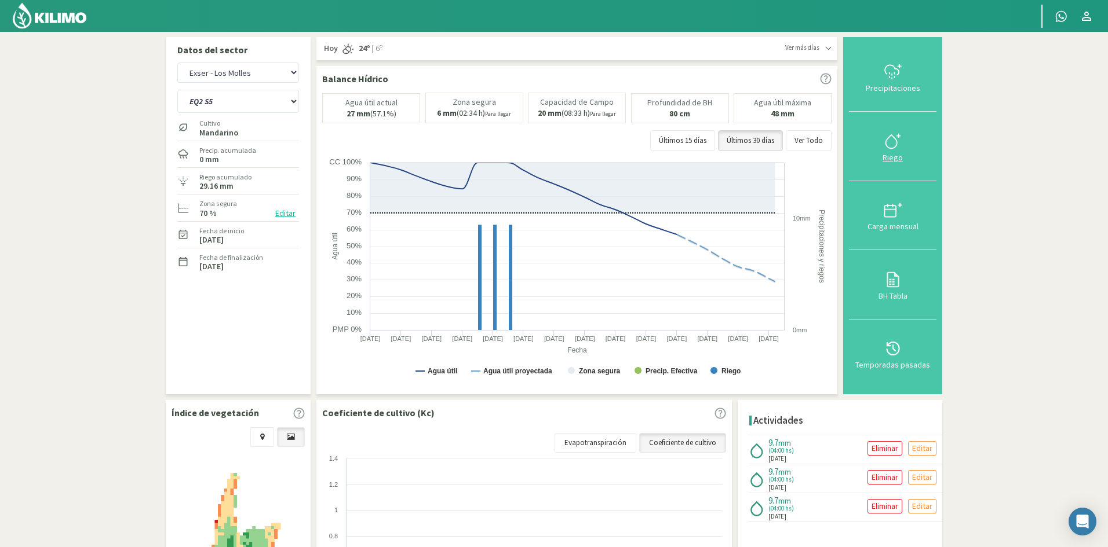
click at [893, 155] on div "Riego" at bounding box center [892, 158] width 81 height 8
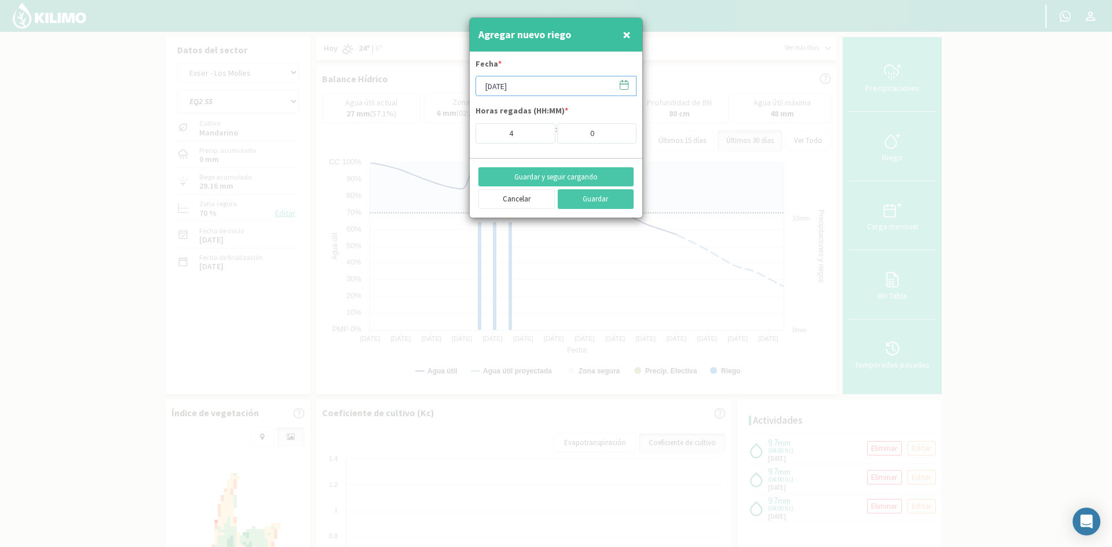
click at [492, 85] on input "[DATE]" at bounding box center [556, 86] width 161 height 20
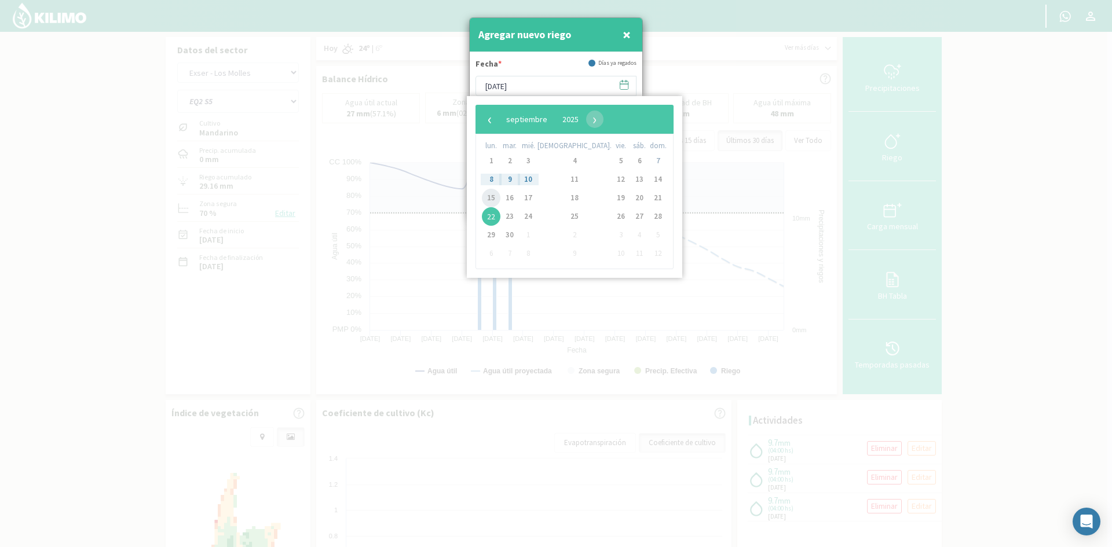
click at [492, 200] on span "15" at bounding box center [491, 198] width 19 height 19
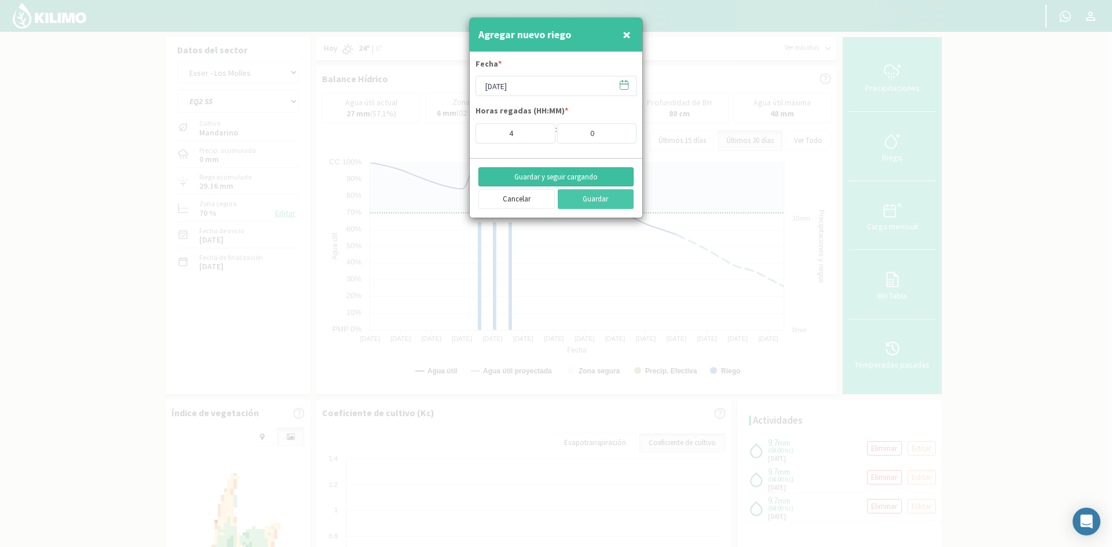
click at [553, 174] on button "Guardar y seguir cargando" at bounding box center [555, 177] width 155 height 20
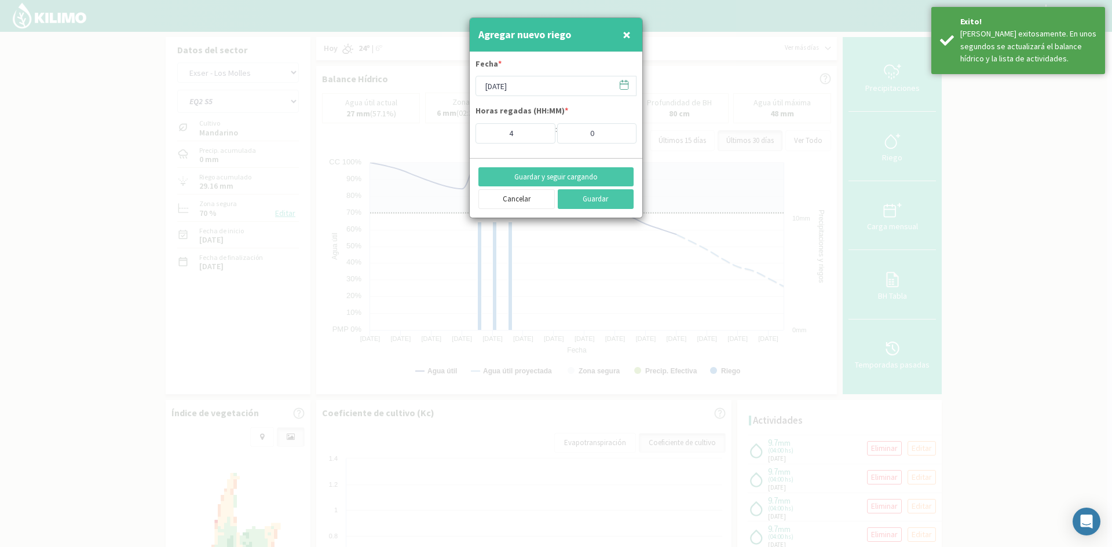
click at [625, 39] on span "×" at bounding box center [627, 34] width 8 height 19
type input "[DATE]"
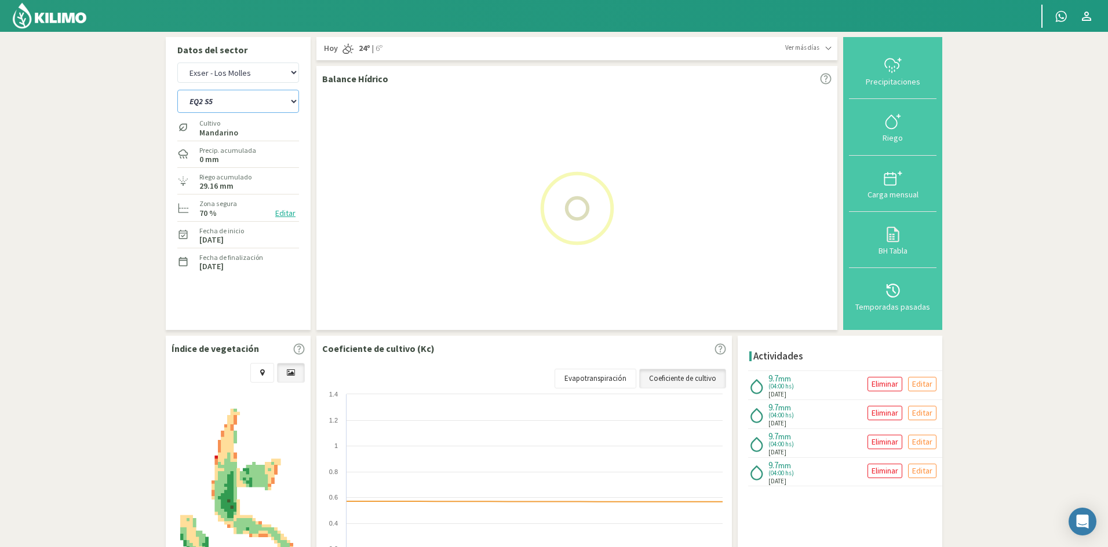
click at [214, 101] on select "EQ1A S3 EQ1A S4 EQ1A S5 EQ1B S1 EQ1B S2 EQ1B S3 EQ1B S4 EQ1B S5 EQ2 S1 EQ2 S3 E…" at bounding box center [238, 101] width 122 height 23
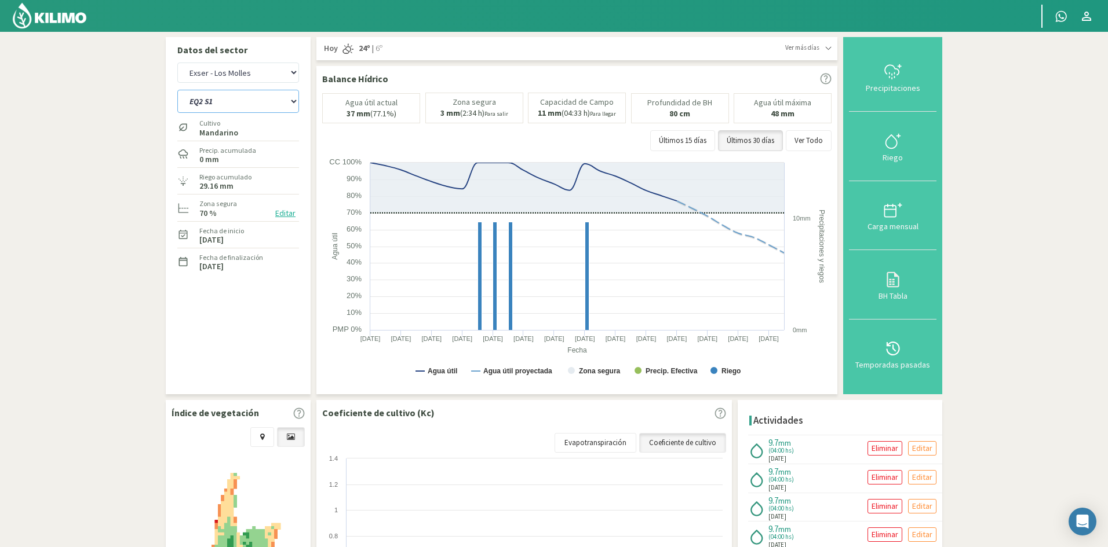
click at [177, 90] on select "EQ1A S3 EQ1A S4 EQ1A S5 EQ1B S1 EQ1B S2 EQ1B S3 EQ1B S4 EQ1B S5 EQ2 S1 EQ2 S3 E…" at bounding box center [238, 101] width 122 height 23
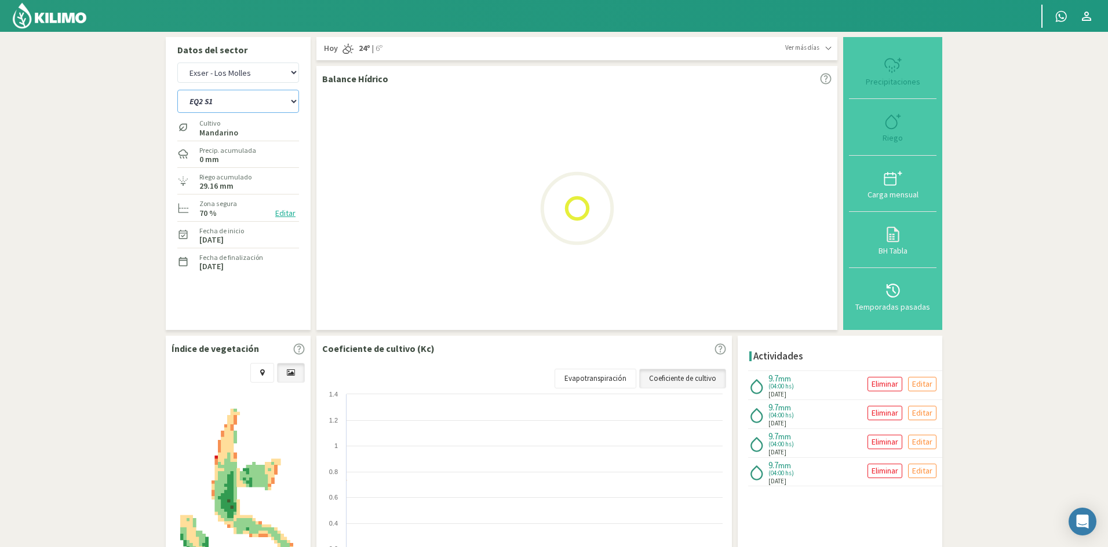
select select "885: Object"
select select "79: Object"
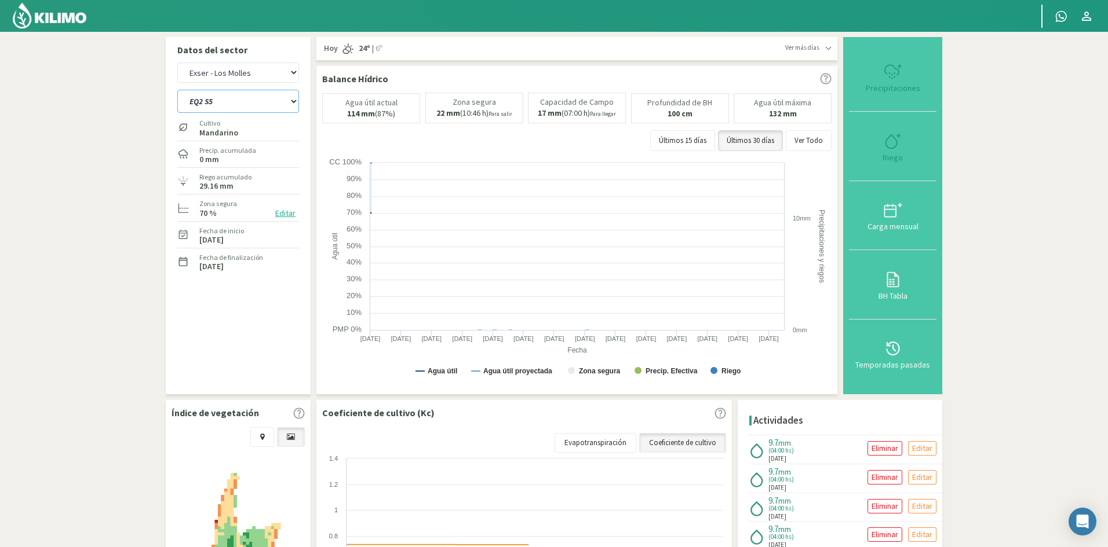
select select "905: Object"
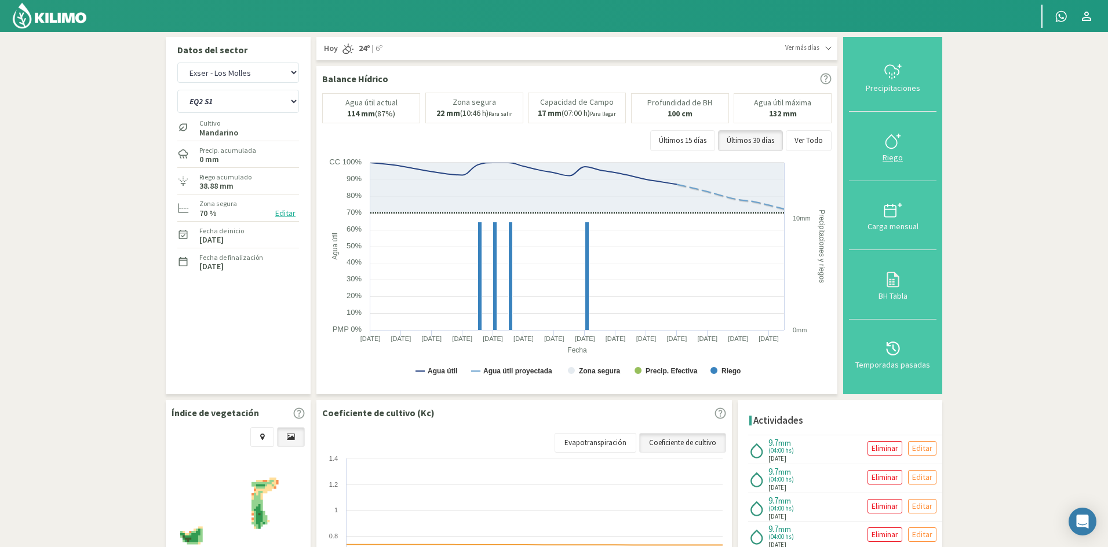
click at [889, 158] on div "Riego" at bounding box center [892, 158] width 81 height 8
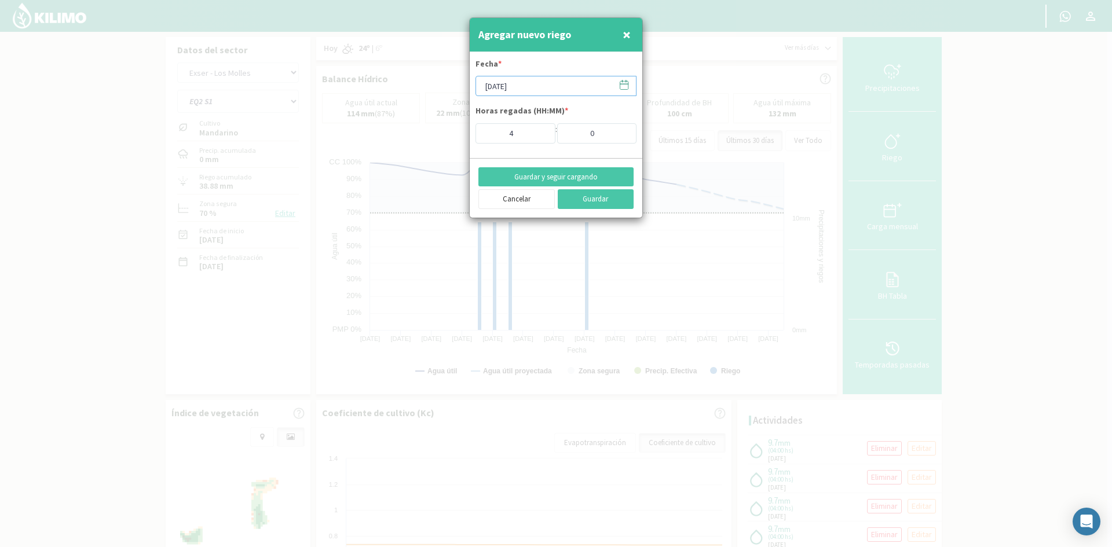
click at [498, 86] on input "[DATE]" at bounding box center [556, 86] width 161 height 20
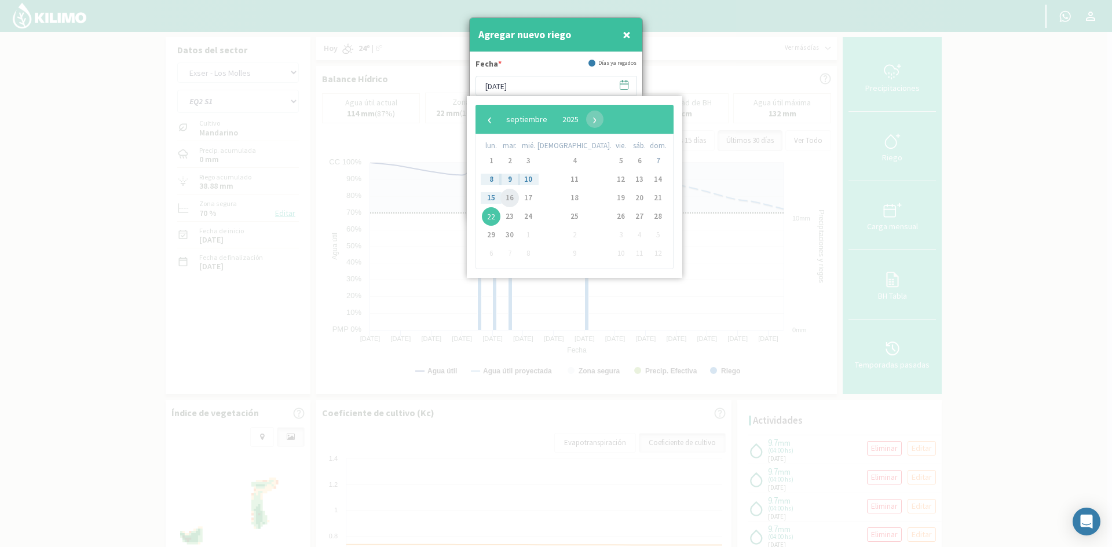
drag, startPoint x: 509, startPoint y: 200, endPoint x: 521, endPoint y: 185, distance: 19.4
click at [509, 198] on span "16" at bounding box center [509, 198] width 19 height 19
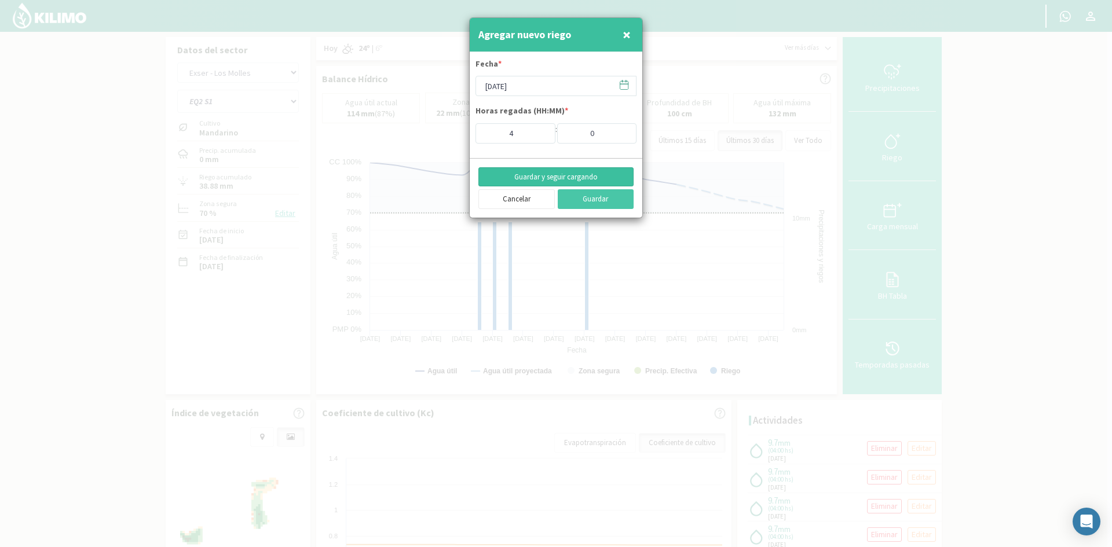
click at [534, 173] on button "Guardar y seguir cargando" at bounding box center [555, 177] width 155 height 20
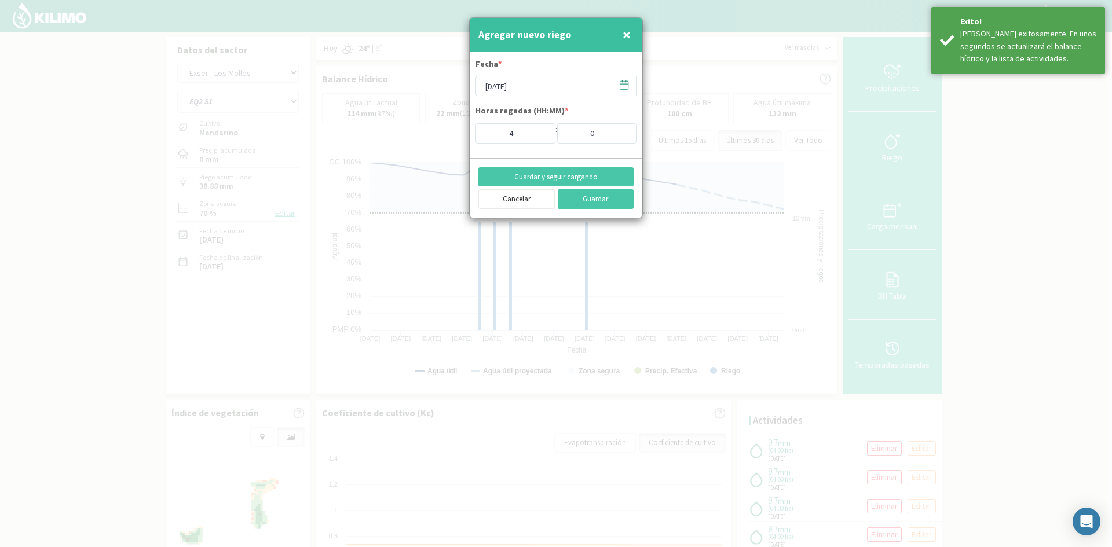
click at [626, 40] on span "×" at bounding box center [627, 34] width 8 height 19
type input "[DATE]"
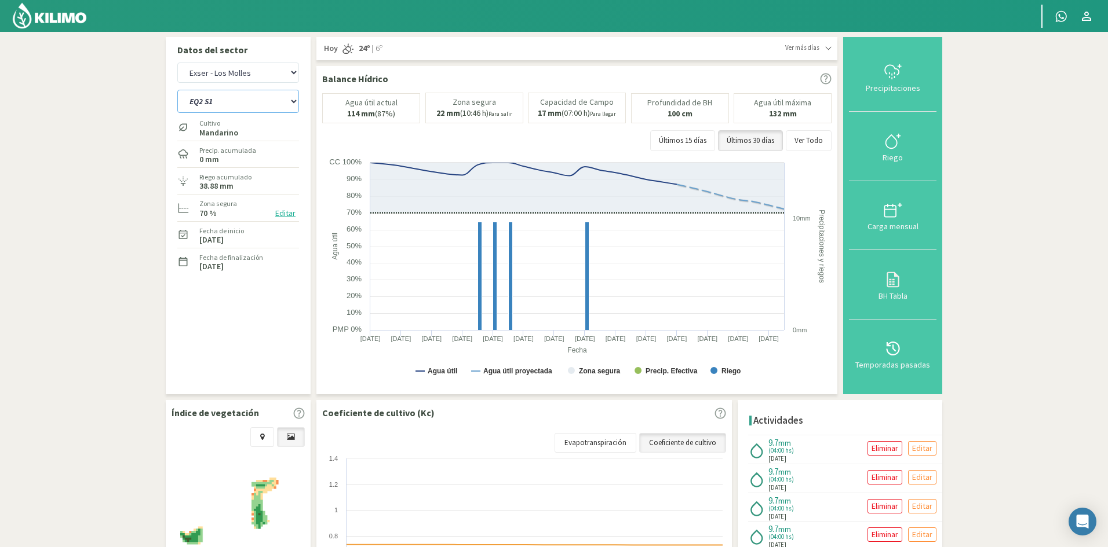
click at [234, 105] on select "EQ1A S3 EQ1A S4 EQ1A S5 EQ1B S1 EQ1B S2 EQ1B S3 EQ1B S4 EQ1B S5 EQ2 S1 EQ2 S3 E…" at bounding box center [238, 101] width 122 height 23
click at [177, 90] on select "EQ1A S3 EQ1A S4 EQ1A S5 EQ1B S1 EQ1B S2 EQ1B S3 EQ1B S4 EQ1B S5 EQ2 S1 EQ2 S3 E…" at bounding box center [238, 101] width 122 height 23
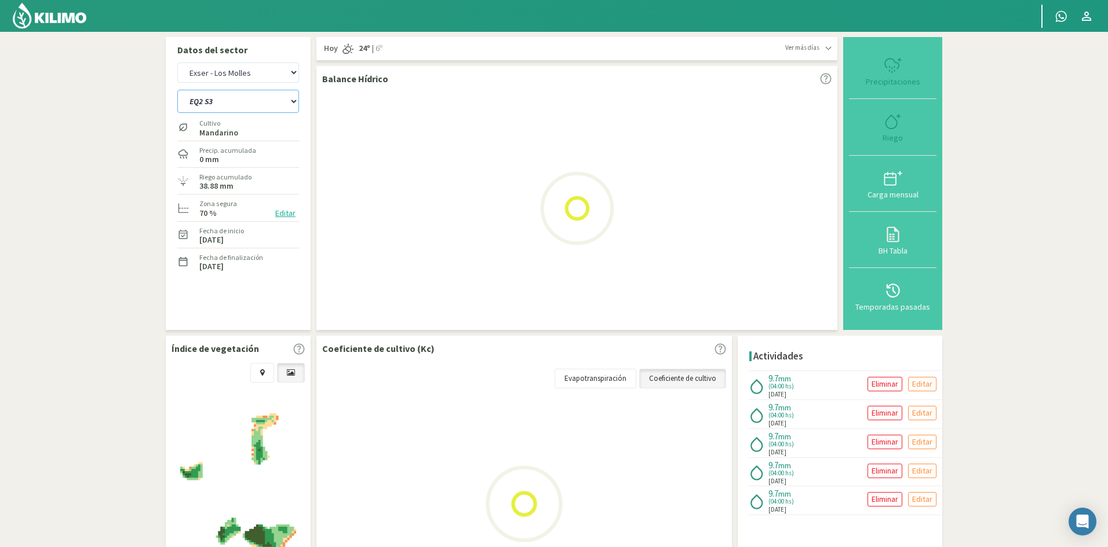
select select "905: Object"
select select "81: Object"
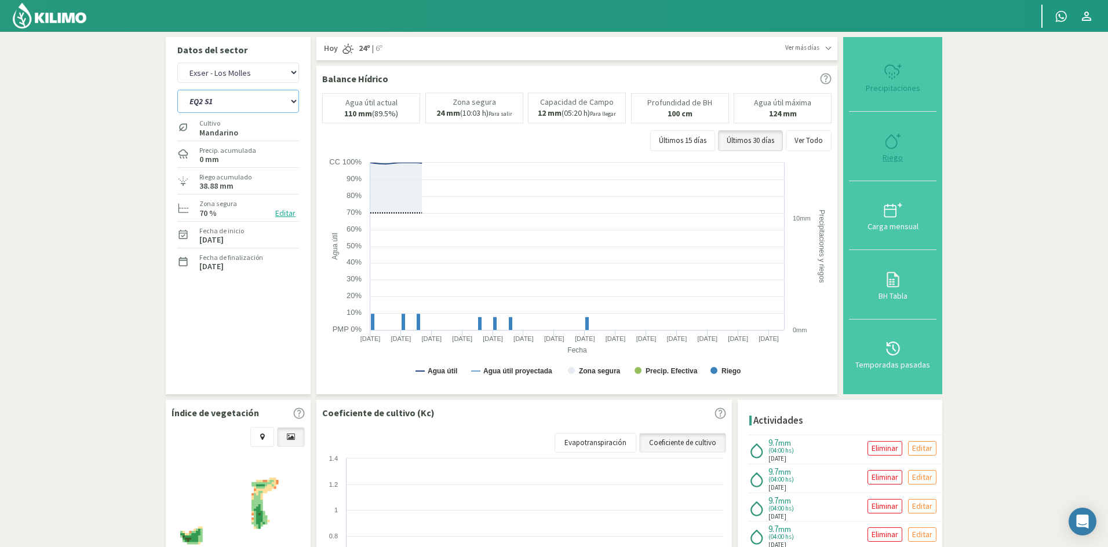
select select "929: Object"
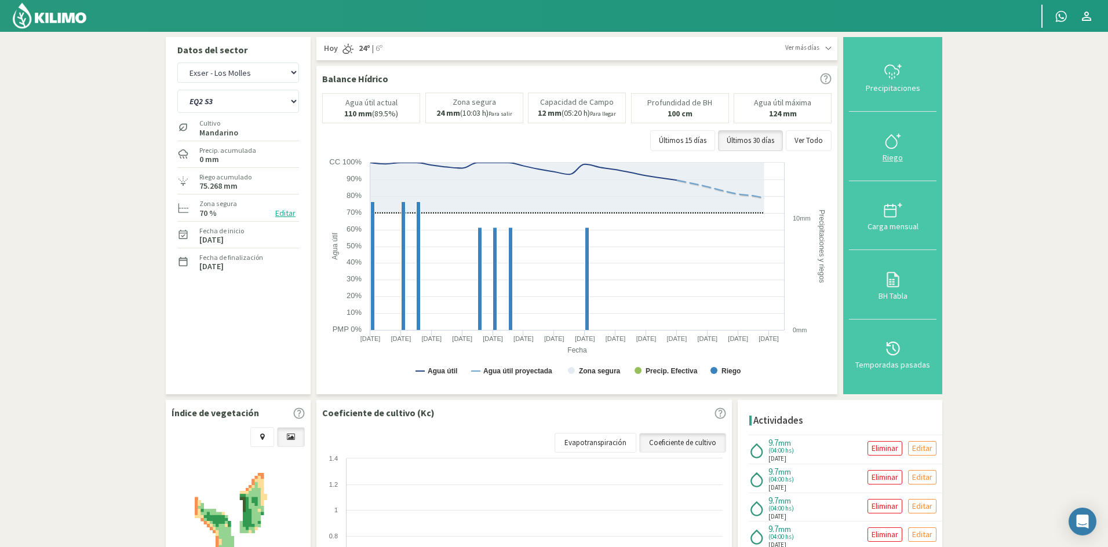
click at [895, 160] on div "Riego" at bounding box center [892, 158] width 81 height 8
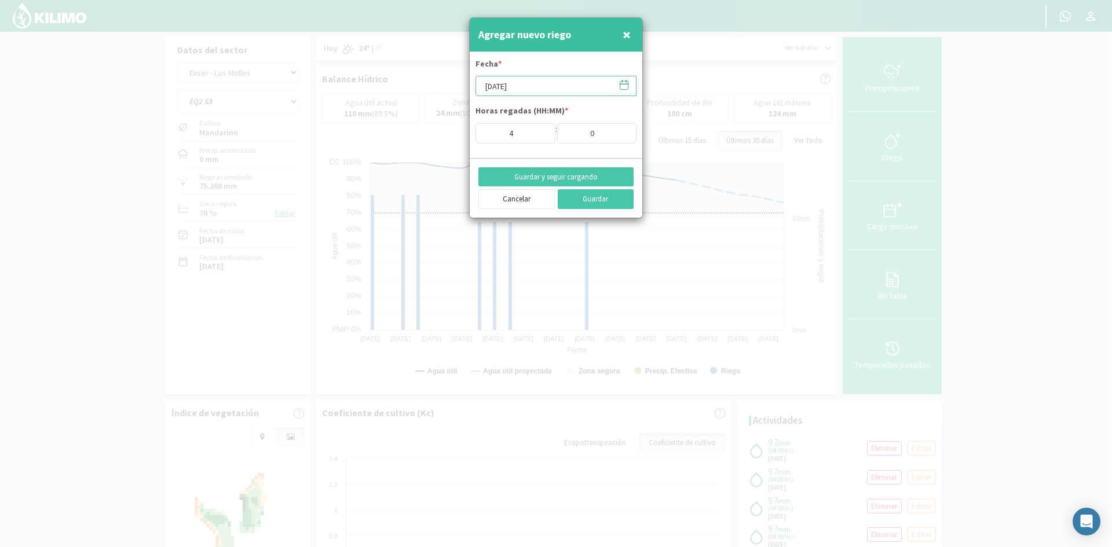
click at [500, 85] on input "[DATE]" at bounding box center [556, 86] width 161 height 20
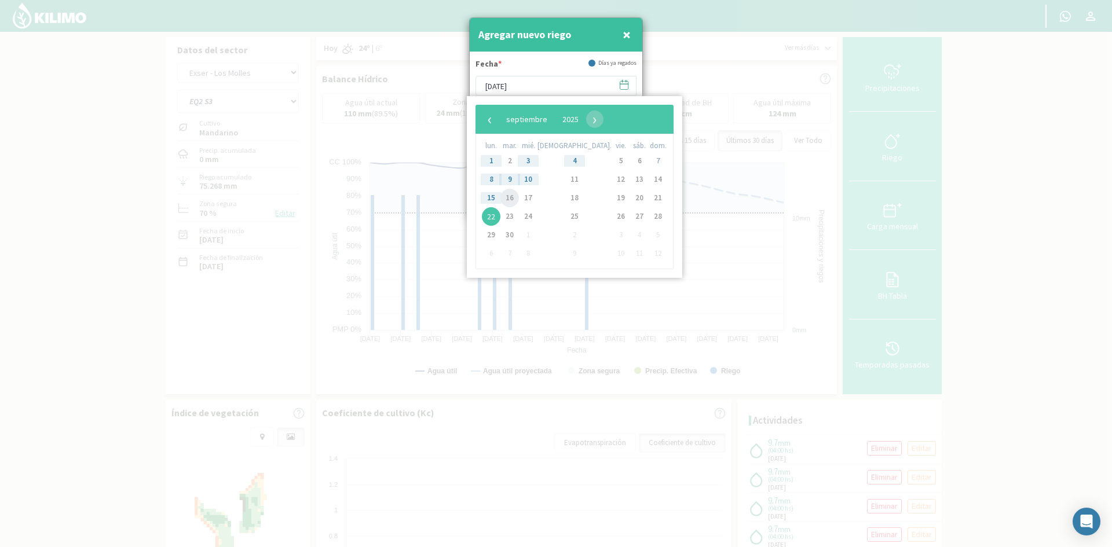
click at [510, 197] on span "16" at bounding box center [509, 198] width 19 height 19
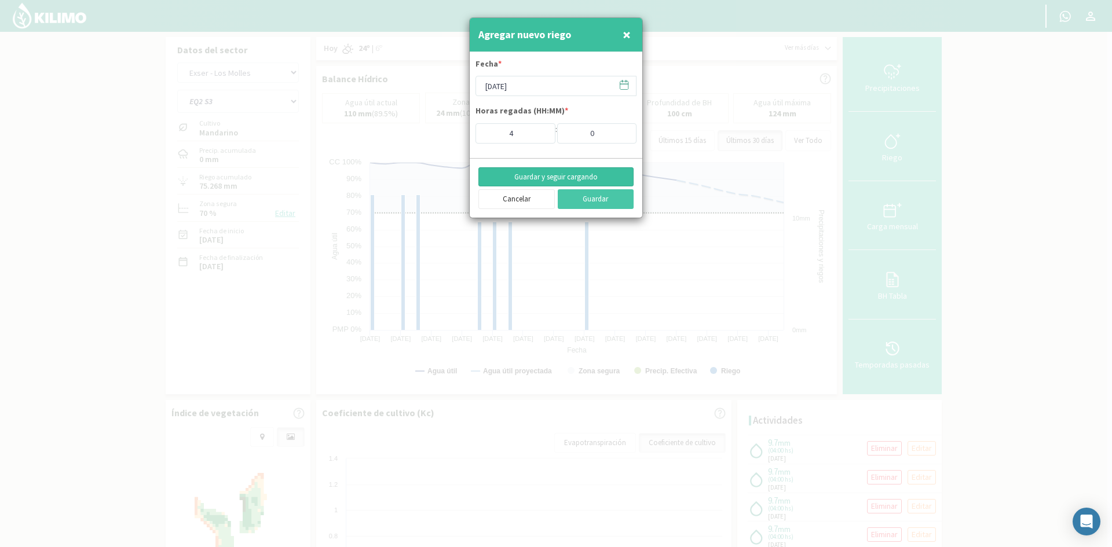
click at [526, 169] on button "Guardar y seguir cargando" at bounding box center [555, 177] width 155 height 20
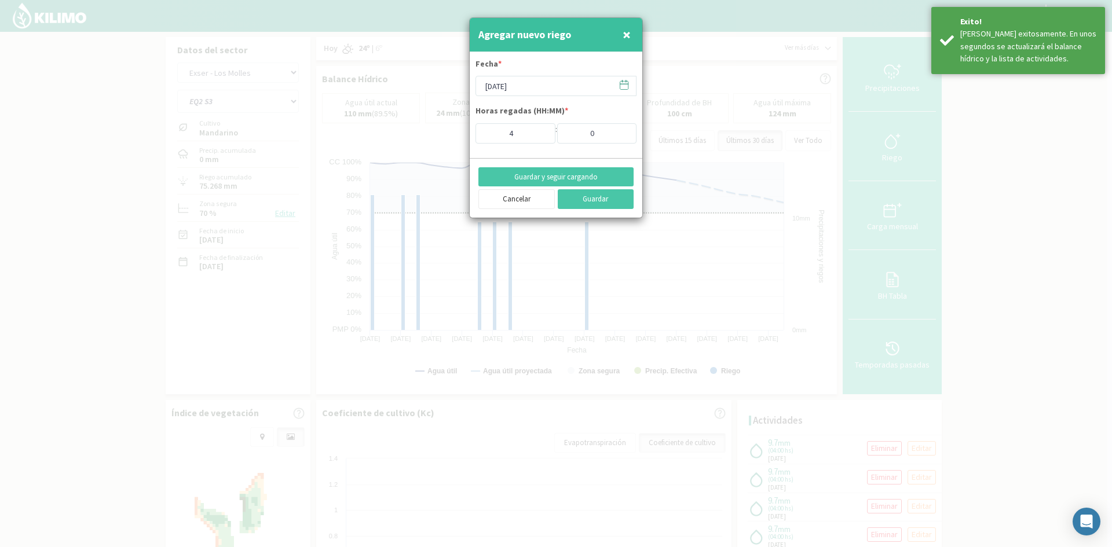
click at [623, 34] on span "×" at bounding box center [627, 34] width 8 height 19
type input "[DATE]"
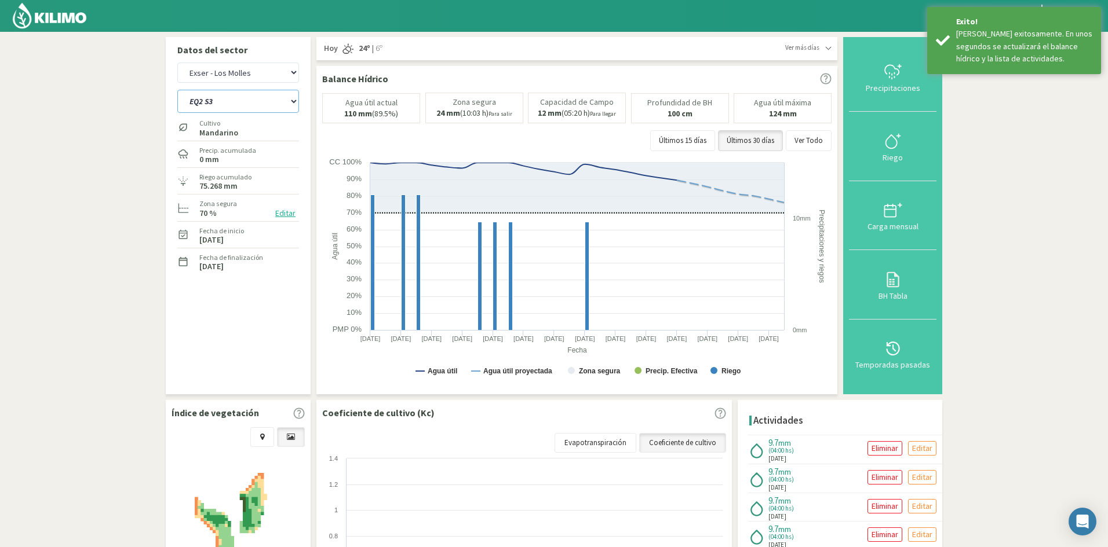
click at [224, 102] on select "EQ1A S3 EQ1A S4 EQ1A S5 EQ1B S1 EQ1B S2 EQ1B S3 EQ1B S4 EQ1B S5 EQ2 S1 EQ2 S3 E…" at bounding box center [238, 101] width 122 height 23
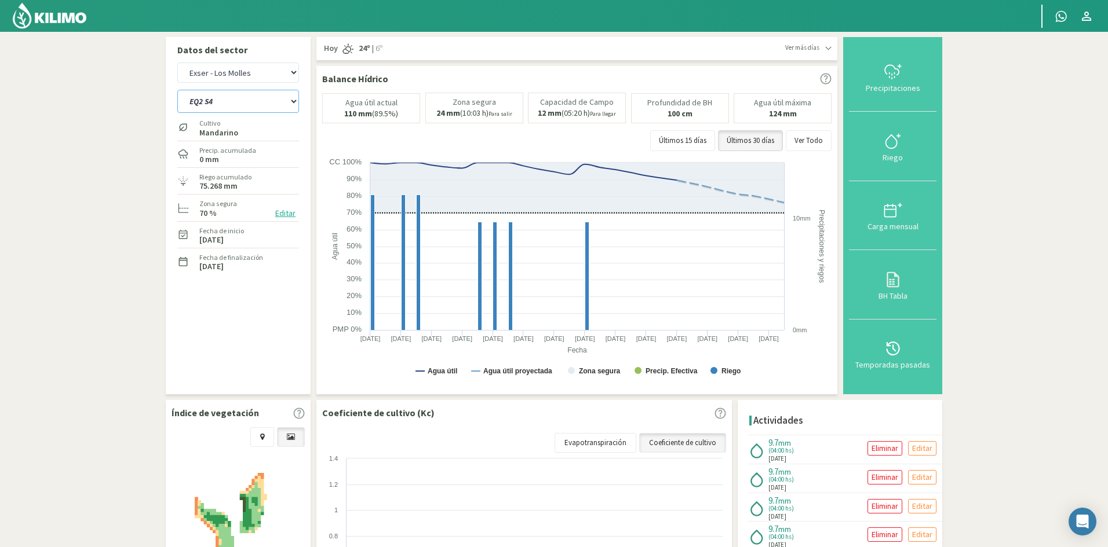
click at [177, 90] on select "EQ1A S3 EQ1A S4 EQ1A S5 EQ1B S1 EQ1B S2 EQ1B S3 EQ1B S4 EQ1B S5 EQ2 S1 EQ2 S3 E…" at bounding box center [238, 101] width 122 height 23
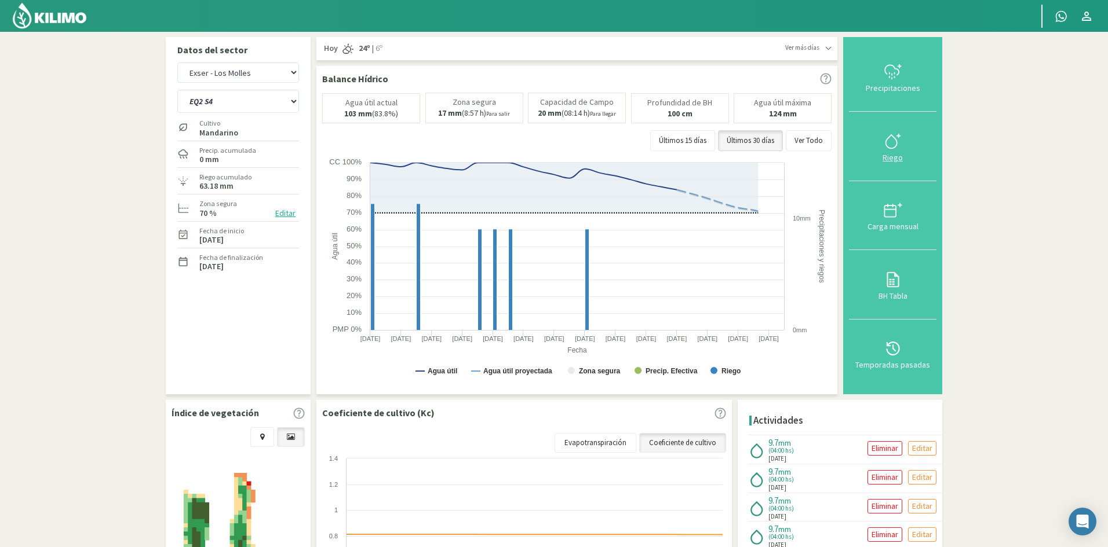
click at [895, 160] on div "Riego" at bounding box center [892, 158] width 81 height 8
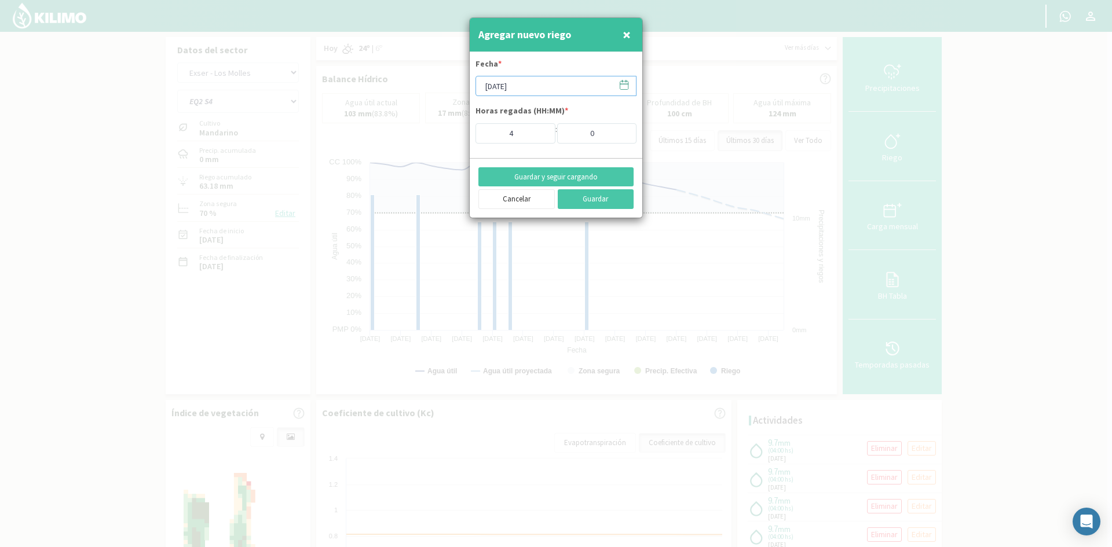
click at [512, 86] on input "[DATE]" at bounding box center [556, 86] width 161 height 20
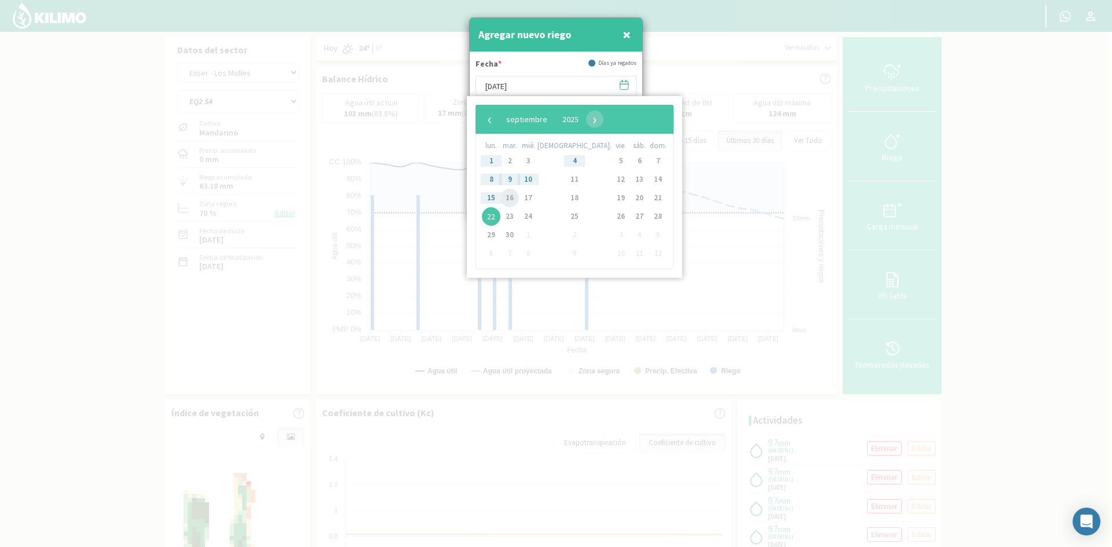
click at [518, 199] on span "16" at bounding box center [509, 198] width 19 height 19
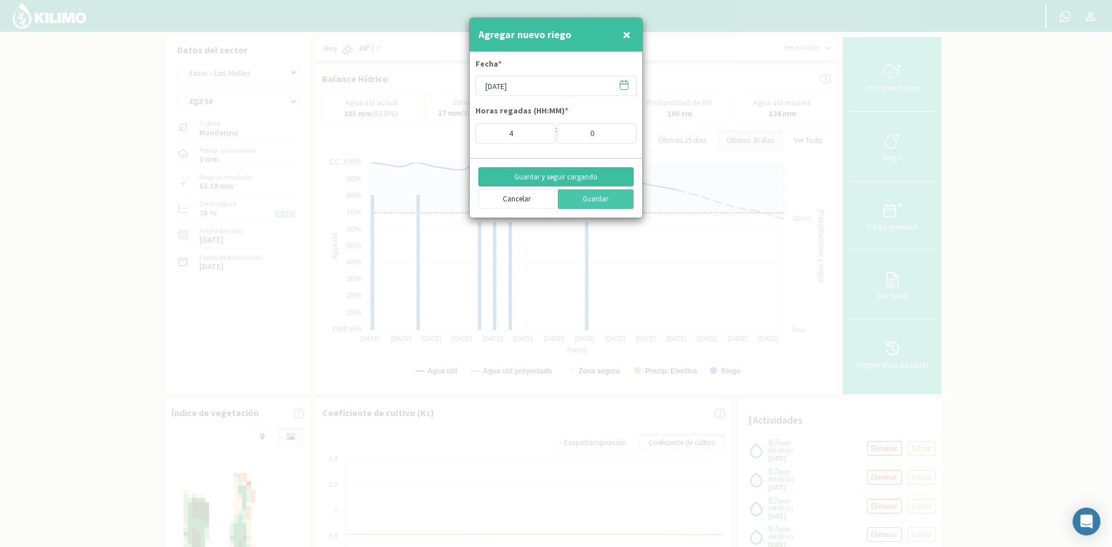
click at [539, 177] on button "Guardar y seguir cargando" at bounding box center [555, 177] width 155 height 20
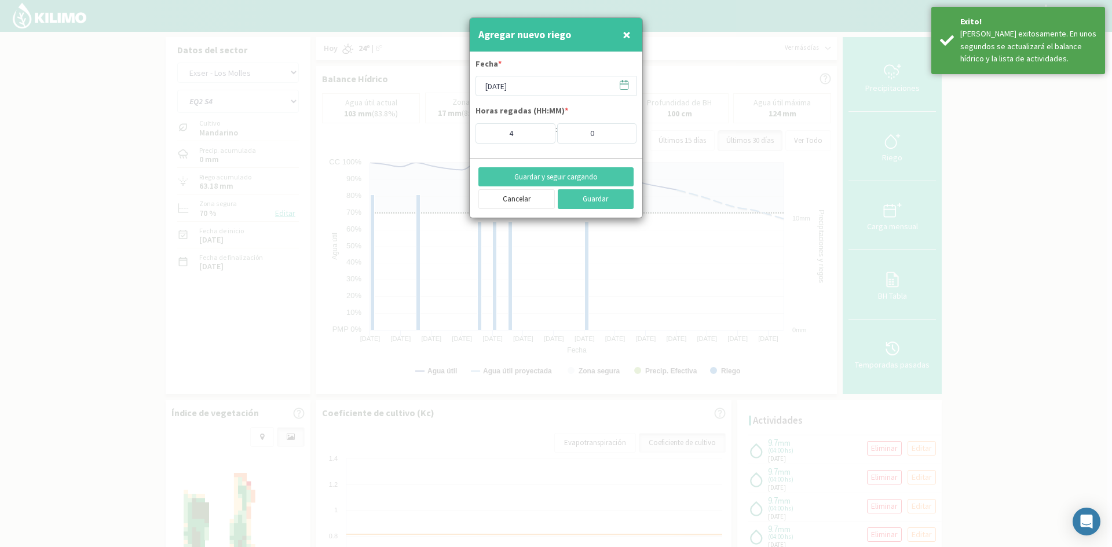
click at [626, 35] on span "×" at bounding box center [627, 34] width 8 height 19
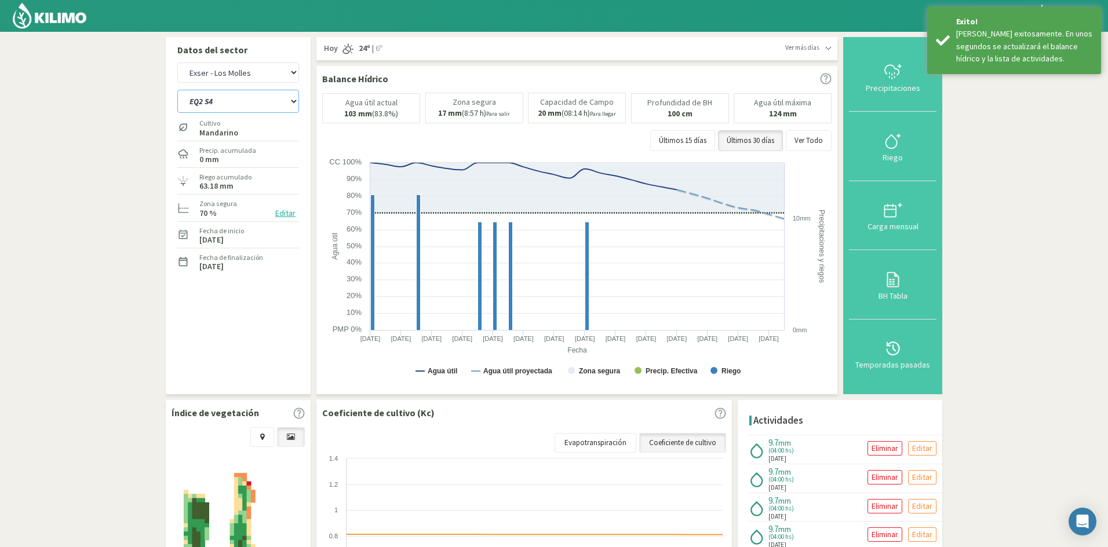
click at [219, 107] on select "EQ1A S3 EQ1A S4 EQ1A S5 EQ1B S1 EQ1B S2 EQ1B S3 EQ1B S4 EQ1B S5 EQ2 S1 EQ2 S3 E…" at bounding box center [238, 101] width 122 height 23
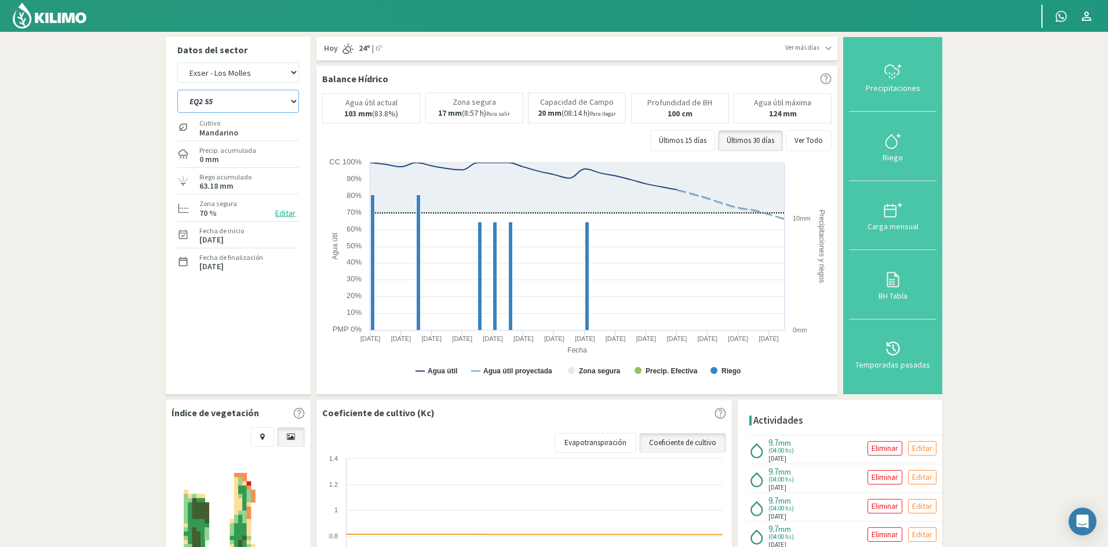
click at [177, 90] on select "EQ1A S3 EQ1A S4 EQ1A S5 EQ1B S1 EQ1B S2 EQ1B S3 EQ1B S4 EQ1B S5 EQ2 S1 EQ2 S3 E…" at bounding box center [238, 101] width 122 height 23
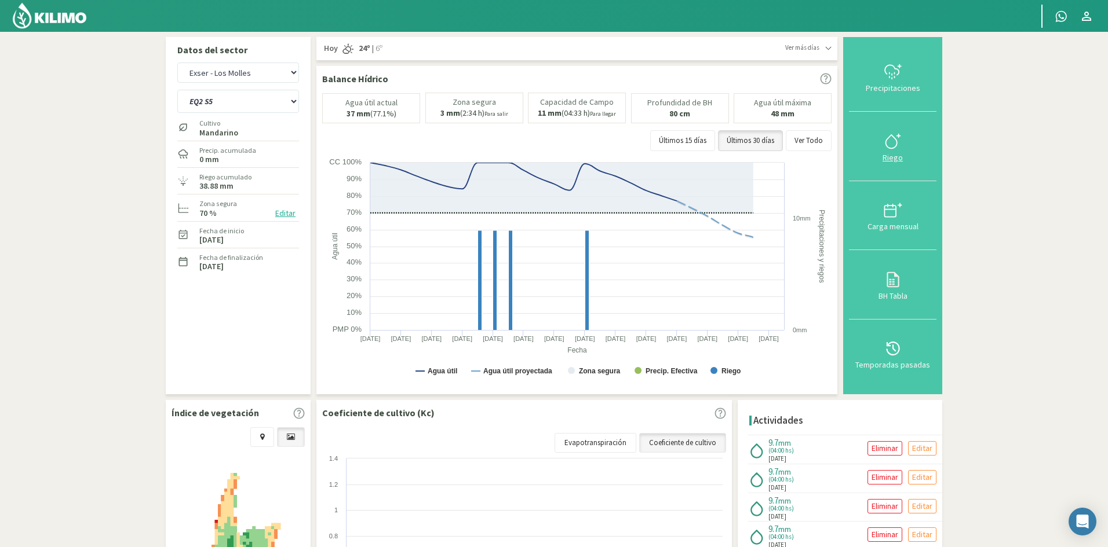
click at [892, 156] on div "Riego" at bounding box center [892, 158] width 81 height 8
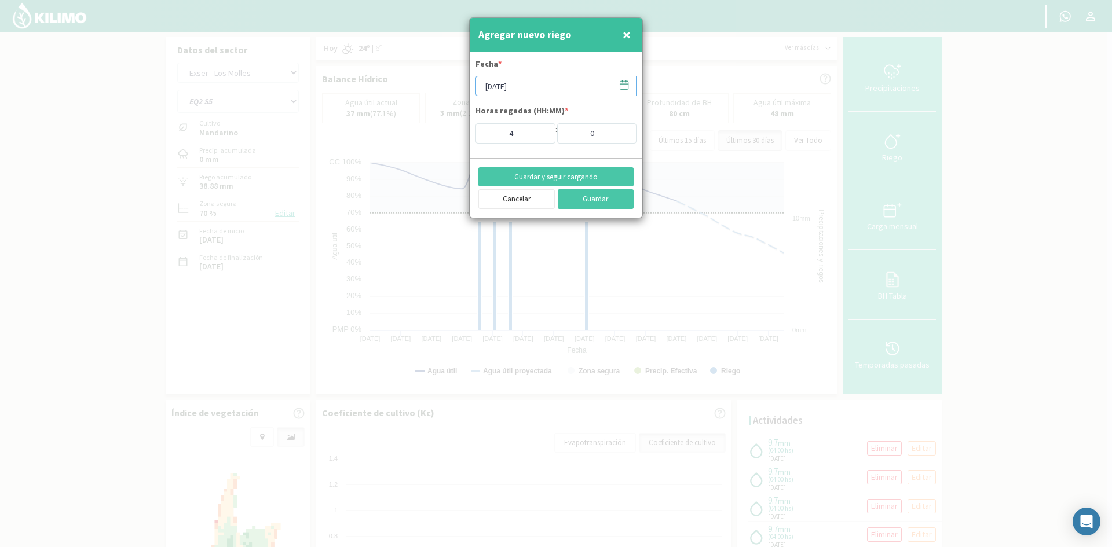
click at [511, 86] on input "[DATE]" at bounding box center [556, 86] width 161 height 20
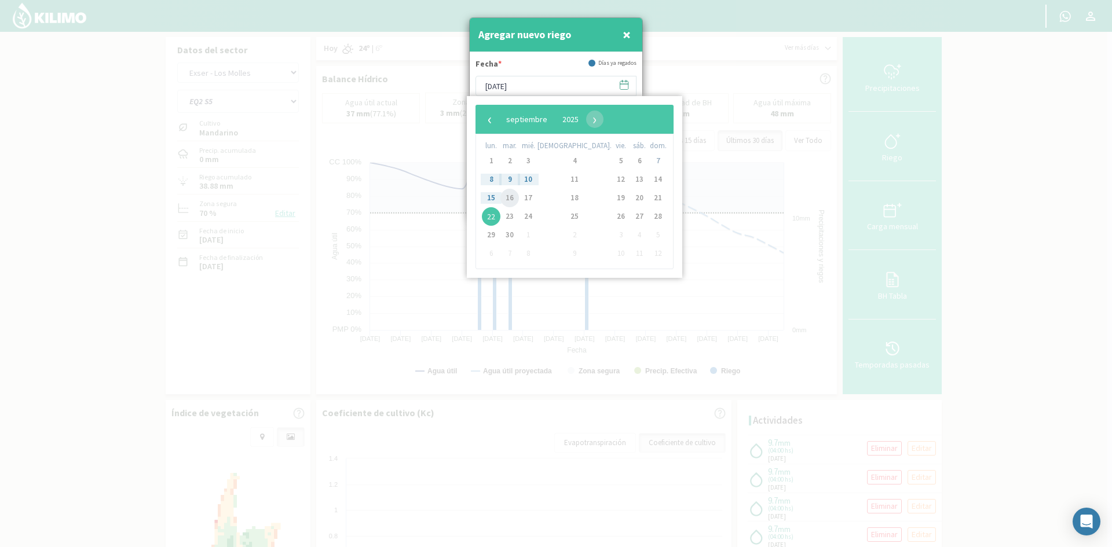
click at [514, 197] on span "16" at bounding box center [509, 198] width 19 height 19
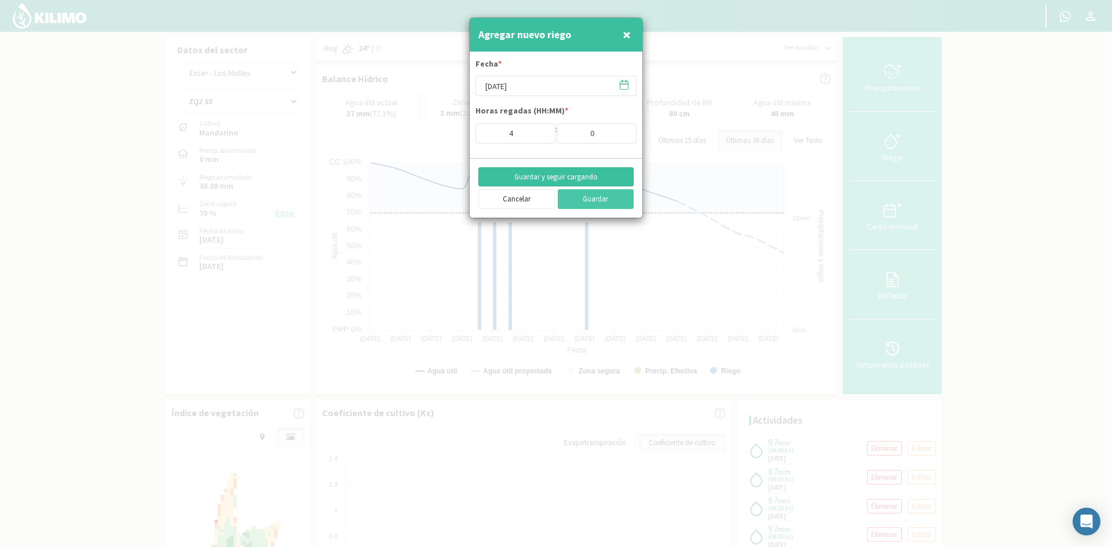
click at [528, 176] on button "Guardar y seguir cargando" at bounding box center [555, 177] width 155 height 20
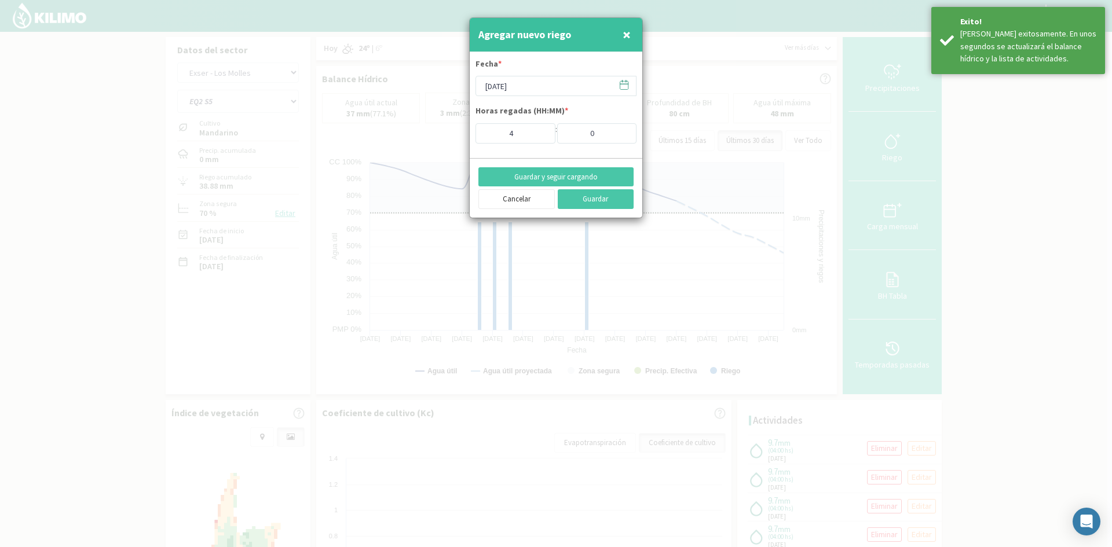
click at [625, 37] on span "×" at bounding box center [627, 34] width 8 height 19
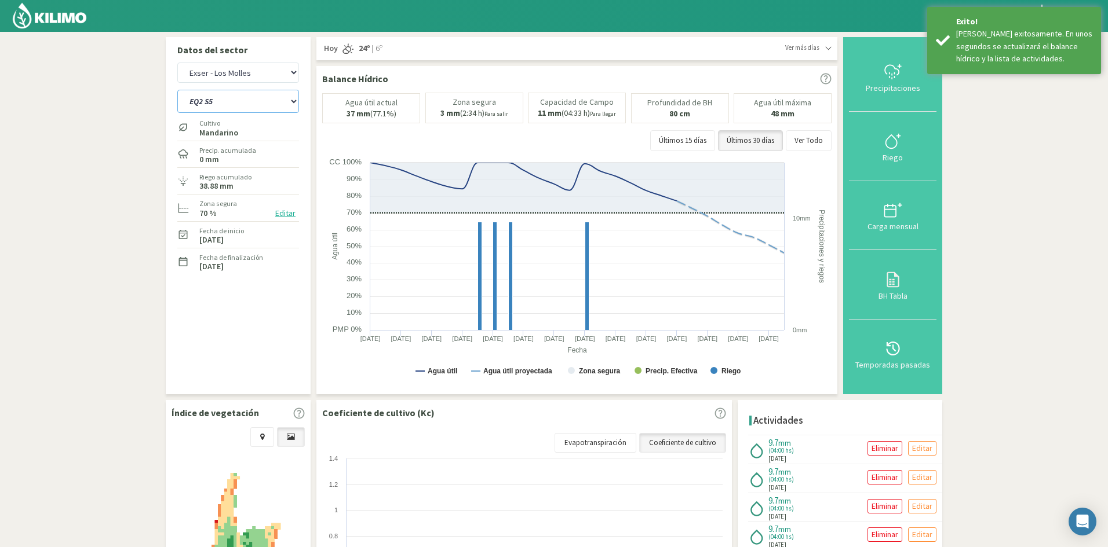
drag, startPoint x: 219, startPoint y: 99, endPoint x: 221, endPoint y: 105, distance: 6.8
click at [219, 99] on select "EQ1A S3 EQ1A S4 EQ1A S5 EQ1B S1 EQ1B S2 EQ1B S3 EQ1B S4 EQ1B S5 EQ2 S1 EQ2 S3 E…" at bounding box center [238, 101] width 122 height 23
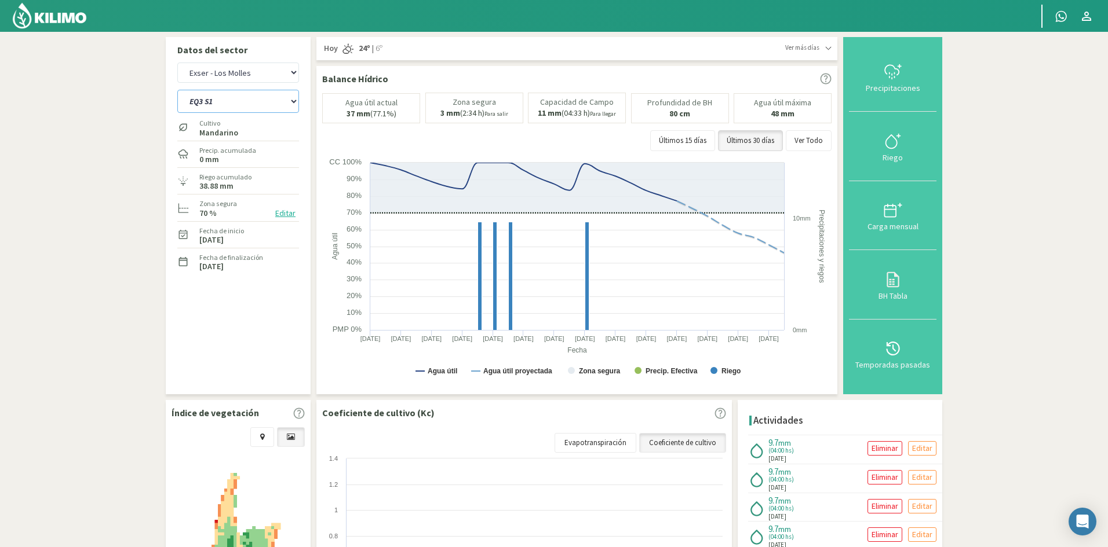
click at [177, 90] on select "EQ1A S3 EQ1A S4 EQ1A S5 EQ1B S1 EQ1B S2 EQ1B S3 EQ1B S4 EQ1B S5 EQ2 S1 EQ2 S3 E…" at bounding box center [238, 101] width 122 height 23
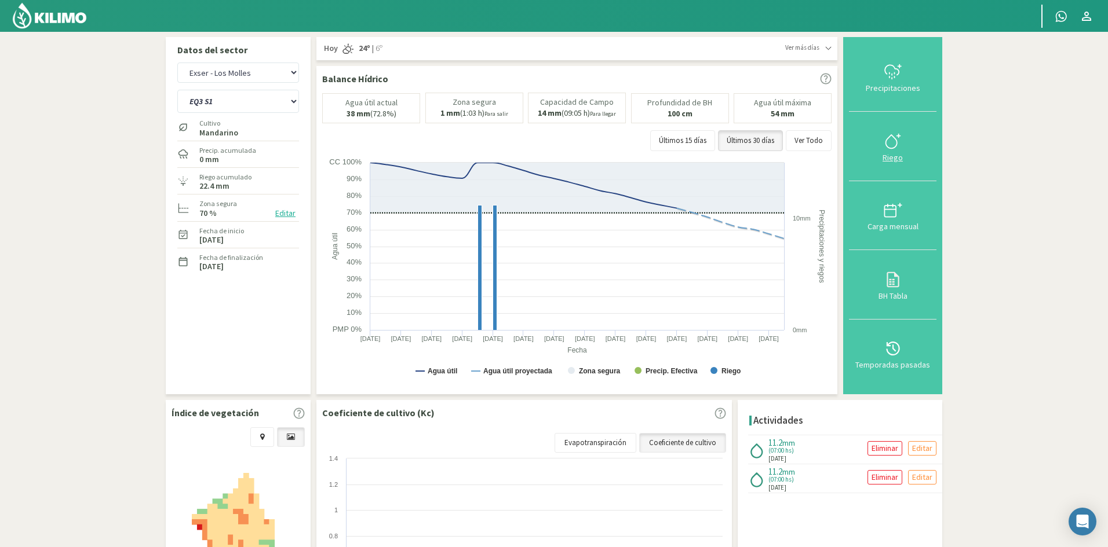
click at [895, 155] on div "Riego" at bounding box center [892, 158] width 81 height 8
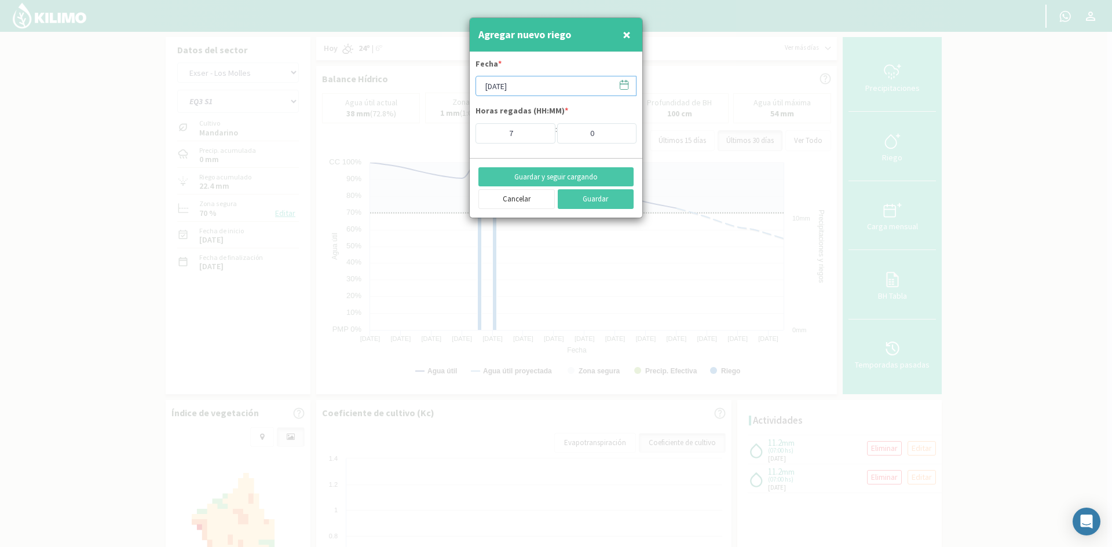
click at [532, 87] on input "[DATE]" at bounding box center [556, 86] width 161 height 20
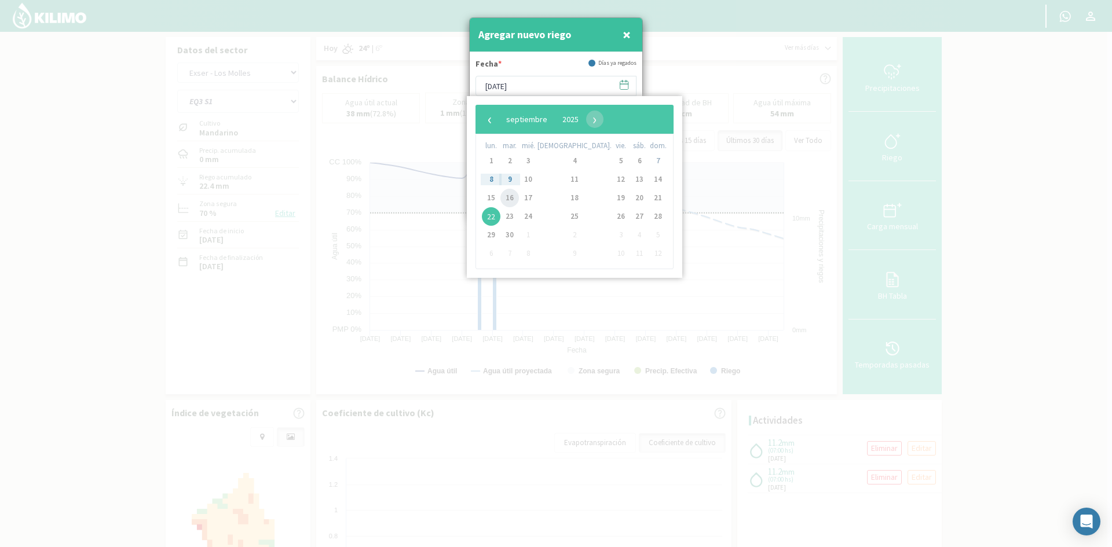
click at [512, 198] on span "16" at bounding box center [509, 198] width 19 height 19
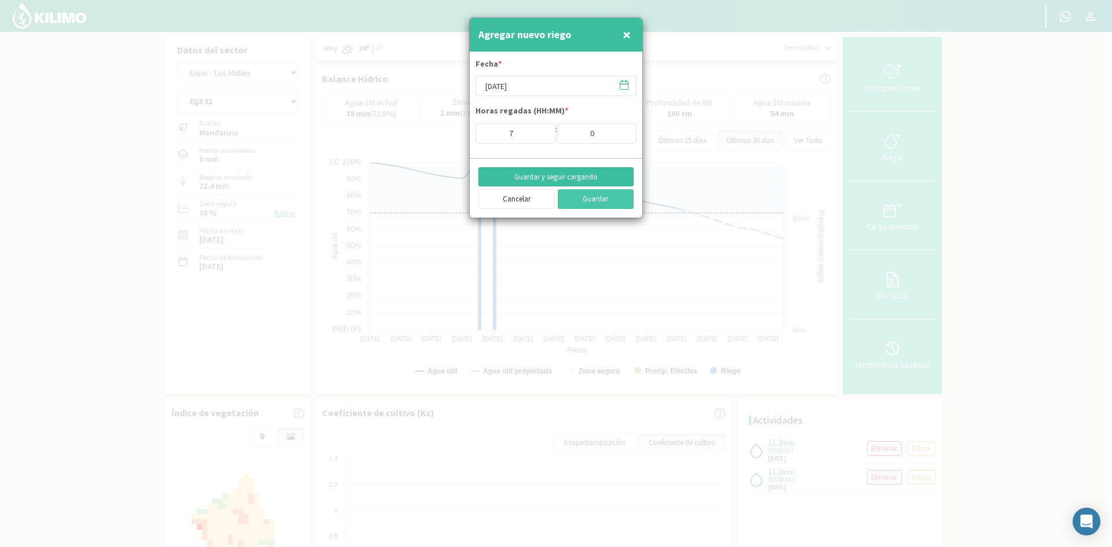
click at [527, 174] on button "Guardar y seguir cargando" at bounding box center [555, 177] width 155 height 20
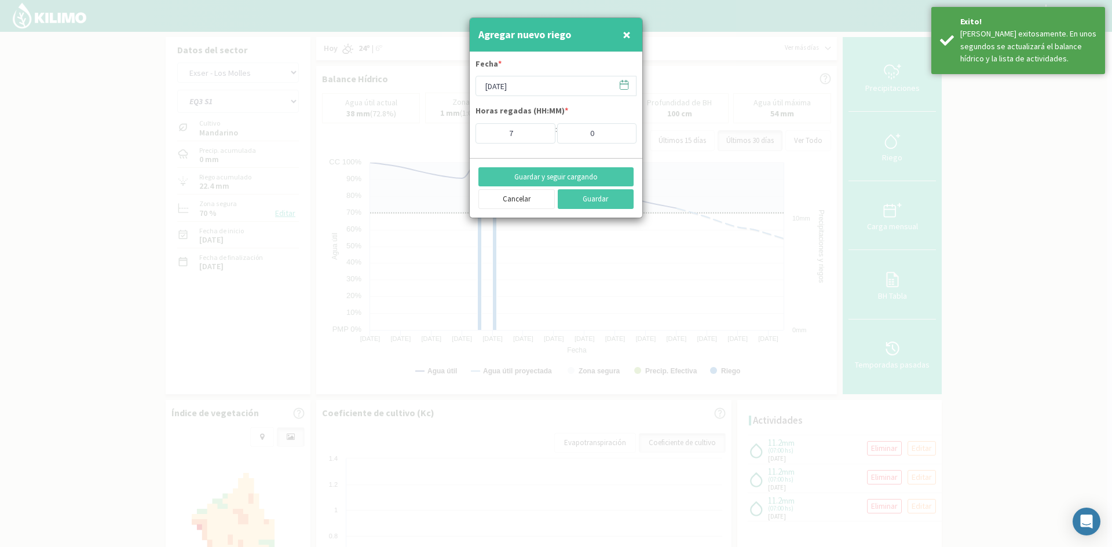
click at [630, 40] on span "×" at bounding box center [627, 34] width 8 height 19
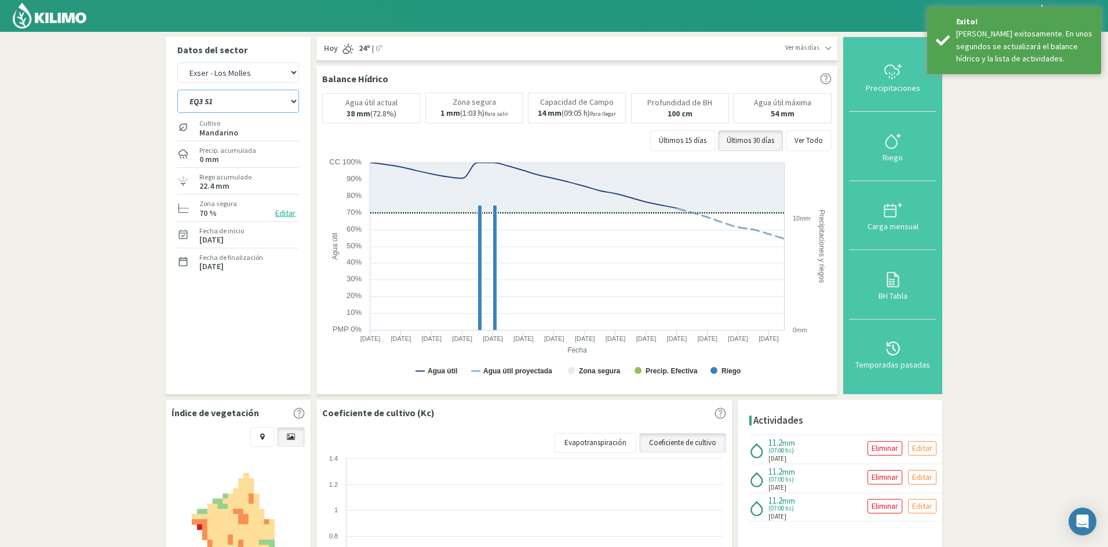
click at [233, 103] on select "EQ1A S3 EQ1A S4 EQ1A S5 EQ1B S1 EQ1B S2 EQ1B S3 EQ1B S4 EQ1B S5 EQ2 S1 EQ2 S3 E…" at bounding box center [238, 101] width 122 height 23
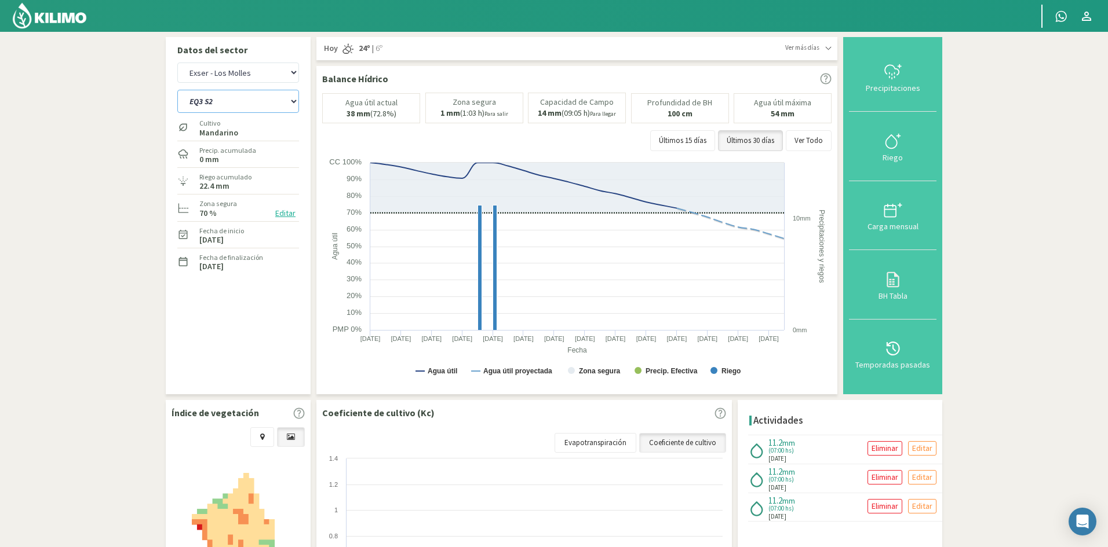
click at [177, 90] on select "EQ1A S3 EQ1A S4 EQ1A S5 EQ1B S1 EQ1B S2 EQ1B S3 EQ1B S4 EQ1B S5 EQ2 S1 EQ2 S3 E…" at bounding box center [238, 101] width 122 height 23
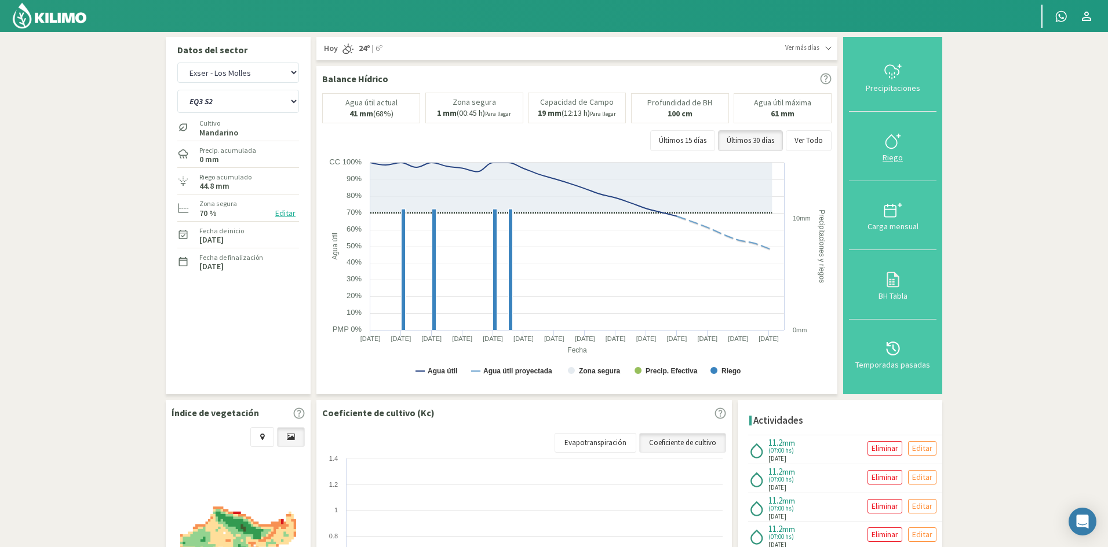
click at [896, 158] on div "Riego" at bounding box center [892, 158] width 81 height 8
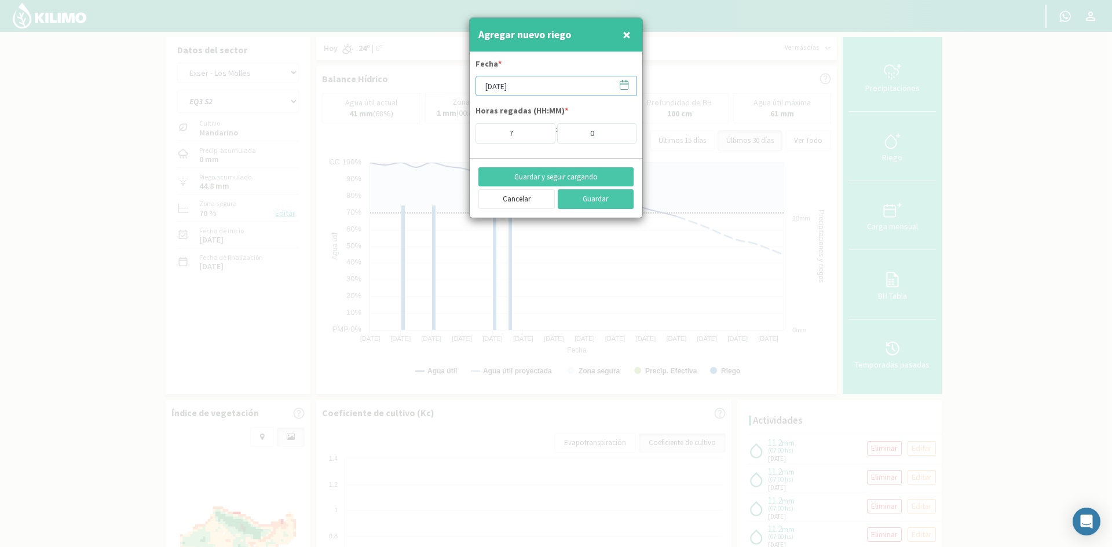
click at [539, 90] on input "[DATE]" at bounding box center [556, 86] width 161 height 20
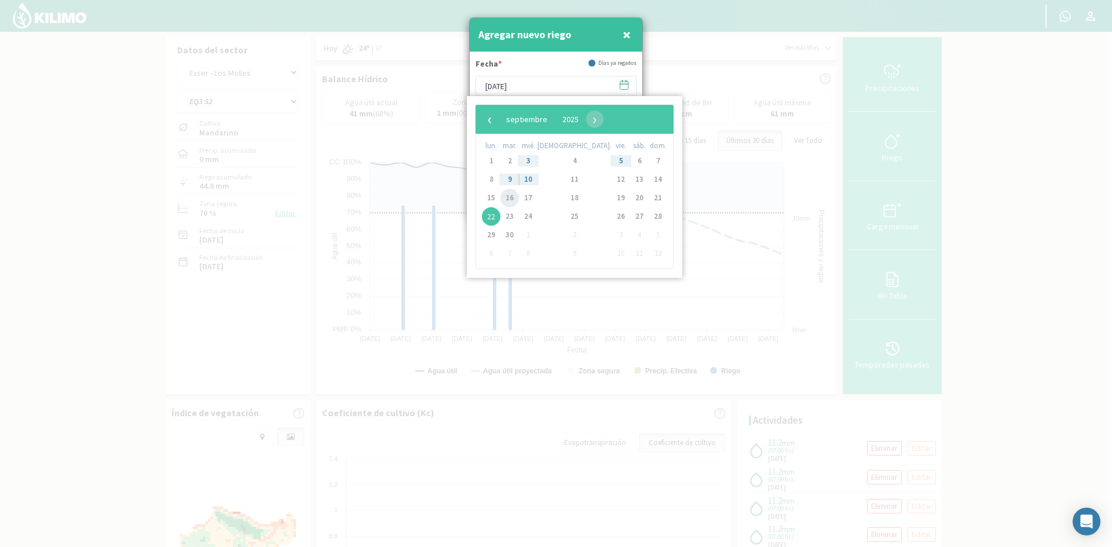
click at [514, 199] on span "16" at bounding box center [509, 198] width 19 height 19
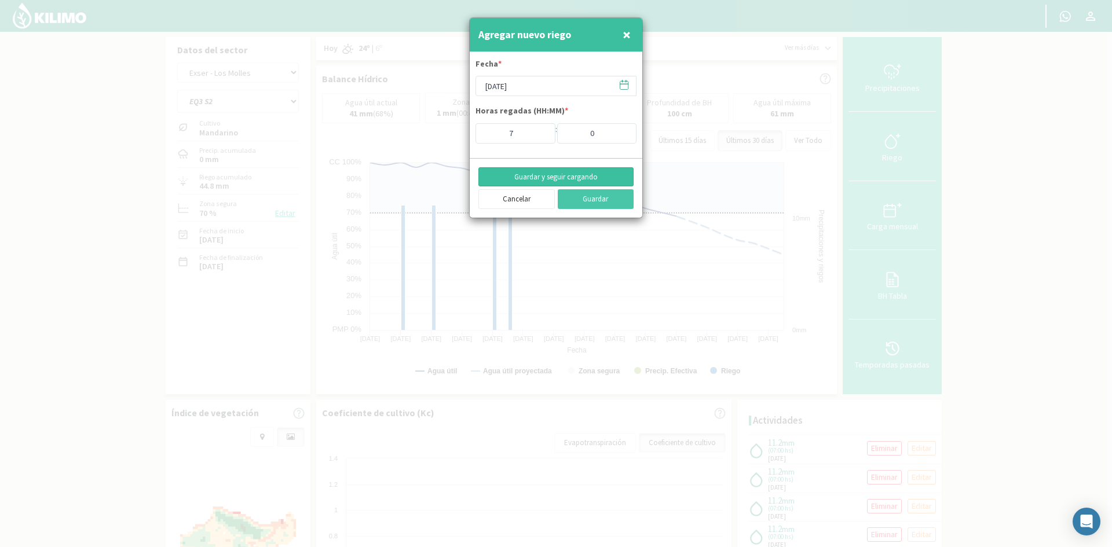
click at [535, 171] on button "Guardar y seguir cargando" at bounding box center [555, 177] width 155 height 20
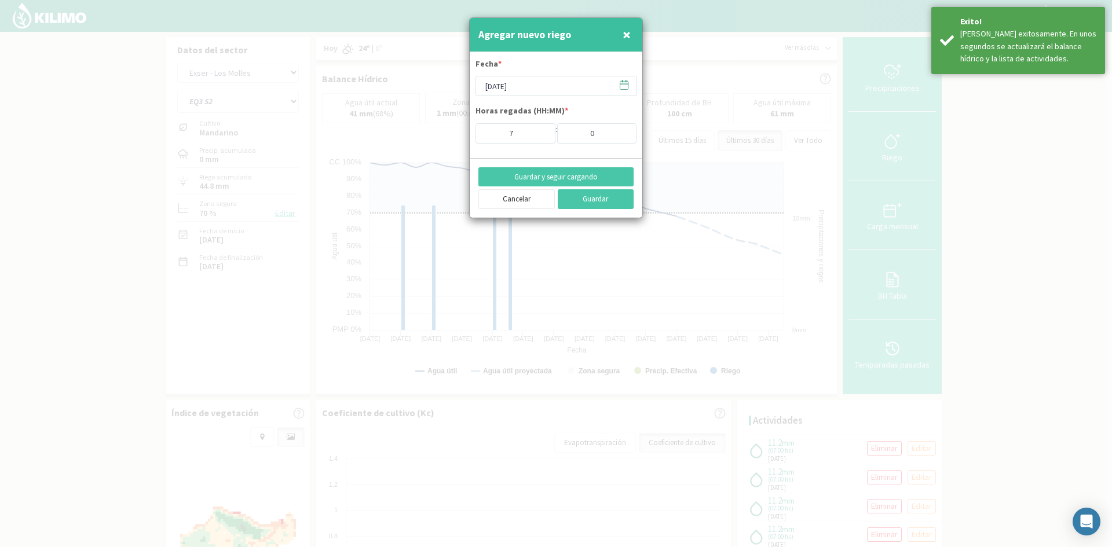
drag, startPoint x: 630, startPoint y: 34, endPoint x: 469, endPoint y: 80, distance: 167.6
click at [630, 33] on span "×" at bounding box center [627, 34] width 8 height 19
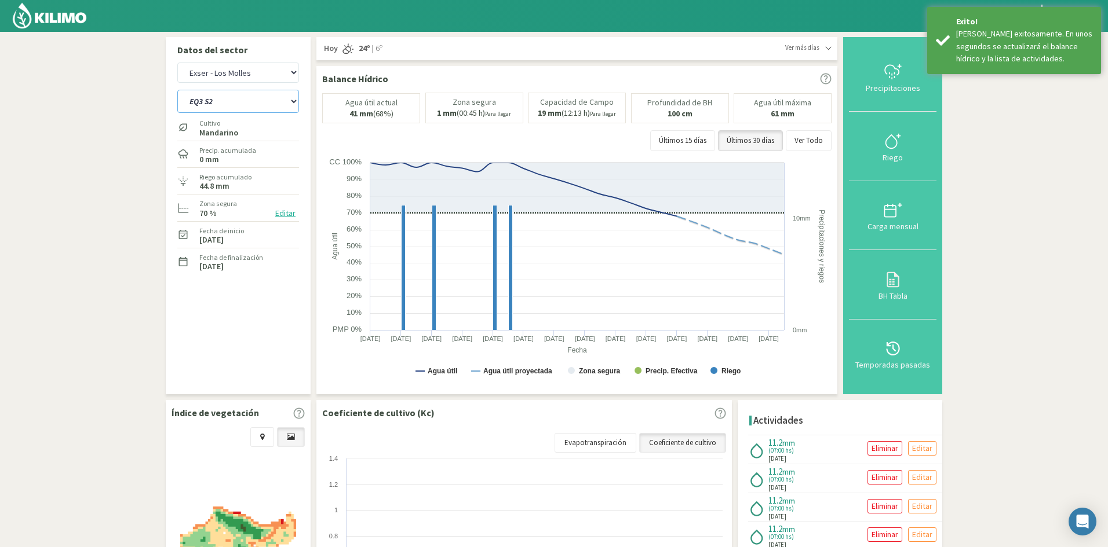
click at [236, 100] on select "EQ1A S3 EQ1A S4 EQ1A S5 EQ1B S1 EQ1B S2 EQ1B S3 EQ1B S4 EQ1B S5 EQ2 S1 EQ2 S3 E…" at bounding box center [238, 101] width 122 height 23
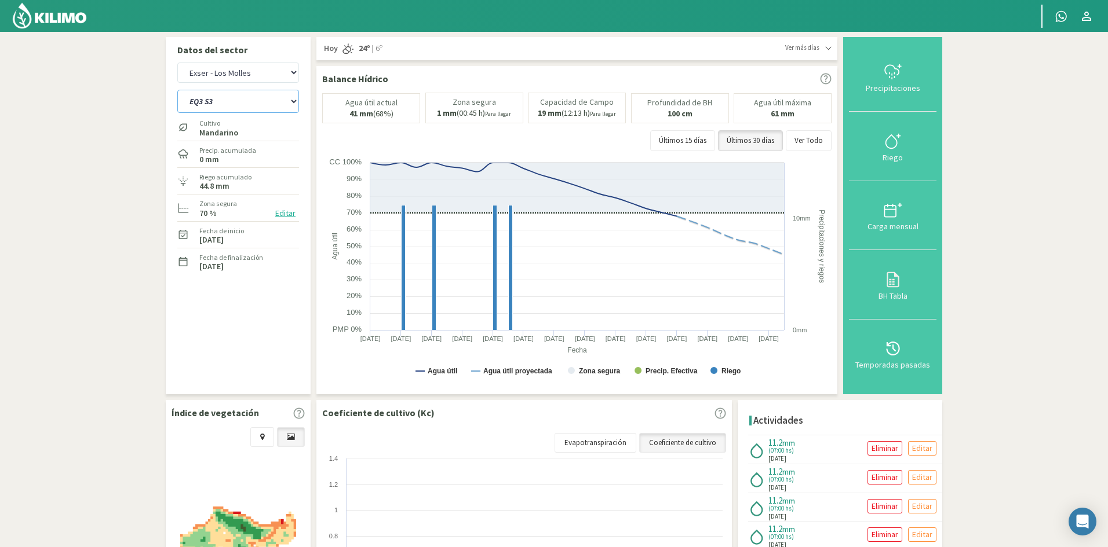
click at [177, 90] on select "EQ1A S3 EQ1A S4 EQ1A S5 EQ1B S1 EQ1B S2 EQ1B S3 EQ1B S4 EQ1B S5 EQ2 S1 EQ2 S3 E…" at bounding box center [238, 101] width 122 height 23
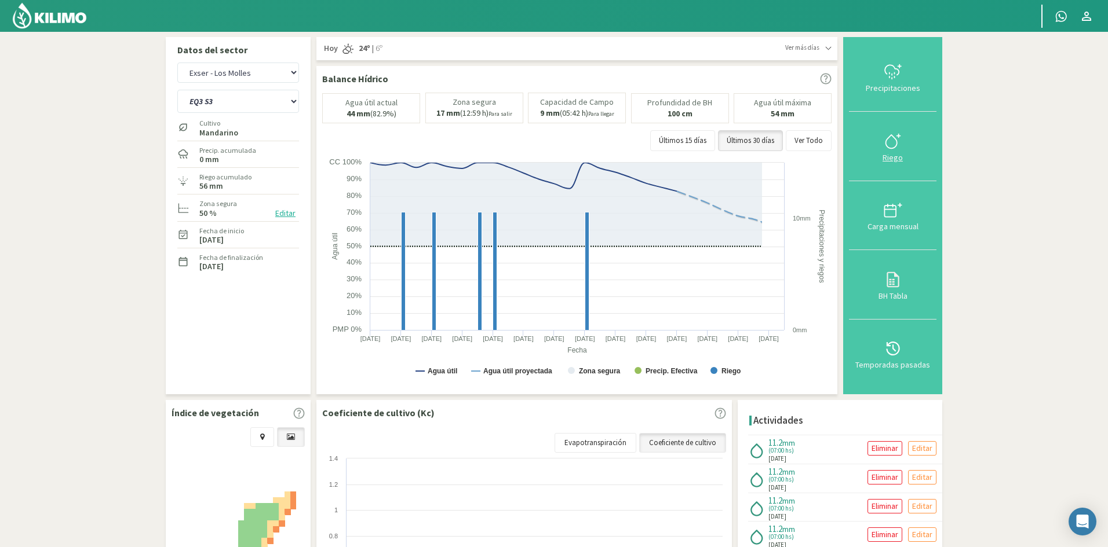
click at [893, 158] on div "Riego" at bounding box center [892, 158] width 81 height 8
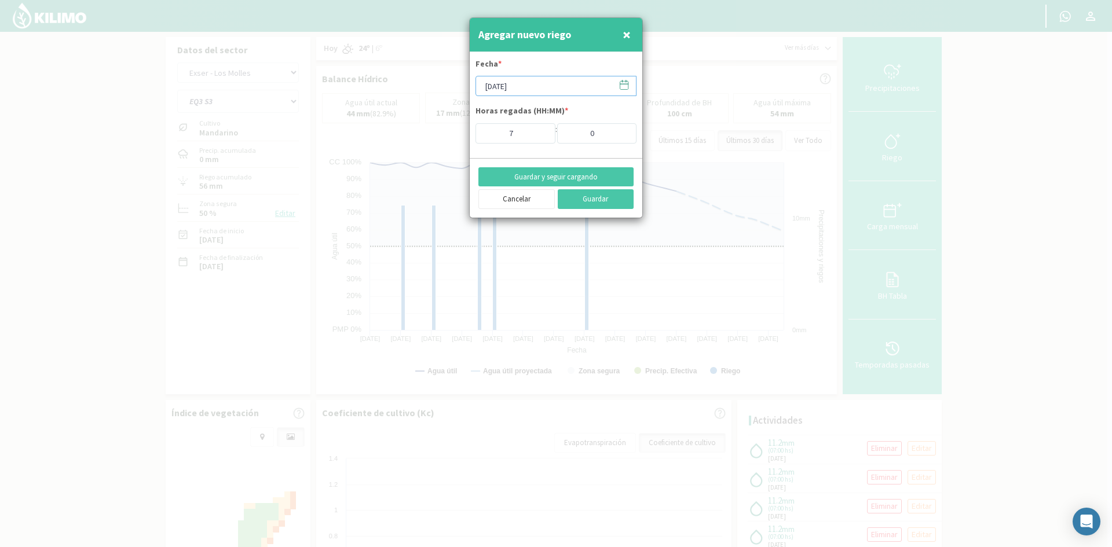
click at [523, 83] on input "[DATE]" at bounding box center [556, 86] width 161 height 20
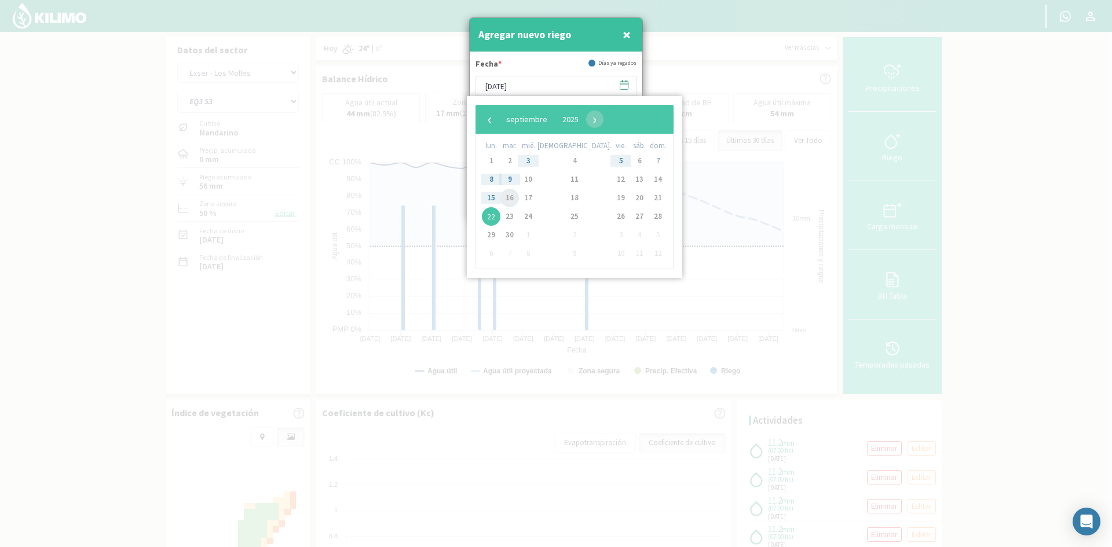
drag, startPoint x: 517, startPoint y: 188, endPoint x: 516, endPoint y: 198, distance: 10.6
click at [516, 198] on span "16" at bounding box center [509, 198] width 19 height 19
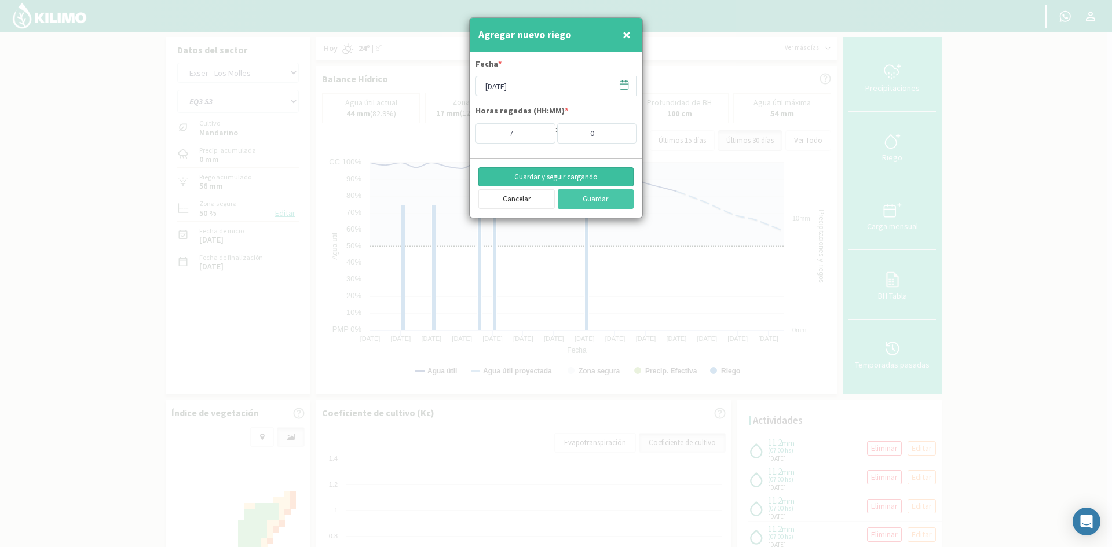
click at [532, 176] on button "Guardar y seguir cargando" at bounding box center [555, 177] width 155 height 20
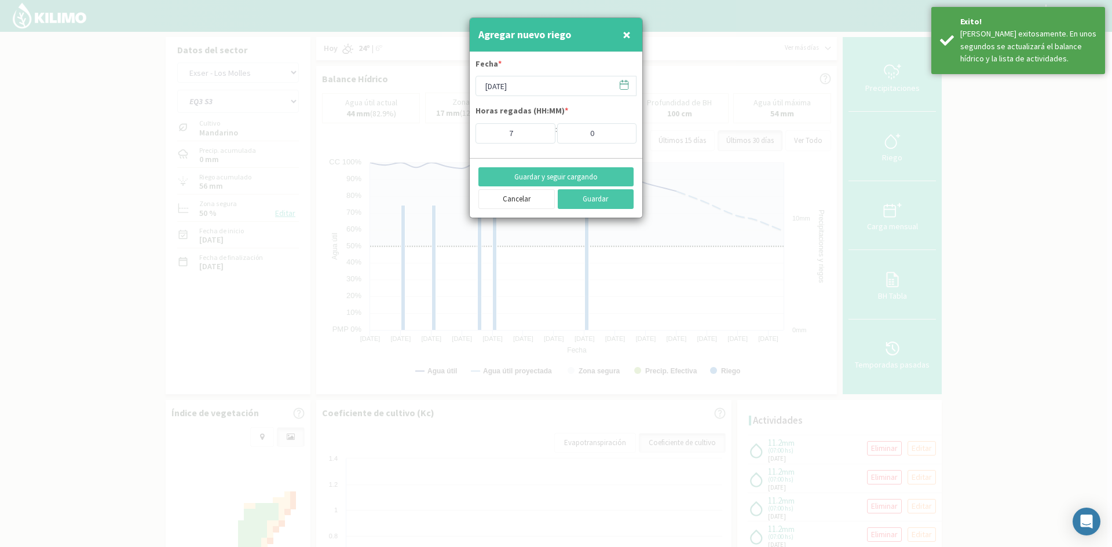
click at [630, 34] on span "×" at bounding box center [627, 34] width 8 height 19
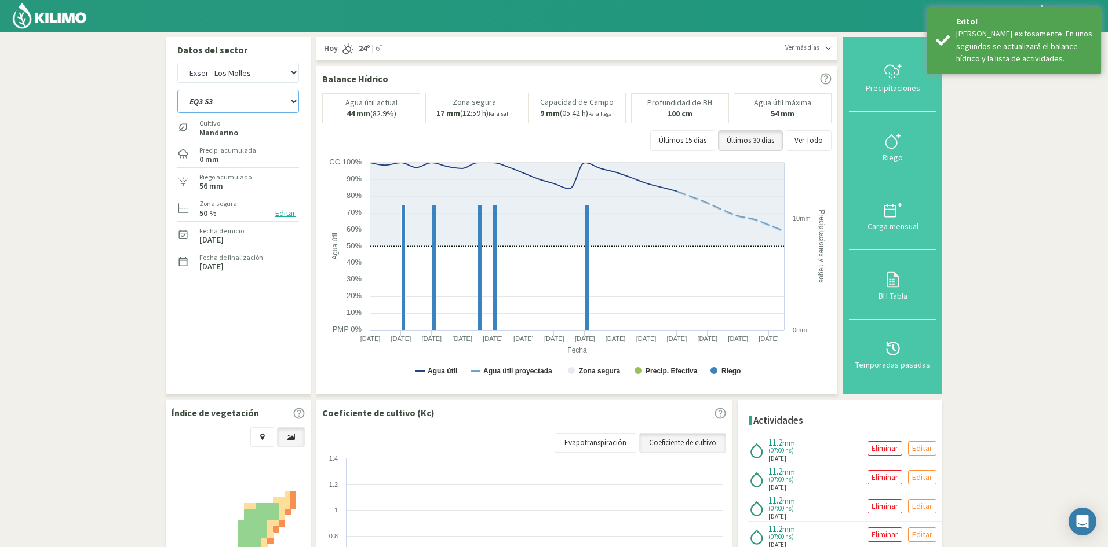
click at [211, 106] on select "EQ1A S3 EQ1A S4 EQ1A S5 EQ1B S1 EQ1B S2 EQ1B S3 EQ1B S4 EQ1B S5 EQ2 S1 EQ2 S3 E…" at bounding box center [238, 101] width 122 height 23
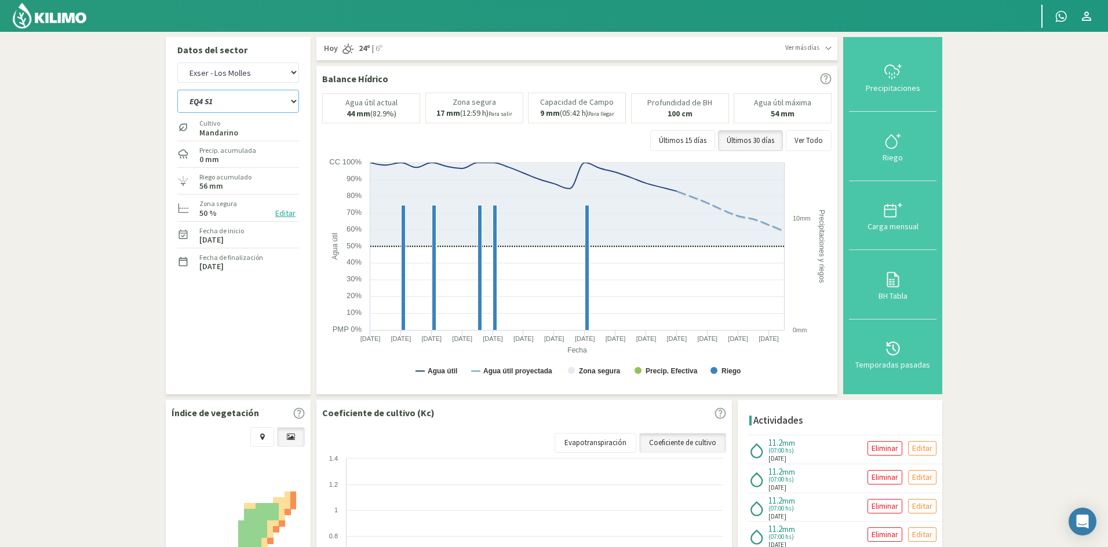
click at [177, 90] on select "EQ1A S3 EQ1A S4 EQ1A S5 EQ1B S1 EQ1B S2 EQ1B S3 EQ1B S4 EQ1B S5 EQ2 S1 EQ2 S3 E…" at bounding box center [238, 101] width 122 height 23
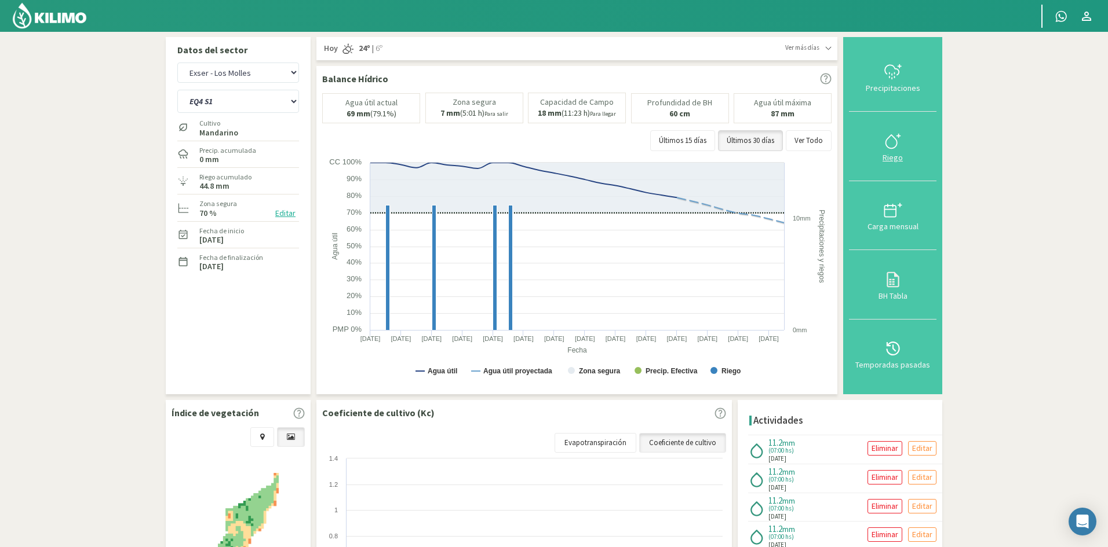
click at [897, 158] on div "Riego" at bounding box center [892, 158] width 81 height 8
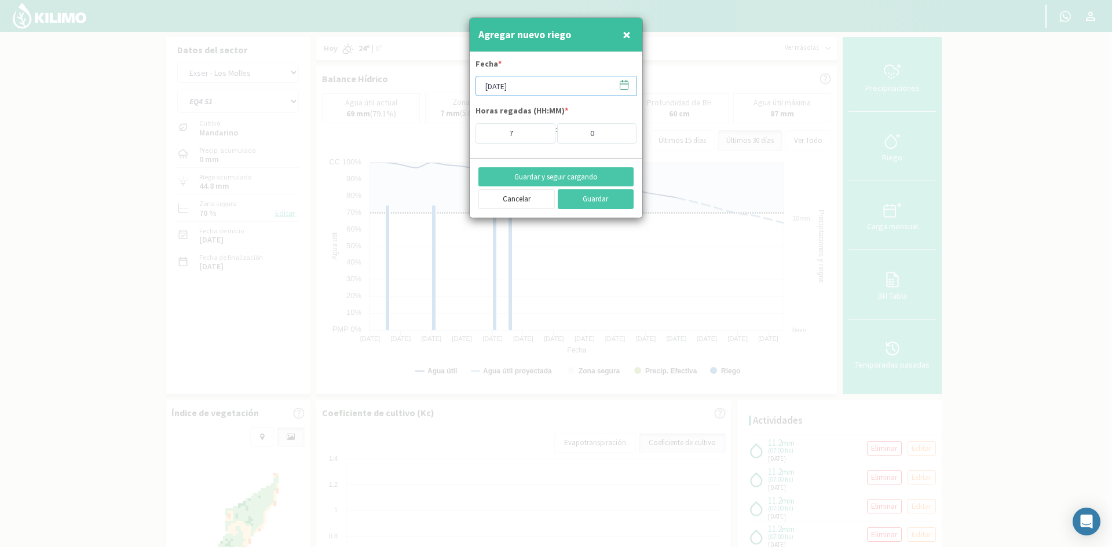
click at [518, 79] on input "[DATE]" at bounding box center [556, 86] width 161 height 20
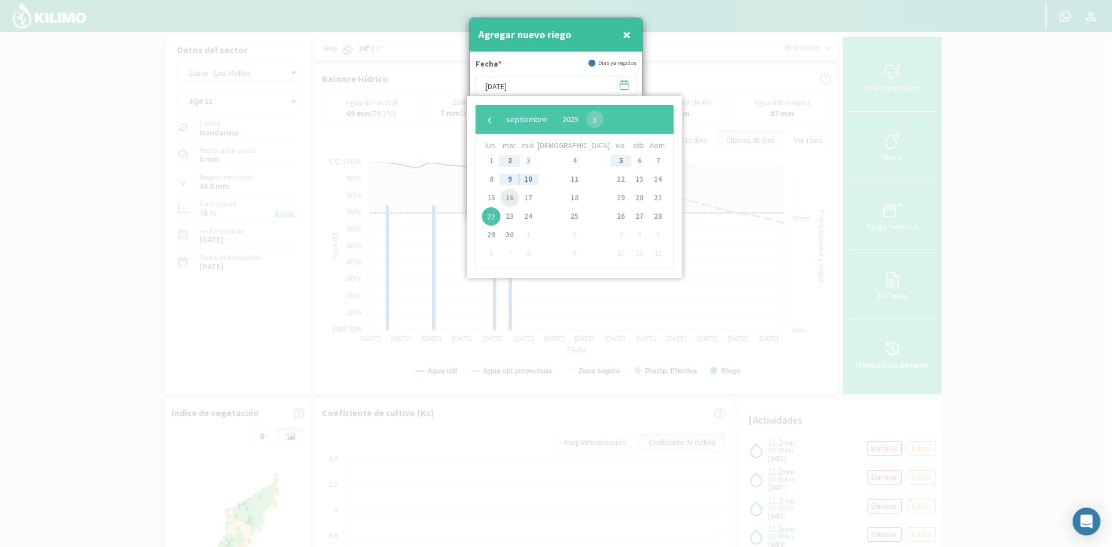
click at [517, 196] on span "16" at bounding box center [509, 198] width 19 height 19
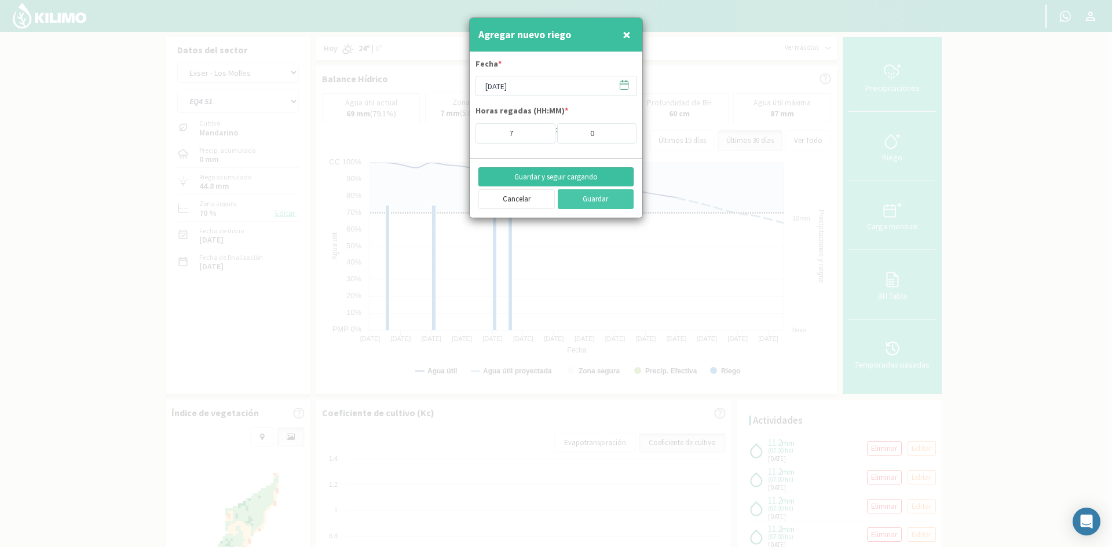
click at [525, 176] on button "Guardar y seguir cargando" at bounding box center [555, 177] width 155 height 20
click at [623, 35] on span "×" at bounding box center [627, 34] width 8 height 19
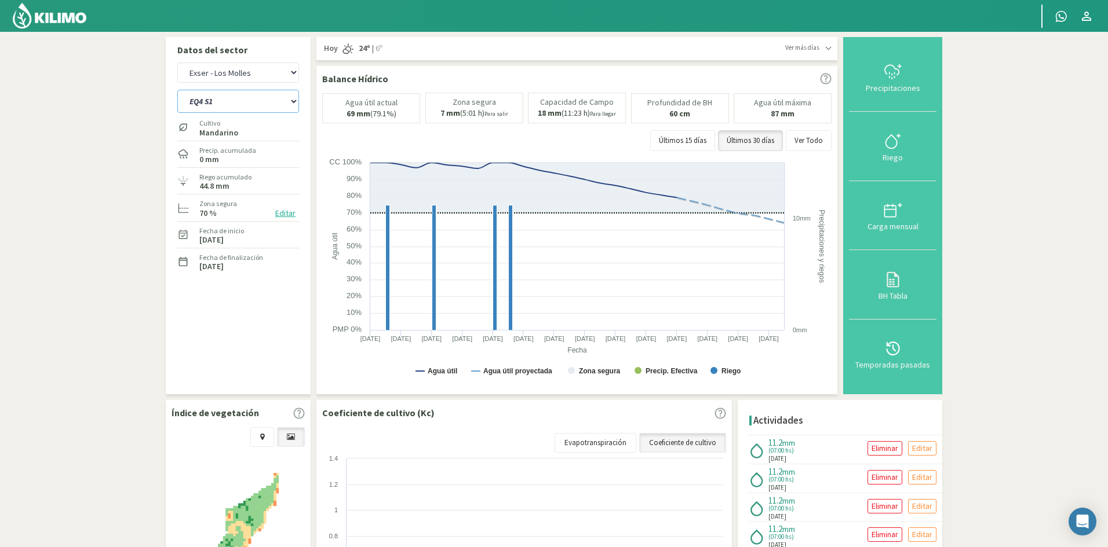
click at [239, 95] on select "EQ1A S3 EQ1A S4 EQ1A S5 EQ1B S1 EQ1B S2 EQ1B S3 EQ1B S4 EQ1B S5 EQ2 S1 EQ2 S3 E…" at bounding box center [238, 101] width 122 height 23
click at [177, 90] on select "EQ1A S3 EQ1A S4 EQ1A S5 EQ1B S1 EQ1B S2 EQ1B S3 EQ1B S4 EQ1B S5 EQ2 S1 EQ2 S3 E…" at bounding box center [238, 101] width 122 height 23
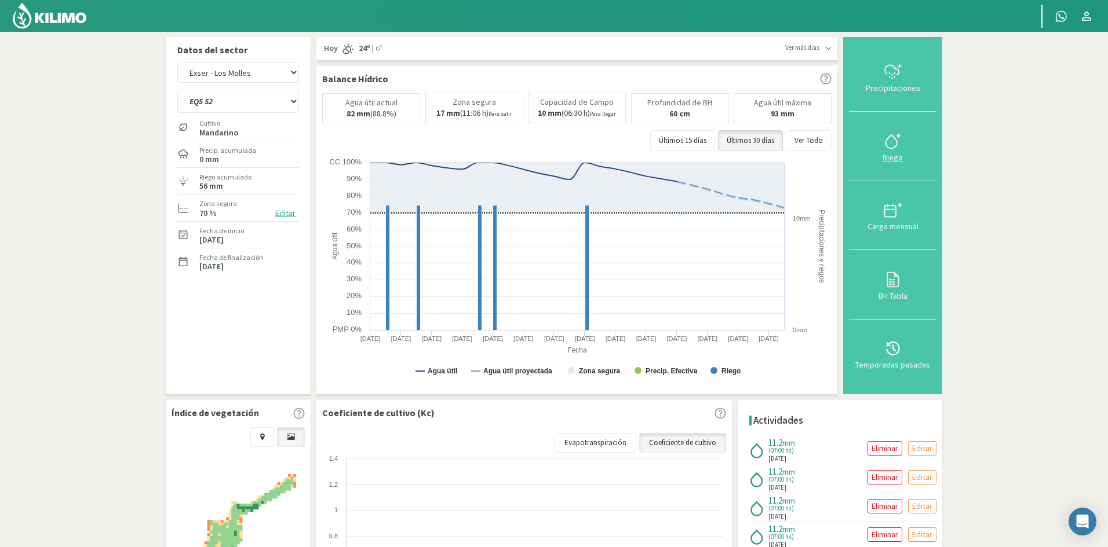
click at [891, 159] on div "Riego" at bounding box center [892, 158] width 81 height 8
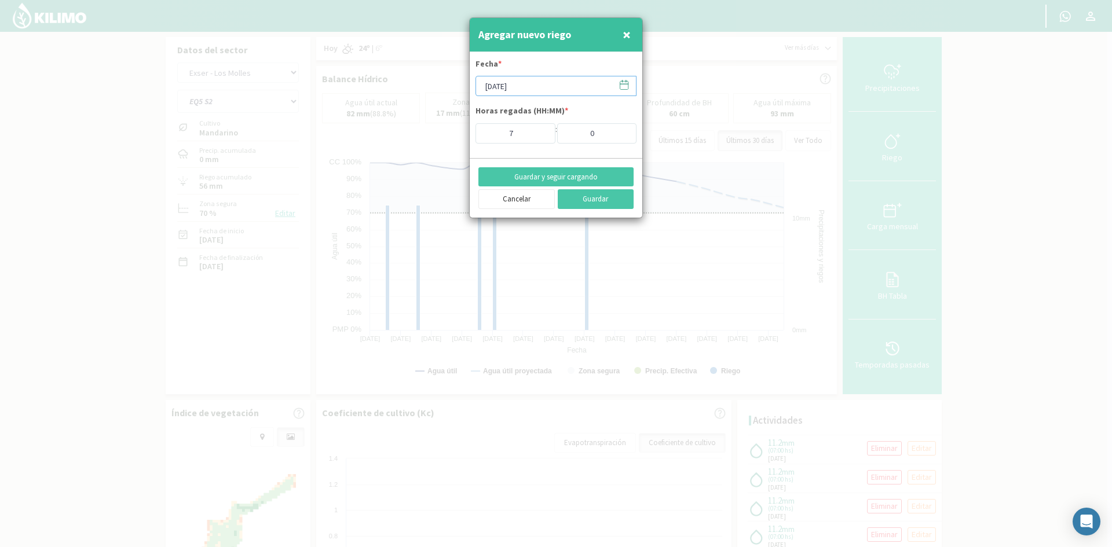
click at [506, 85] on input "[DATE]" at bounding box center [556, 86] width 161 height 20
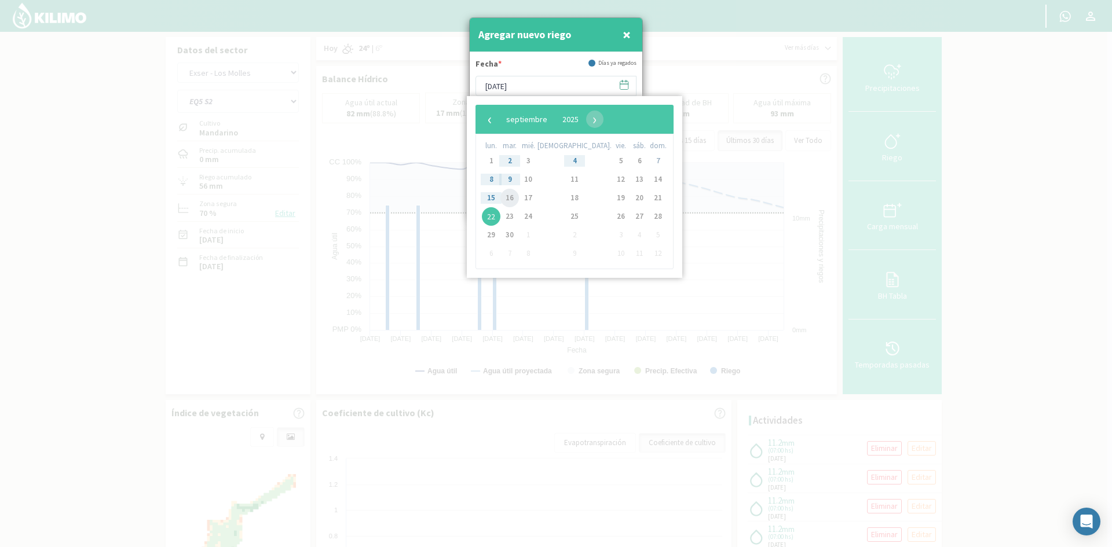
click at [510, 201] on span "16" at bounding box center [509, 198] width 19 height 19
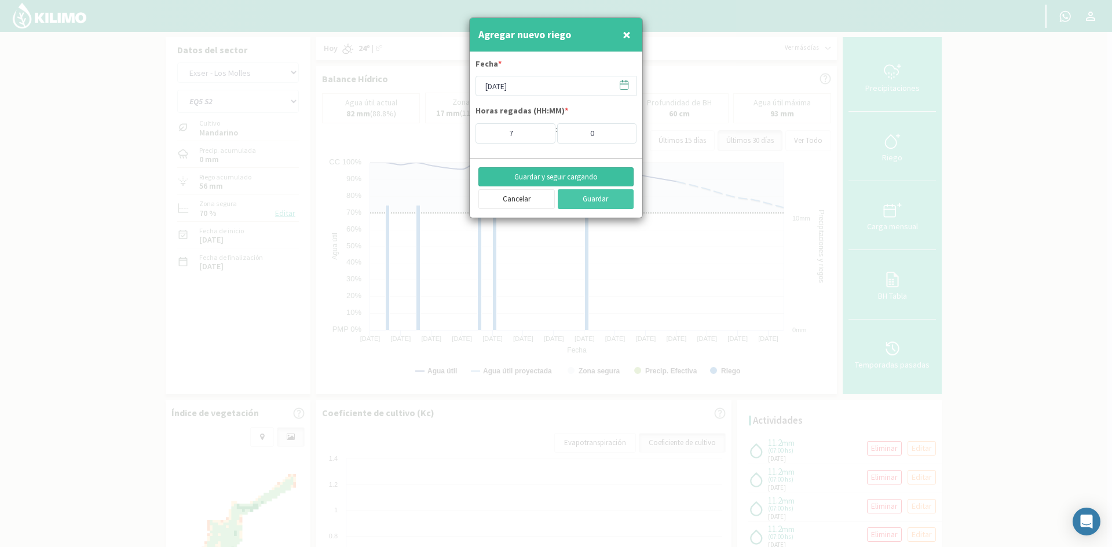
click at [555, 179] on button "Guardar y seguir cargando" at bounding box center [555, 177] width 155 height 20
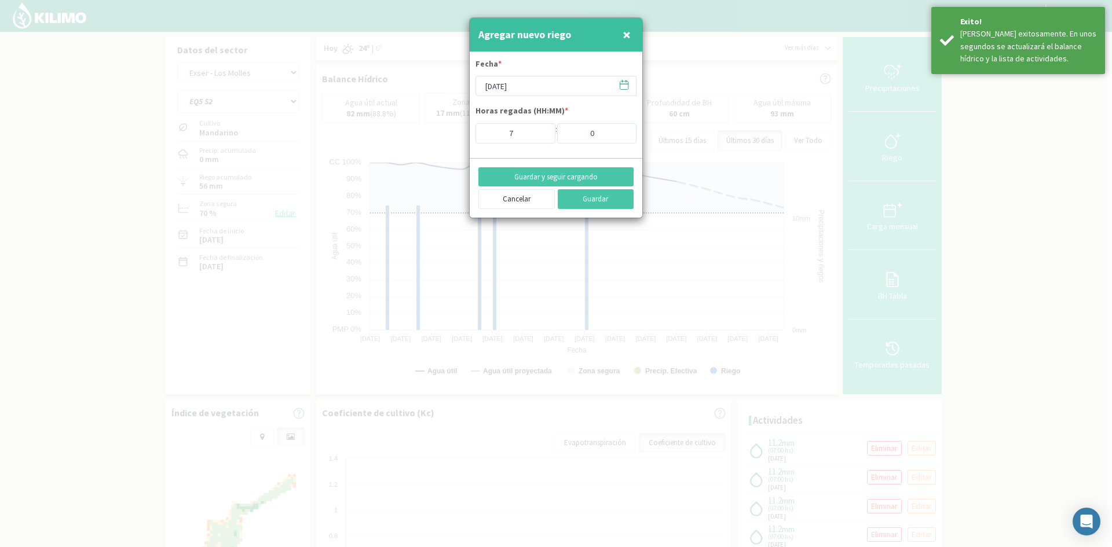
click at [624, 34] on span "×" at bounding box center [627, 34] width 8 height 19
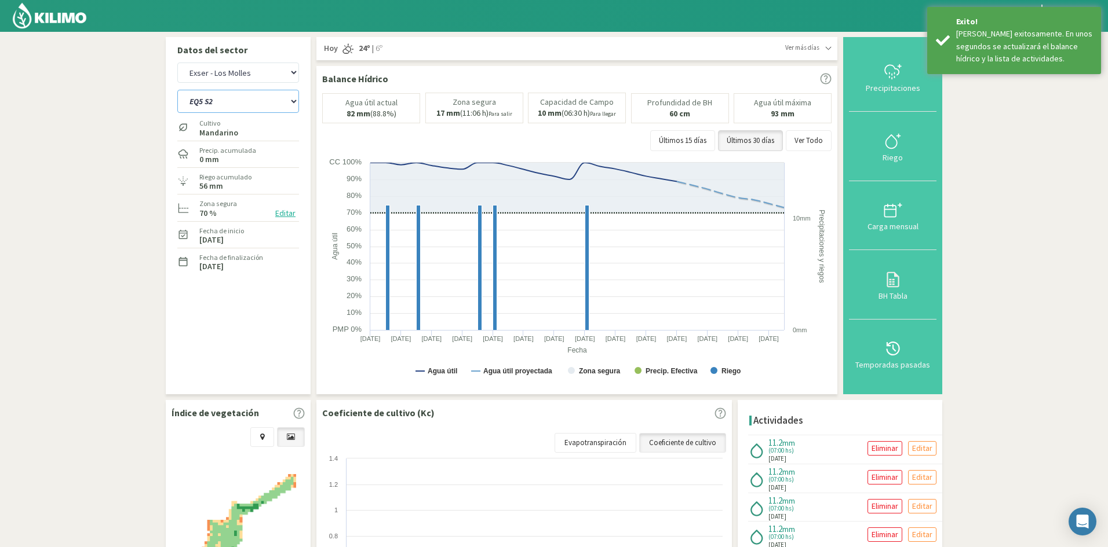
drag, startPoint x: 246, startPoint y: 104, endPoint x: 248, endPoint y: 112, distance: 8.4
click at [246, 104] on select "EQ1A S3 EQ1A S4 EQ1A S5 EQ1B S1 EQ1B S2 EQ1B S3 EQ1B S4 EQ1B S5 EQ2 S1 EQ2 S3 E…" at bounding box center [238, 101] width 122 height 23
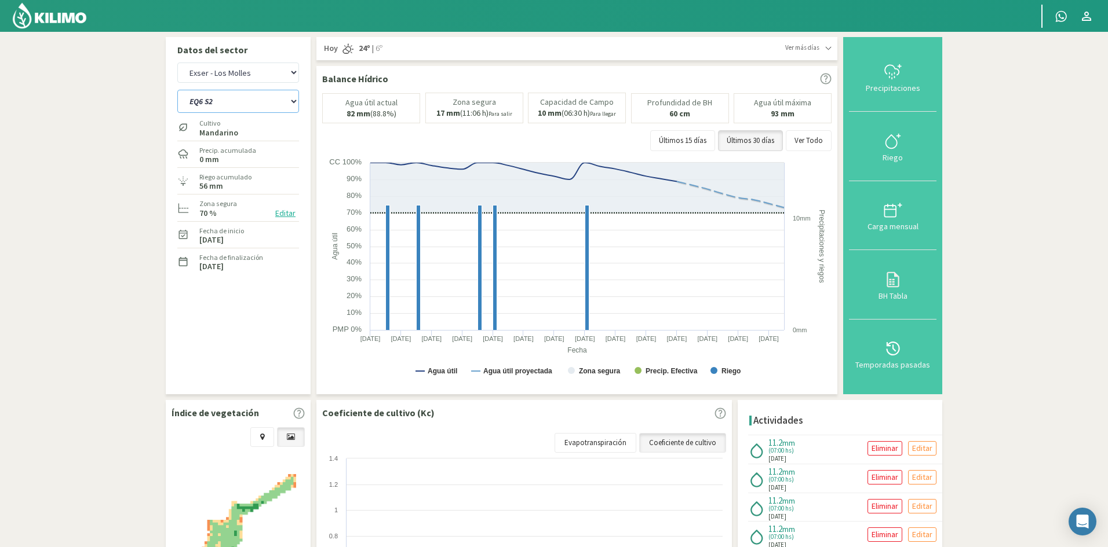
click at [177, 90] on select "EQ1A S3 EQ1A S4 EQ1A S5 EQ1B S1 EQ1B S2 EQ1B S3 EQ1B S4 EQ1B S5 EQ2 S1 EQ2 S3 E…" at bounding box center [238, 101] width 122 height 23
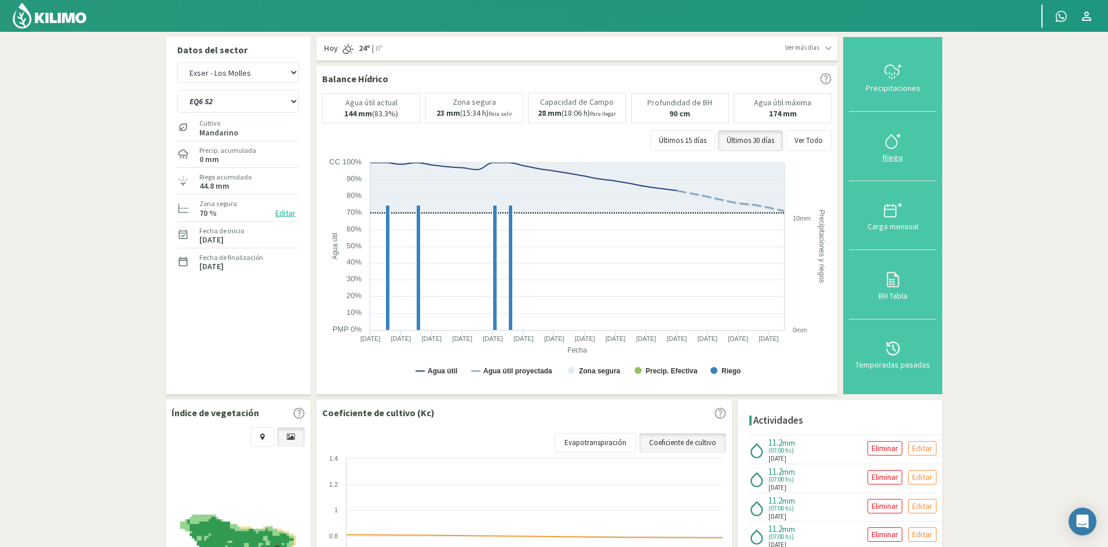
click at [890, 157] on div "Riego" at bounding box center [892, 158] width 81 height 8
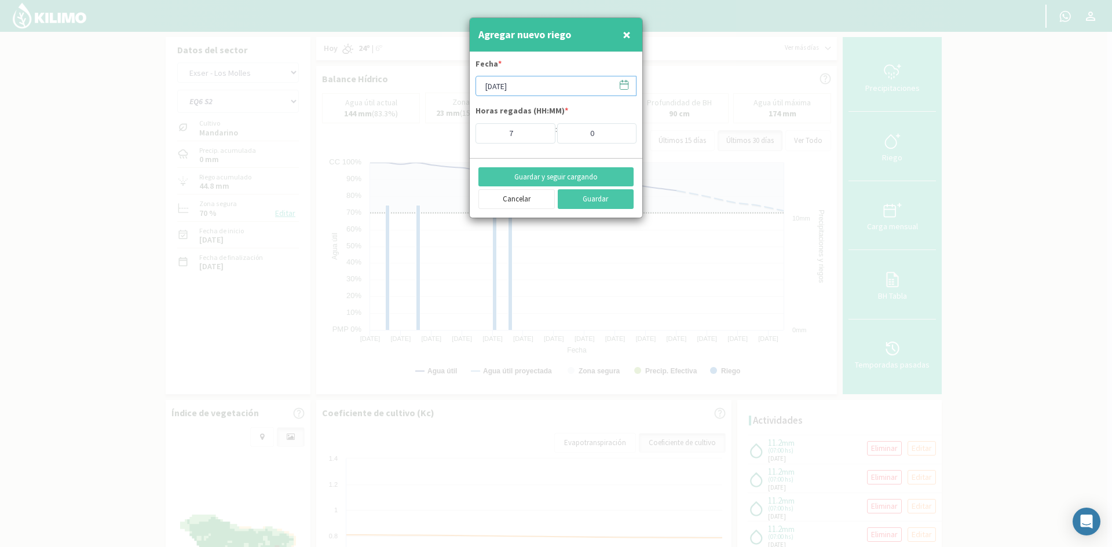
click at [512, 85] on input "[DATE]" at bounding box center [556, 86] width 161 height 20
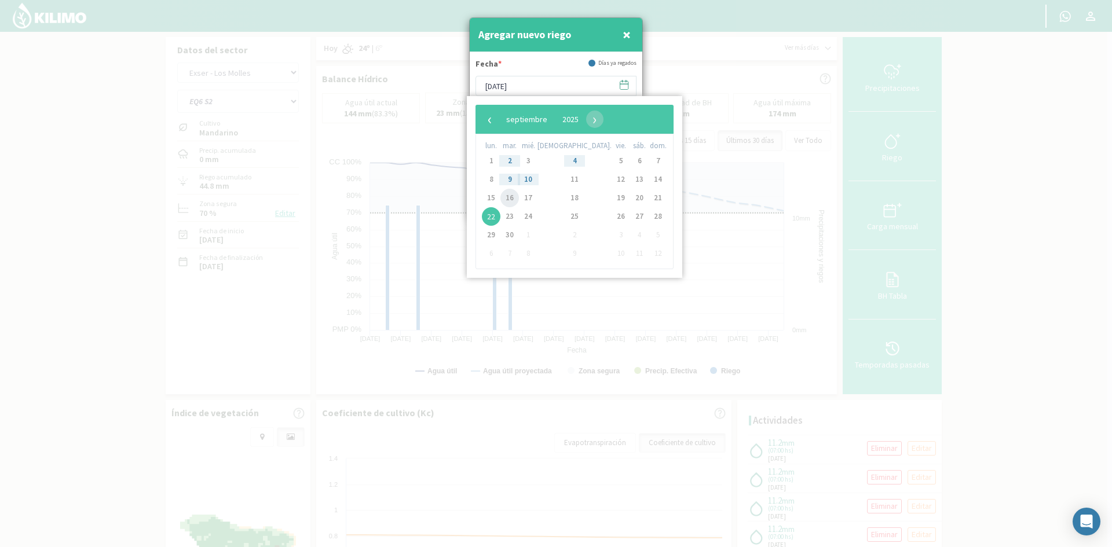
click at [511, 201] on span "16" at bounding box center [509, 198] width 19 height 19
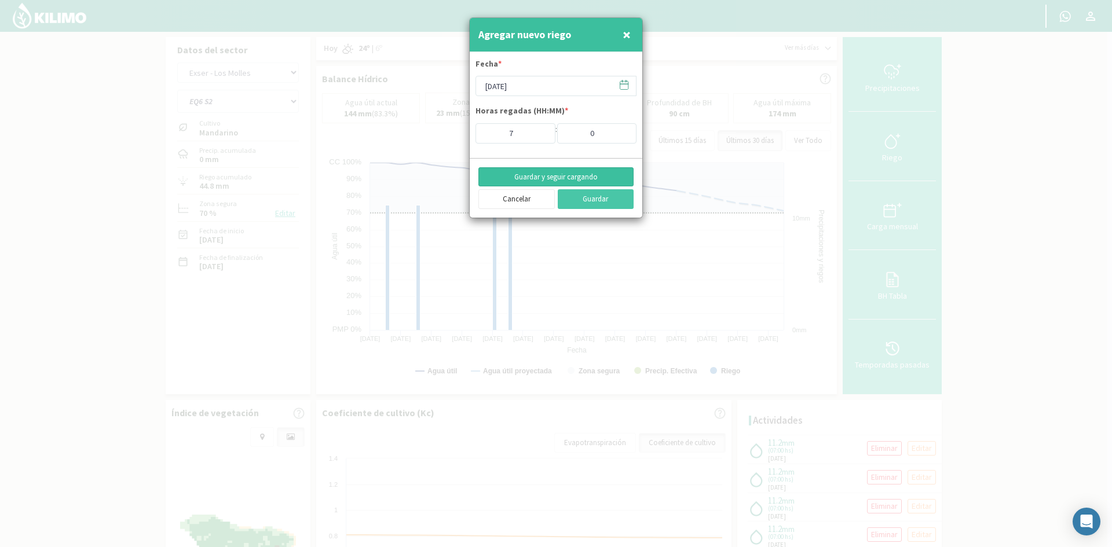
click at [539, 174] on button "Guardar y seguir cargando" at bounding box center [555, 177] width 155 height 20
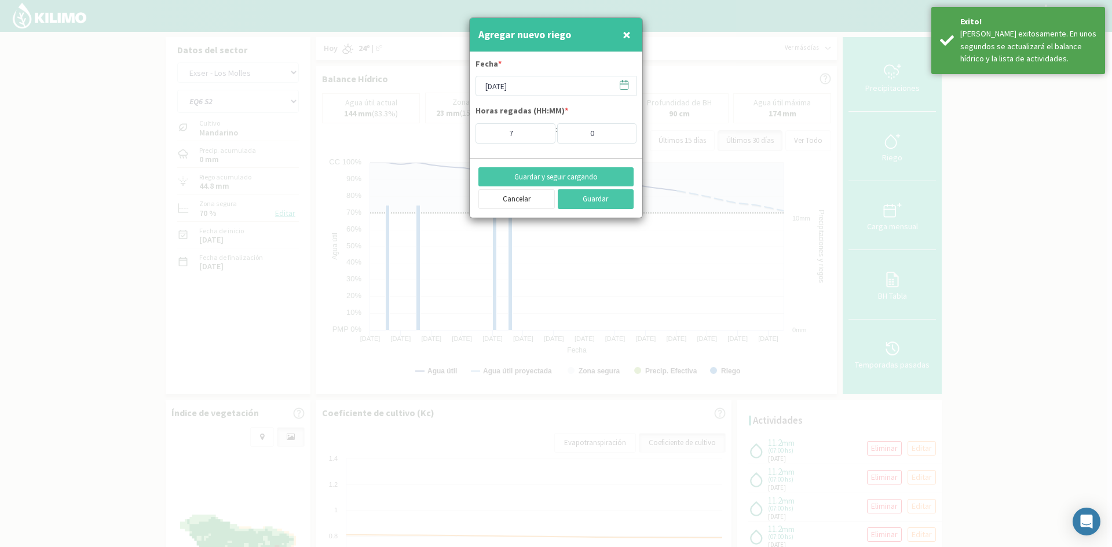
click at [627, 40] on span "×" at bounding box center [627, 34] width 8 height 19
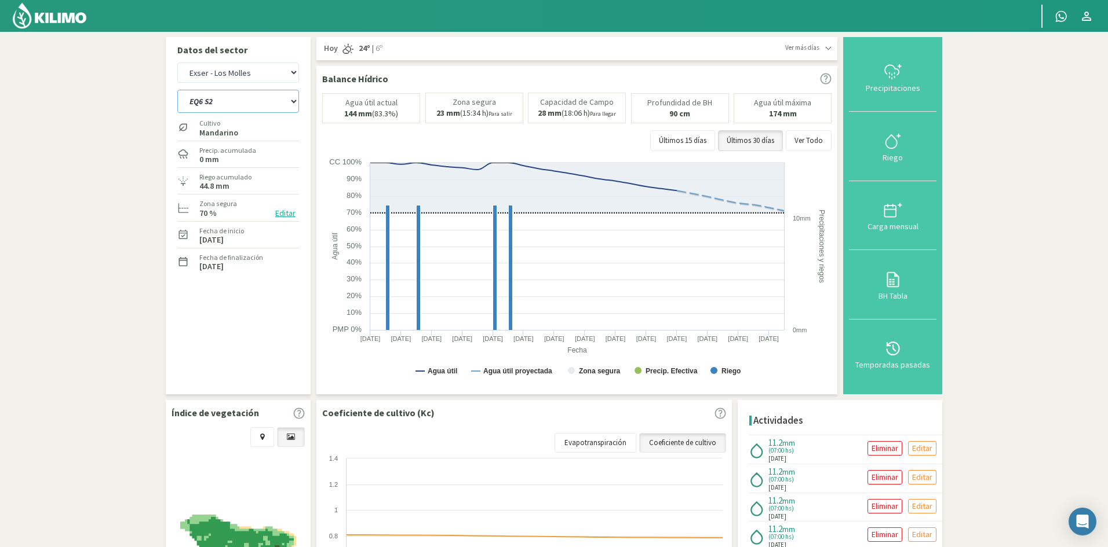
click at [196, 104] on select "EQ1A S3 EQ1A S4 EQ1A S5 EQ1B S1 EQ1B S2 EQ1B S3 EQ1B S4 EQ1B S5 EQ2 S1 EQ2 S3 E…" at bounding box center [238, 101] width 122 height 23
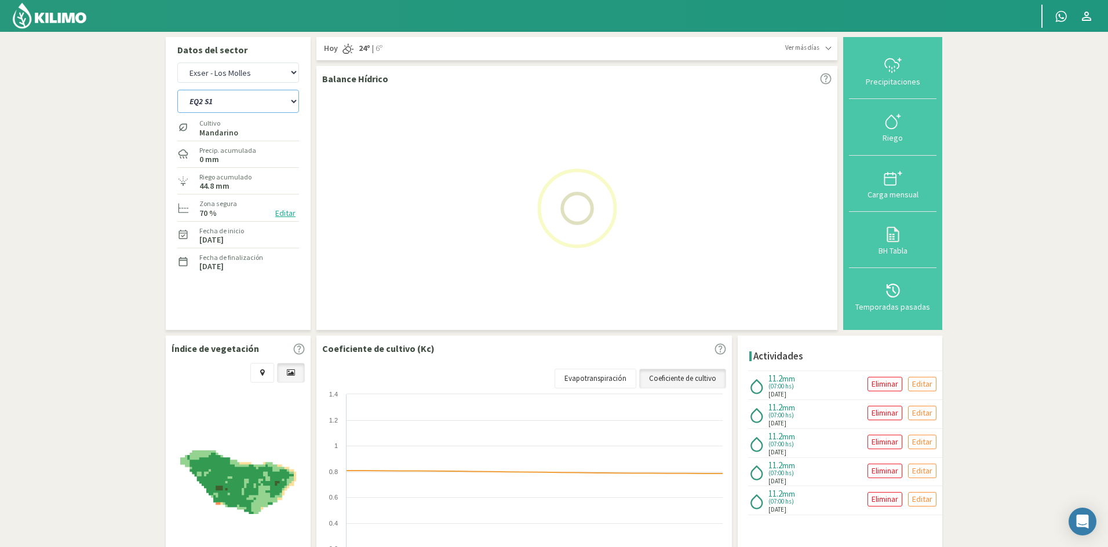
click at [177, 90] on select "EQ1A S3 EQ1A S4 EQ1A S5 EQ1B S1 EQ1B S2 EQ1B S3 EQ1B S4 EQ1B S5 EQ2 S1 EQ2 S3 E…" at bounding box center [238, 101] width 122 height 23
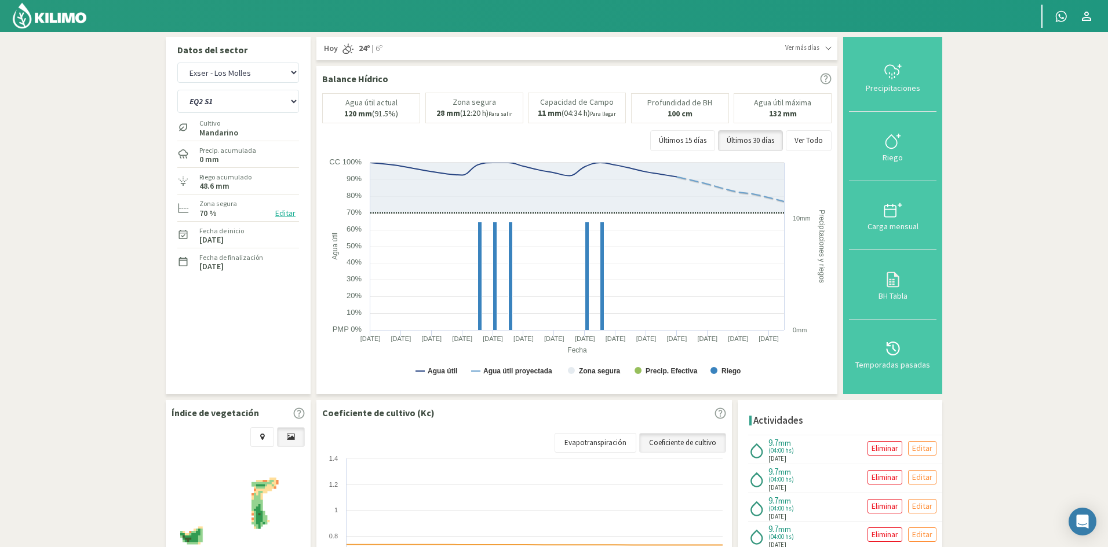
click at [897, 155] on div "Riego" at bounding box center [892, 158] width 81 height 8
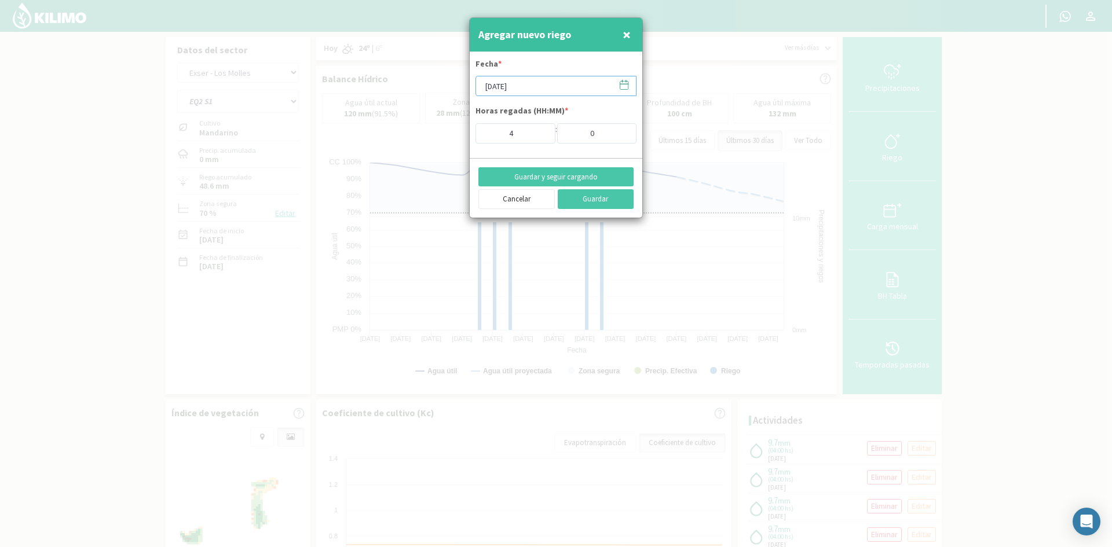
click at [517, 82] on input "[DATE]" at bounding box center [556, 86] width 161 height 20
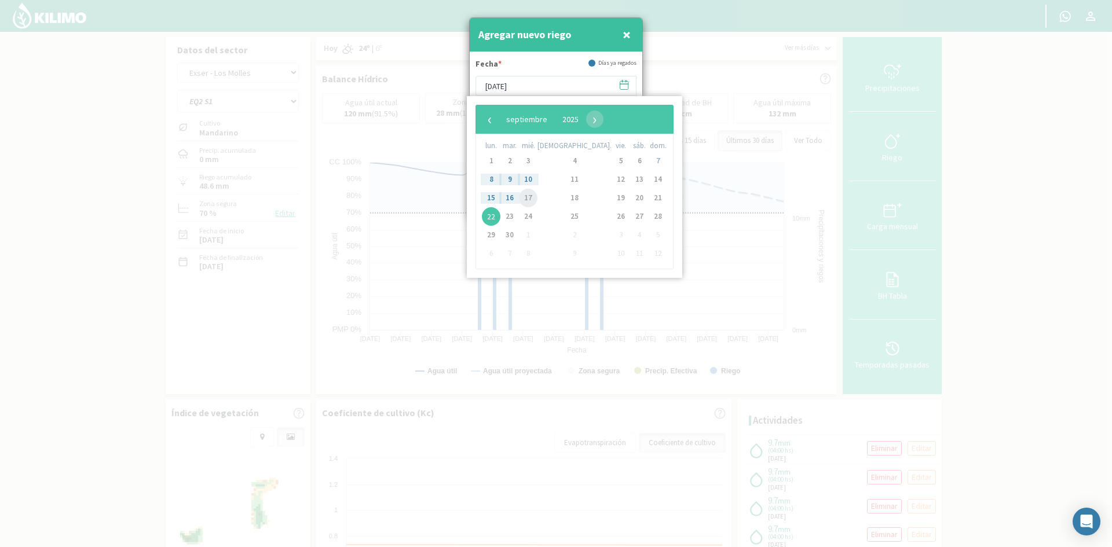
click at [536, 195] on span "17" at bounding box center [528, 198] width 19 height 19
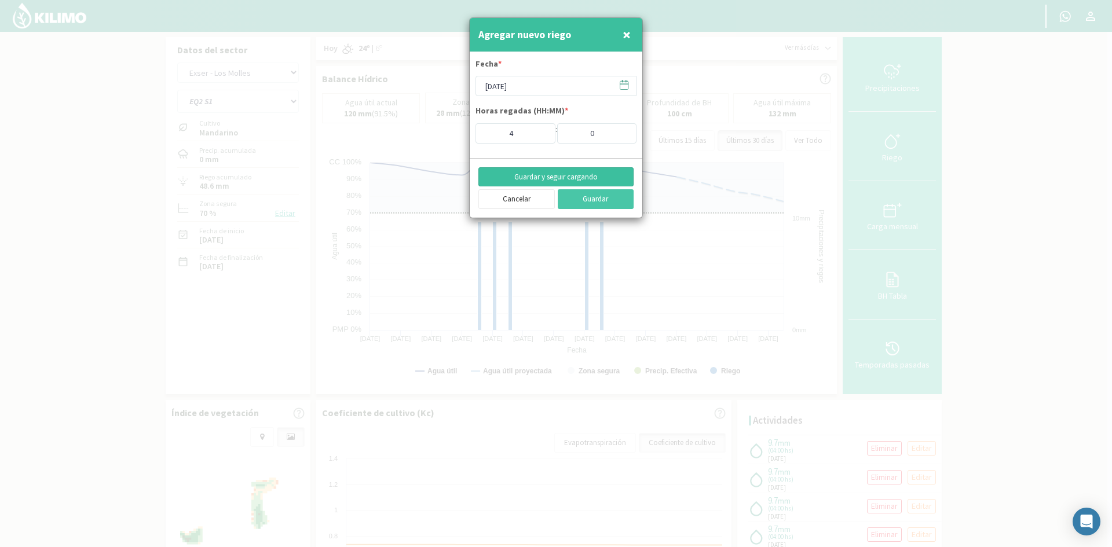
click at [529, 174] on button "Guardar y seguir cargando" at bounding box center [555, 177] width 155 height 20
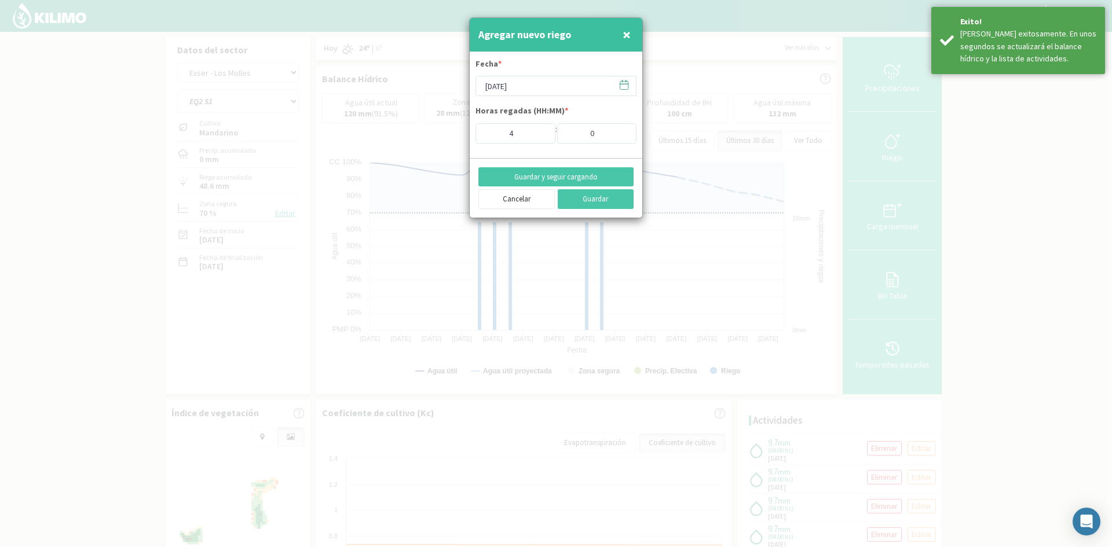
drag, startPoint x: 623, startPoint y: 33, endPoint x: 494, endPoint y: 82, distance: 138.6
click at [623, 34] on span "×" at bounding box center [627, 34] width 8 height 19
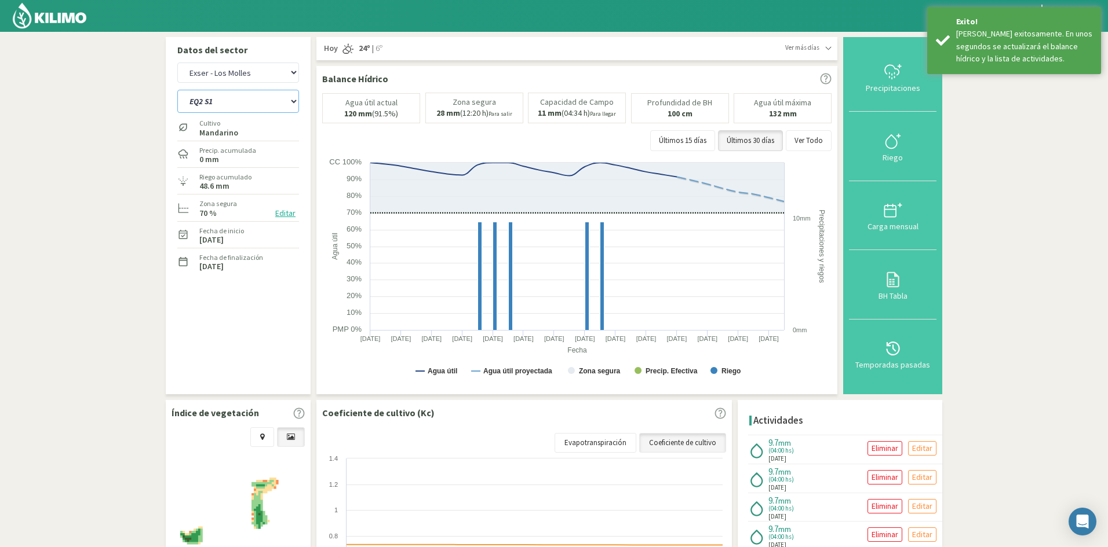
click at [235, 102] on select "EQ1A S3 EQ1A S4 EQ1A S5 EQ1B S1 EQ1B S2 EQ1B S3 EQ1B S4 EQ1B S5 EQ2 S1 EQ2 S3 E…" at bounding box center [238, 101] width 122 height 23
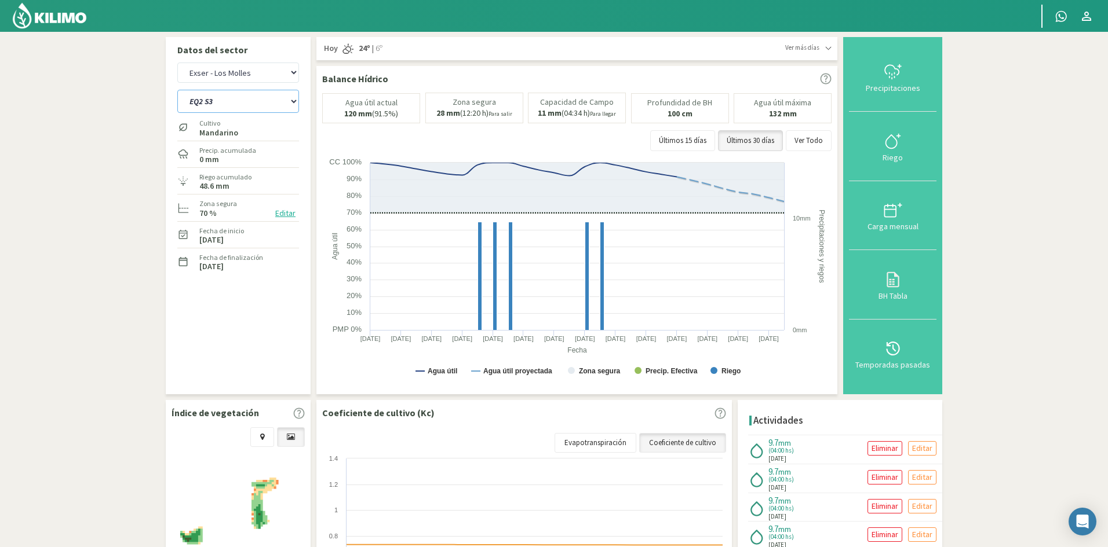
click at [177, 90] on select "EQ1A S3 EQ1A S4 EQ1A S5 EQ1B S1 EQ1B S2 EQ1B S3 EQ1B S4 EQ1B S5 EQ2 S1 EQ2 S3 E…" at bounding box center [238, 101] width 122 height 23
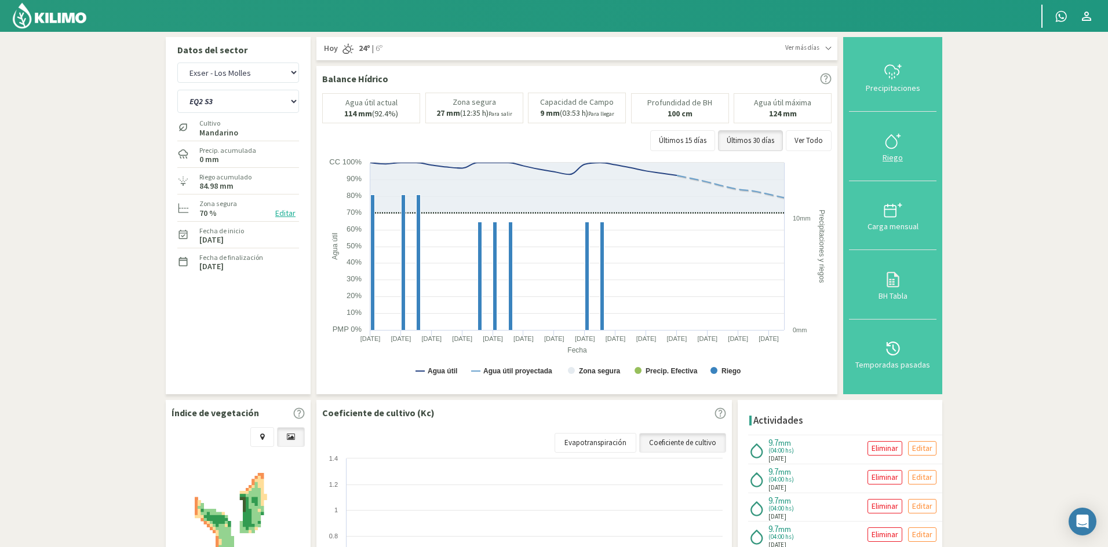
click at [896, 161] on div "Riego" at bounding box center [892, 158] width 81 height 8
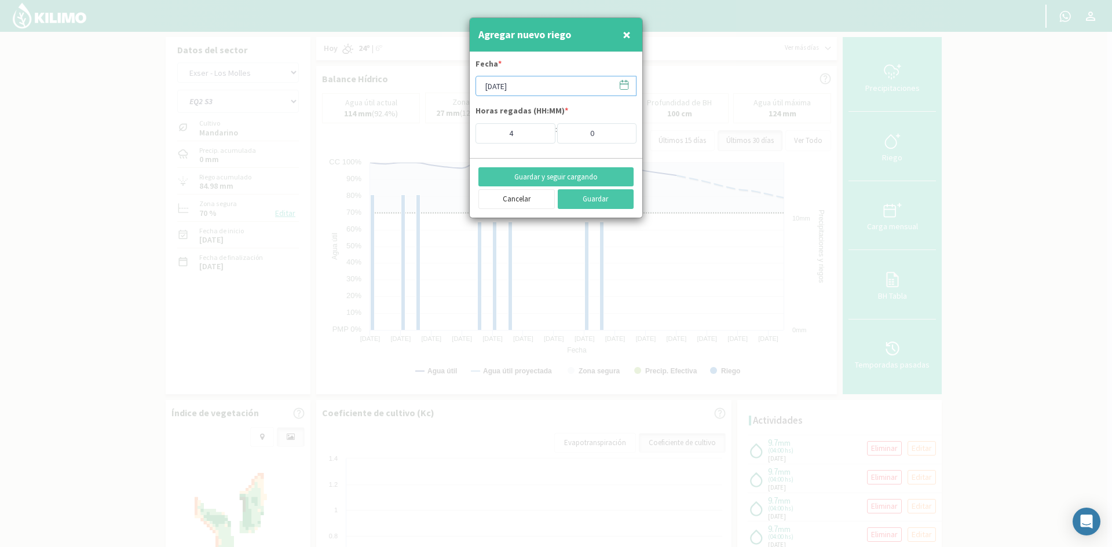
click at [528, 87] on input "[DATE]" at bounding box center [556, 86] width 161 height 20
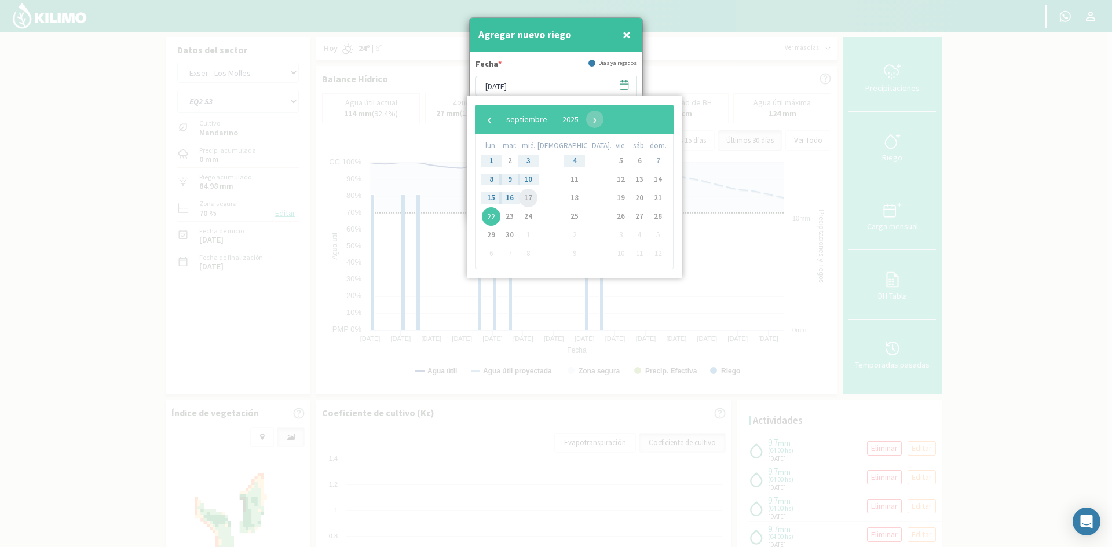
click at [538, 199] on span "17" at bounding box center [528, 198] width 19 height 19
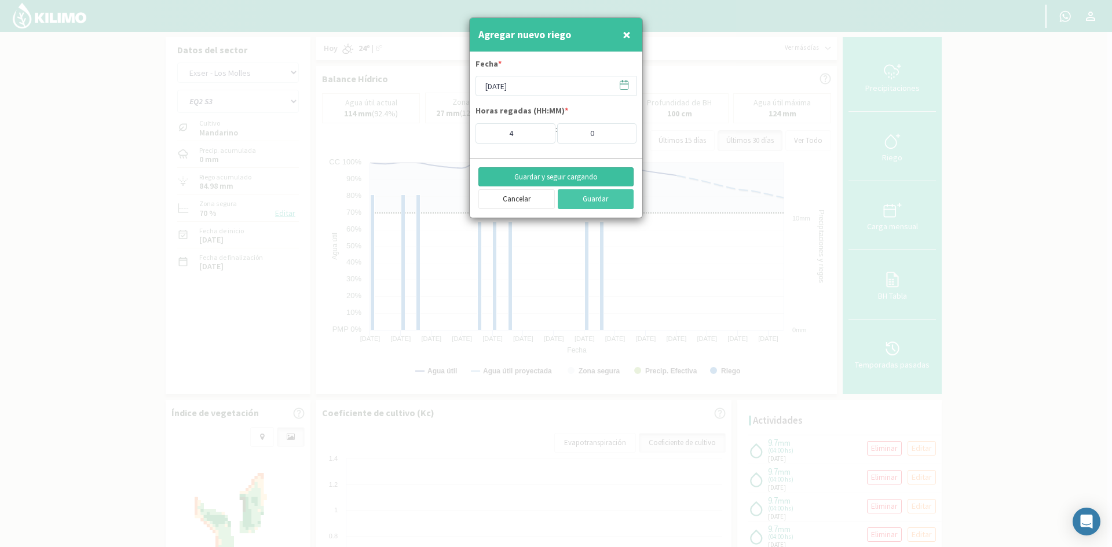
click at [542, 178] on button "Guardar y seguir cargando" at bounding box center [555, 177] width 155 height 20
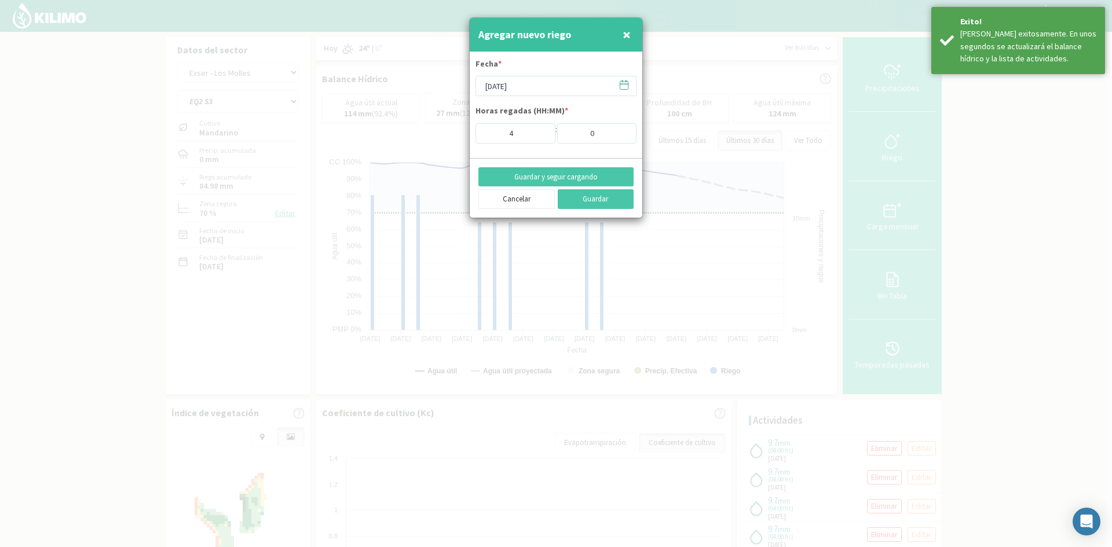
click at [626, 34] on span "×" at bounding box center [627, 34] width 8 height 19
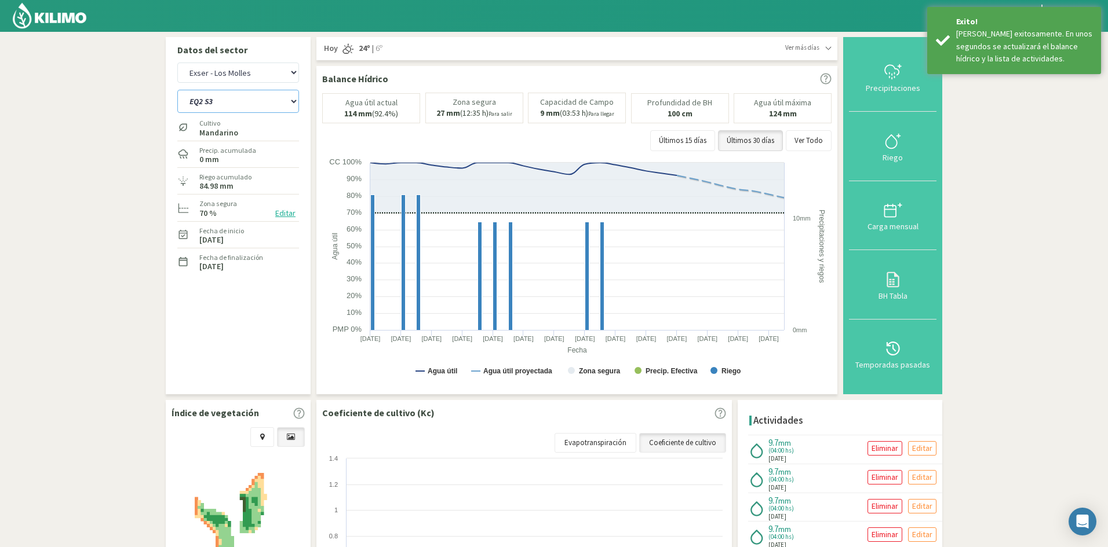
click at [225, 107] on select "EQ1A S3 EQ1A S4 EQ1A S5 EQ1B S1 EQ1B S2 EQ1B S3 EQ1B S4 EQ1B S5 EQ2 S1 EQ2 S3 E…" at bounding box center [238, 101] width 122 height 23
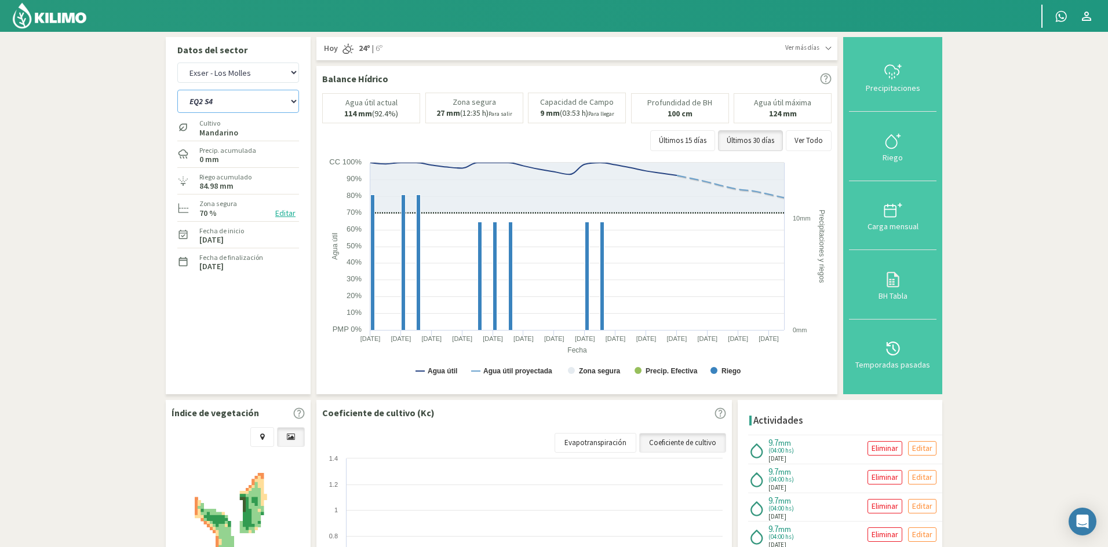
click at [177, 90] on select "EQ1A S3 EQ1A S4 EQ1A S5 EQ1B S1 EQ1B S2 EQ1B S3 EQ1B S4 EQ1B S5 EQ2 S1 EQ2 S3 E…" at bounding box center [238, 101] width 122 height 23
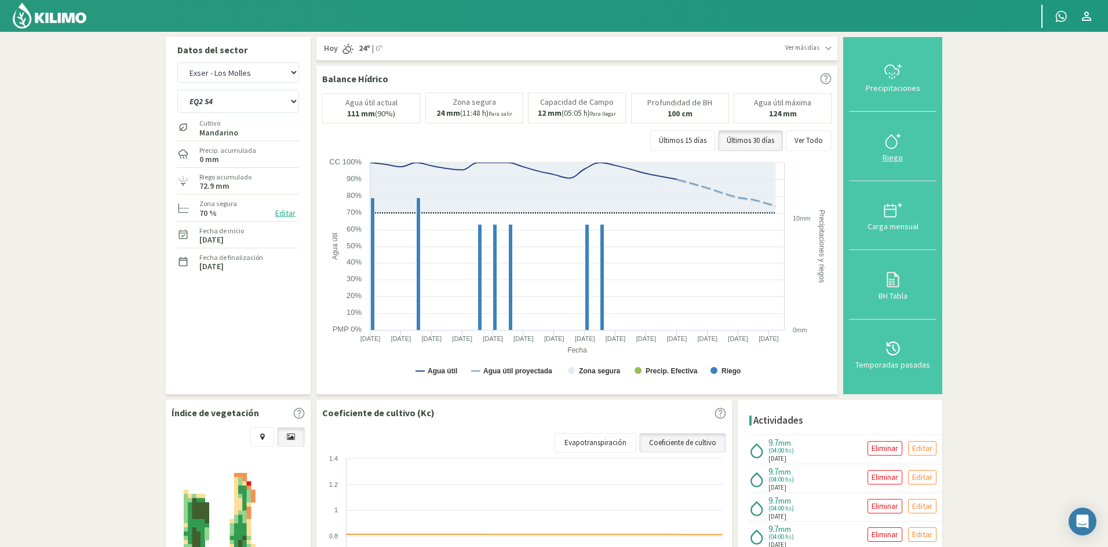
click at [897, 158] on div "Riego" at bounding box center [892, 158] width 81 height 8
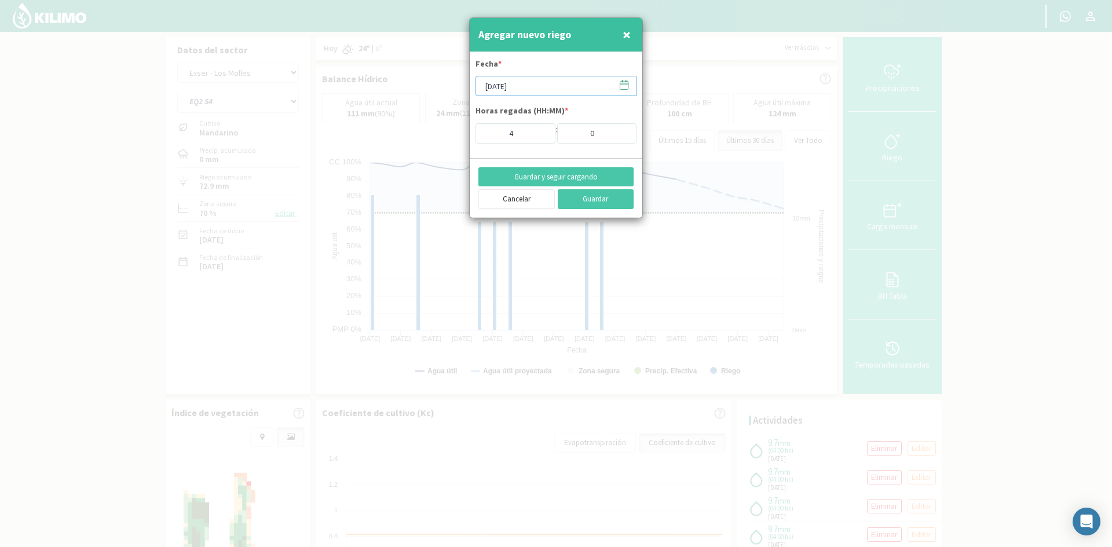
click at [506, 84] on input "[DATE]" at bounding box center [556, 86] width 161 height 20
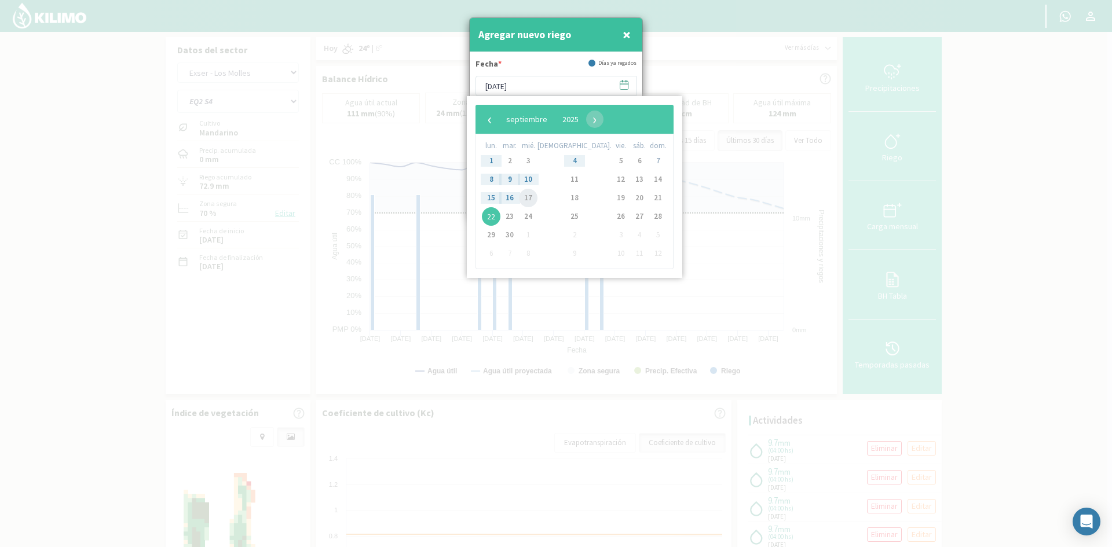
click at [537, 200] on span "17" at bounding box center [528, 198] width 19 height 19
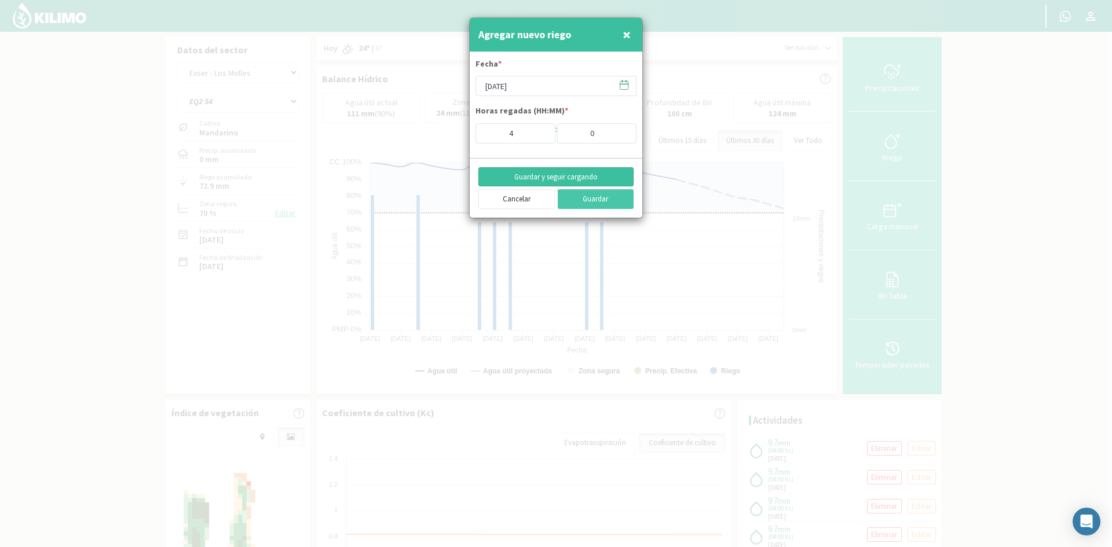
click at [532, 177] on button "Guardar y seguir cargando" at bounding box center [555, 177] width 155 height 20
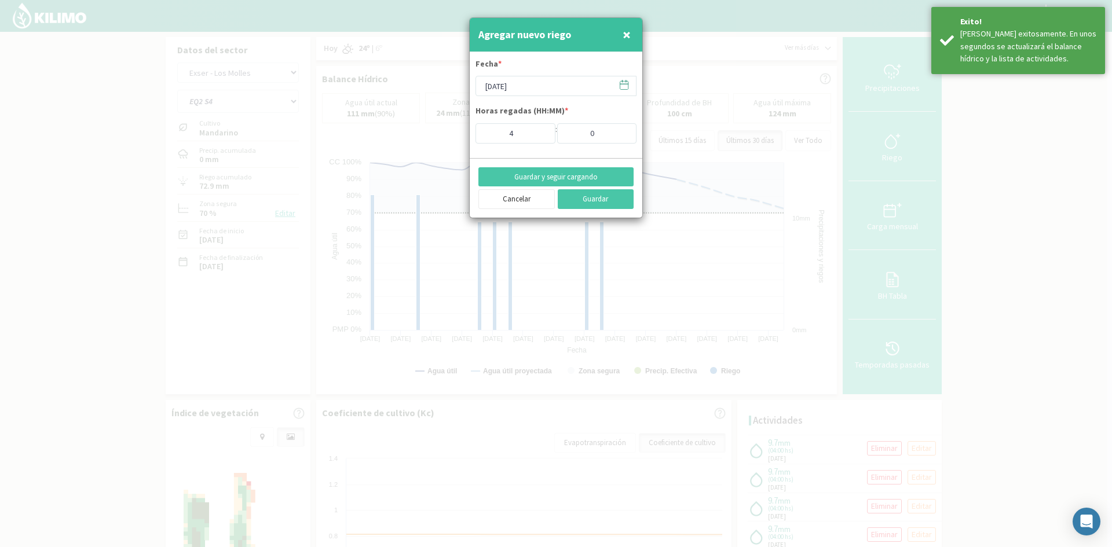
click at [626, 31] on span "×" at bounding box center [627, 34] width 8 height 19
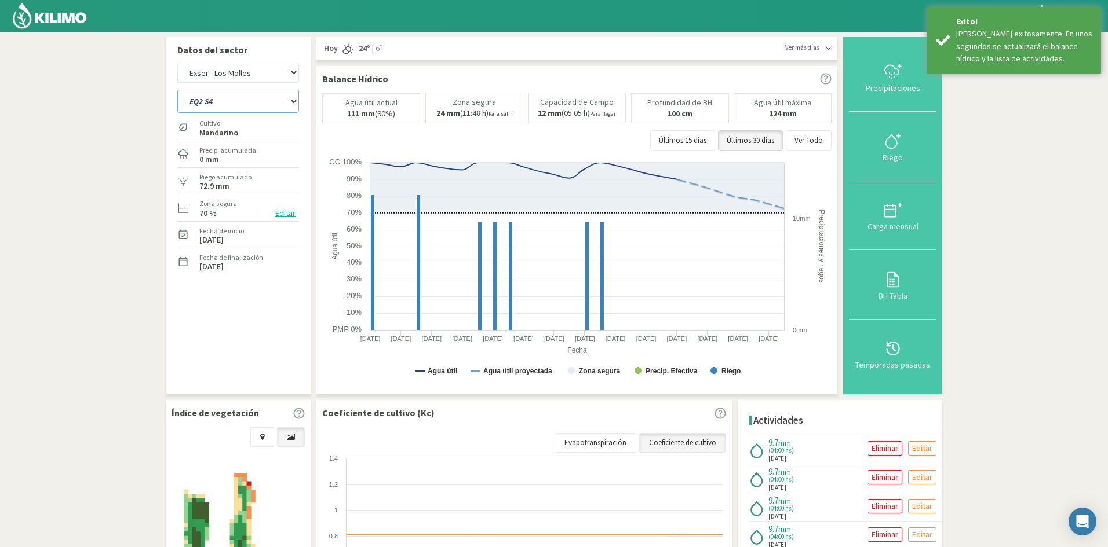
click at [215, 101] on select "EQ1A S3 EQ1A S4 EQ1A S5 EQ1B S1 EQ1B S2 EQ1B S3 EQ1B S4 EQ1B S5 EQ2 S1 EQ2 S3 E…" at bounding box center [238, 101] width 122 height 23
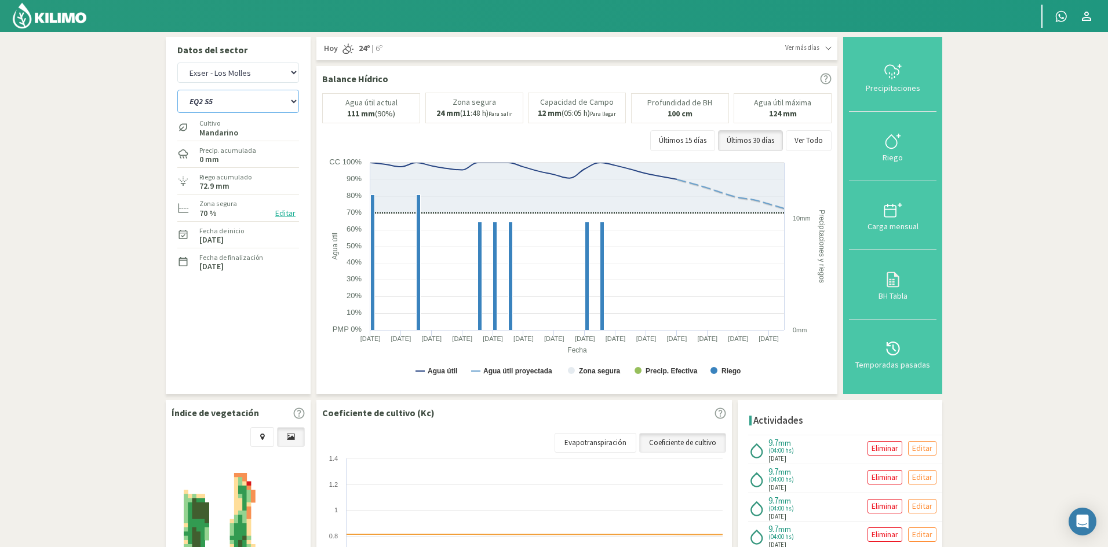
click at [177, 90] on select "EQ1A S3 EQ1A S4 EQ1A S5 EQ1B S1 EQ1B S2 EQ1B S3 EQ1B S4 EQ1B S5 EQ2 S1 EQ2 S3 E…" at bounding box center [238, 101] width 122 height 23
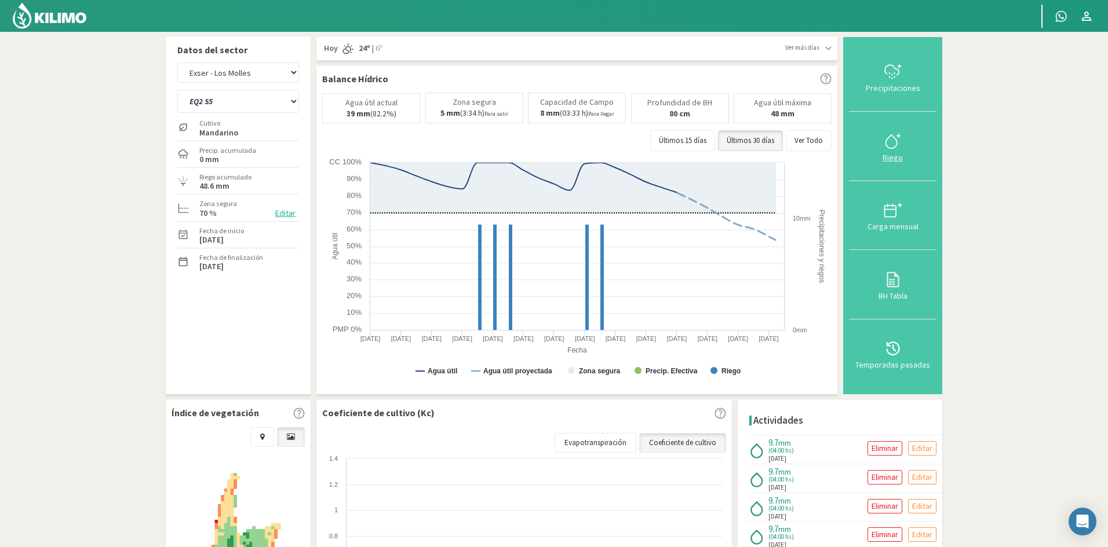
click at [897, 155] on div "Riego" at bounding box center [892, 158] width 81 height 8
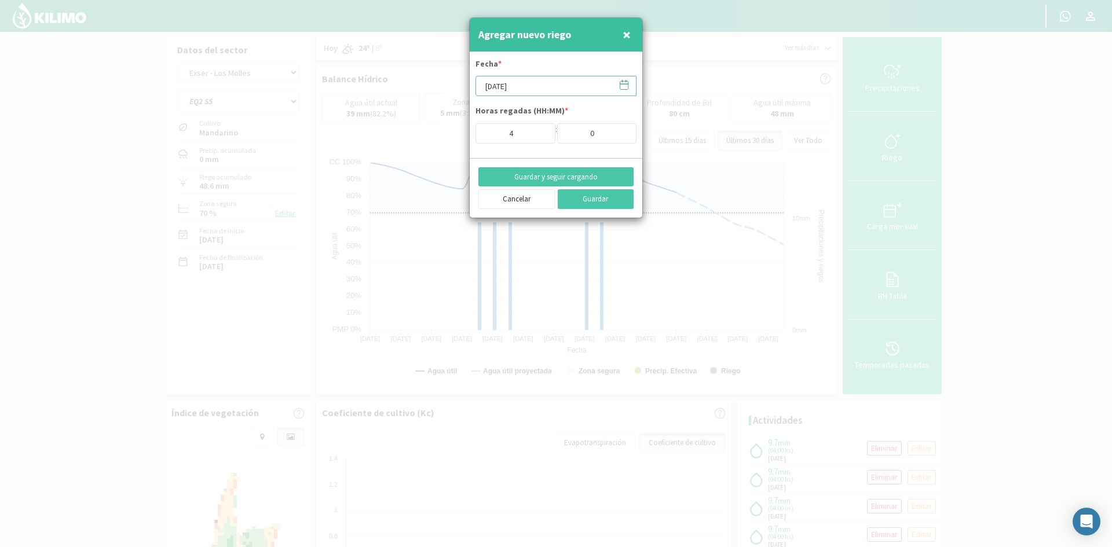
click at [533, 87] on input "[DATE]" at bounding box center [556, 86] width 161 height 20
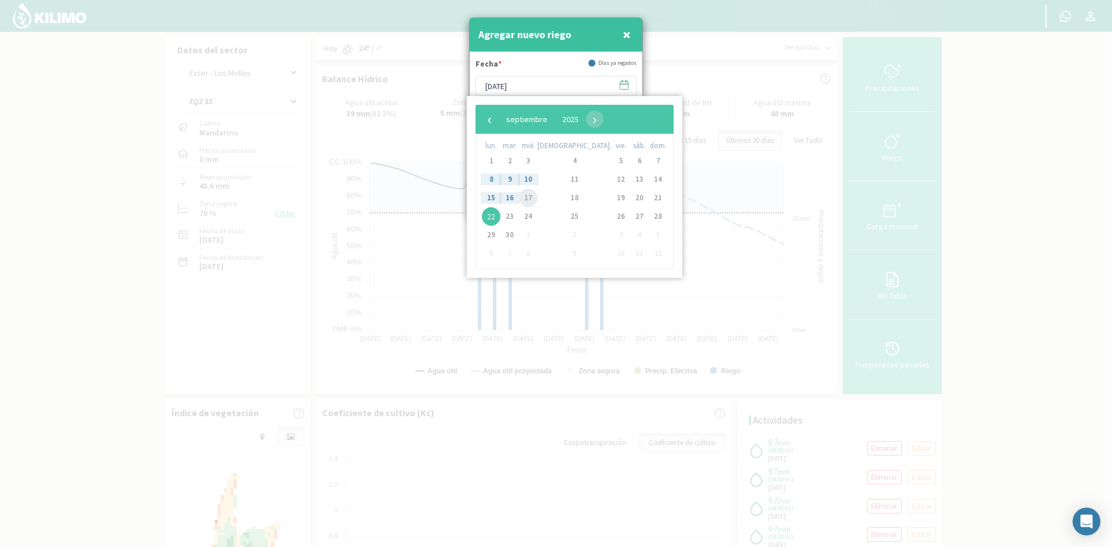
click at [534, 196] on span "17" at bounding box center [528, 198] width 19 height 19
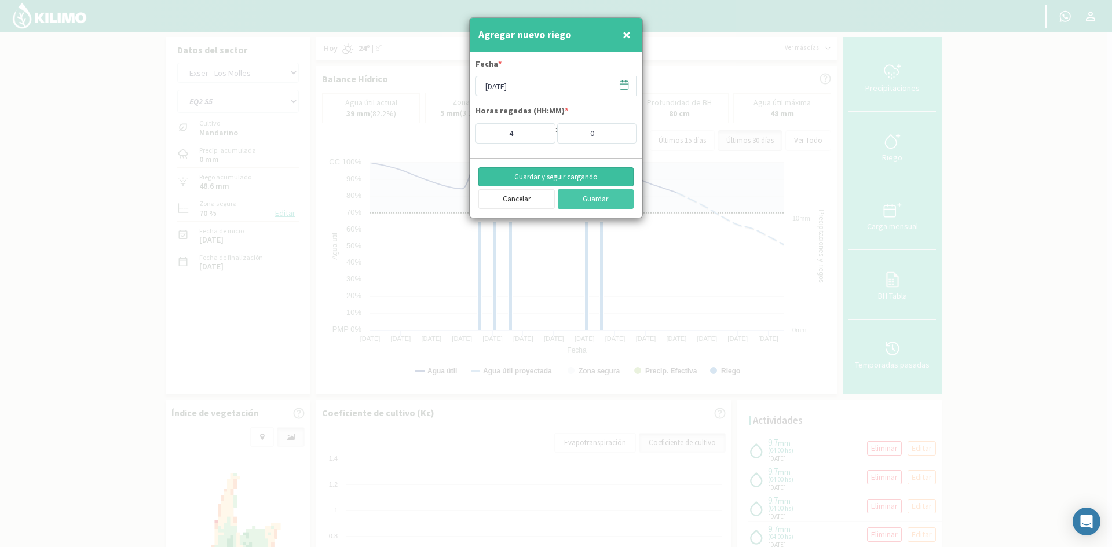
click at [534, 176] on button "Guardar y seguir cargando" at bounding box center [555, 177] width 155 height 20
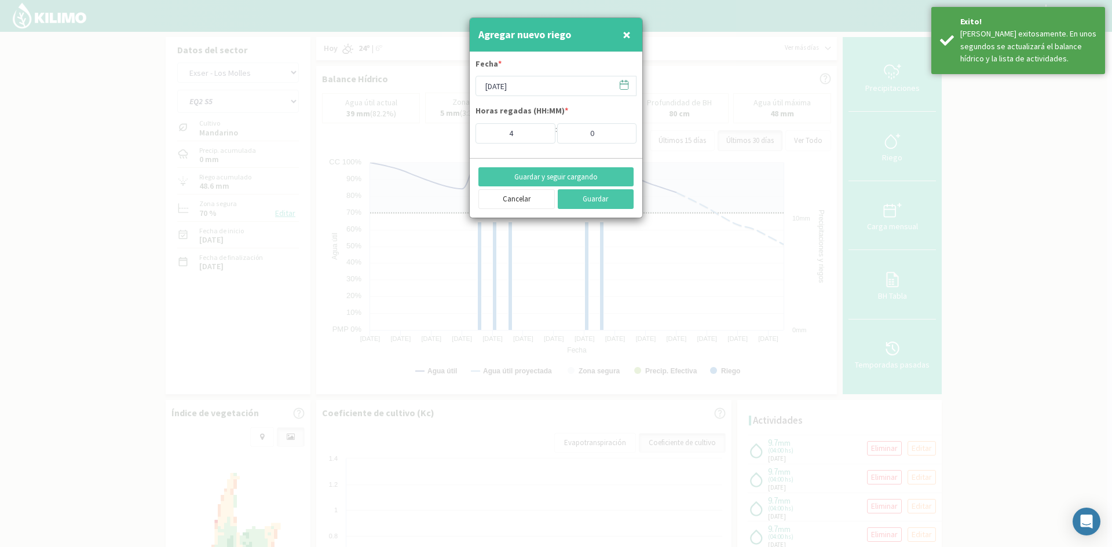
click at [628, 32] on span "×" at bounding box center [627, 34] width 8 height 19
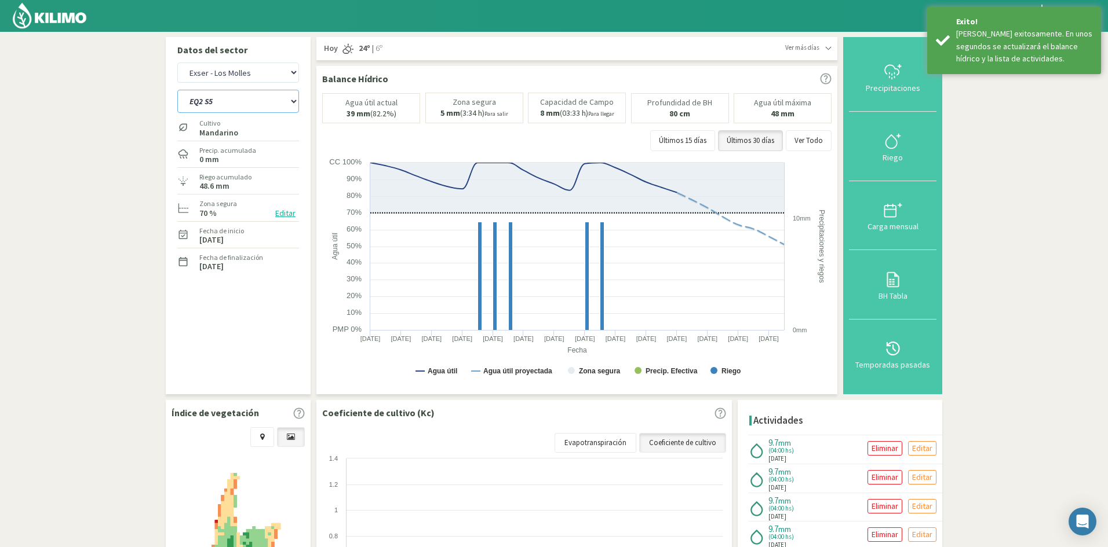
click at [224, 105] on select "EQ1A S3 EQ1A S4 EQ1A S5 EQ1B S1 EQ1B S2 EQ1B S3 EQ1B S4 EQ1B S5 EQ2 S1 EQ2 S3 E…" at bounding box center [238, 101] width 122 height 23
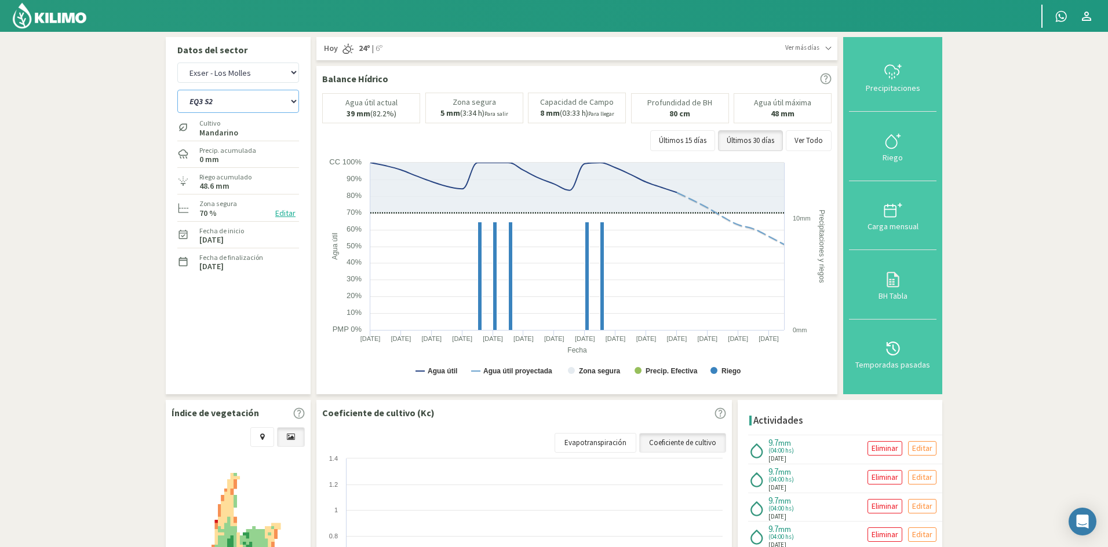
click at [177, 90] on select "EQ1A S3 EQ1A S4 EQ1A S5 EQ1B S1 EQ1B S2 EQ1B S3 EQ1B S4 EQ1B S5 EQ2 S1 EQ2 S3 E…" at bounding box center [238, 101] width 122 height 23
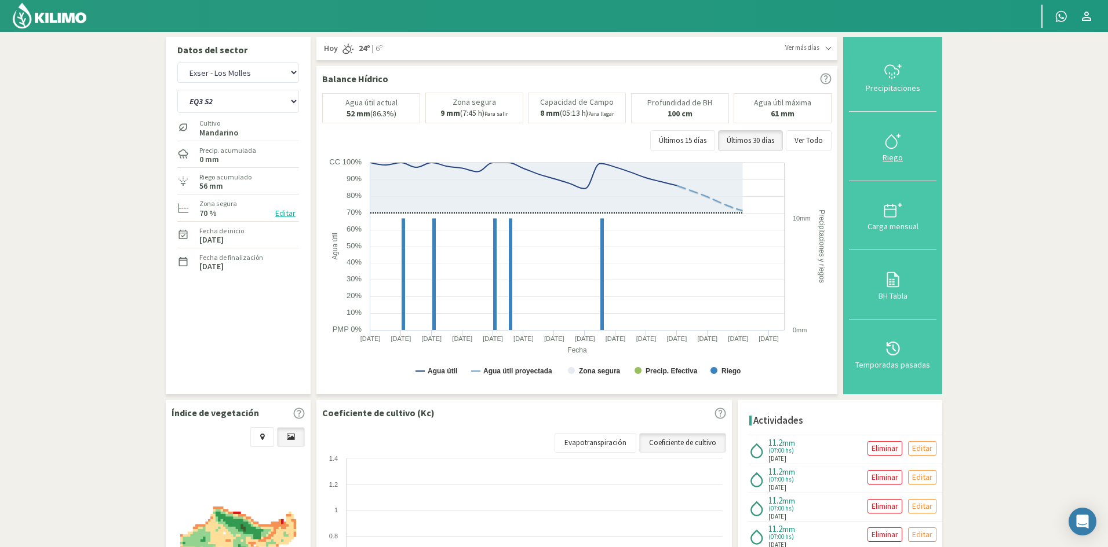
click at [896, 141] on icon at bounding box center [892, 141] width 19 height 19
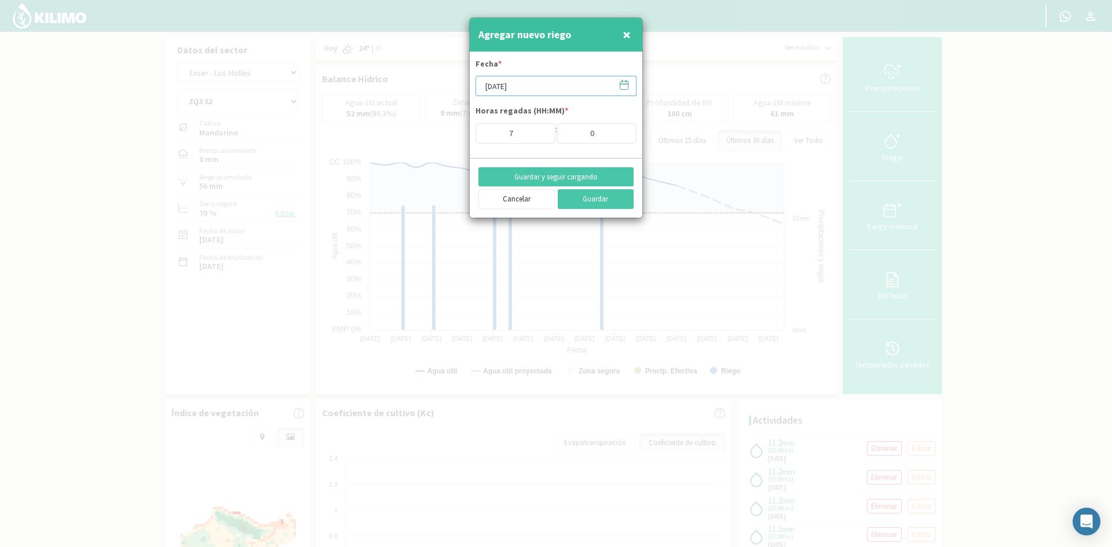
click at [525, 88] on input "[DATE]" at bounding box center [556, 86] width 161 height 20
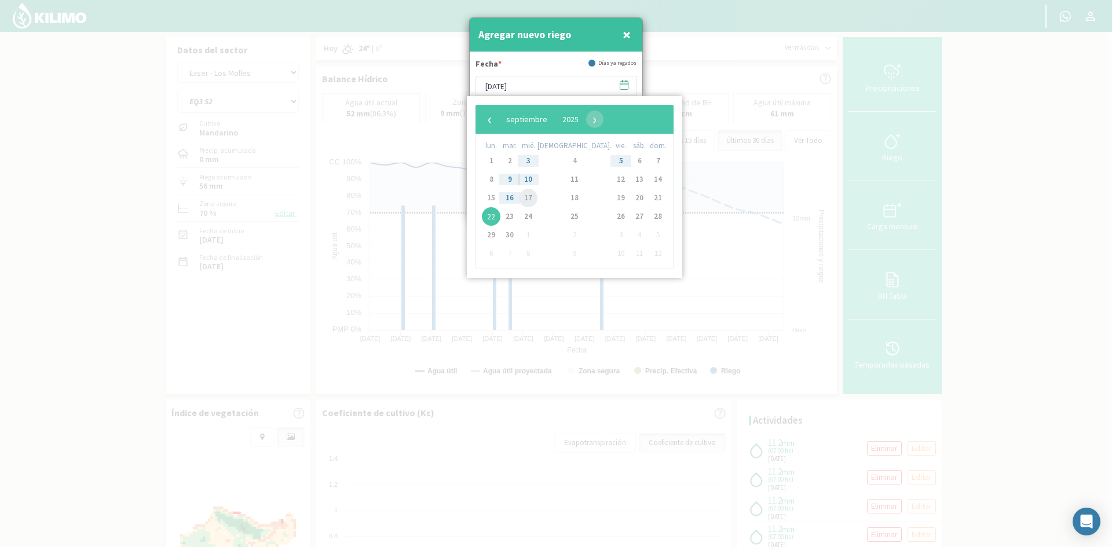
click at [538, 197] on span "17" at bounding box center [528, 198] width 19 height 19
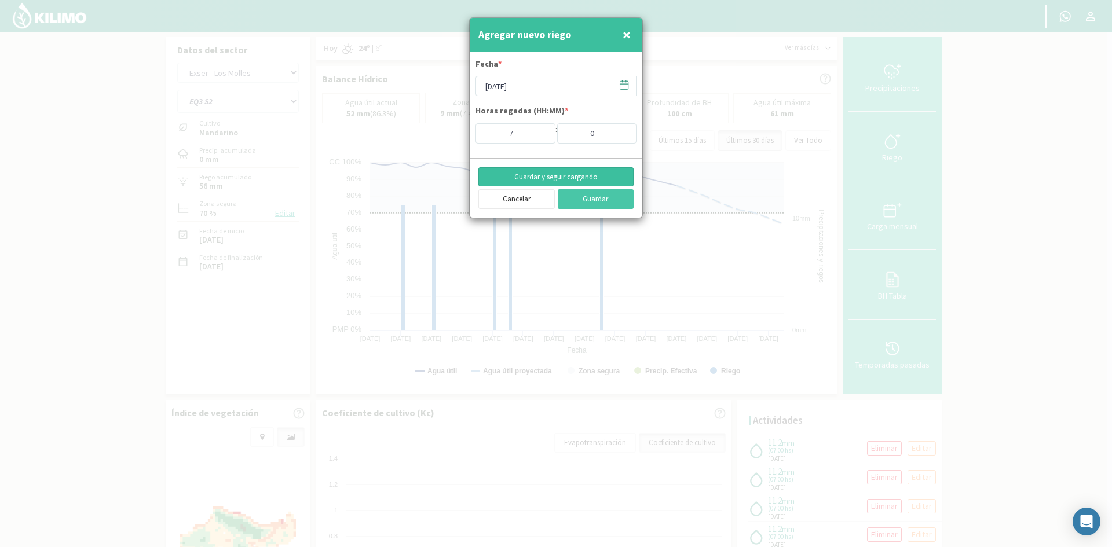
click at [547, 178] on button "Guardar y seguir cargando" at bounding box center [555, 177] width 155 height 20
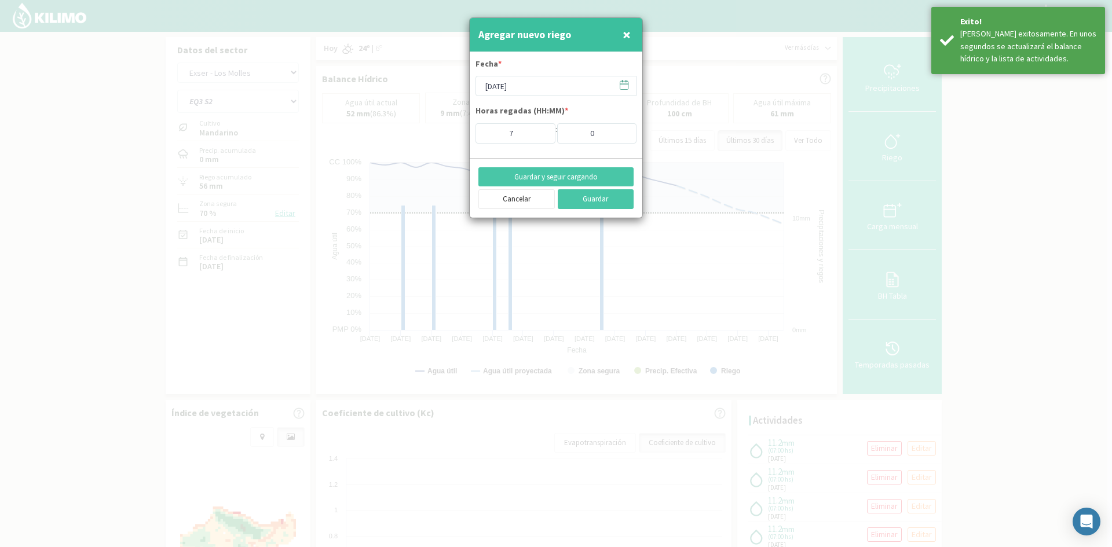
click at [626, 35] on span "×" at bounding box center [627, 34] width 8 height 19
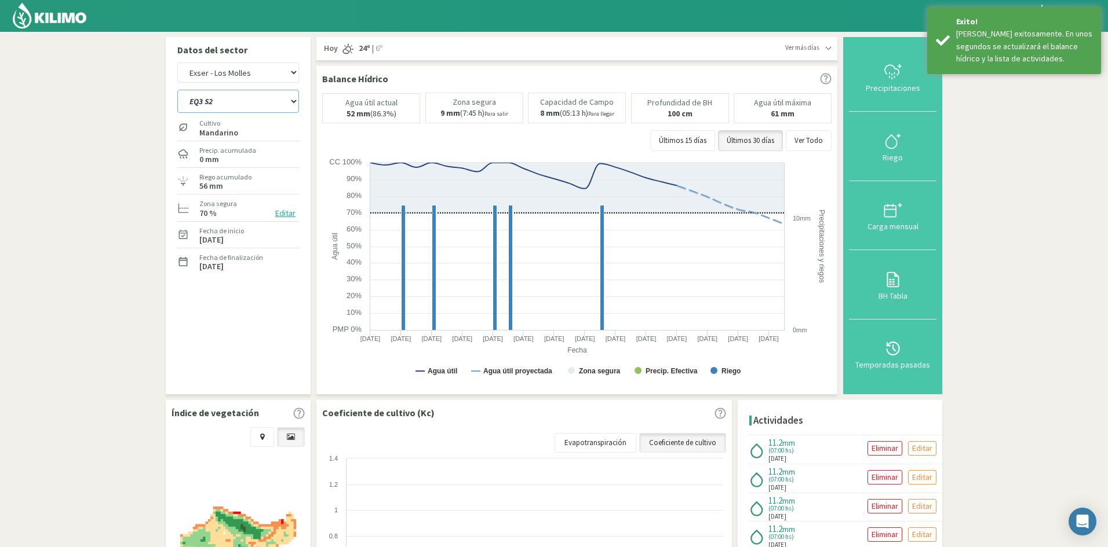
click at [224, 102] on select "EQ1A S3 EQ1A S4 EQ1A S5 EQ1B S1 EQ1B S2 EQ1B S3 EQ1B S4 EQ1B S5 EQ2 S1 EQ2 S3 E…" at bounding box center [238, 101] width 122 height 23
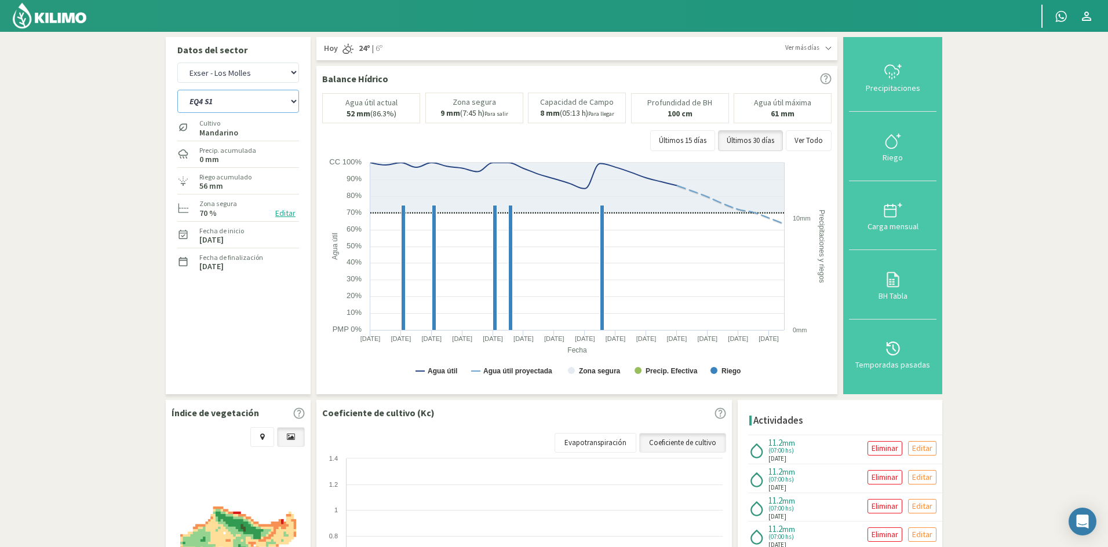
click at [177, 90] on select "EQ1A S3 EQ1A S4 EQ1A S5 EQ1B S1 EQ1B S2 EQ1B S3 EQ1B S4 EQ1B S5 EQ2 S1 EQ2 S3 E…" at bounding box center [238, 101] width 122 height 23
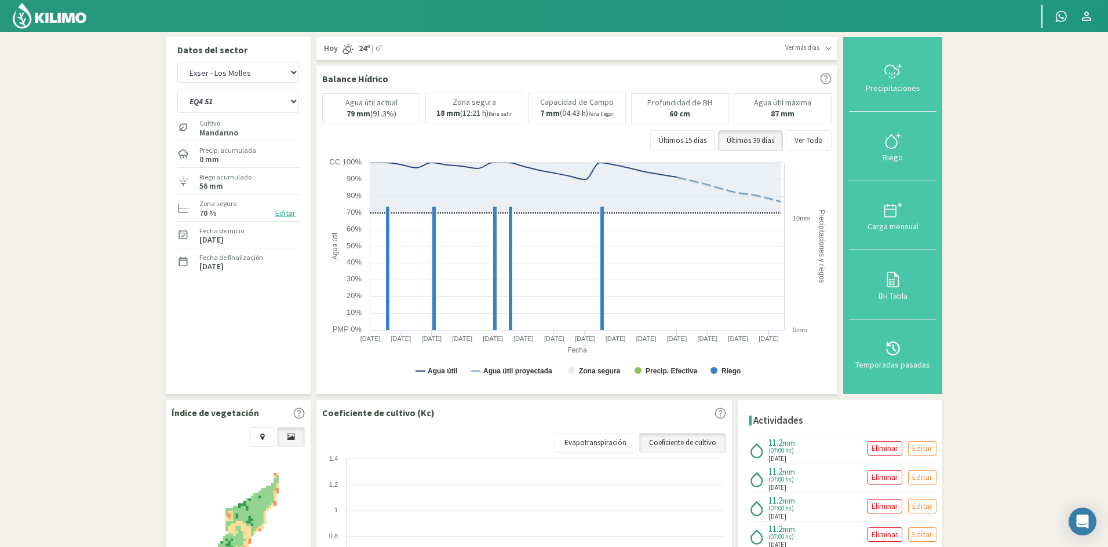
click at [895, 159] on div "Riego" at bounding box center [892, 158] width 81 height 8
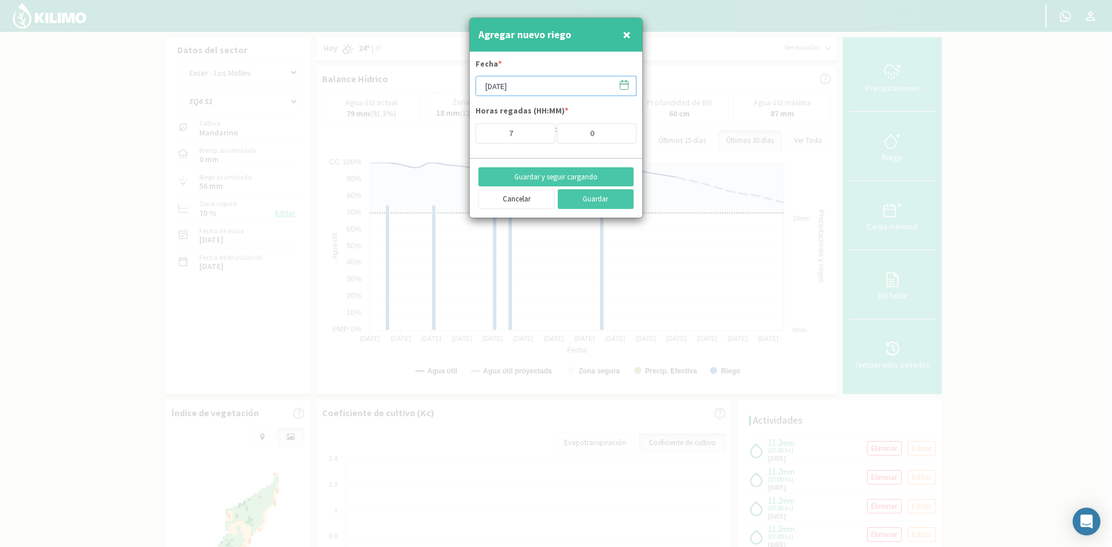
click at [538, 87] on input "[DATE]" at bounding box center [556, 86] width 161 height 20
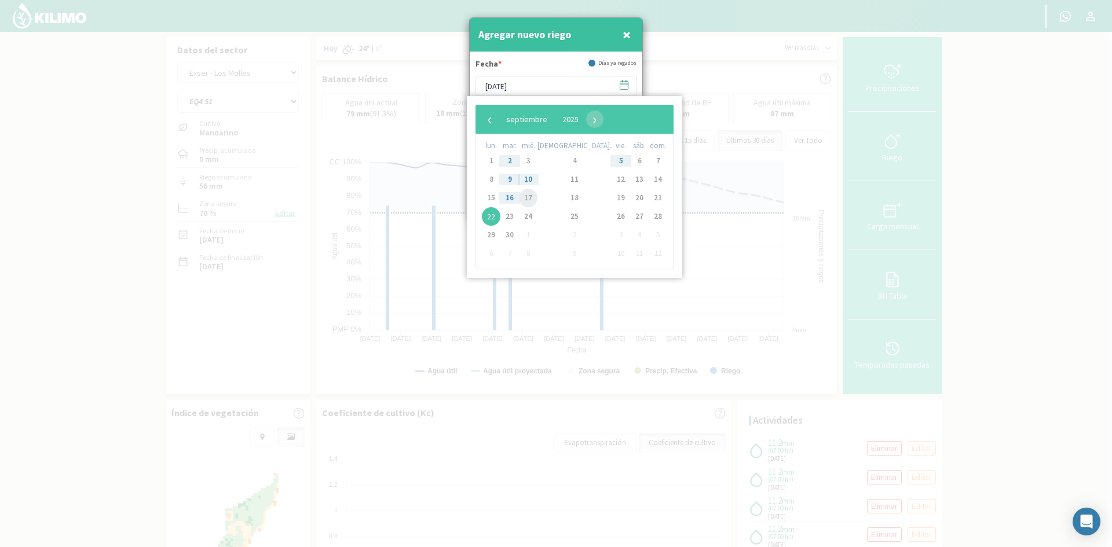
click at [535, 198] on span "17" at bounding box center [528, 198] width 19 height 19
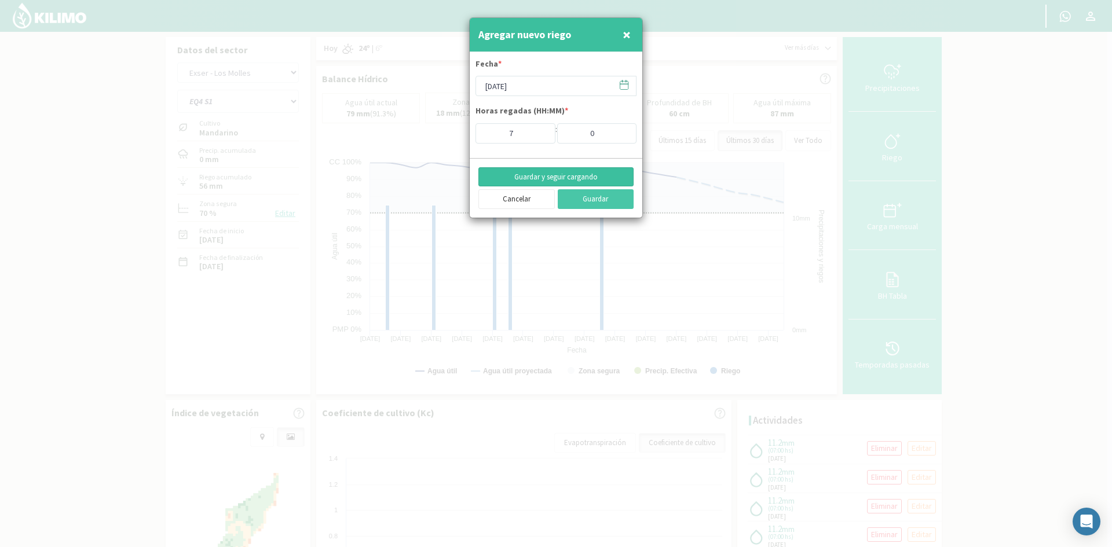
click at [517, 176] on button "Guardar y seguir cargando" at bounding box center [555, 177] width 155 height 20
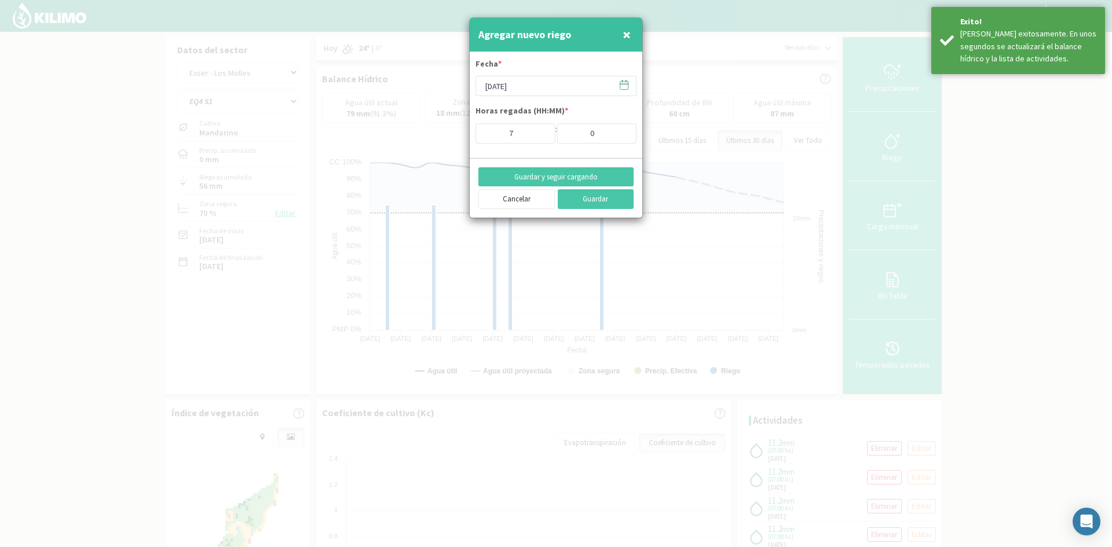
click at [630, 36] on span "×" at bounding box center [627, 34] width 8 height 19
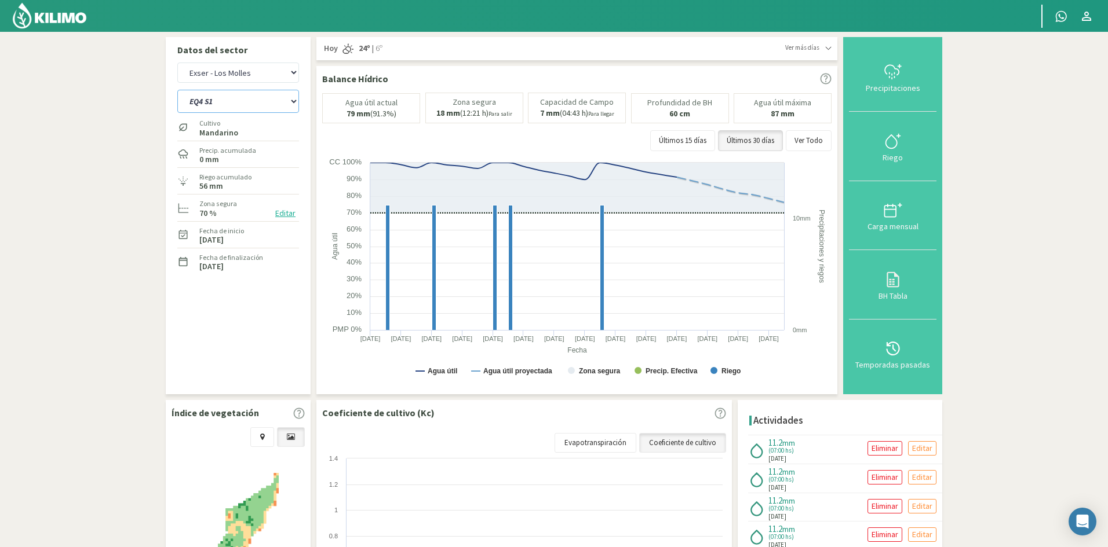
click at [196, 99] on select "EQ1A S3 EQ1A S4 EQ1A S5 EQ1B S1 EQ1B S2 EQ1B S3 EQ1B S4 EQ1B S5 EQ2 S1 EQ2 S3 E…" at bounding box center [238, 101] width 122 height 23
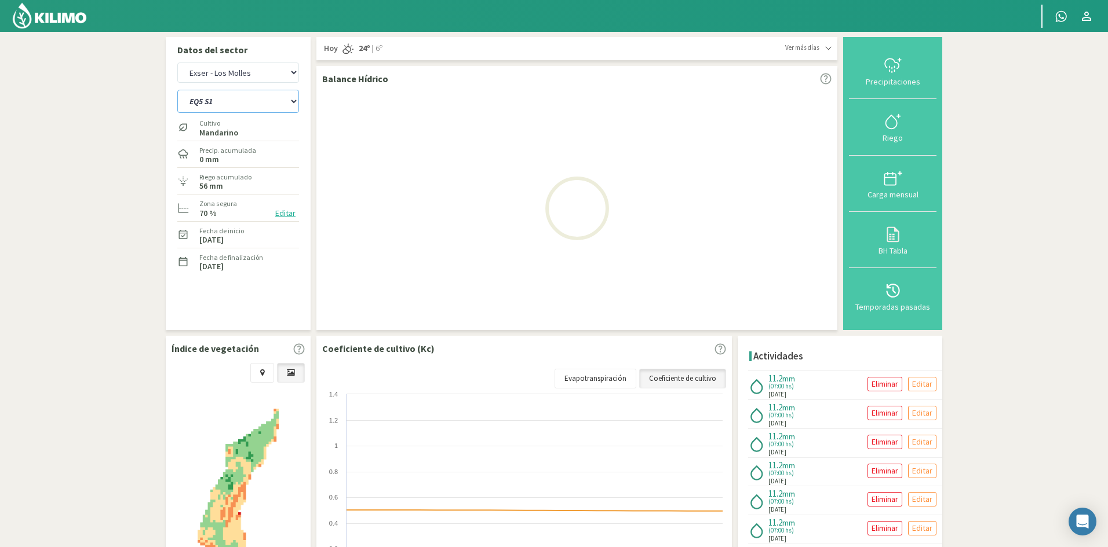
click at [177, 90] on select "EQ1A S3 EQ1A S4 EQ1A S5 EQ1B S1 EQ1B S2 EQ1B S3 EQ1B S4 EQ1B S5 EQ2 S1 EQ2 S3 E…" at bounding box center [238, 101] width 122 height 23
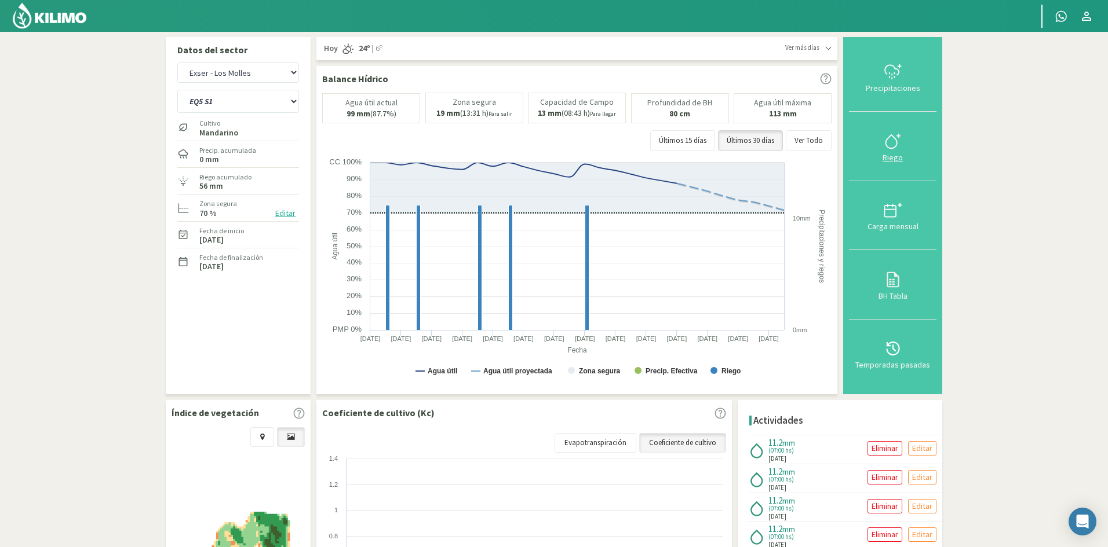
click at [897, 155] on div "Riego" at bounding box center [892, 158] width 81 height 8
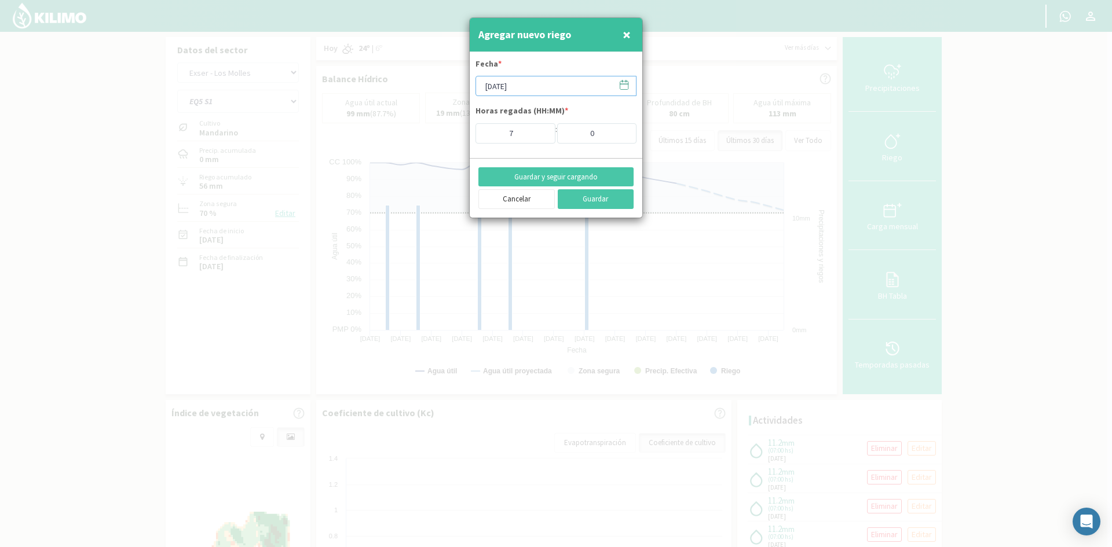
click at [532, 81] on input "[DATE]" at bounding box center [556, 86] width 161 height 20
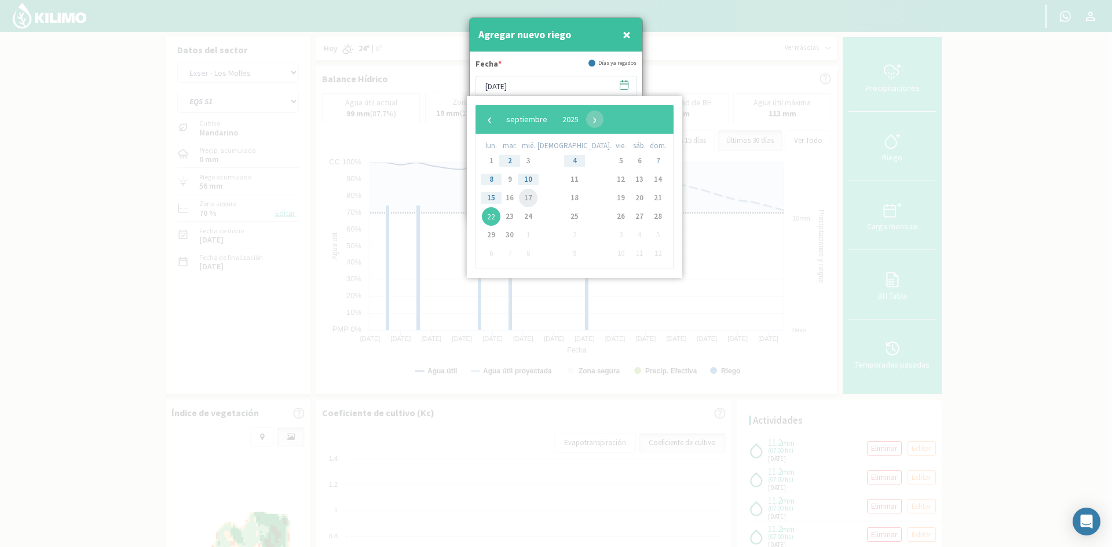
click at [532, 199] on span "17" at bounding box center [528, 198] width 19 height 19
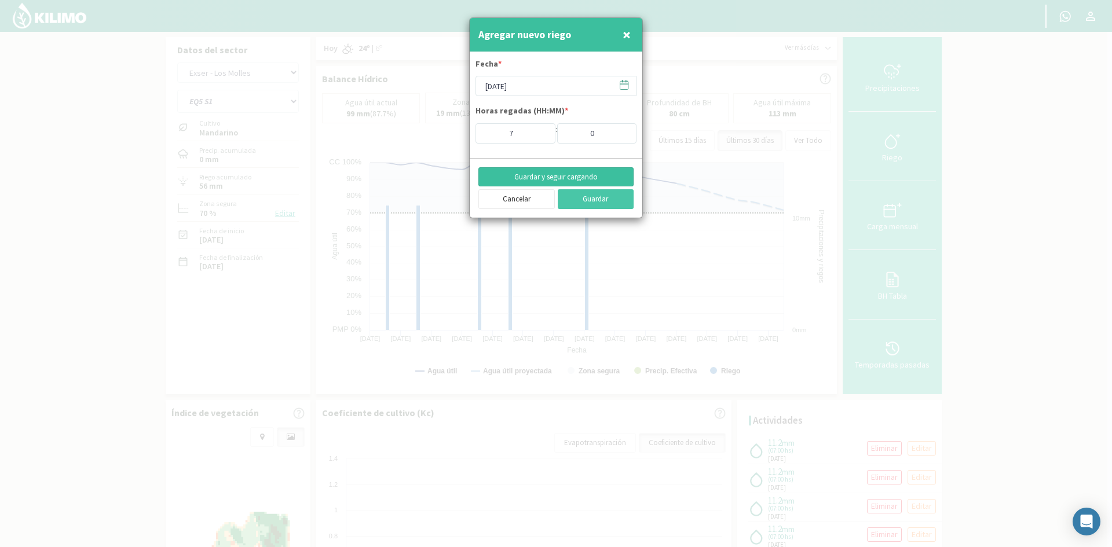
click at [529, 177] on button "Guardar y seguir cargando" at bounding box center [555, 177] width 155 height 20
click at [629, 34] on span "×" at bounding box center [627, 34] width 8 height 19
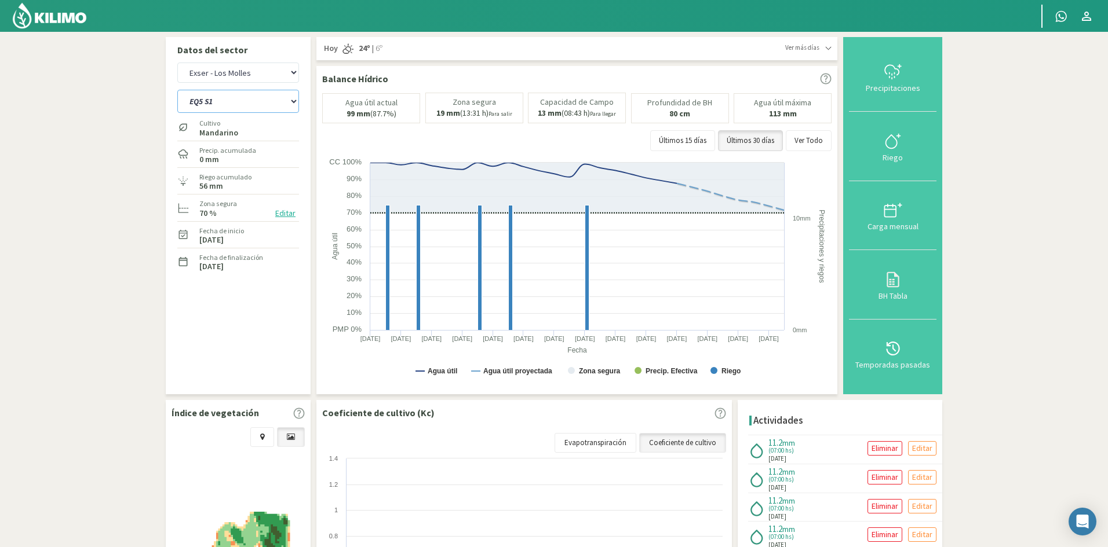
click at [206, 101] on select "EQ1A S3 EQ1A S4 EQ1A S5 EQ1B S1 EQ1B S2 EQ1B S3 EQ1B S4 EQ1B S5 EQ2 S1 EQ2 S3 E…" at bounding box center [238, 101] width 122 height 23
click at [177, 90] on select "EQ1A S3 EQ1A S4 EQ1A S5 EQ1B S1 EQ1B S2 EQ1B S3 EQ1B S4 EQ1B S5 EQ2 S1 EQ2 S3 E…" at bounding box center [238, 101] width 122 height 23
click at [897, 158] on div "Riego" at bounding box center [892, 158] width 81 height 8
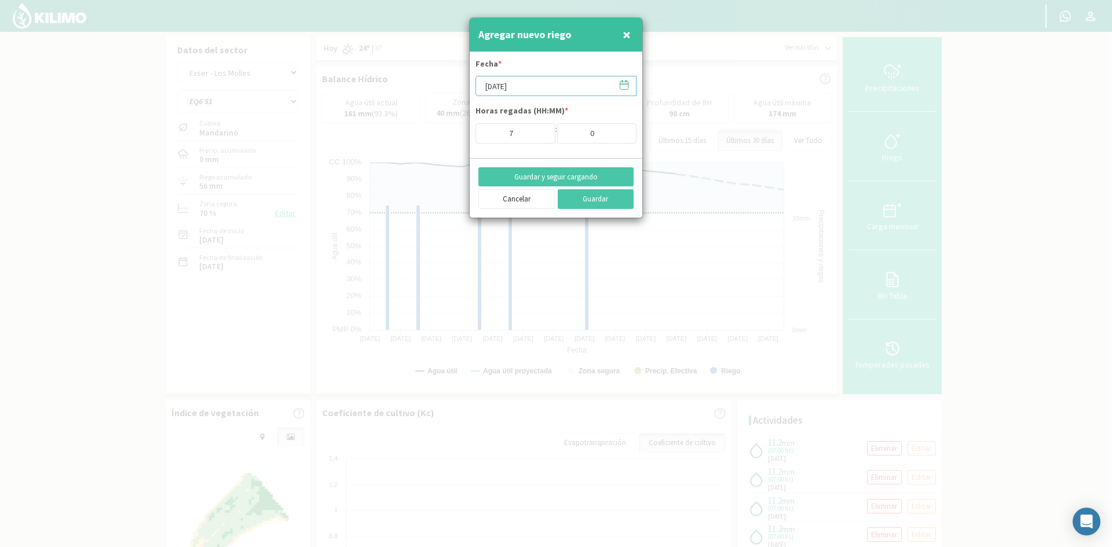
click at [498, 83] on input "[DATE]" at bounding box center [556, 86] width 161 height 20
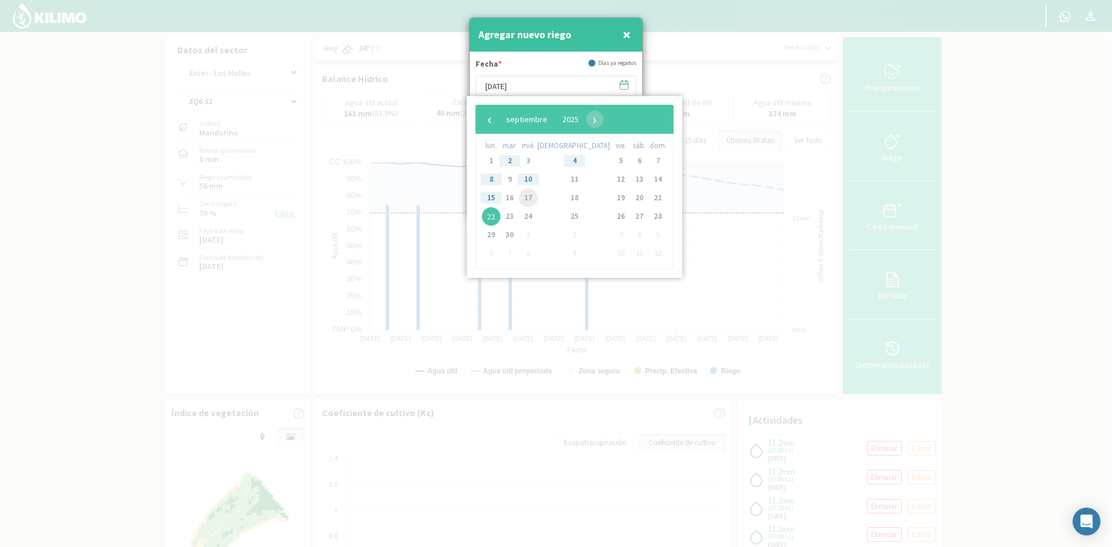
click at [534, 197] on span "17" at bounding box center [528, 198] width 19 height 19
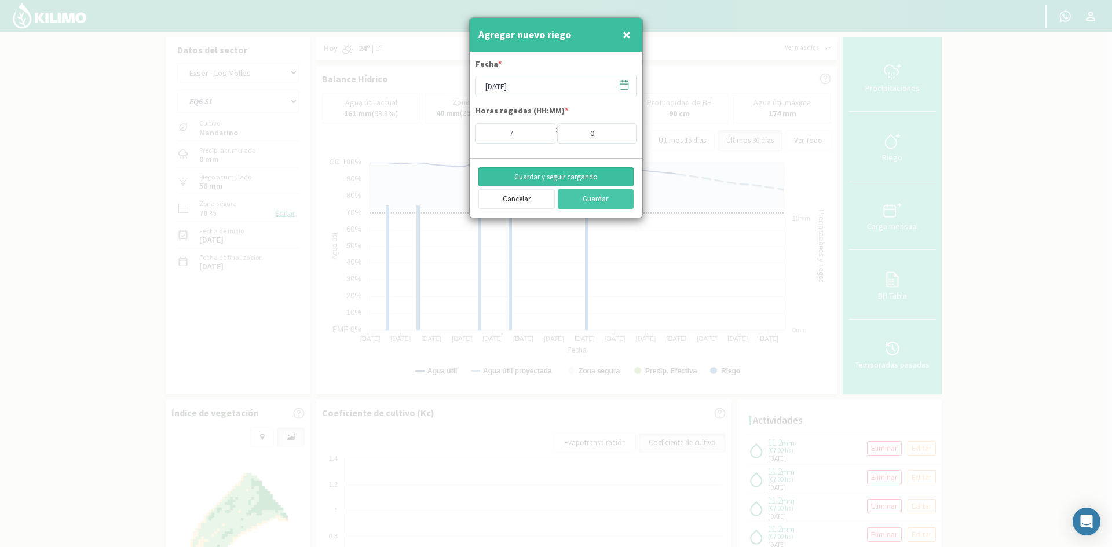
click at [538, 171] on button "Guardar y seguir cargando" at bounding box center [555, 177] width 155 height 20
click at [621, 31] on button "×" at bounding box center [627, 34] width 14 height 23
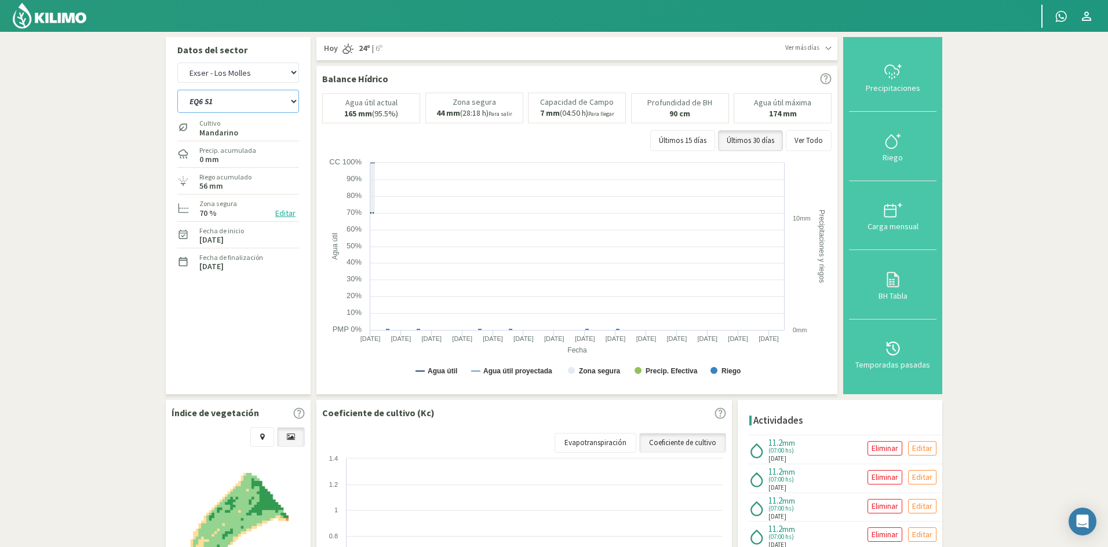
click at [225, 98] on select "EQ1A S3 EQ1A S4 EQ1A S5 EQ1B S1 EQ1B S2 EQ1B S3 EQ1B S4 EQ1B S5 EQ2 S1 EQ2 S3 E…" at bounding box center [238, 101] width 122 height 23
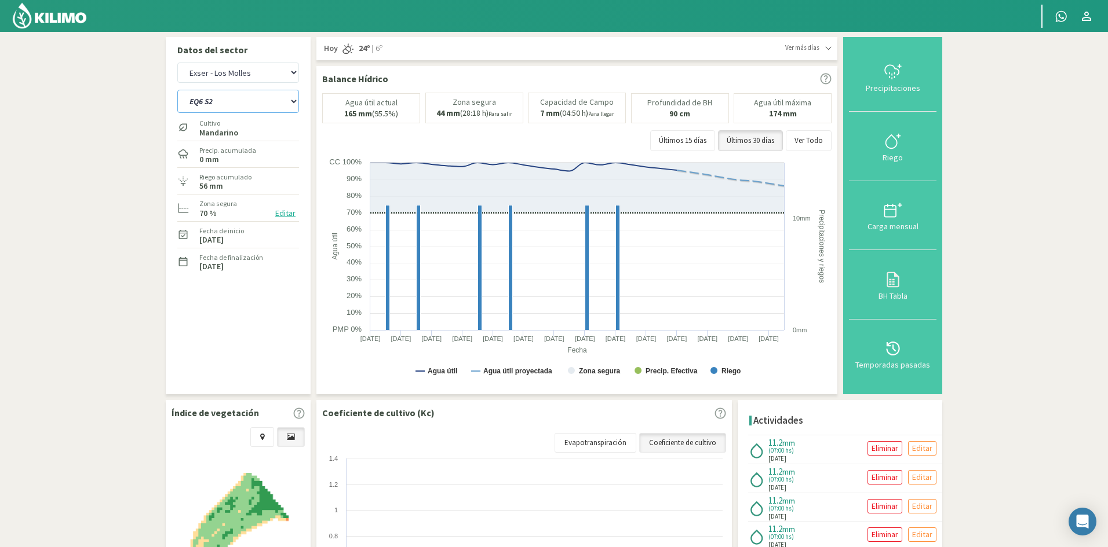
click at [177, 90] on select "EQ1A S3 EQ1A S4 EQ1A S5 EQ1B S1 EQ1B S2 EQ1B S3 EQ1B S4 EQ1B S5 EQ2 S1 EQ2 S3 E…" at bounding box center [238, 101] width 122 height 23
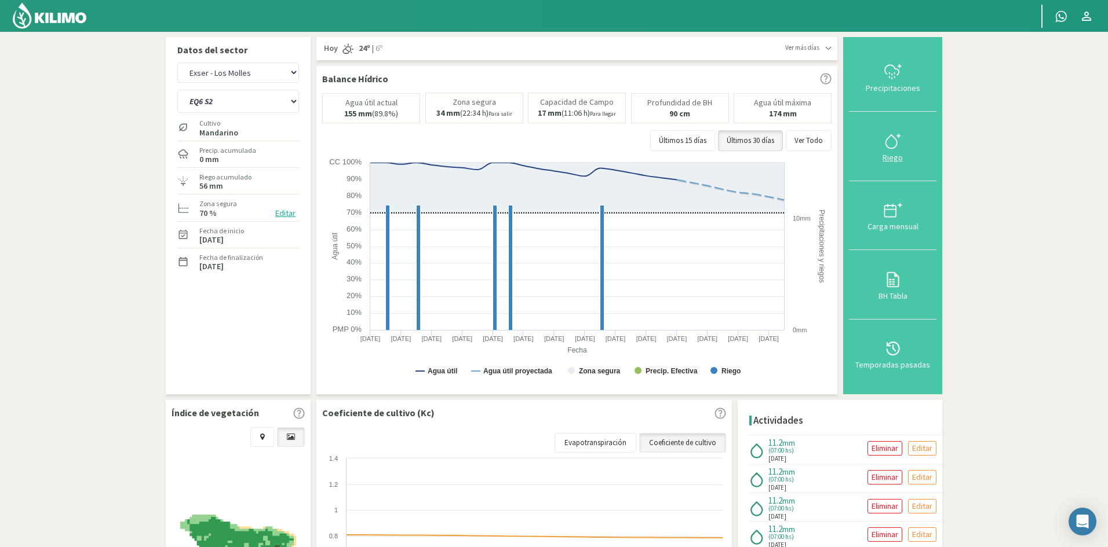
click at [893, 160] on div "Riego" at bounding box center [892, 158] width 81 height 8
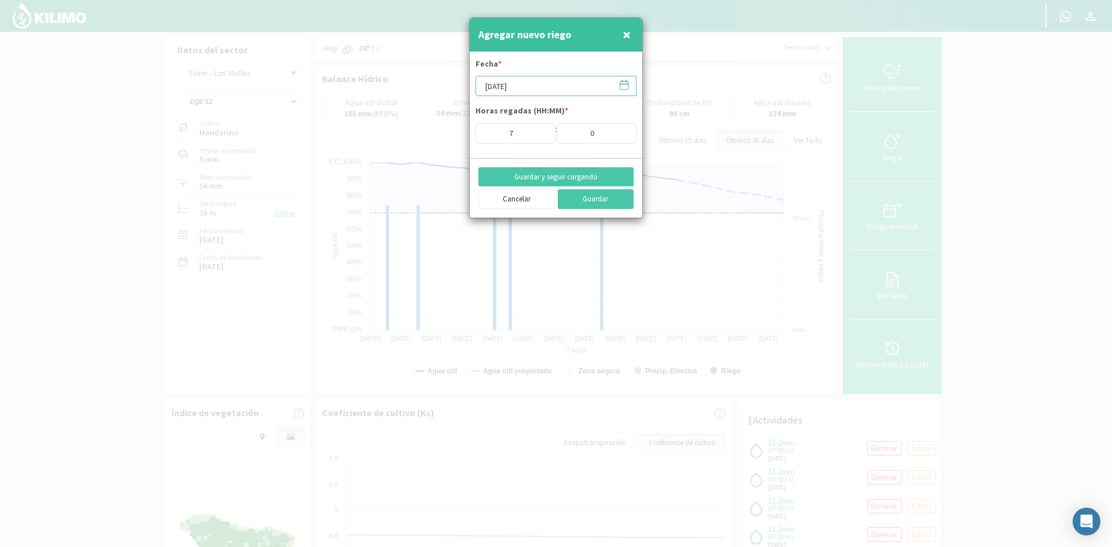
click at [512, 83] on input "[DATE]" at bounding box center [556, 86] width 161 height 20
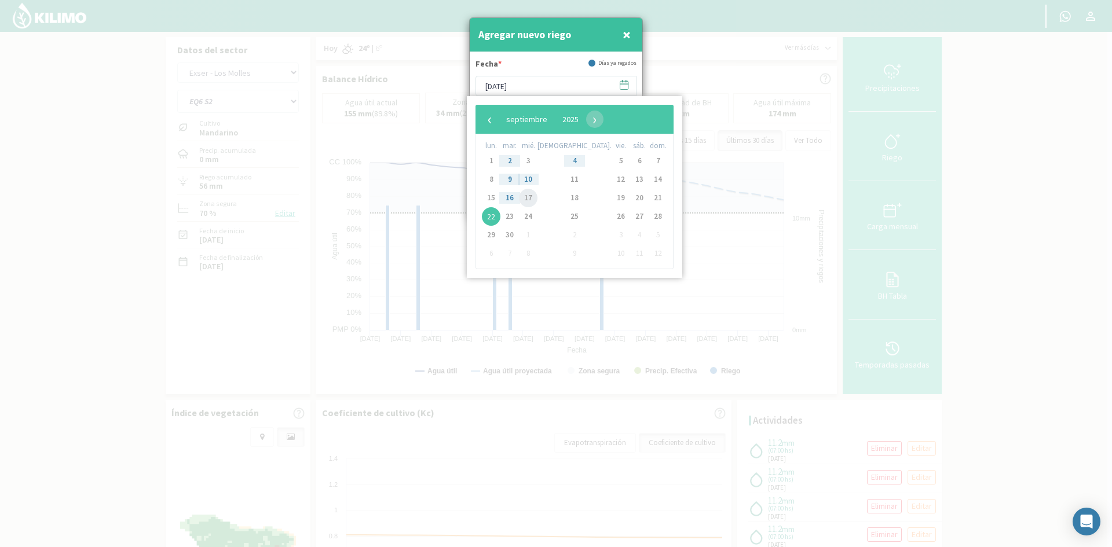
click at [535, 197] on span "17" at bounding box center [528, 198] width 19 height 19
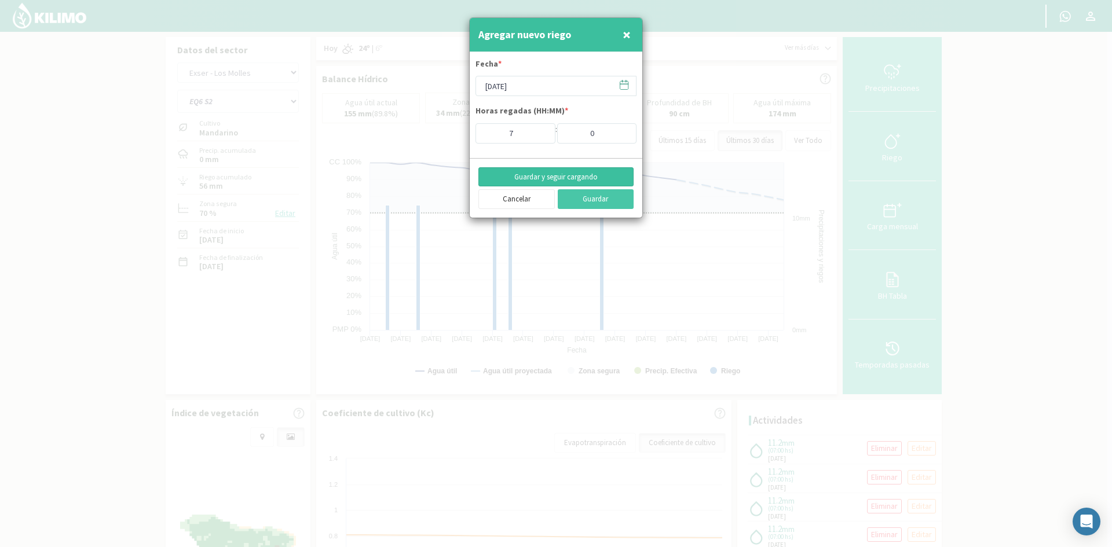
click at [541, 179] on button "Guardar y seguir cargando" at bounding box center [555, 177] width 155 height 20
click at [629, 36] on span "×" at bounding box center [627, 34] width 8 height 19
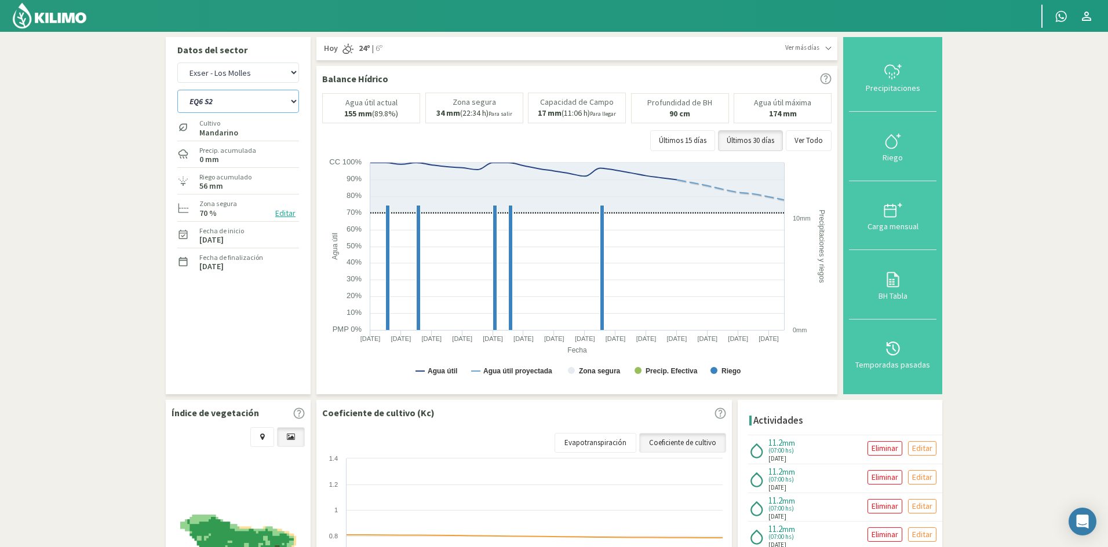
click at [226, 107] on select "EQ1A S3 EQ1A S4 EQ1A S5 EQ1B S1 EQ1B S2 EQ1B S3 EQ1B S4 EQ1B S5 EQ2 S1 EQ2 S3 E…" at bounding box center [238, 101] width 122 height 23
click at [177, 90] on select "EQ1A S3 EQ1A S4 EQ1A S5 EQ1B S1 EQ1B S2 EQ1B S3 EQ1B S4 EQ1B S5 EQ2 S1 EQ2 S3 E…" at bounding box center [238, 101] width 122 height 23
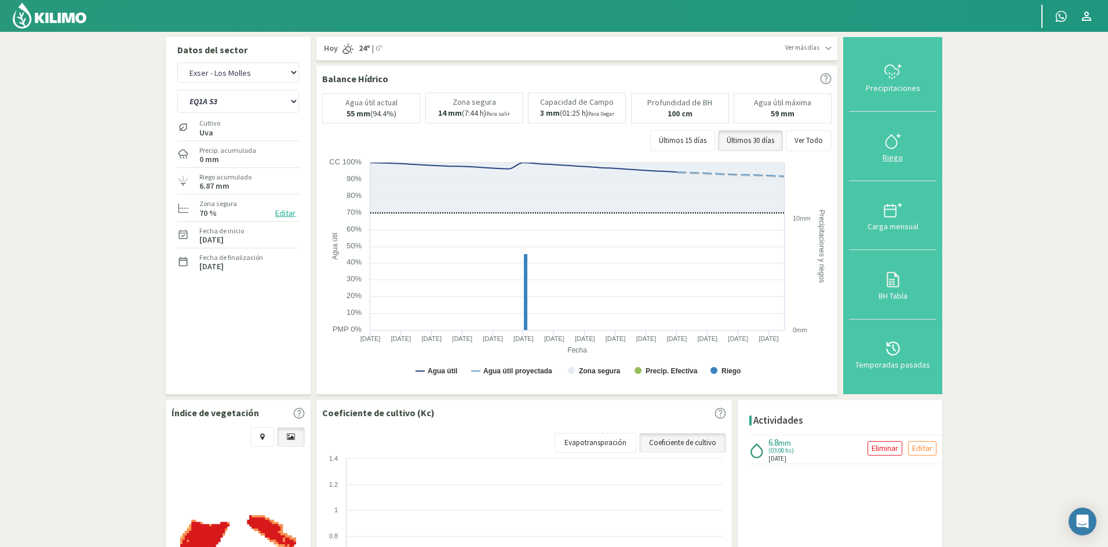
click at [893, 158] on div "Riego" at bounding box center [892, 158] width 81 height 8
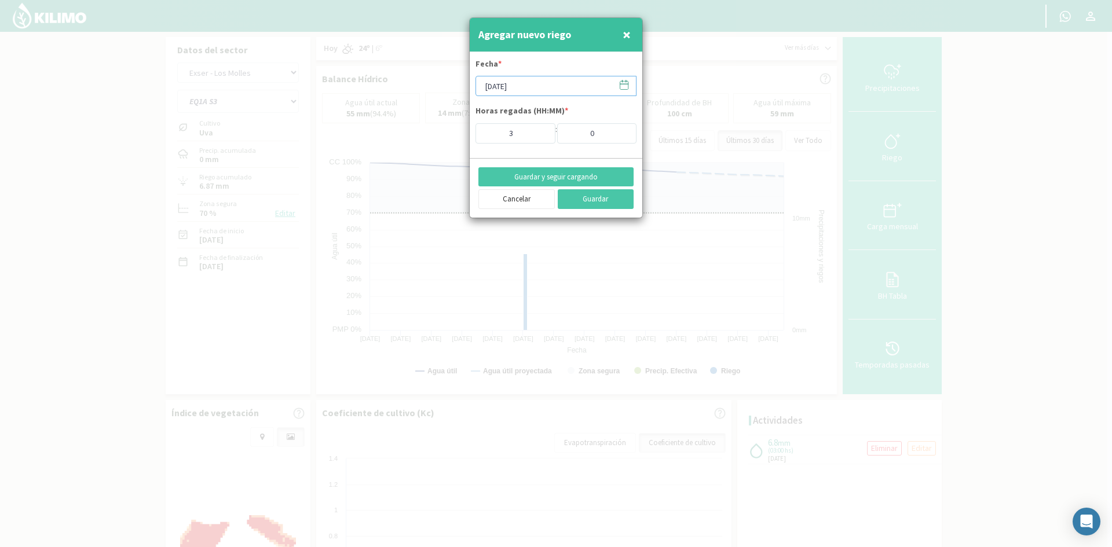
click at [516, 90] on input "[DATE]" at bounding box center [556, 86] width 161 height 20
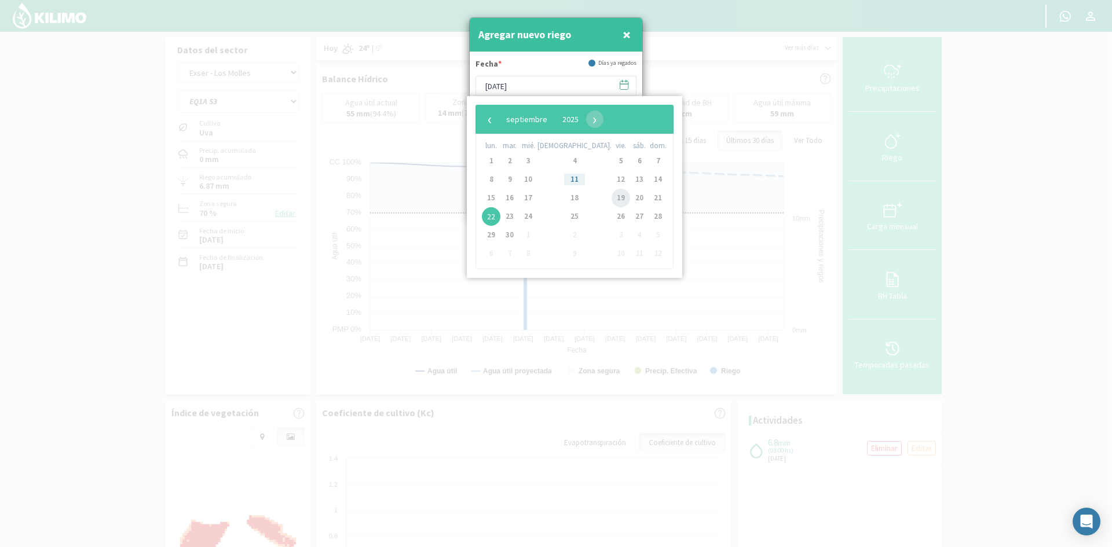
click at [612, 197] on span "19" at bounding box center [621, 198] width 19 height 19
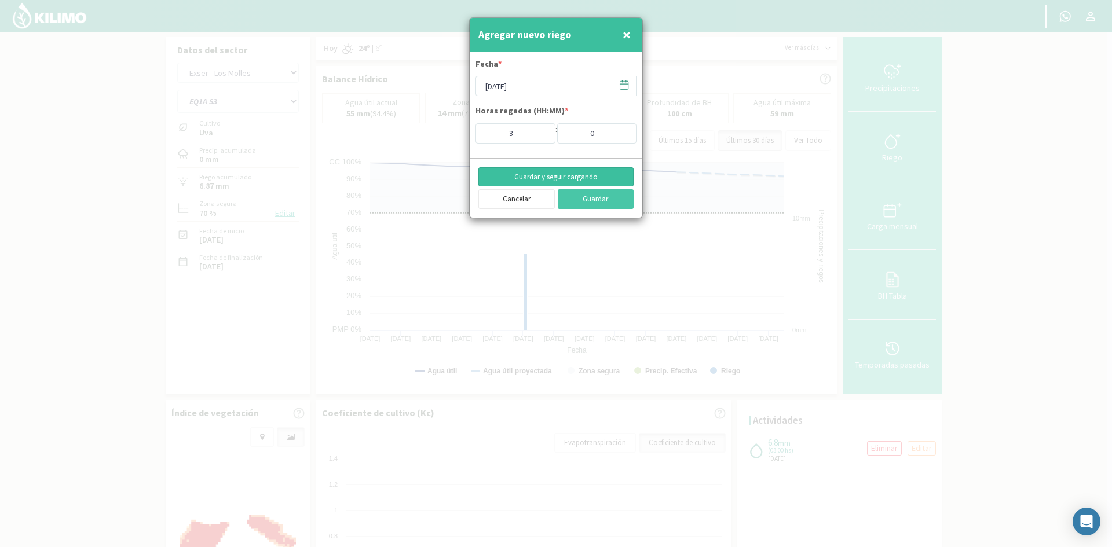
click at [554, 177] on button "Guardar y seguir cargando" at bounding box center [555, 177] width 155 height 20
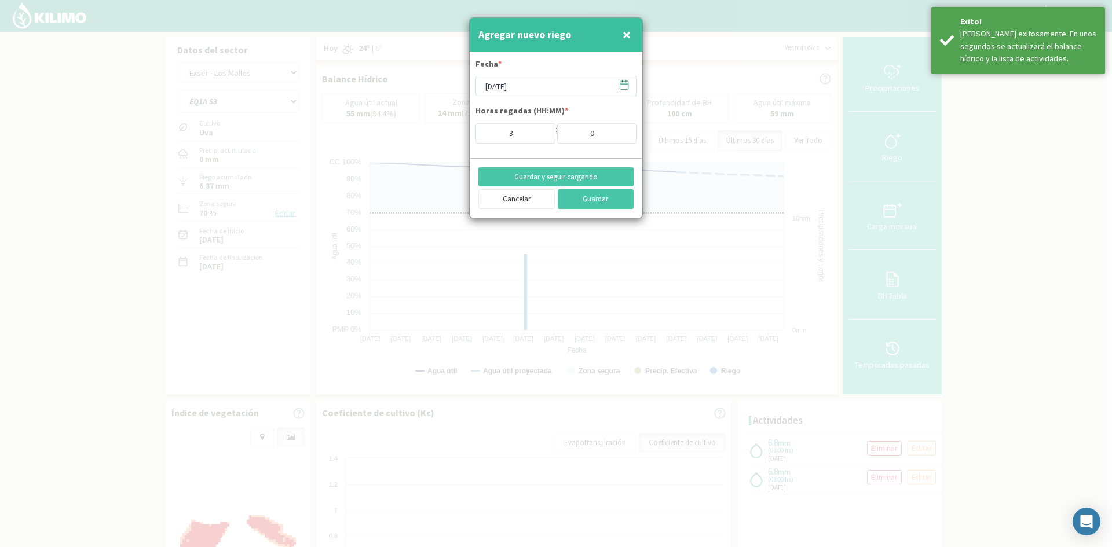
click at [631, 36] on button "×" at bounding box center [627, 34] width 14 height 23
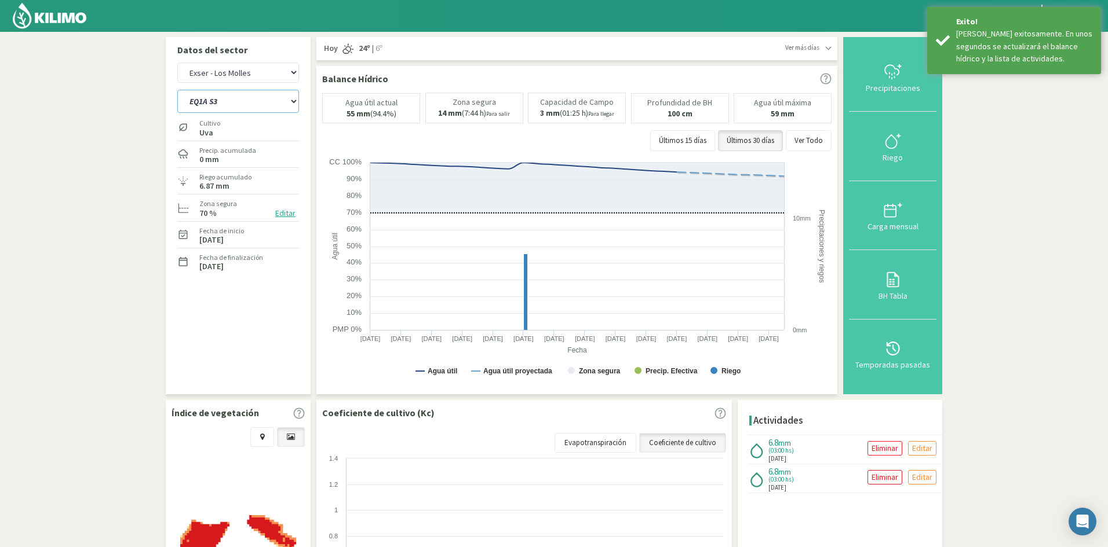
click at [232, 102] on select "EQ1A S3 EQ1A S4 EQ1A S5 EQ1B S1 EQ1B S2 EQ1B S3 EQ1B S4 EQ1B S5 EQ2 S1 EQ2 S3 E…" at bounding box center [238, 101] width 122 height 23
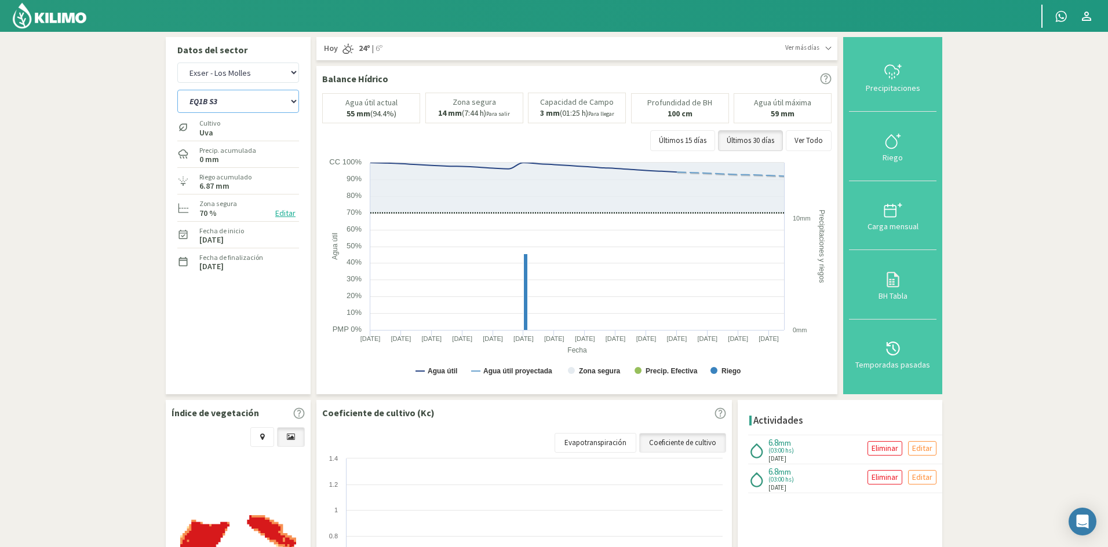
click at [177, 90] on select "EQ1A S3 EQ1A S4 EQ1A S5 EQ1B S1 EQ1B S2 EQ1B S3 EQ1B S4 EQ1B S5 EQ2 S1 EQ2 S3 E…" at bounding box center [238, 101] width 122 height 23
click at [888, 159] on div "Riego" at bounding box center [892, 158] width 81 height 8
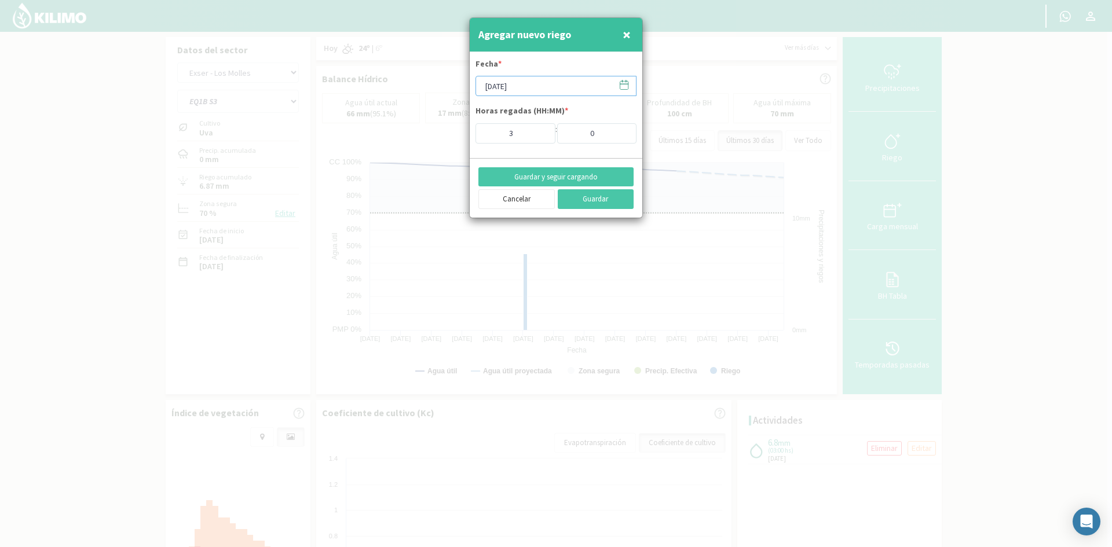
click at [513, 88] on input "[DATE]" at bounding box center [556, 86] width 161 height 20
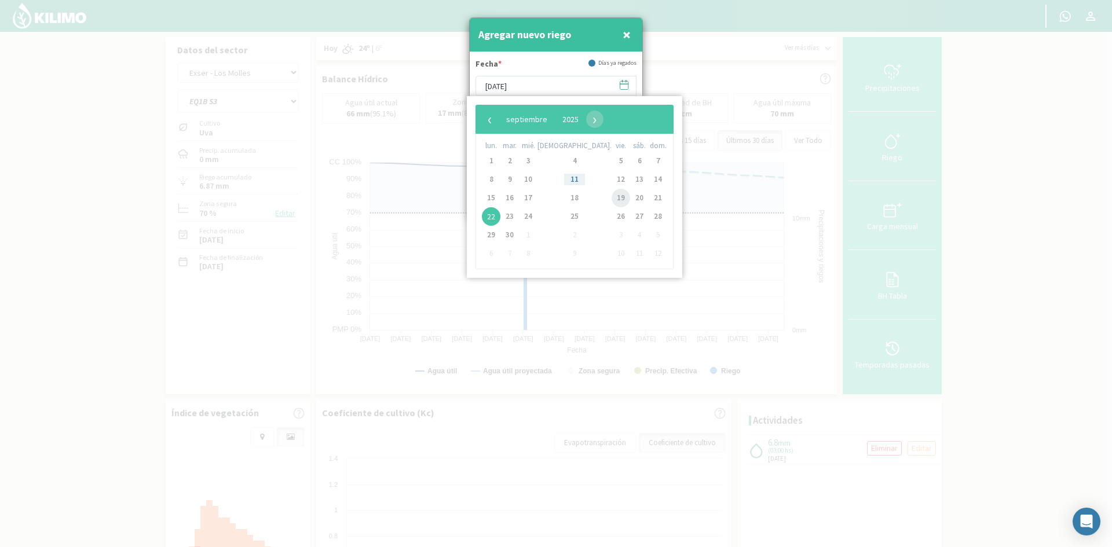
drag, startPoint x: 568, startPoint y: 202, endPoint x: 578, endPoint y: 198, distance: 11.0
click at [612, 198] on span "19" at bounding box center [621, 198] width 19 height 19
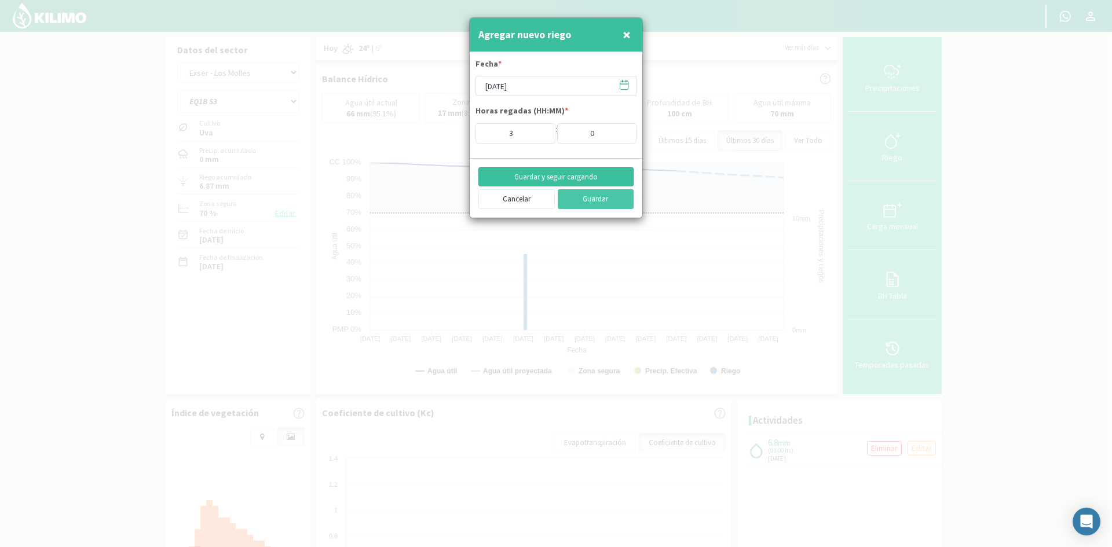
click at [540, 180] on button "Guardar y seguir cargando" at bounding box center [555, 177] width 155 height 20
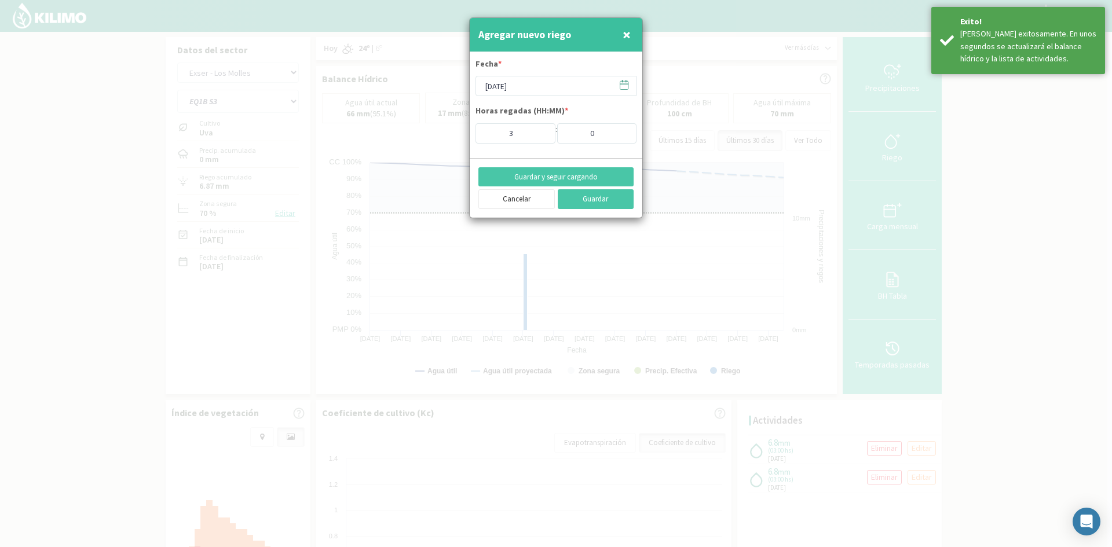
click at [626, 34] on span "×" at bounding box center [627, 34] width 8 height 19
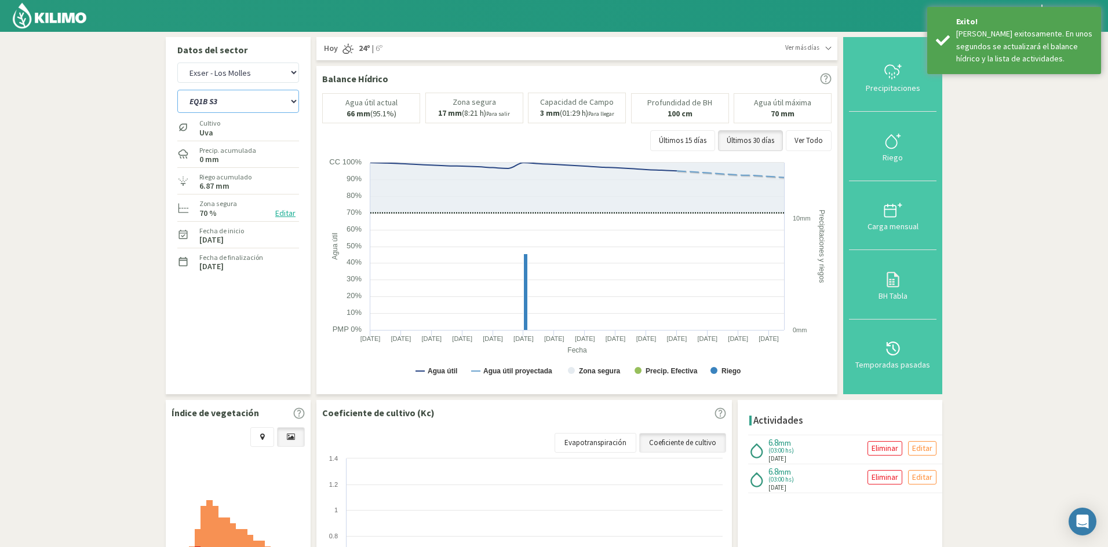
click at [233, 100] on select "EQ1A S3 EQ1A S4 EQ1A S5 EQ1B S1 EQ1B S2 EQ1B S3 EQ1B S4 EQ1B S5 EQ2 S1 EQ2 S3 E…" at bounding box center [238, 101] width 122 height 23
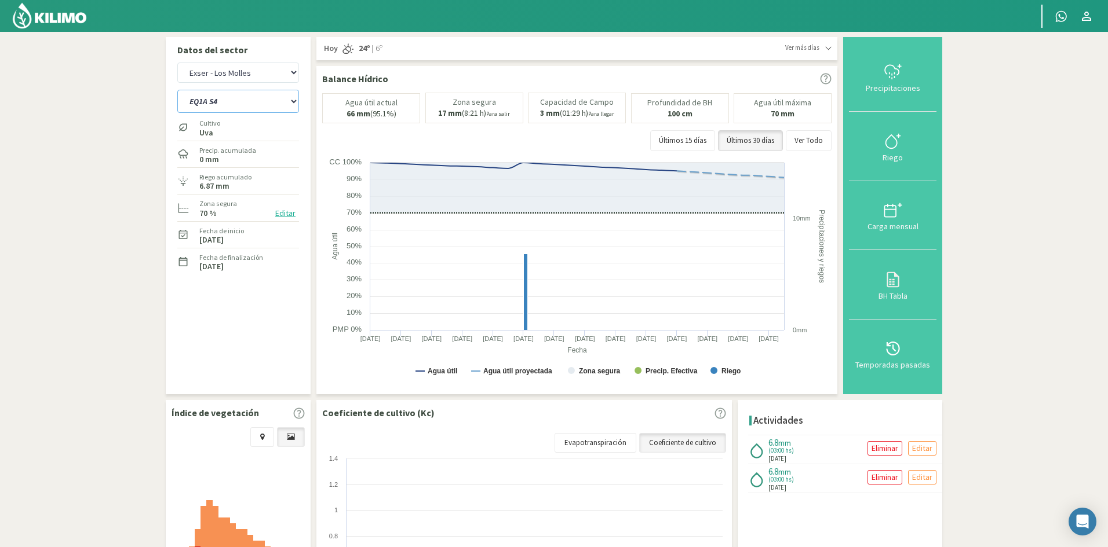
click at [177, 90] on select "EQ1A S3 EQ1A S4 EQ1A S5 EQ1B S1 EQ1B S2 EQ1B S3 EQ1B S4 EQ1B S5 EQ2 S1 EQ2 S3 E…" at bounding box center [238, 101] width 122 height 23
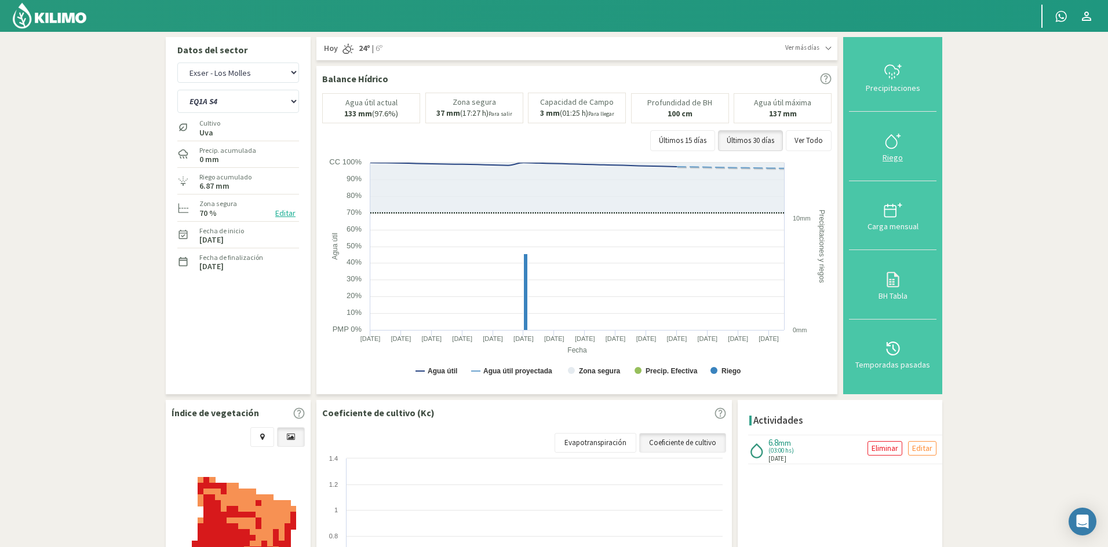
click at [900, 159] on div "Riego" at bounding box center [892, 158] width 81 height 8
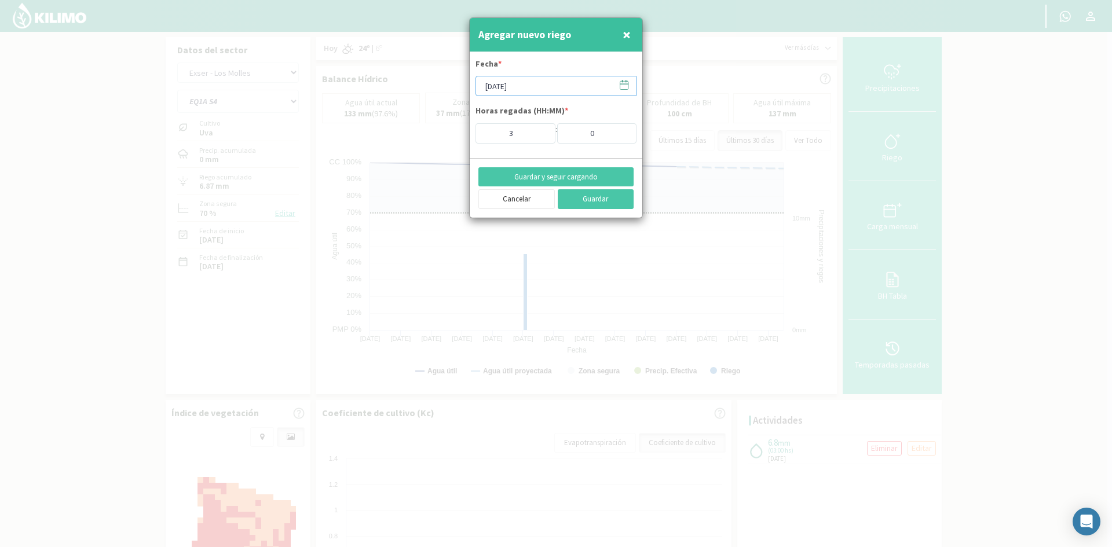
click at [493, 83] on input "[DATE]" at bounding box center [556, 86] width 161 height 20
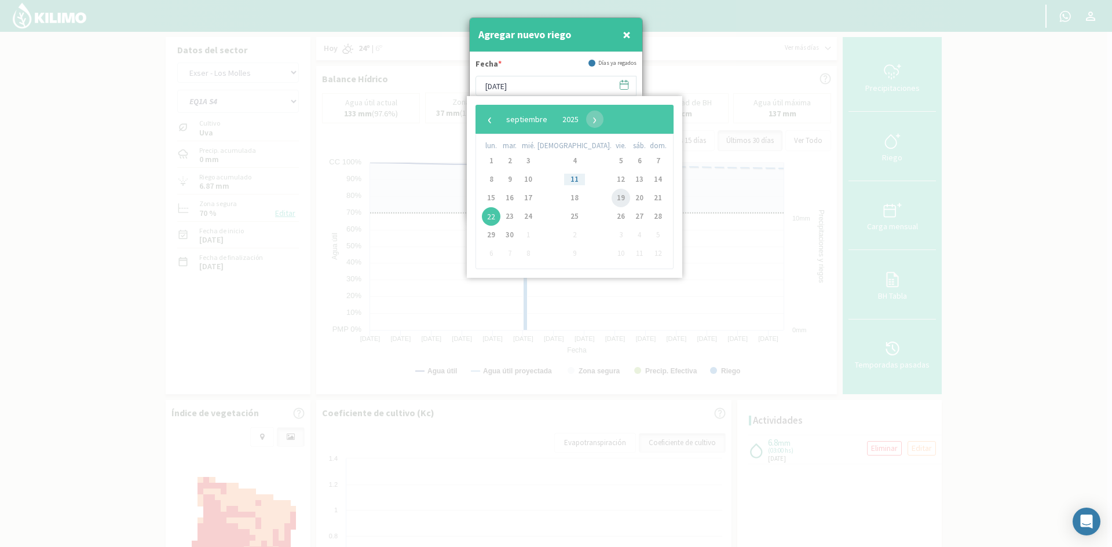
click at [612, 195] on span "19" at bounding box center [621, 198] width 19 height 19
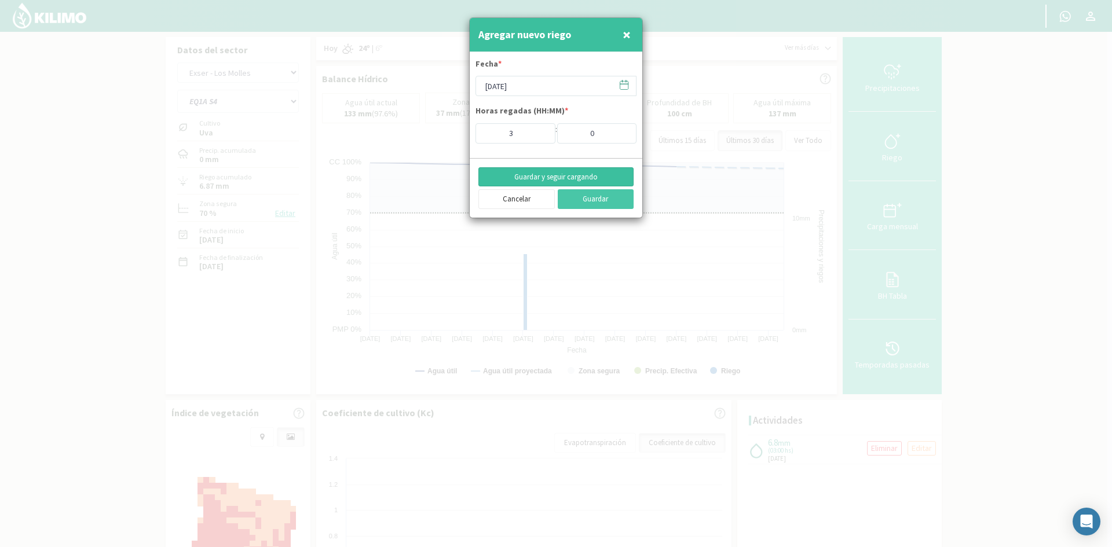
click at [529, 178] on button "Guardar y seguir cargando" at bounding box center [555, 177] width 155 height 20
click at [624, 36] on span "×" at bounding box center [627, 34] width 8 height 19
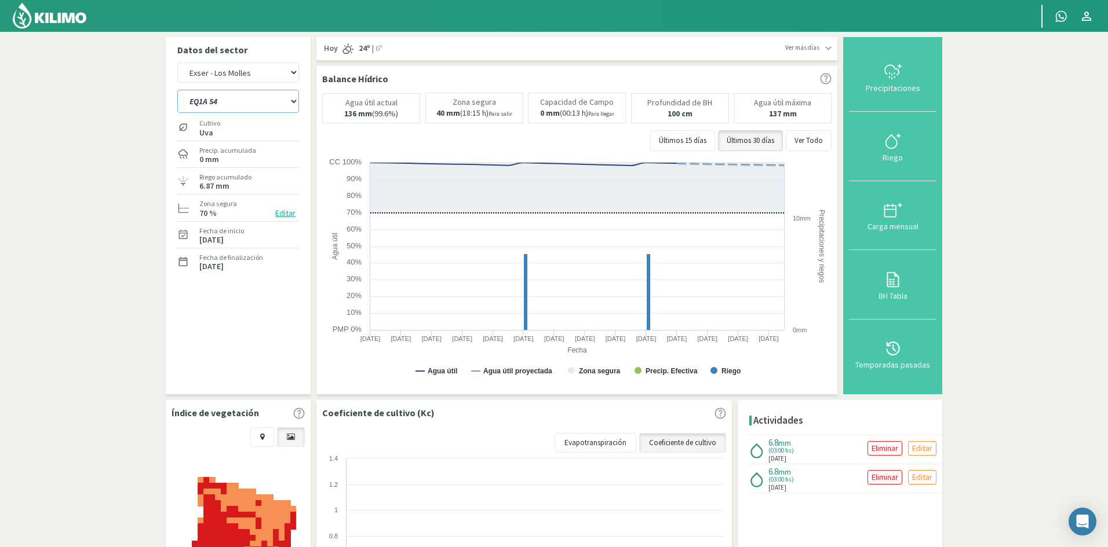
click at [246, 102] on select "EQ1A S3 EQ1A S4 EQ1A S5 EQ1B S1 EQ1B S2 EQ1B S3 EQ1B S4 EQ1B S5 EQ2 S1 EQ2 S3 E…" at bounding box center [238, 101] width 122 height 23
click at [177, 90] on select "EQ1A S3 EQ1A S4 EQ1A S5 EQ1B S1 EQ1B S2 EQ1B S3 EQ1B S4 EQ1B S5 EQ2 S1 EQ2 S3 E…" at bounding box center [238, 101] width 122 height 23
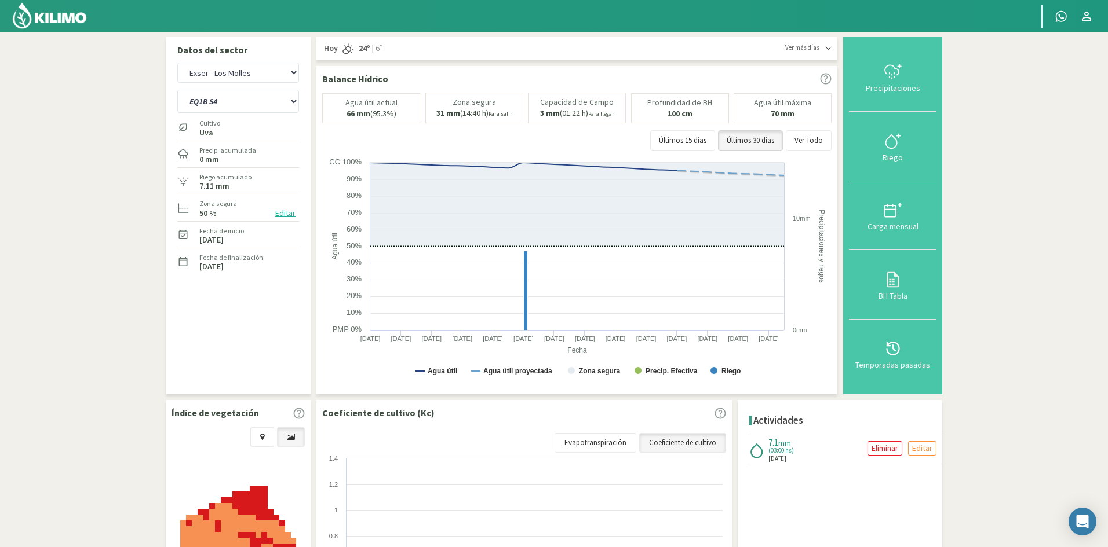
click at [896, 159] on div "Riego" at bounding box center [892, 158] width 81 height 8
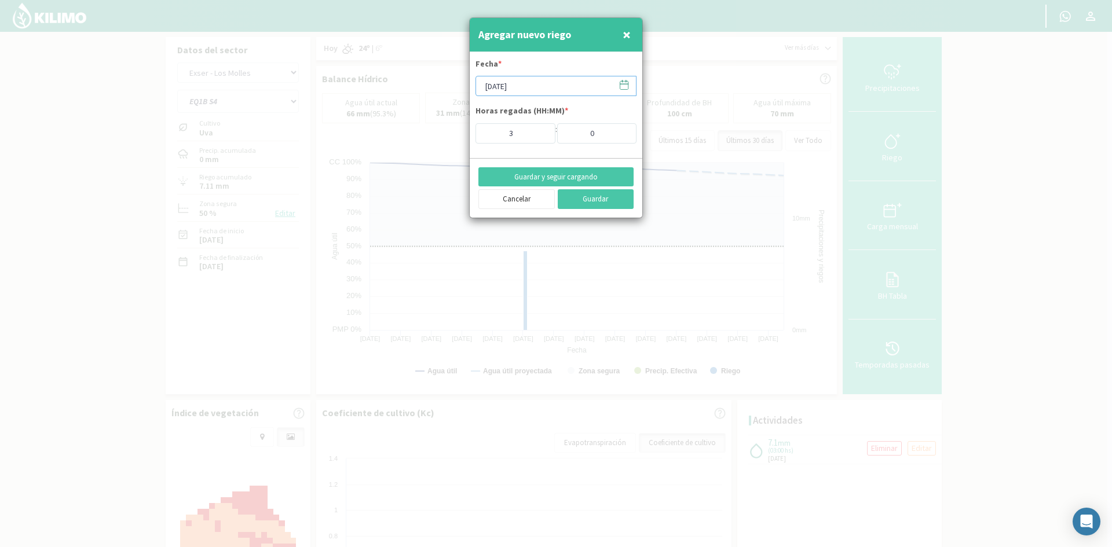
click at [531, 87] on input "[DATE]" at bounding box center [556, 86] width 161 height 20
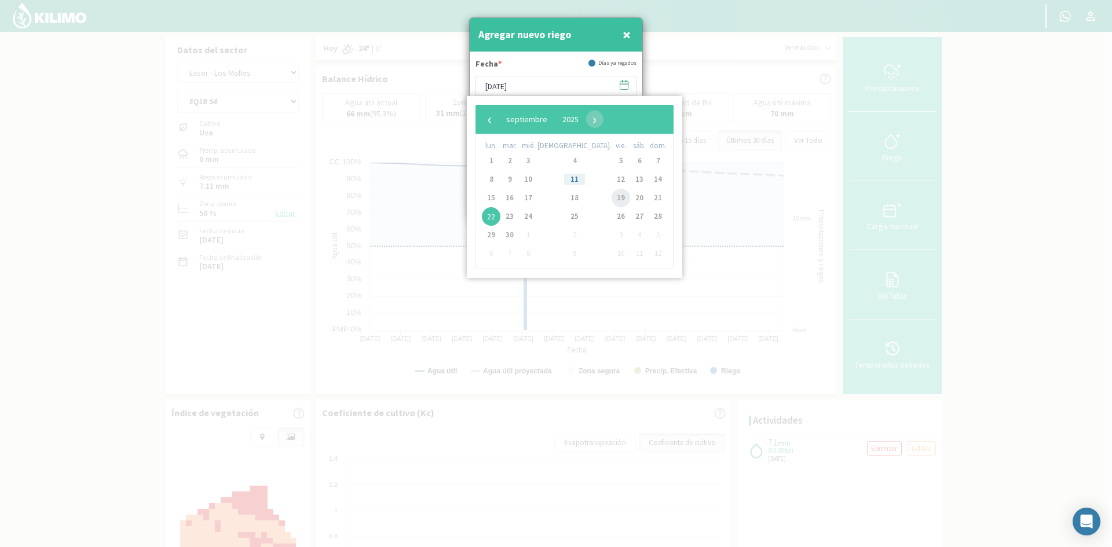
click at [612, 198] on span "19" at bounding box center [621, 198] width 19 height 19
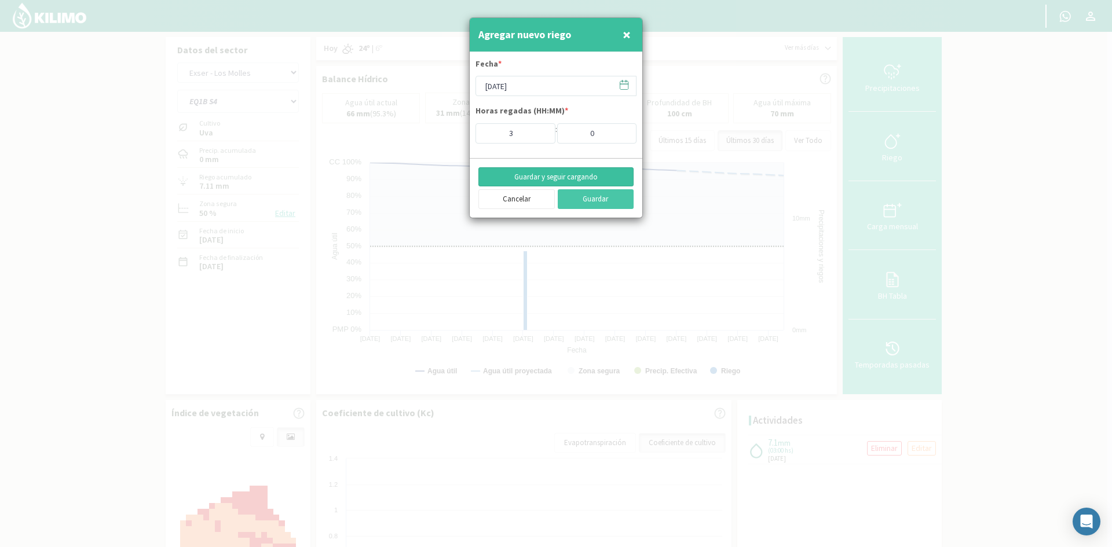
click at [527, 177] on button "Guardar y seguir cargando" at bounding box center [555, 177] width 155 height 20
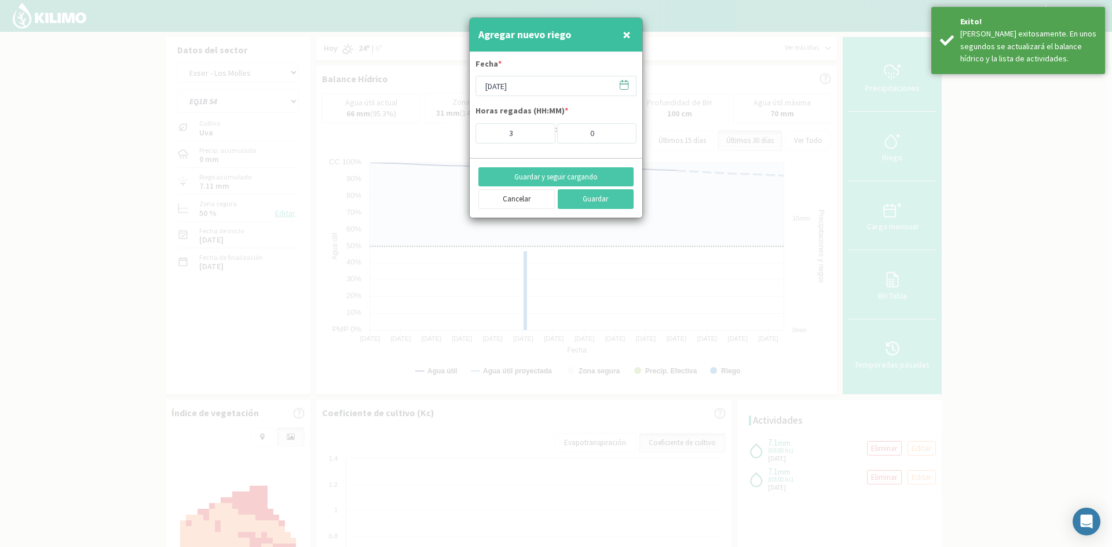
click at [627, 34] on span "×" at bounding box center [627, 34] width 8 height 19
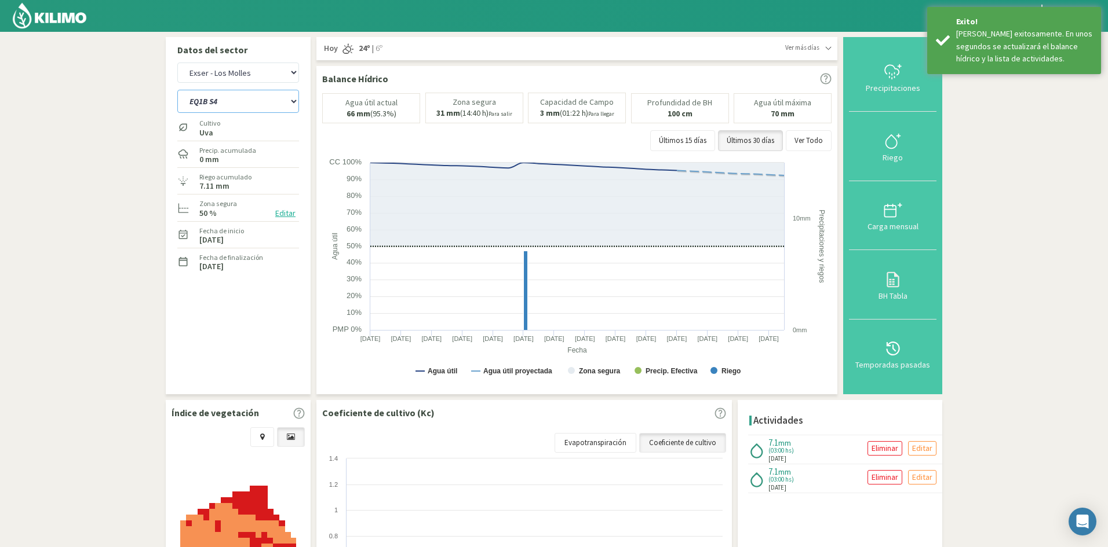
click at [225, 104] on select "EQ1A S3 EQ1A S4 EQ1A S5 EQ1B S1 EQ1B S2 EQ1B S3 EQ1B S4 EQ1B S5 EQ2 S1 EQ2 S3 E…" at bounding box center [238, 101] width 122 height 23
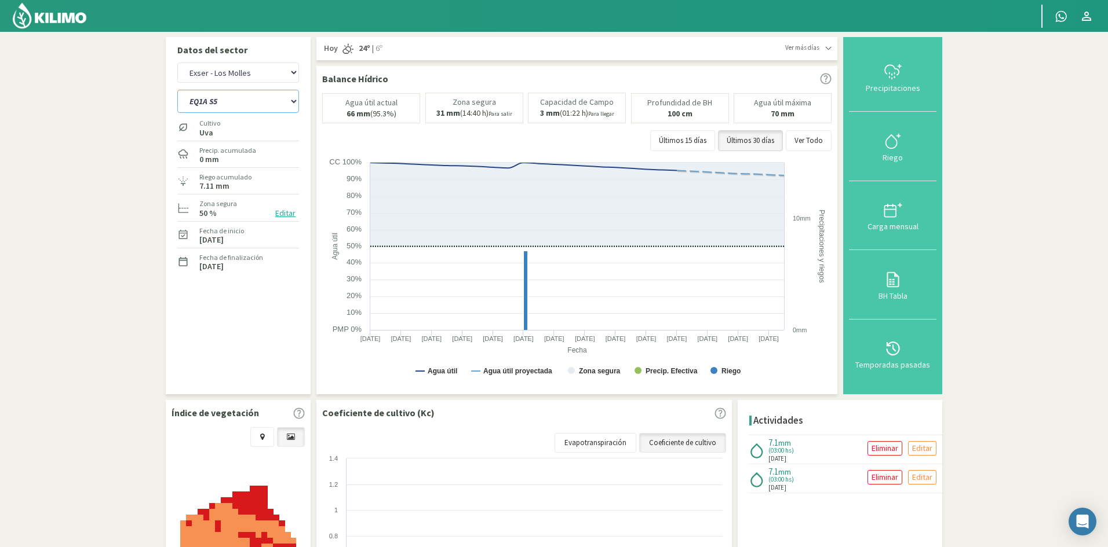
click at [177, 90] on select "EQ1A S3 EQ1A S4 EQ1A S5 EQ1B S1 EQ1B S2 EQ1B S3 EQ1B S4 EQ1B S5 EQ2 S1 EQ2 S3 E…" at bounding box center [238, 101] width 122 height 23
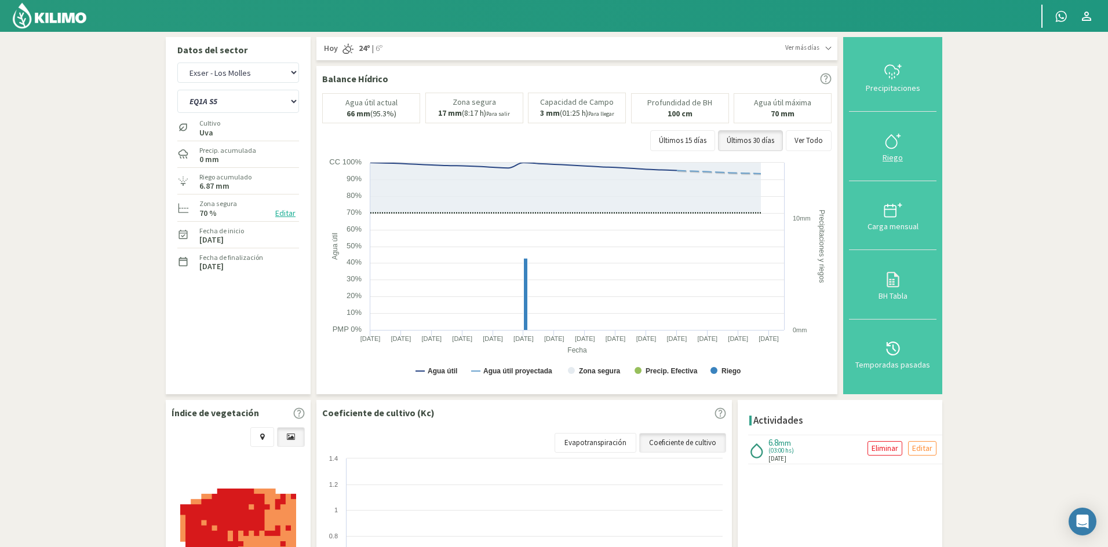
click at [890, 158] on div "Riego" at bounding box center [892, 158] width 81 height 8
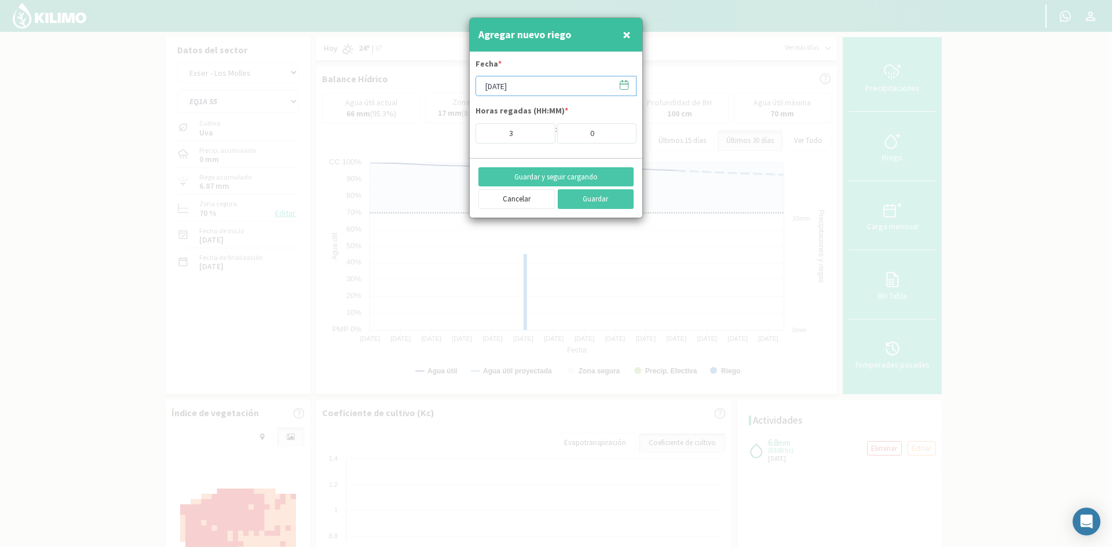
click at [505, 85] on input "[DATE]" at bounding box center [556, 86] width 161 height 20
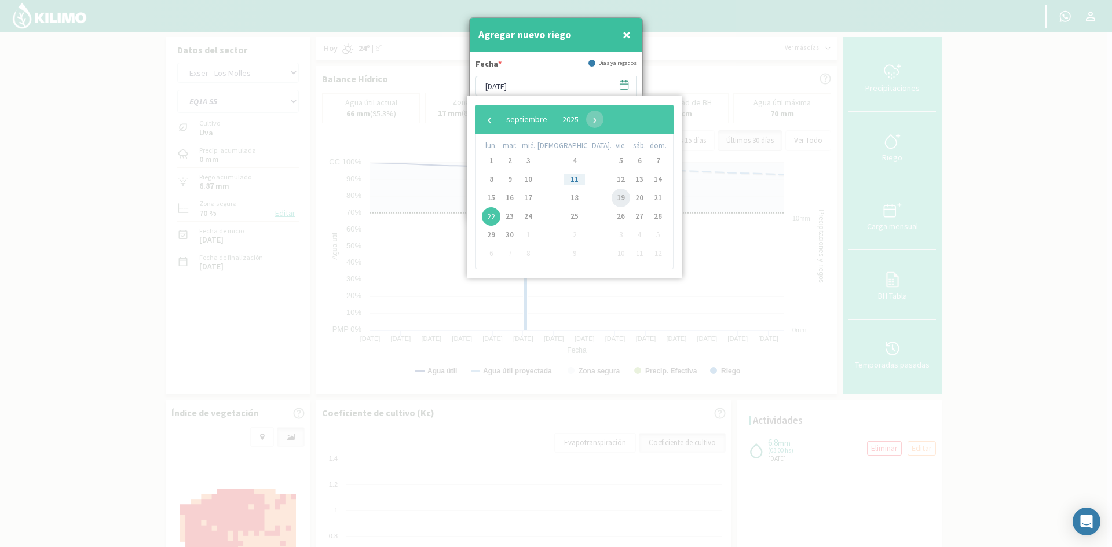
click at [612, 193] on span "19" at bounding box center [621, 198] width 19 height 19
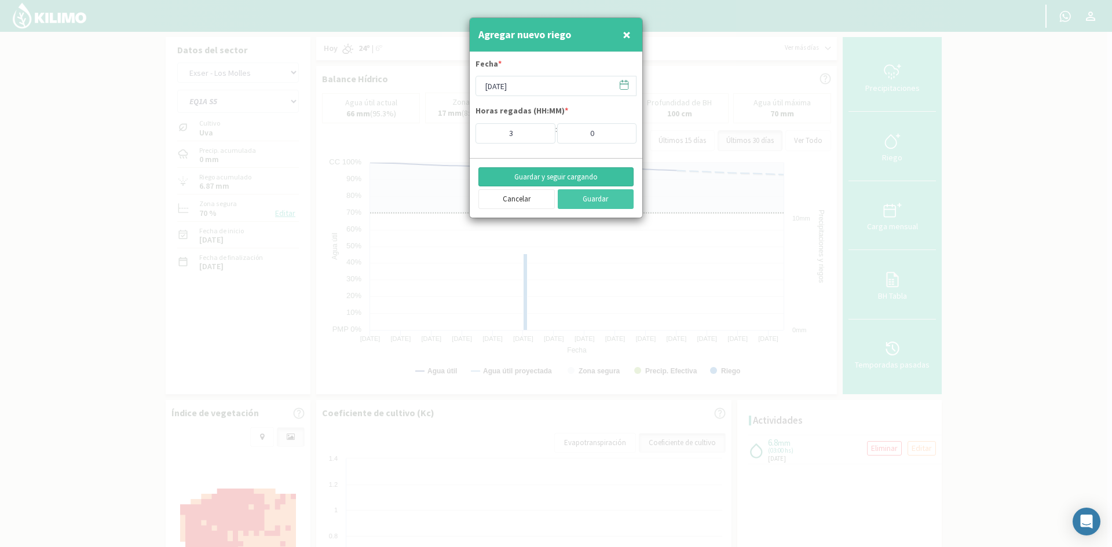
click at [542, 177] on button "Guardar y seguir cargando" at bounding box center [555, 177] width 155 height 20
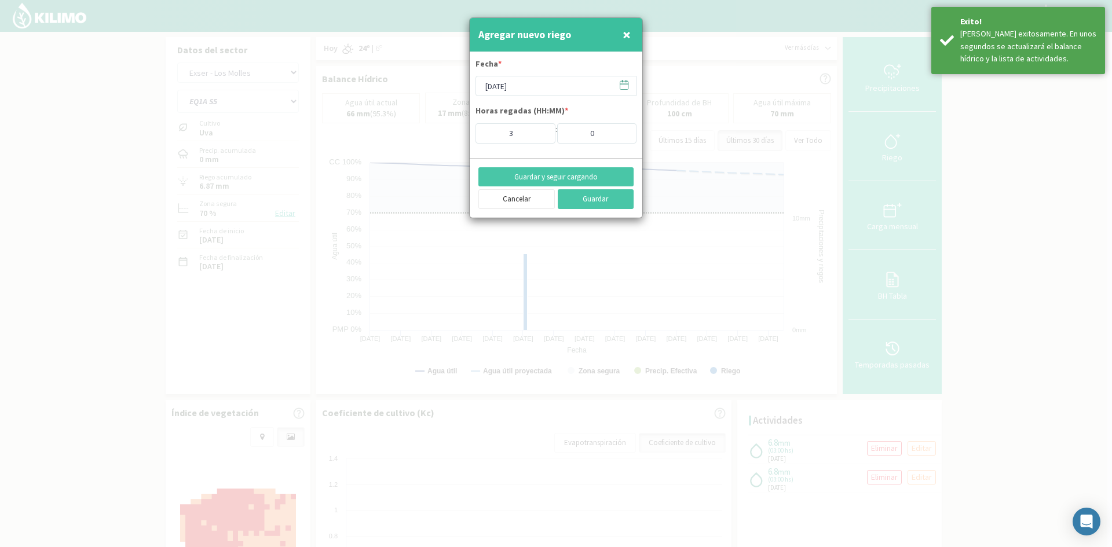
click at [625, 35] on span "×" at bounding box center [627, 34] width 8 height 19
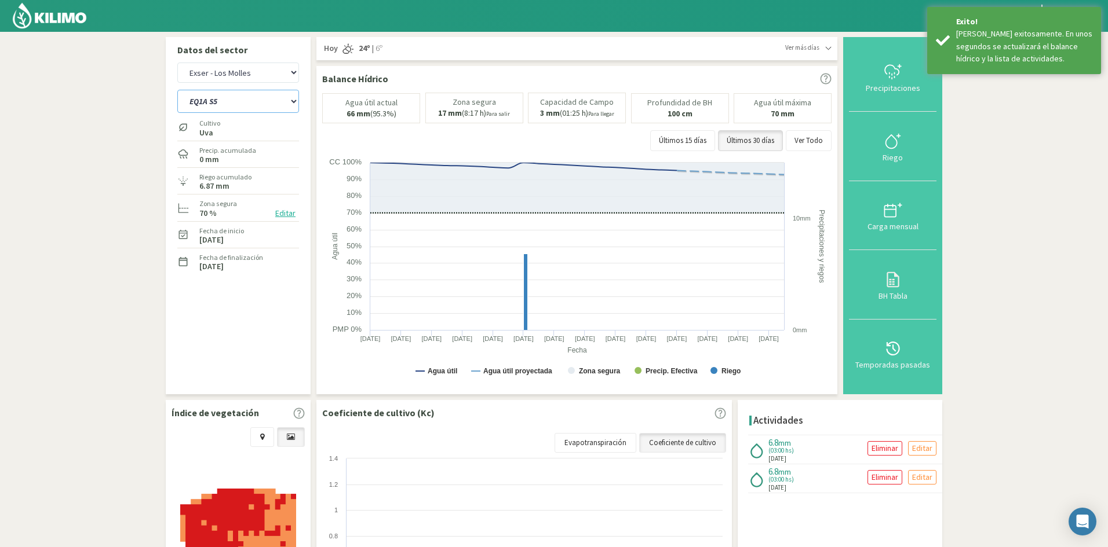
click at [265, 103] on select "EQ1A S3 EQ1A S4 EQ1A S5 EQ1B S1 EQ1B S2 EQ1B S3 EQ1B S4 EQ1B S5 EQ2 S1 EQ2 S3 E…" at bounding box center [238, 101] width 122 height 23
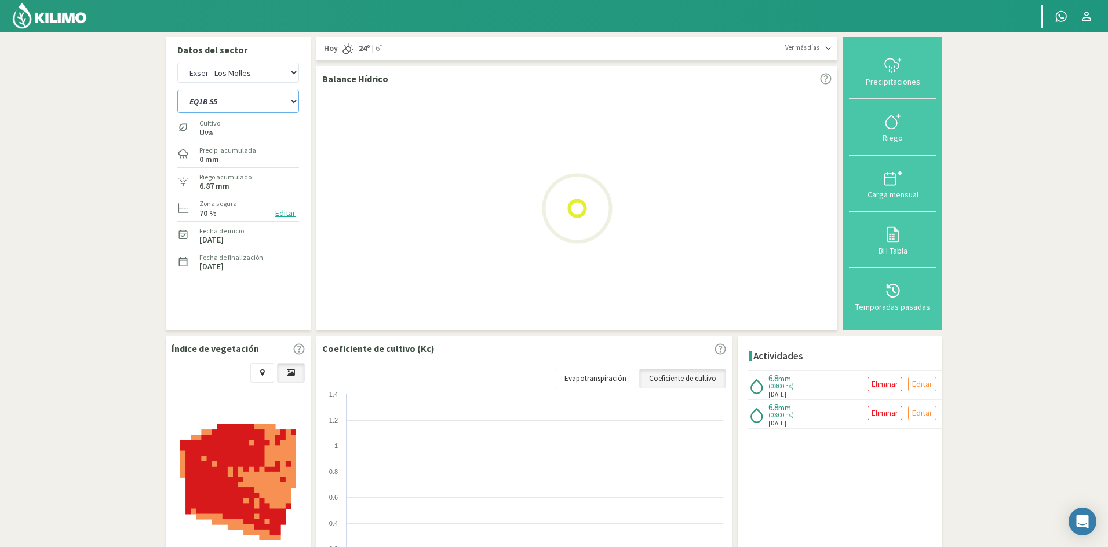
click at [177, 90] on select "EQ1A S3 EQ1A S4 EQ1A S5 EQ1B S1 EQ1B S2 EQ1B S3 EQ1B S4 EQ1B S5 EQ2 S1 EQ2 S3 E…" at bounding box center [238, 101] width 122 height 23
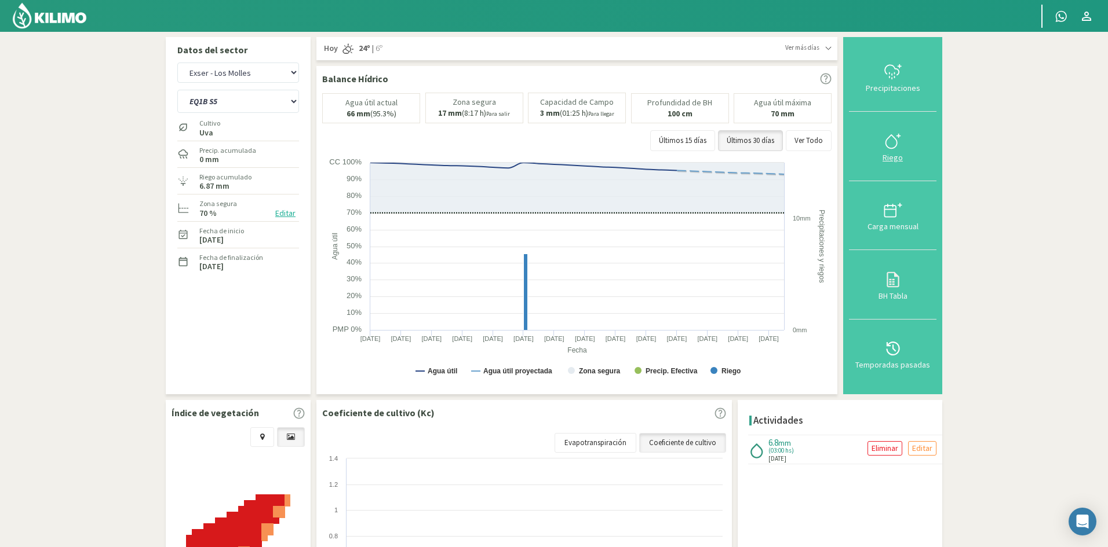
click at [893, 159] on div "Riego" at bounding box center [892, 158] width 81 height 8
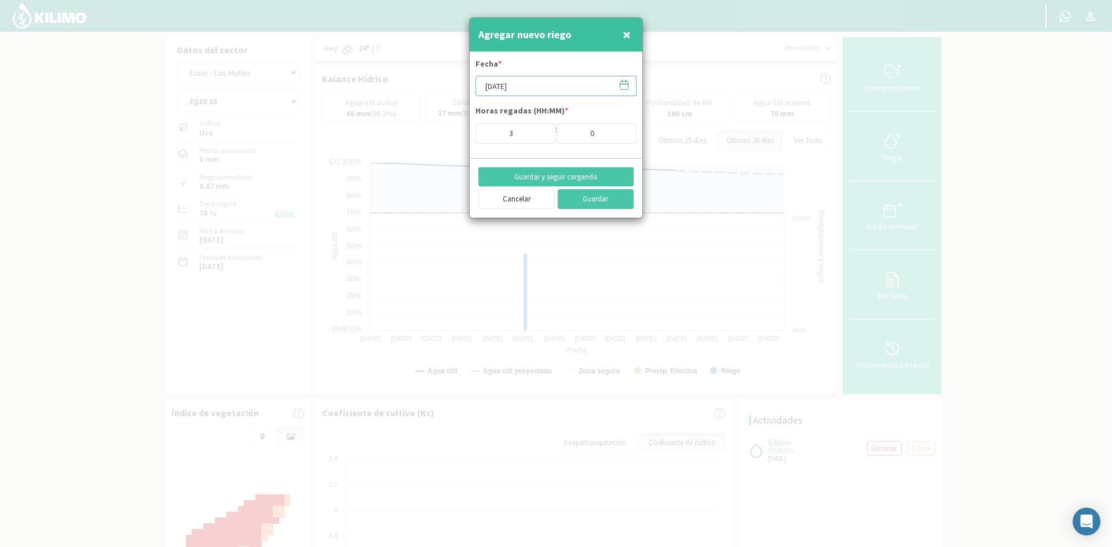
click at [497, 93] on input "[DATE]" at bounding box center [556, 86] width 161 height 20
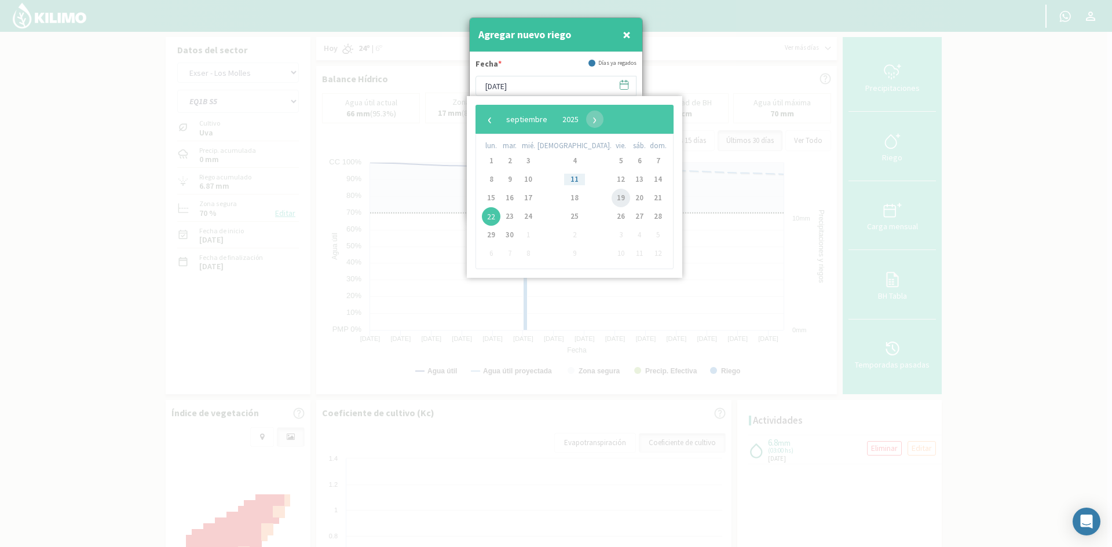
click at [612, 197] on span "19" at bounding box center [621, 198] width 19 height 19
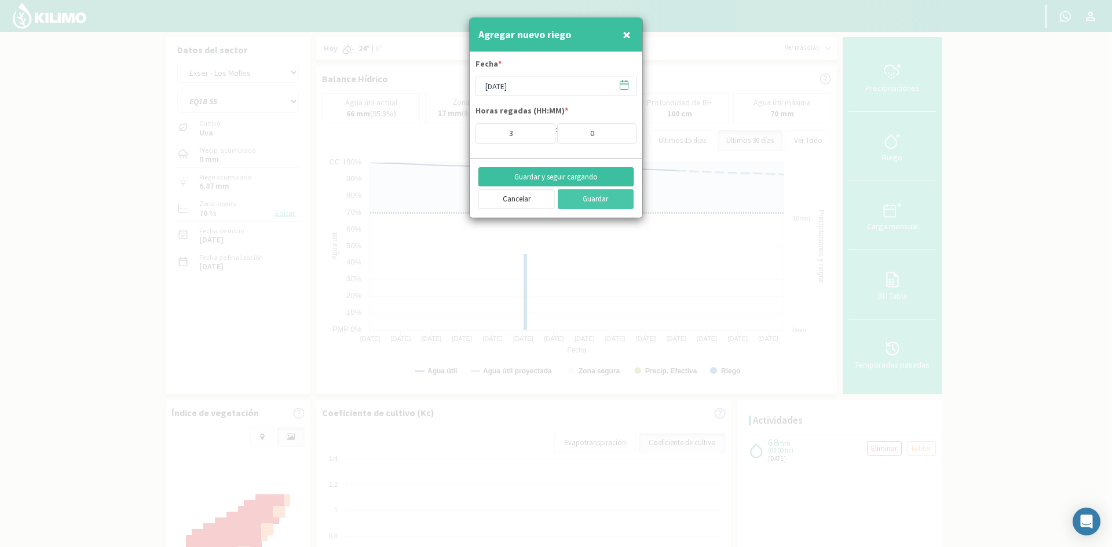
click at [520, 176] on button "Guardar y seguir cargando" at bounding box center [555, 177] width 155 height 20
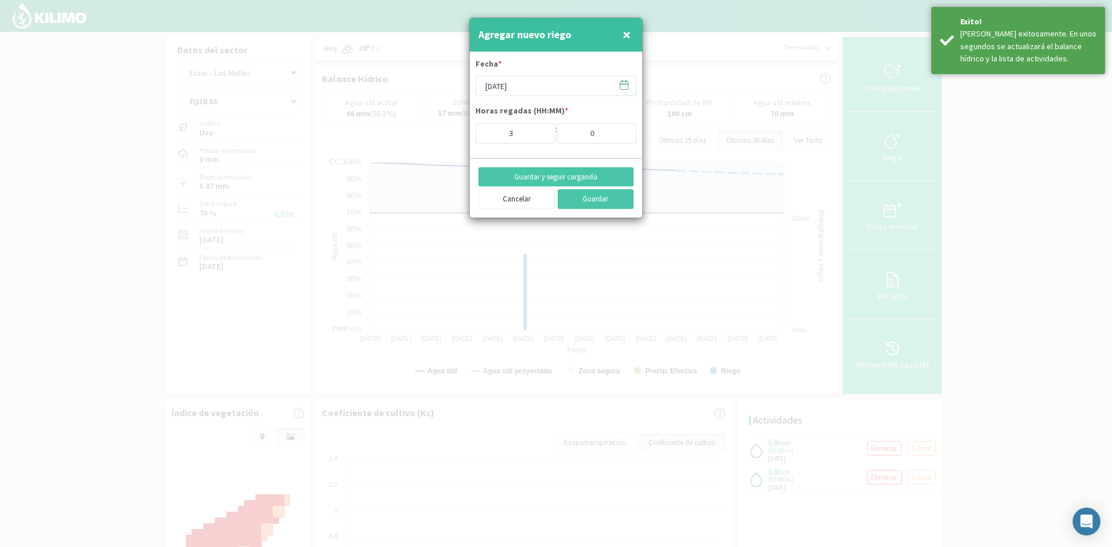
click at [625, 37] on span "×" at bounding box center [627, 34] width 8 height 19
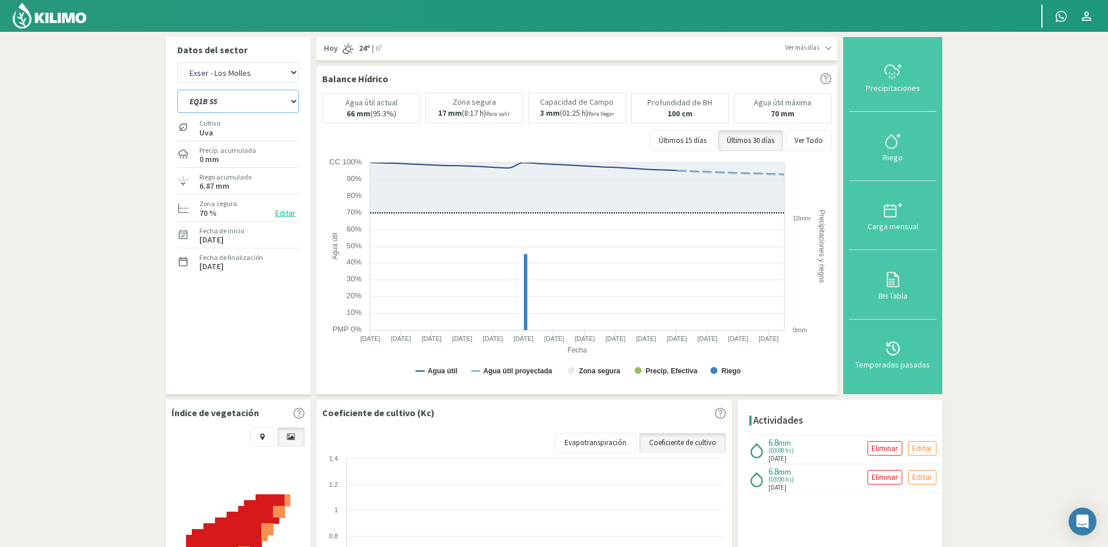
click at [208, 101] on select "EQ1A S3 EQ1A S4 EQ1A S5 EQ1B S1 EQ1B S2 EQ1B S3 EQ1B S4 EQ1B S5 EQ2 S1 EQ2 S3 E…" at bounding box center [238, 101] width 122 height 23
click at [177, 90] on select "EQ1A S3 EQ1A S4 EQ1A S5 EQ1B S1 EQ1B S2 EQ1B S3 EQ1B S4 EQ1B S5 EQ2 S1 EQ2 S3 E…" at bounding box center [238, 101] width 122 height 23
click at [890, 156] on div "Riego" at bounding box center [892, 158] width 81 height 8
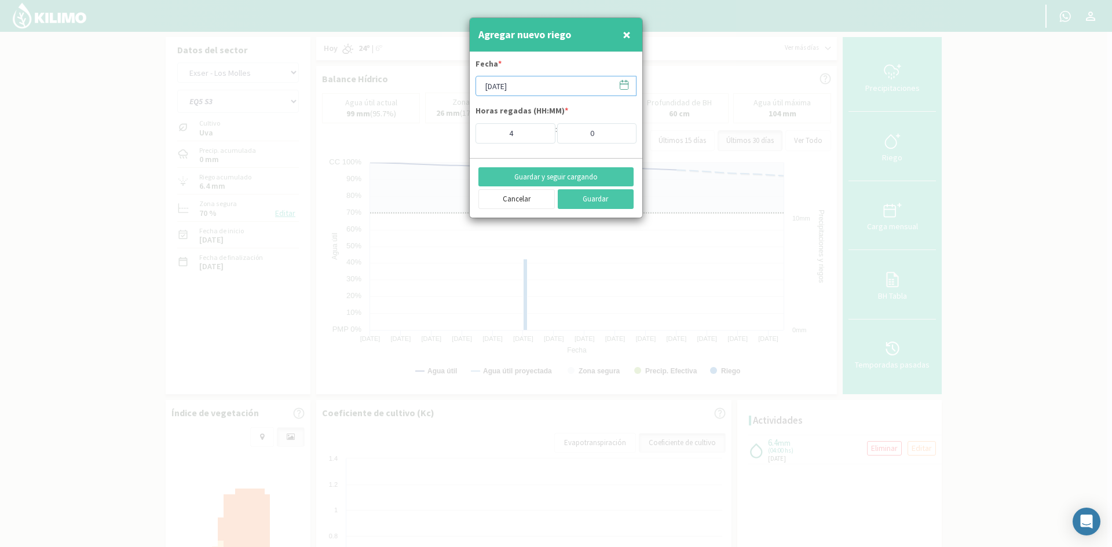
click at [513, 85] on input "[DATE]" at bounding box center [556, 86] width 161 height 20
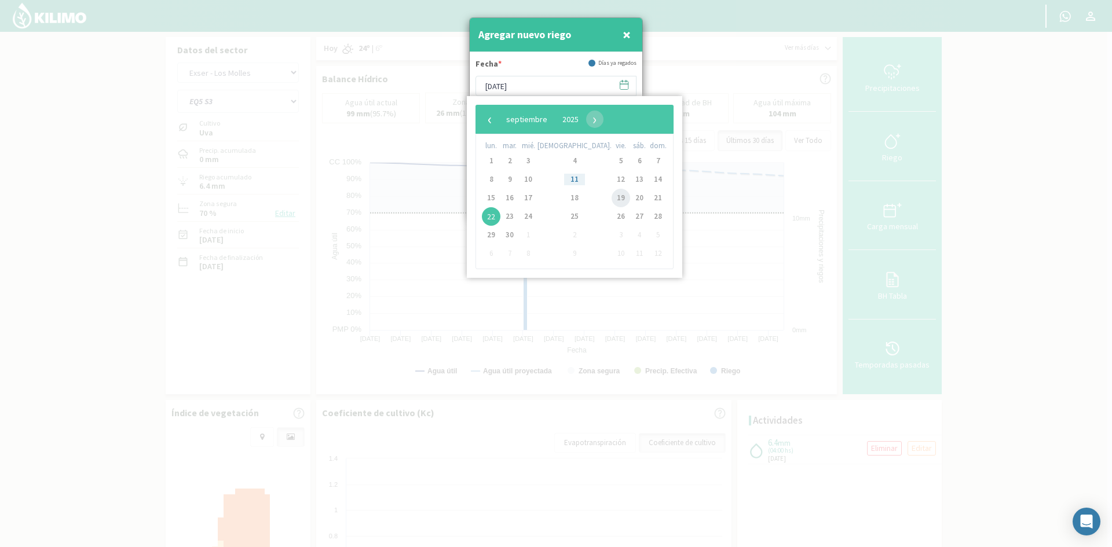
click at [612, 198] on span "19" at bounding box center [621, 198] width 19 height 19
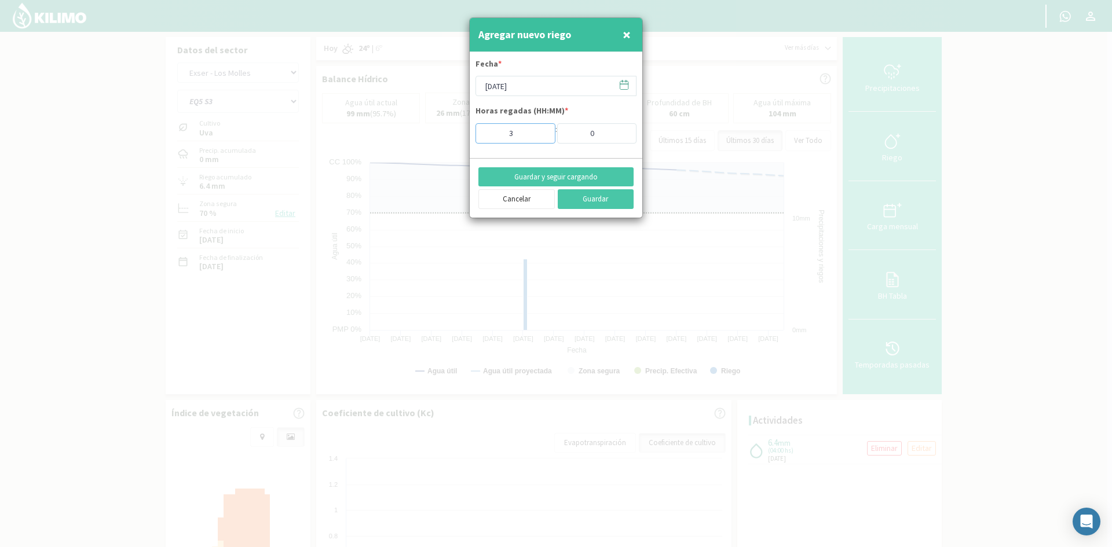
click at [537, 137] on input "3" at bounding box center [516, 133] width 80 height 20
click at [539, 174] on button "Guardar y seguir cargando" at bounding box center [555, 177] width 155 height 20
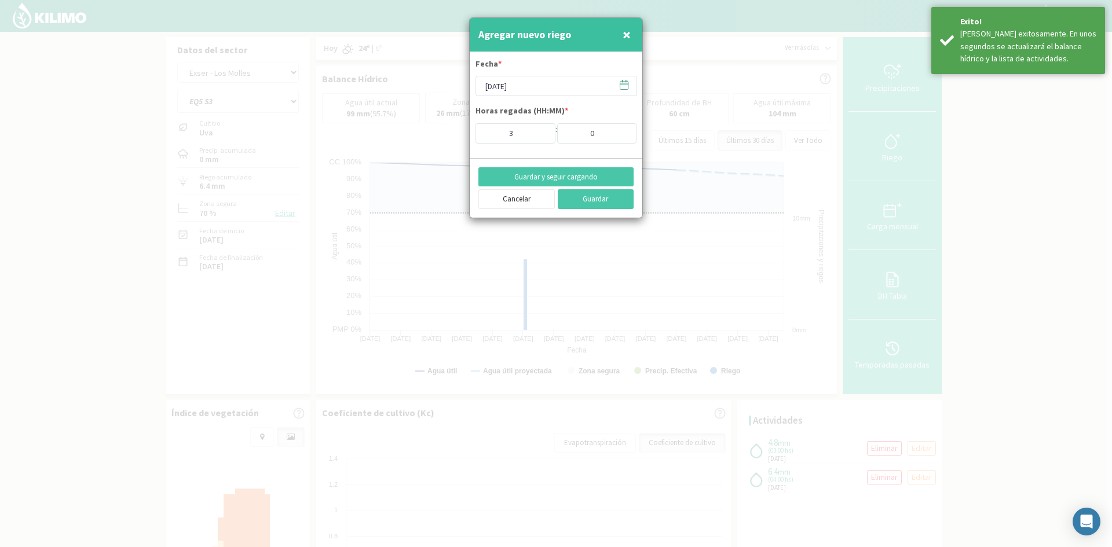
click at [623, 35] on span "×" at bounding box center [627, 34] width 8 height 19
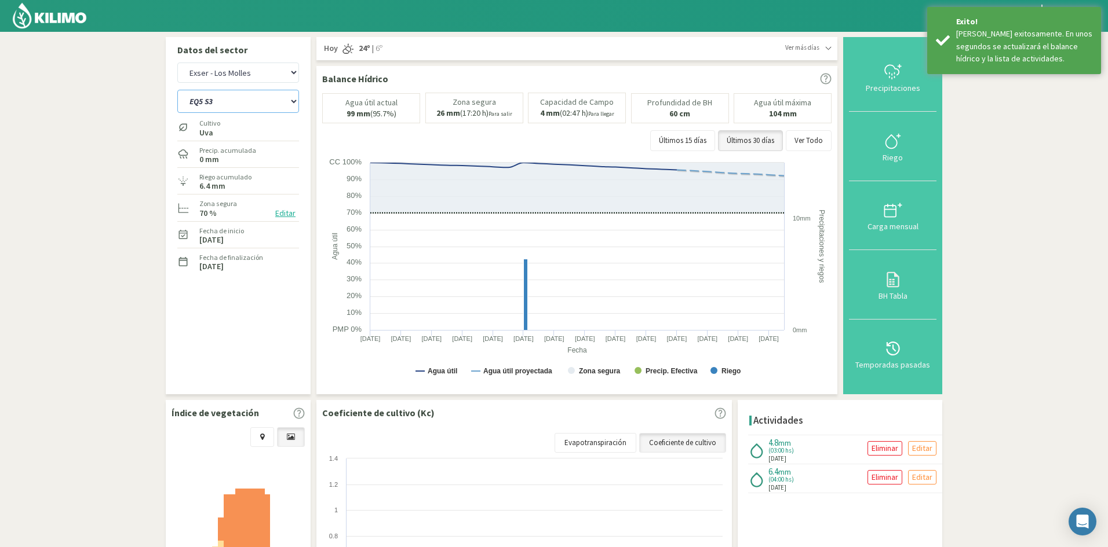
click at [216, 100] on select "EQ1A S3 EQ1A S4 EQ1A S5 EQ1B S1 EQ1B S2 EQ1B S3 EQ1B S4 EQ1B S5 EQ2 S1 EQ2 S3 E…" at bounding box center [238, 101] width 122 height 23
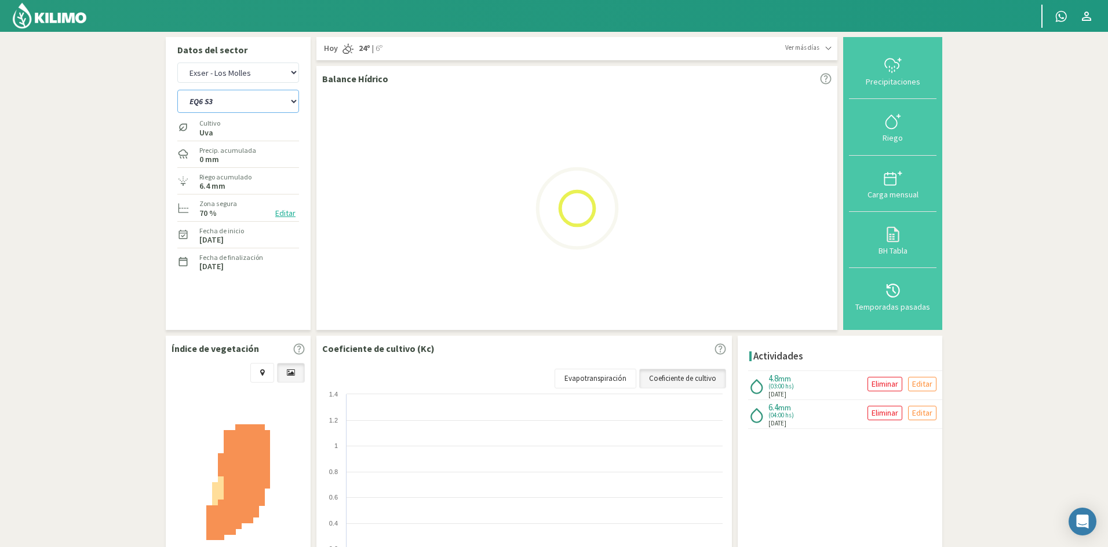
click at [177, 90] on select "EQ1A S3 EQ1A S4 EQ1A S5 EQ1B S1 EQ1B S2 EQ1B S3 EQ1B S4 EQ1B S5 EQ2 S1 EQ2 S3 E…" at bounding box center [238, 101] width 122 height 23
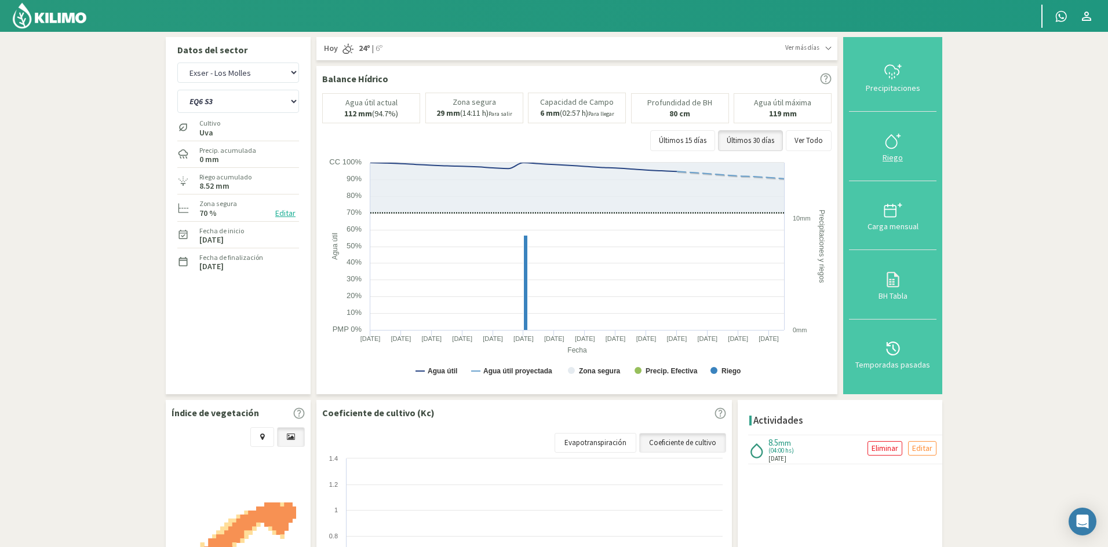
click at [900, 156] on div "Riego" at bounding box center [892, 158] width 81 height 8
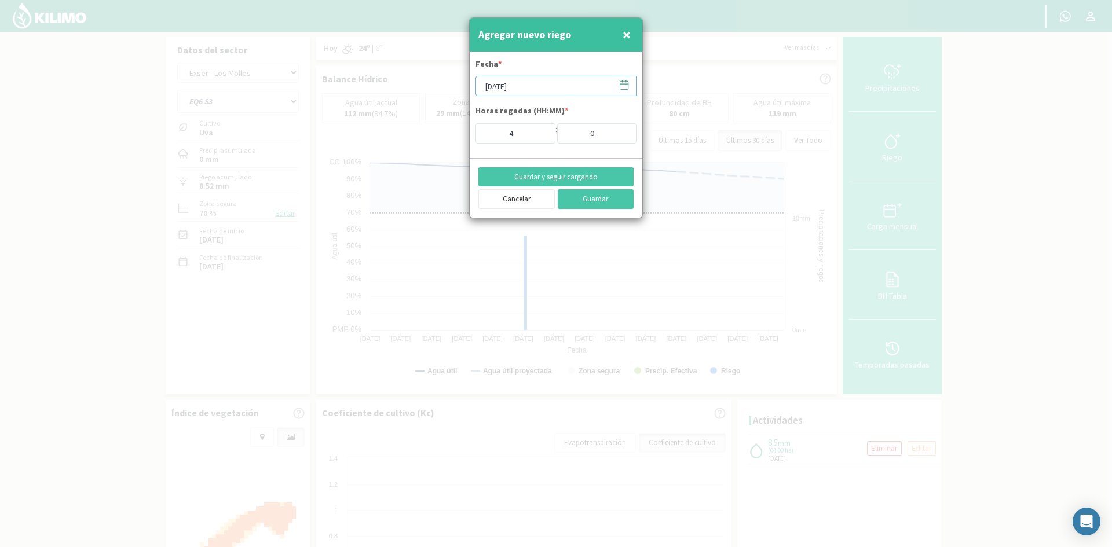
click at [517, 87] on input "[DATE]" at bounding box center [556, 86] width 161 height 20
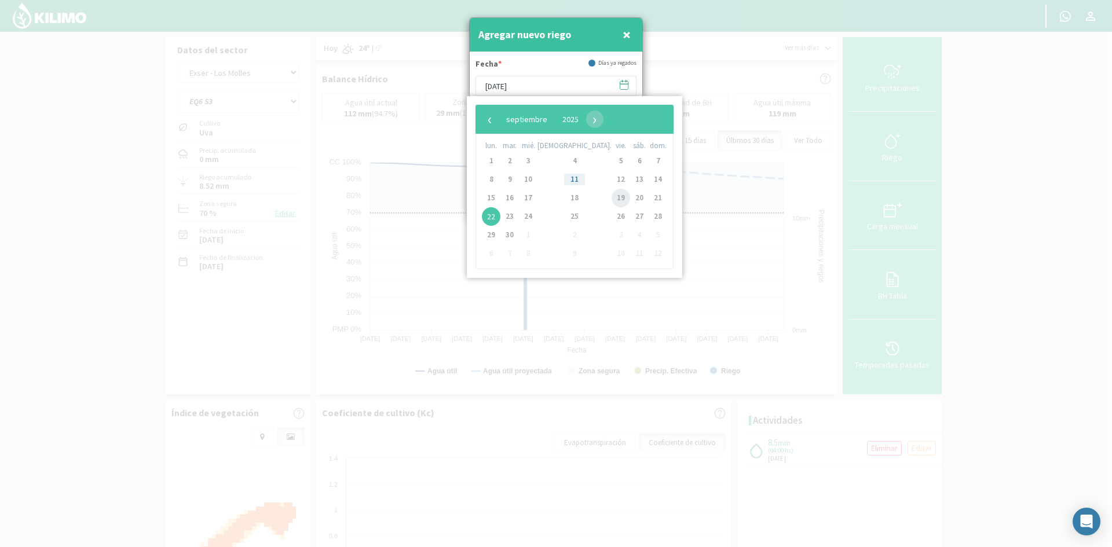
click at [612, 198] on span "19" at bounding box center [621, 198] width 19 height 19
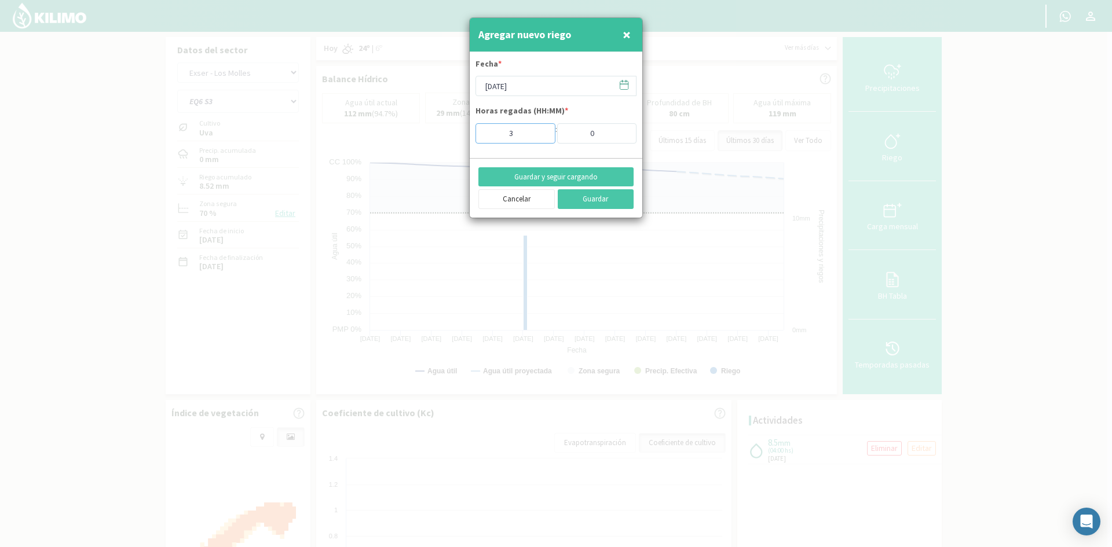
click at [540, 137] on input "3" at bounding box center [516, 133] width 80 height 20
click at [543, 177] on button "Guardar y seguir cargando" at bounding box center [555, 177] width 155 height 20
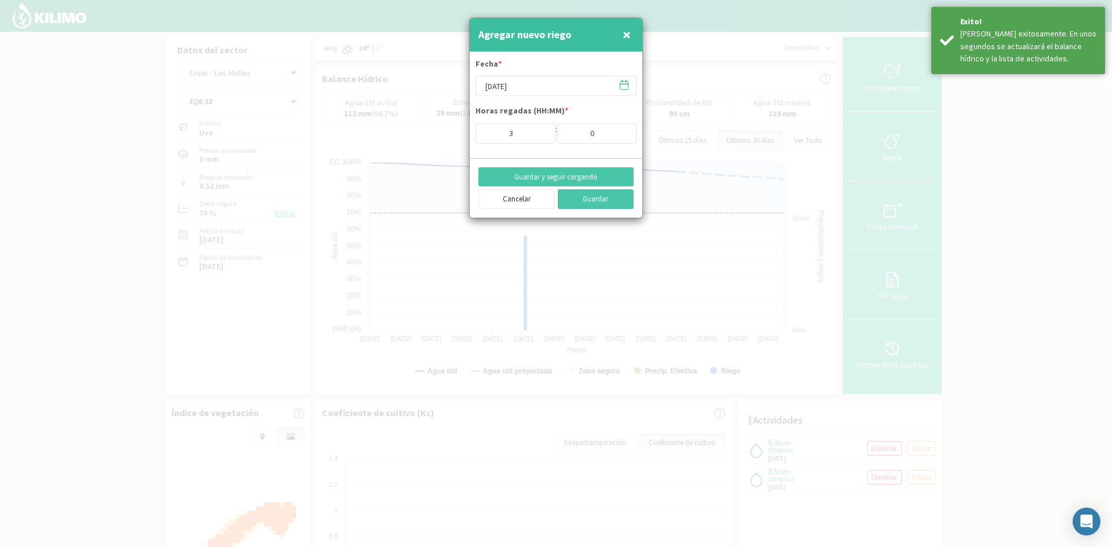
click at [629, 34] on span "×" at bounding box center [627, 34] width 8 height 19
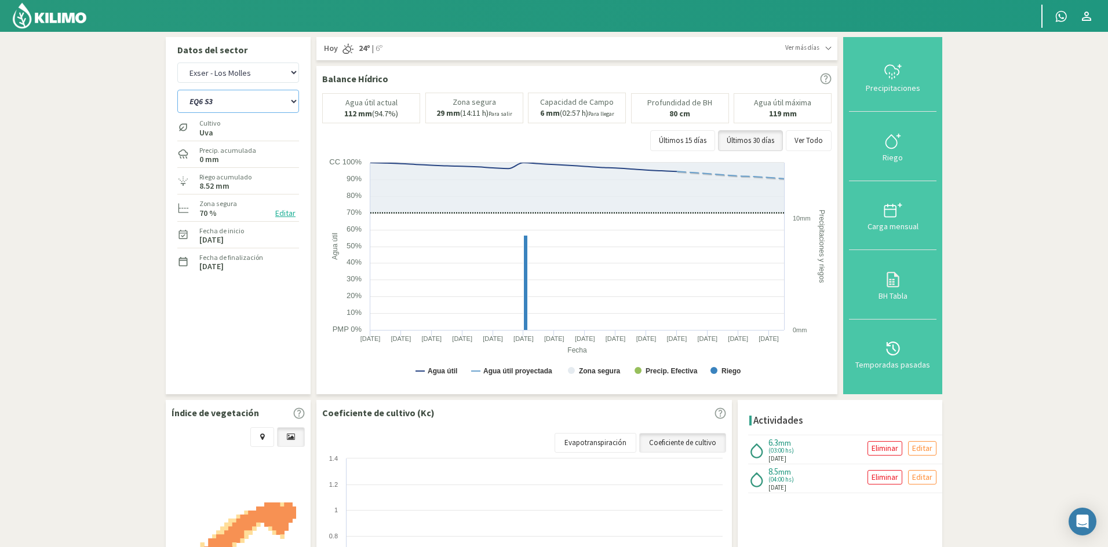
click at [238, 98] on select "EQ1A S3 EQ1A S4 EQ1A S5 EQ1B S1 EQ1B S2 EQ1B S3 EQ1B S4 EQ1B S5 EQ2 S1 EQ2 S3 E…" at bounding box center [238, 101] width 122 height 23
click at [177, 90] on select "EQ1A S3 EQ1A S4 EQ1A S5 EQ1B S1 EQ1B S2 EQ1B S3 EQ1B S4 EQ1B S5 EQ2 S1 EQ2 S3 E…" at bounding box center [238, 101] width 122 height 23
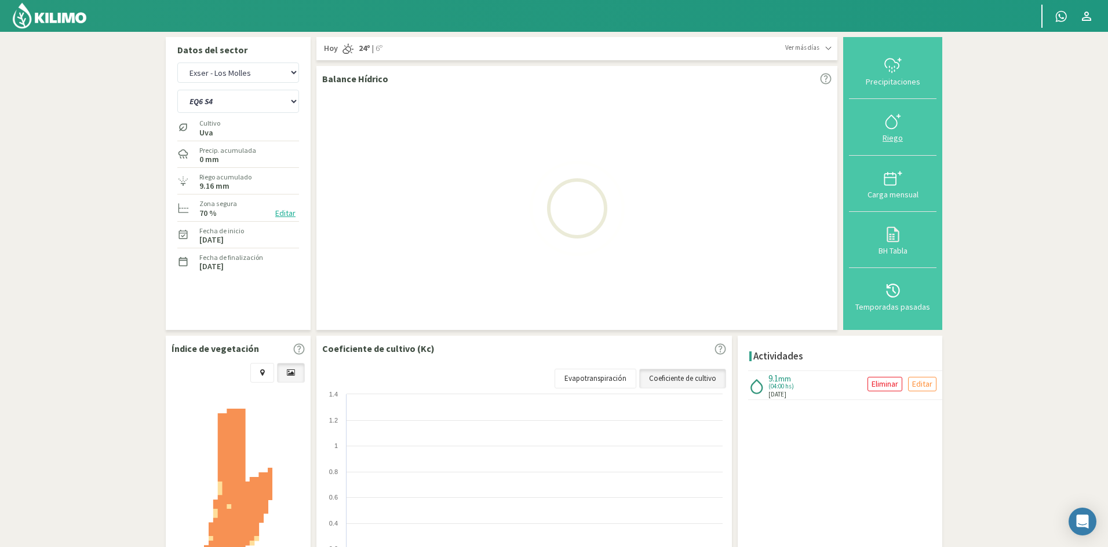
click at [891, 138] on div "Riego" at bounding box center [892, 138] width 81 height 8
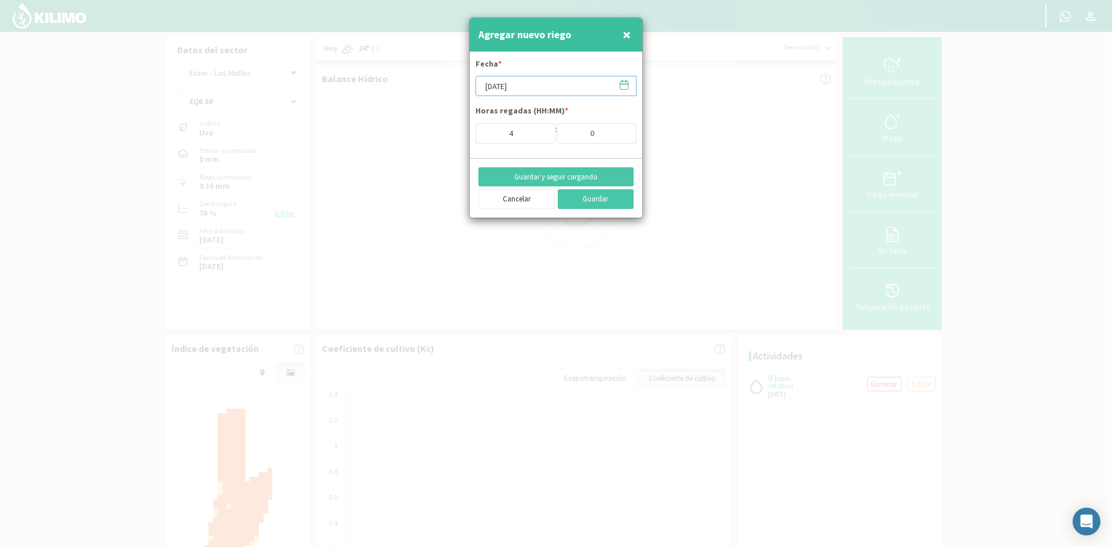
click at [535, 84] on input "[DATE]" at bounding box center [556, 86] width 161 height 20
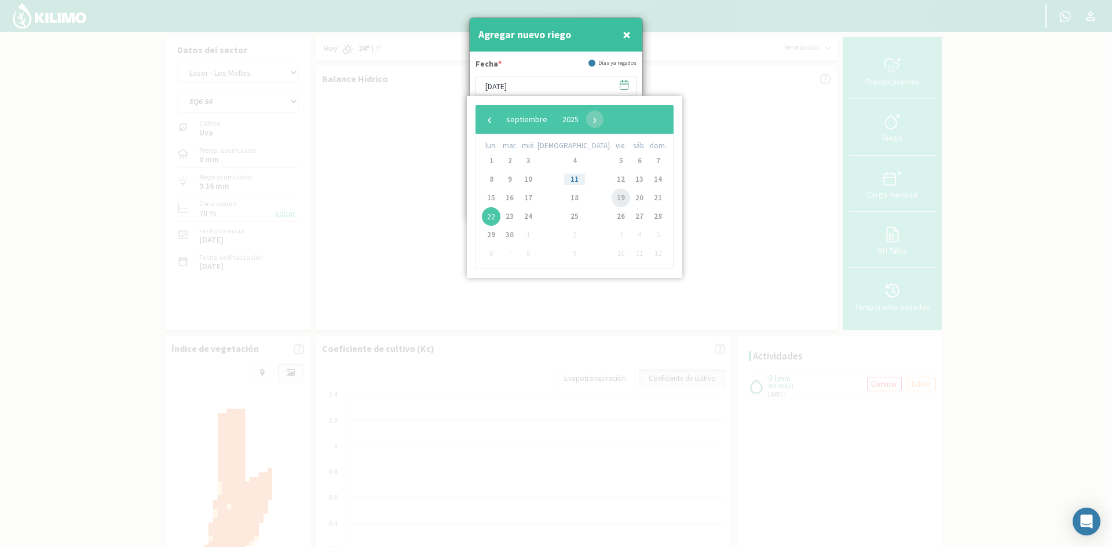
click at [612, 198] on span "19" at bounding box center [621, 198] width 19 height 19
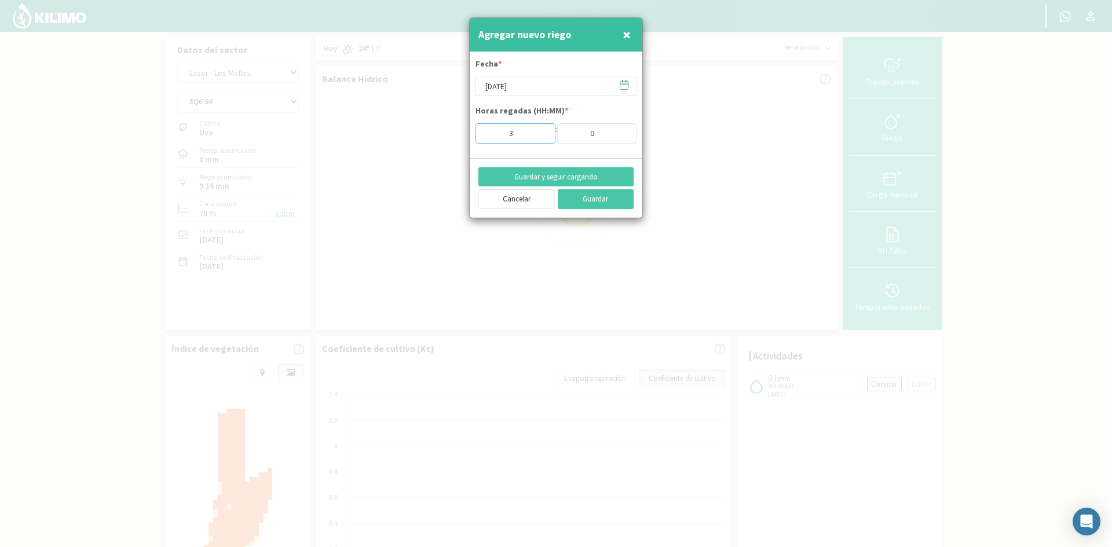
click at [540, 137] on input "3" at bounding box center [516, 133] width 80 height 20
click at [538, 176] on button "Guardar y seguir cargando" at bounding box center [555, 177] width 155 height 20
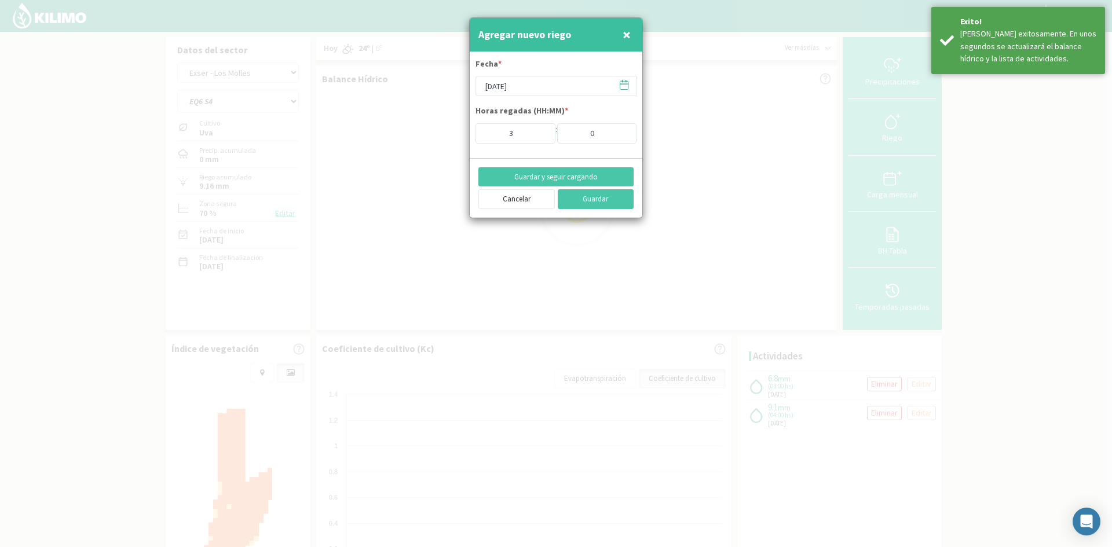
click at [630, 35] on span "×" at bounding box center [627, 34] width 8 height 19
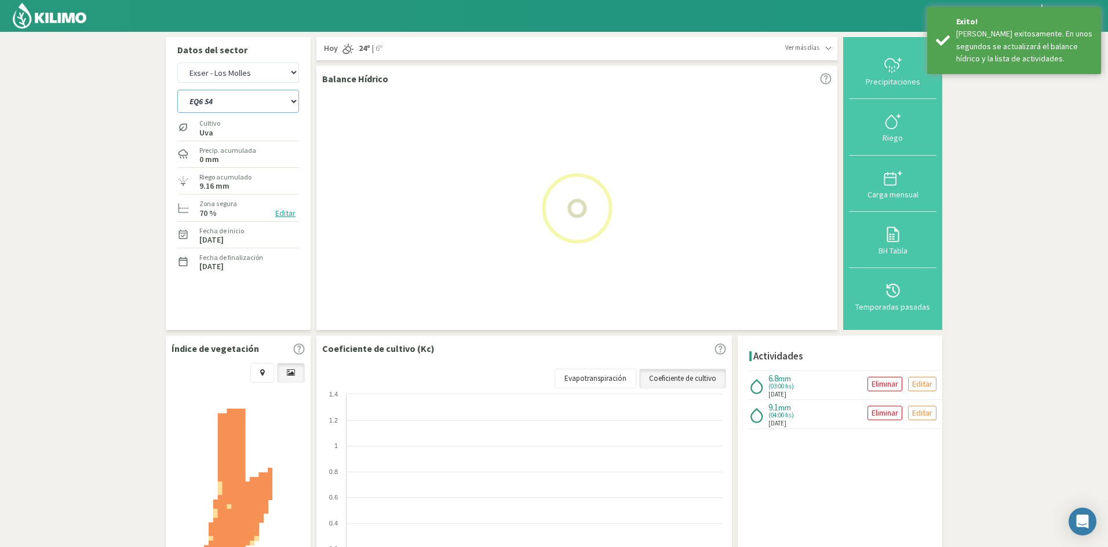
click at [239, 103] on select "EQ1A S3 EQ1A S4 EQ1A S5 EQ1B S1 EQ1B S2 EQ1B S3 EQ1B S4 EQ1B S5 EQ2 S1 EQ2 S3 E…" at bounding box center [238, 101] width 122 height 23
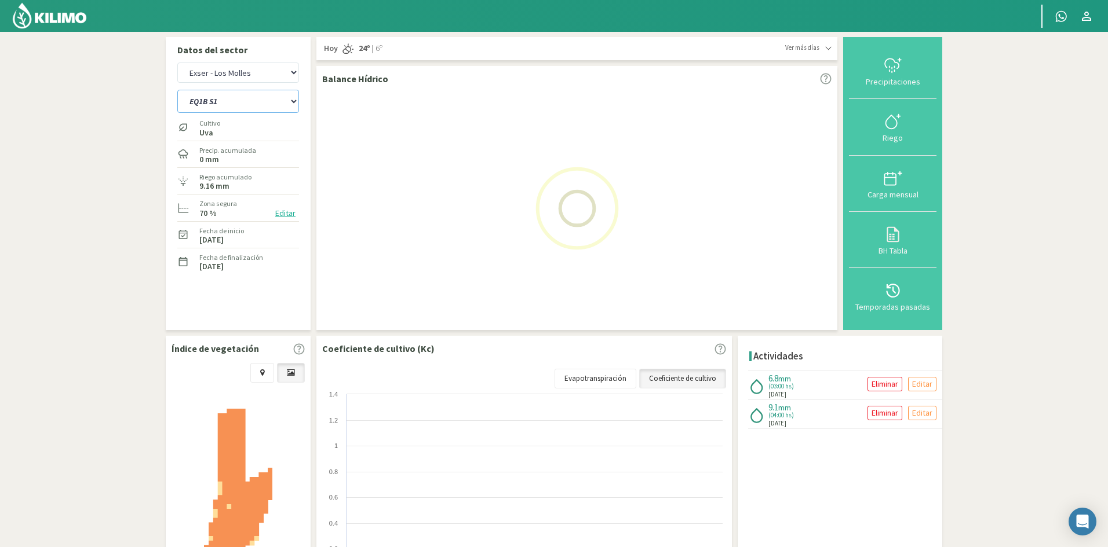
click at [177, 90] on select "EQ1A S3 EQ1A S4 EQ1A S5 EQ1B S1 EQ1B S2 EQ1B S3 EQ1B S4 EQ1B S5 EQ2 S1 EQ2 S3 E…" at bounding box center [238, 101] width 122 height 23
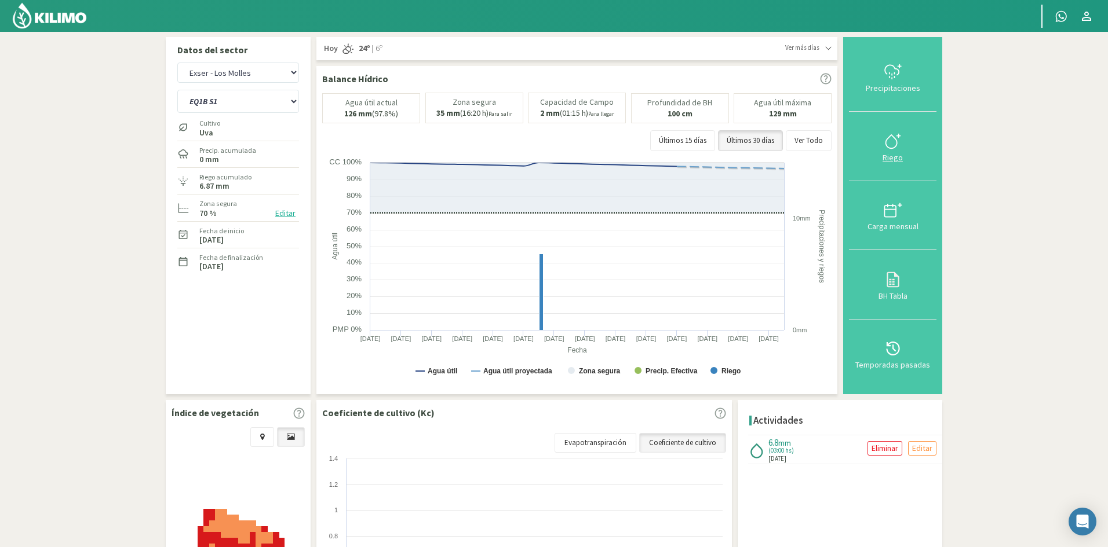
click at [891, 161] on div "Riego" at bounding box center [892, 158] width 81 height 8
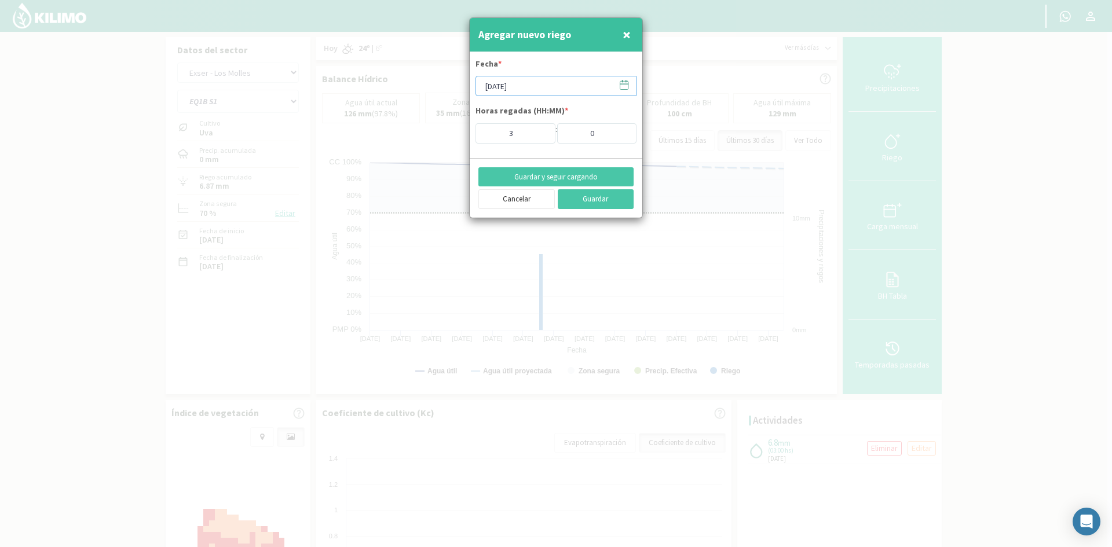
click at [517, 88] on input "[DATE]" at bounding box center [556, 86] width 161 height 20
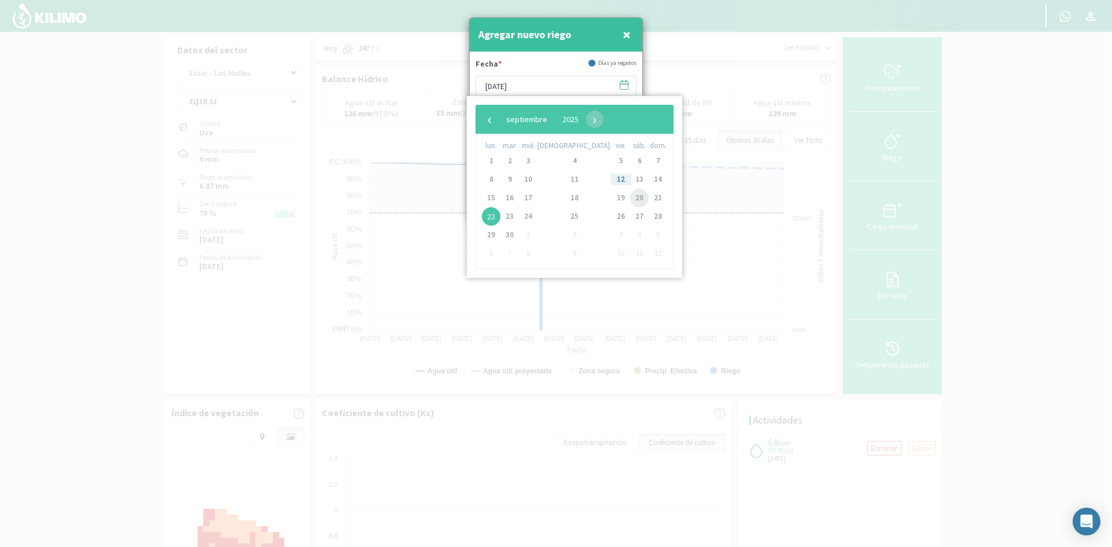
click at [630, 203] on span "20" at bounding box center [639, 198] width 19 height 19
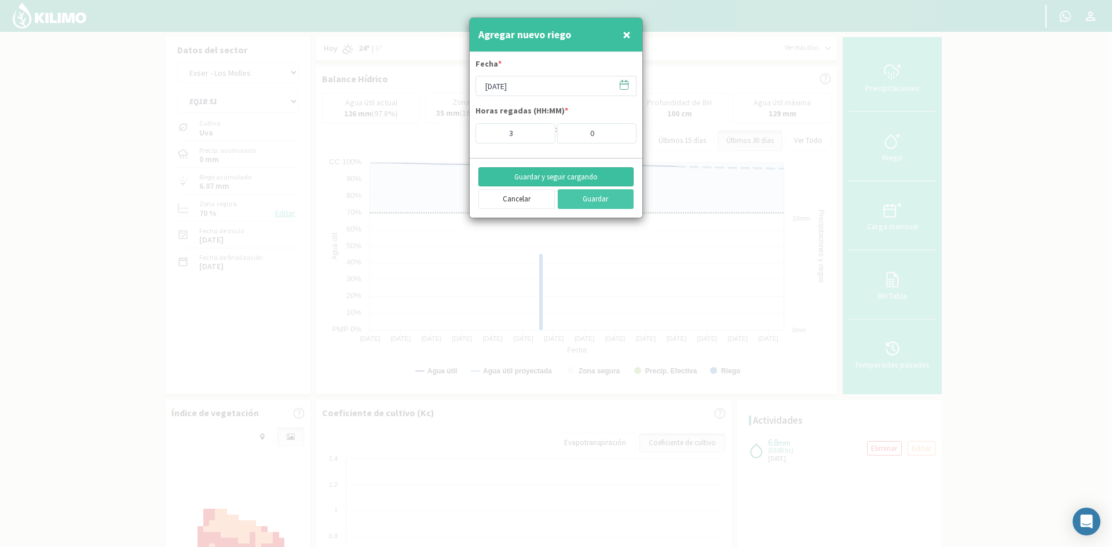
click at [521, 181] on button "Guardar y seguir cargando" at bounding box center [555, 177] width 155 height 20
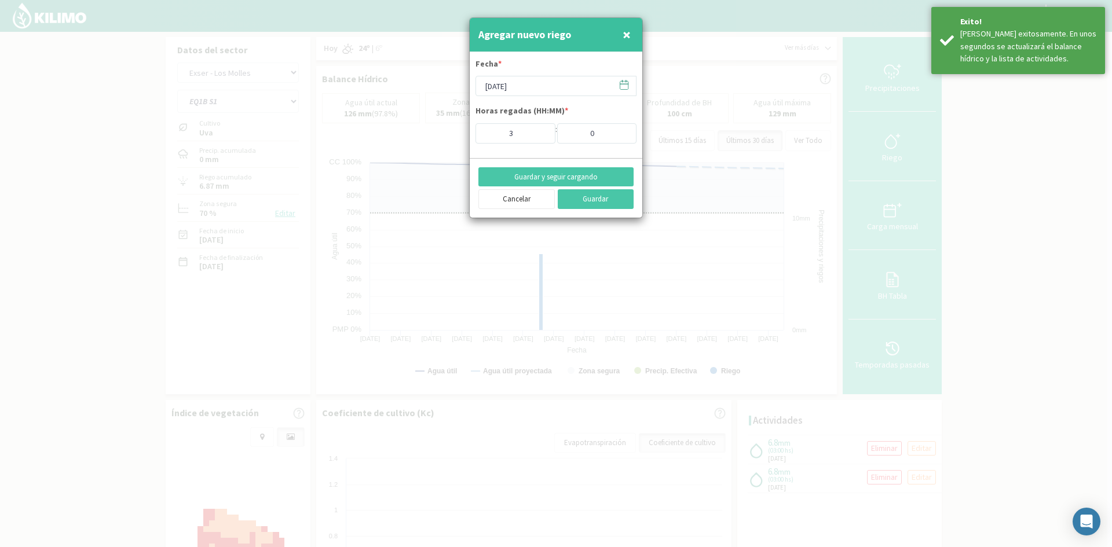
click at [628, 31] on span "×" at bounding box center [627, 34] width 8 height 19
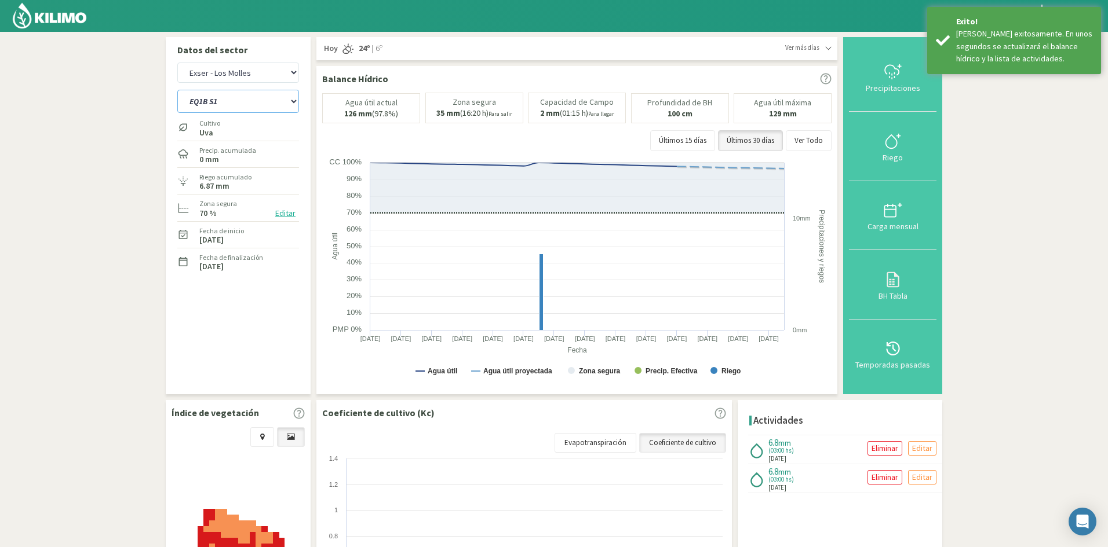
click at [250, 101] on select "EQ1A S3 EQ1A S4 EQ1A S5 EQ1B S1 EQ1B S2 EQ1B S3 EQ1B S4 EQ1B S5 EQ2 S1 EQ2 S3 E…" at bounding box center [238, 101] width 122 height 23
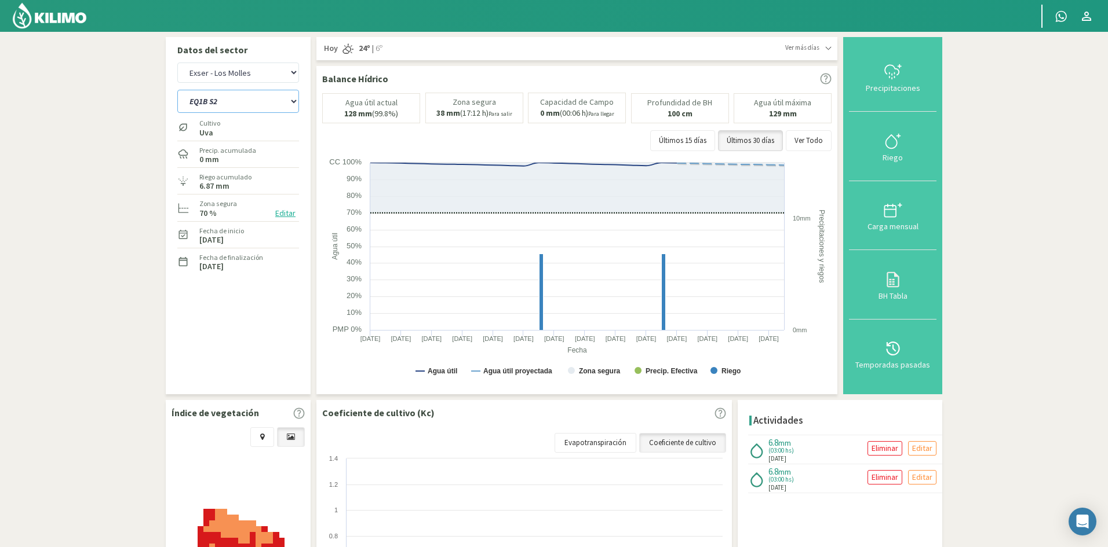
click at [177, 90] on select "EQ1A S3 EQ1A S4 EQ1A S5 EQ1B S1 EQ1B S2 EQ1B S3 EQ1B S4 EQ1B S5 EQ2 S1 EQ2 S3 E…" at bounding box center [238, 101] width 122 height 23
click at [893, 159] on div "Riego" at bounding box center [892, 158] width 81 height 8
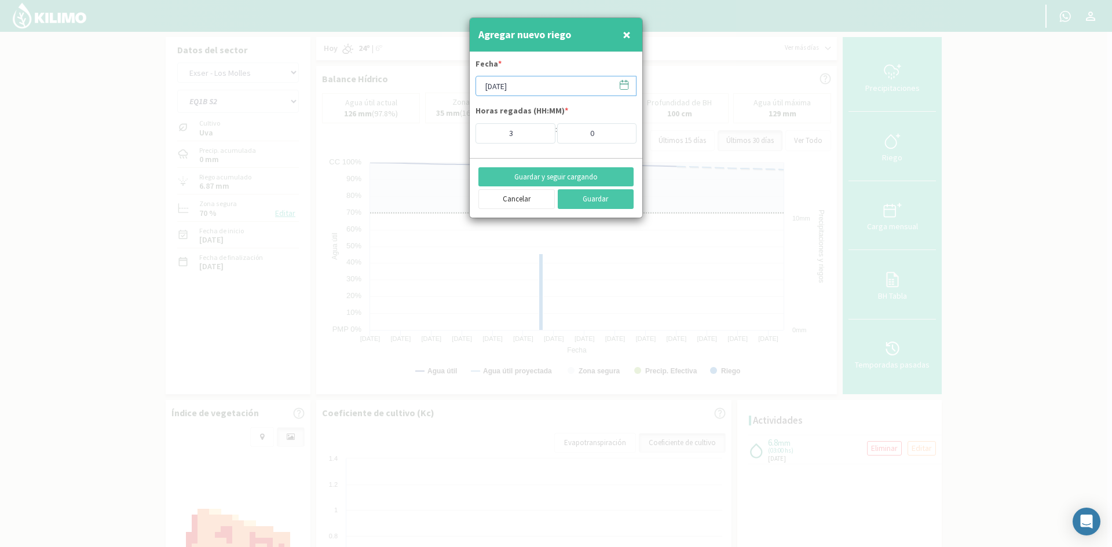
click at [534, 88] on input "[DATE]" at bounding box center [556, 86] width 161 height 20
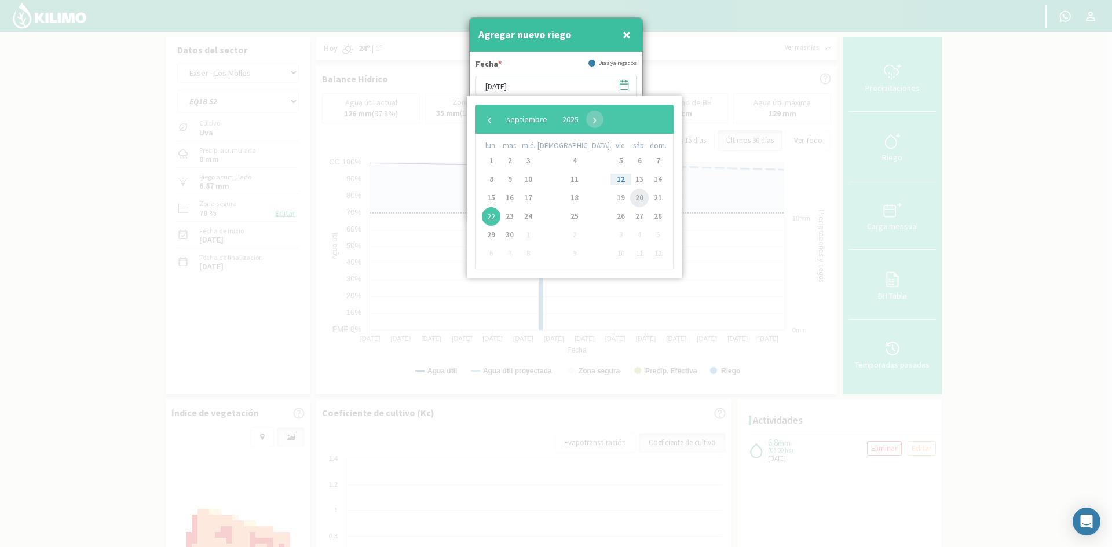
click at [630, 196] on span "20" at bounding box center [639, 198] width 19 height 19
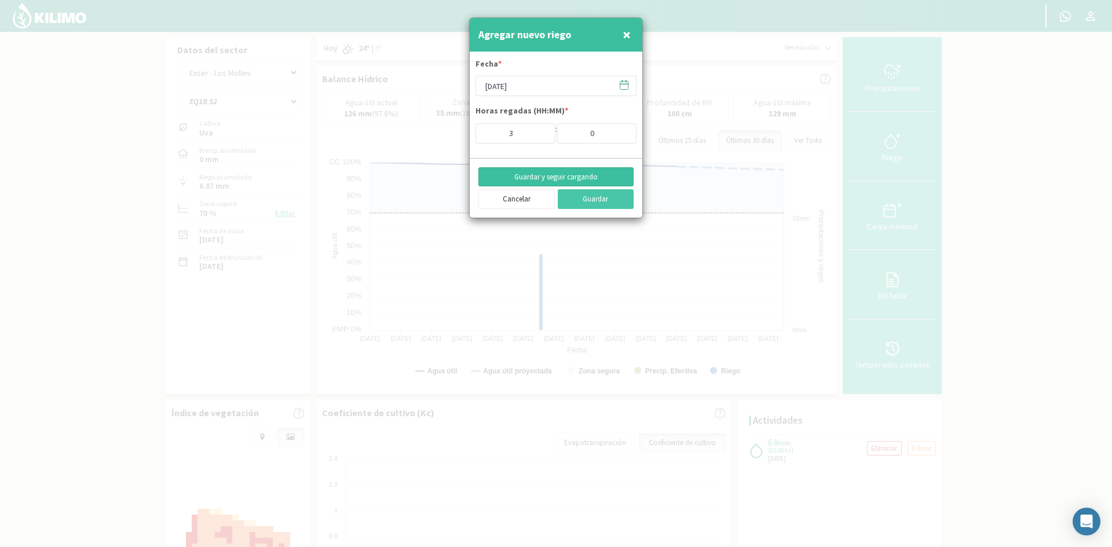
click at [528, 176] on button "Guardar y seguir cargando" at bounding box center [555, 177] width 155 height 20
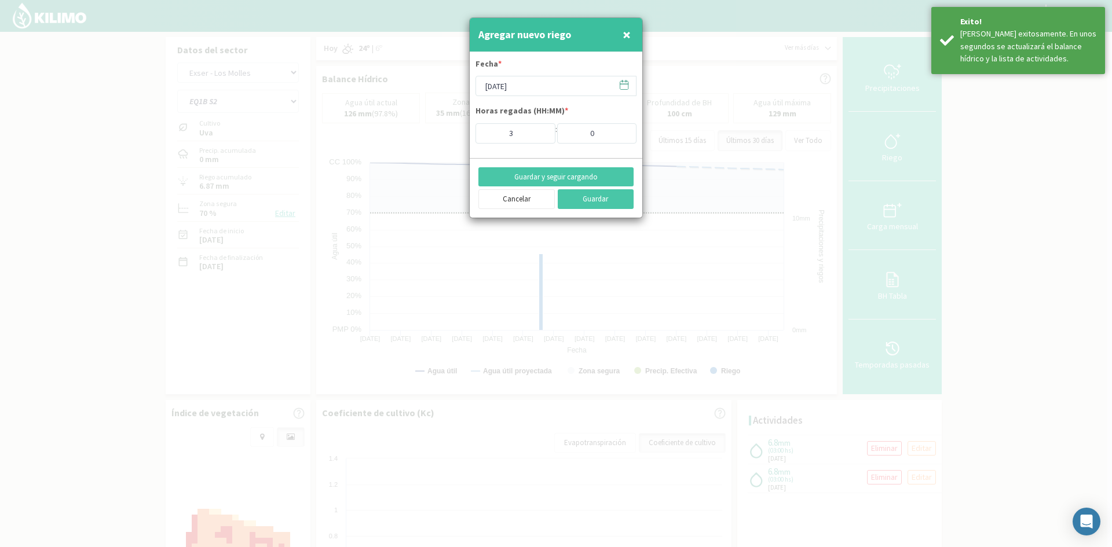
click at [625, 37] on span "×" at bounding box center [627, 34] width 8 height 19
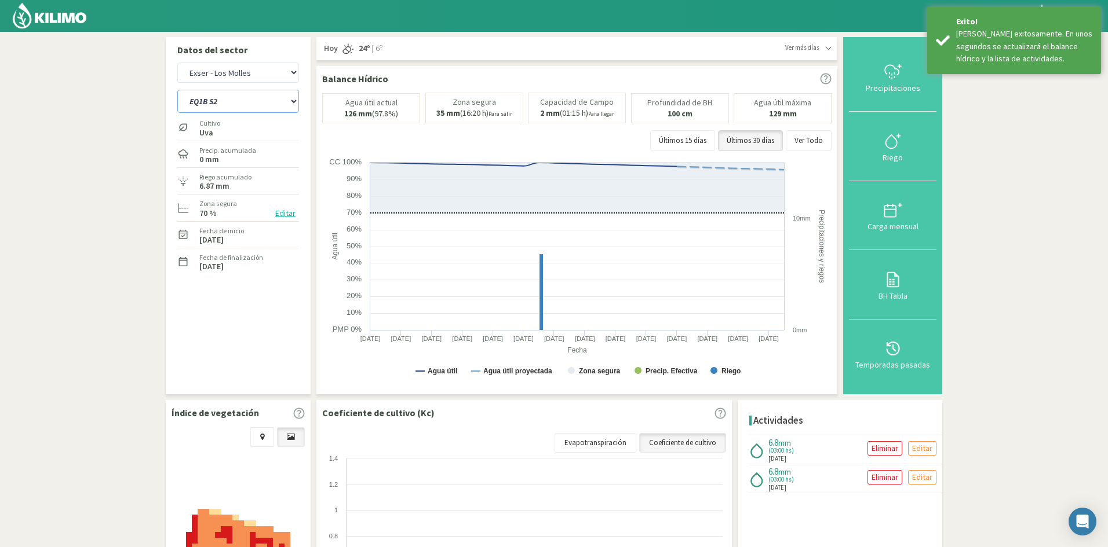
click at [246, 101] on select "EQ1A S3 EQ1A S4 EQ1A S5 EQ1B S1 EQ1B S2 EQ1B S3 EQ1B S4 EQ1B S5 EQ2 S1 EQ2 S3 E…" at bounding box center [238, 101] width 122 height 23
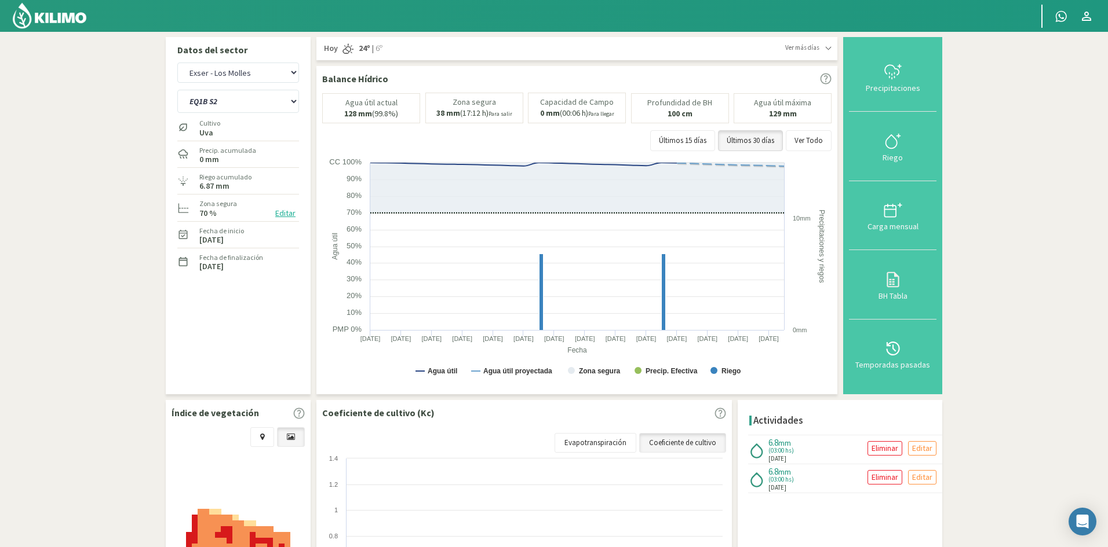
click at [101, 210] on section "Datos del sector Exser - La Troya Exser - Los Molles EQ1A S3 EQ1A S4 EQ1A S5 EQ…" at bounding box center [554, 372] width 1108 height 681
click at [906, 228] on div "Carga mensual" at bounding box center [892, 226] width 81 height 8
